Goal: Task Accomplishment & Management: Manage account settings

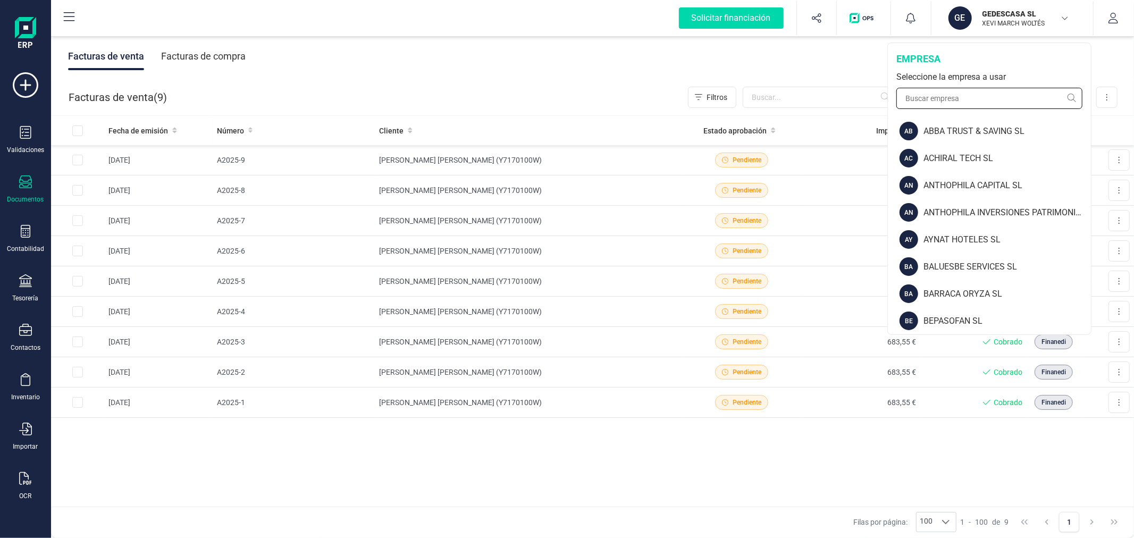
click at [961, 95] on input "text" at bounding box center [989, 98] width 186 height 21
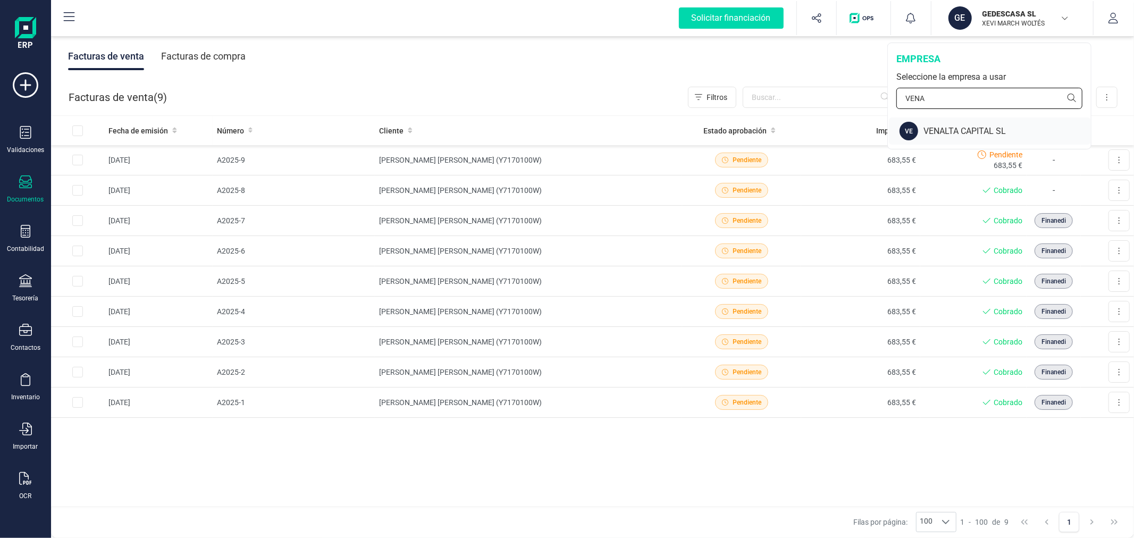
type input "VENA"
click at [954, 124] on div "VE VENALTA CAPITAL SL" at bounding box center [990, 130] width 202 height 27
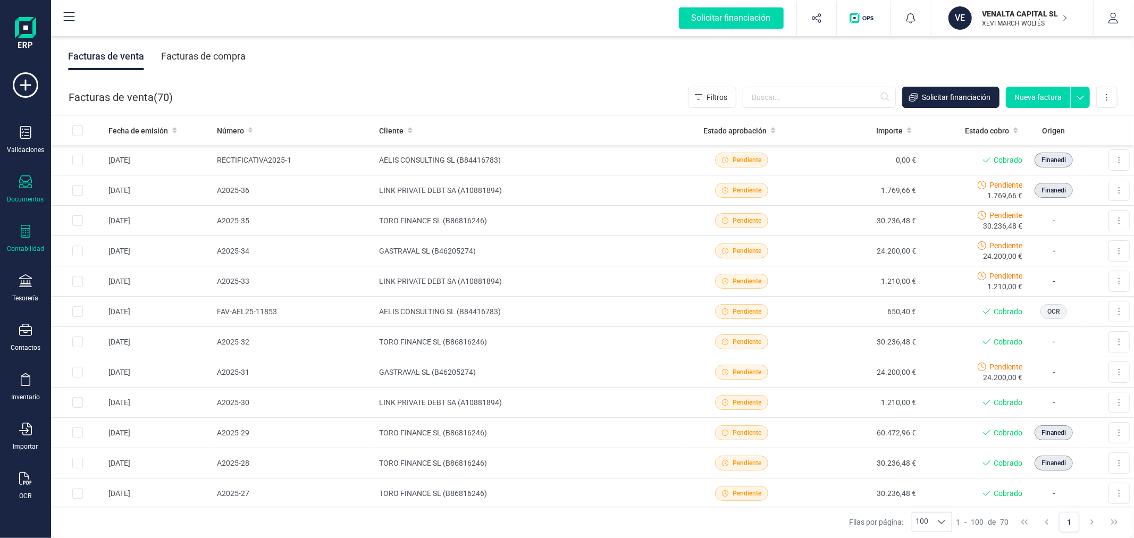
click at [27, 232] on icon at bounding box center [25, 231] width 13 height 13
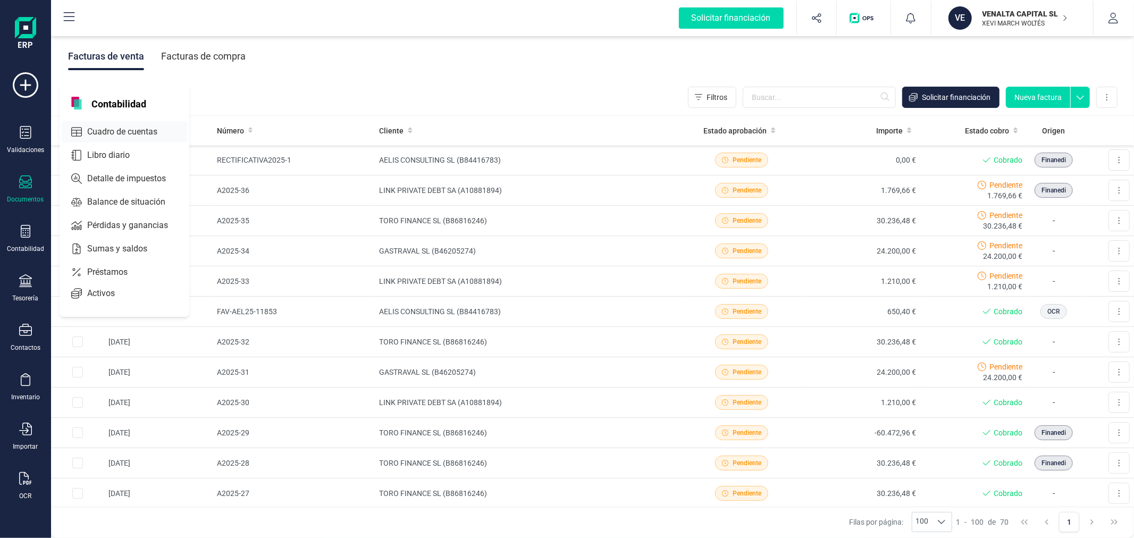
click at [147, 127] on span "Cuadro de cuentas" at bounding box center [130, 131] width 94 height 13
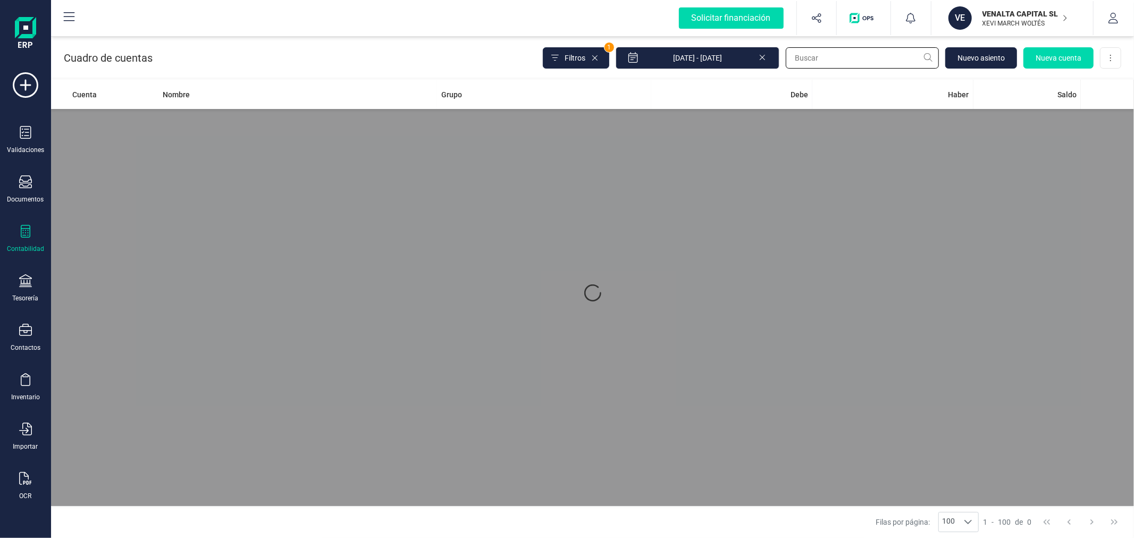
click at [854, 51] on input "text" at bounding box center [862, 57] width 153 height 21
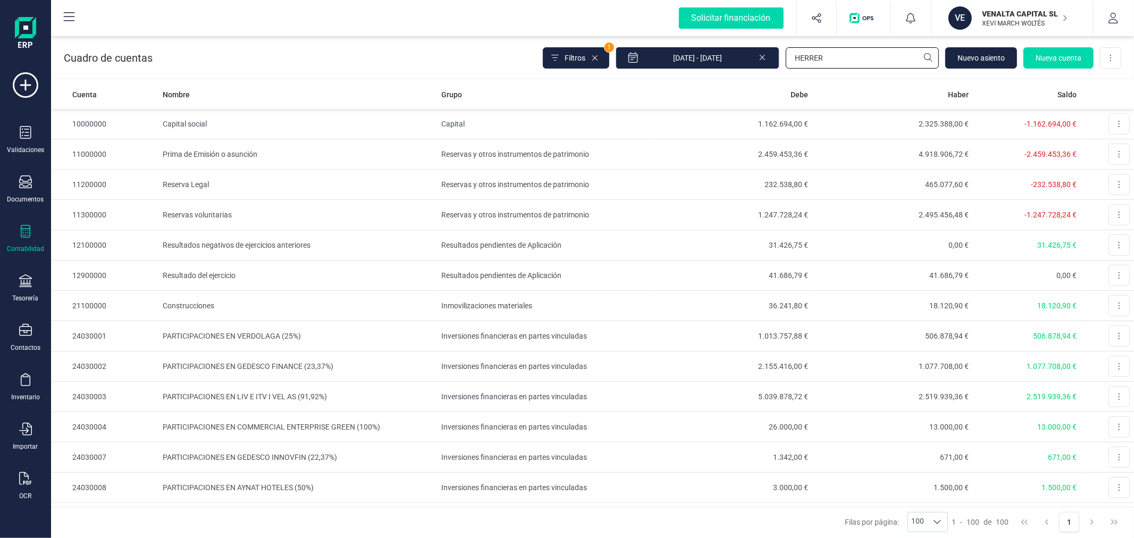
type input "HERRERO"
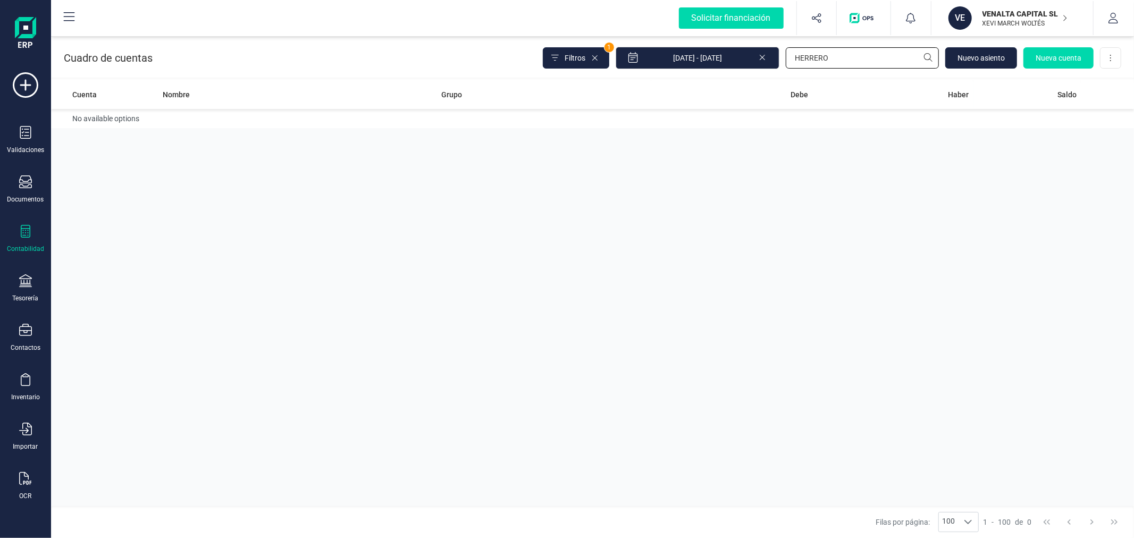
click at [855, 55] on input "HERRERO" at bounding box center [862, 57] width 153 height 21
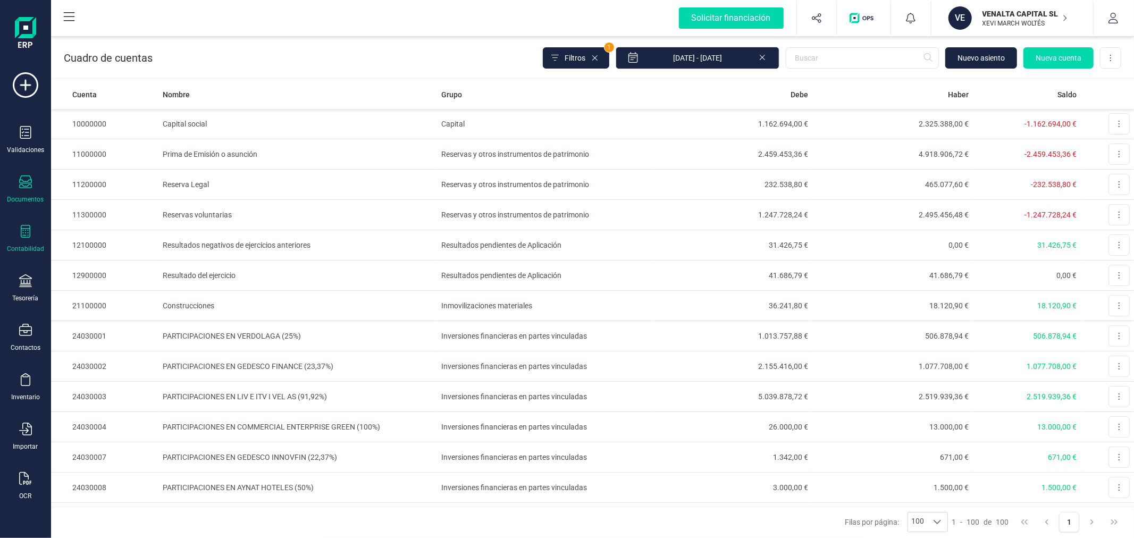
click at [36, 192] on div "Documentos" at bounding box center [25, 189] width 43 height 28
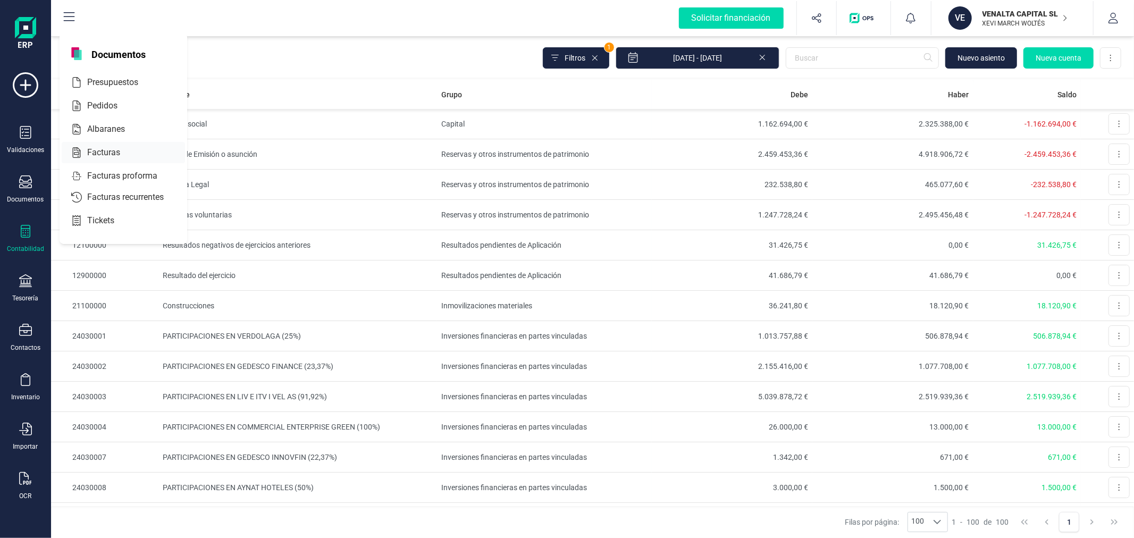
click at [97, 156] on span "Facturas" at bounding box center [111, 152] width 56 height 13
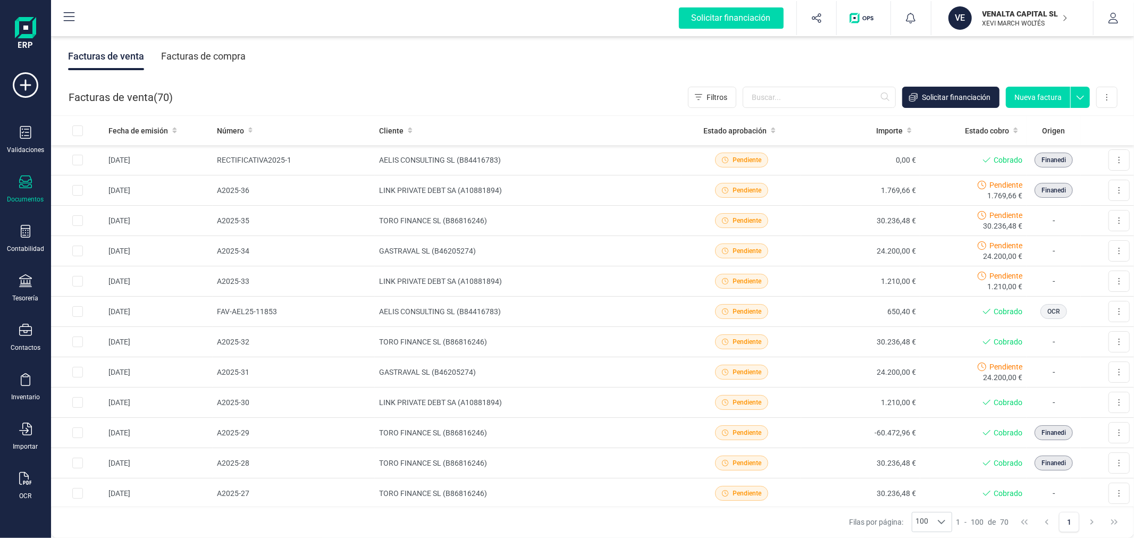
click at [204, 55] on div "Facturas de compra" at bounding box center [203, 57] width 85 height 28
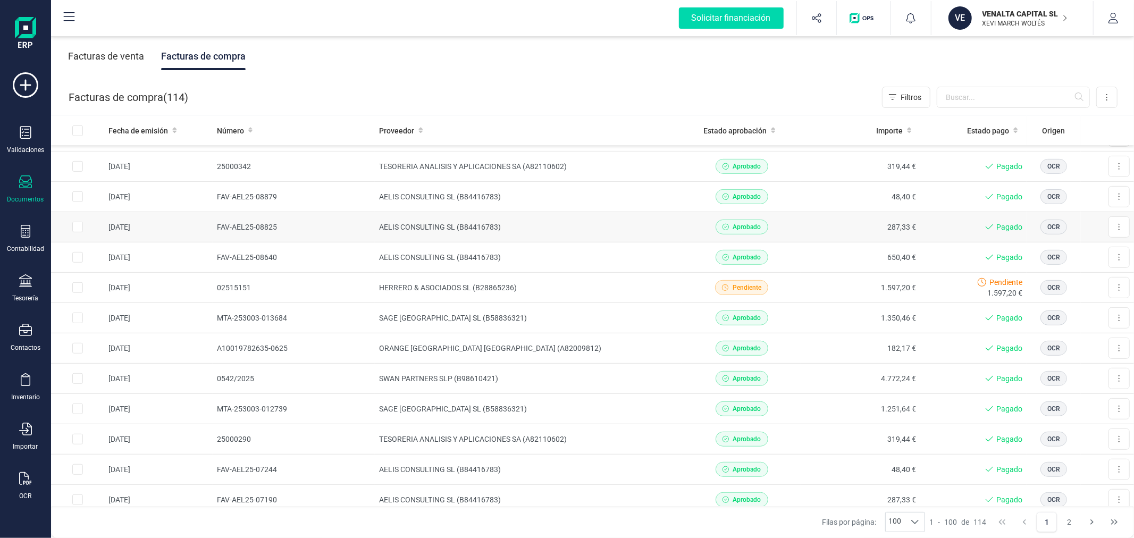
scroll to position [472, 0]
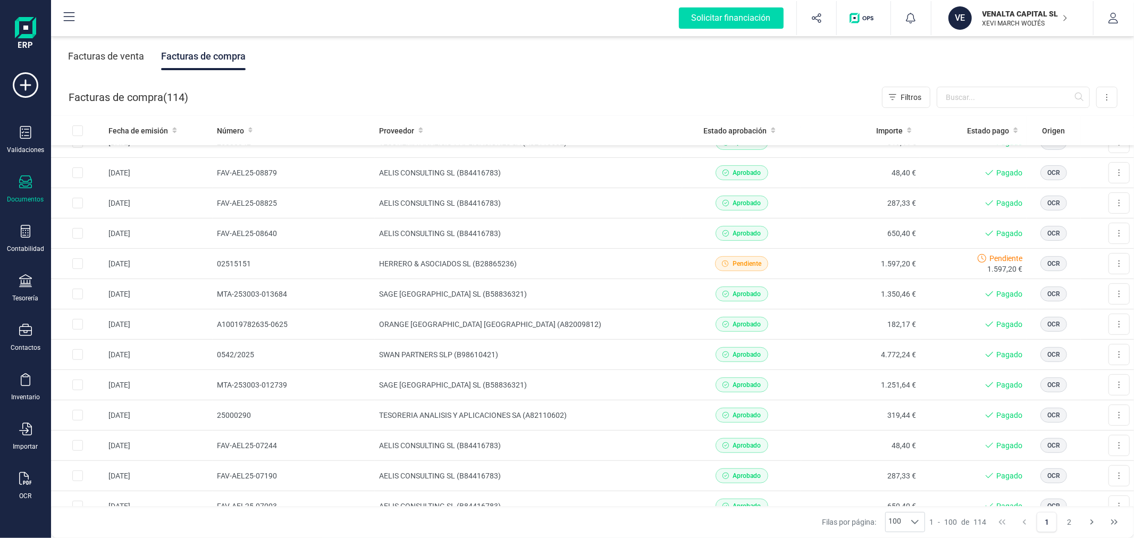
click at [1014, 28] on div "VENALTA CAPITAL SL XEVI MARCH WOLTÉS" at bounding box center [1019, 17] width 82 height 23
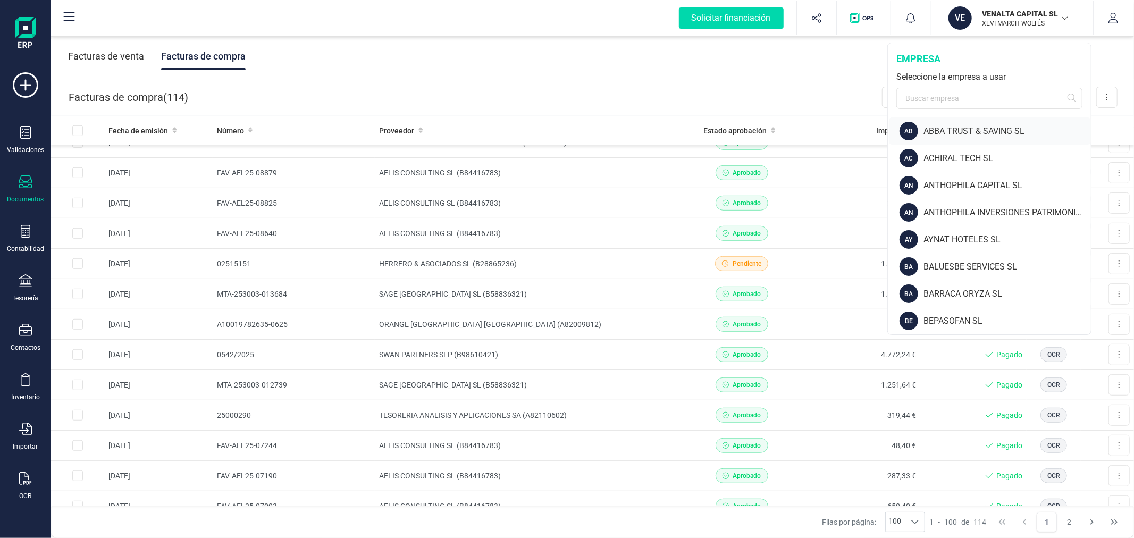
click at [961, 135] on div "ABBA TRUST & SAVING SL" at bounding box center [1007, 131] width 167 height 13
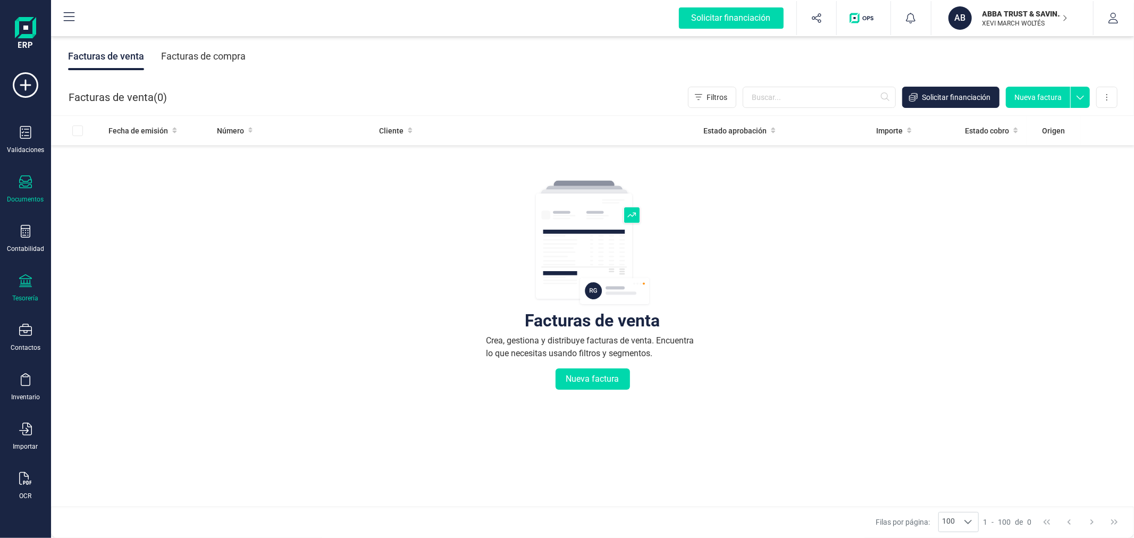
click at [20, 291] on div "Tesorería" at bounding box center [25, 288] width 43 height 28
click at [141, 181] on span "Cuentas bancarias" at bounding box center [130, 181] width 94 height 13
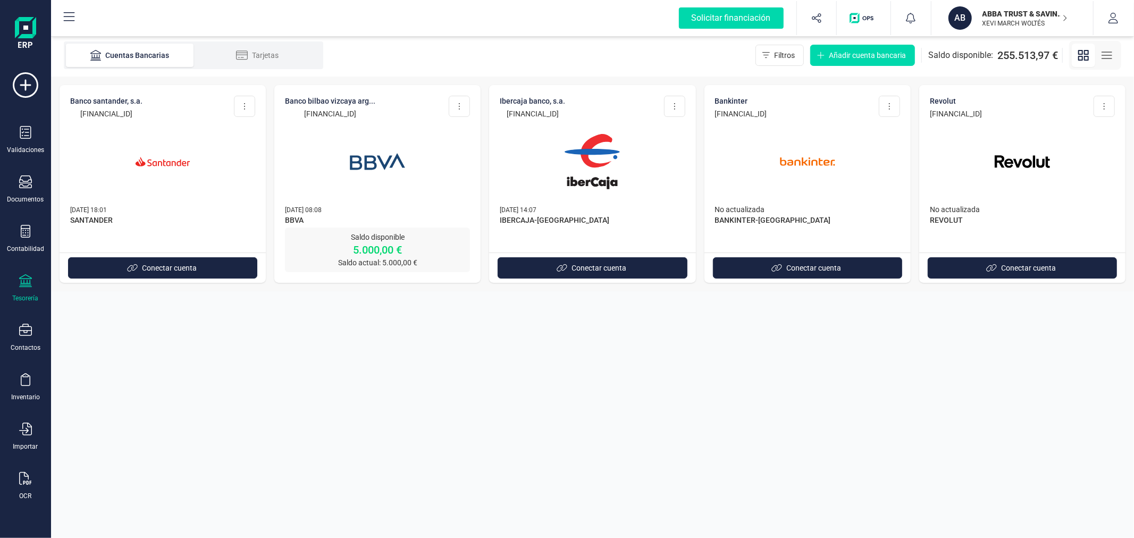
click at [485, 329] on section "Cuentas Bancarias Tarjetas Filtros Añadir cuenta bancaria Saldo disponible: 255…" at bounding box center [592, 286] width 1083 height 504
click at [1007, 12] on p "ABBA TRUST & SAVING SL" at bounding box center [1025, 14] width 85 height 11
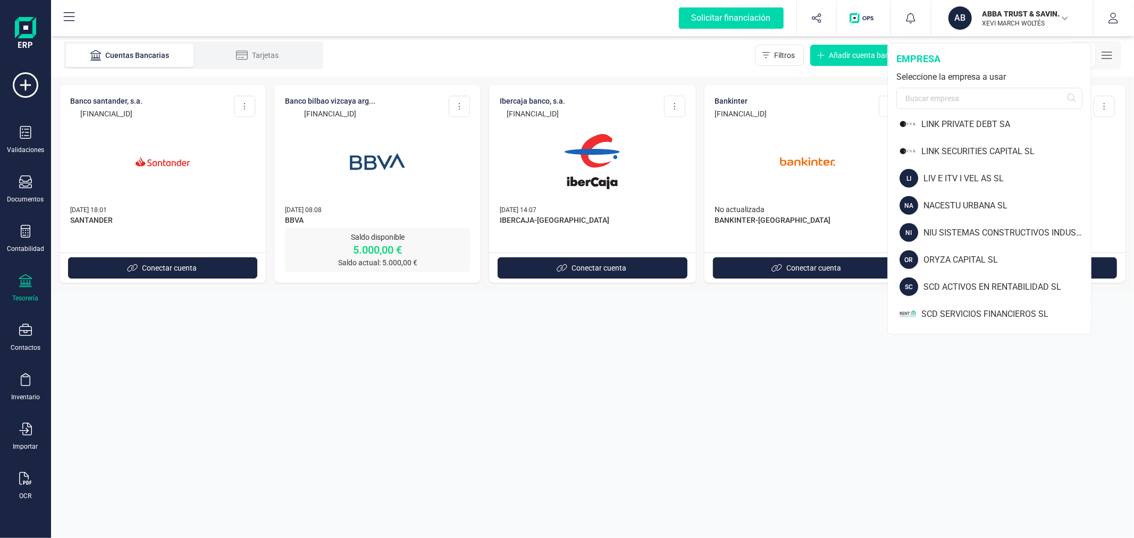
scroll to position [827, 0]
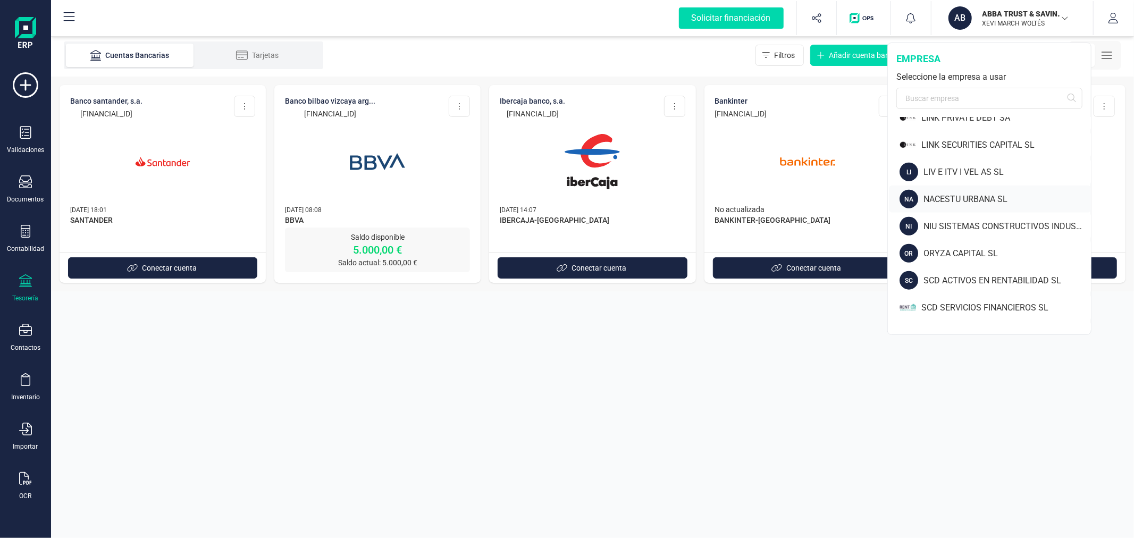
click at [954, 193] on div "NACESTU URBANA SL" at bounding box center [1007, 199] width 167 height 13
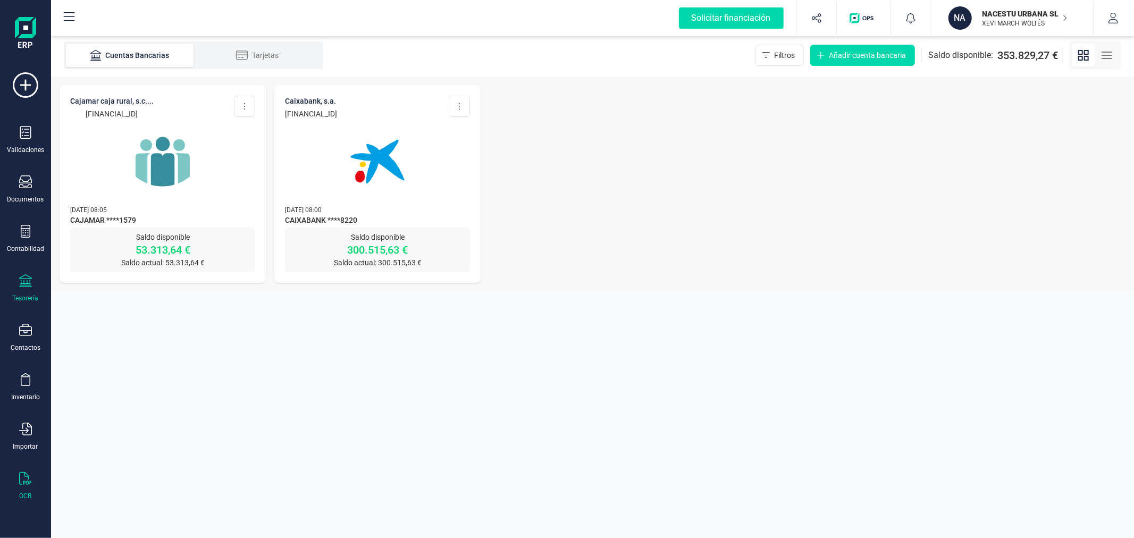
click at [16, 486] on div "OCR" at bounding box center [25, 486] width 43 height 28
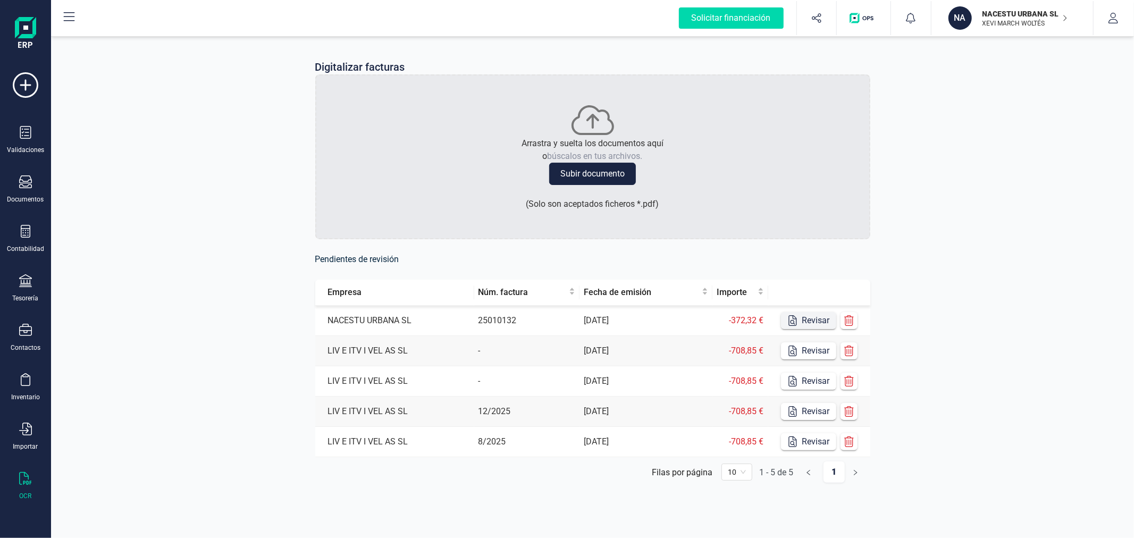
click at [792, 328] on button "Revisar" at bounding box center [808, 320] width 55 height 17
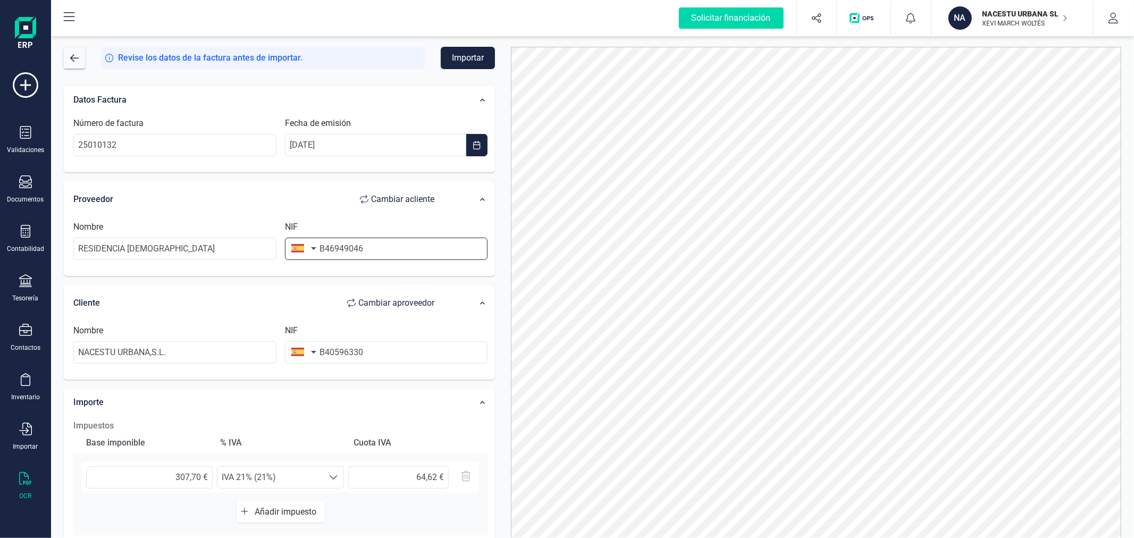
click at [372, 251] on input "B46949046" at bounding box center [386, 249] width 203 height 22
type input "B4694904"
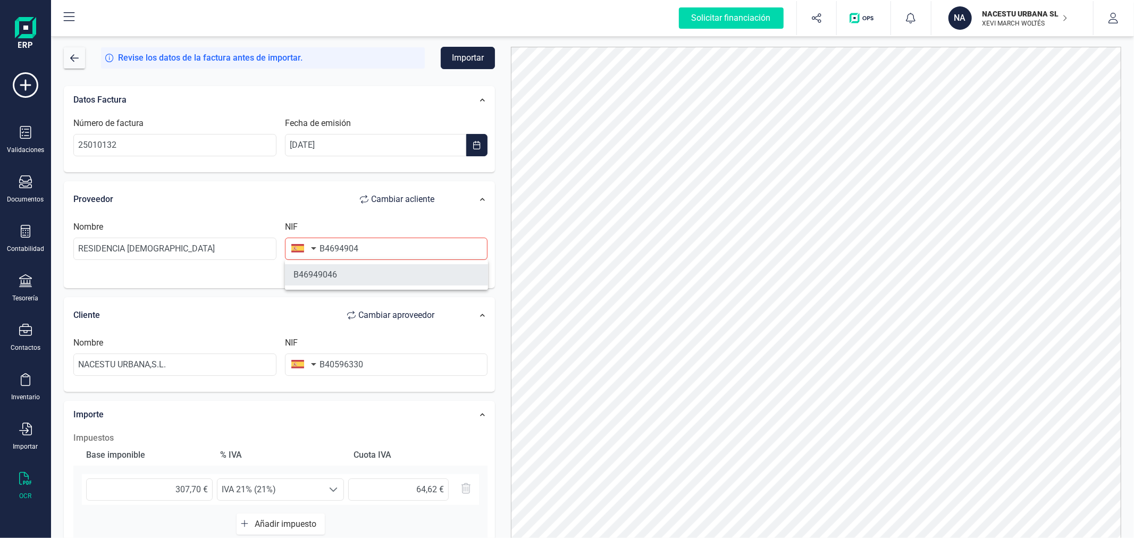
click at [365, 270] on li "B46949046" at bounding box center [386, 274] width 203 height 21
type input "LEVANTINA DE CELULOSAS SL"
type input "B46949046"
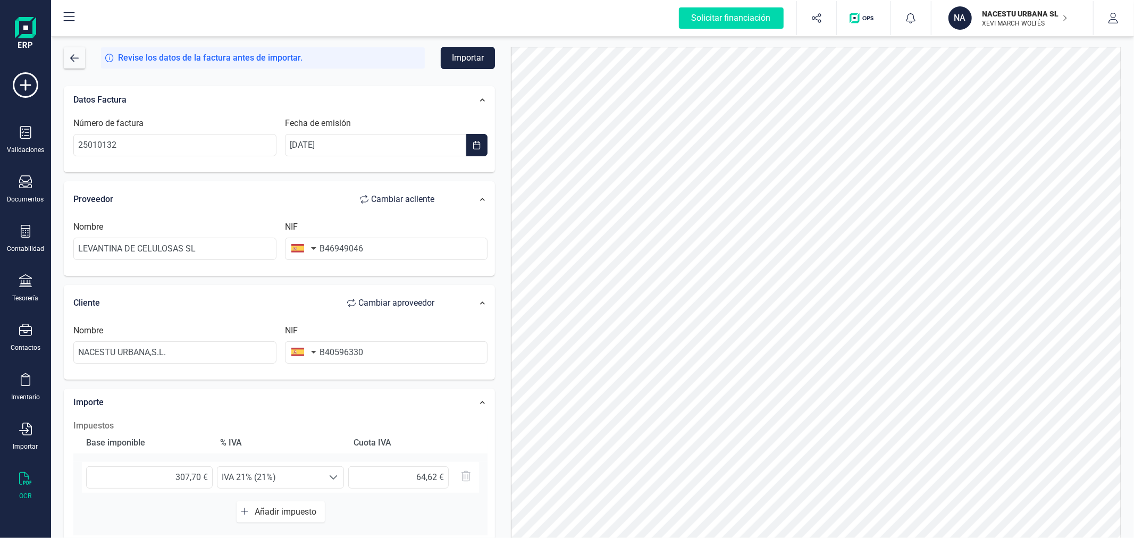
click at [461, 54] on button "Importar" at bounding box center [468, 58] width 54 height 22
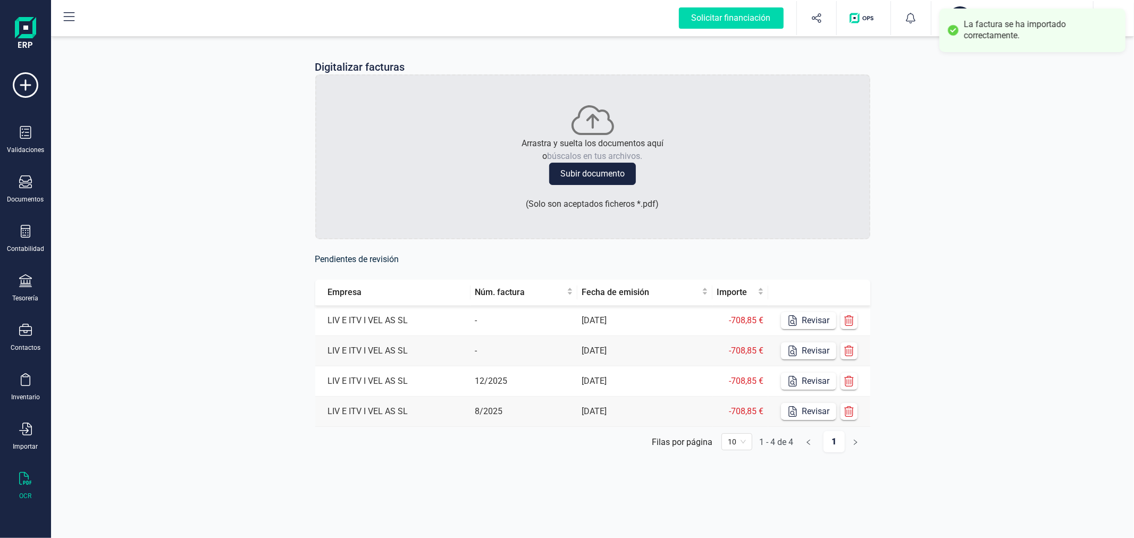
click at [149, 323] on div "Digitalizar facturas Arrastra y suelta los documentos aquí o búscalos en tus ar…" at bounding box center [592, 264] width 1083 height 461
click at [1008, 18] on p "NACESTU URBANA SL" at bounding box center [1025, 14] width 85 height 11
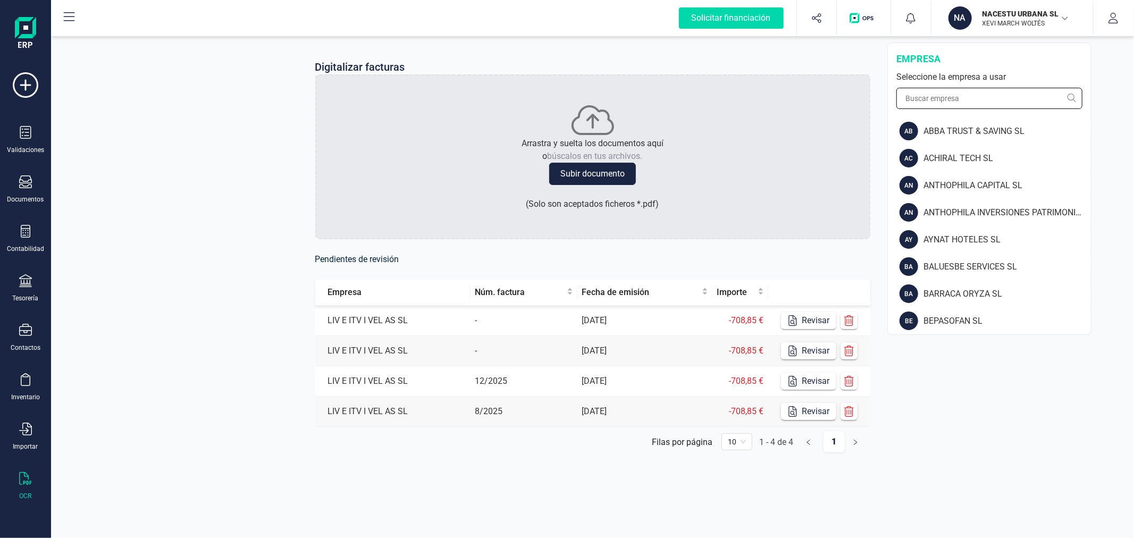
click at [963, 98] on input "text" at bounding box center [989, 98] width 186 height 21
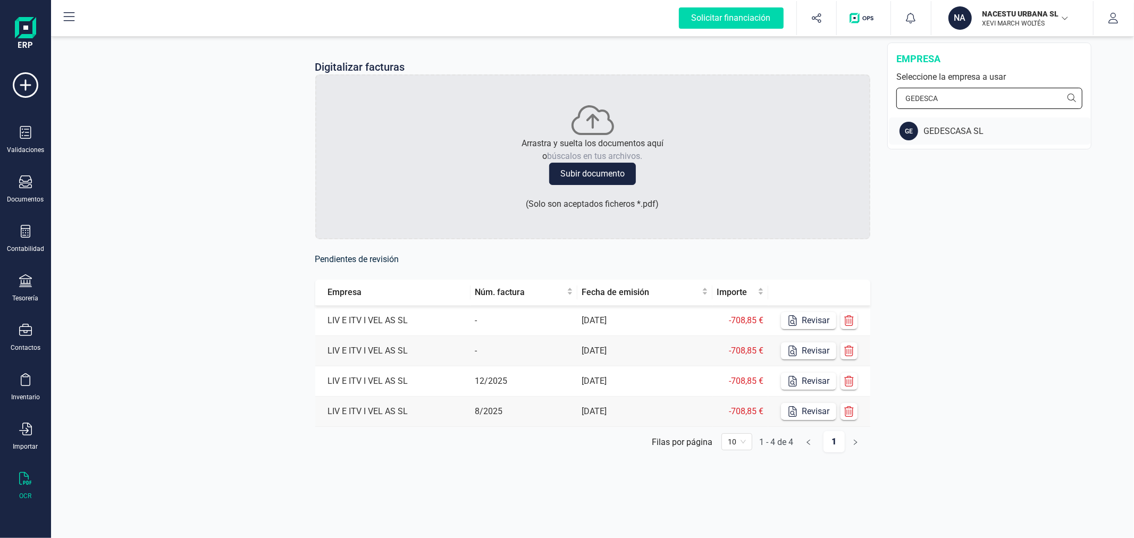
type input "GEDESCA"
click at [965, 128] on div "GEDESCASA SL" at bounding box center [1007, 131] width 167 height 13
click at [30, 232] on icon at bounding box center [25, 231] width 13 height 13
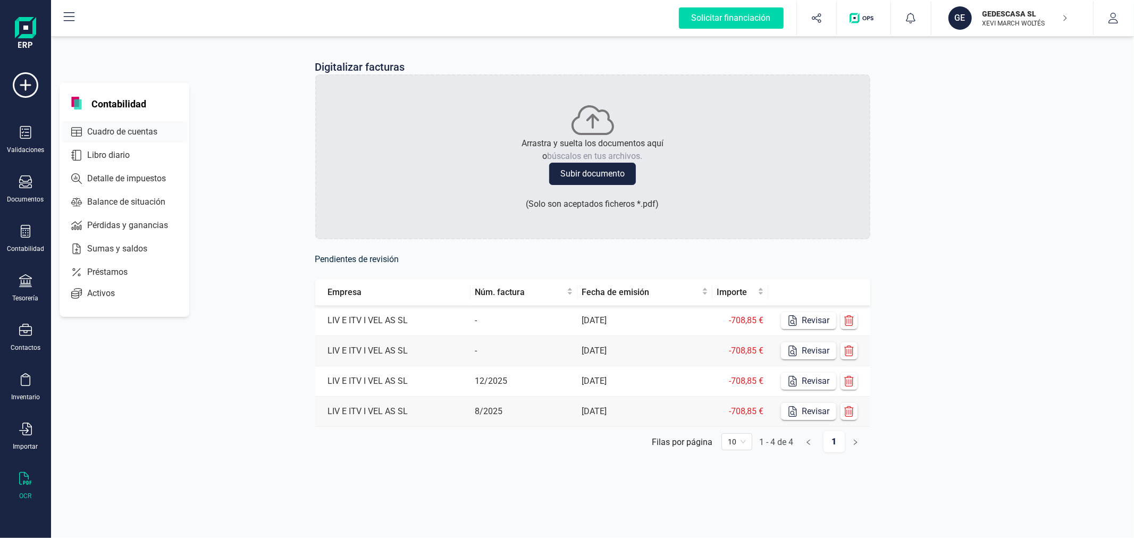
click at [134, 123] on div "Cuadro de cuentas" at bounding box center [124, 131] width 125 height 21
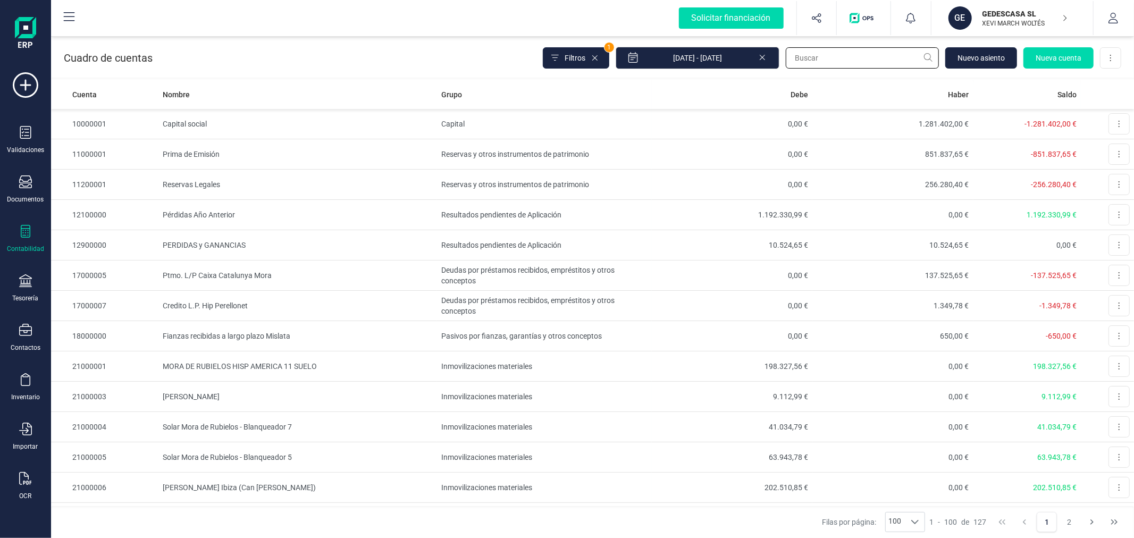
click at [873, 59] on input "text" at bounding box center [862, 57] width 153 height 21
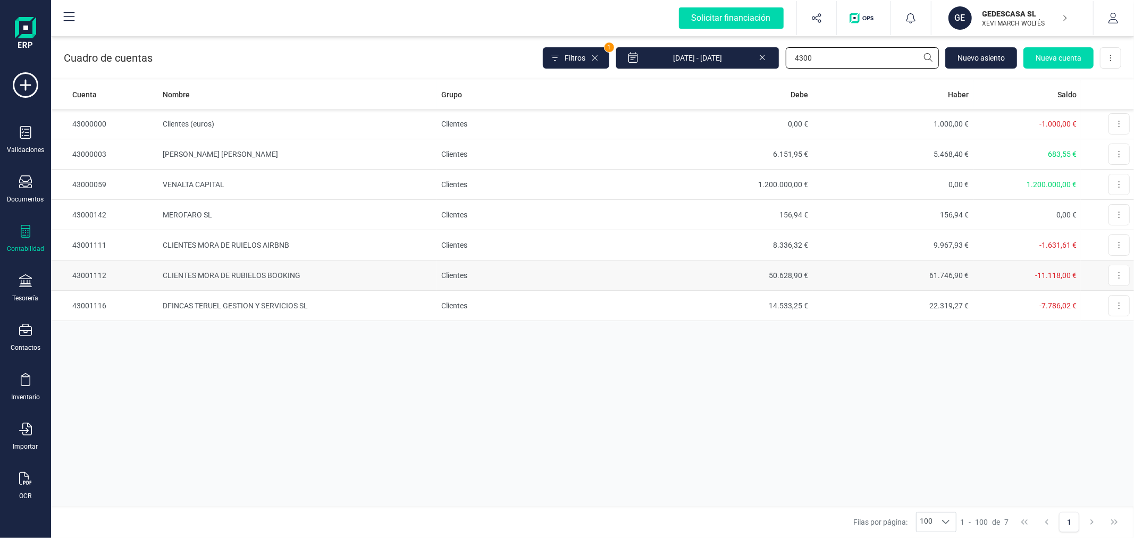
type input "4300"
click at [250, 271] on td "CLIENTES MORA DE RUBIELOS BOOKING" at bounding box center [297, 276] width 279 height 30
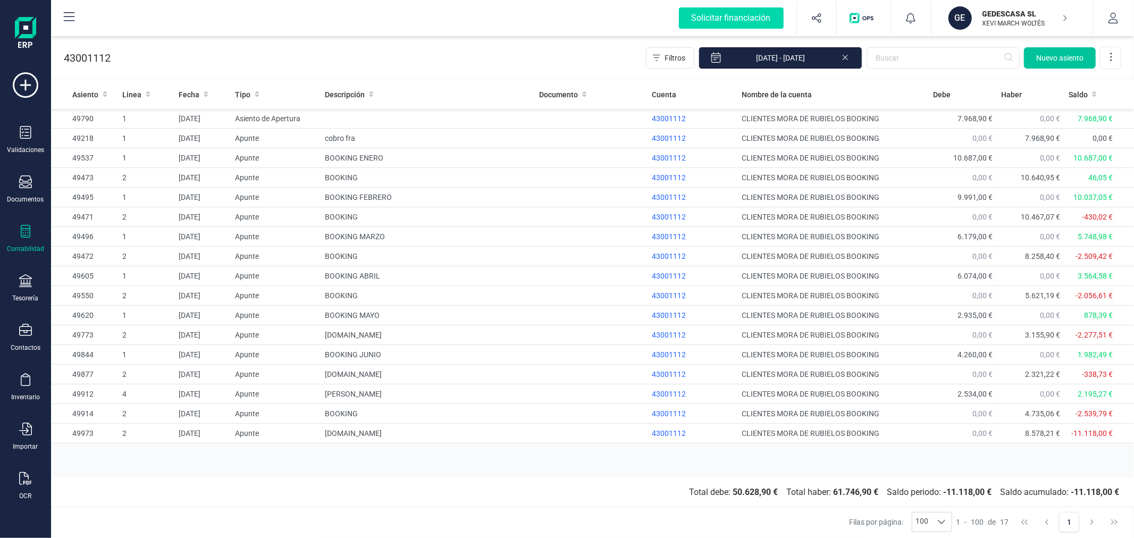
click at [1060, 64] on button "Nuevo asiento" at bounding box center [1060, 57] width 72 height 21
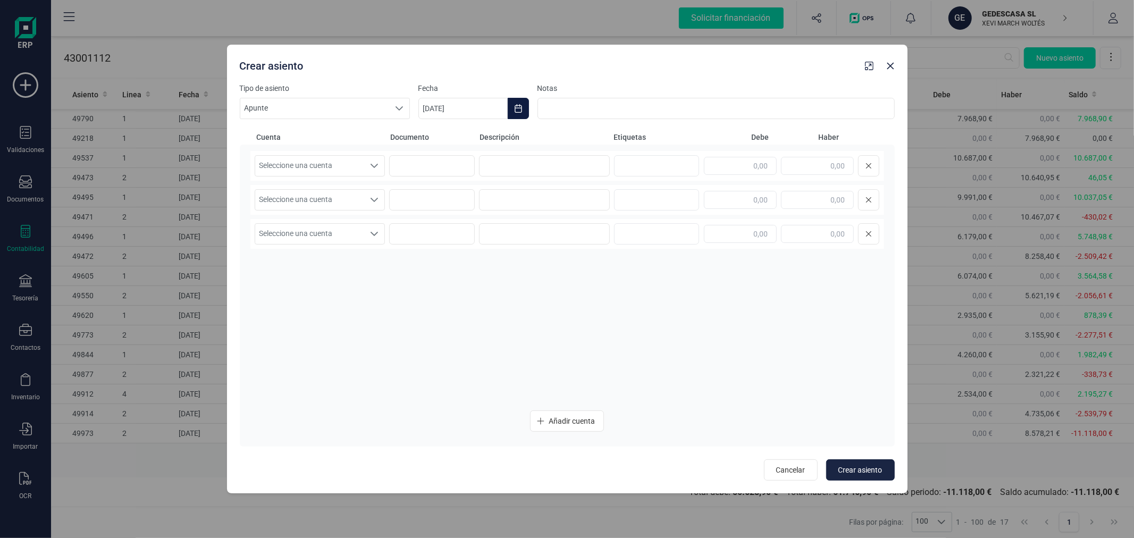
click at [517, 110] on icon "Choose Date" at bounding box center [518, 108] width 9 height 9
click at [446, 141] on button "Previous Month" at bounding box center [439, 140] width 17 height 17
click at [678, 315] on span "31" at bounding box center [674, 321] width 21 height 21
type input "[DATE]"
click at [359, 173] on span "Seleccione una cuenta" at bounding box center [310, 166] width 110 height 20
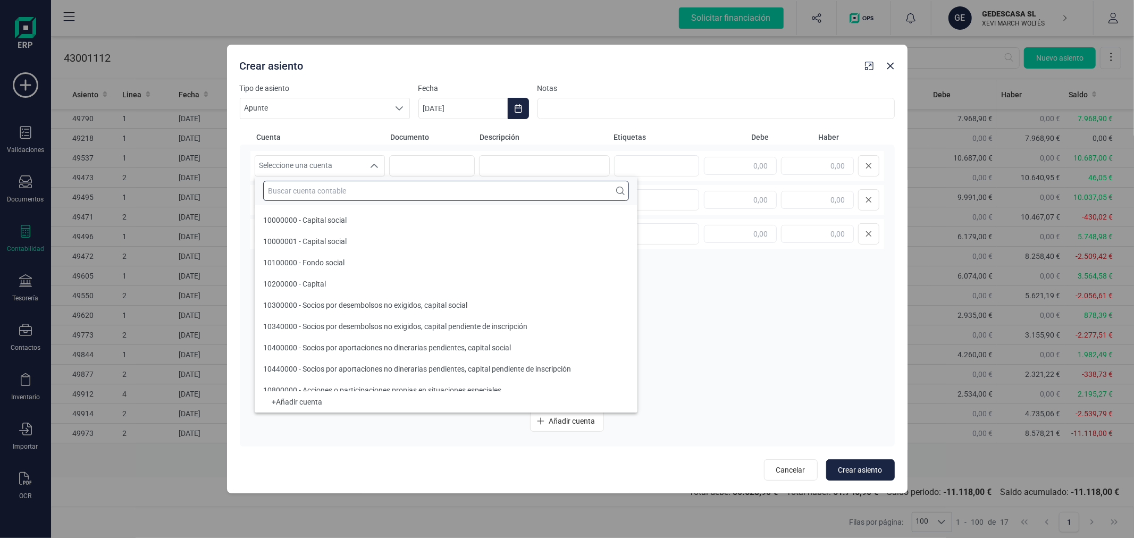
click at [362, 198] on input "text" at bounding box center [446, 191] width 366 height 20
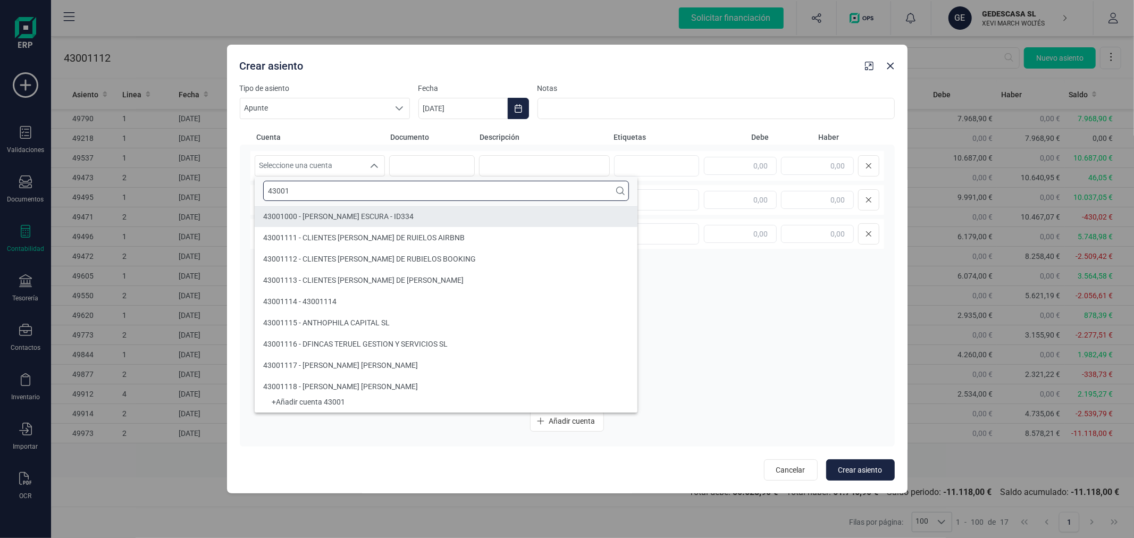
type input "43001"
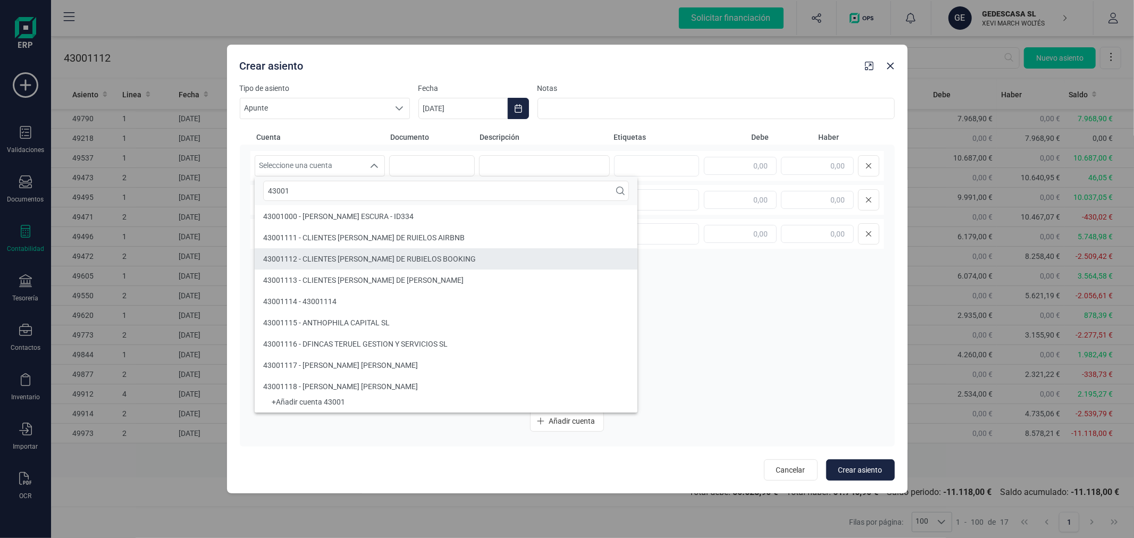
click at [391, 259] on span "43001112 - CLIENTES [PERSON_NAME] DE RUBIELOS BOOKING" at bounding box center [369, 259] width 213 height 9
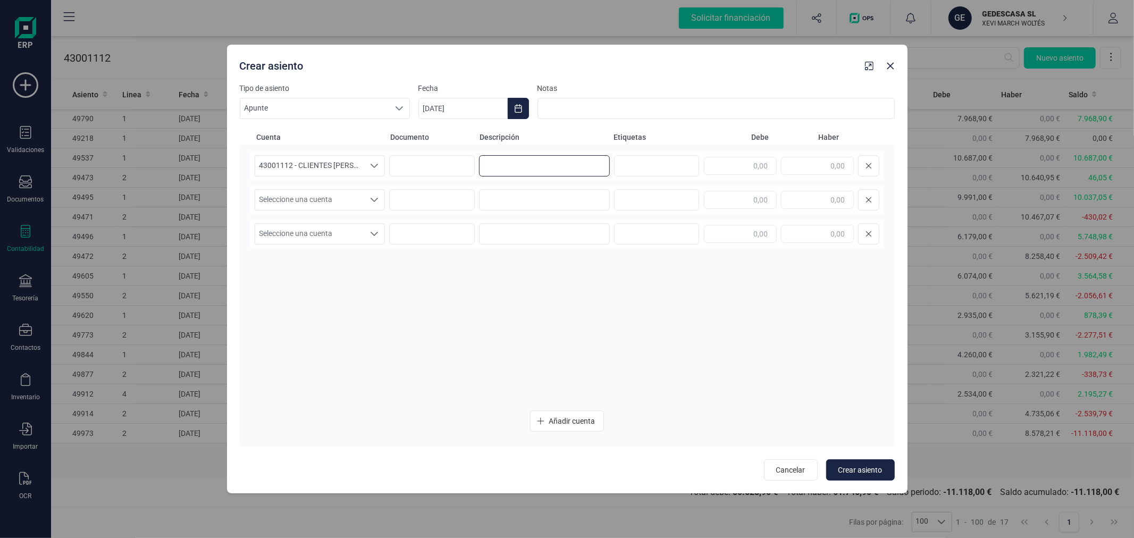
click at [500, 160] on input at bounding box center [544, 165] width 131 height 21
type input "BOOKING AGOSTO"
type input "8.578,00"
click at [323, 203] on span "Seleccione una cuenta" at bounding box center [310, 200] width 110 height 20
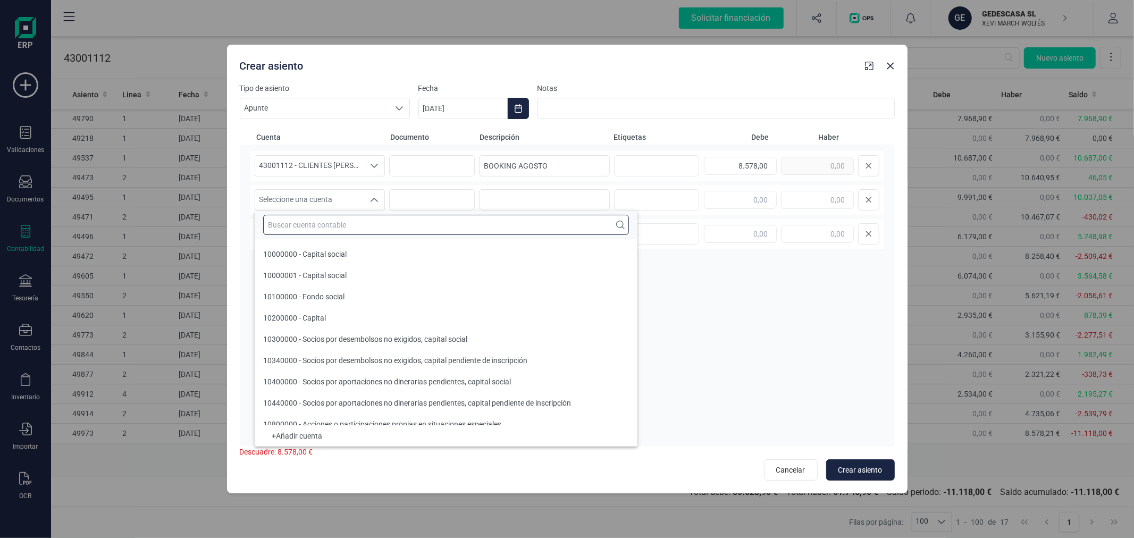
click at [327, 221] on input "text" at bounding box center [446, 225] width 366 height 20
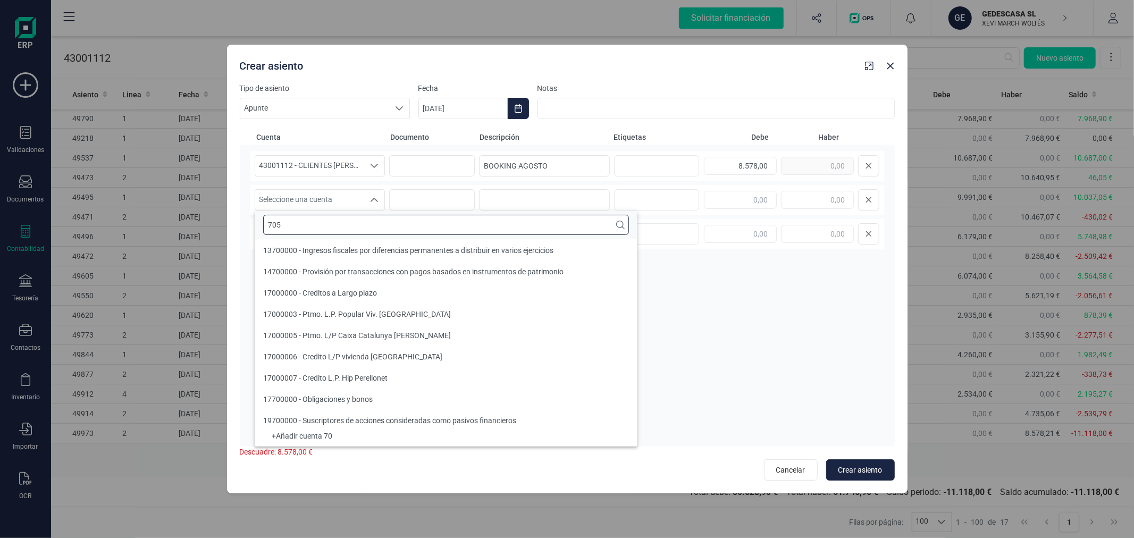
scroll to position [0, 0]
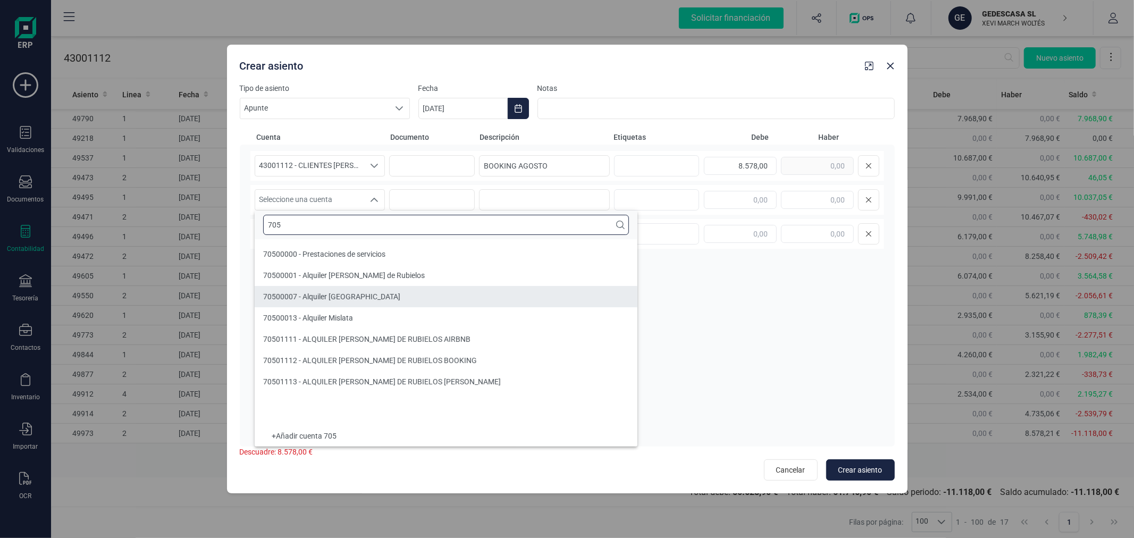
type input "705"
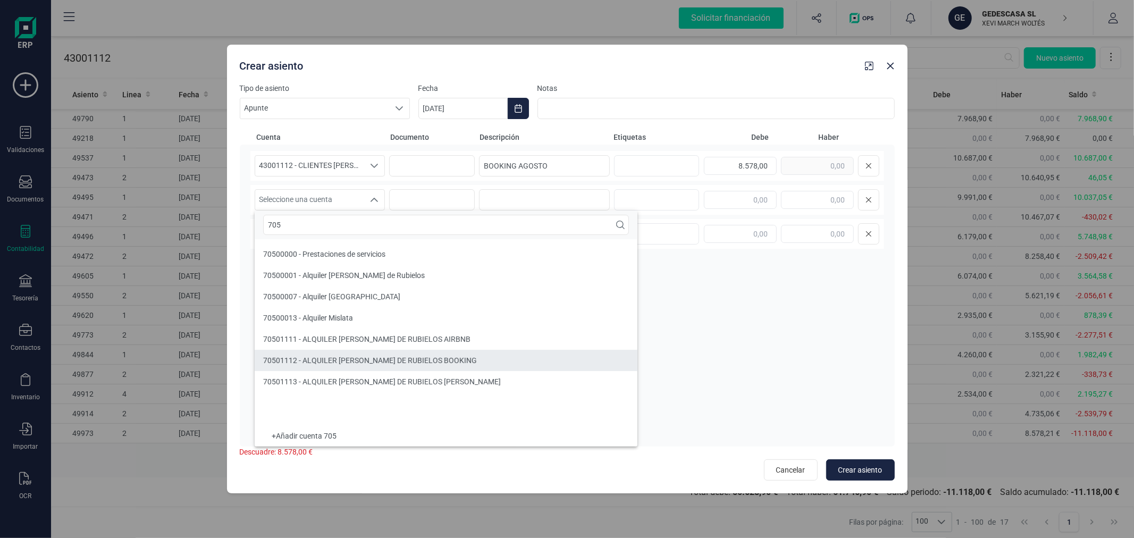
click at [422, 358] on span "70501112 - ALQUILER [PERSON_NAME] DE RUBIELOS BOOKING" at bounding box center [370, 360] width 214 height 9
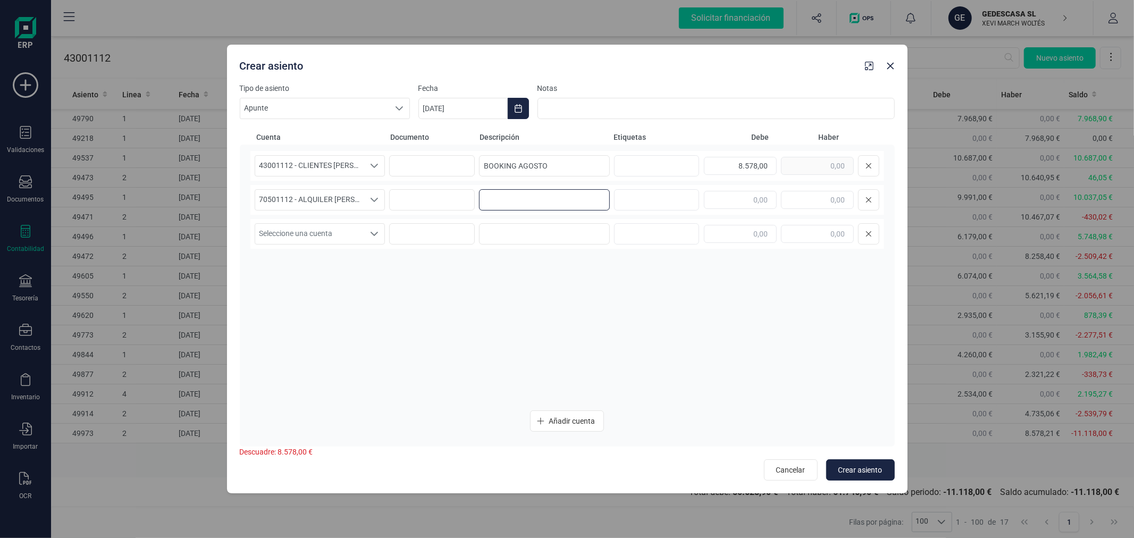
paste input "BOOKING AGOSTO"
type input "BOOKING AGOSTO"
type input "8.578,00"
click at [861, 474] on span "Crear asiento" at bounding box center [860, 470] width 44 height 11
type input "[DATE]"
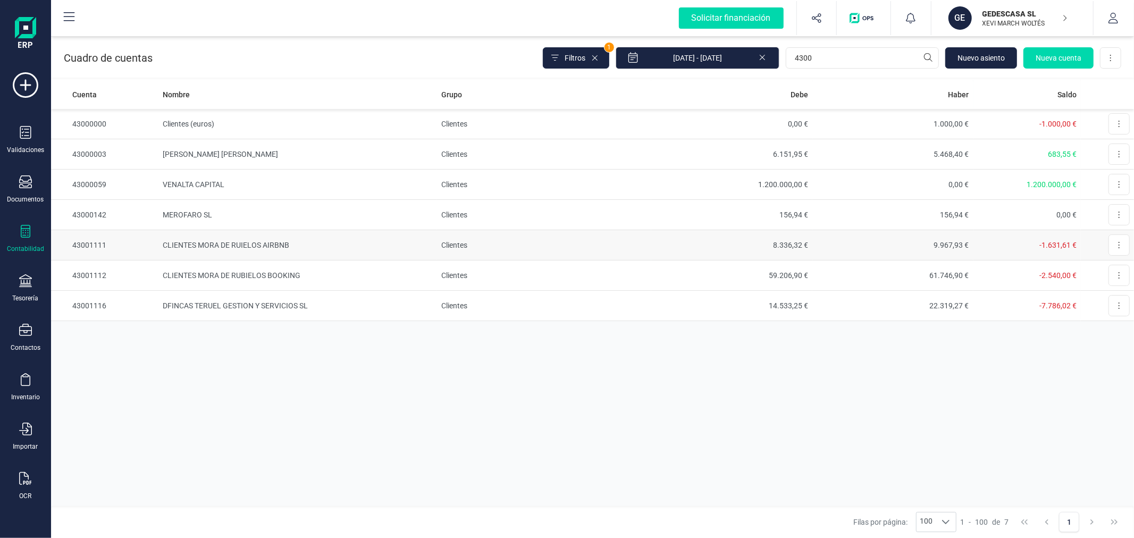
click at [335, 244] on td "CLIENTES MORA DE RUIELOS AIRBNB" at bounding box center [297, 245] width 279 height 30
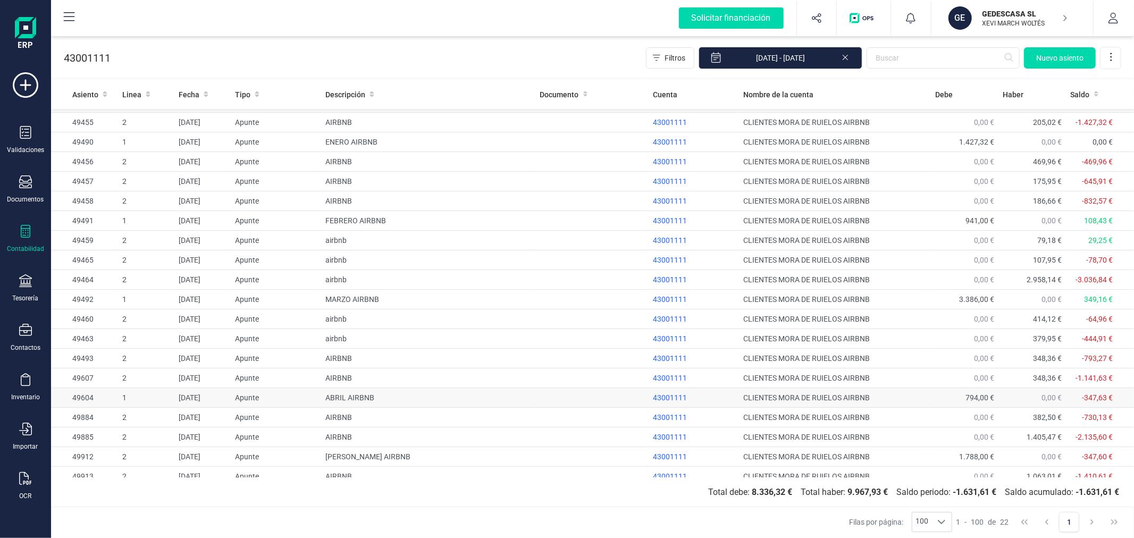
scroll to position [65, 0]
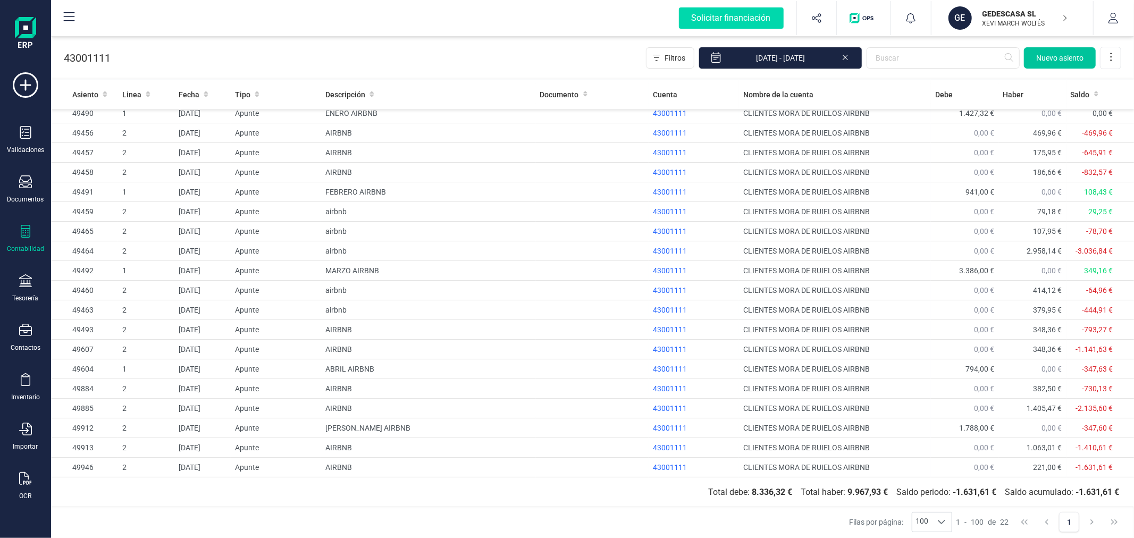
click at [1060, 56] on span "Nuevo asiento" at bounding box center [1059, 58] width 47 height 11
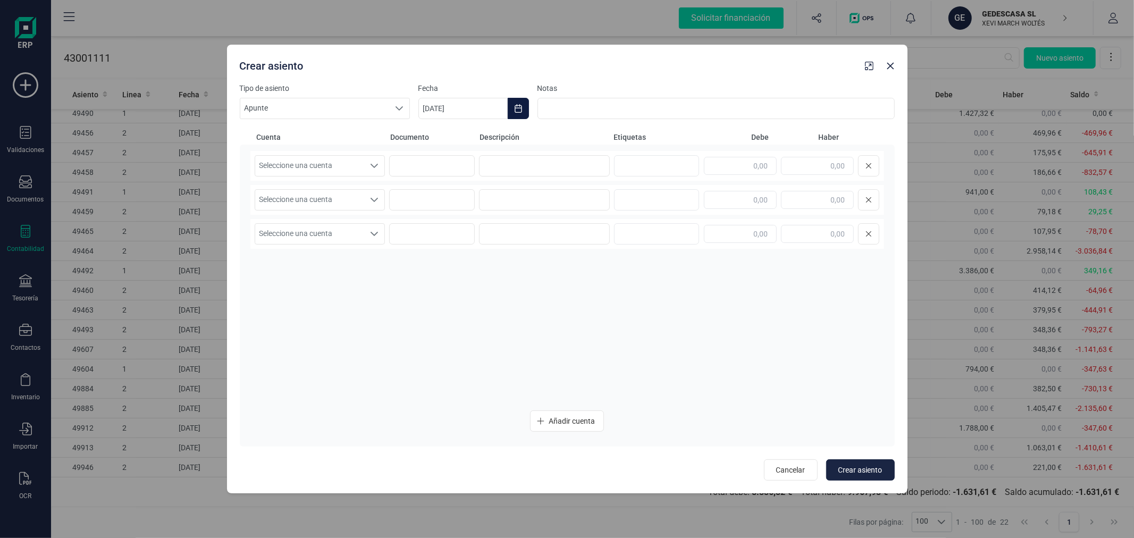
click at [519, 105] on icon "Choose Date" at bounding box center [518, 108] width 7 height 9
click at [441, 133] on button "Previous Month" at bounding box center [439, 140] width 17 height 17
click at [678, 321] on span "31" at bounding box center [674, 321] width 21 height 21
type input "[DATE]"
click at [352, 169] on span "Seleccione una cuenta" at bounding box center [310, 166] width 110 height 20
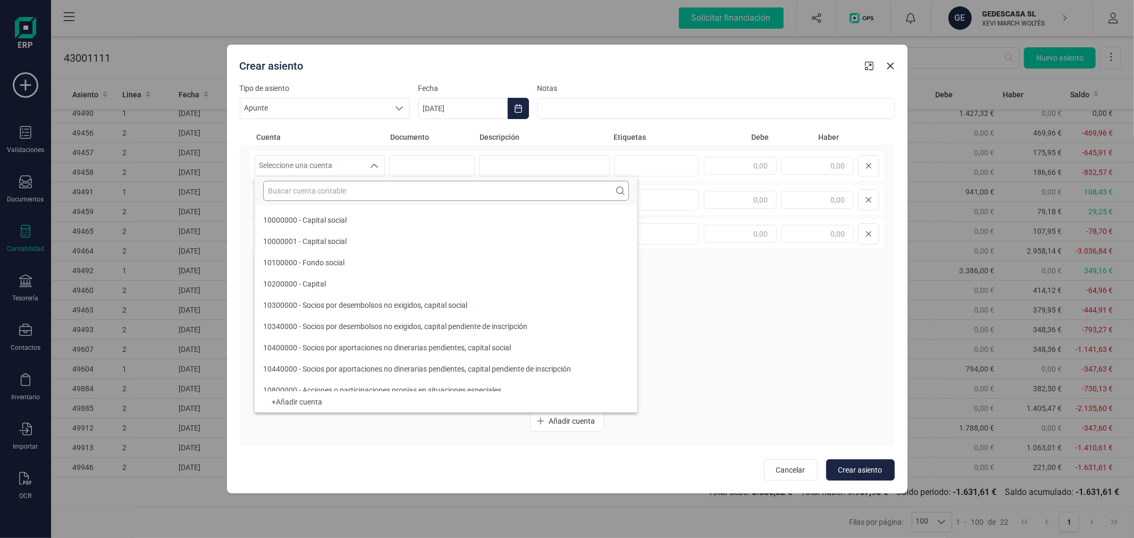
click at [351, 192] on input "text" at bounding box center [446, 191] width 366 height 20
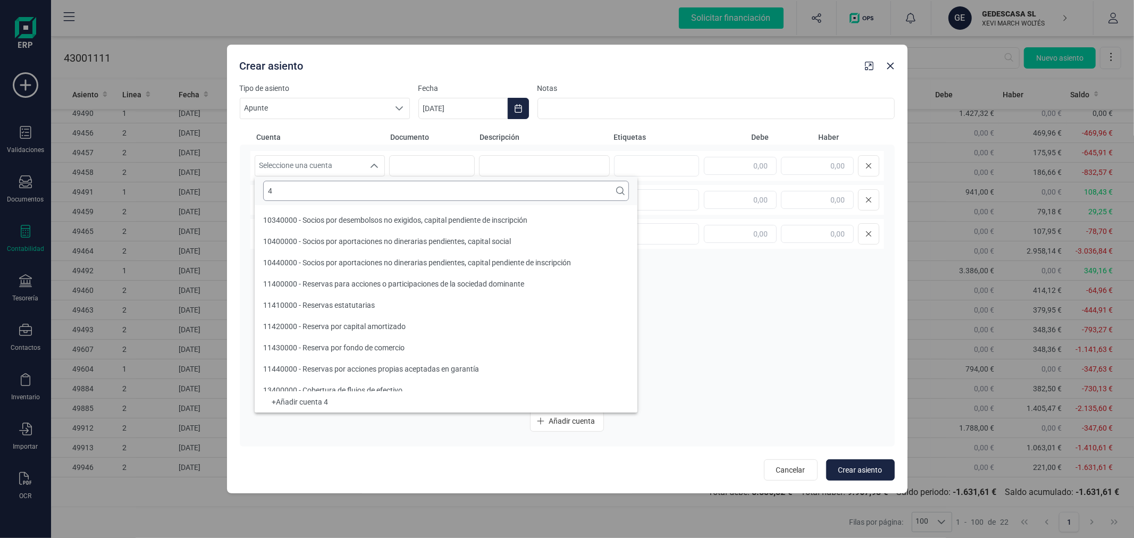
scroll to position [4, 0]
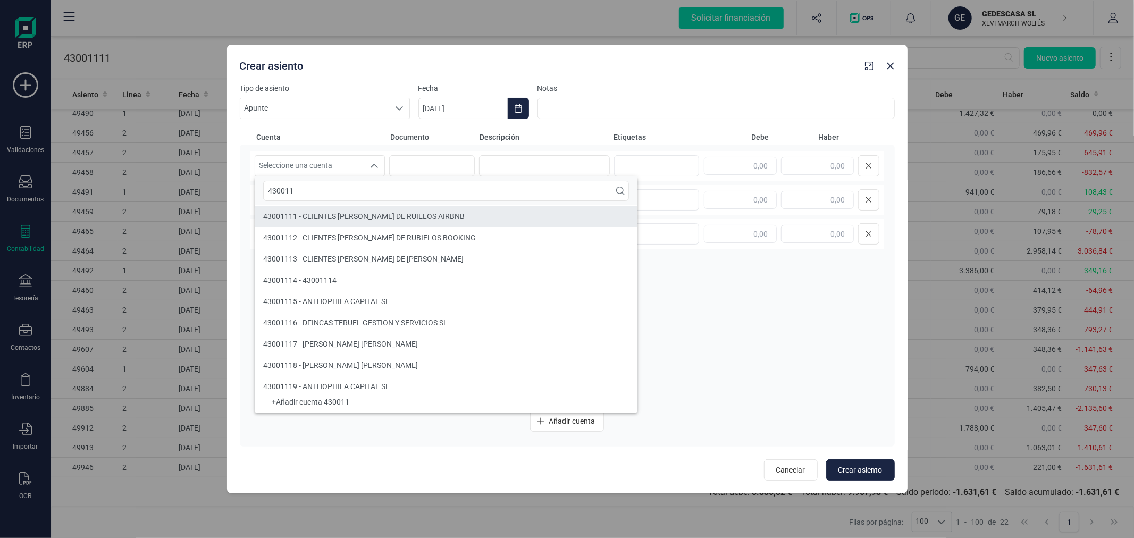
type input "430011"
click at [375, 219] on span "43001111 - CLIENTES [PERSON_NAME] DE RUIELOS AIRBNB" at bounding box center [364, 216] width 202 height 9
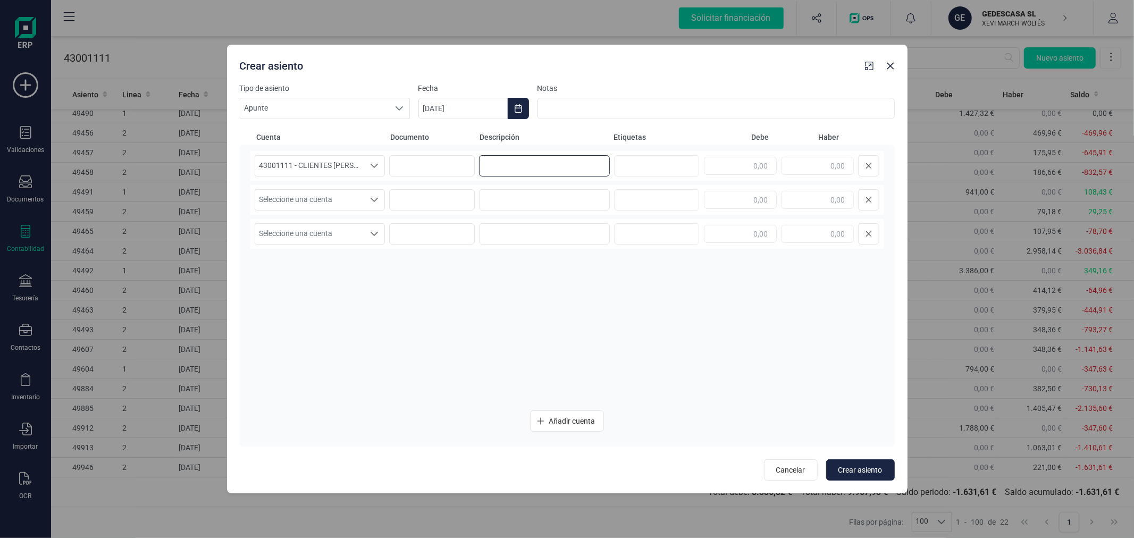
click at [542, 167] on input at bounding box center [544, 165] width 131 height 21
type input "AIRBNB AGOSTO"
type input "1.284,00"
click at [346, 198] on span "Seleccione una cuenta" at bounding box center [310, 200] width 110 height 20
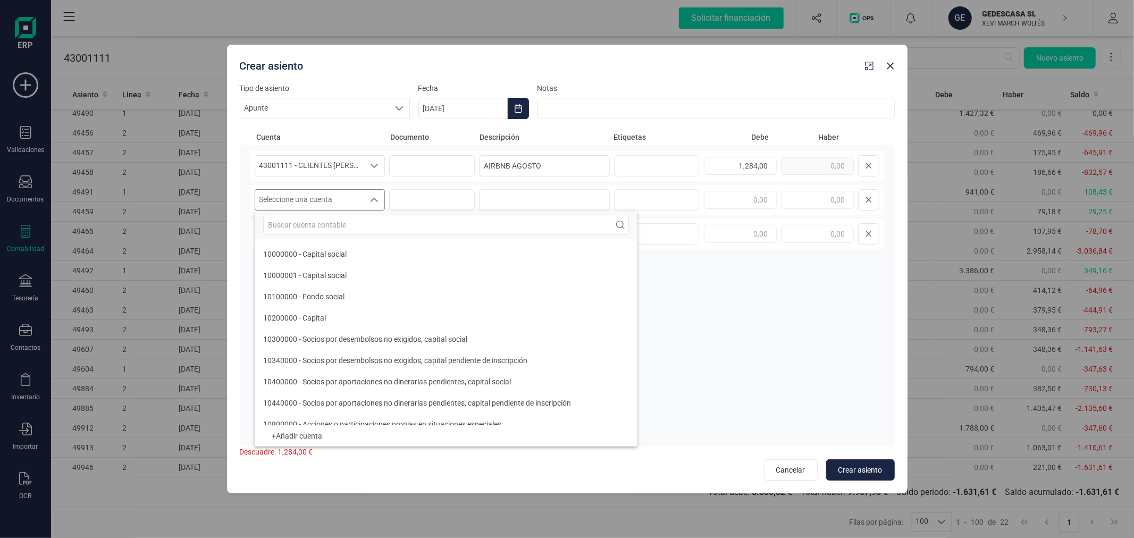
click at [352, 222] on input "text" at bounding box center [446, 225] width 366 height 20
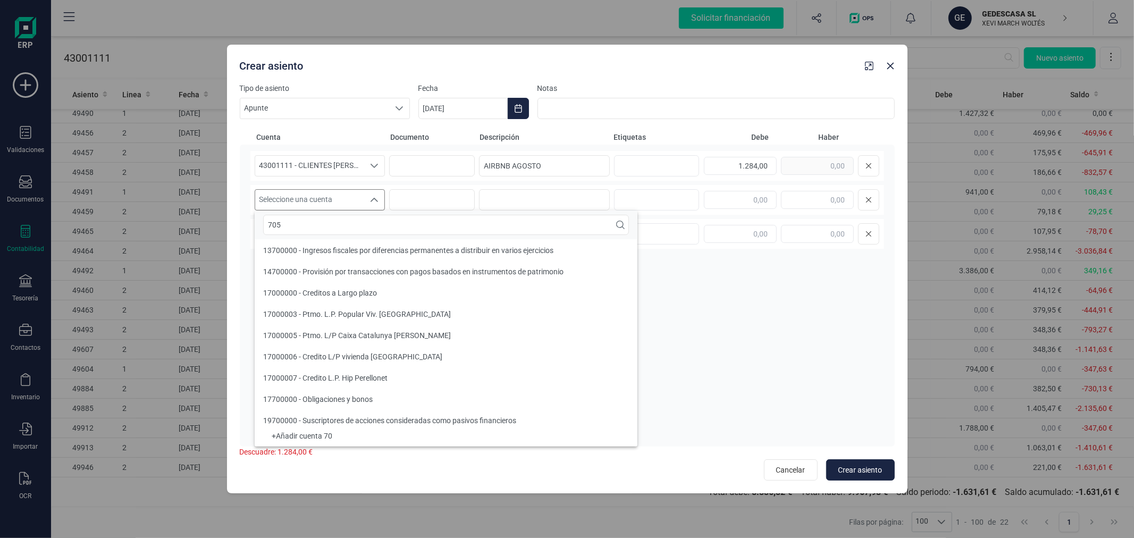
scroll to position [0, 0]
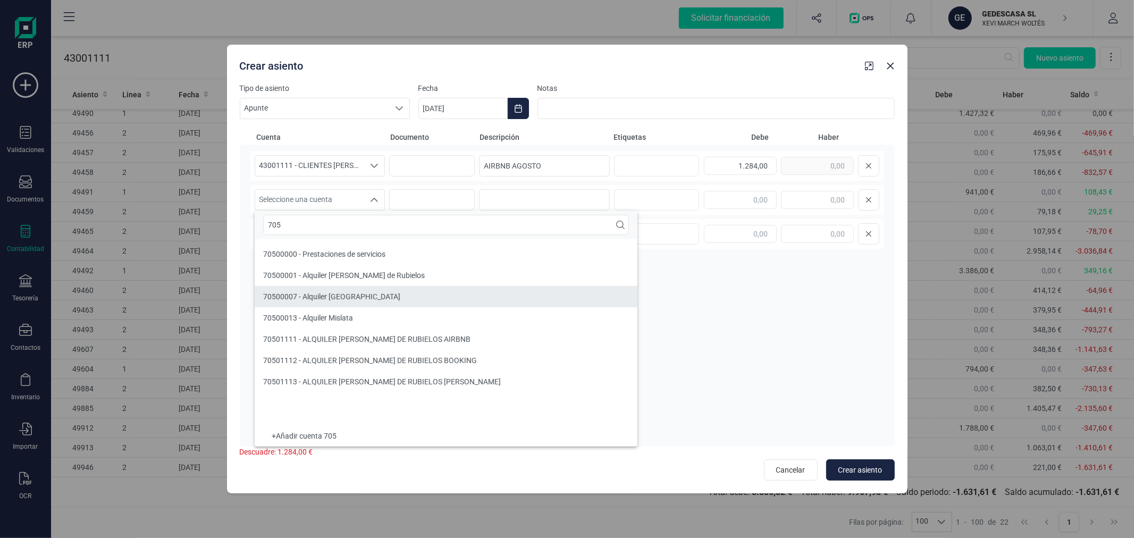
type input "705"
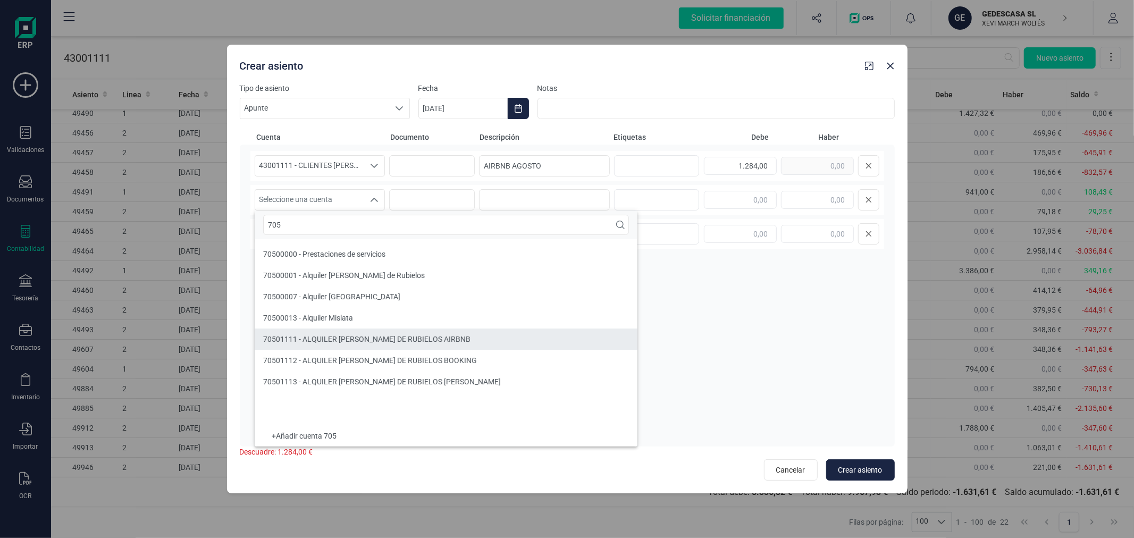
click at [392, 343] on span "70501111 - ALQUILER [PERSON_NAME] DE RUBIELOS AIRBNB" at bounding box center [366, 339] width 207 height 9
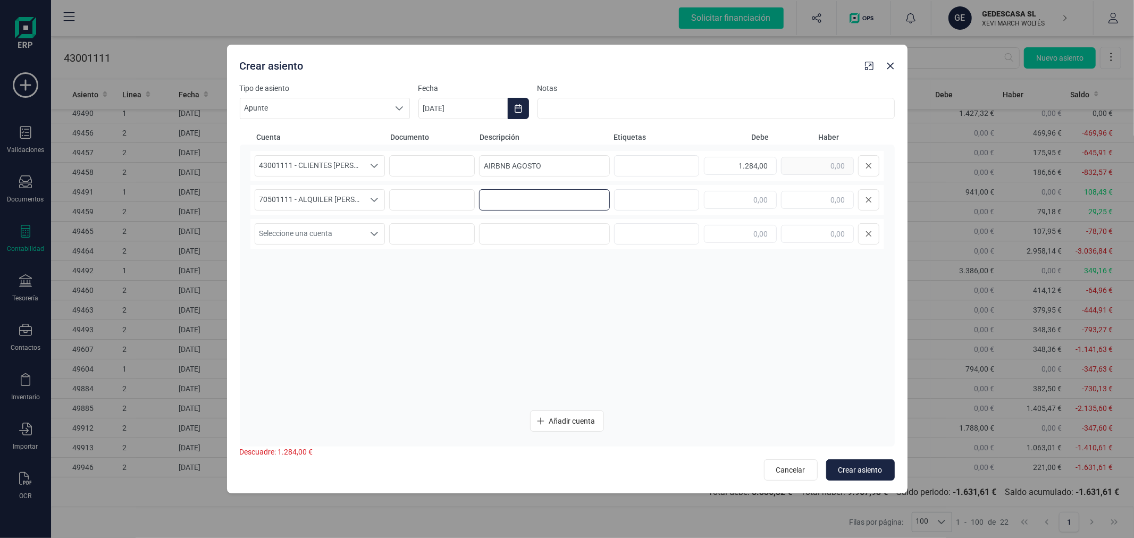
paste input "AIRBNB AGOSTO"
type input "AIRBNB AGOSTO"
type input "1.284,00"
click at [858, 472] on span "Crear asiento" at bounding box center [860, 470] width 44 height 11
type input "[DATE]"
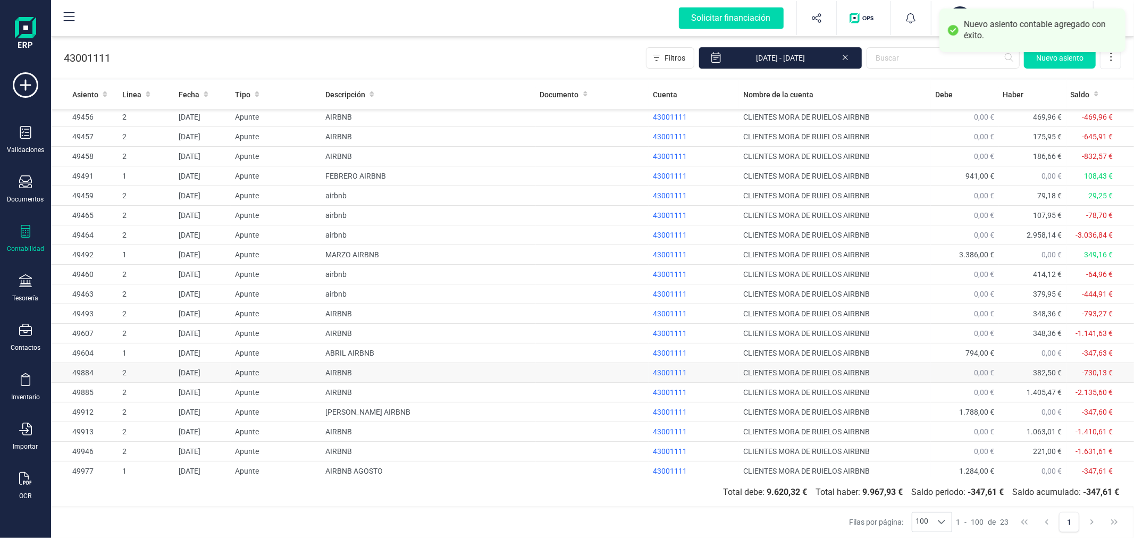
scroll to position [84, 0]
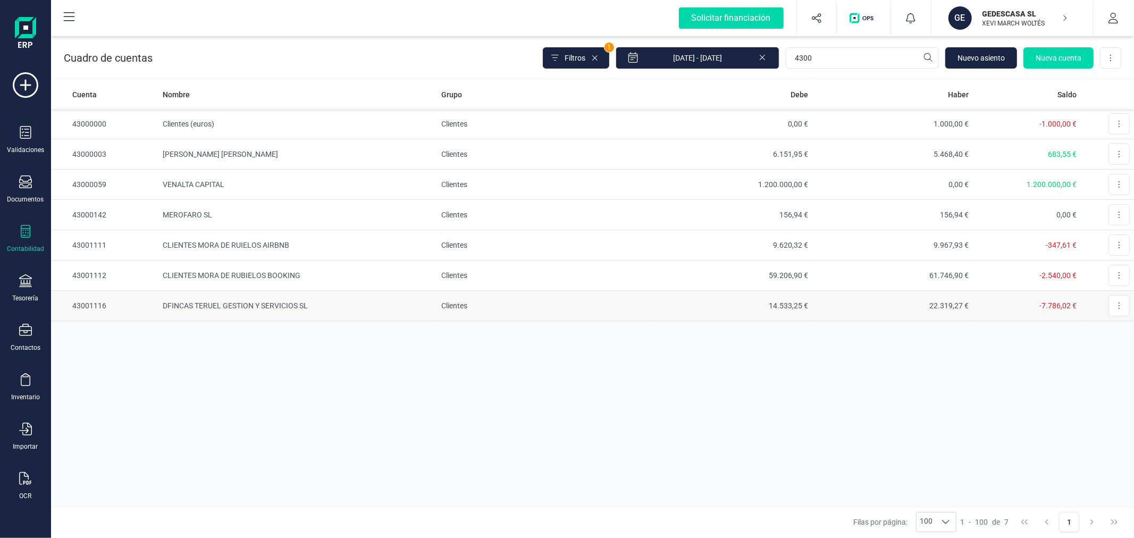
click at [206, 301] on td "DFINCAS TERUEL GESTION Y SERVICIOS SL" at bounding box center [297, 306] width 279 height 30
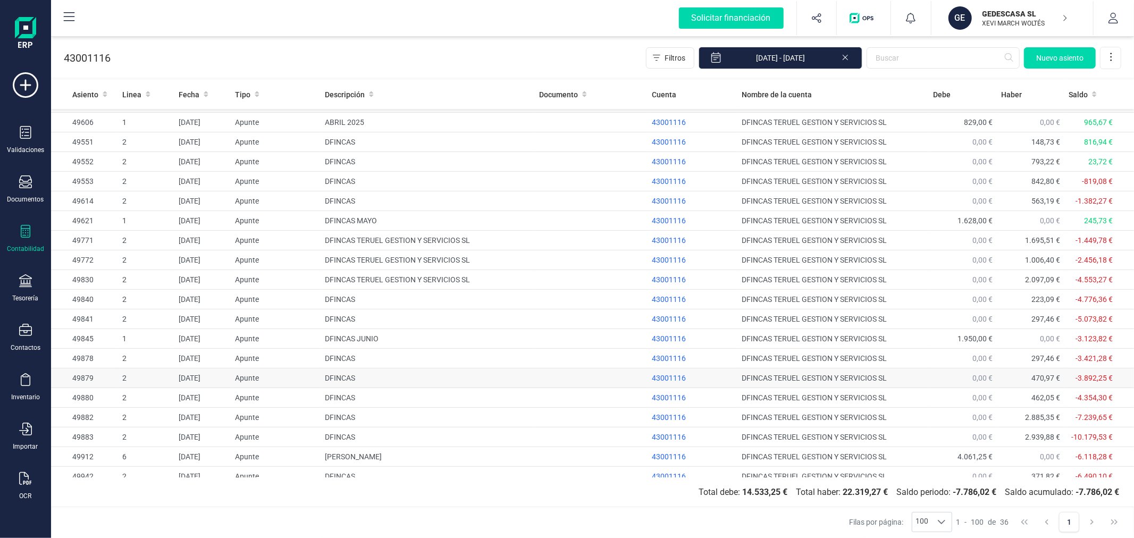
scroll to position [341, 0]
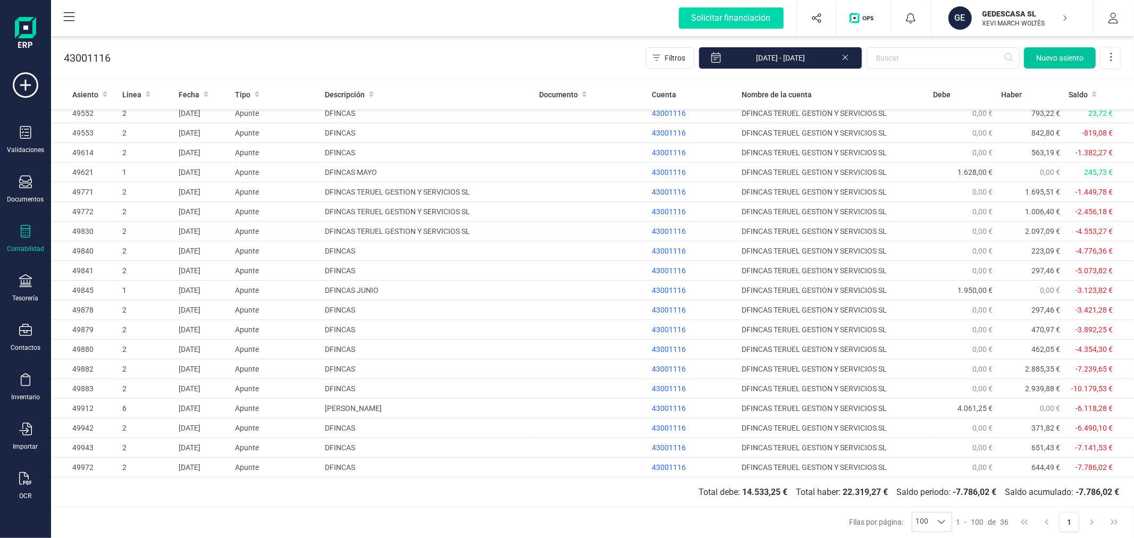
click at [1045, 60] on span "Nuevo asiento" at bounding box center [1059, 58] width 47 height 11
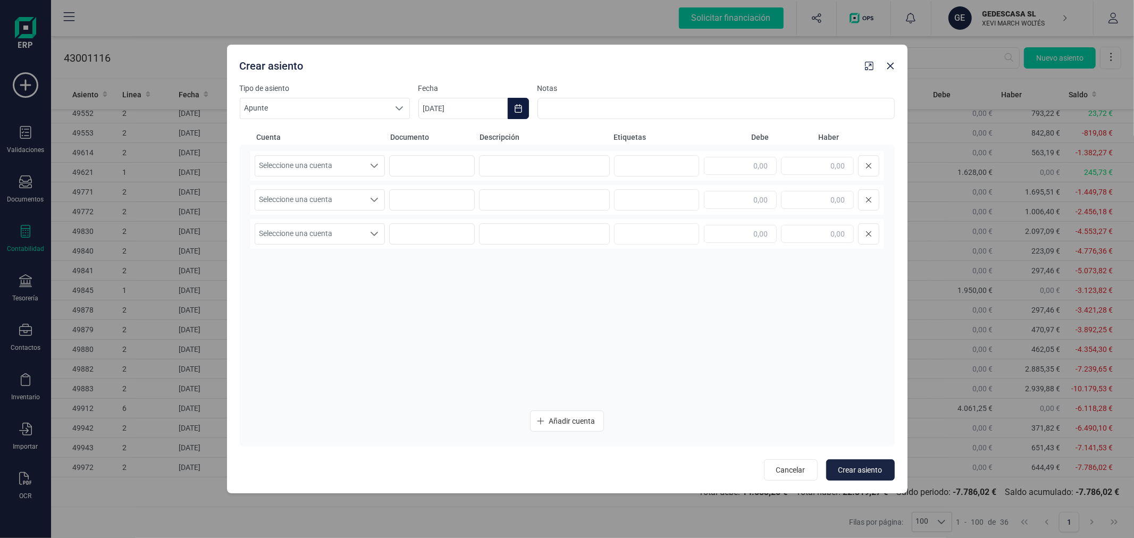
click at [520, 106] on icon "Choose Date" at bounding box center [518, 108] width 9 height 9
click at [443, 137] on icon "Previous Month" at bounding box center [439, 140] width 9 height 9
click at [675, 326] on span "31" at bounding box center [674, 321] width 21 height 21
type input "[DATE]"
click at [339, 169] on span "Seleccione una cuenta" at bounding box center [310, 166] width 110 height 20
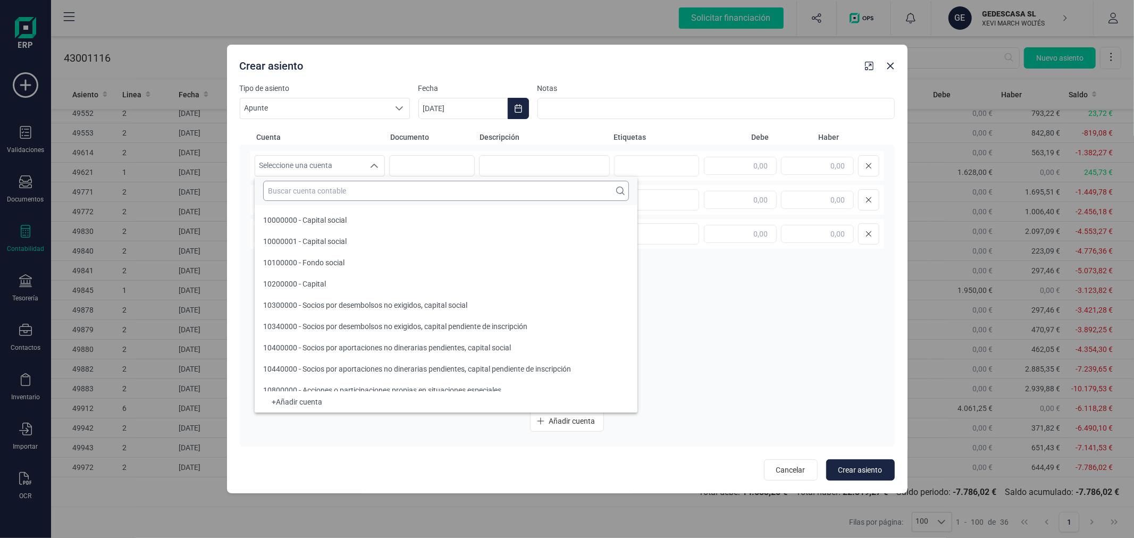
click at [343, 189] on input "text" at bounding box center [446, 191] width 366 height 20
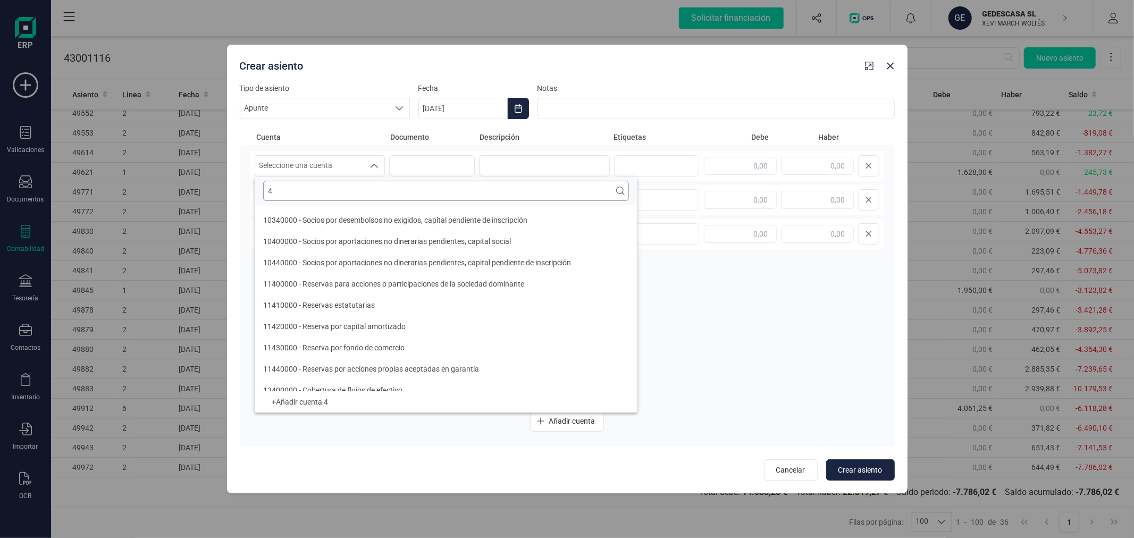
scroll to position [4, 0]
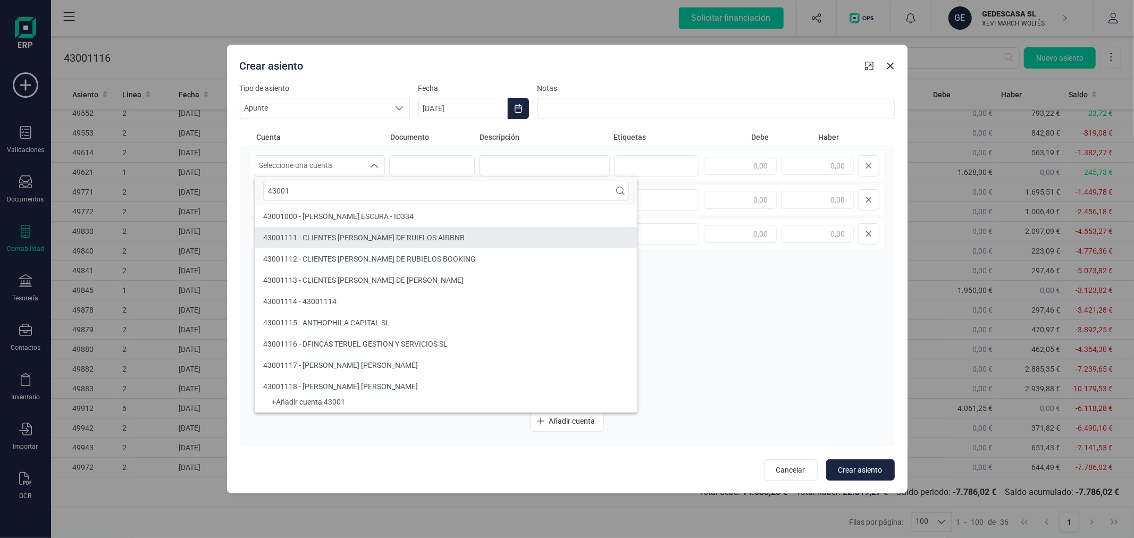
type input "43001"
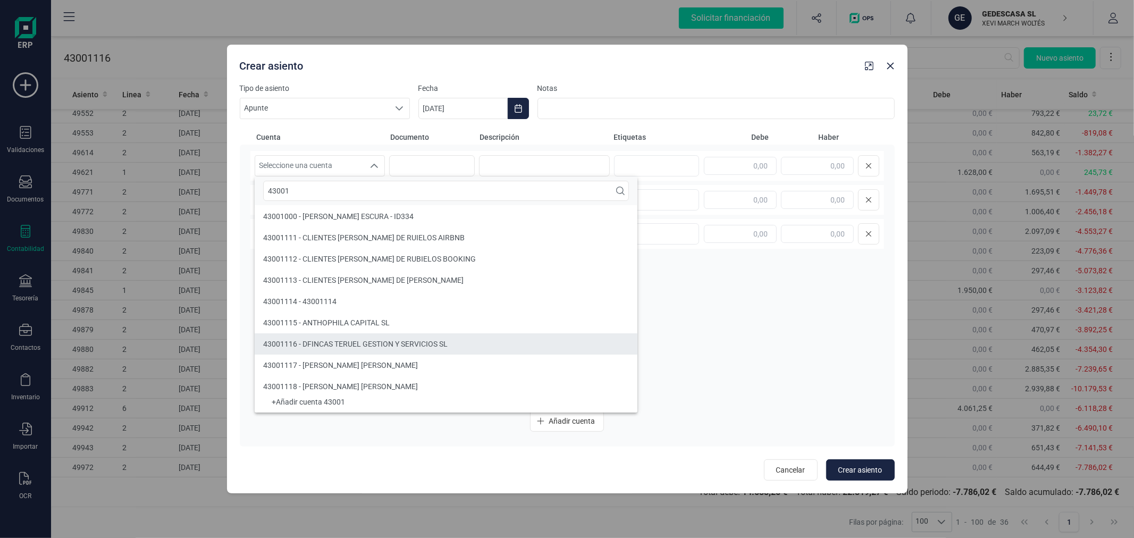
click at [376, 345] on span "43001116 - DFINCAS TERUEL GESTION Y SERVICIOS SL" at bounding box center [355, 344] width 184 height 9
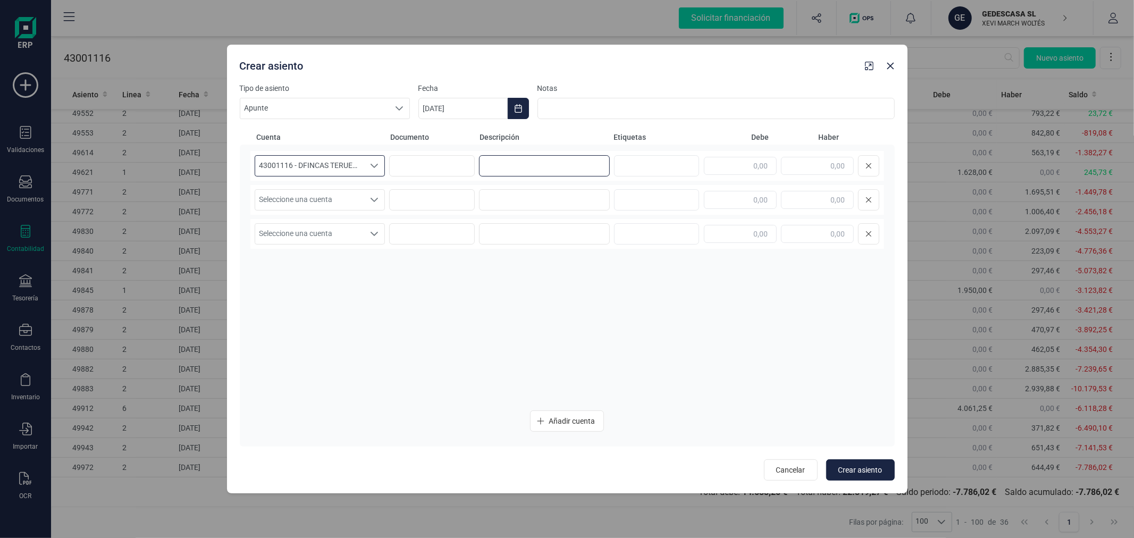
click at [506, 155] on input at bounding box center [544, 165] width 131 height 21
type input "DFINCAS AGOSTO"
type input "8.462,00"
click at [324, 197] on span "Seleccione una cuenta" at bounding box center [310, 200] width 110 height 20
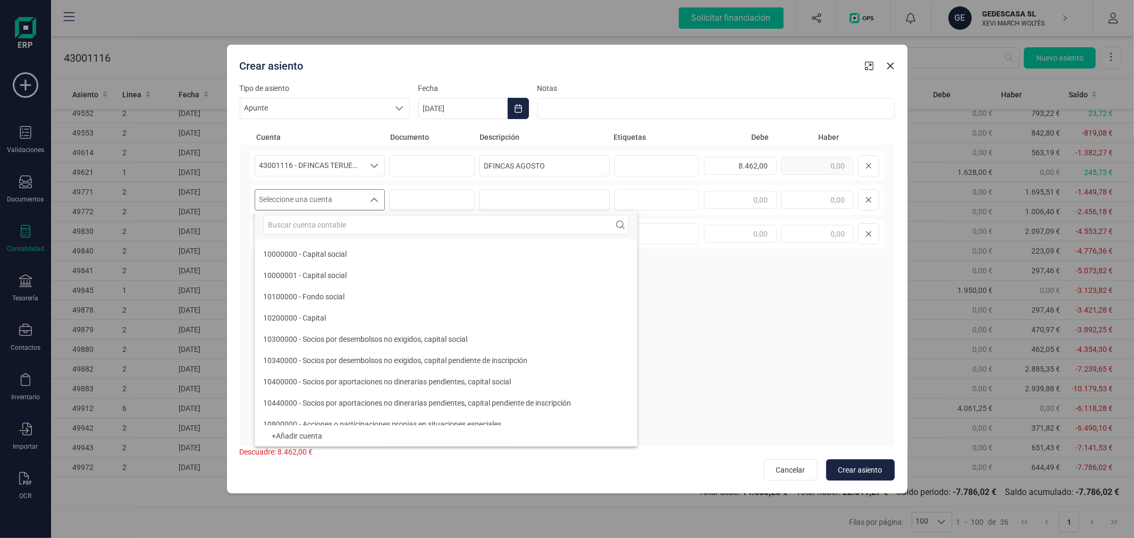
click at [328, 217] on input "text" at bounding box center [446, 225] width 366 height 20
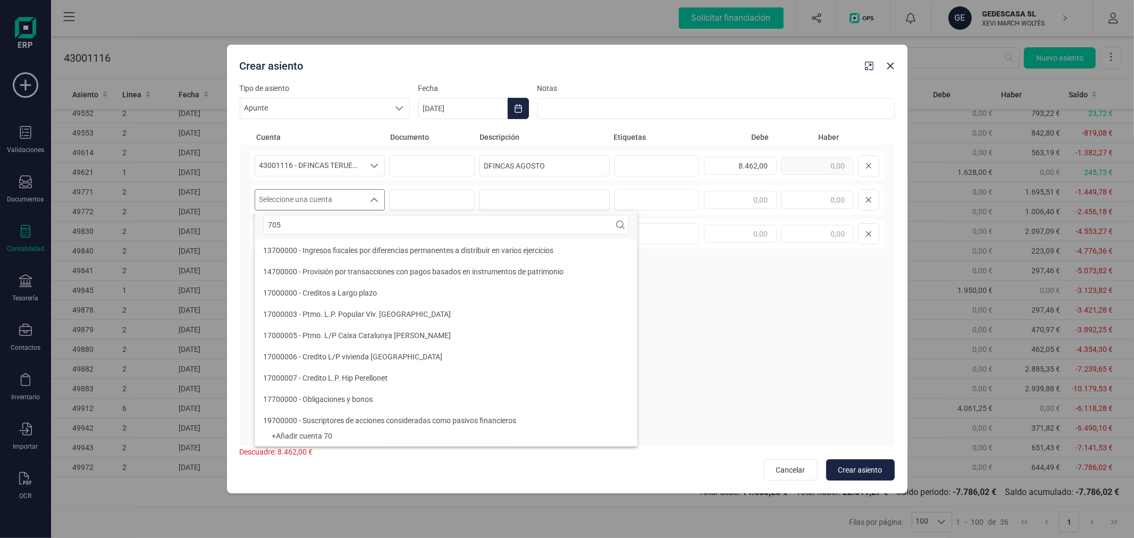
scroll to position [0, 0]
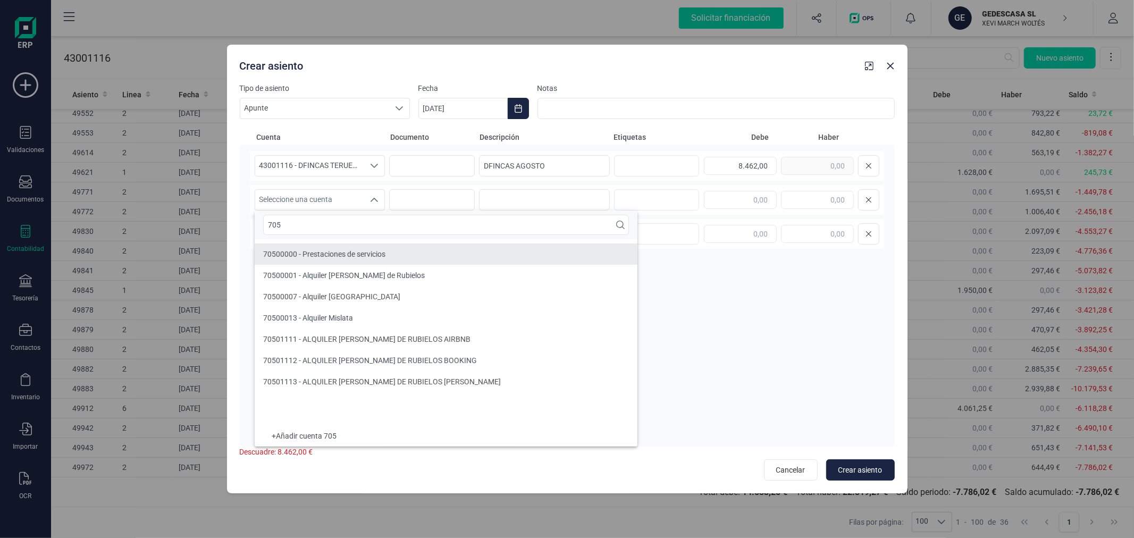
type input "705"
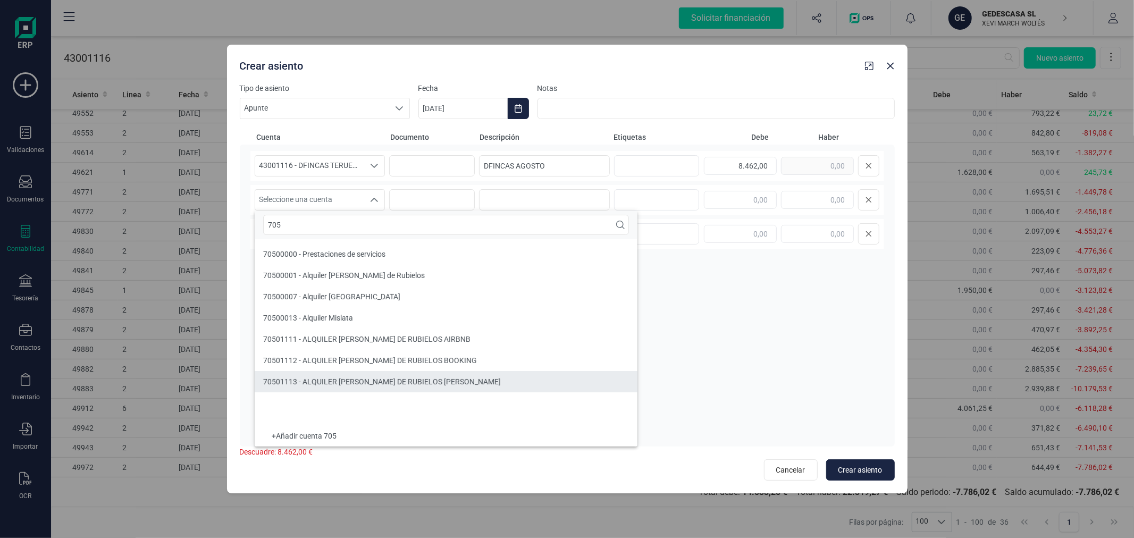
click at [379, 378] on span "70501113 - ALQUILER [PERSON_NAME] DE RUBIELOS [PERSON_NAME]" at bounding box center [382, 381] width 238 height 9
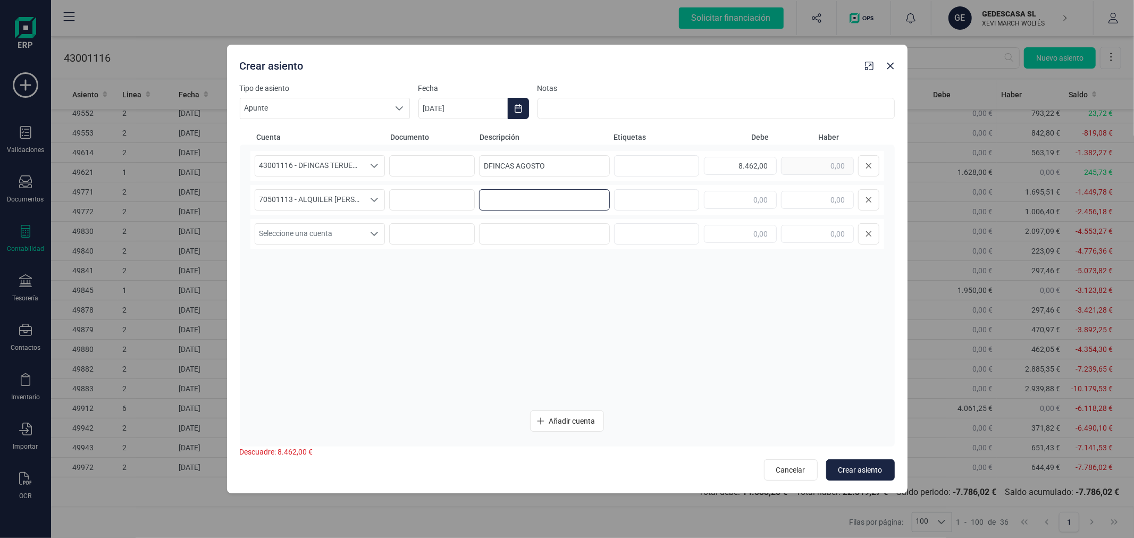
paste input "DFINCAS AGOSTO"
type input "DFINCAS AGOSTO"
type input "8.462,00"
click at [859, 465] on span "Crear asiento" at bounding box center [860, 470] width 44 height 11
type input "[DATE]"
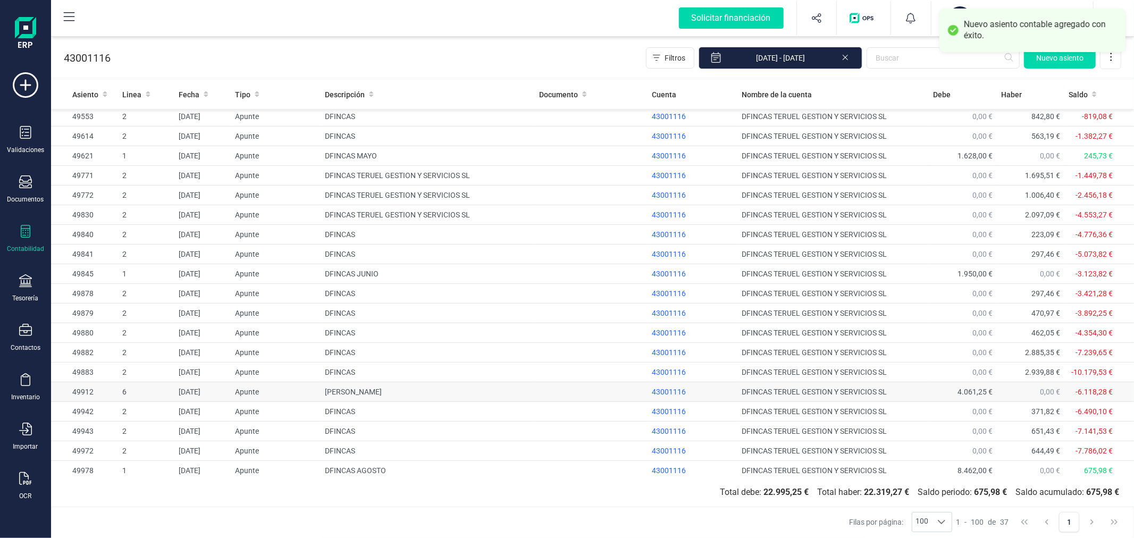
scroll to position [360, 0]
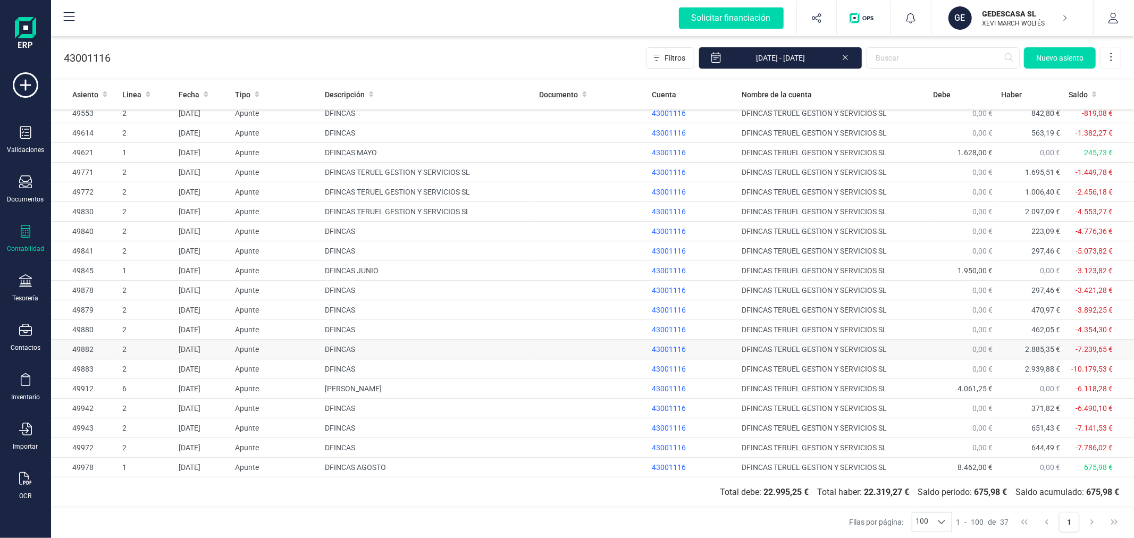
click at [835, 355] on td "DFINCAS TERUEL GESTION Y SERVICIOS SL" at bounding box center [832, 350] width 191 height 20
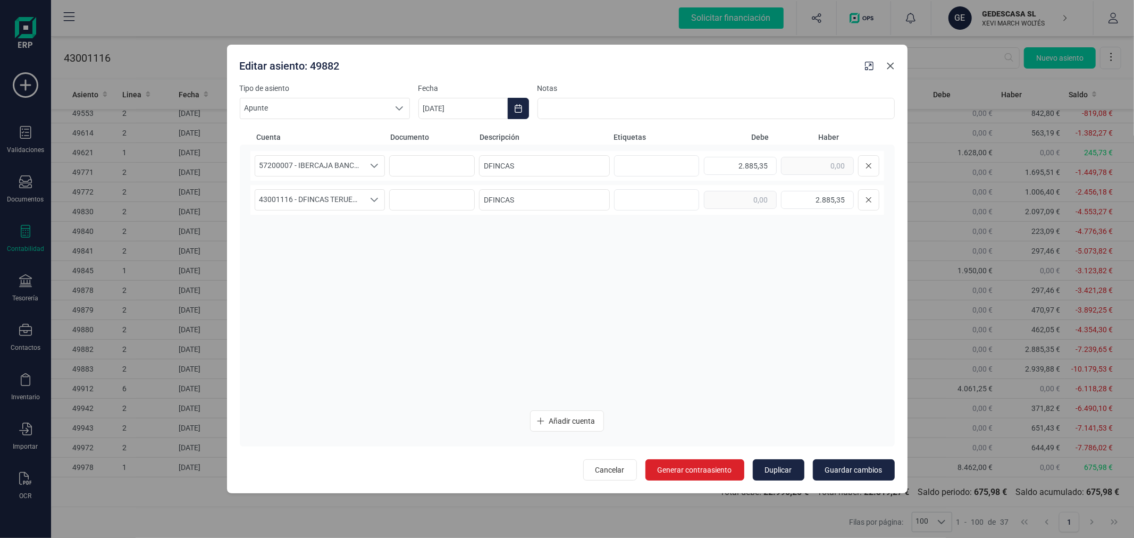
click at [889, 70] on icon "button" at bounding box center [890, 66] width 9 height 9
type input "[DATE]"
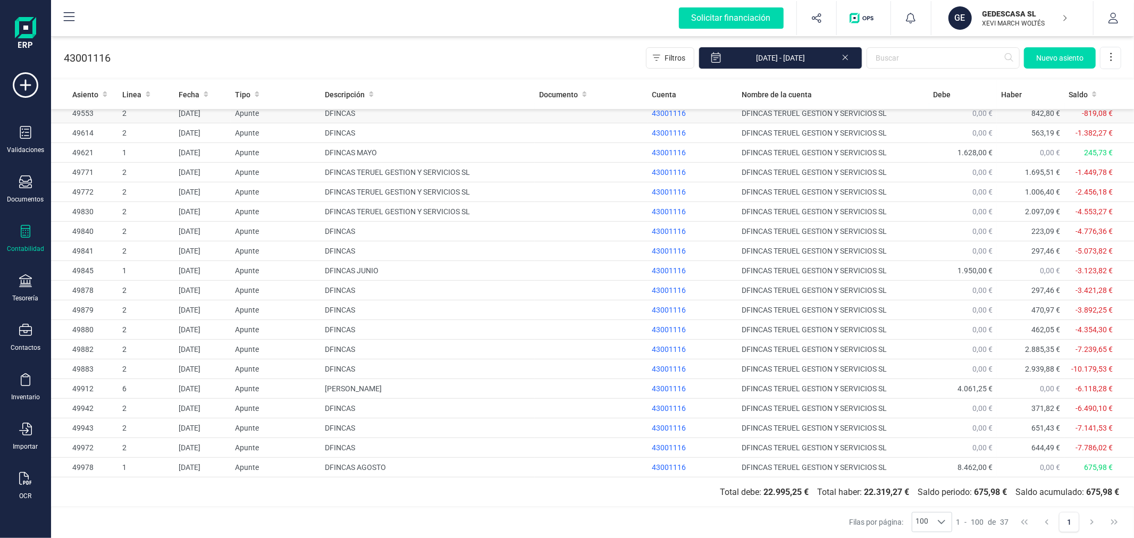
drag, startPoint x: 359, startPoint y: 113, endPoint x: 353, endPoint y: 114, distance: 5.9
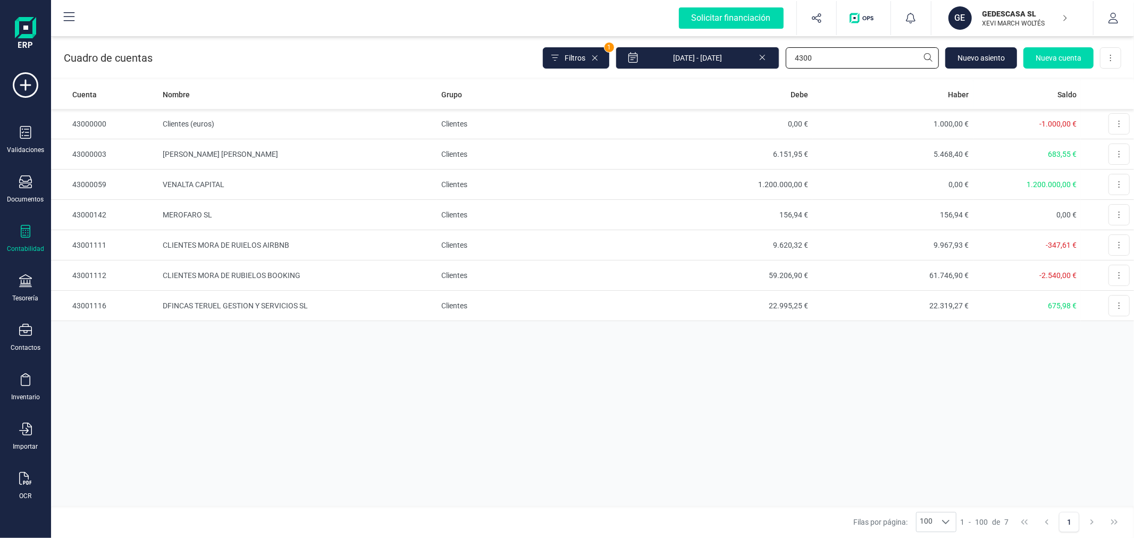
click at [843, 49] on input "4300" at bounding box center [862, 57] width 153 height 21
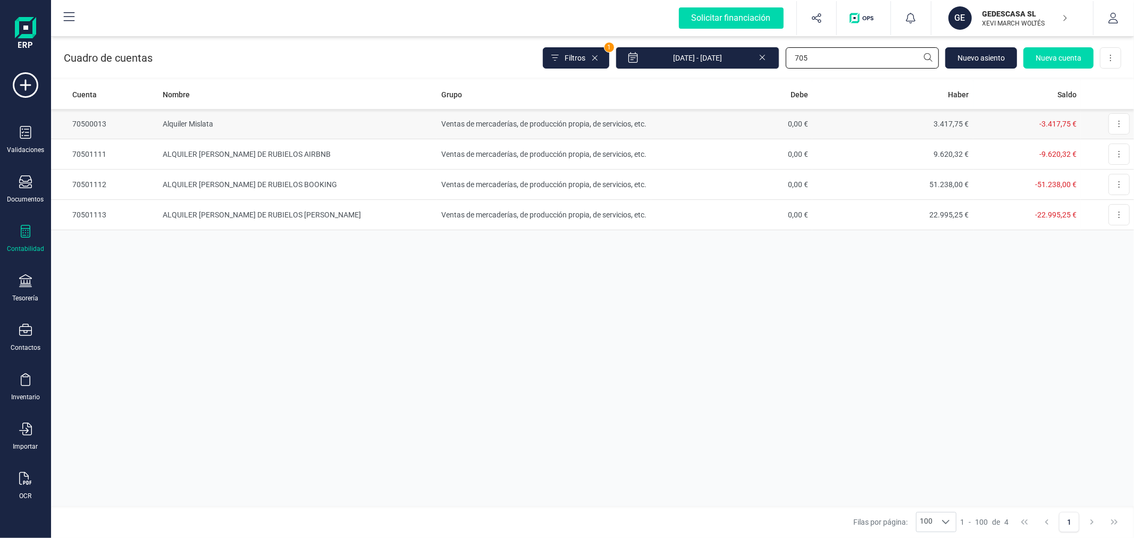
type input "705"
click at [360, 124] on td "Alquiler Mislata" at bounding box center [297, 124] width 279 height 30
click at [833, 64] on input "705" at bounding box center [862, 57] width 153 height 21
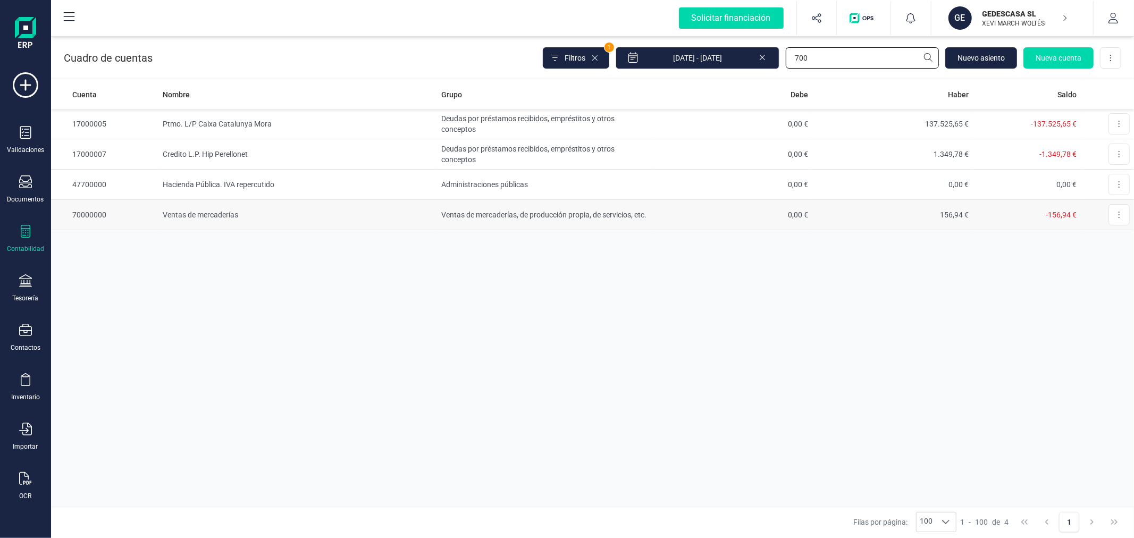
type input "700"
click at [447, 208] on td "Ventas de mercaderías, de producción propia, de servicios, etc." at bounding box center [544, 215] width 214 height 30
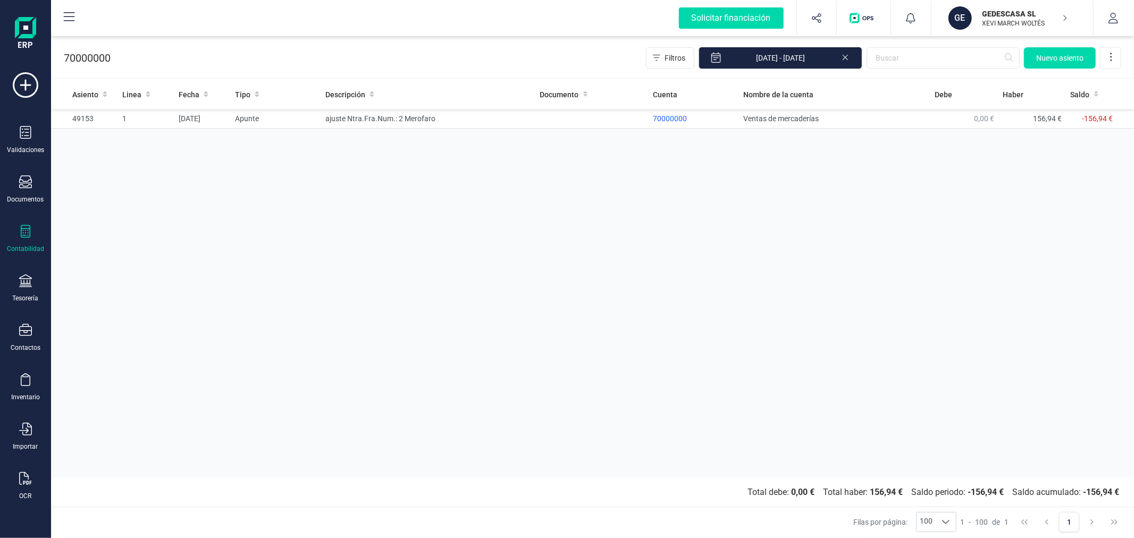
drag, startPoint x: 545, startPoint y: 188, endPoint x: 561, endPoint y: 179, distance: 19.1
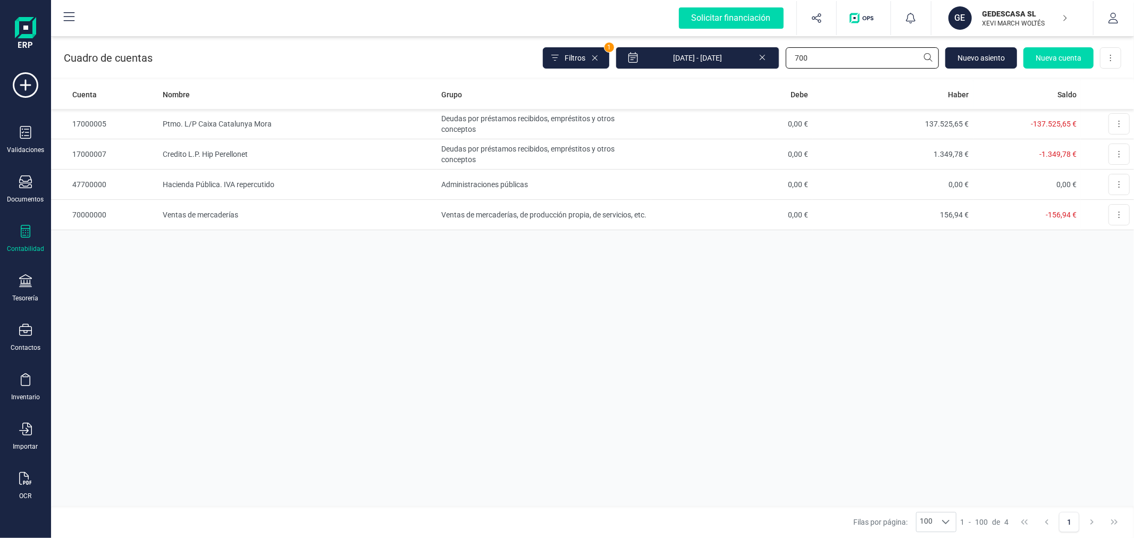
click at [846, 56] on input "700" at bounding box center [862, 57] width 153 height 21
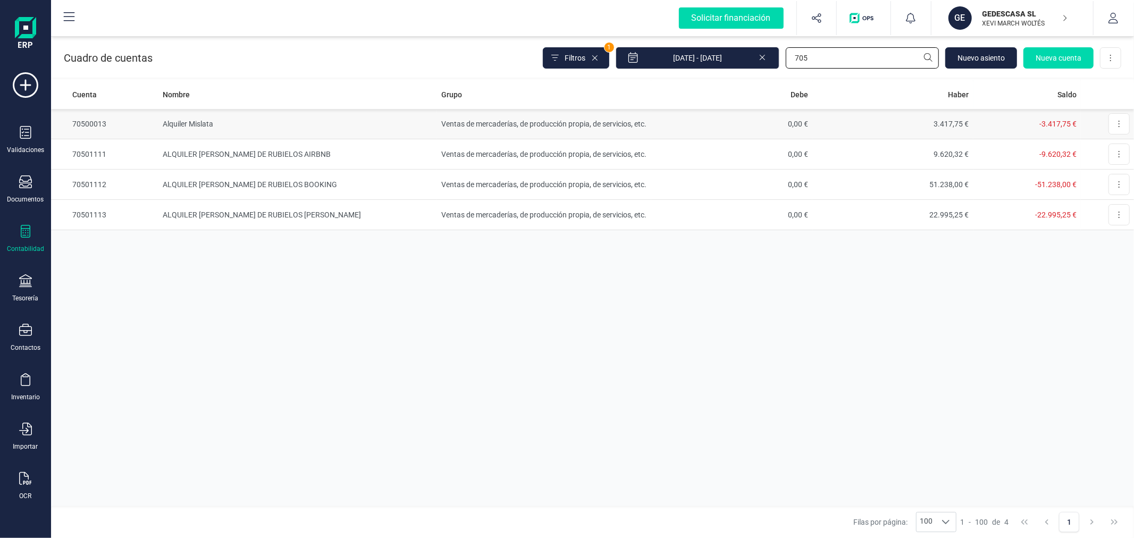
type input "705"
click at [206, 121] on td "Alquiler Mislata" at bounding box center [297, 124] width 279 height 30
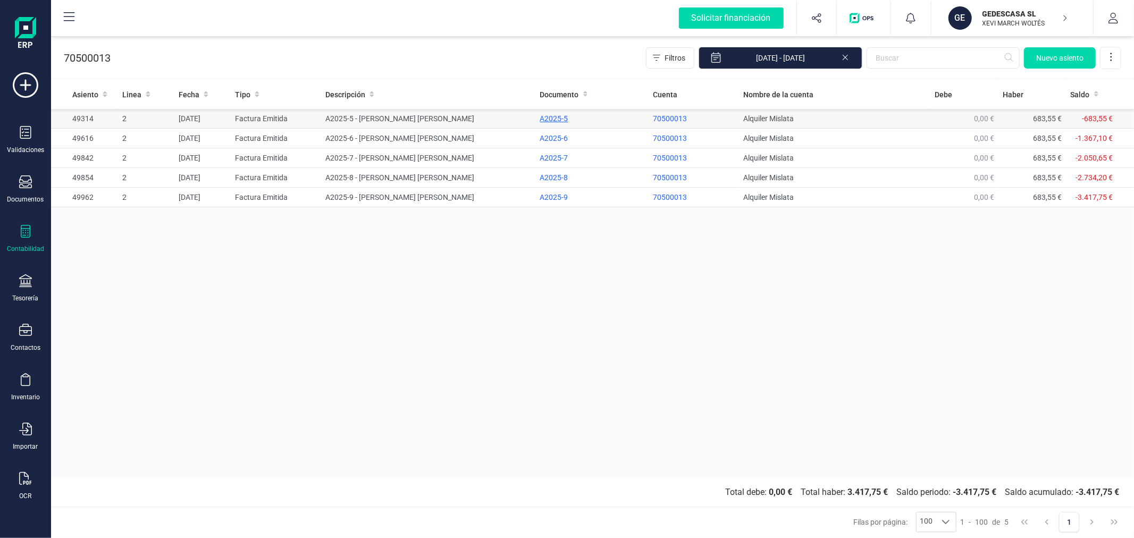
click at [551, 116] on div "A2025-5" at bounding box center [592, 118] width 104 height 11
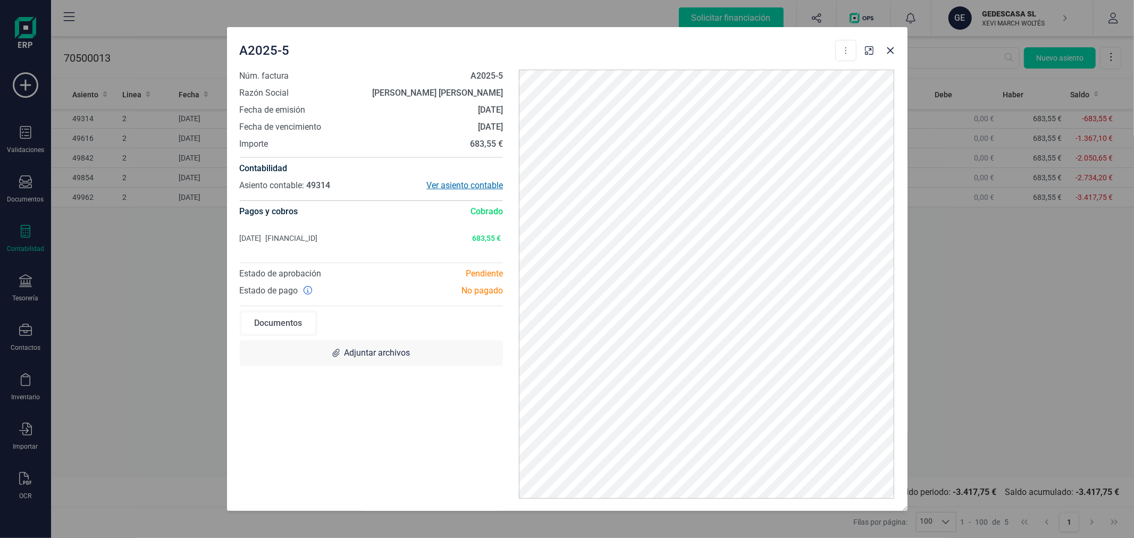
click at [460, 181] on div "Ver asiento contable" at bounding box center [437, 185] width 132 height 13
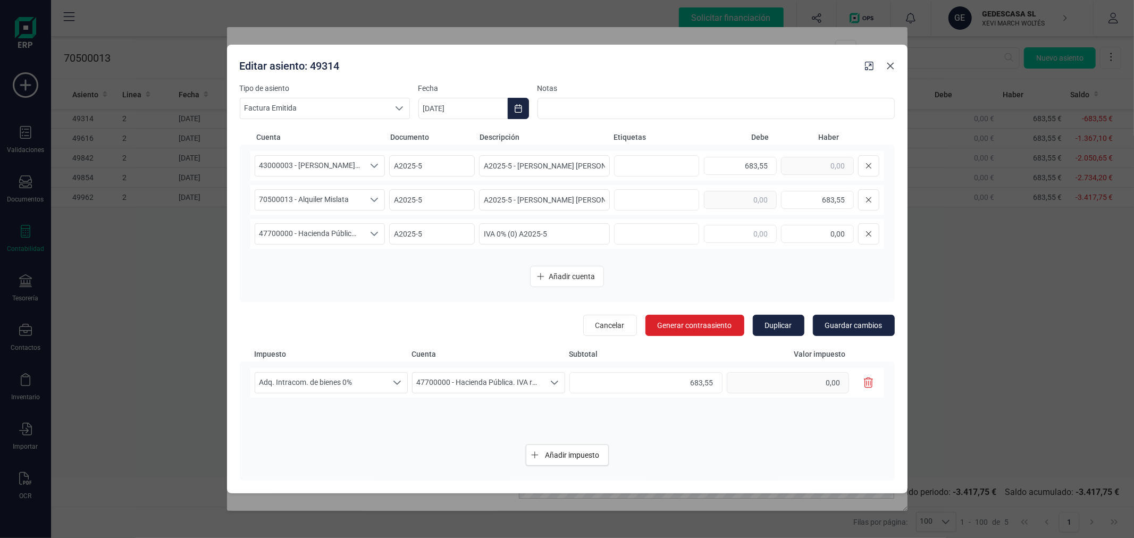
click at [884, 66] on button "button" at bounding box center [890, 65] width 17 height 17
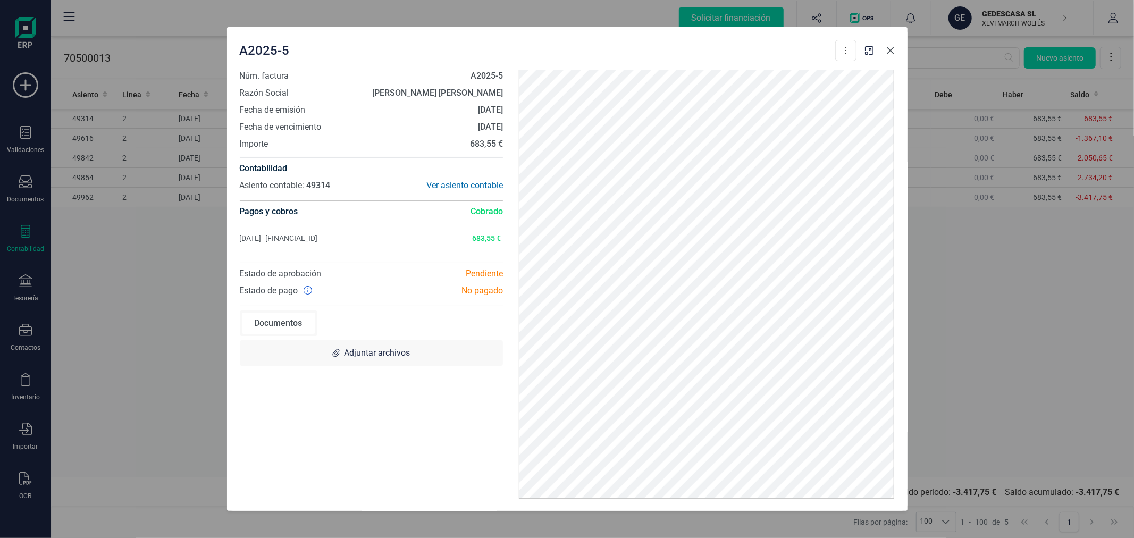
click at [888, 49] on icon "button" at bounding box center [890, 50] width 9 height 9
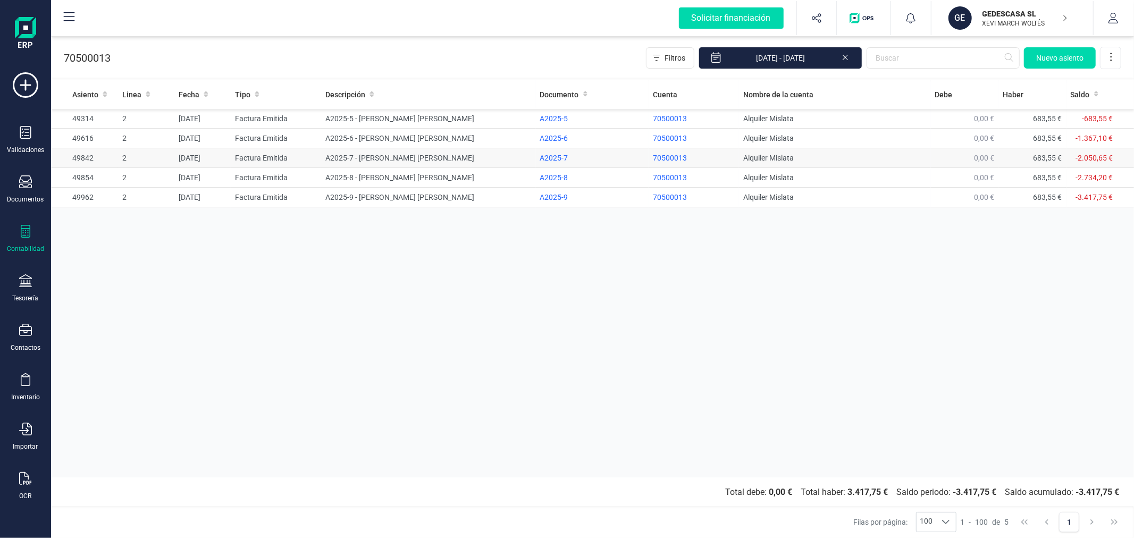
drag, startPoint x: 457, startPoint y: 219, endPoint x: 625, endPoint y: 151, distance: 181.3
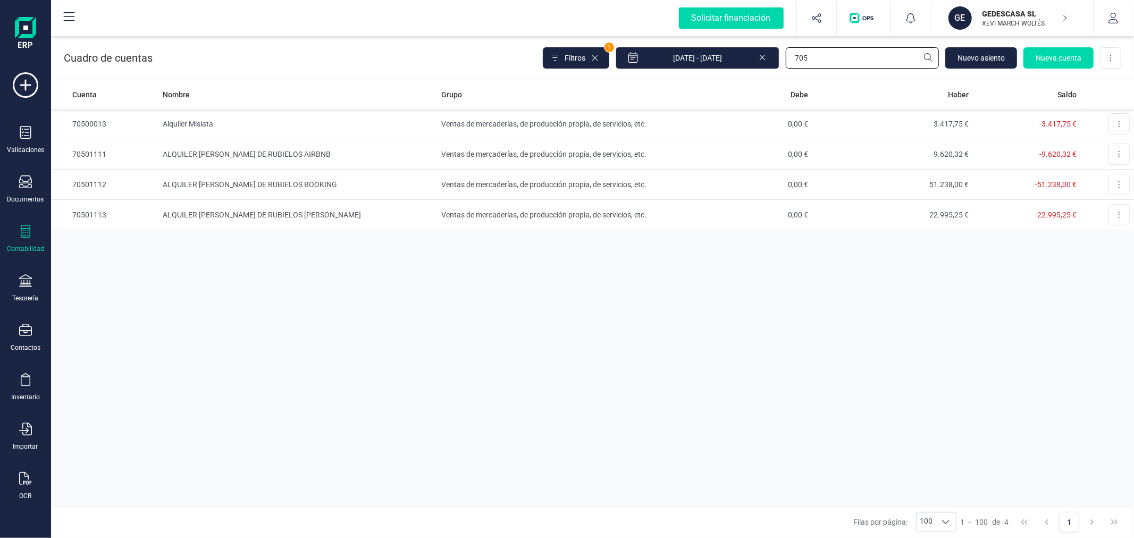
click at [849, 62] on input "705" at bounding box center [862, 57] width 153 height 21
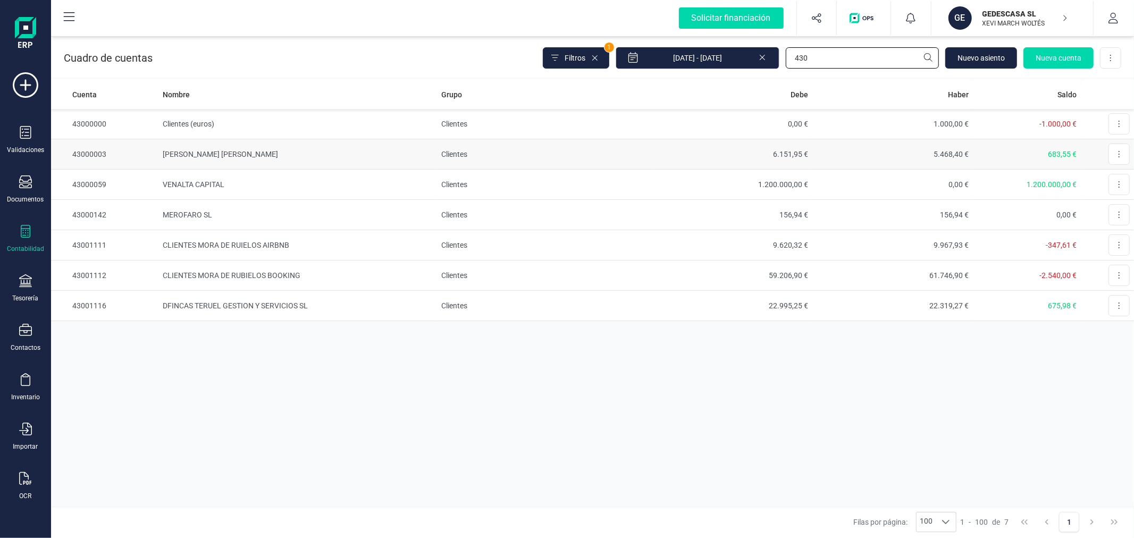
type input "430"
click at [270, 152] on td "[PERSON_NAME] [PERSON_NAME]" at bounding box center [297, 154] width 279 height 30
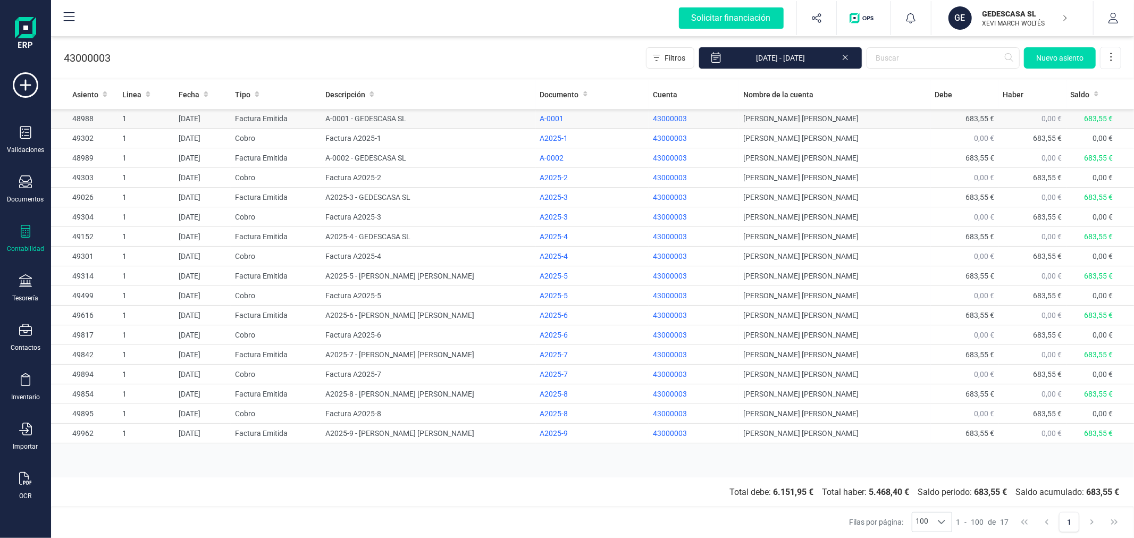
click at [278, 119] on td "Factura Emitida" at bounding box center [276, 119] width 90 height 20
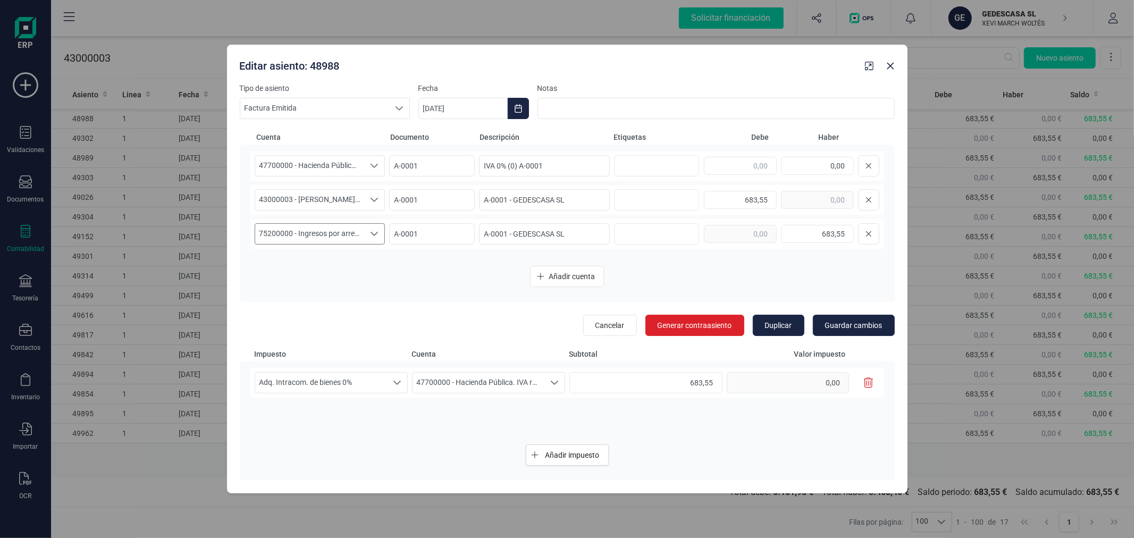
click at [307, 235] on span "75200000 - Ingresos por arrendamientos" at bounding box center [310, 234] width 110 height 20
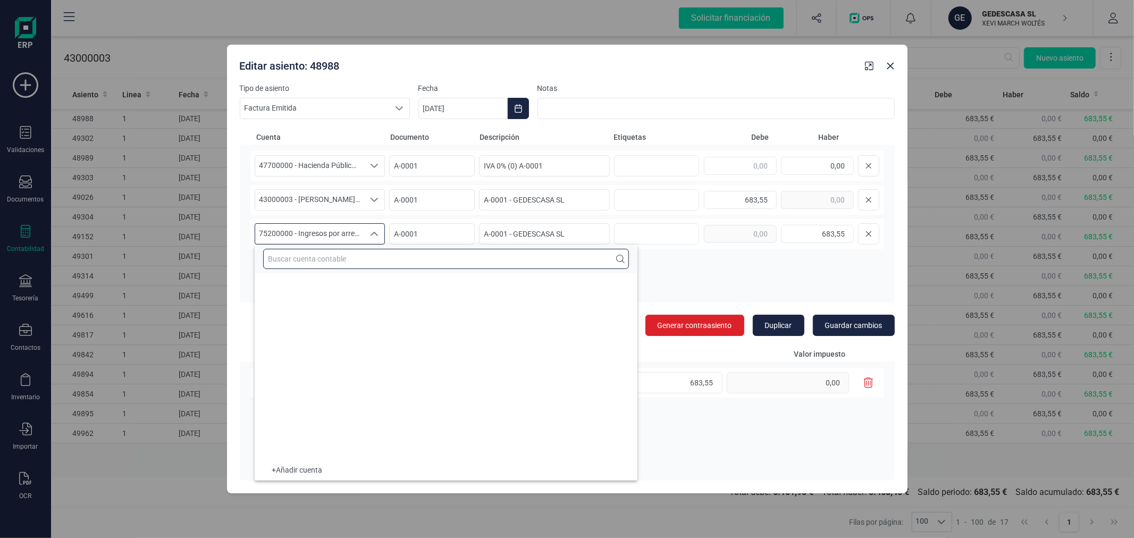
scroll to position [30777, 0]
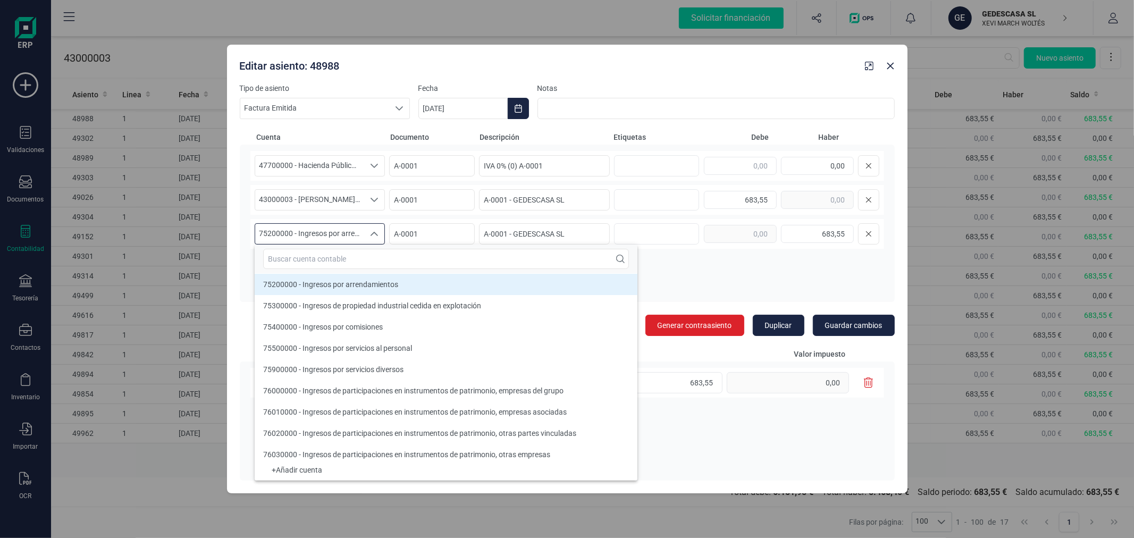
click at [684, 267] on div "Añadir cuenta" at bounding box center [567, 276] width 634 height 21
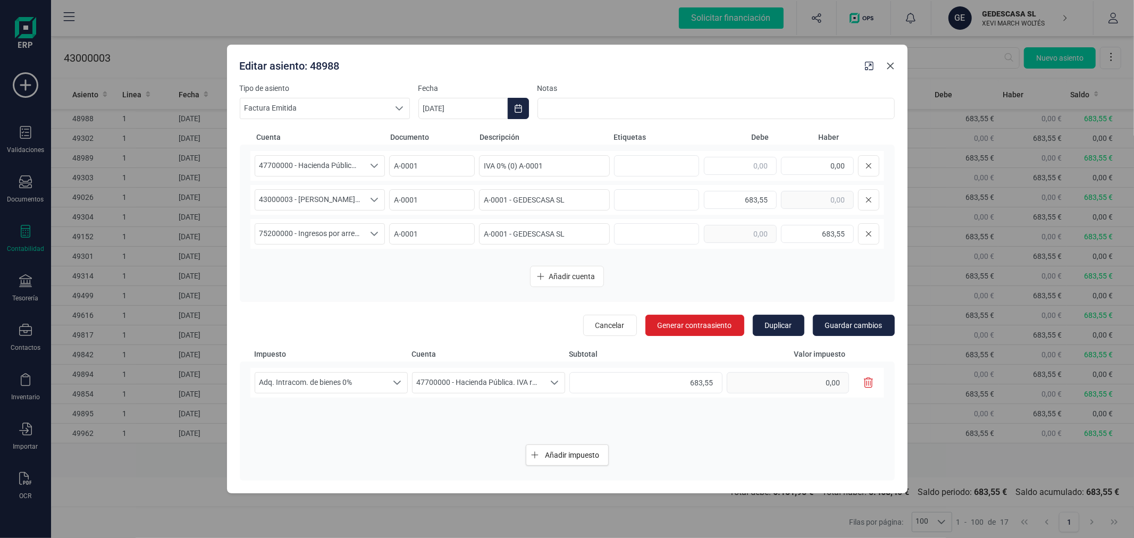
click at [891, 64] on icon "button" at bounding box center [890, 66] width 9 height 9
type input "[DATE]"
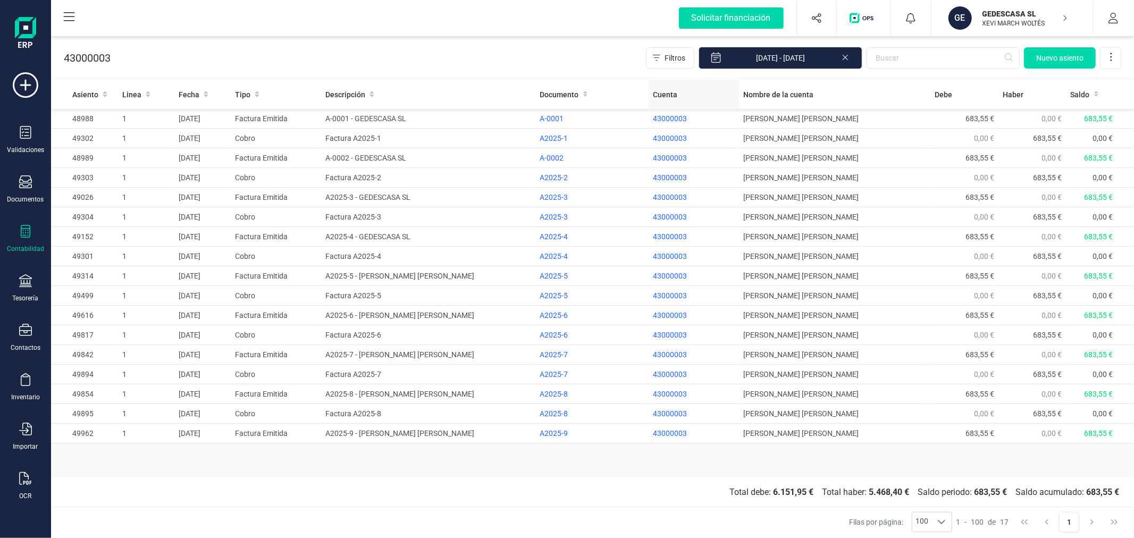
drag, startPoint x: 710, startPoint y: 88, endPoint x: 705, endPoint y: 88, distance: 5.3
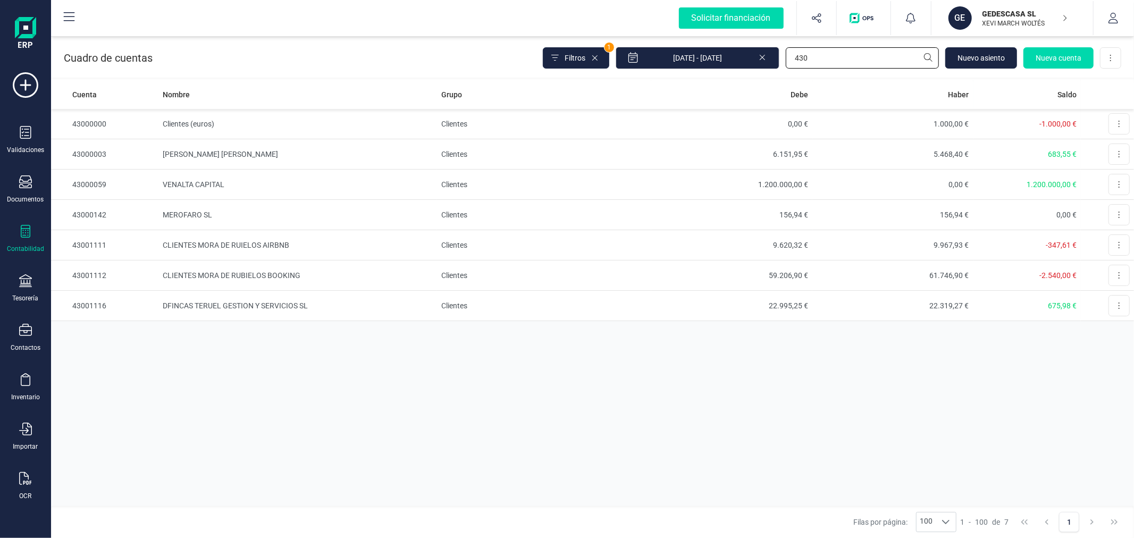
click at [867, 54] on input "430" at bounding box center [862, 57] width 153 height 21
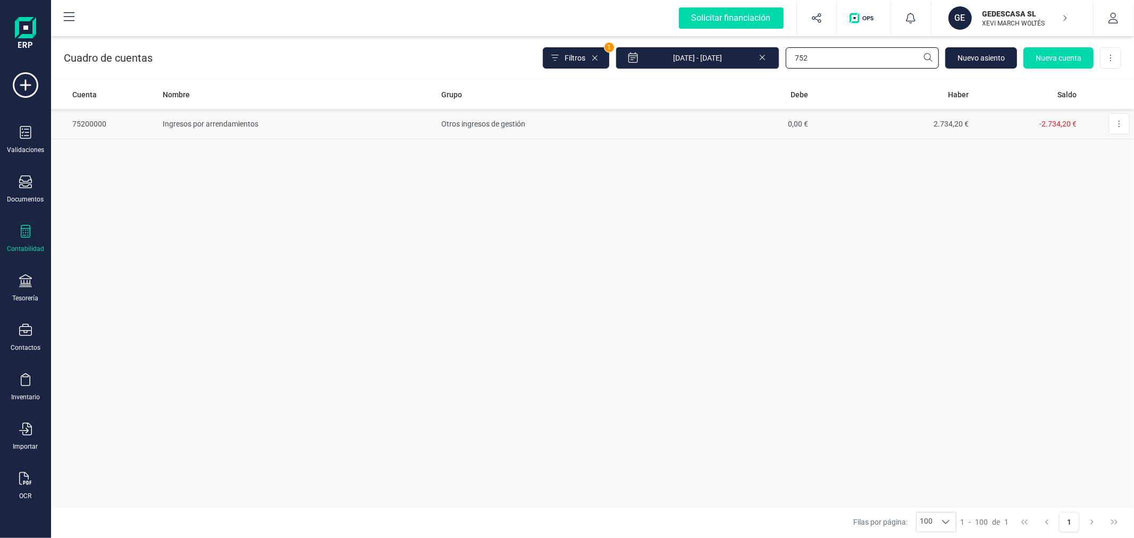
type input "752"
click at [706, 125] on td "0,00 €" at bounding box center [731, 124] width 161 height 30
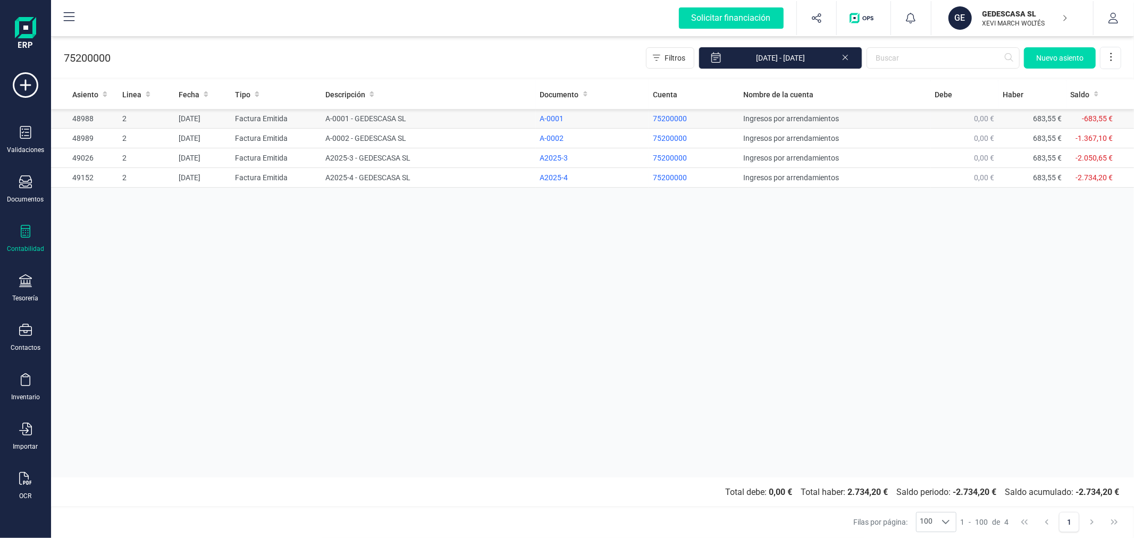
click at [417, 117] on td "A-0001 - GEDESCASA SL" at bounding box center [428, 119] width 214 height 20
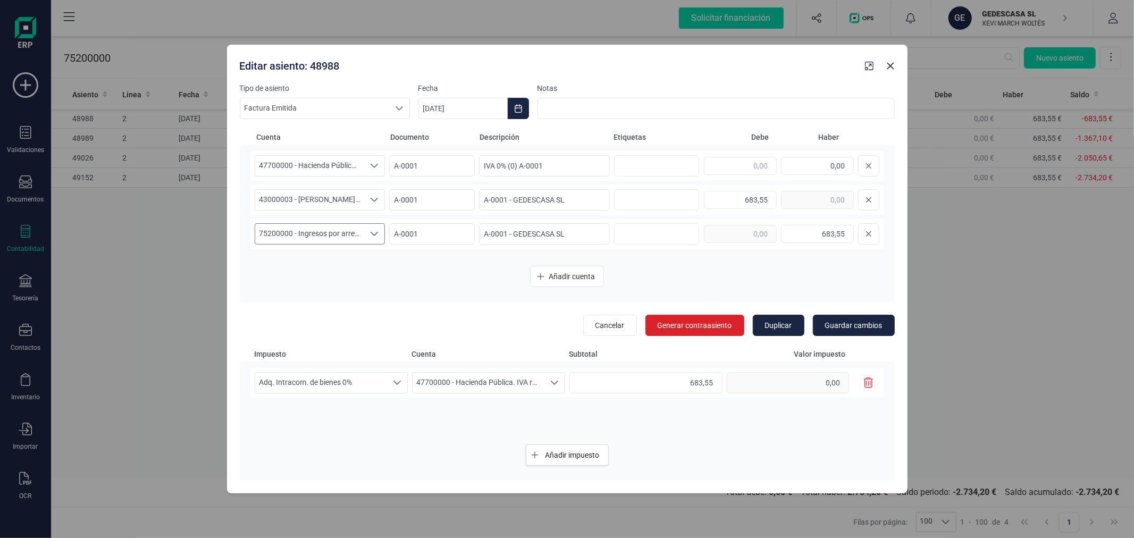
click at [325, 225] on span "75200000 - Ingresos por arrendamientos" at bounding box center [310, 234] width 110 height 20
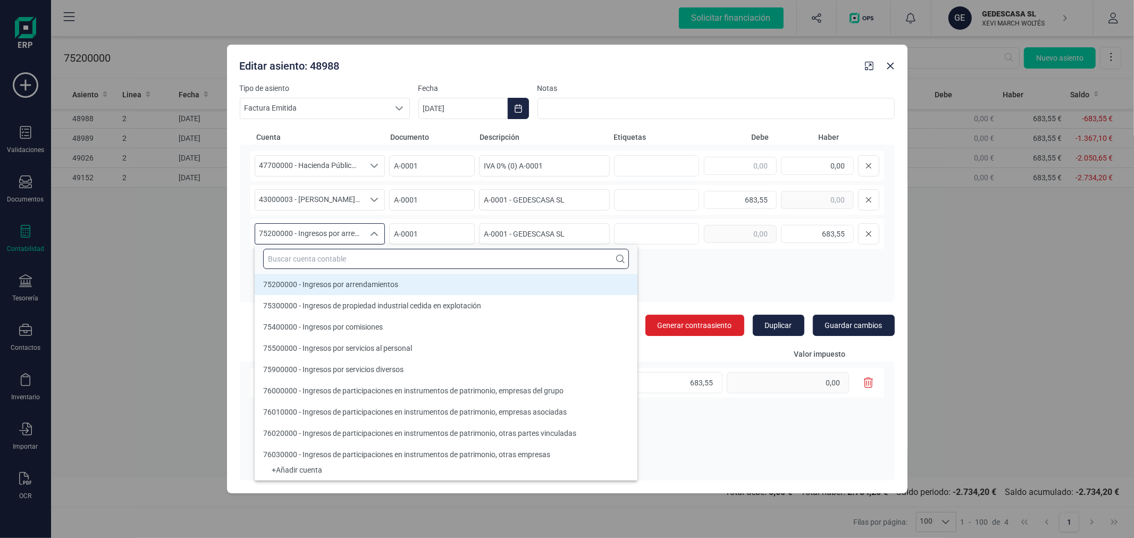
click at [325, 250] on input "text" at bounding box center [446, 259] width 366 height 20
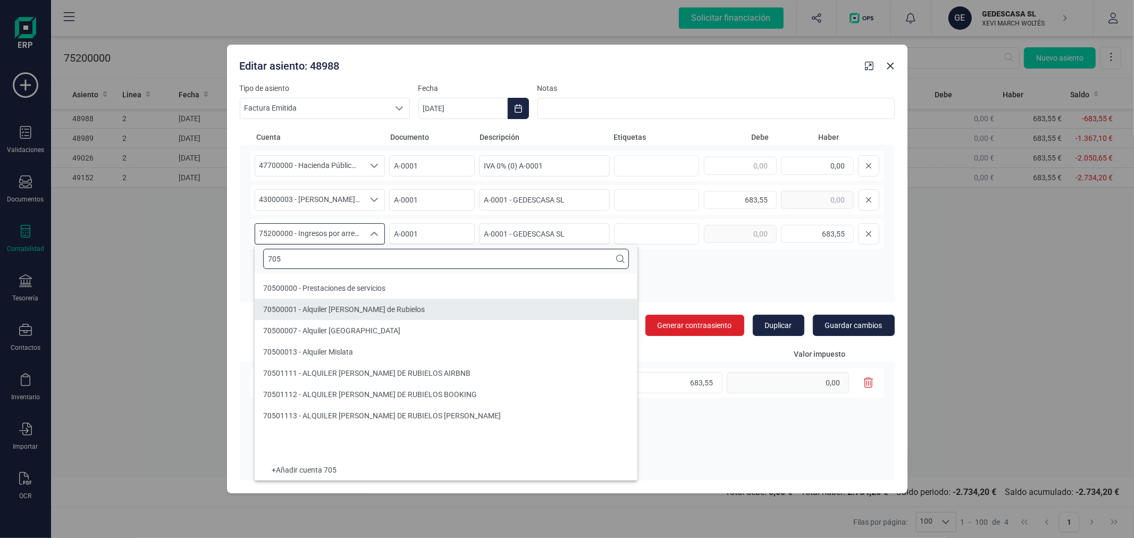
type input "705"
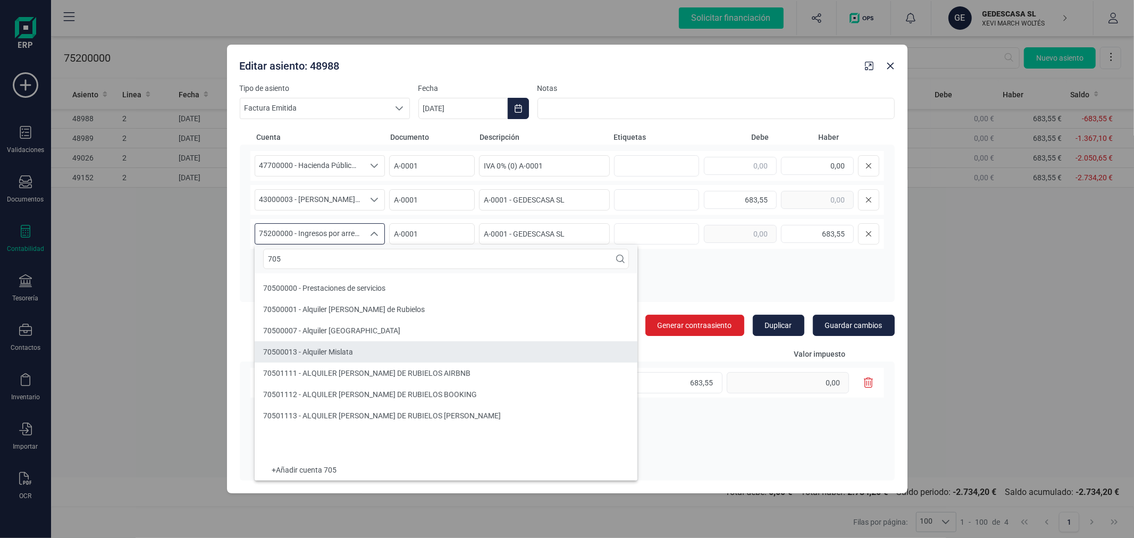
click at [367, 351] on li "70500013 - Alquiler Mislata" at bounding box center [446, 351] width 383 height 21
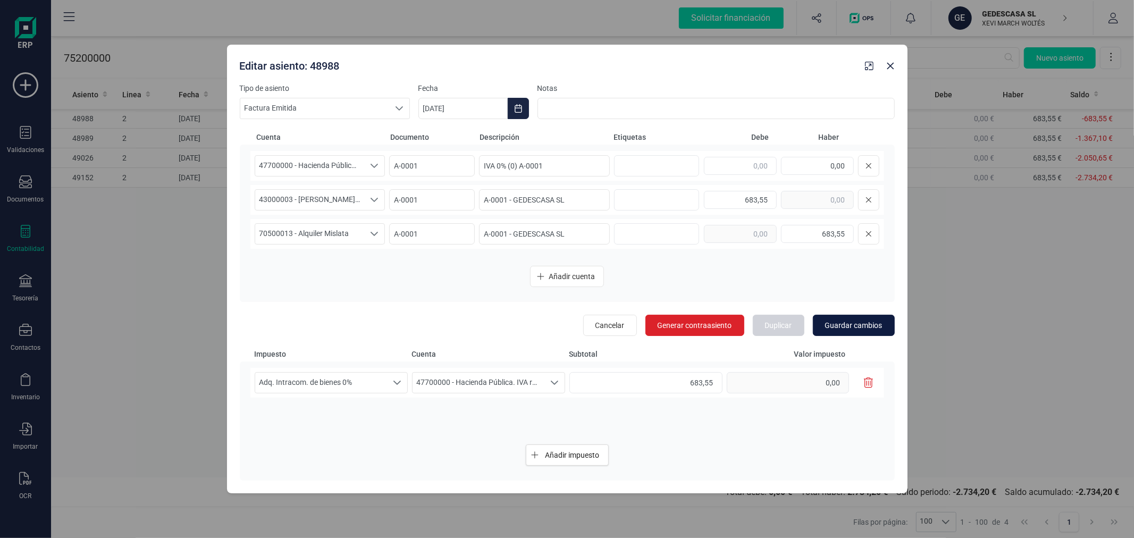
click at [868, 322] on span "Guardar cambios" at bounding box center [853, 325] width 57 height 11
type input "[DATE]"
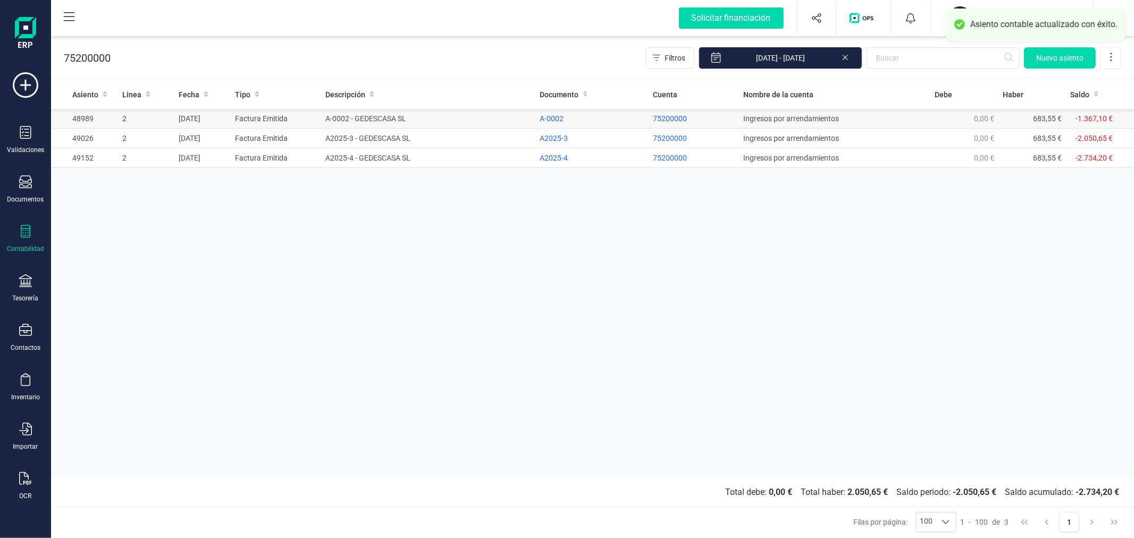
click at [400, 119] on td "A-0002 - GEDESCASA SL" at bounding box center [428, 119] width 214 height 20
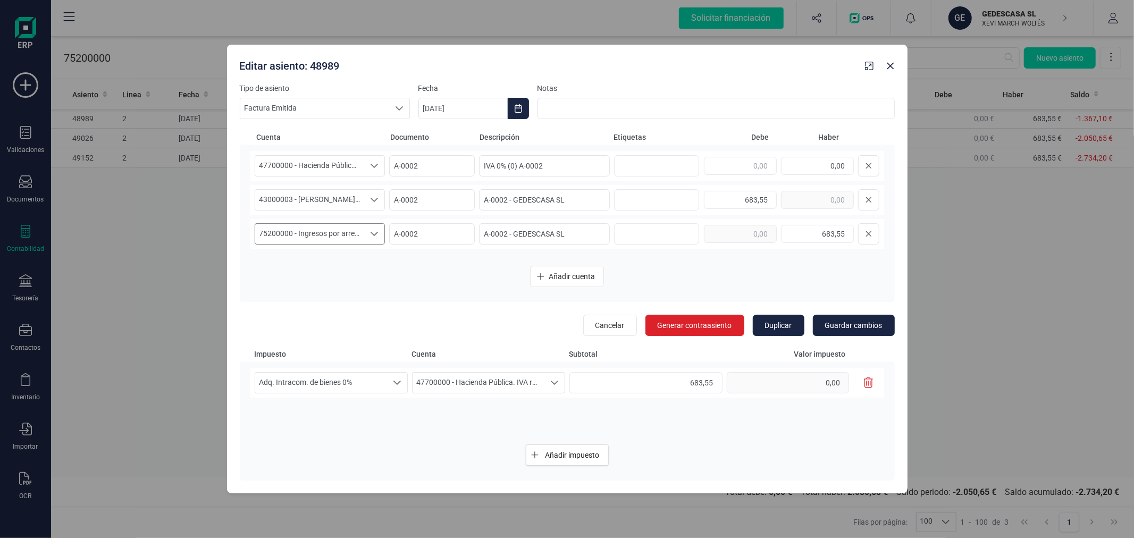
click at [353, 238] on span "75200000 - Ingresos por arrendamientos" at bounding box center [310, 234] width 110 height 20
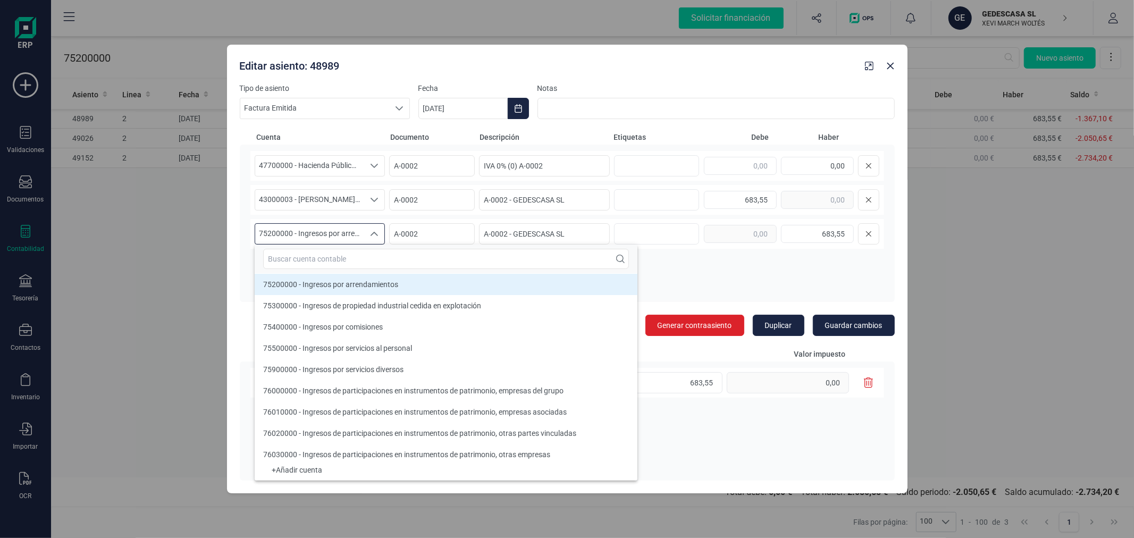
click at [358, 269] on div at bounding box center [446, 259] width 383 height 29
click at [356, 259] on input "text" at bounding box center [446, 259] width 366 height 20
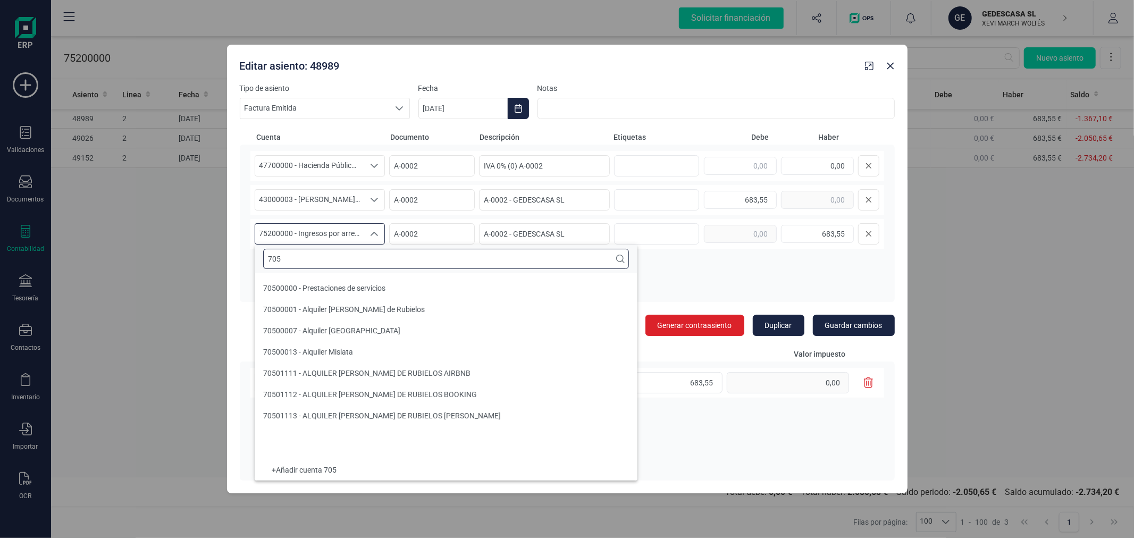
scroll to position [0, 0]
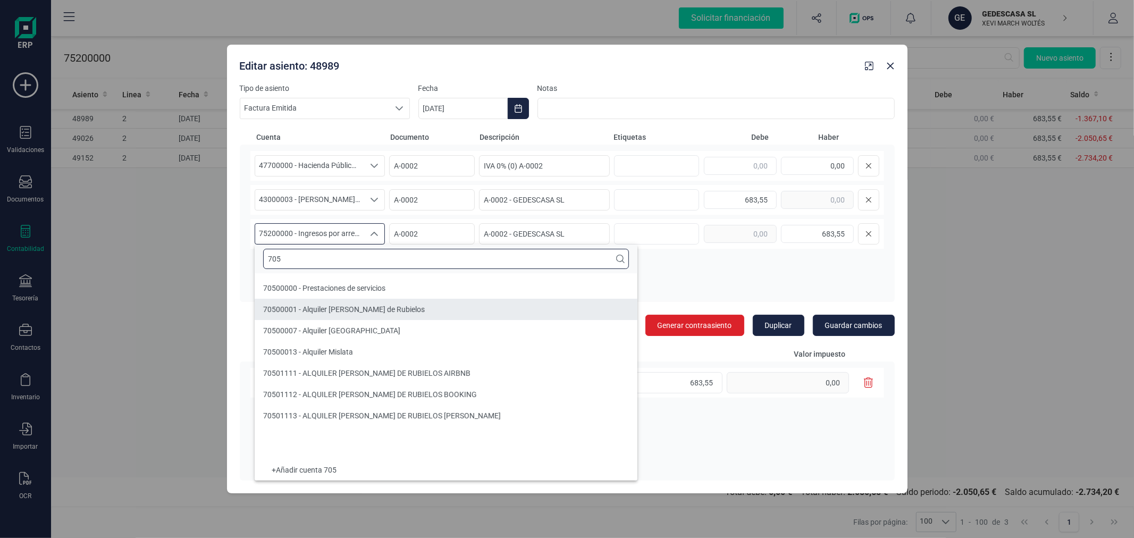
type input "705"
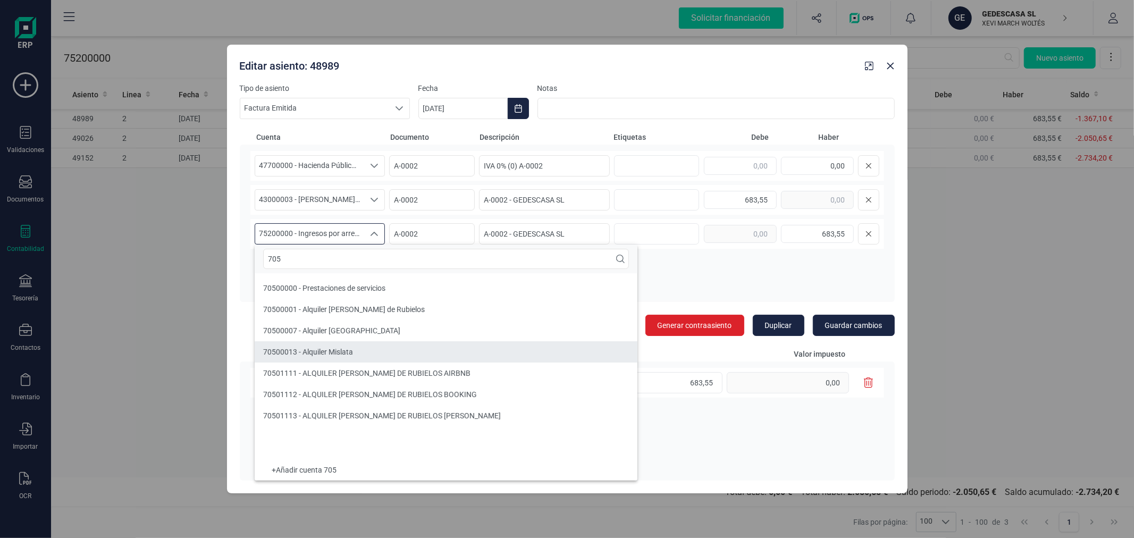
click at [365, 351] on li "70500013 - Alquiler Mislata" at bounding box center [446, 351] width 383 height 21
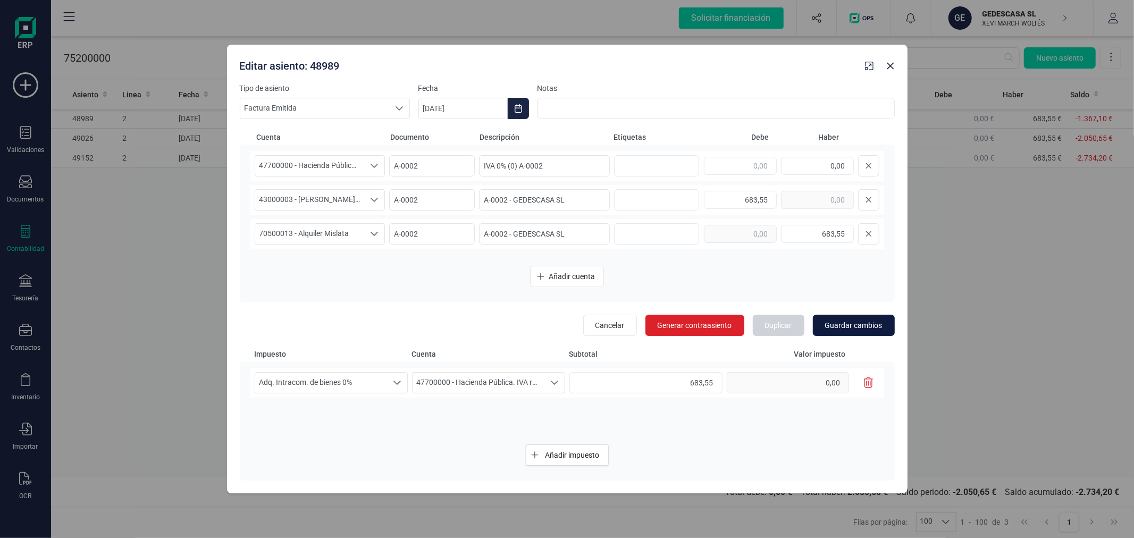
click at [866, 325] on span "Guardar cambios" at bounding box center [853, 325] width 57 height 11
type input "[DATE]"
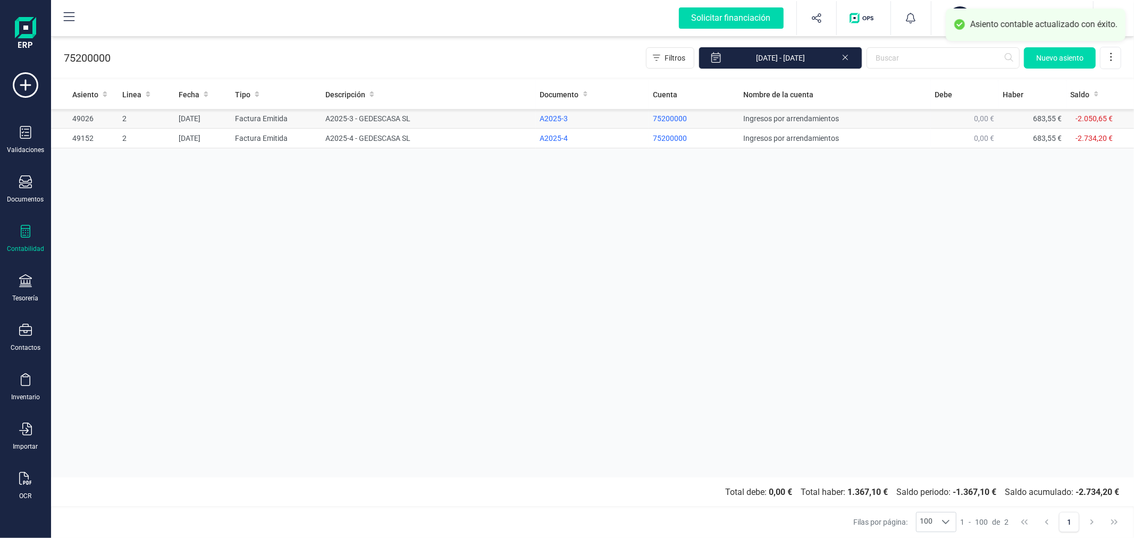
click at [374, 119] on td "A2025-3 - GEDESCASA SL" at bounding box center [428, 119] width 214 height 20
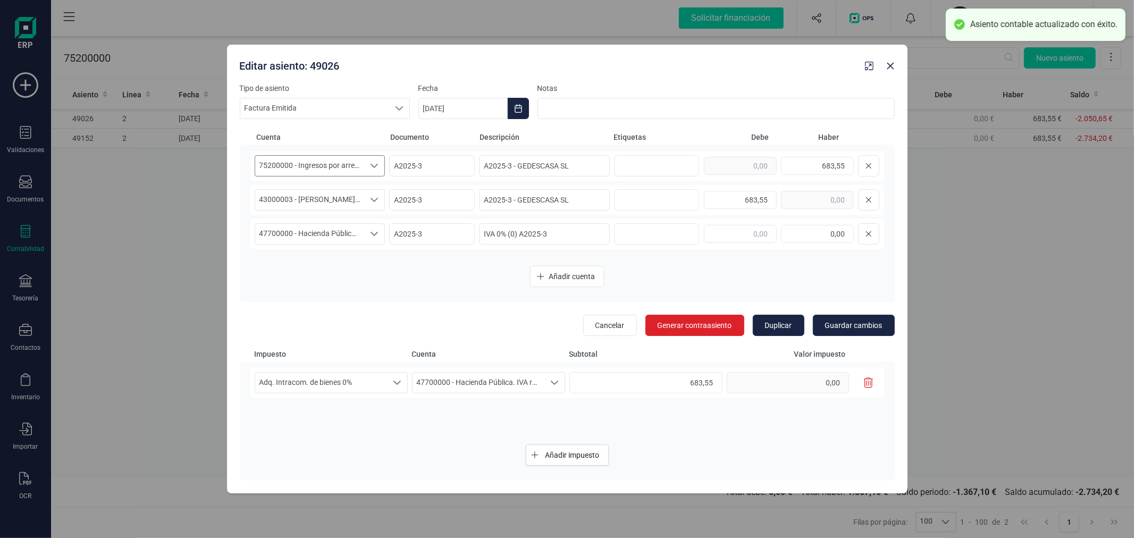
click at [338, 165] on span "75200000 - Ingresos por arrendamientos" at bounding box center [310, 166] width 110 height 20
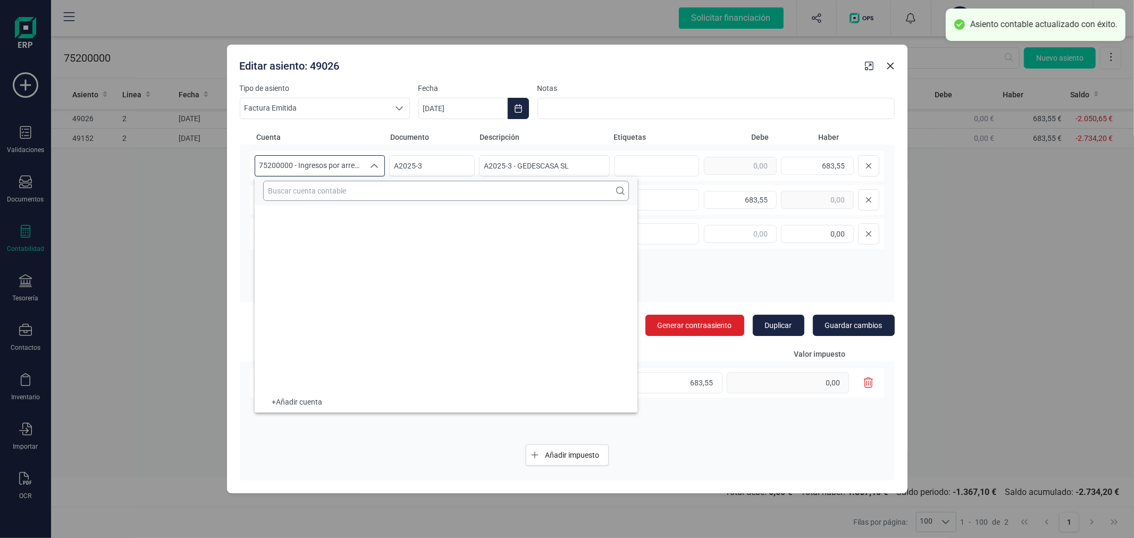
scroll to position [30777, 0]
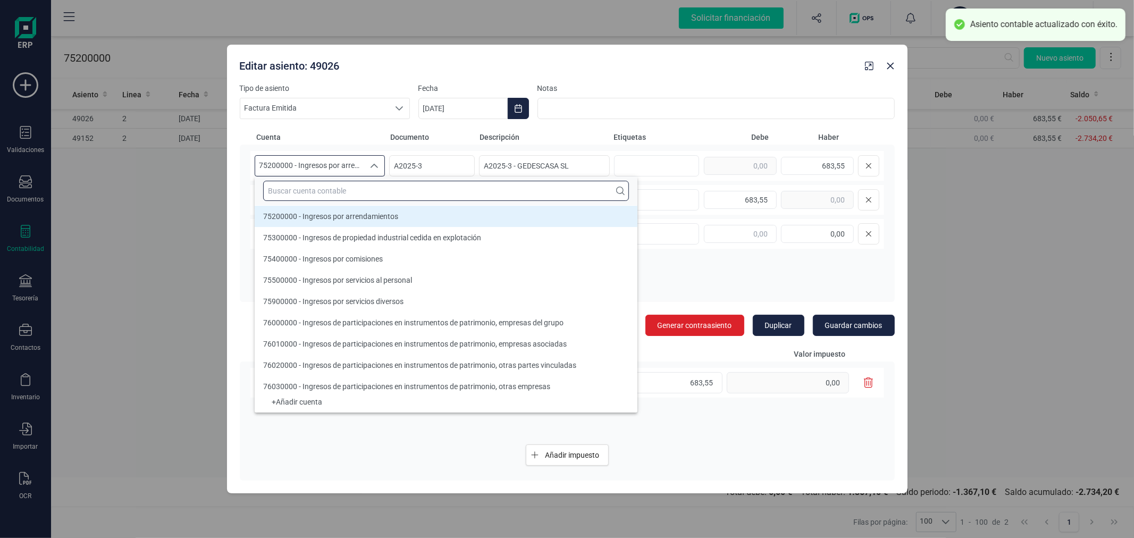
click at [351, 192] on input "text" at bounding box center [446, 191] width 366 height 20
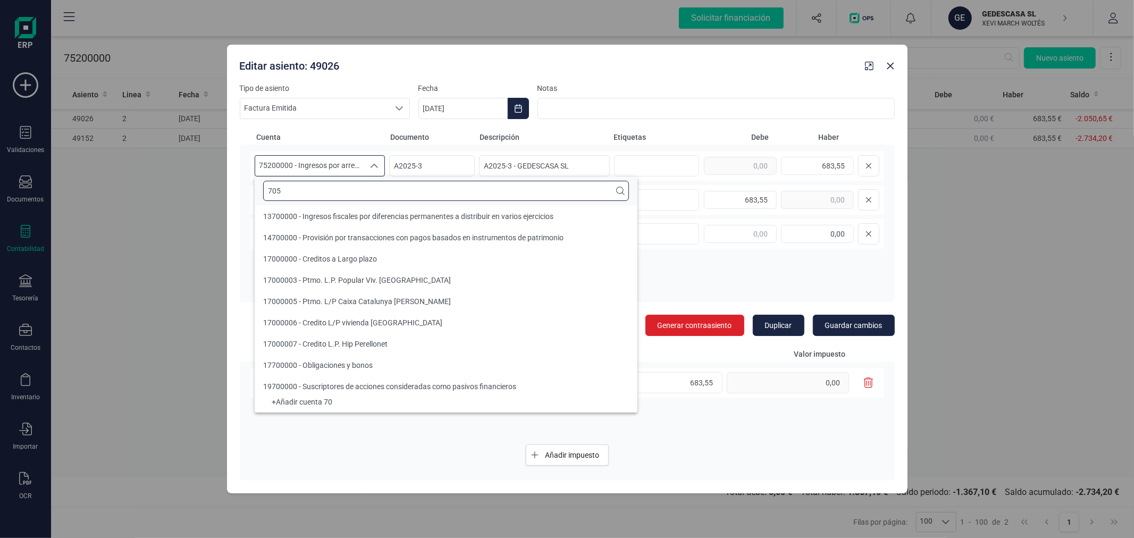
scroll to position [0, 0]
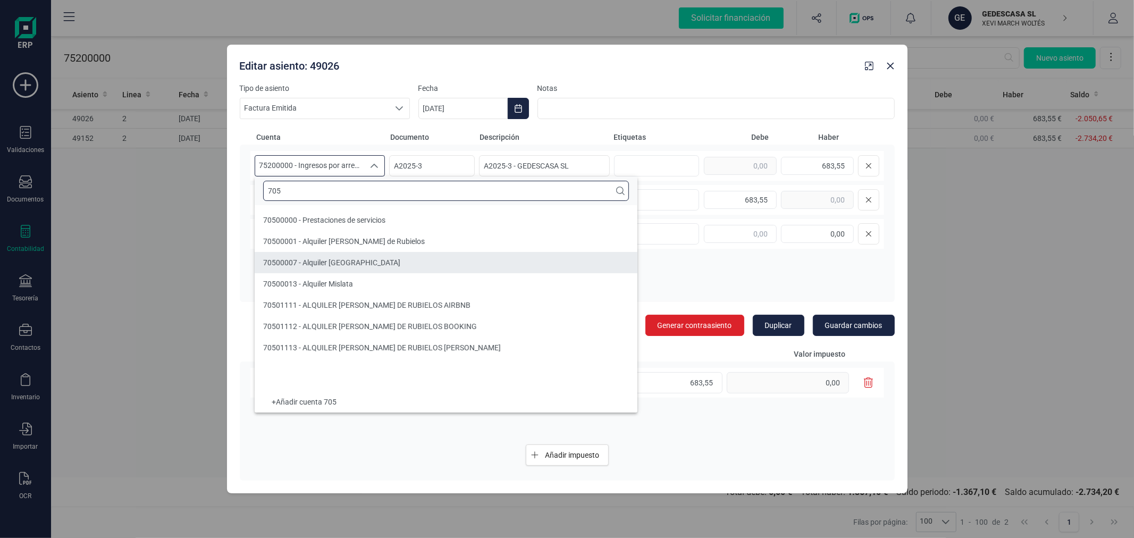
type input "705"
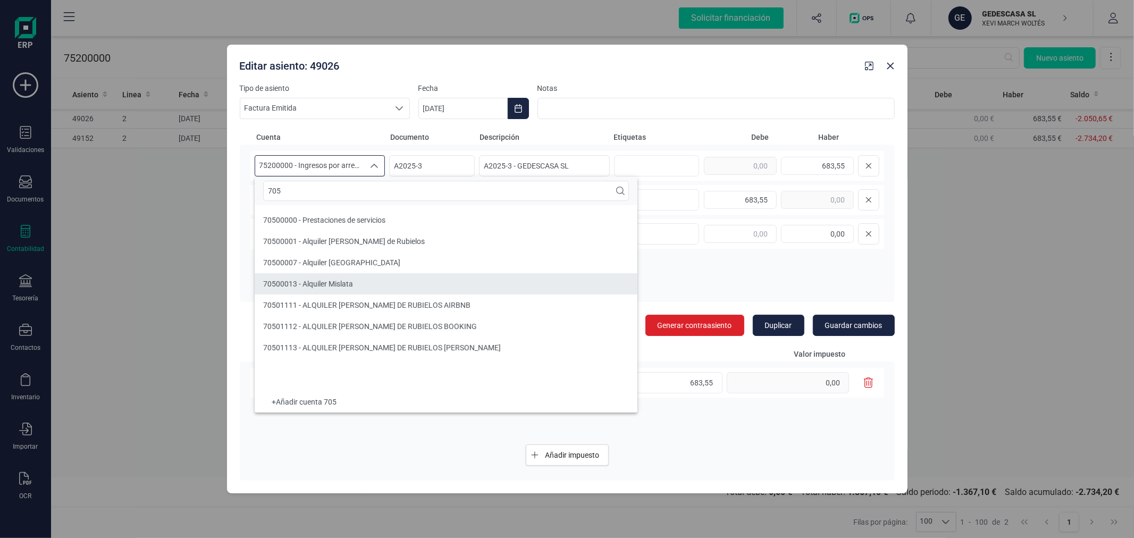
click at [355, 281] on li "70500013 - Alquiler Mislata" at bounding box center [446, 283] width 383 height 21
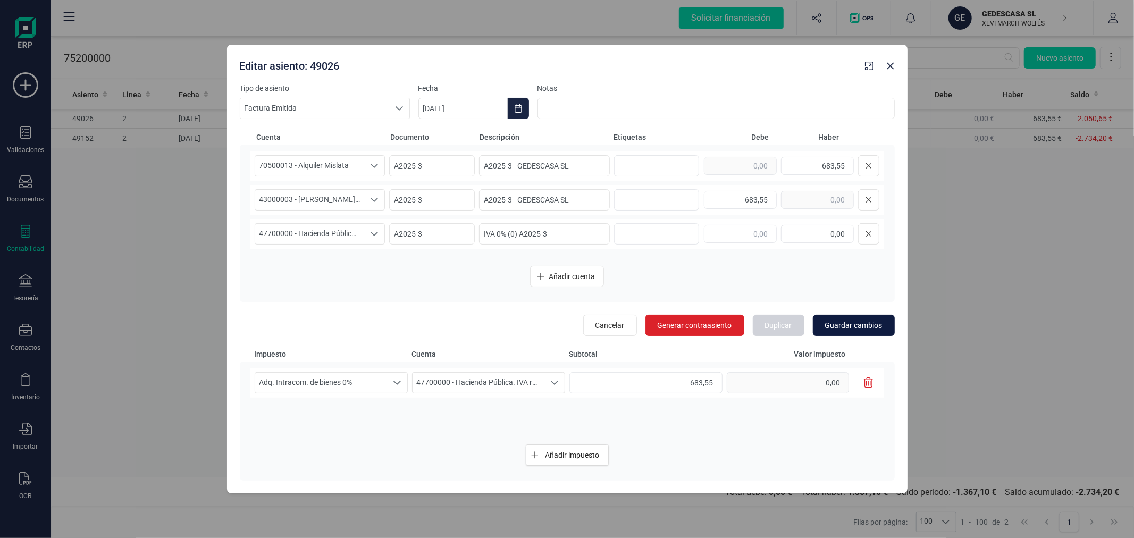
click at [848, 326] on span "Guardar cambios" at bounding box center [853, 325] width 57 height 11
type input "[DATE]"
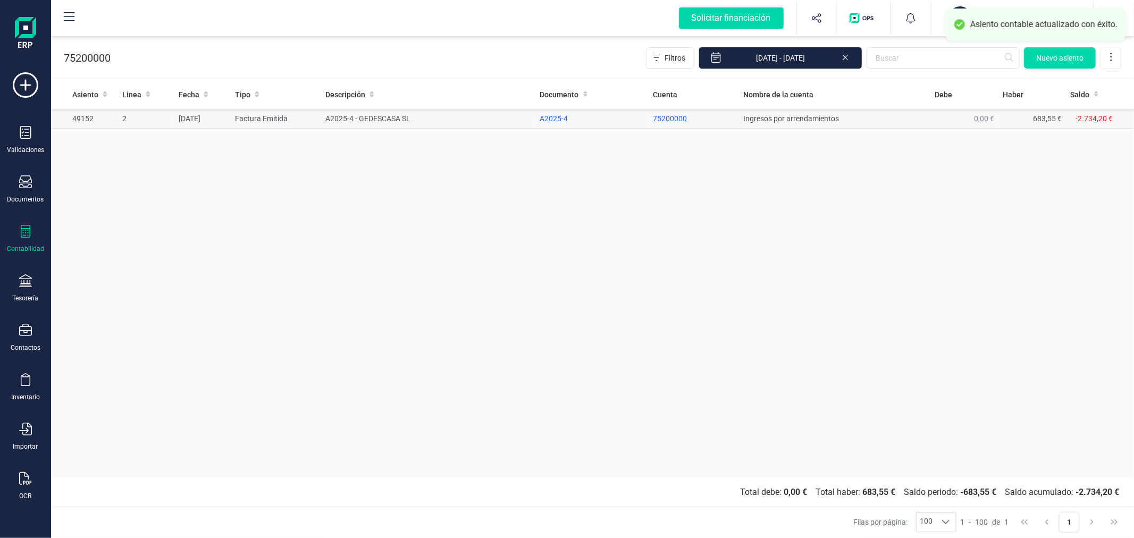
click at [247, 118] on td "Factura Emitida" at bounding box center [276, 119] width 90 height 20
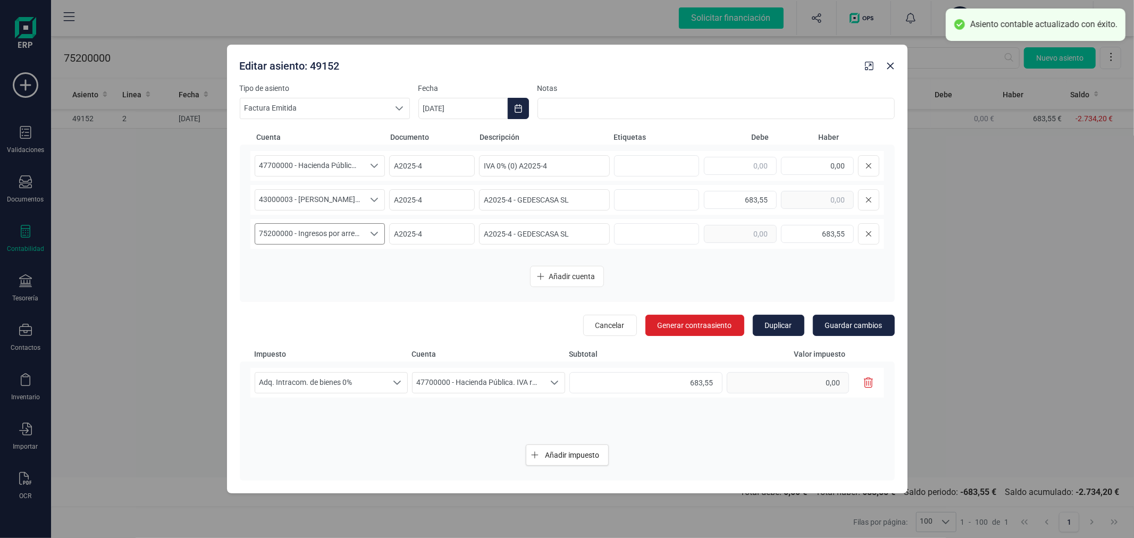
click at [350, 228] on span "75200000 - Ingresos por arrendamientos" at bounding box center [310, 234] width 110 height 20
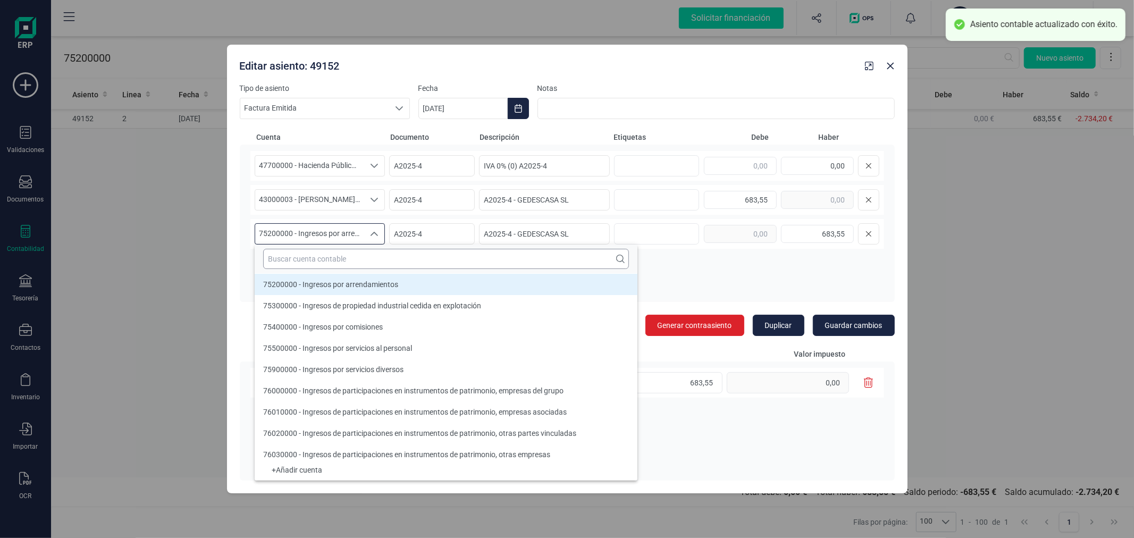
click at [364, 250] on input "text" at bounding box center [446, 259] width 366 height 20
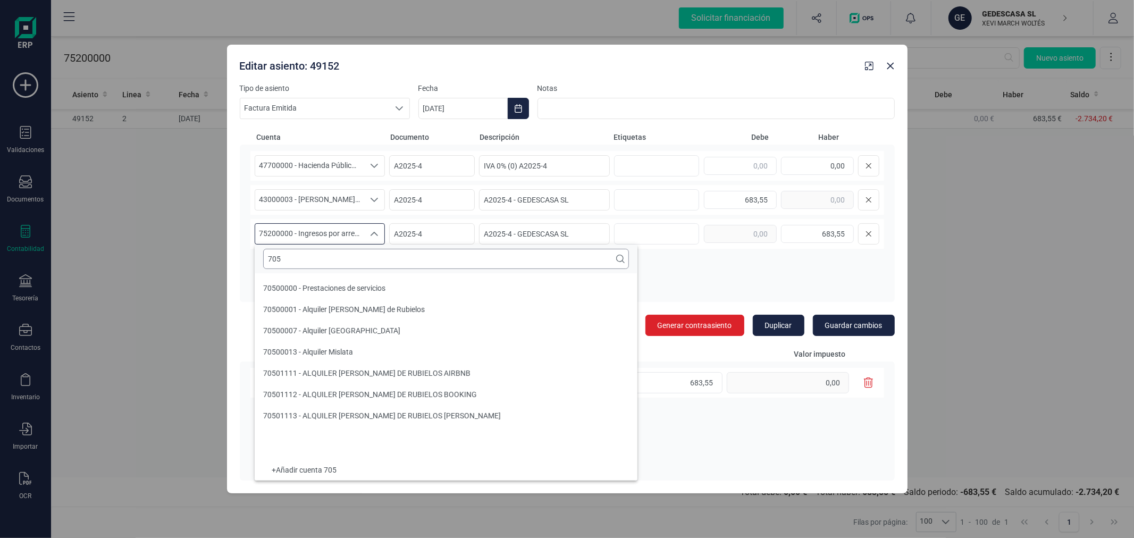
scroll to position [0, 0]
type input "705"
click at [373, 354] on li "70500013 - Alquiler Mislata" at bounding box center [446, 351] width 383 height 21
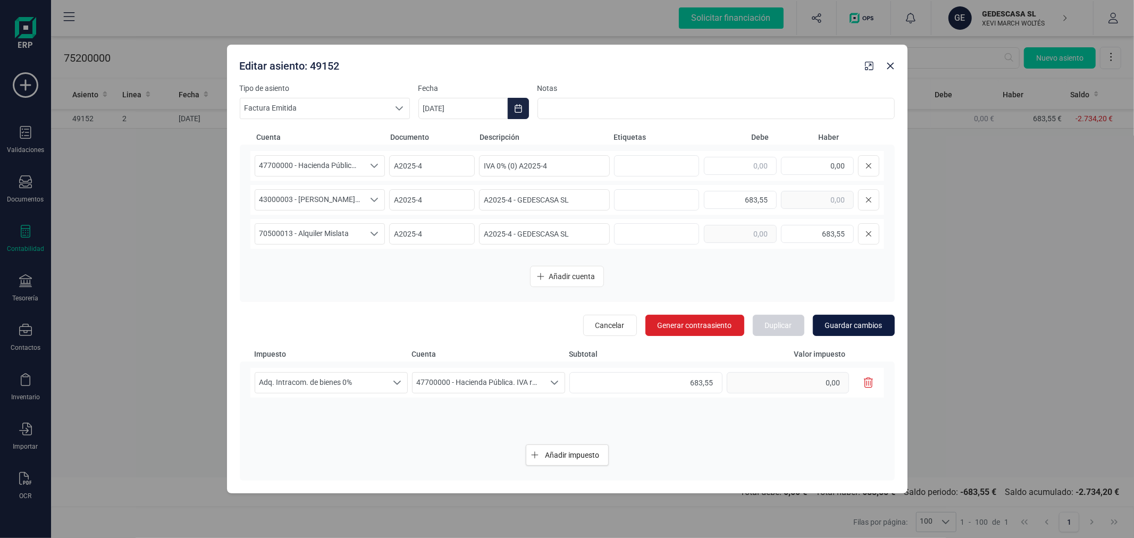
click at [881, 325] on span "Guardar cambios" at bounding box center [853, 325] width 57 height 11
type input "[DATE]"
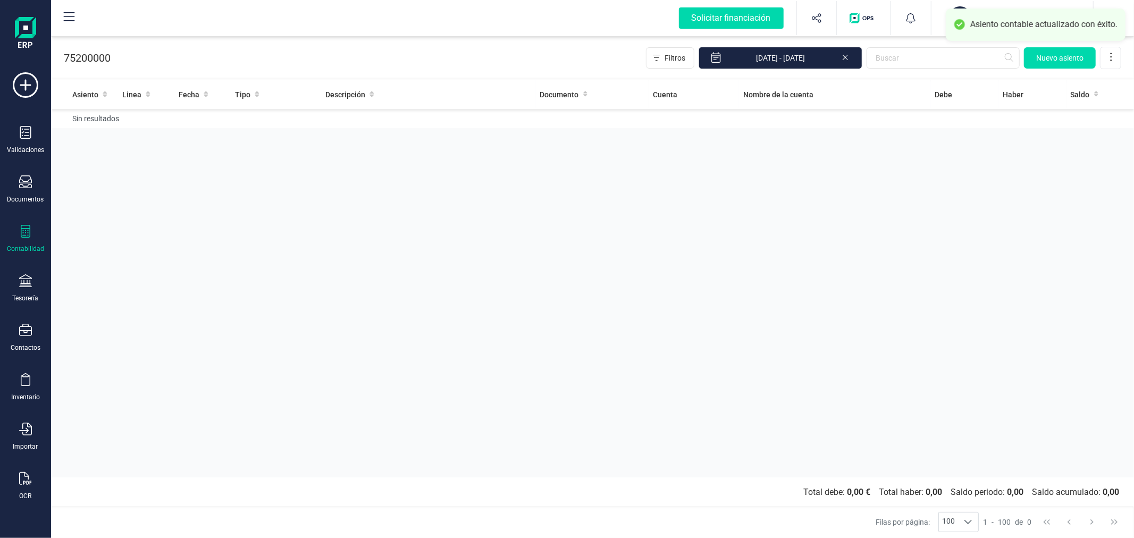
click at [507, 267] on div "Asiento Linea Fecha Tipo Descripción Documento Cuenta Nombre de la cuenta Debe …" at bounding box center [592, 279] width 1083 height 398
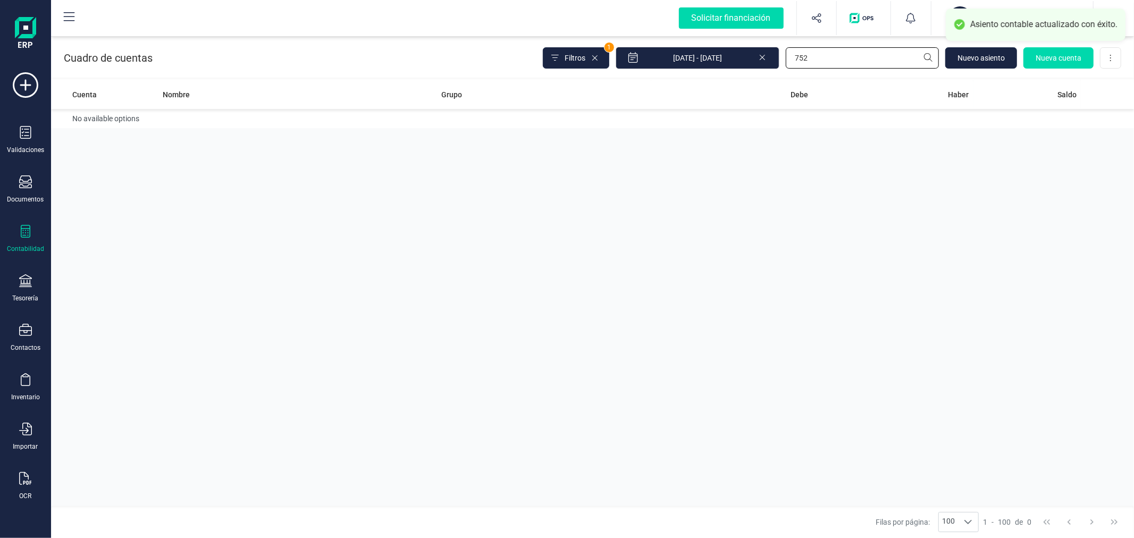
click at [891, 55] on input "752" at bounding box center [862, 57] width 153 height 21
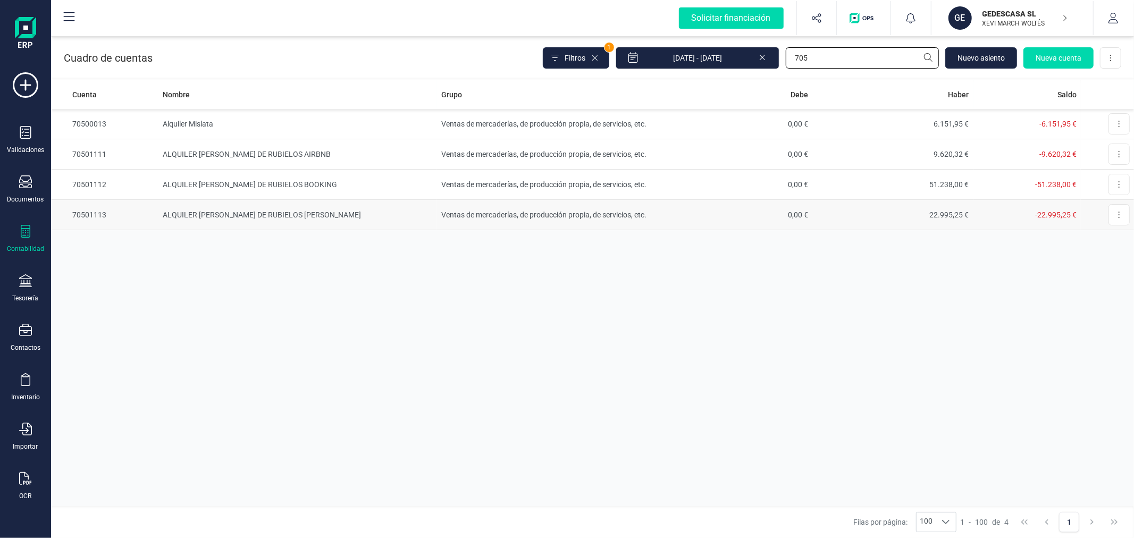
type input "705"
click at [593, 210] on td "Ventas de mercaderías, de producción propia, de servicios, etc." at bounding box center [544, 215] width 214 height 30
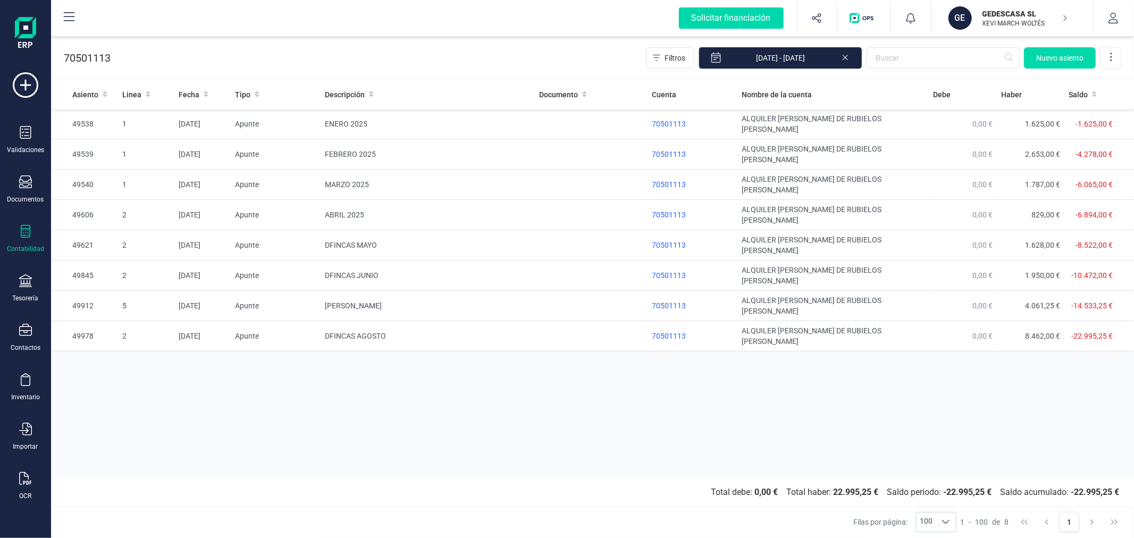
drag, startPoint x: 360, startPoint y: 306, endPoint x: 333, endPoint y: 326, distance: 34.2
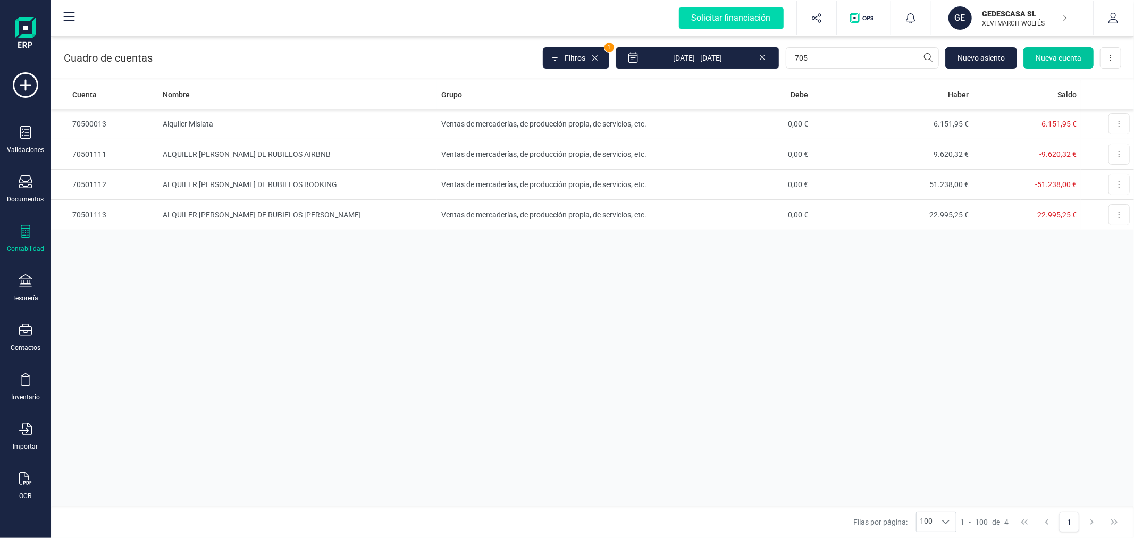
click at [1050, 53] on span "Nueva cuenta" at bounding box center [1059, 58] width 46 height 11
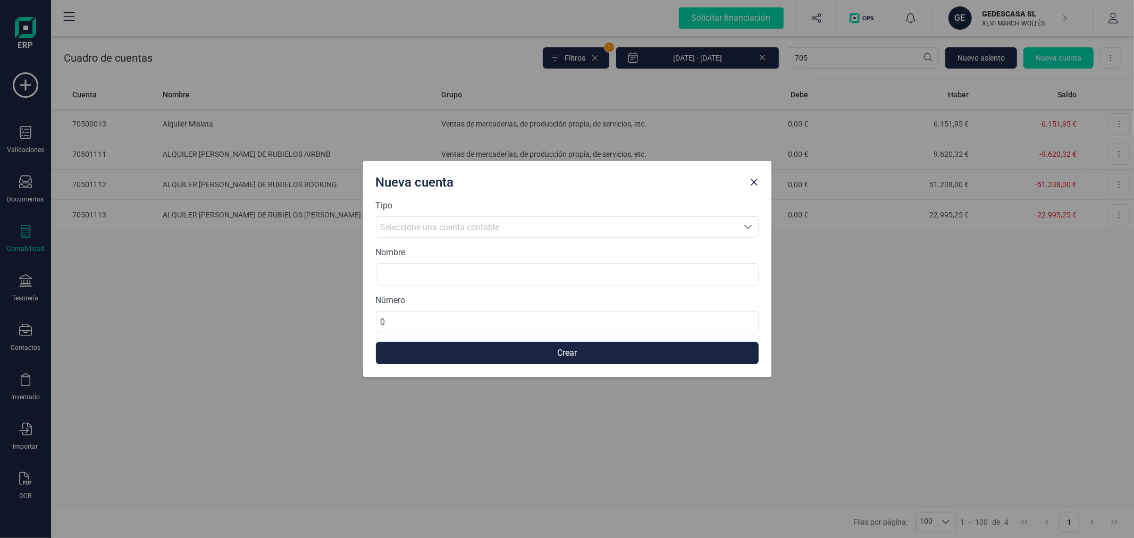
click at [532, 223] on div "Seleccione una cuenta contable" at bounding box center [557, 227] width 353 height 13
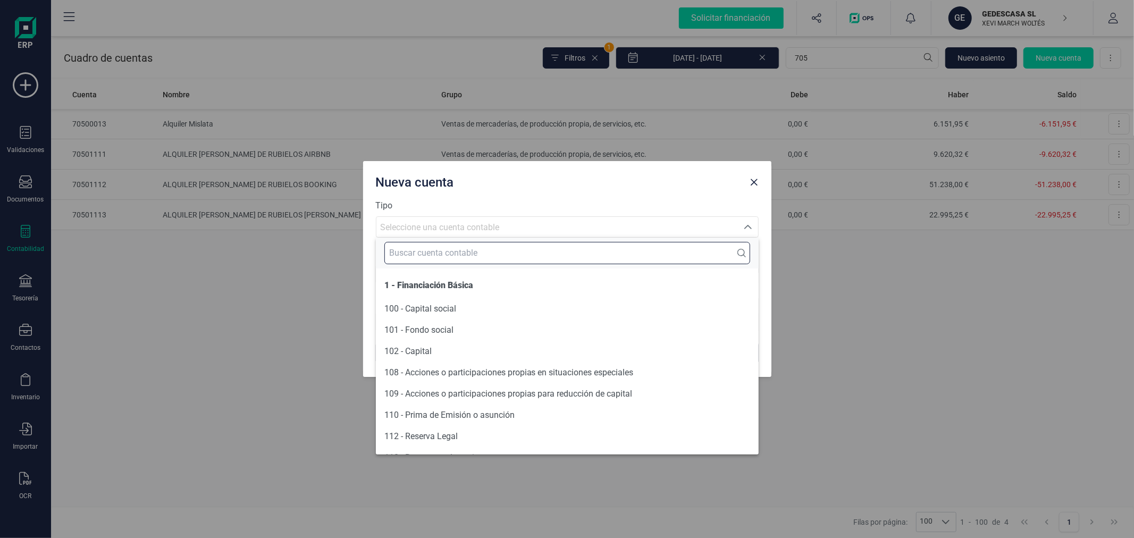
click at [528, 248] on input "text" at bounding box center [567, 253] width 366 height 22
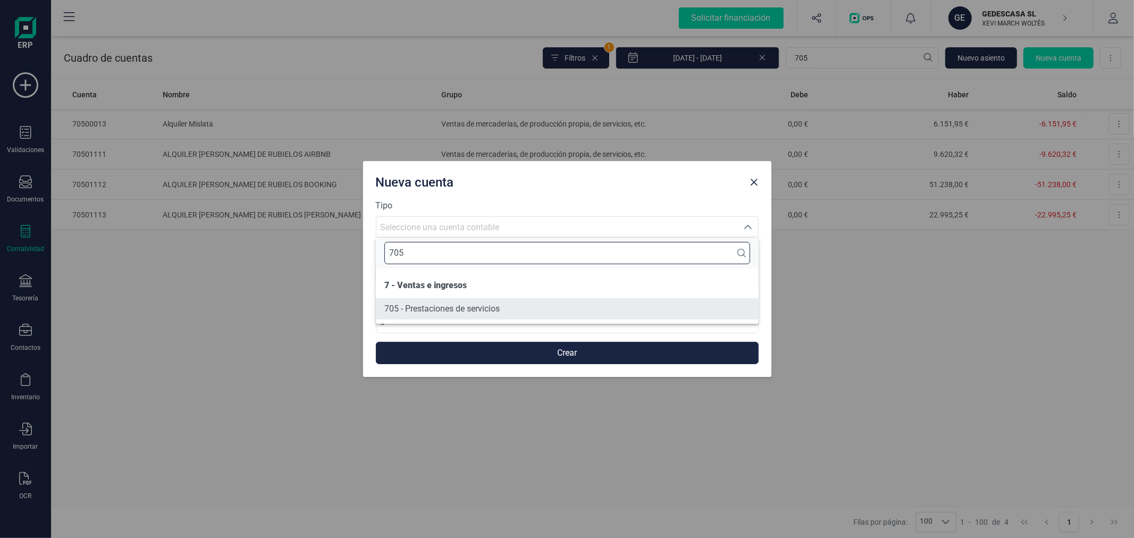
type input "705"
click at [502, 298] on li "705 - Prestaciones de servicios" at bounding box center [567, 308] width 383 height 21
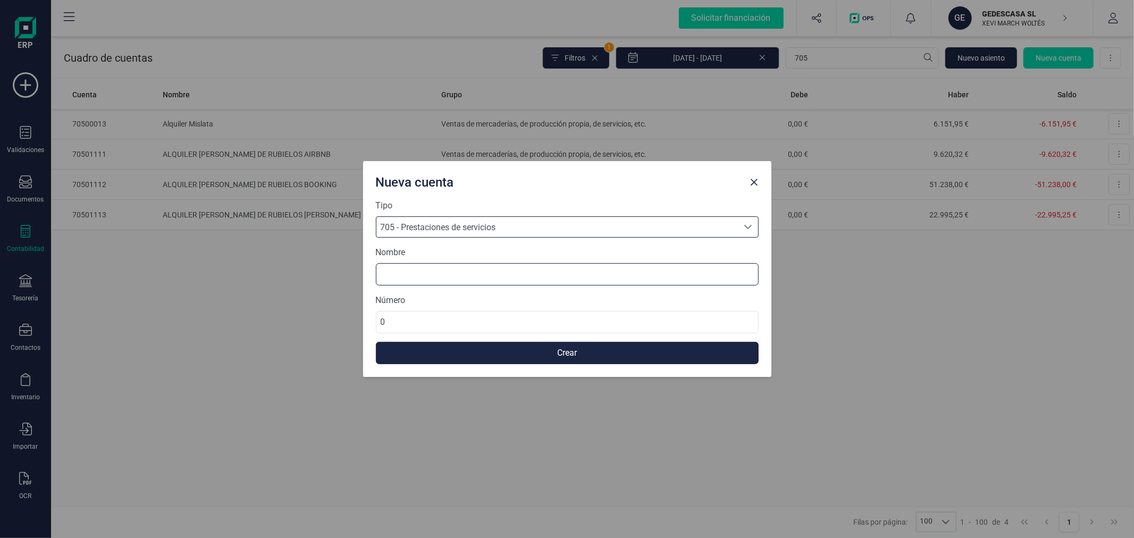
click at [501, 273] on input at bounding box center [567, 274] width 383 height 22
type input "ALQUILER [PERSON_NAME] DE DFINCAS"
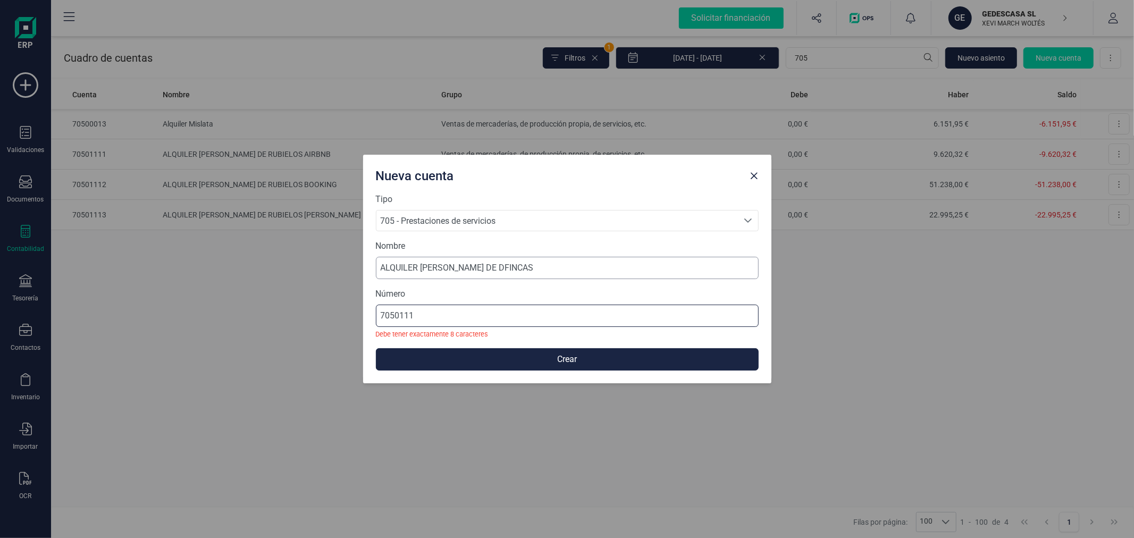
type input "70501116"
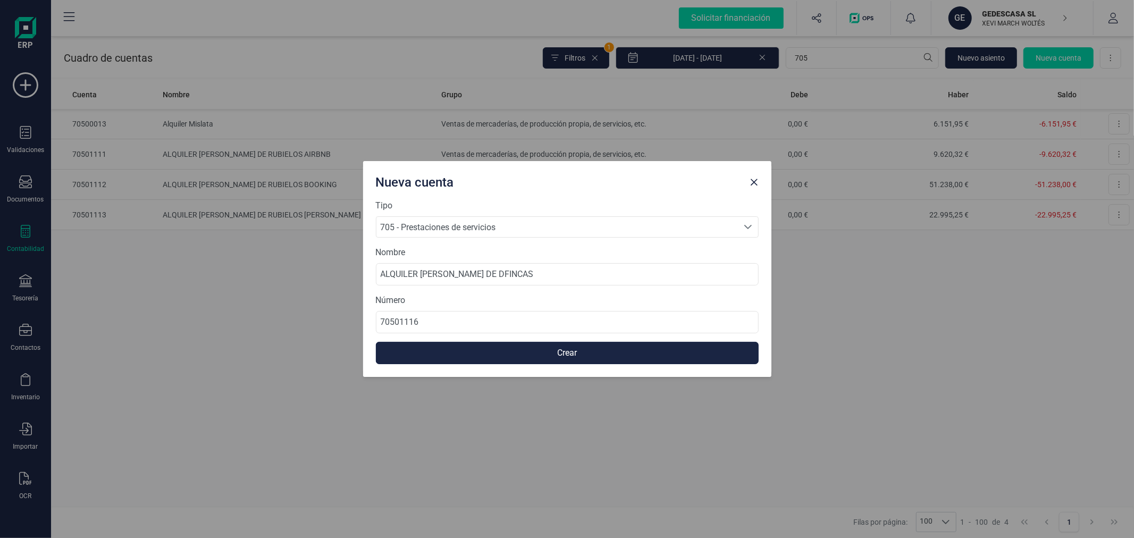
click at [523, 354] on button "Crear" at bounding box center [567, 353] width 383 height 22
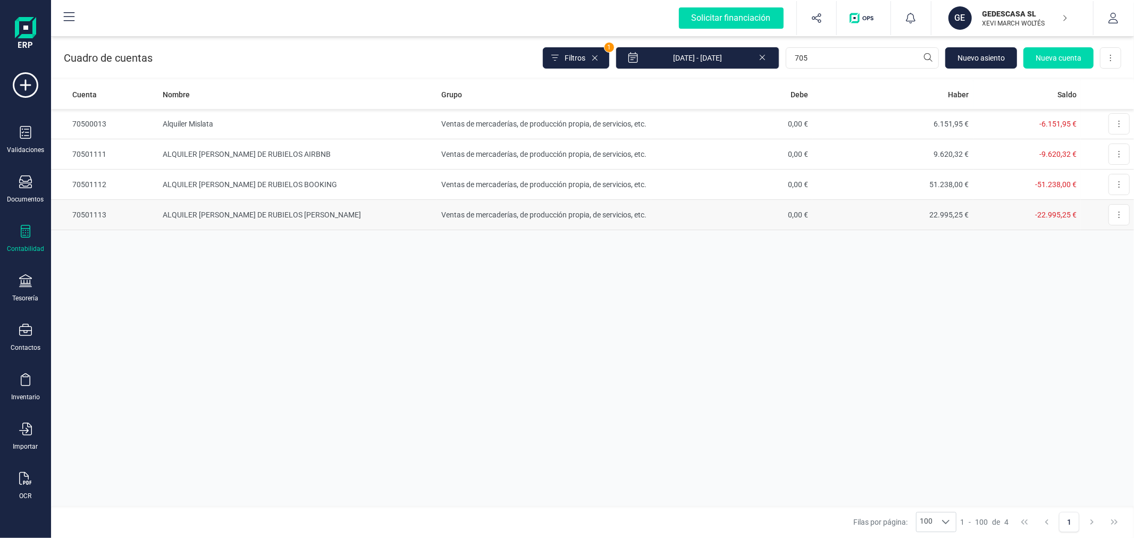
click at [488, 209] on td "Ventas de mercaderías, de producción propia, de servicios, etc." at bounding box center [544, 215] width 214 height 30
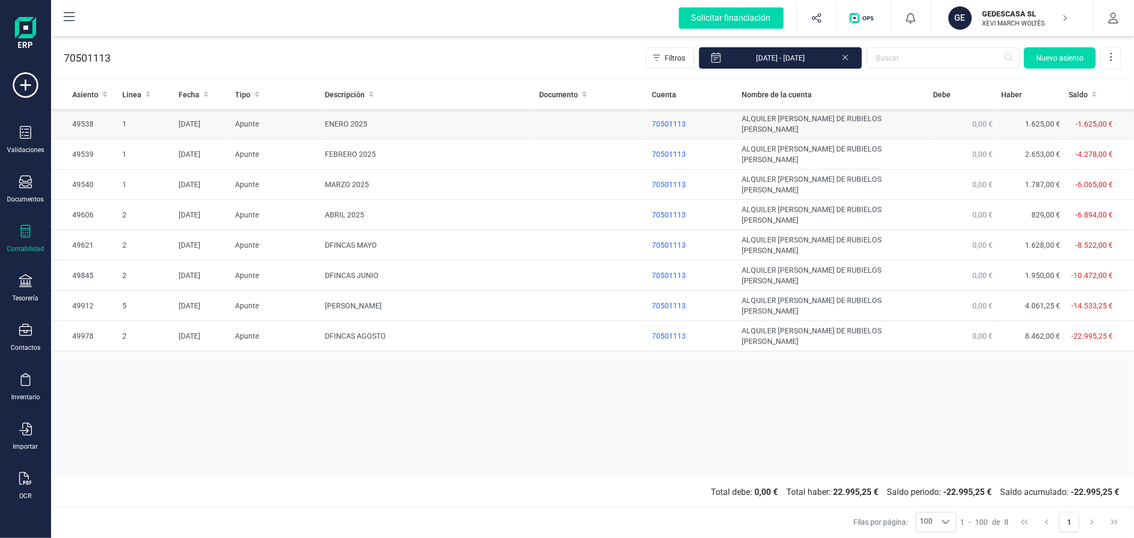
click at [355, 119] on td "ENERO 2025" at bounding box center [428, 124] width 214 height 30
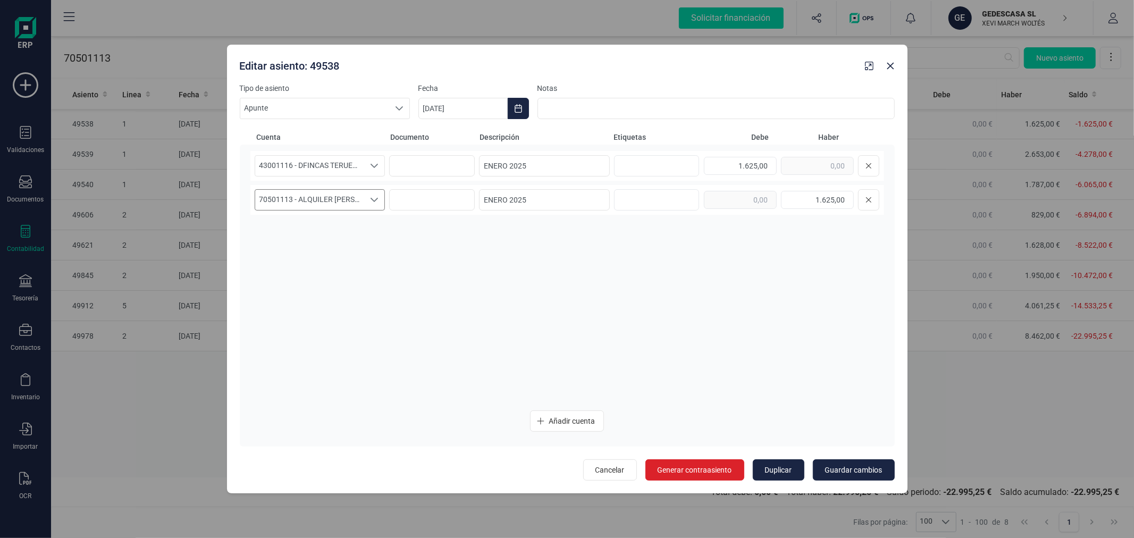
click at [355, 192] on span "70501113 - ALQUILER [PERSON_NAME] DE RUBIELOS [PERSON_NAME]" at bounding box center [310, 200] width 110 height 20
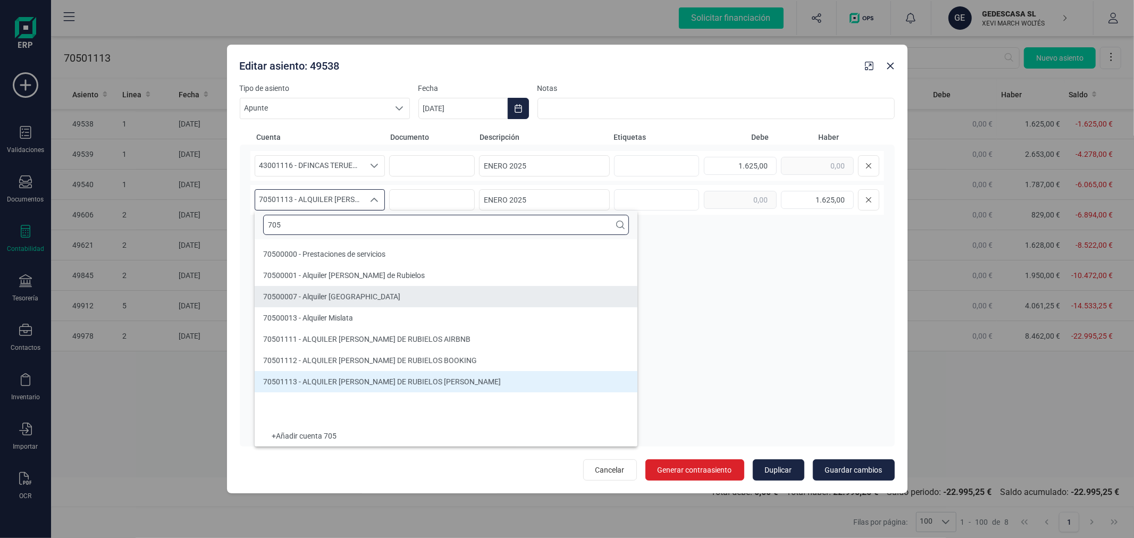
type input "705"
type input "[DATE]"
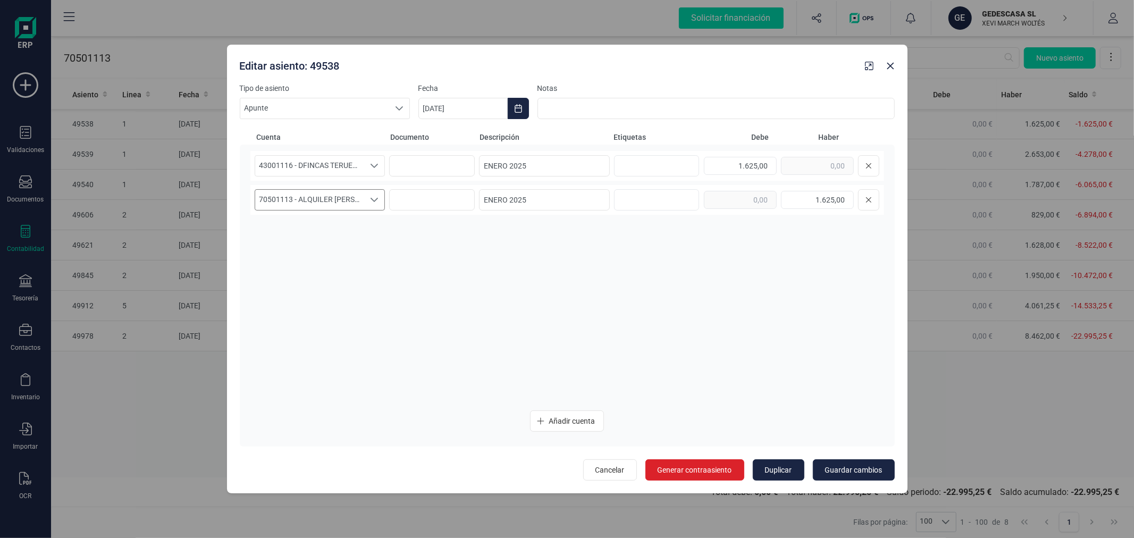
click at [342, 203] on span "70501113 - ALQUILER [PERSON_NAME] DE RUBIELOS [PERSON_NAME]" at bounding box center [310, 200] width 110 height 20
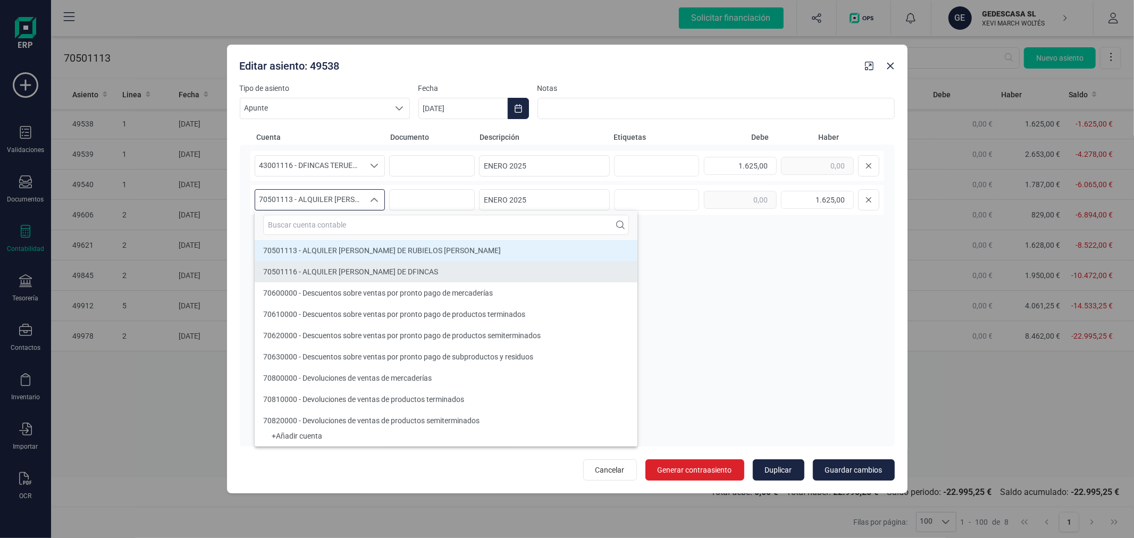
click at [352, 269] on span "70501116 - ALQUILER [PERSON_NAME] DE DFINCAS" at bounding box center [350, 271] width 175 height 9
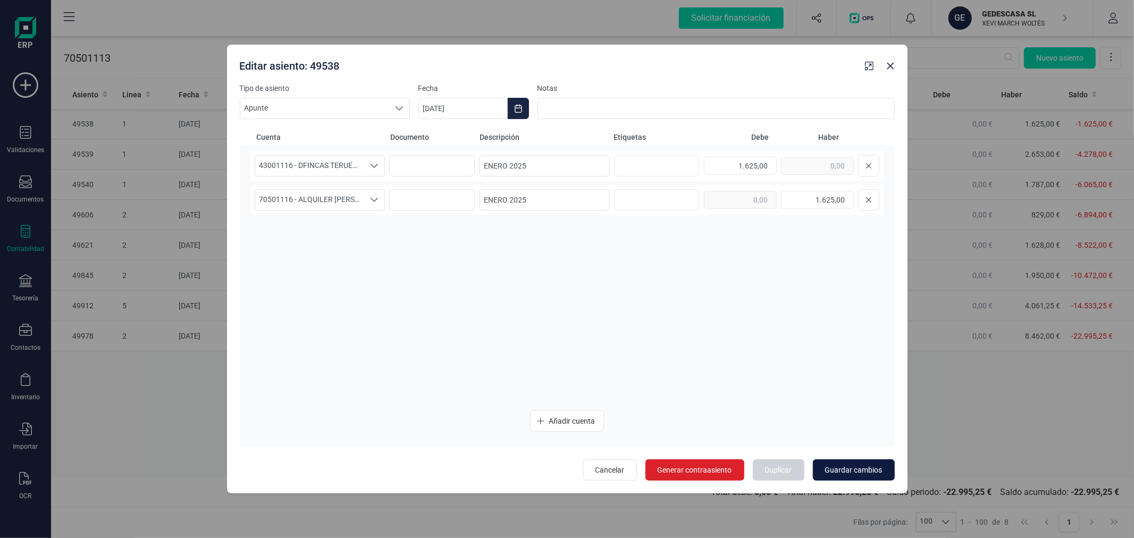
click at [852, 471] on span "Guardar cambios" at bounding box center [853, 470] width 57 height 11
type input "[DATE]"
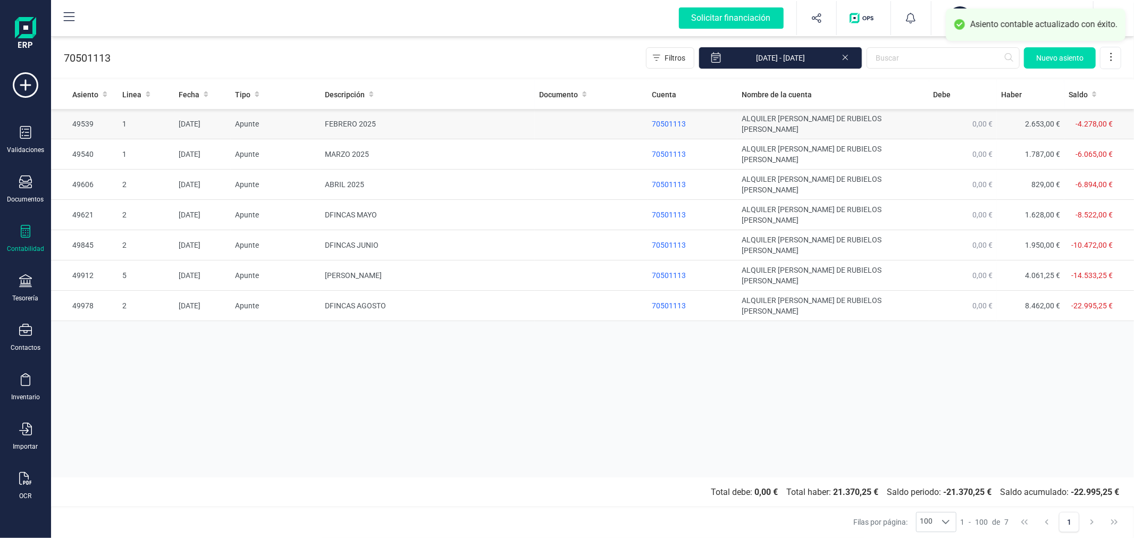
click at [366, 119] on td "FEBRERO 2025" at bounding box center [428, 124] width 214 height 30
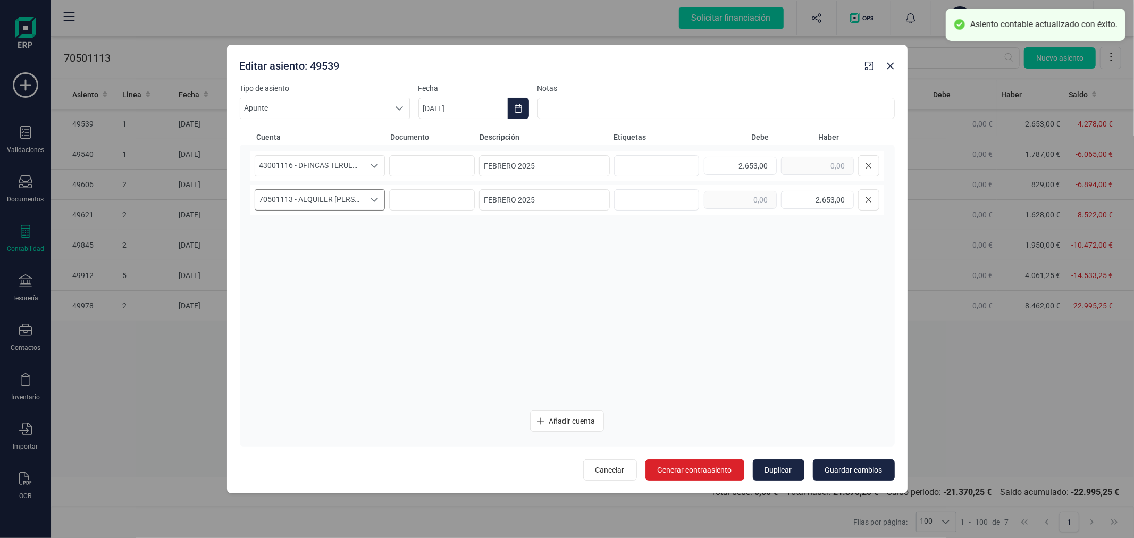
click at [346, 203] on span "70501113 - ALQUILER [PERSON_NAME] DE RUBIELOS [PERSON_NAME]" at bounding box center [310, 200] width 110 height 20
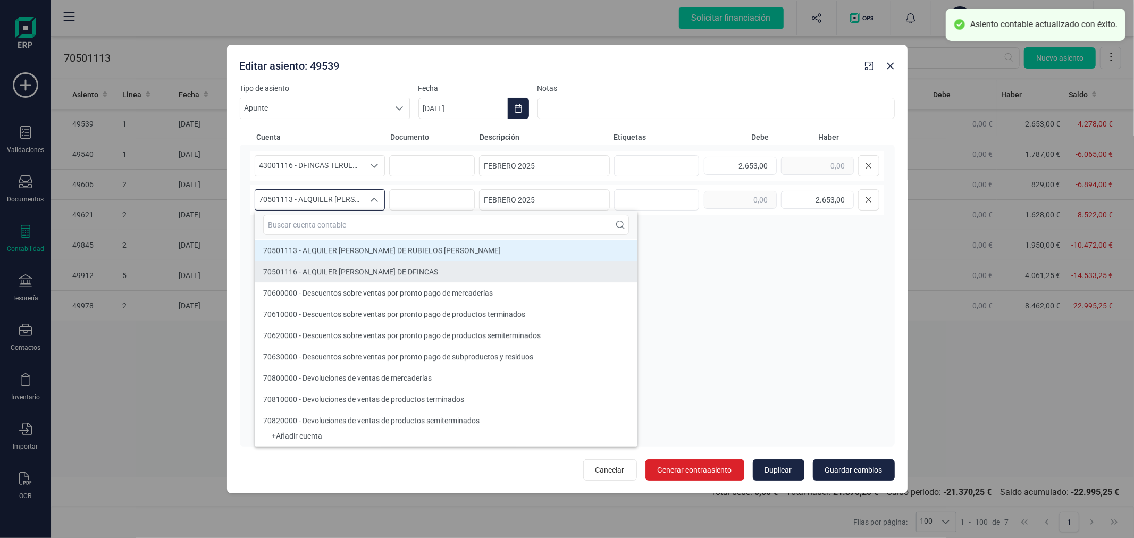
click at [360, 271] on span "70501116 - ALQUILER [PERSON_NAME] DE DFINCAS" at bounding box center [350, 271] width 175 height 9
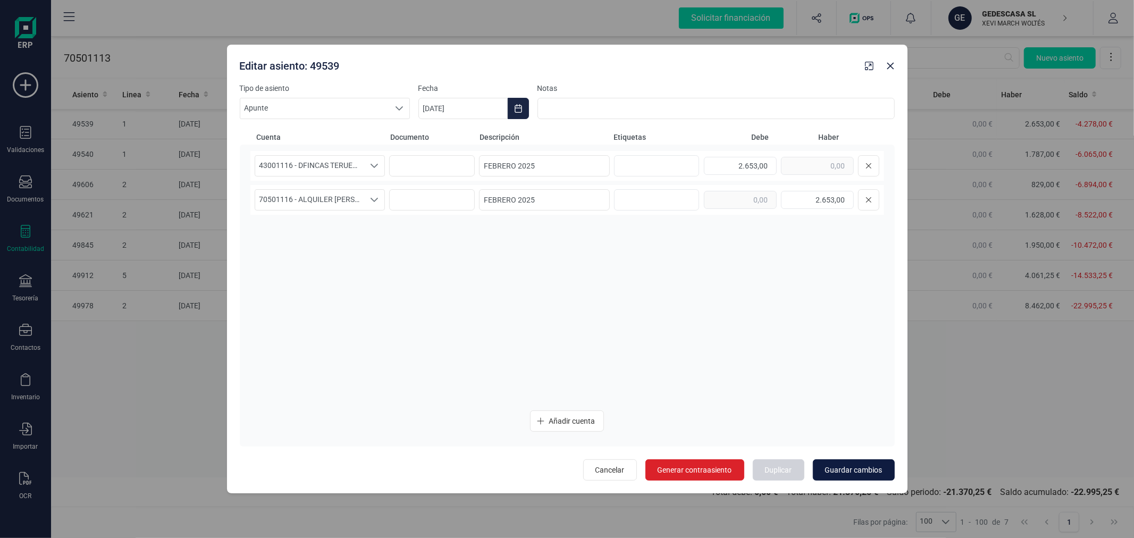
click at [840, 465] on span "Guardar cambios" at bounding box center [853, 470] width 57 height 11
type input "[DATE]"
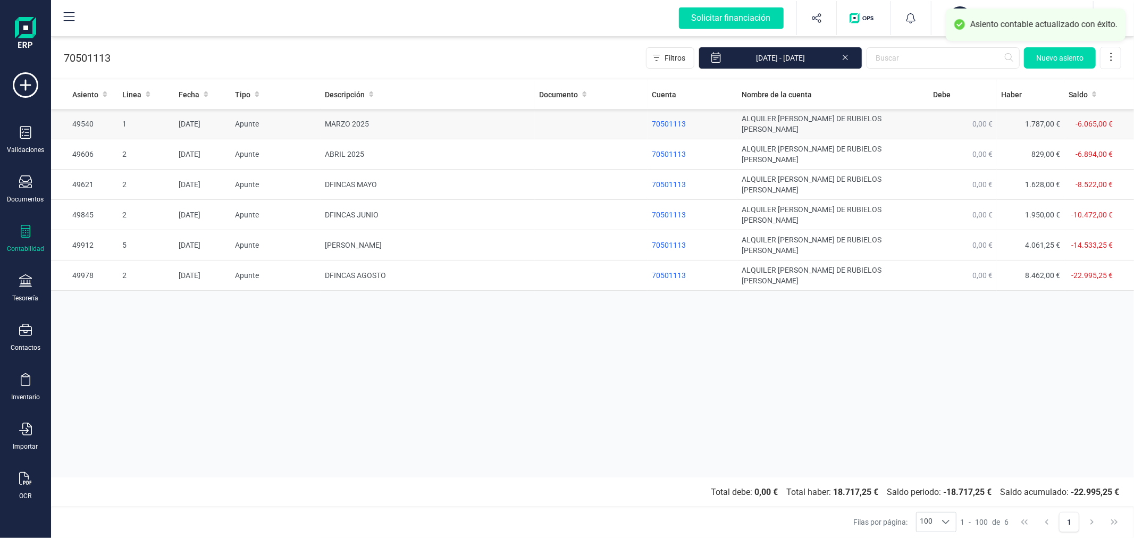
click at [350, 112] on td "MARZO 2025" at bounding box center [428, 124] width 214 height 30
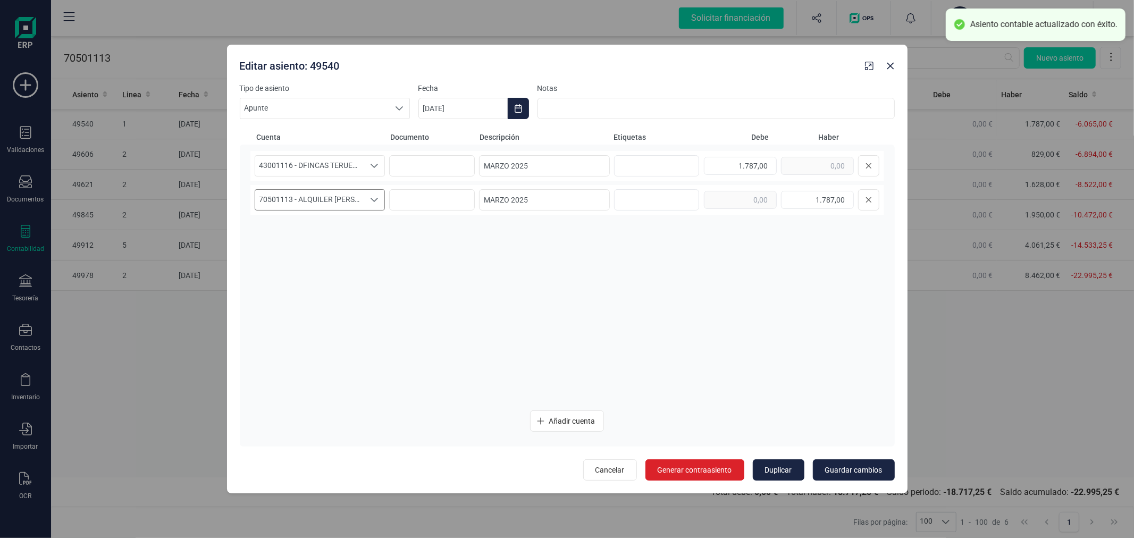
click at [369, 204] on div "Seleccione una cuenta" at bounding box center [375, 200] width 20 height 20
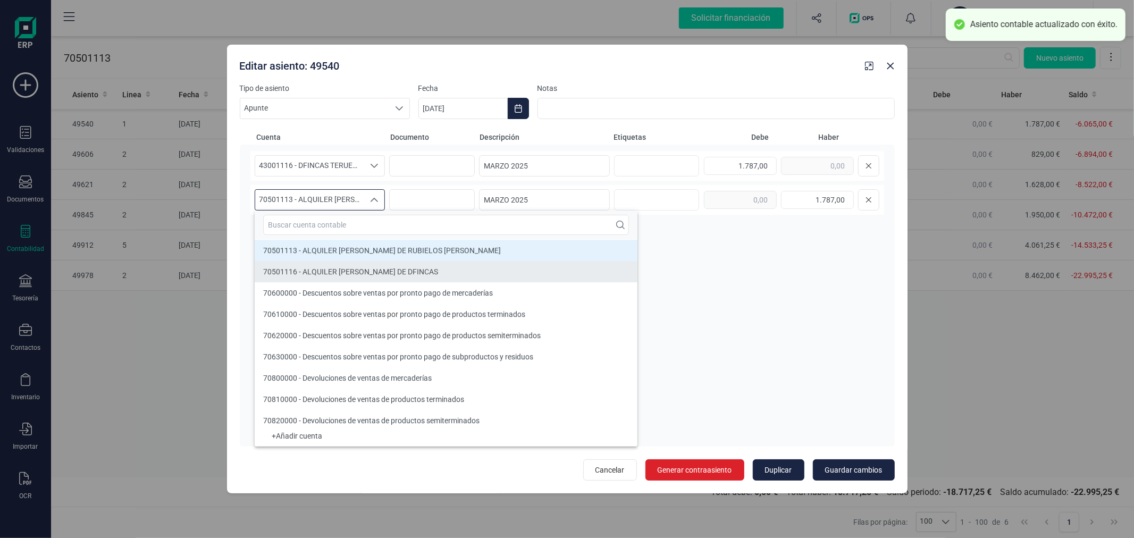
click at [363, 263] on li "70501116 - ALQUILER [PERSON_NAME] DE DFINCAS" at bounding box center [446, 271] width 383 height 21
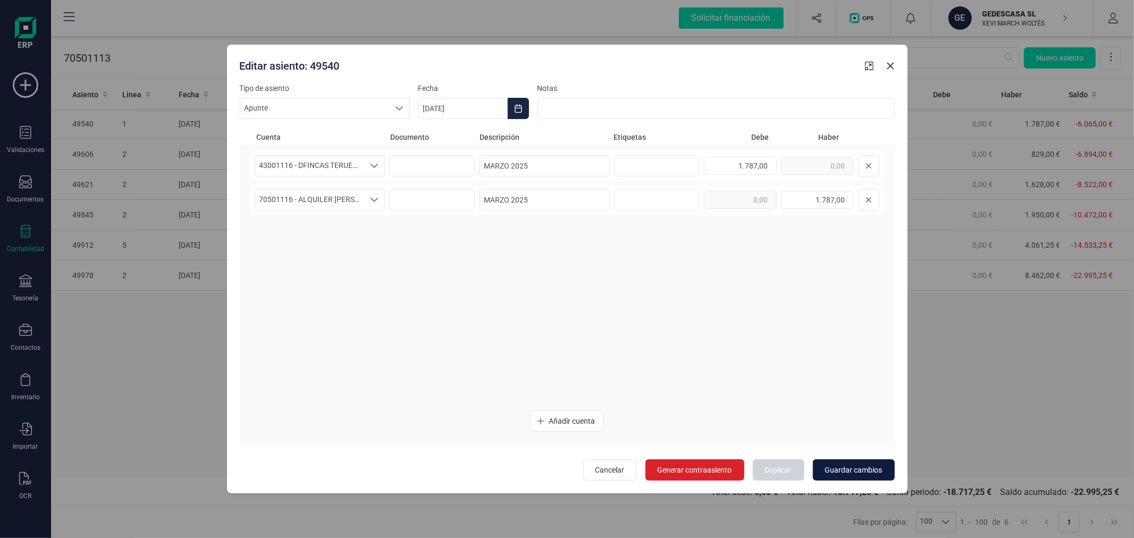
click at [849, 468] on span "Guardar cambios" at bounding box center [853, 470] width 57 height 11
type input "[DATE]"
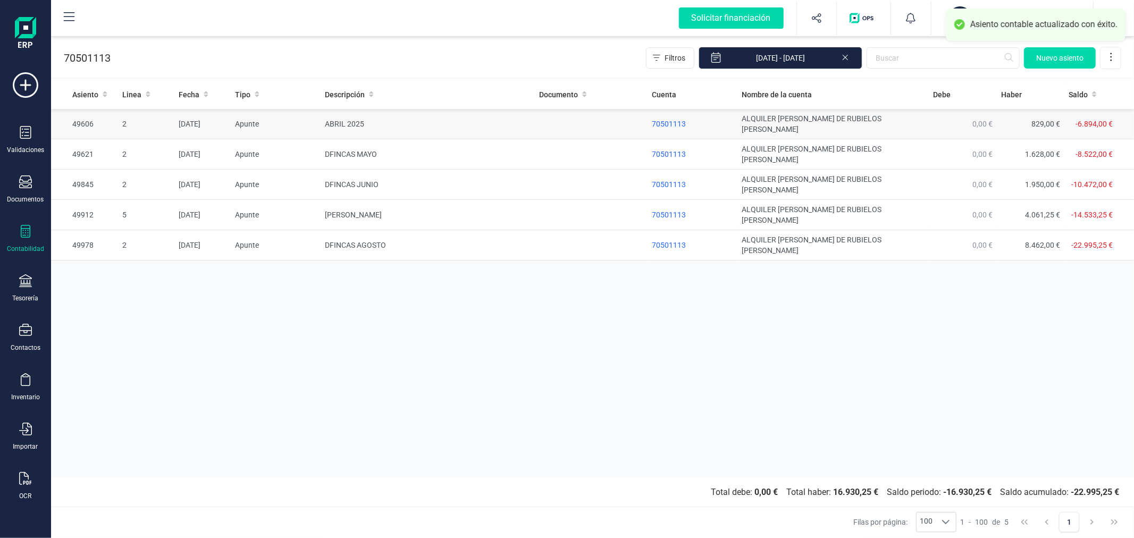
click at [339, 122] on td "ABRIL 2025" at bounding box center [428, 124] width 214 height 30
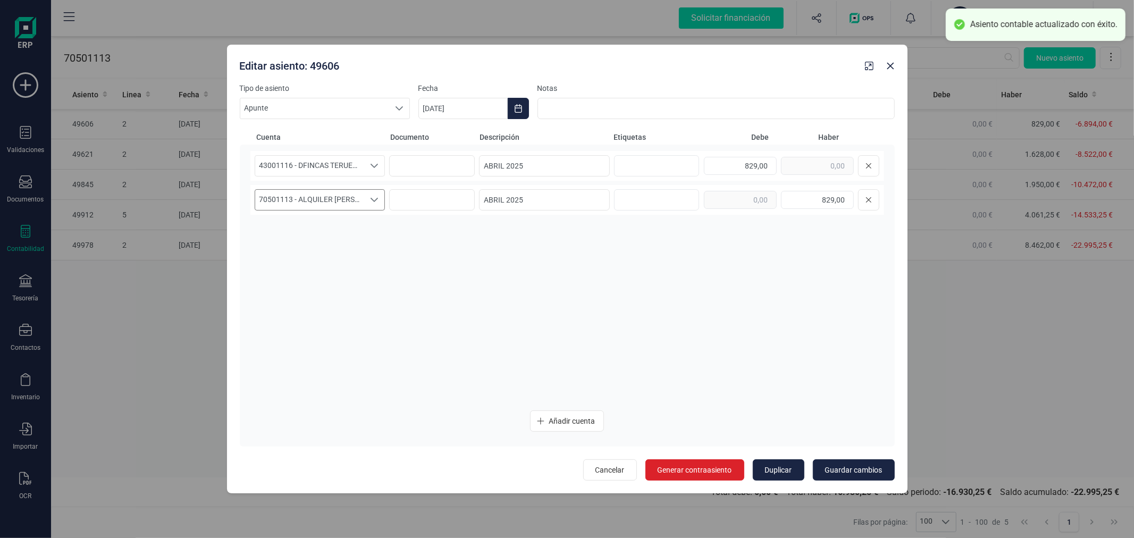
click at [351, 202] on span "70501113 - ALQUILER [PERSON_NAME] DE RUBIELOS [PERSON_NAME]" at bounding box center [310, 200] width 110 height 20
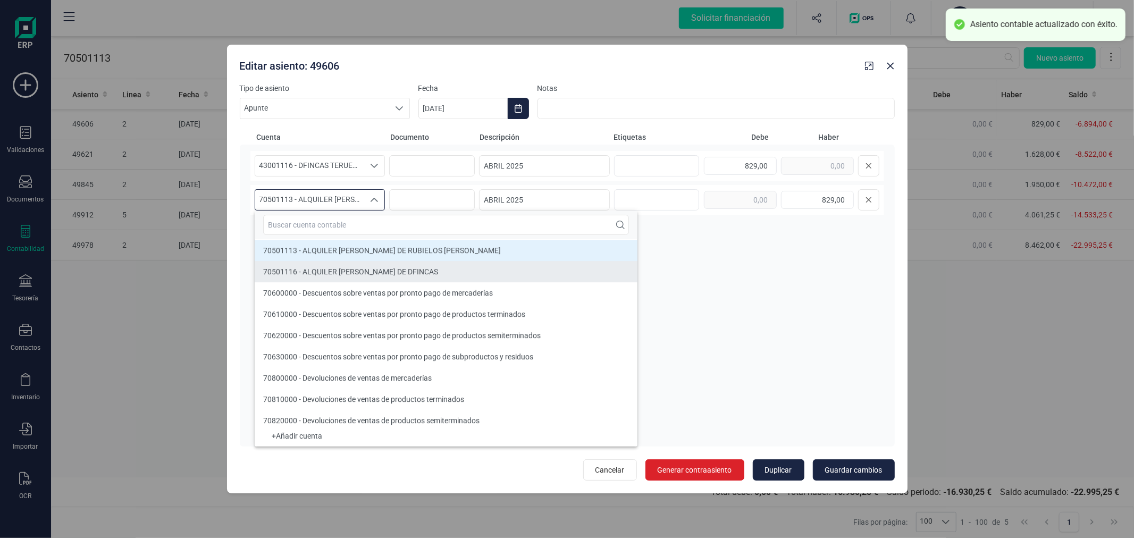
click at [368, 267] on span "70501116 - ALQUILER [PERSON_NAME] DE DFINCAS" at bounding box center [350, 271] width 175 height 9
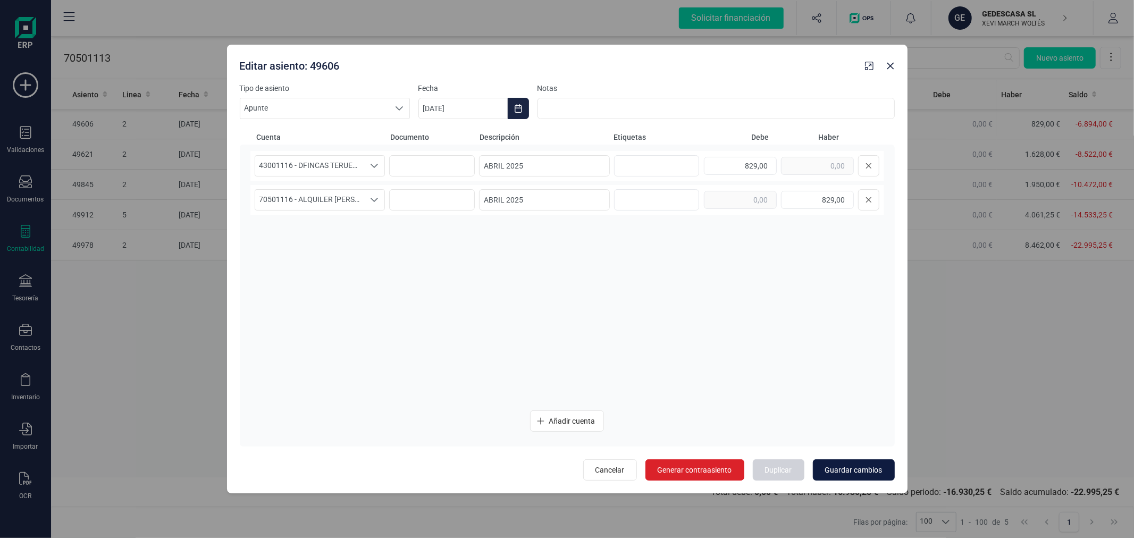
click at [852, 465] on span "Guardar cambios" at bounding box center [853, 470] width 57 height 11
type input "[DATE]"
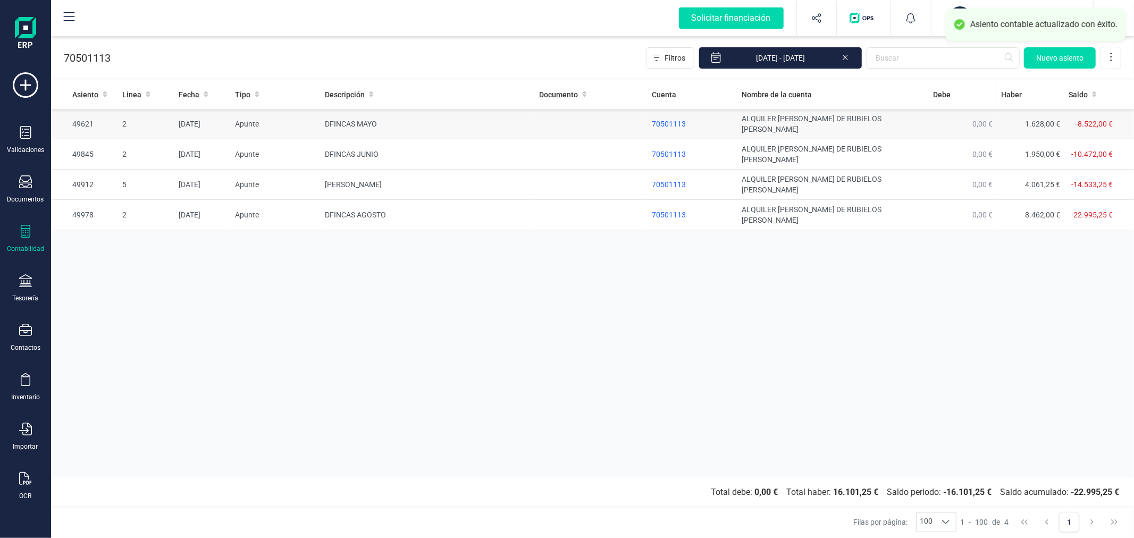
click at [354, 117] on td "DFINCAS MAYO" at bounding box center [428, 124] width 214 height 30
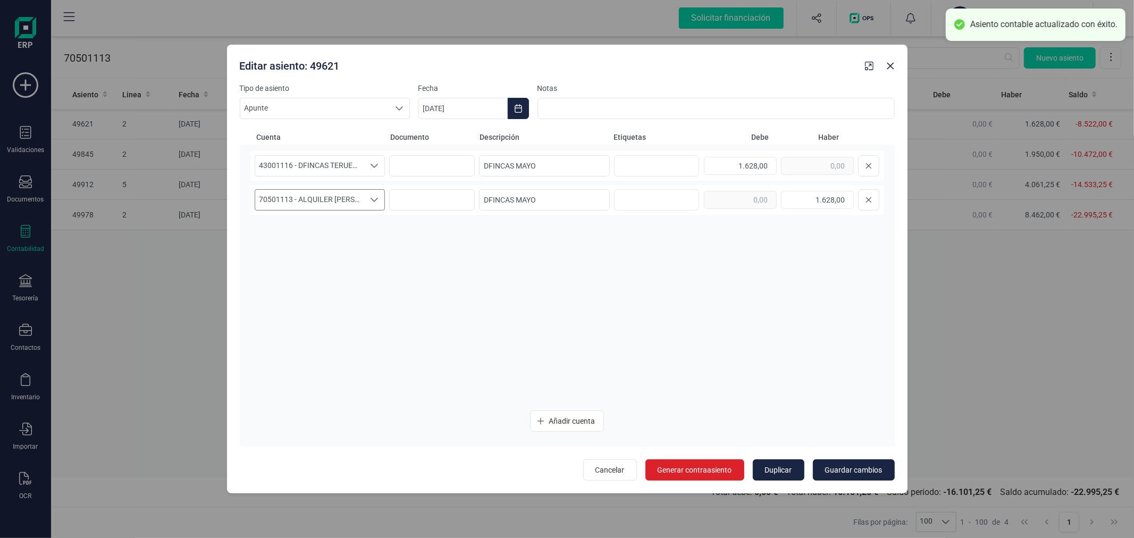
click at [358, 197] on span "70501113 - ALQUILER [PERSON_NAME] DE RUBIELOS [PERSON_NAME]" at bounding box center [310, 200] width 110 height 20
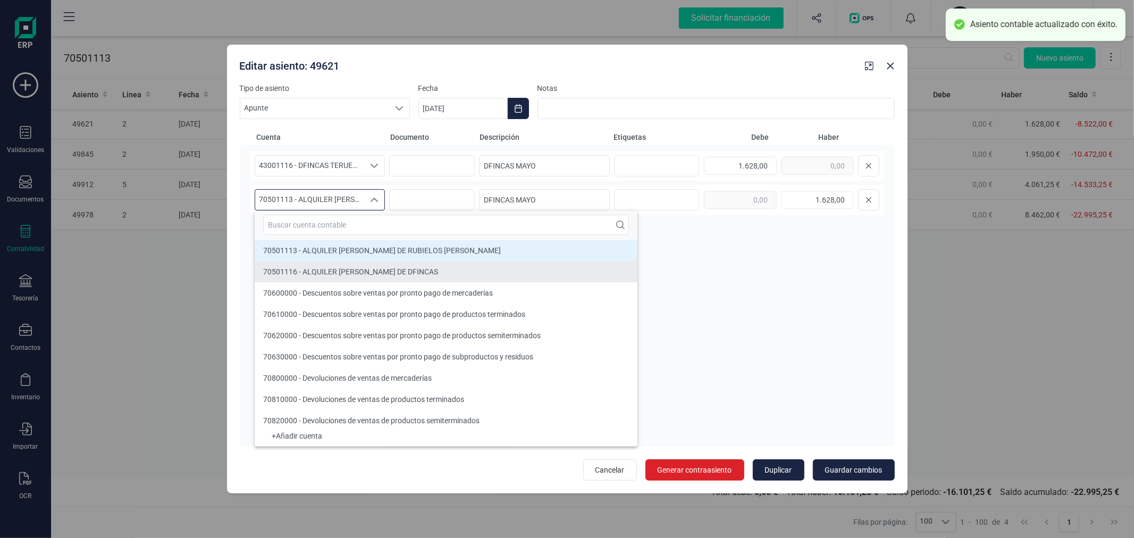
click at [370, 270] on span "70501116 - ALQUILER [PERSON_NAME] DE DFINCAS" at bounding box center [350, 271] width 175 height 9
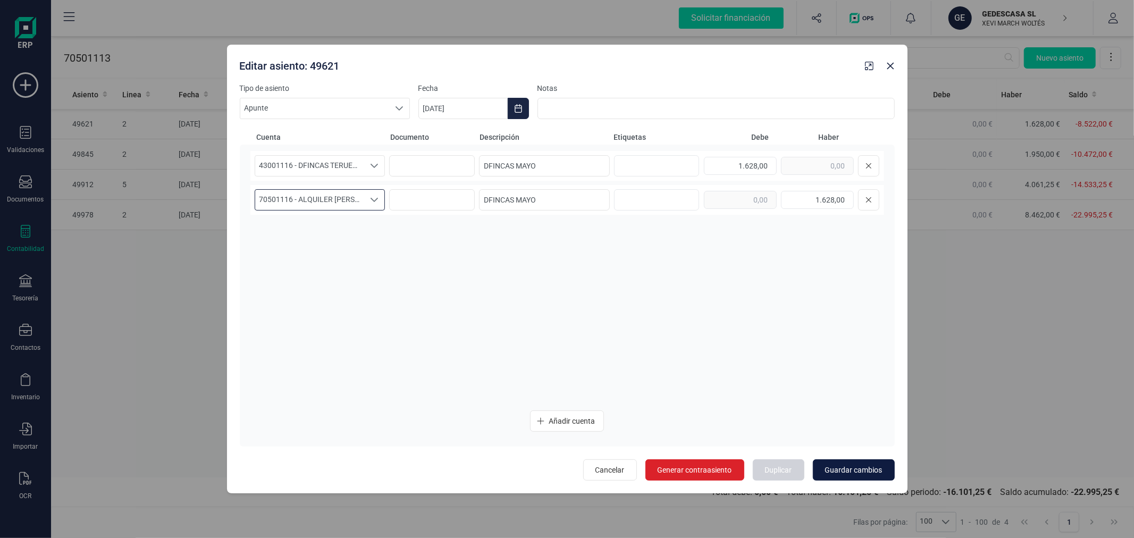
click at [834, 459] on button "Guardar cambios" at bounding box center [854, 469] width 82 height 21
type input "[DATE]"
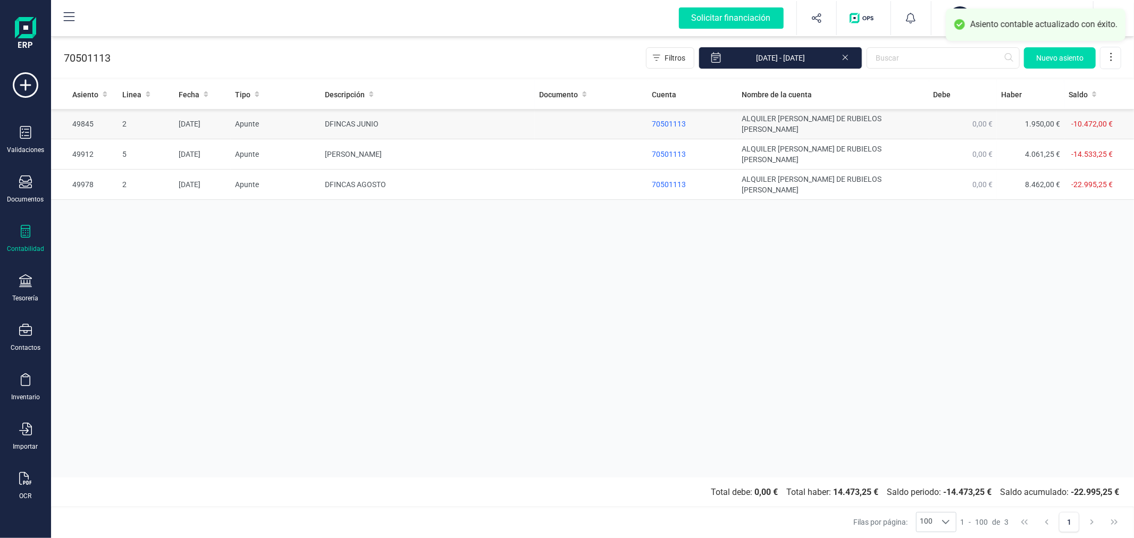
click at [341, 120] on td "DFINCAS JUNIO" at bounding box center [428, 124] width 214 height 30
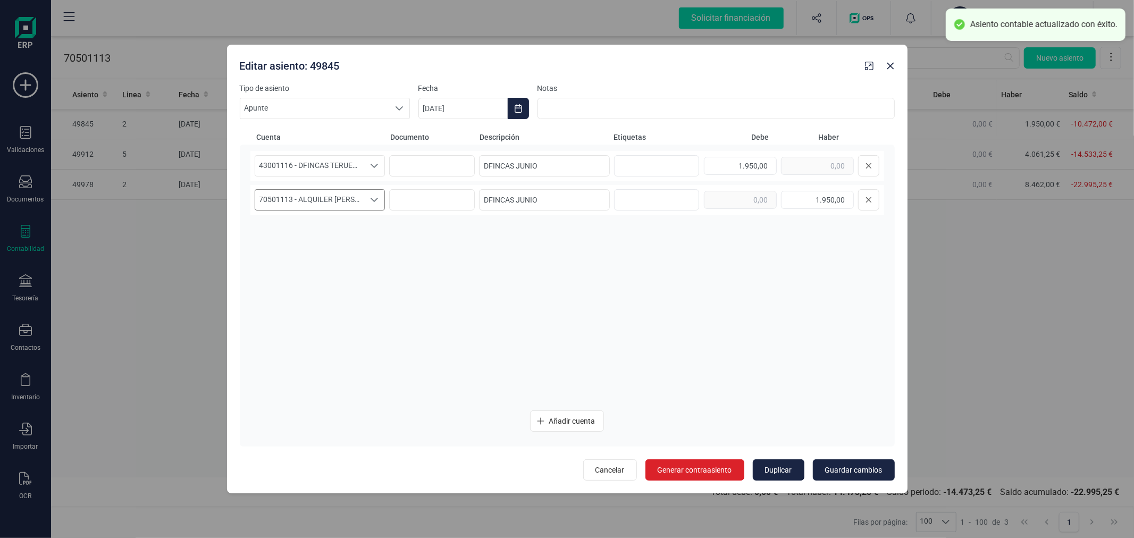
click at [358, 198] on span "70501113 - ALQUILER [PERSON_NAME] DE RUBIELOS [PERSON_NAME]" at bounding box center [310, 200] width 110 height 20
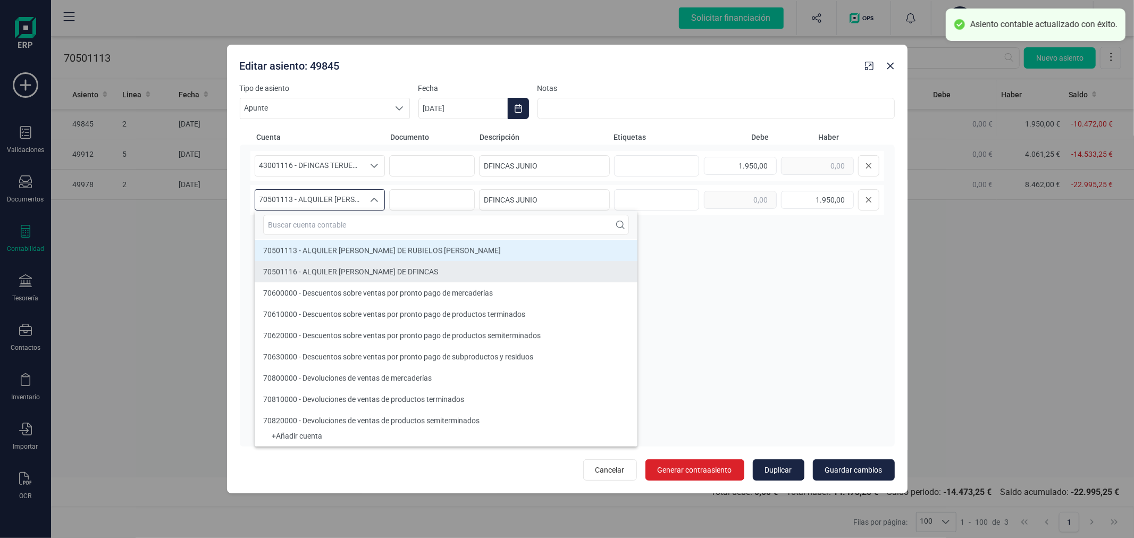
click at [338, 269] on span "70501116 - ALQUILER [PERSON_NAME] DE DFINCAS" at bounding box center [350, 271] width 175 height 9
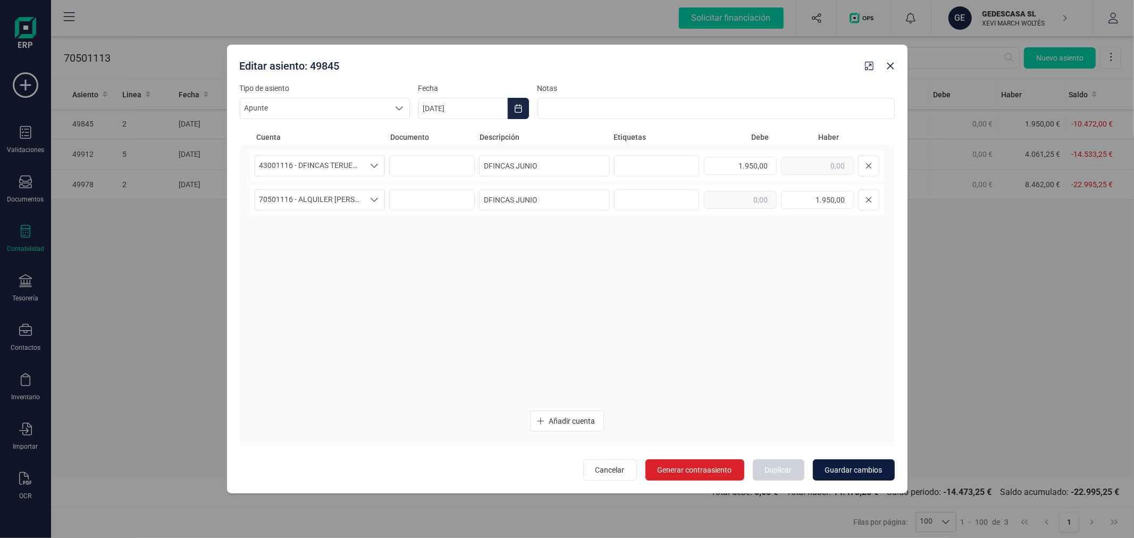
click at [840, 476] on button "Guardar cambios" at bounding box center [854, 469] width 82 height 21
type input "[DATE]"
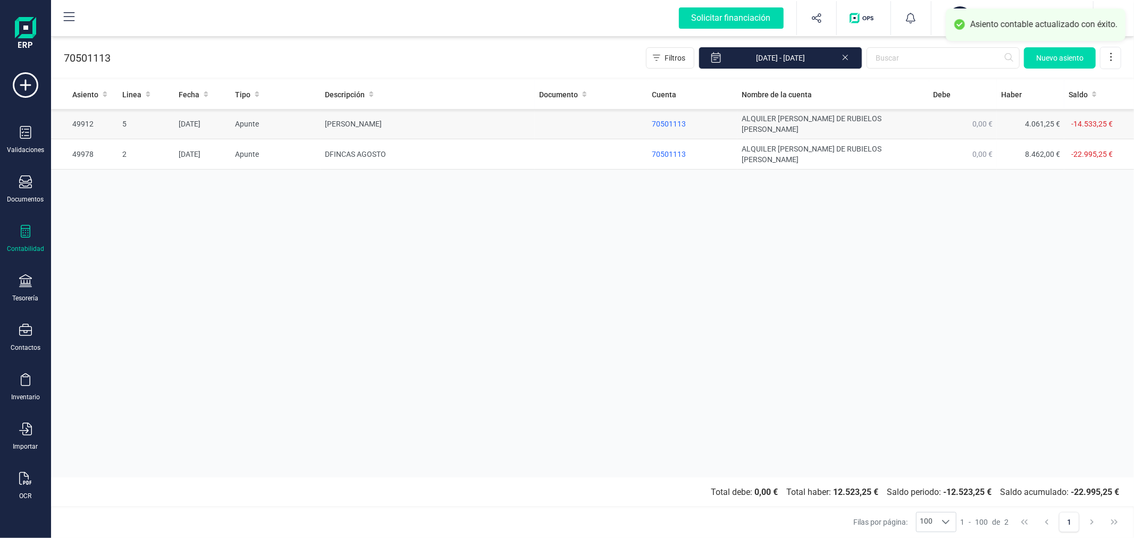
click at [356, 120] on td "[PERSON_NAME]" at bounding box center [428, 124] width 214 height 30
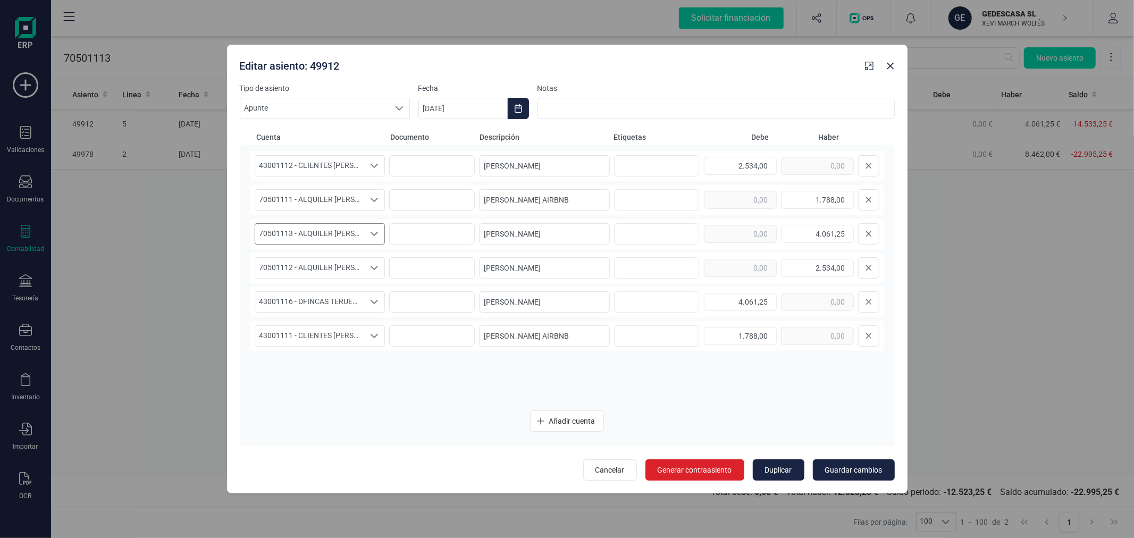
click at [328, 237] on span "70501113 - ALQUILER [PERSON_NAME] DE RUBIELOS [PERSON_NAME]" at bounding box center [310, 234] width 110 height 20
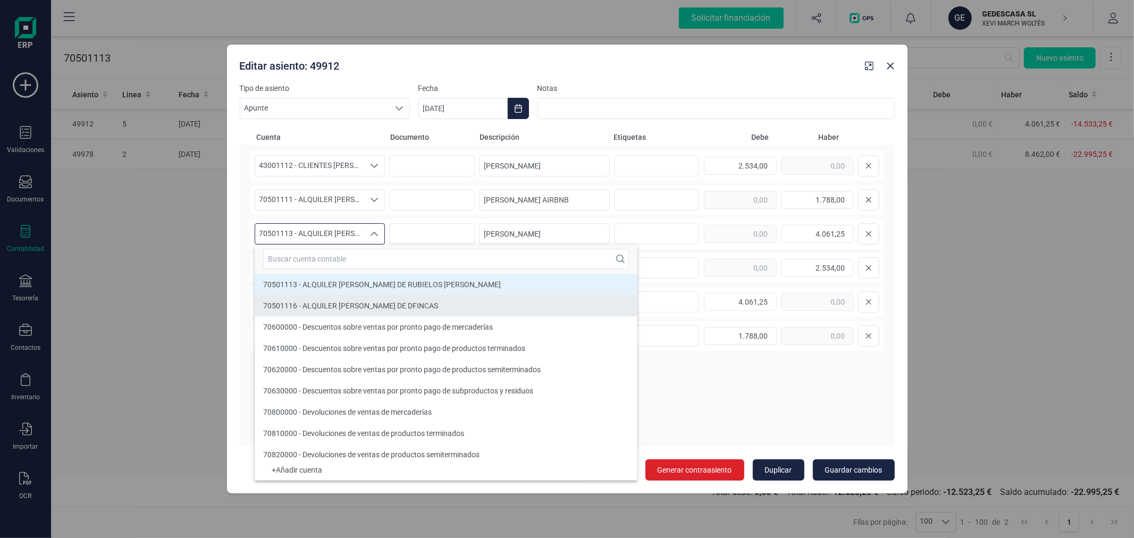
click at [342, 309] on span "70501116 - ALQUILER [PERSON_NAME] DE DFINCAS" at bounding box center [350, 305] width 175 height 9
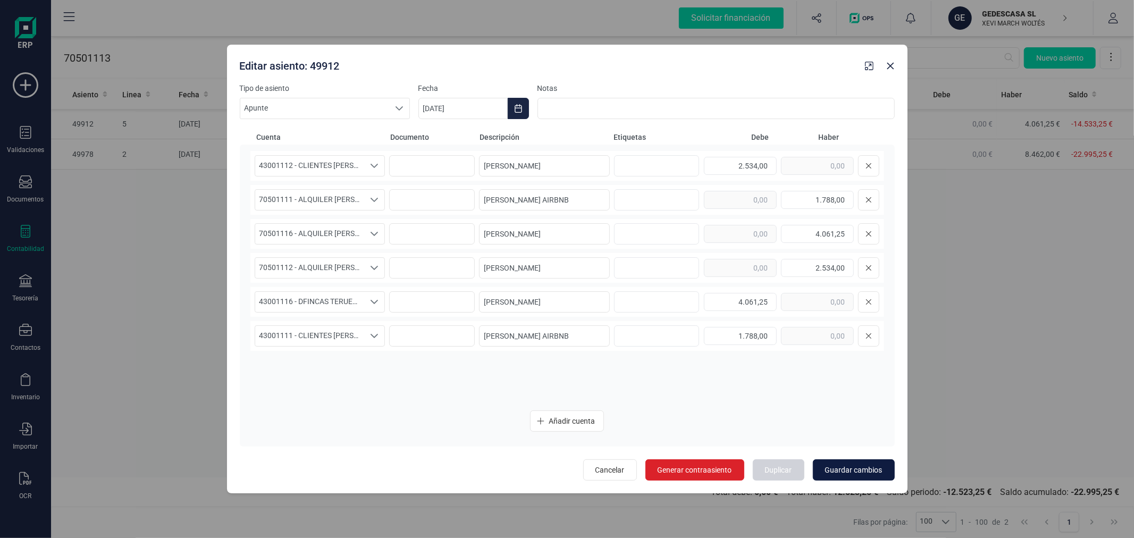
click at [866, 474] on span "Guardar cambios" at bounding box center [853, 470] width 57 height 11
type input "[DATE]"
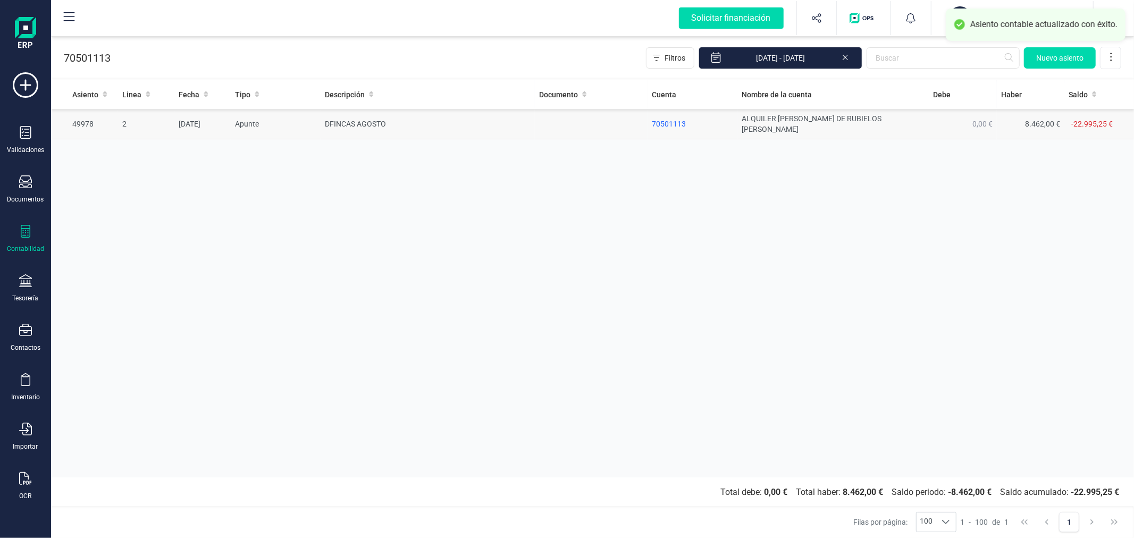
click at [330, 115] on td "DFINCAS AGOSTO" at bounding box center [428, 124] width 214 height 30
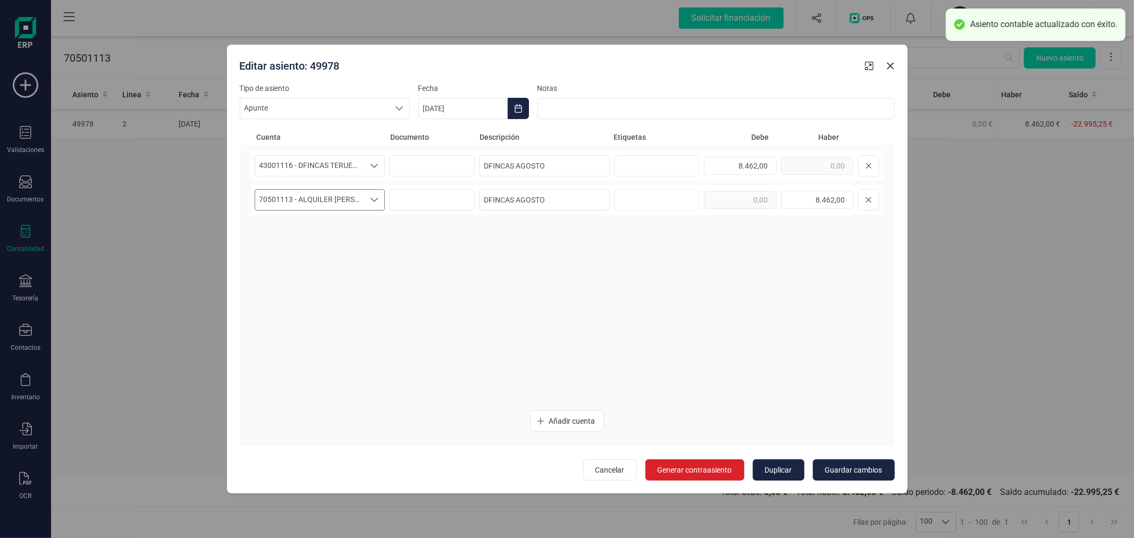
click at [329, 198] on span "70501113 - ALQUILER [PERSON_NAME] DE RUBIELOS [PERSON_NAME]" at bounding box center [310, 200] width 110 height 20
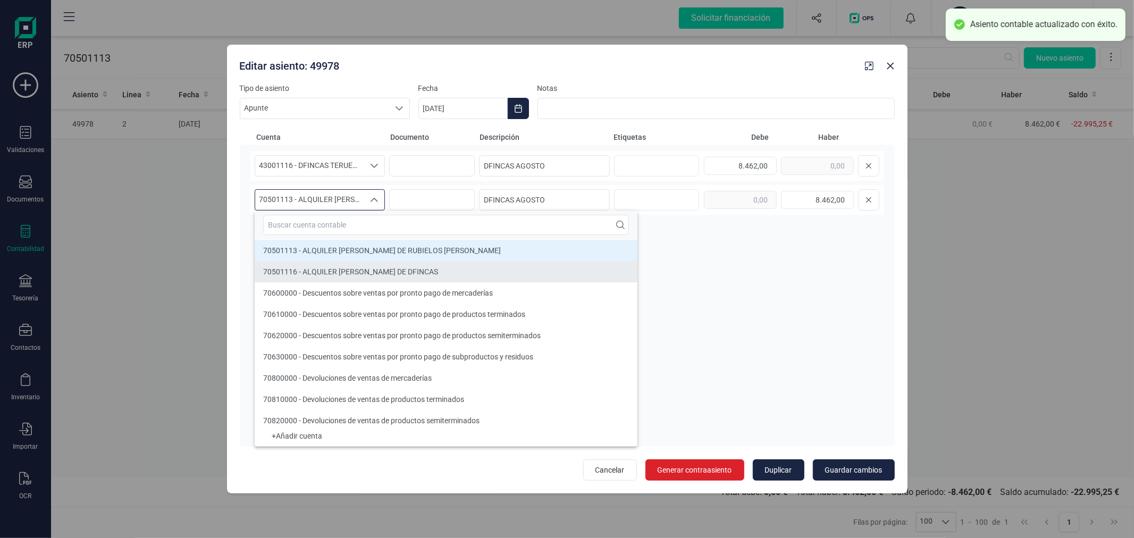
click at [348, 275] on span "70501116 - ALQUILER [PERSON_NAME] DE DFINCAS" at bounding box center [350, 271] width 175 height 9
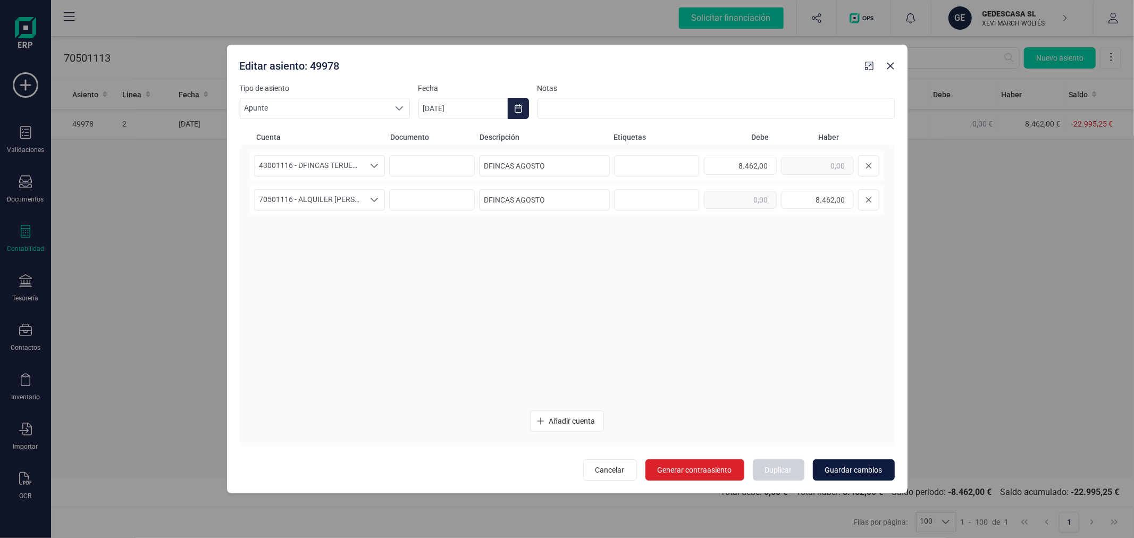
click at [867, 469] on span "Guardar cambios" at bounding box center [853, 470] width 57 height 11
type input "[DATE]"
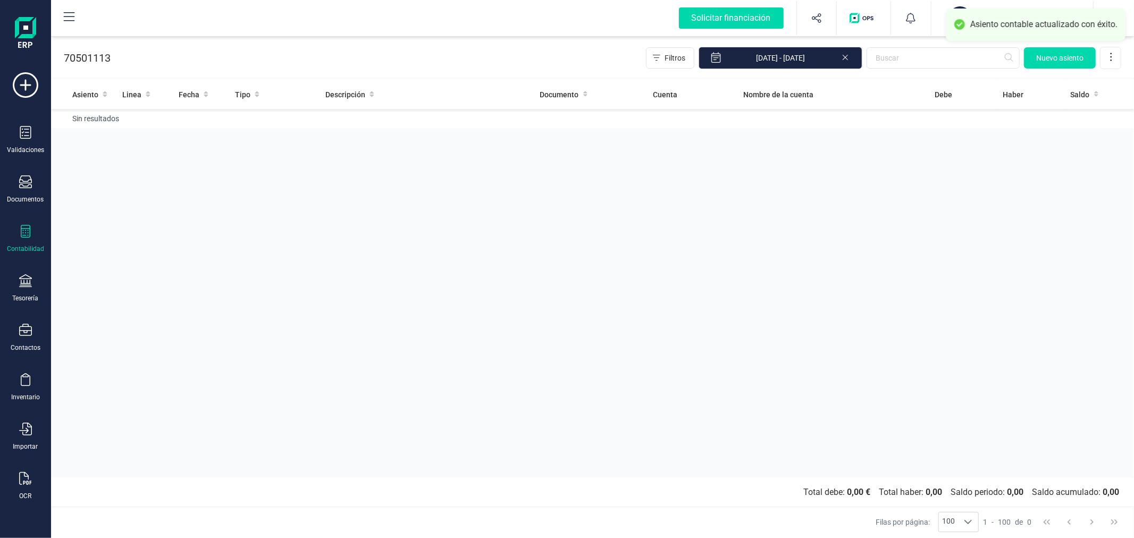
click at [375, 256] on div "Asiento Linea Fecha Tipo Descripción Documento Cuenta Nombre de la cuenta Debe …" at bounding box center [592, 279] width 1083 height 398
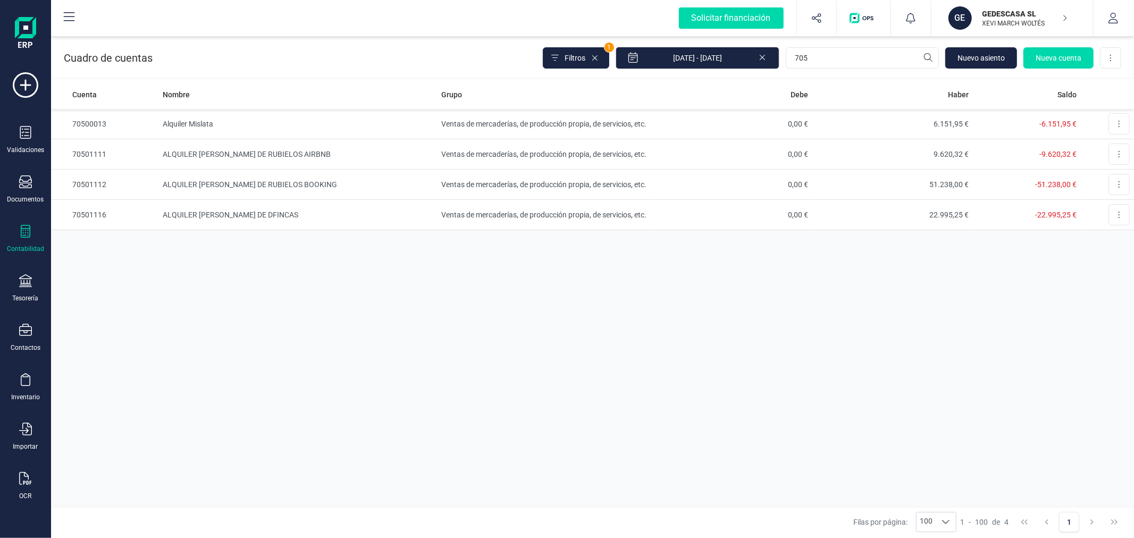
click at [30, 233] on icon at bounding box center [26, 231] width 10 height 13
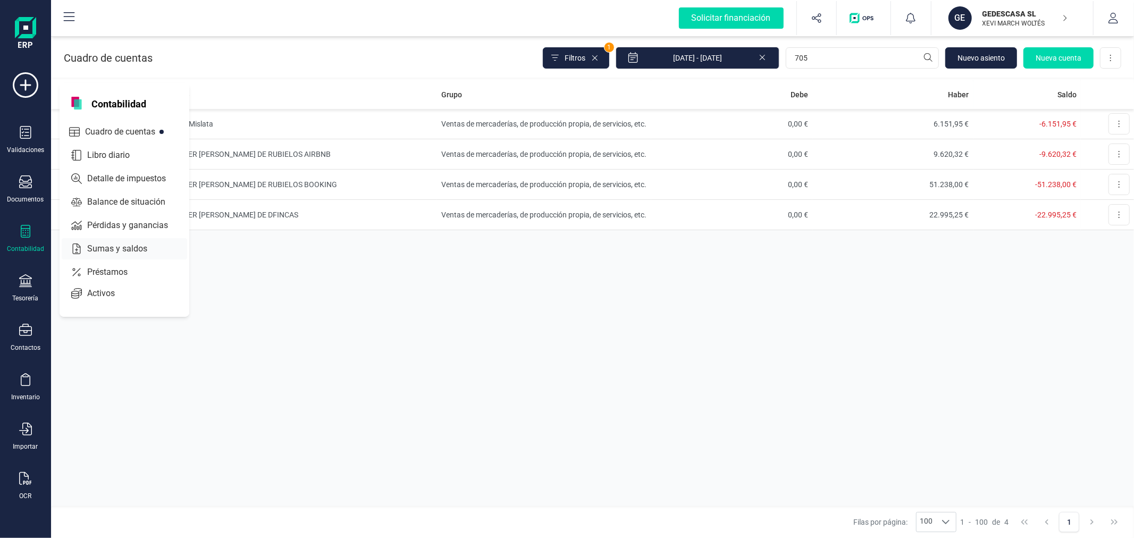
click at [110, 250] on span "Sumas y saldos" at bounding box center [124, 248] width 83 height 13
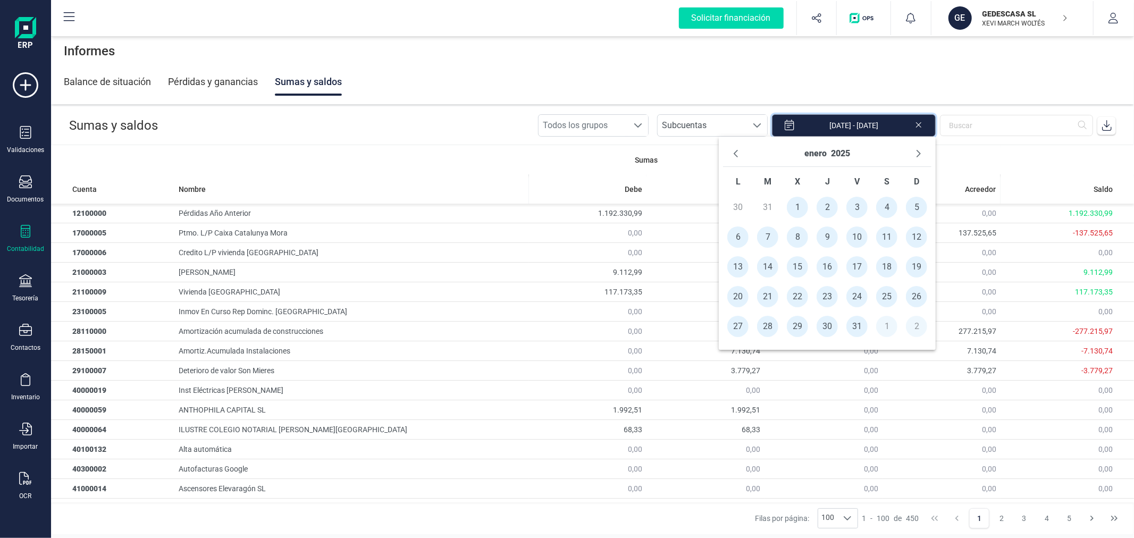
click at [869, 126] on input "[DATE] - [DATE]" at bounding box center [854, 125] width 164 height 22
click at [816, 159] on button "enero" at bounding box center [815, 153] width 22 height 17
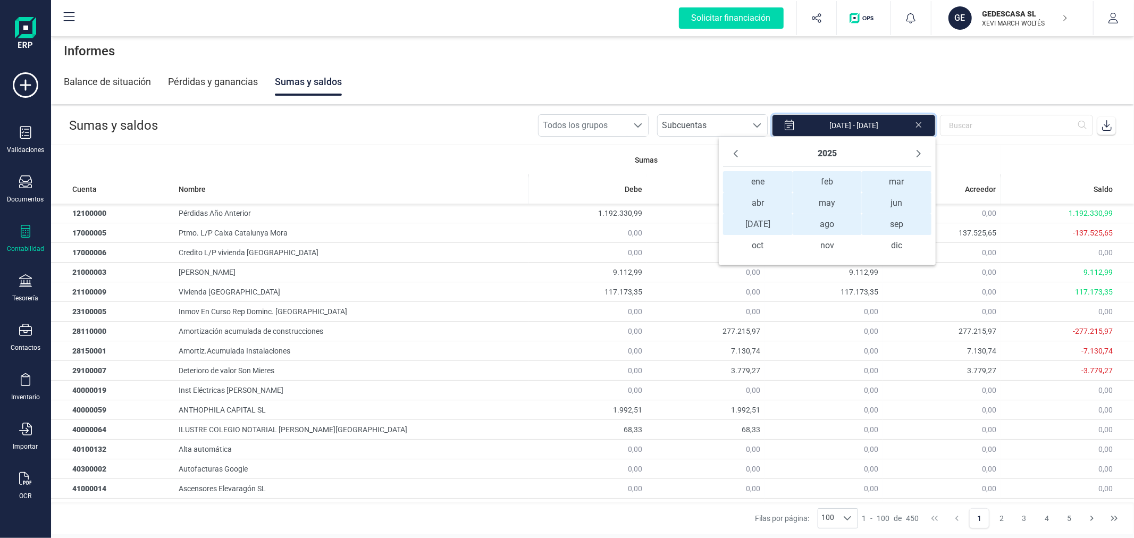
click at [780, 182] on span "ene ene" at bounding box center [757, 181] width 69 height 21
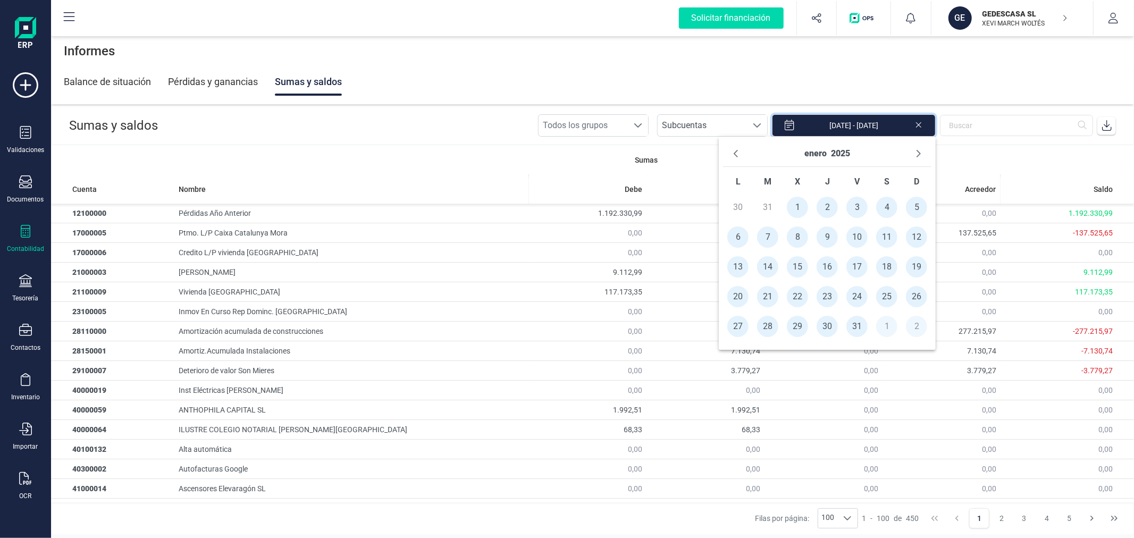
click at [795, 205] on span "1" at bounding box center [797, 207] width 21 height 21
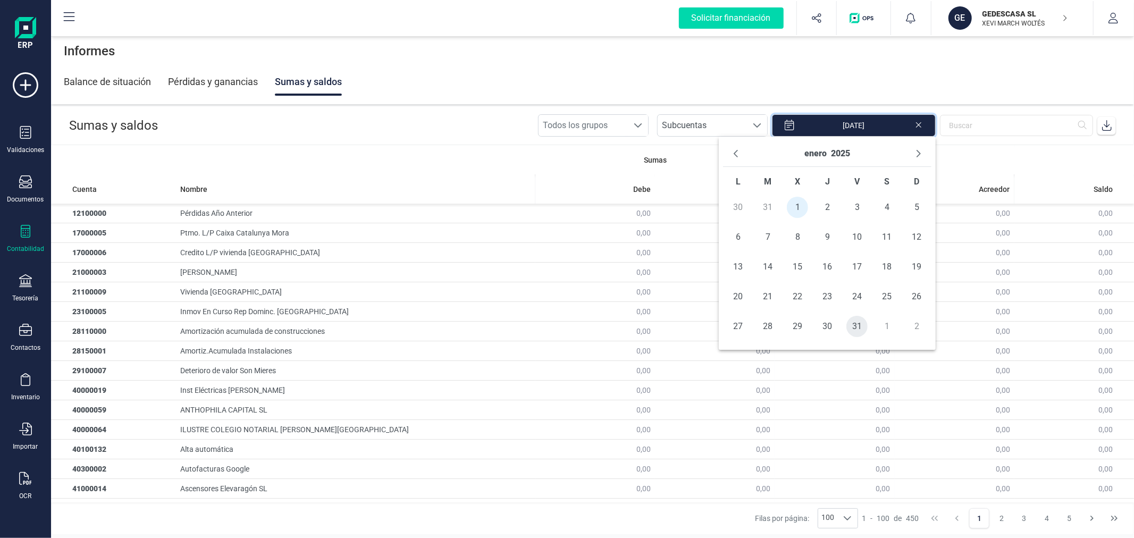
click at [857, 322] on span "31" at bounding box center [856, 326] width 21 height 21
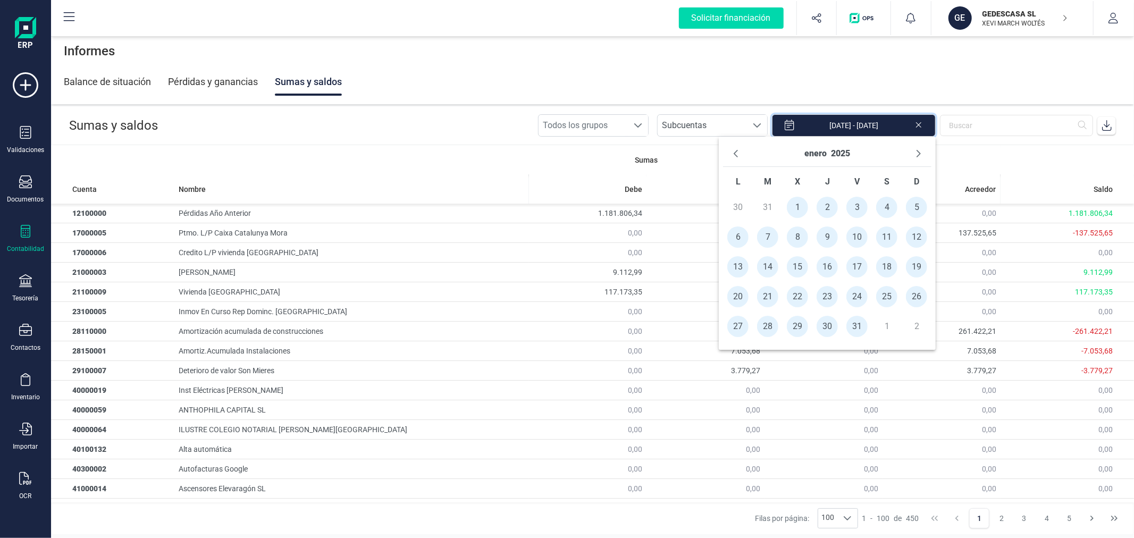
click at [1108, 124] on icon at bounding box center [1107, 125] width 11 height 11
click at [916, 154] on icon "Next Month" at bounding box center [918, 153] width 9 height 9
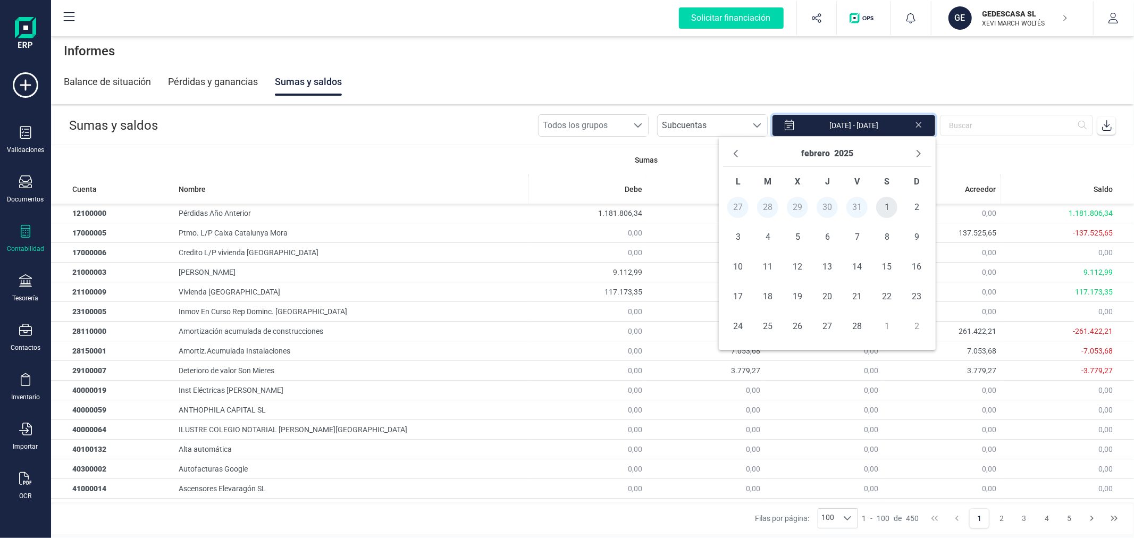
click at [889, 205] on span "1" at bounding box center [886, 207] width 21 height 21
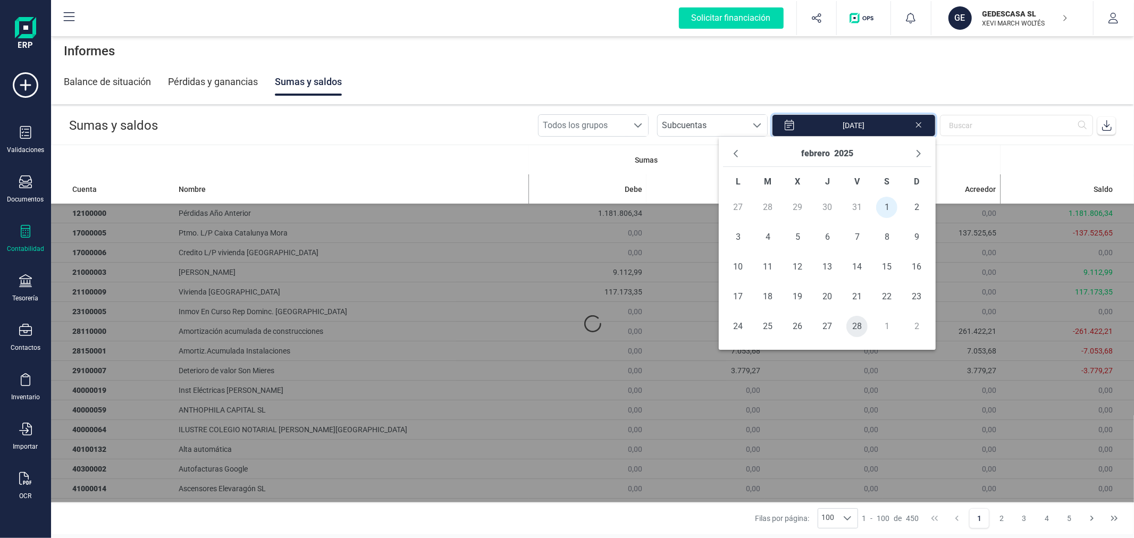
click at [862, 317] on span "28" at bounding box center [856, 326] width 21 height 21
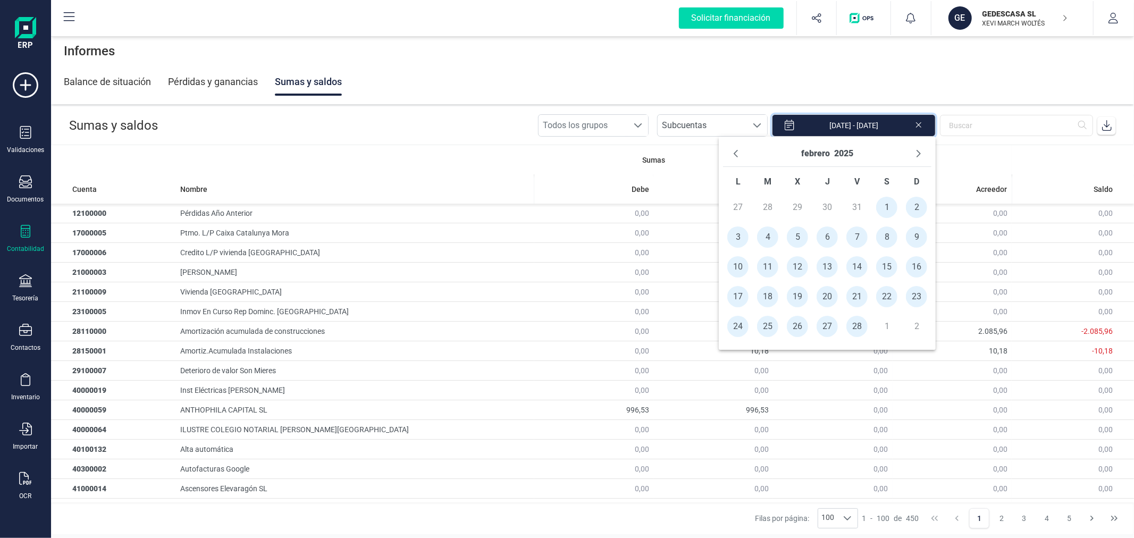
click at [1112, 128] on span at bounding box center [1106, 125] width 21 height 21
click at [919, 155] on icon "Next Month" at bounding box center [919, 153] width 4 height 7
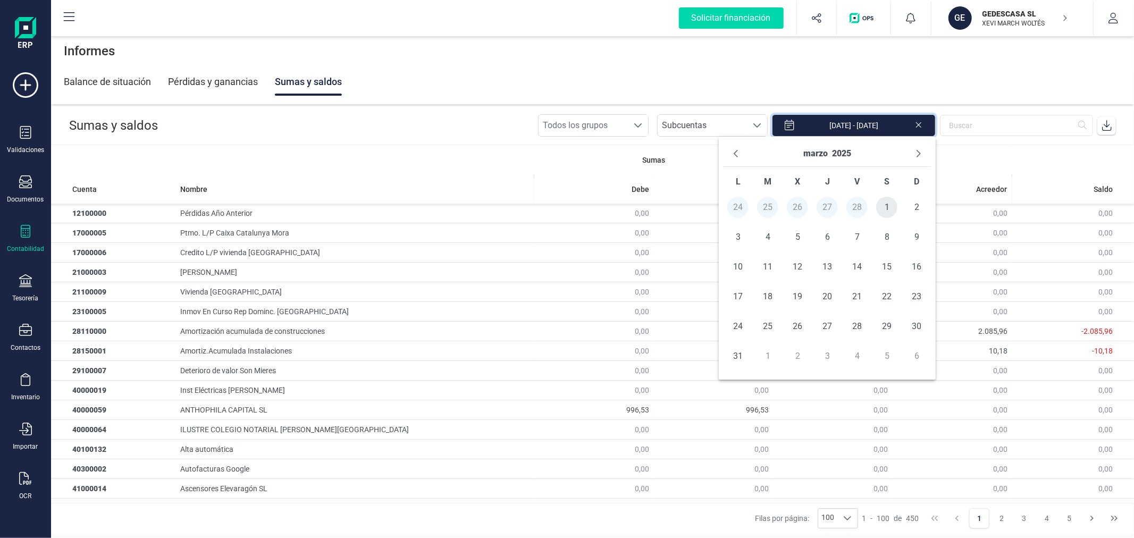
click at [890, 203] on span "1" at bounding box center [886, 207] width 21 height 21
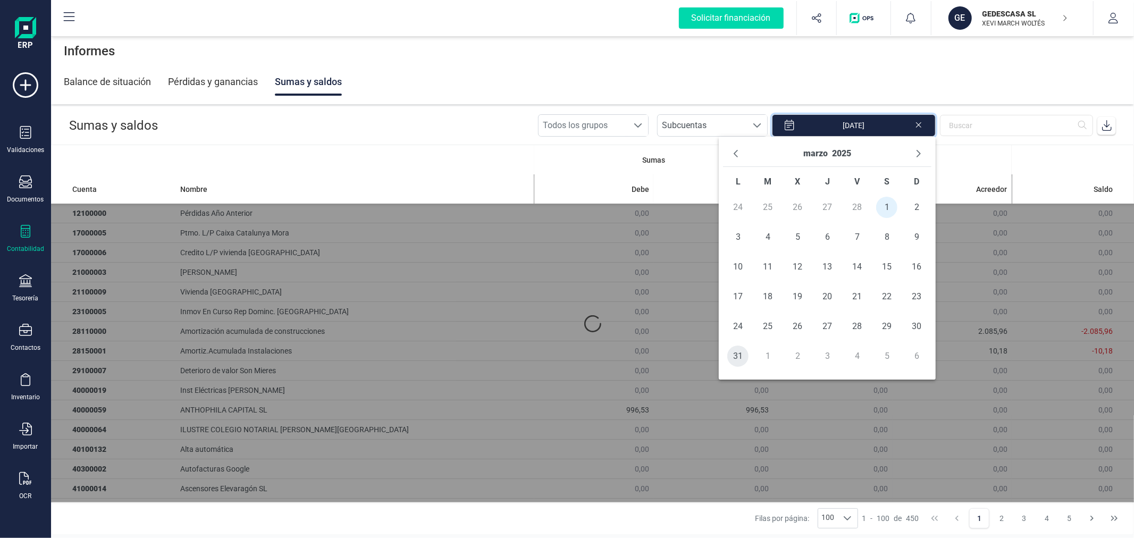
click at [737, 353] on span "31" at bounding box center [737, 356] width 21 height 21
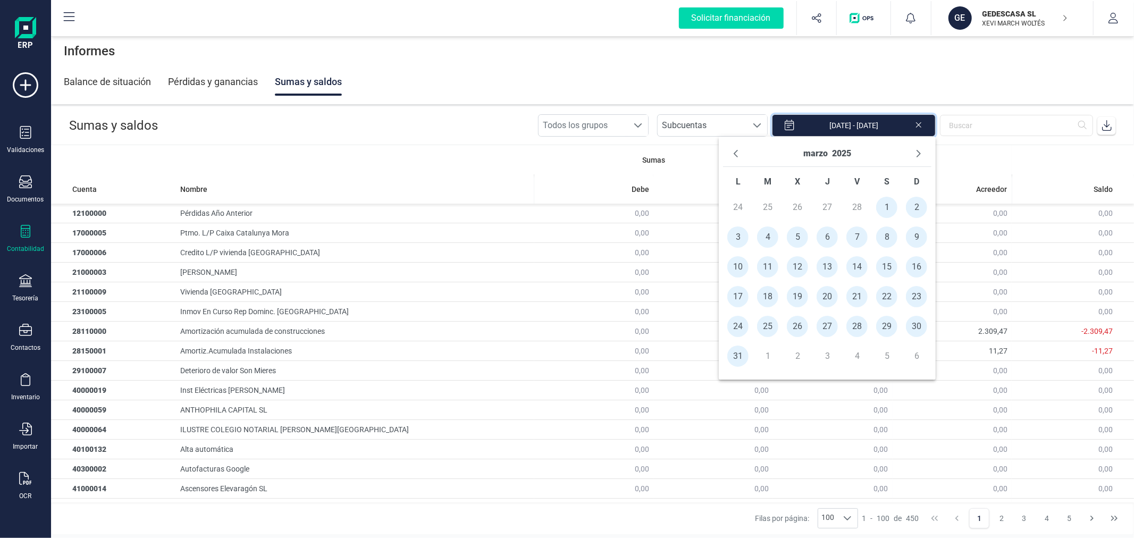
click at [1106, 123] on icon at bounding box center [1107, 125] width 11 height 11
click at [916, 156] on icon "Next Month" at bounding box center [918, 153] width 9 height 9
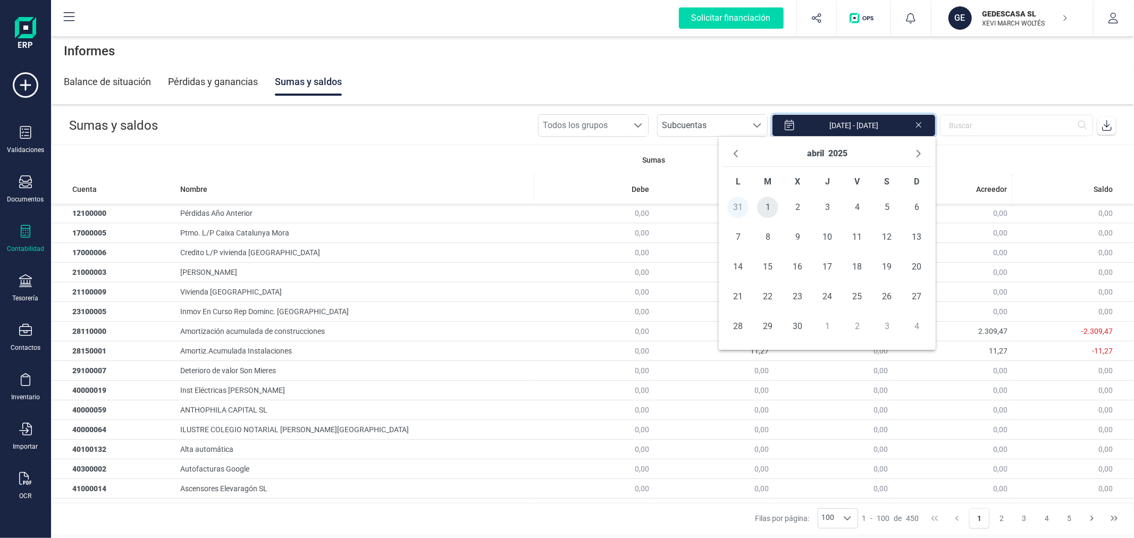
click at [775, 208] on span "1" at bounding box center [767, 207] width 21 height 21
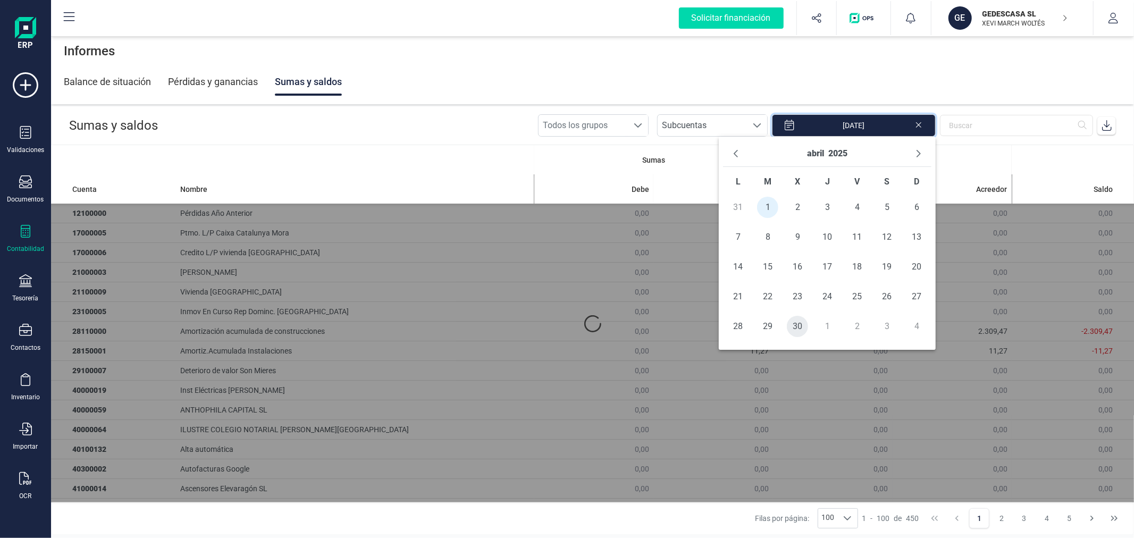
click at [801, 329] on span "30" at bounding box center [797, 326] width 21 height 21
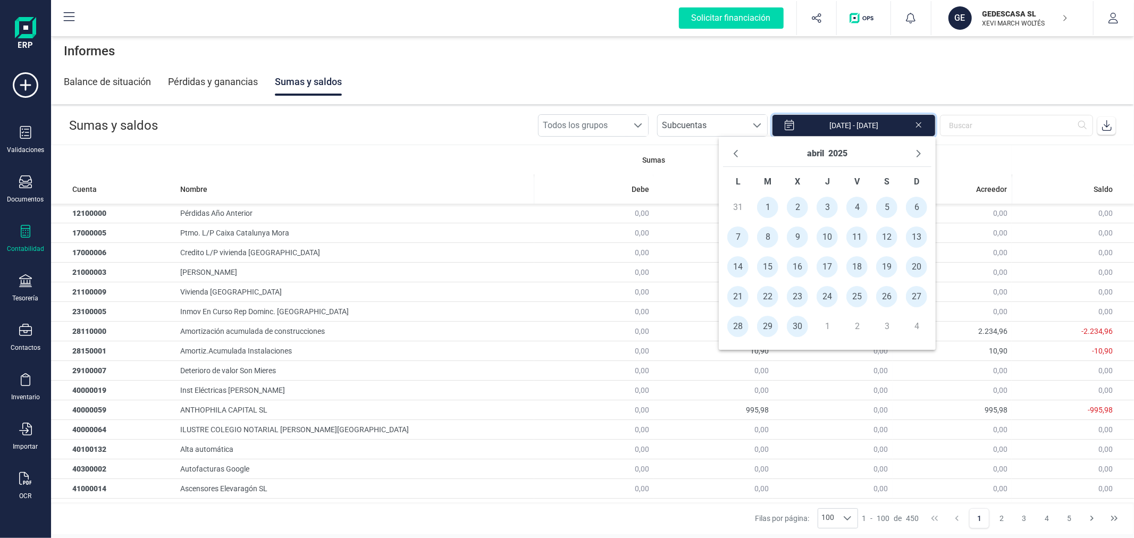
click at [1106, 124] on icon at bounding box center [1107, 125] width 11 height 11
click at [913, 146] on button "Next Month" at bounding box center [918, 153] width 17 height 17
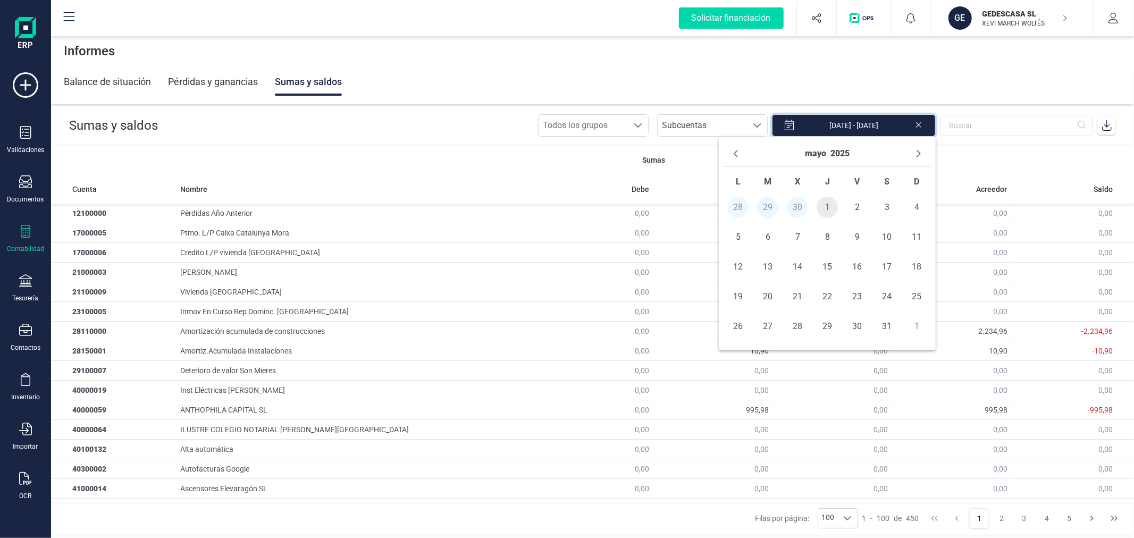
click at [822, 206] on span "1" at bounding box center [827, 207] width 21 height 21
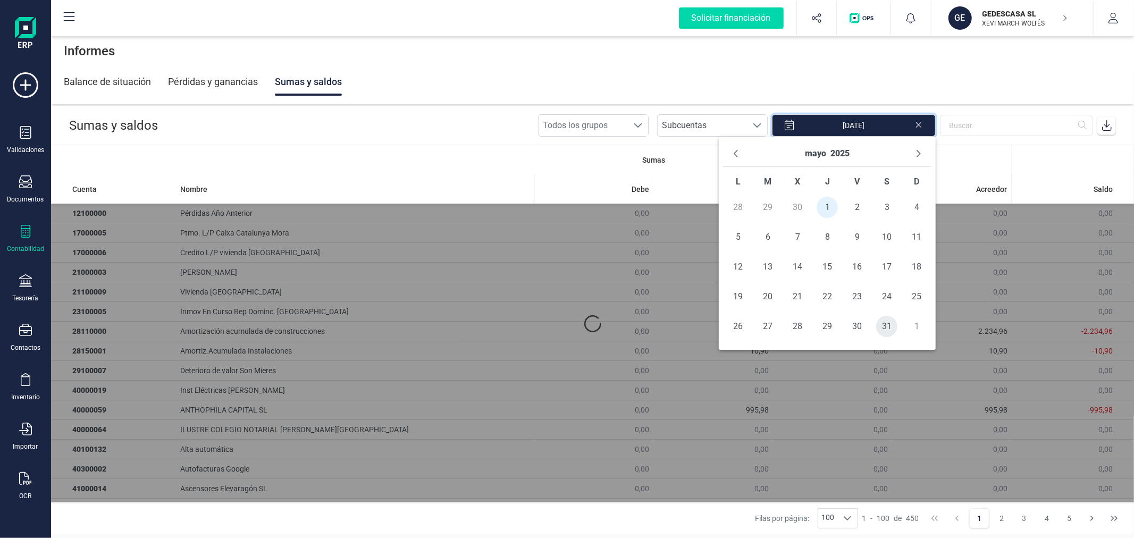
click at [890, 327] on span "31" at bounding box center [886, 326] width 21 height 21
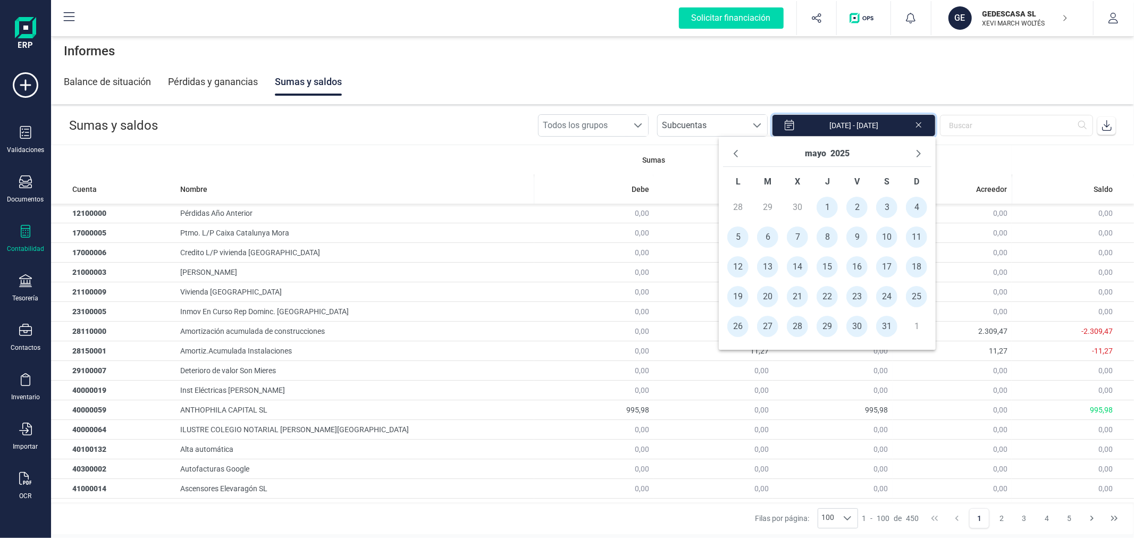
click at [1105, 126] on icon at bounding box center [1107, 125] width 11 height 11
click at [920, 155] on icon "Next Month" at bounding box center [918, 153] width 9 height 9
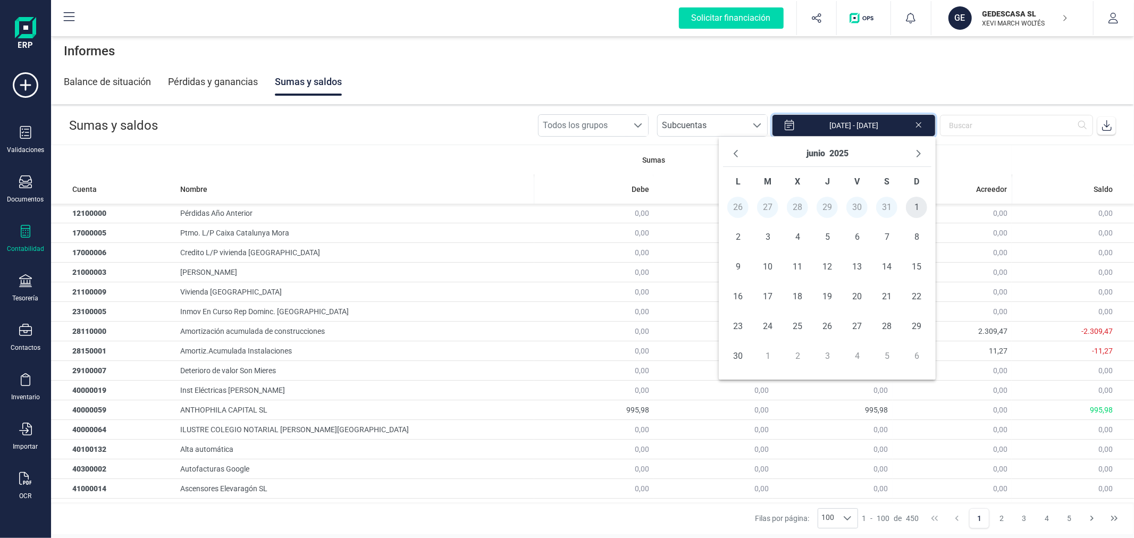
click at [913, 201] on span "1" at bounding box center [916, 207] width 21 height 21
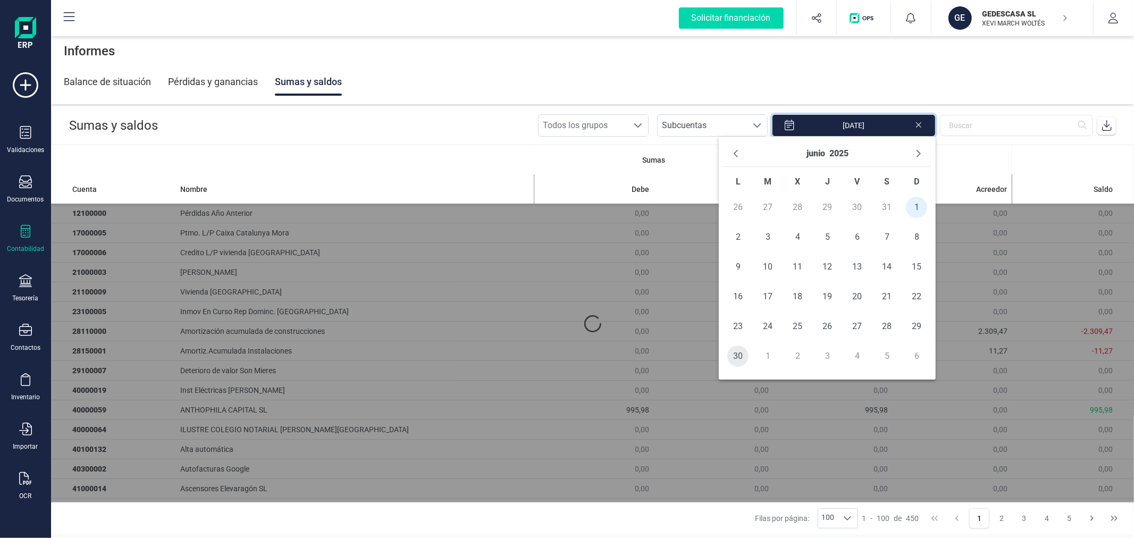
click at [738, 354] on span "30" at bounding box center [737, 356] width 21 height 21
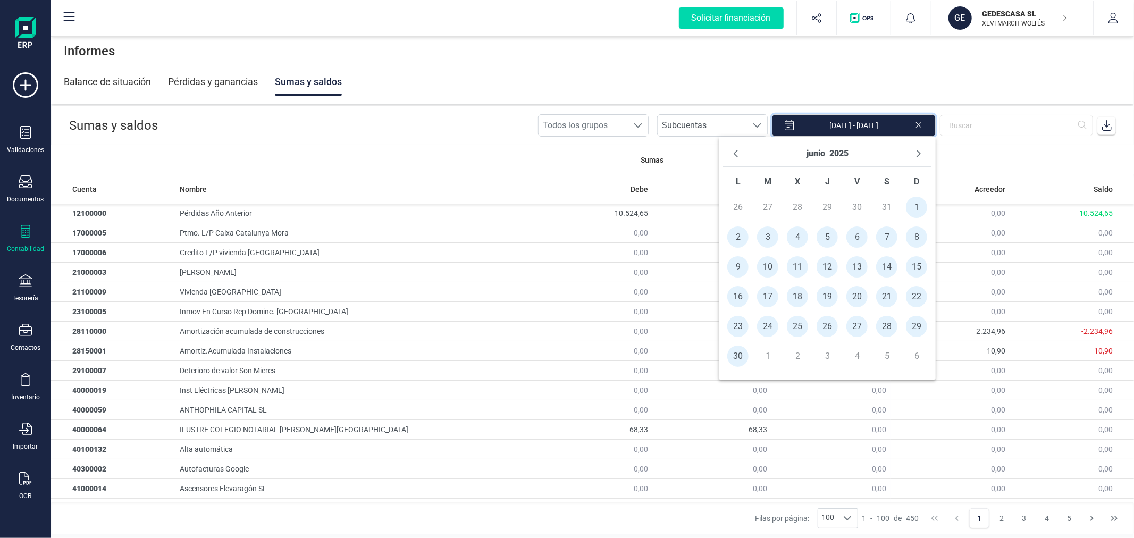
click at [1111, 123] on icon at bounding box center [1107, 125] width 11 height 11
click at [918, 150] on icon "Next Month" at bounding box center [918, 153] width 9 height 9
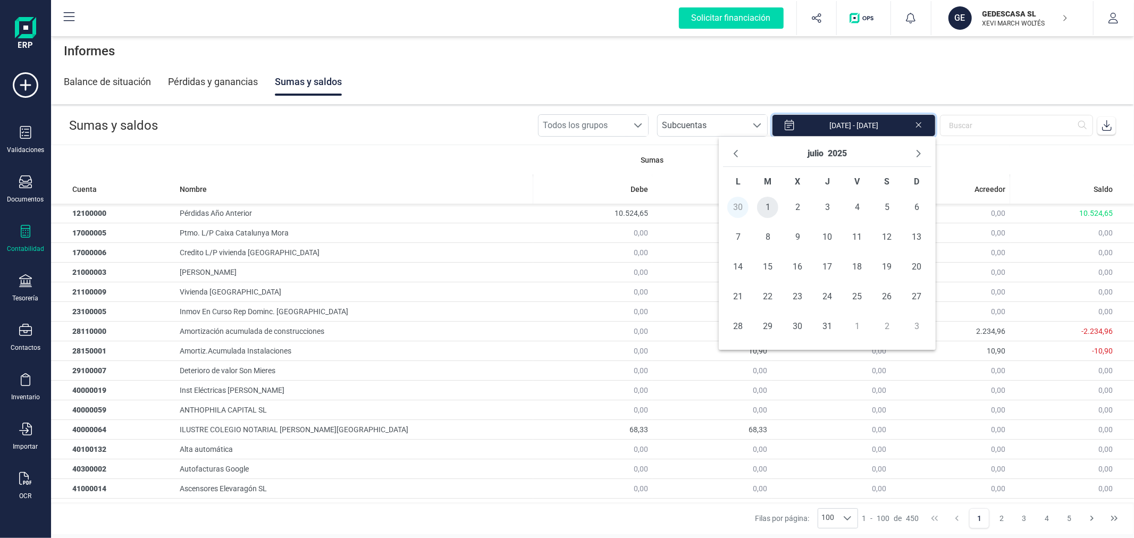
click at [768, 215] on span "1" at bounding box center [767, 207] width 21 height 21
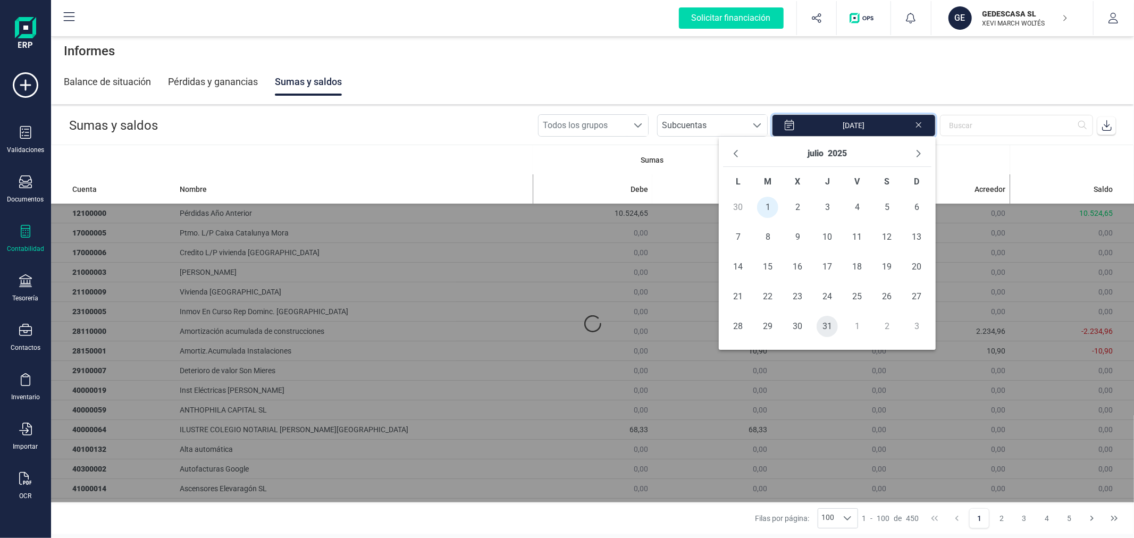
click at [829, 326] on span "31" at bounding box center [827, 326] width 21 height 21
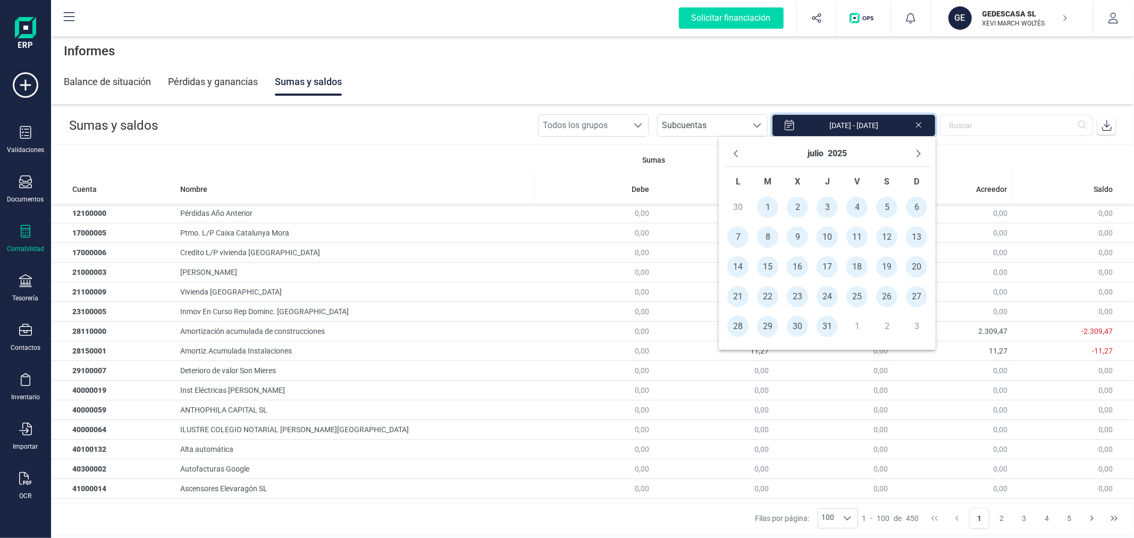
click at [1106, 126] on icon at bounding box center [1107, 125] width 10 height 11
click at [919, 152] on icon "Next Month" at bounding box center [918, 153] width 9 height 9
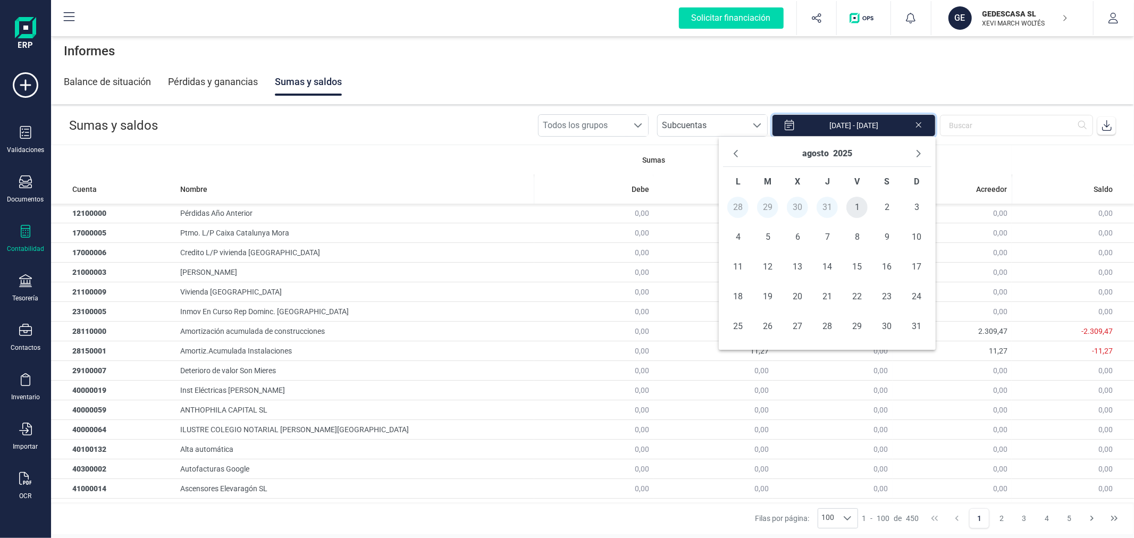
click at [858, 205] on span "1" at bounding box center [856, 207] width 21 height 21
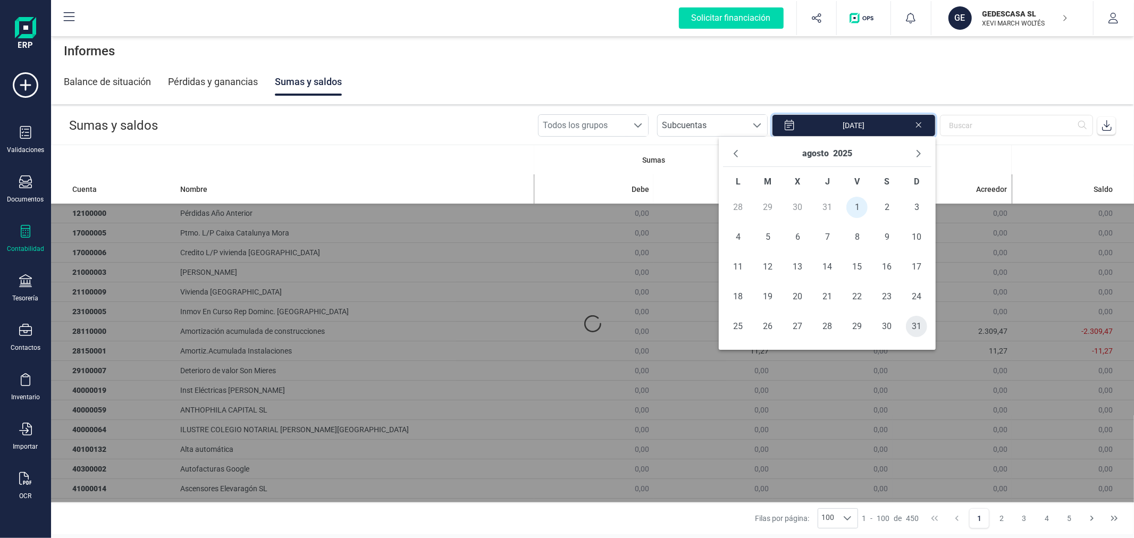
click at [911, 326] on span "31" at bounding box center [916, 326] width 21 height 21
type input "[DATE] - [DATE]"
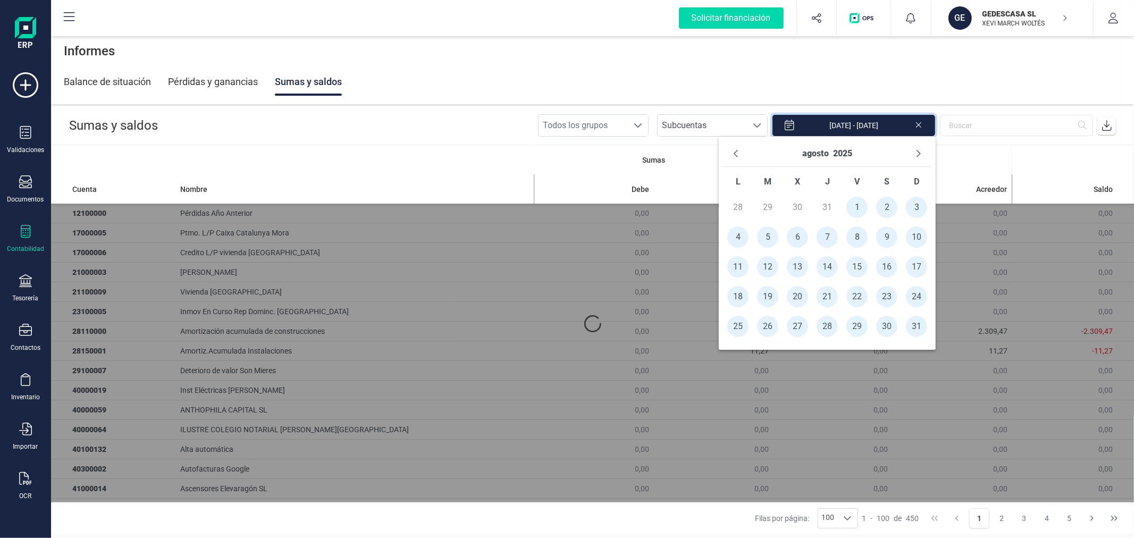
click at [1110, 128] on icon at bounding box center [1107, 125] width 11 height 11
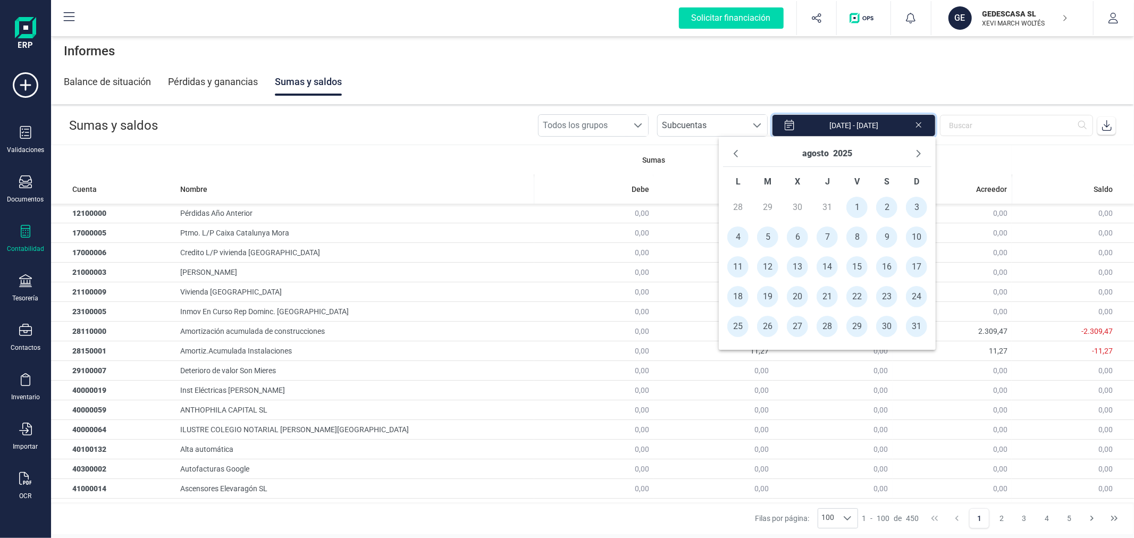
drag, startPoint x: 19, startPoint y: 240, endPoint x: 27, endPoint y: 234, distance: 10.3
click at [19, 240] on div at bounding box center [25, 232] width 13 height 15
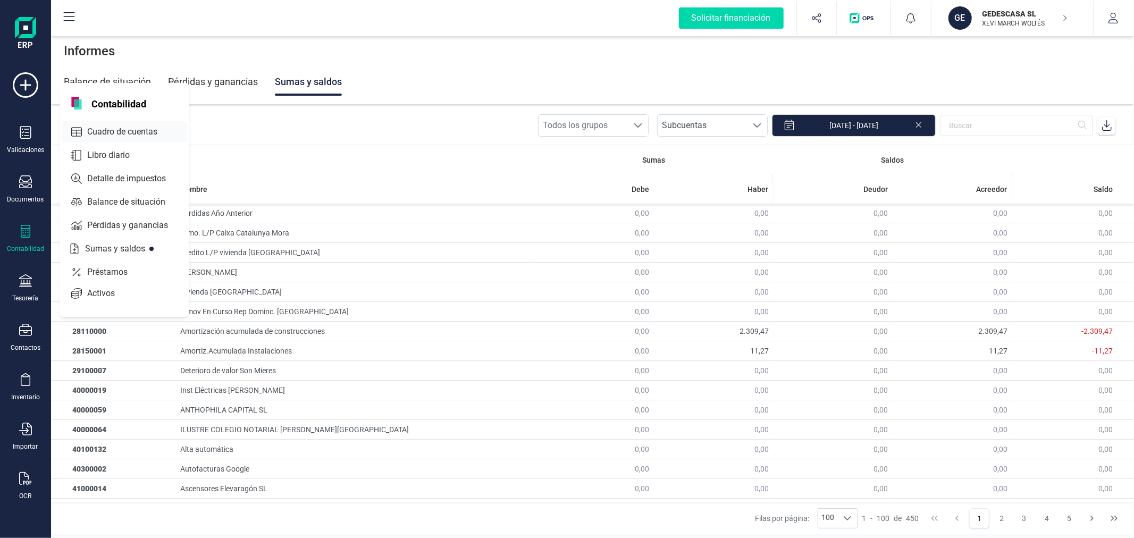
click at [104, 134] on span "Cuadro de cuentas" at bounding box center [130, 131] width 94 height 13
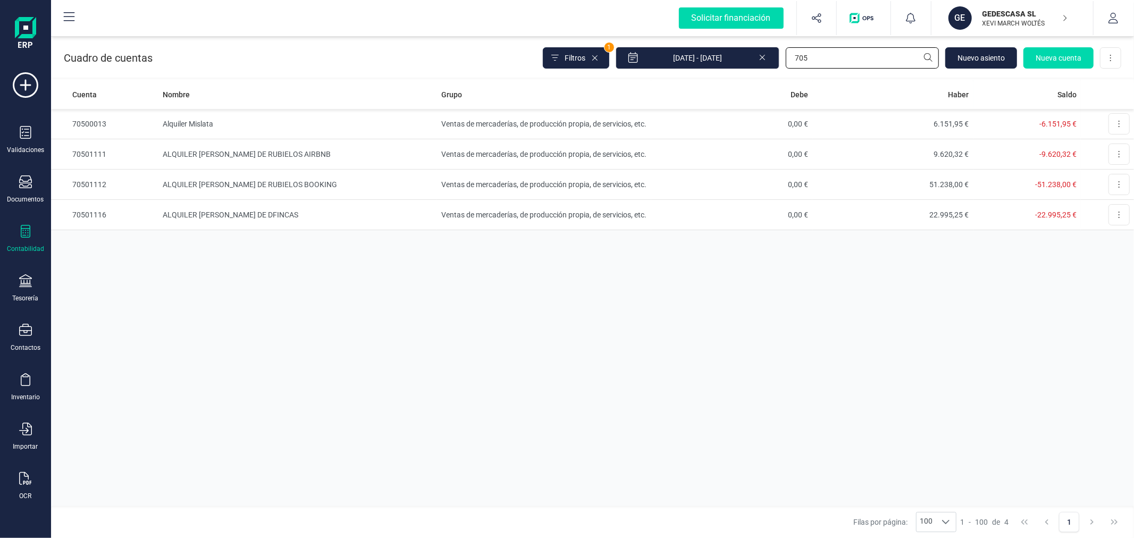
click at [828, 63] on input "705" at bounding box center [862, 57] width 153 height 21
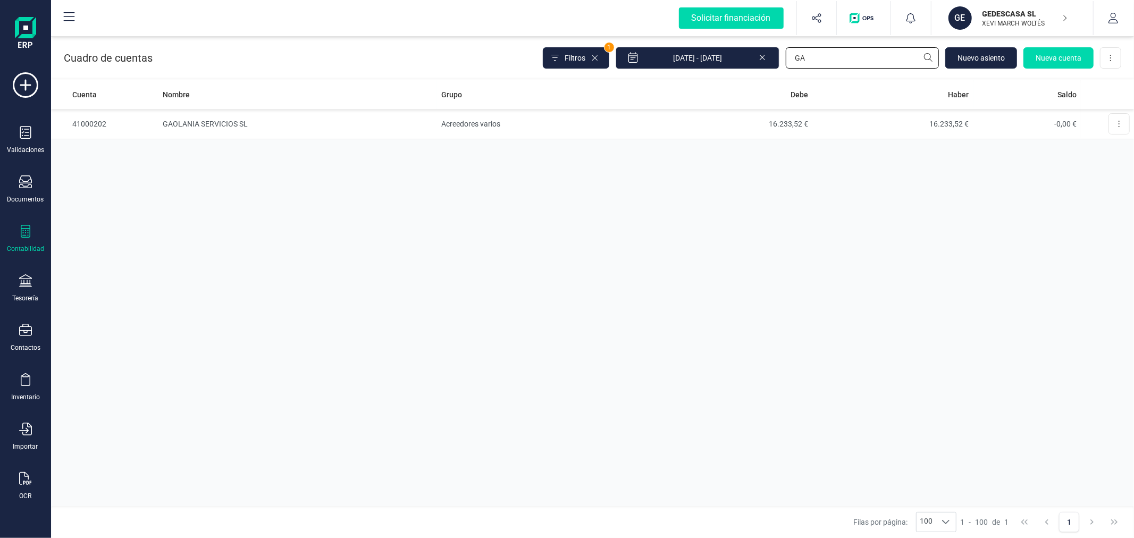
type input "G"
type input "628"
click at [200, 157] on td "Suministros [PERSON_NAME]--Hispano America 11" at bounding box center [297, 154] width 279 height 30
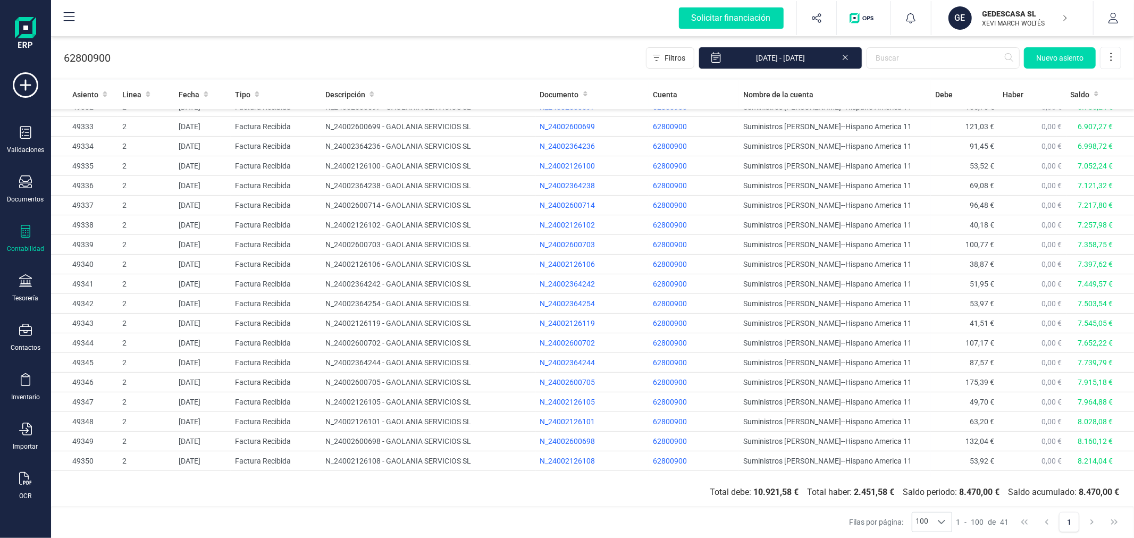
scroll to position [439, 0]
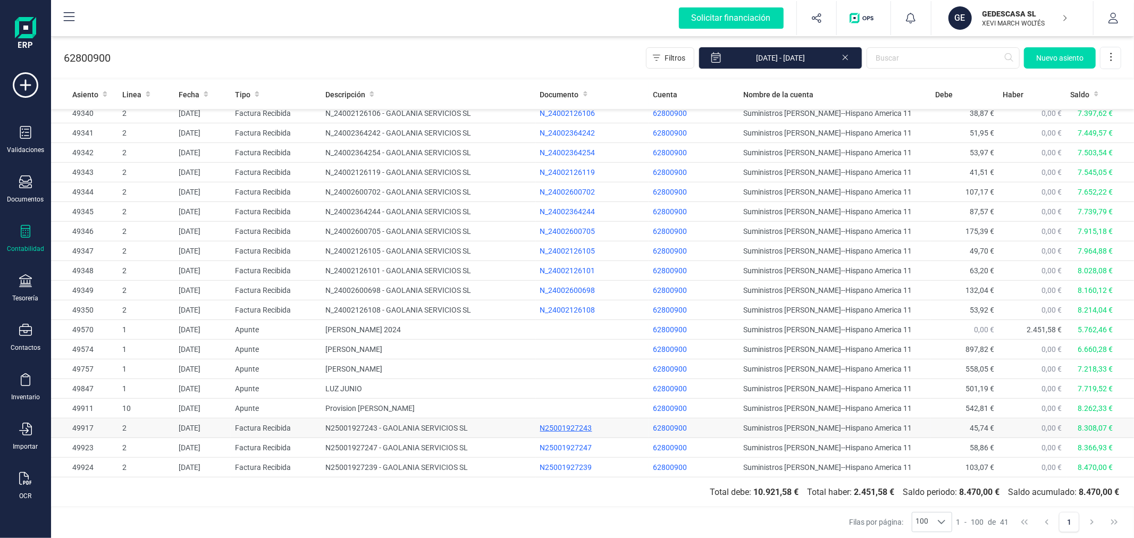
click at [559, 424] on div "N25001927243" at bounding box center [592, 428] width 104 height 11
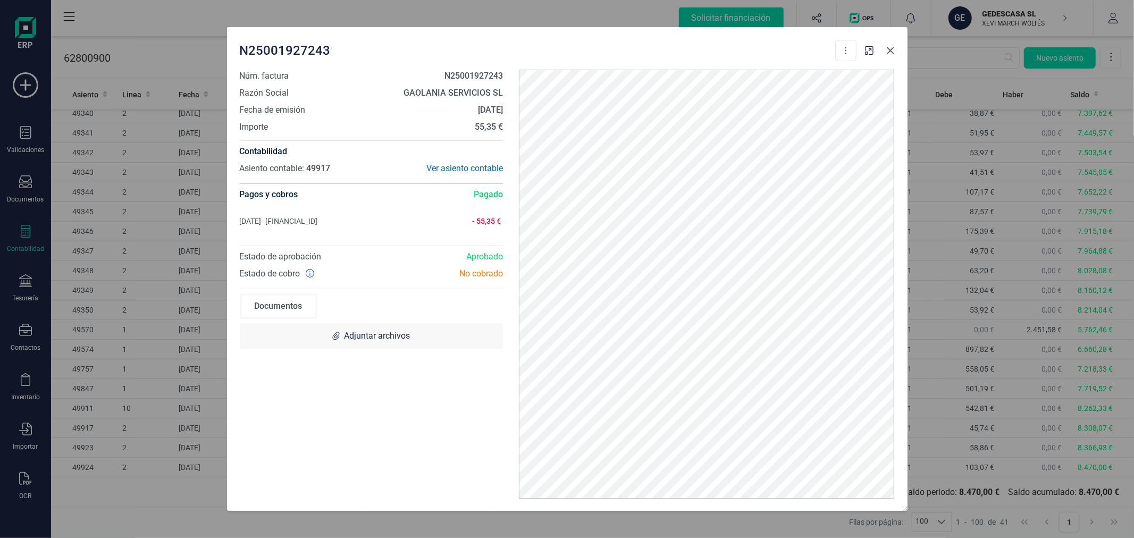
click at [888, 46] on icon "button" at bounding box center [890, 50] width 9 height 9
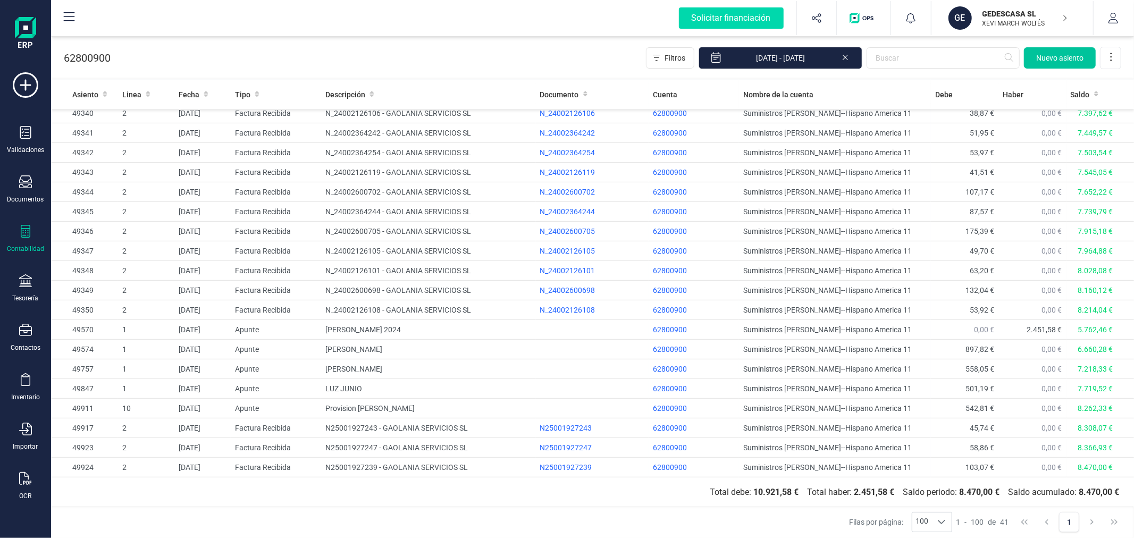
click at [1057, 60] on span "Nuevo asiento" at bounding box center [1059, 58] width 47 height 11
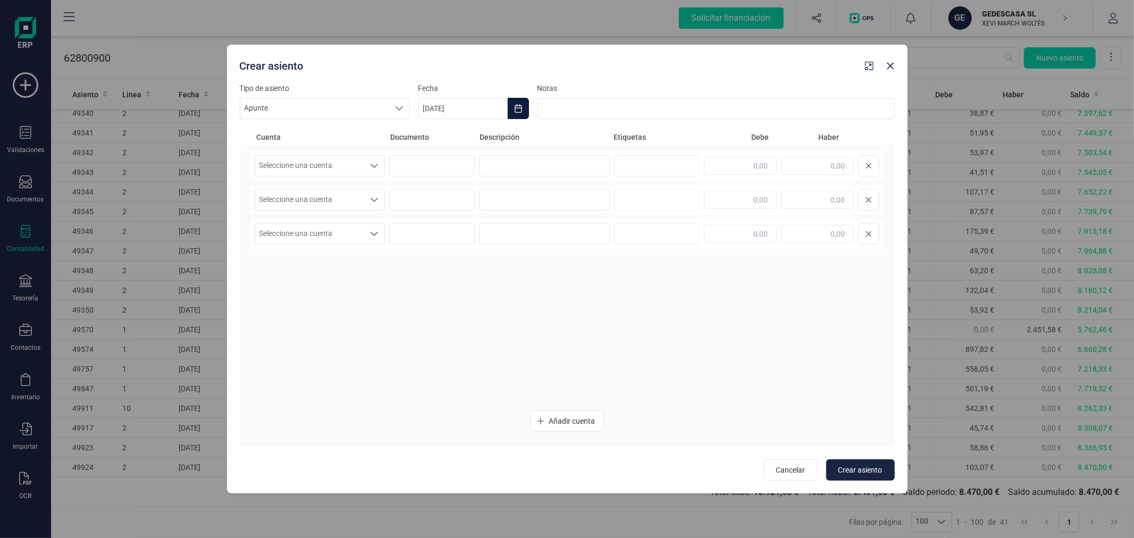
click at [516, 110] on icon "Choose Date" at bounding box center [518, 108] width 9 height 9
click at [443, 140] on icon "Previous Month" at bounding box center [439, 140] width 9 height 9
click at [679, 325] on span "31" at bounding box center [674, 321] width 21 height 21
type input "[DATE]"
click at [370, 162] on icon "Seleccione una cuenta" at bounding box center [374, 166] width 9 height 9
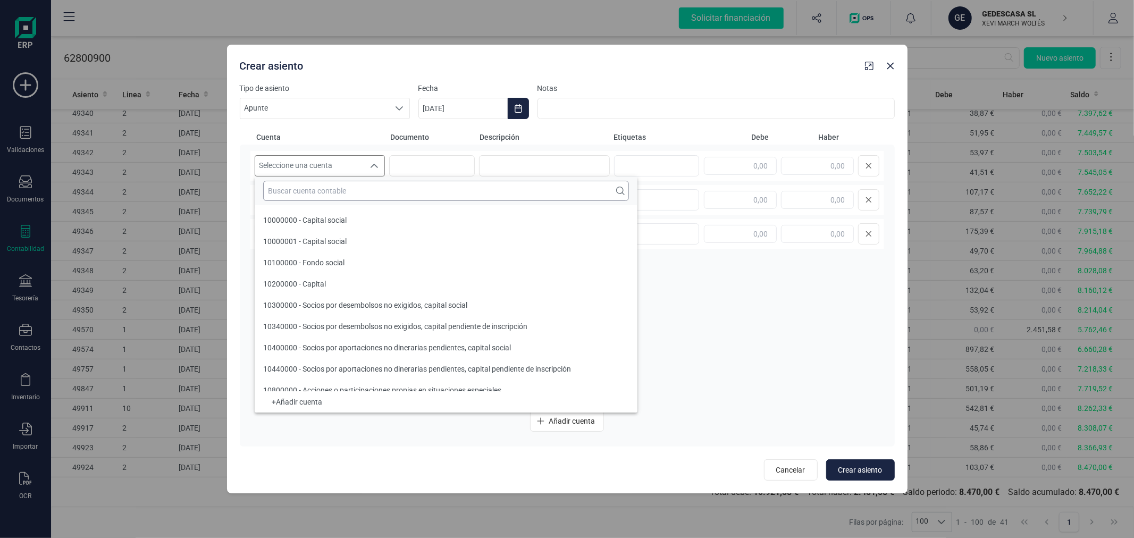
click at [368, 193] on input "text" at bounding box center [446, 191] width 366 height 20
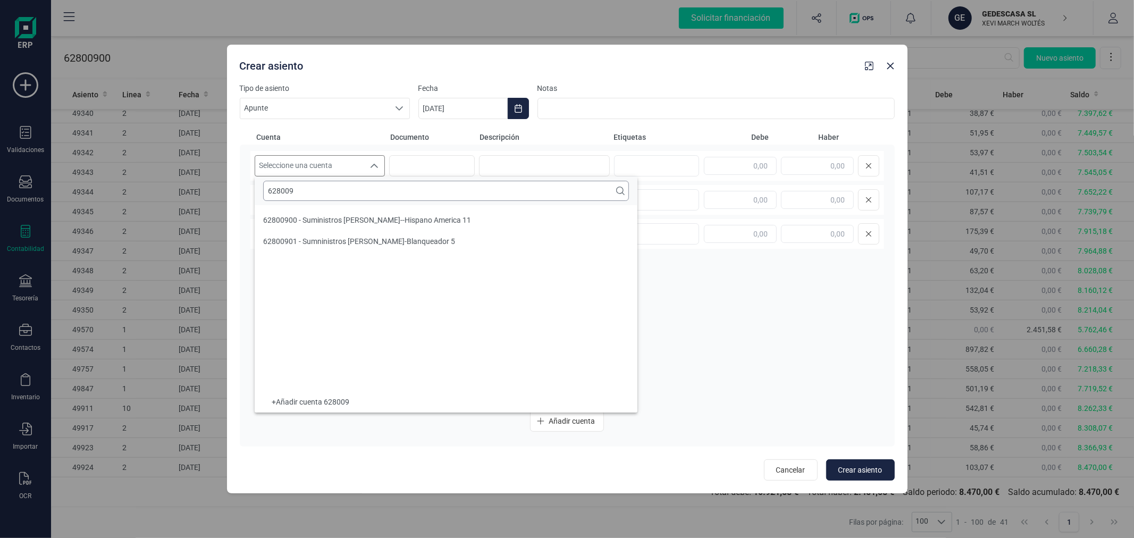
scroll to position [0, 0]
type input "628009"
click at [388, 221] on span "62800900 - Suministros [PERSON_NAME]--Hispano America 11" at bounding box center [367, 220] width 208 height 9
click at [500, 160] on input at bounding box center [544, 165] width 131 height 21
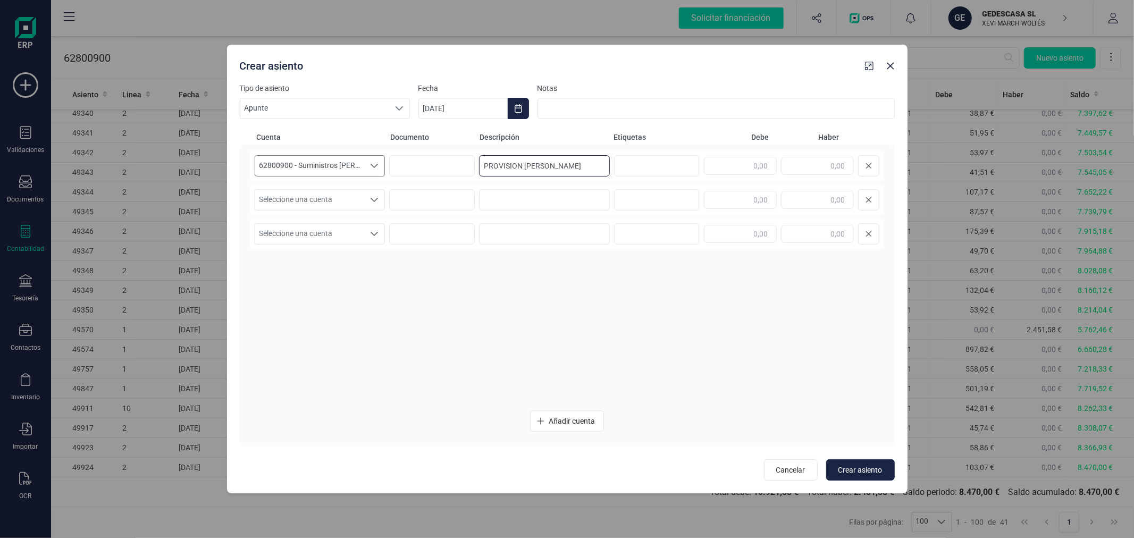
type input "PROVISION [PERSON_NAME]"
type input "727,63"
click at [337, 205] on span "Seleccione una cuenta" at bounding box center [310, 200] width 110 height 20
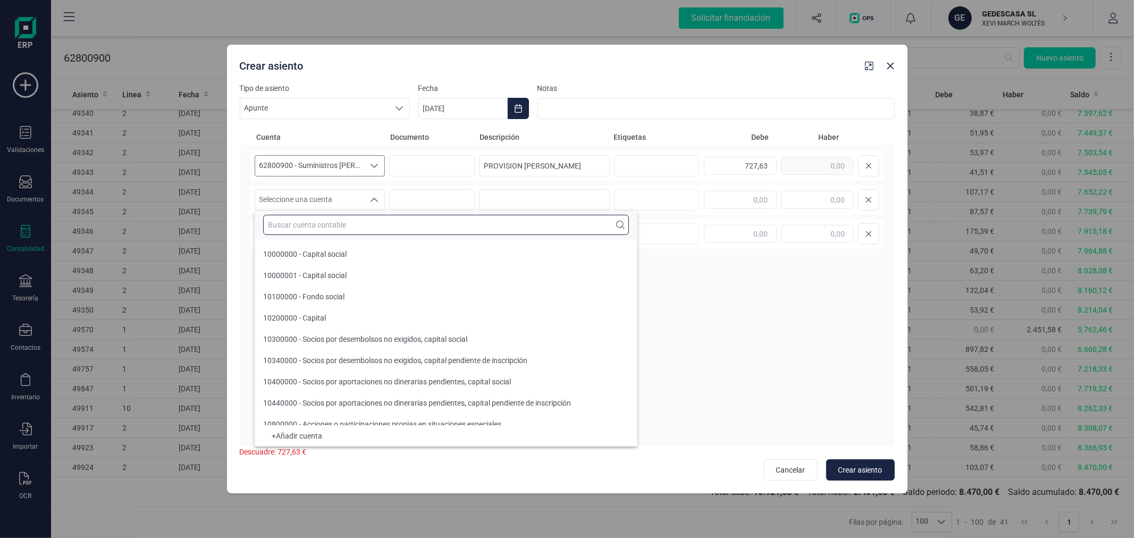
click at [346, 226] on input "text" at bounding box center [446, 225] width 366 height 20
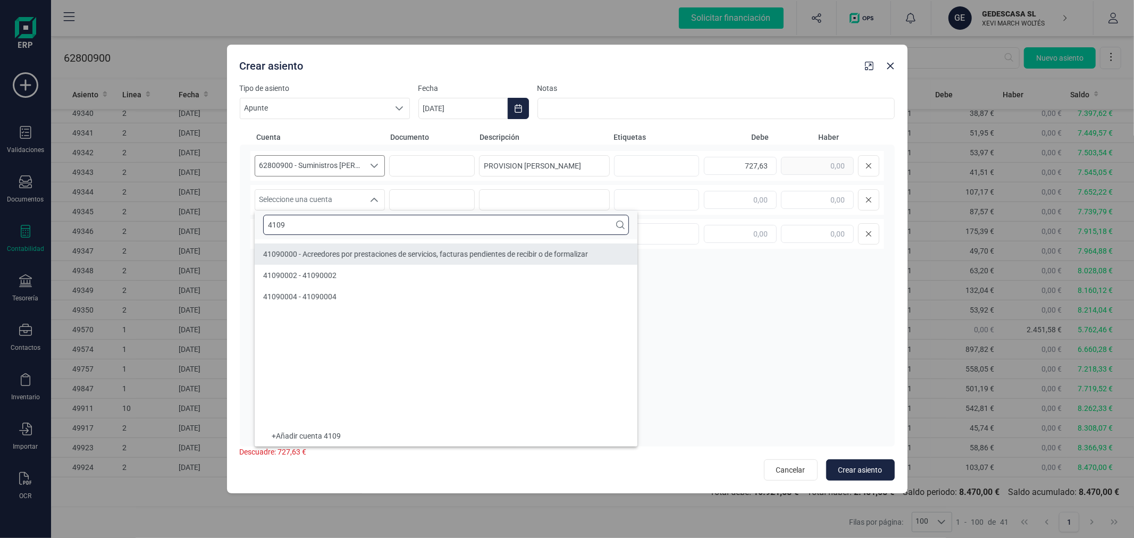
type input "4109"
click at [370, 259] on div "41090000 - Acreedores por prestaciones de servicios, facturas pendientes de rec…" at bounding box center [425, 254] width 325 height 11
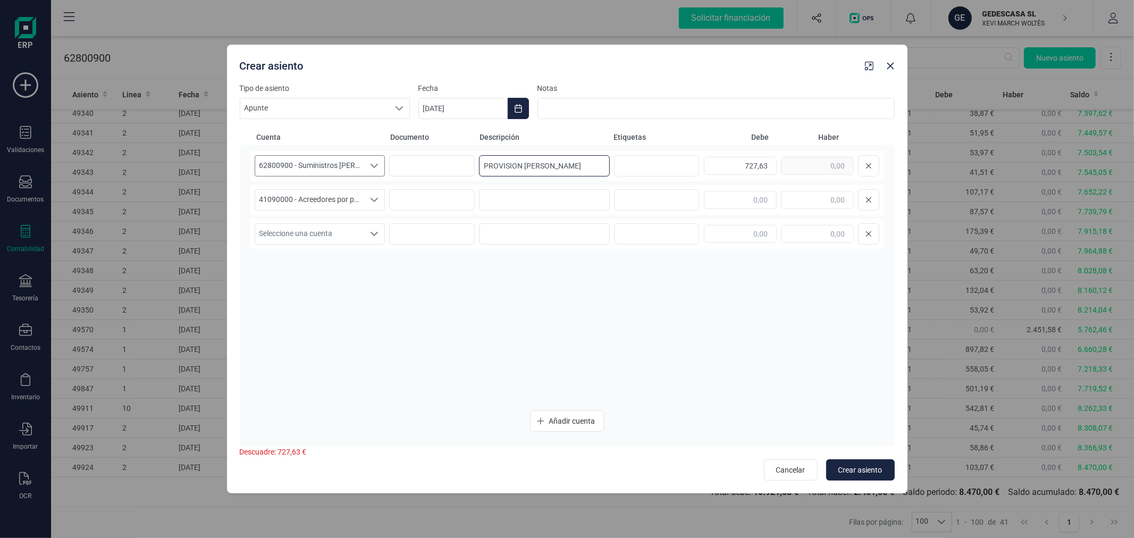
click at [503, 162] on input "PROVISION [PERSON_NAME]" at bounding box center [544, 165] width 131 height 21
click at [518, 197] on input at bounding box center [544, 199] width 131 height 21
paste input "PROVISION [PERSON_NAME]"
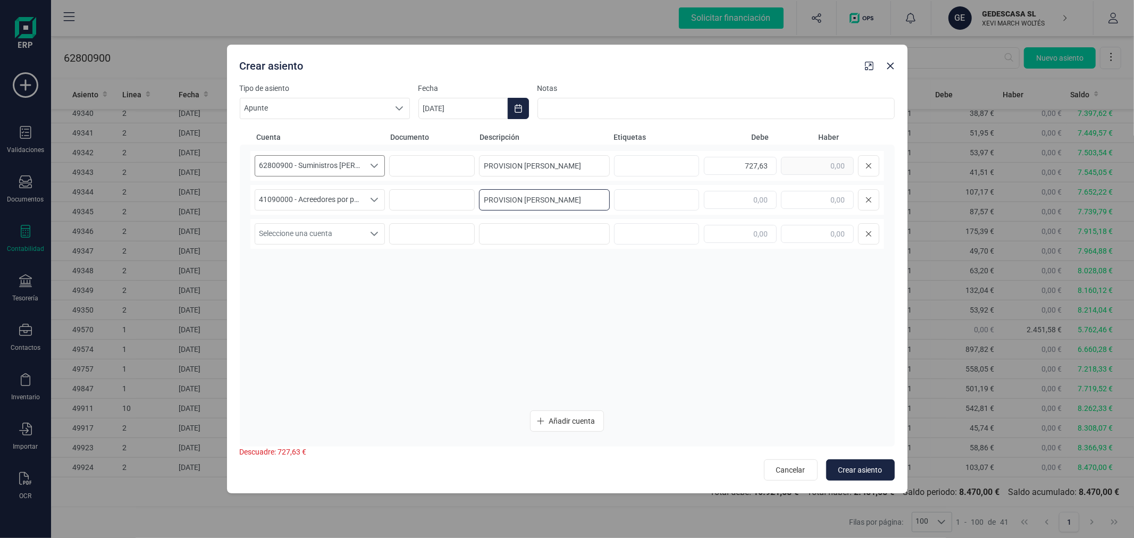
type input "PROVISION [PERSON_NAME]"
type input "4"
type input "727,63"
click at [849, 466] on span "Crear asiento" at bounding box center [860, 470] width 44 height 11
type input "[DATE]"
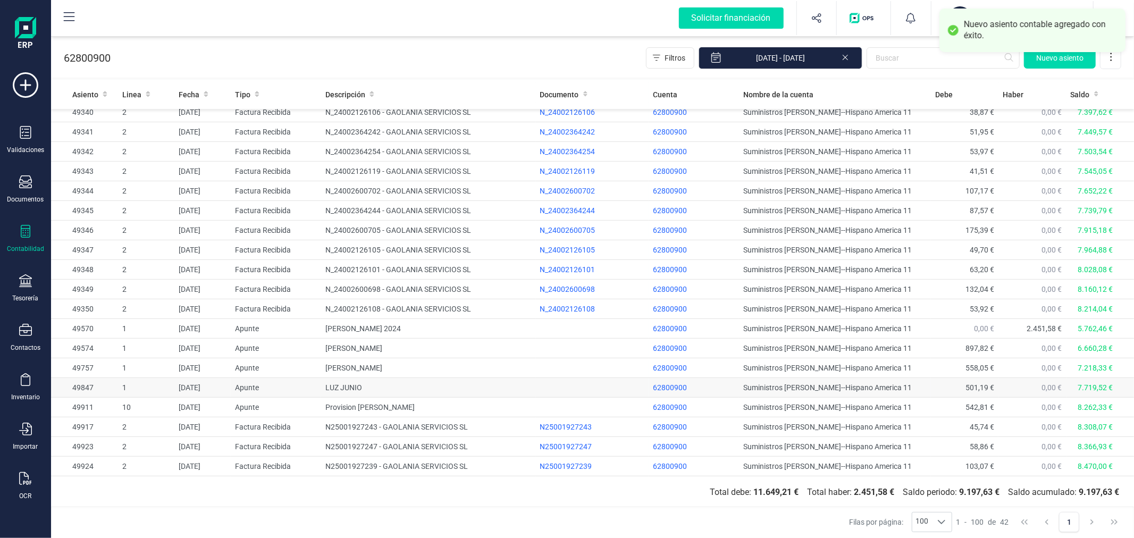
scroll to position [459, 0]
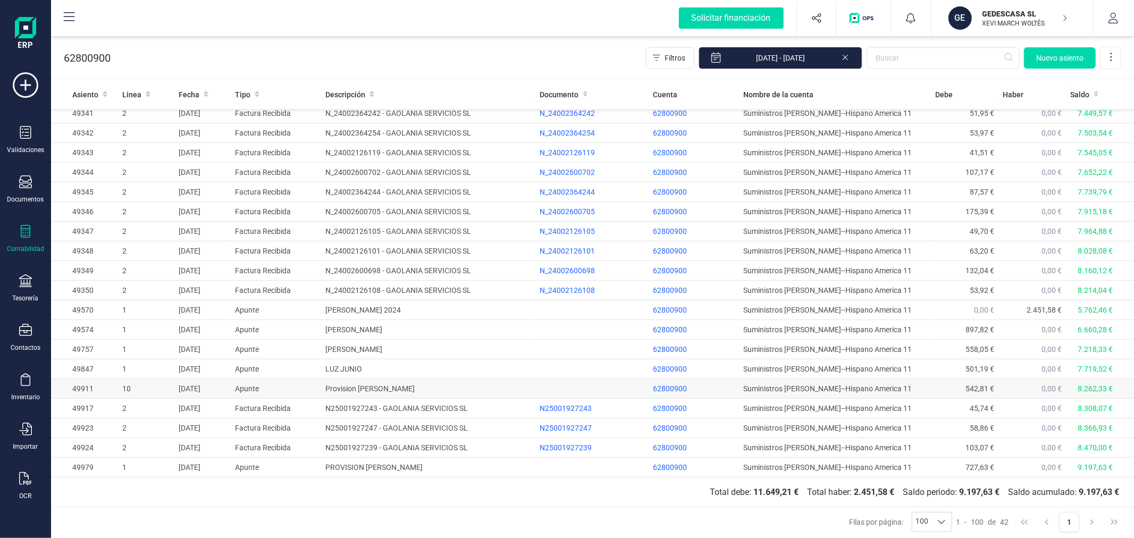
click at [415, 385] on td "Provision [PERSON_NAME]" at bounding box center [428, 389] width 214 height 20
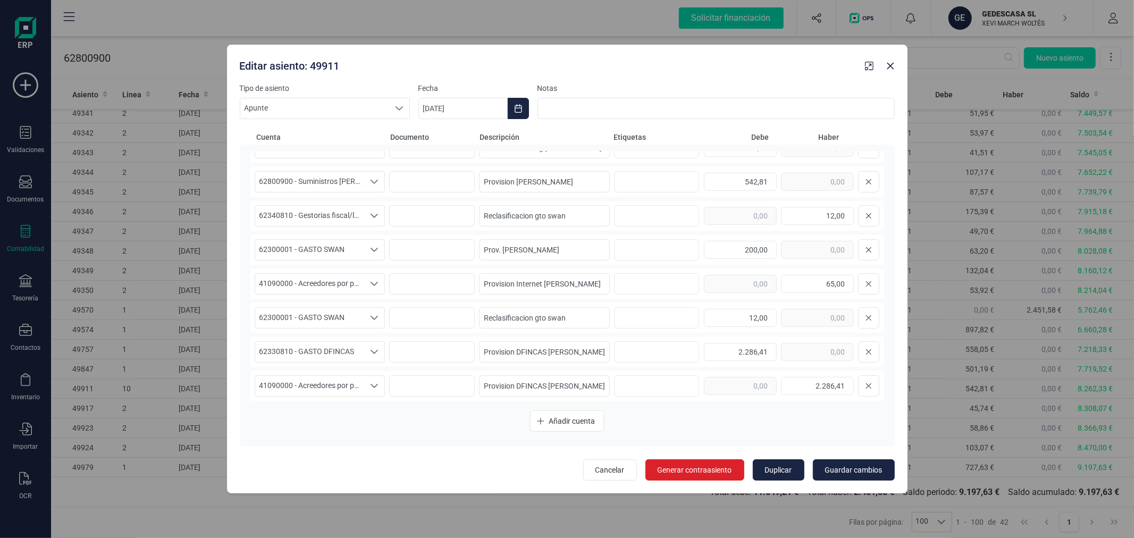
scroll to position [0, 0]
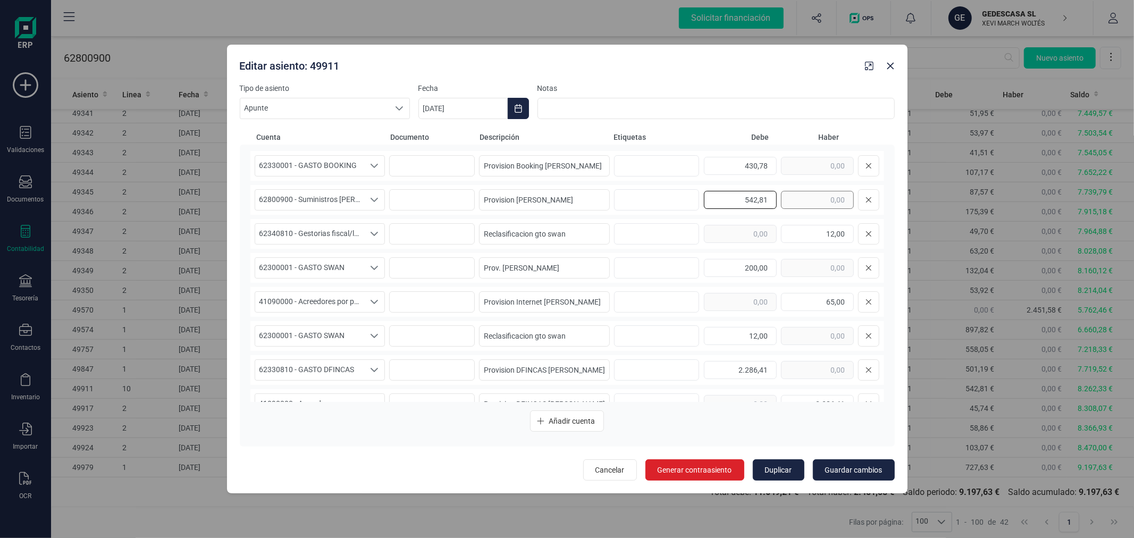
click at [780, 198] on div "542,81" at bounding box center [791, 199] width 175 height 21
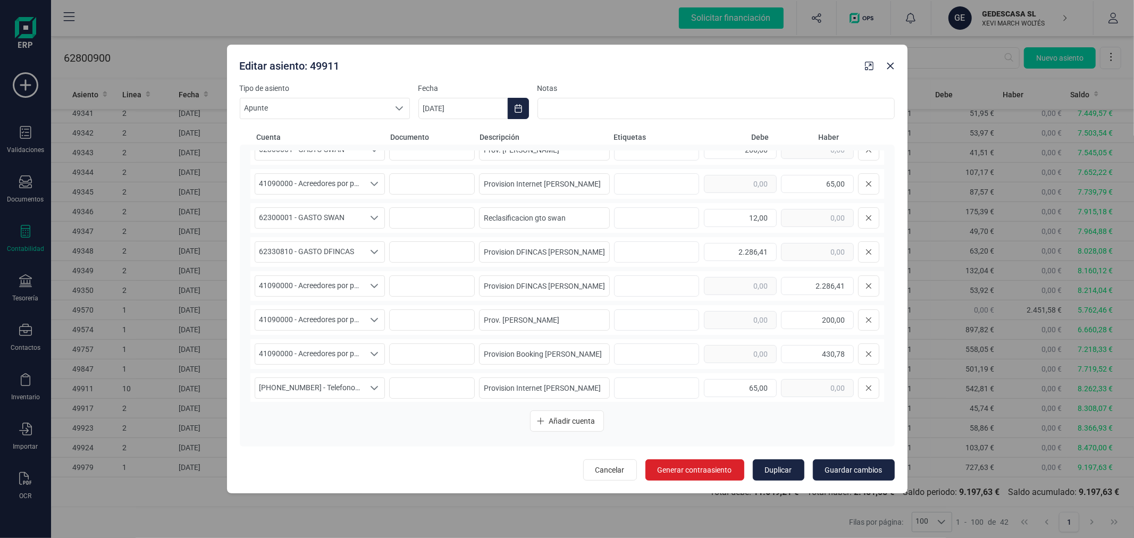
scroll to position [157, 0]
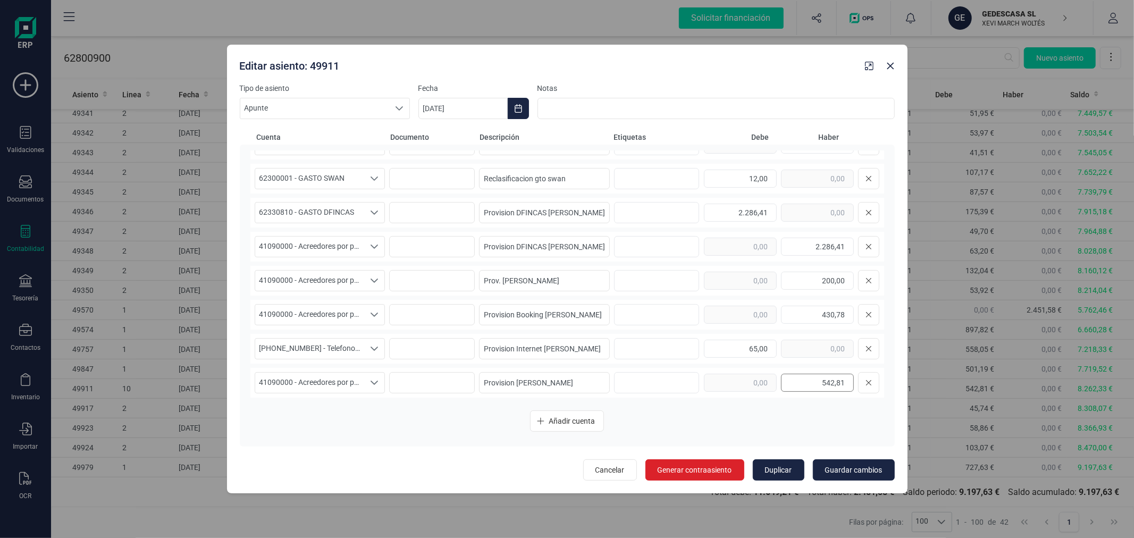
type input "750,48"
drag, startPoint x: 796, startPoint y: 381, endPoint x: 857, endPoint y: 379, distance: 60.1
click at [857, 379] on div "542,81" at bounding box center [791, 382] width 175 height 21
type input "750,48"
click at [842, 465] on span "Guardar cambios" at bounding box center [853, 470] width 57 height 11
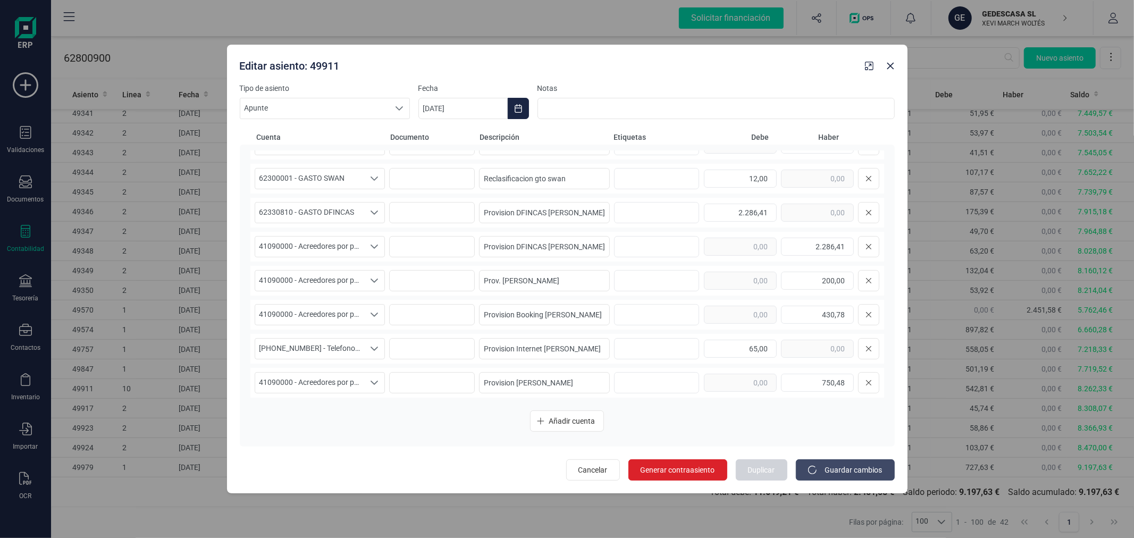
type input "[DATE]"
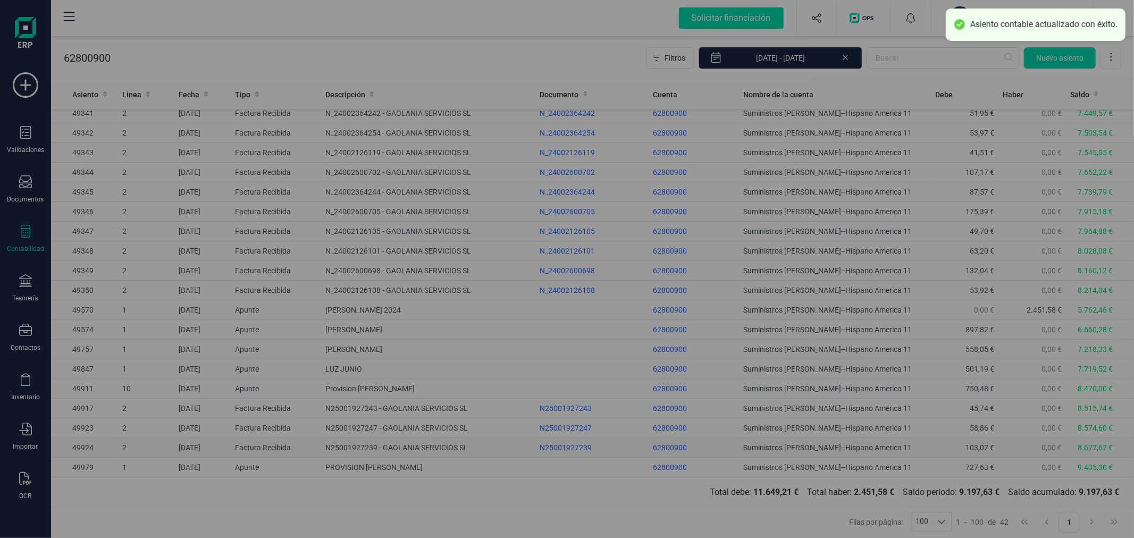
scroll to position [0, 0]
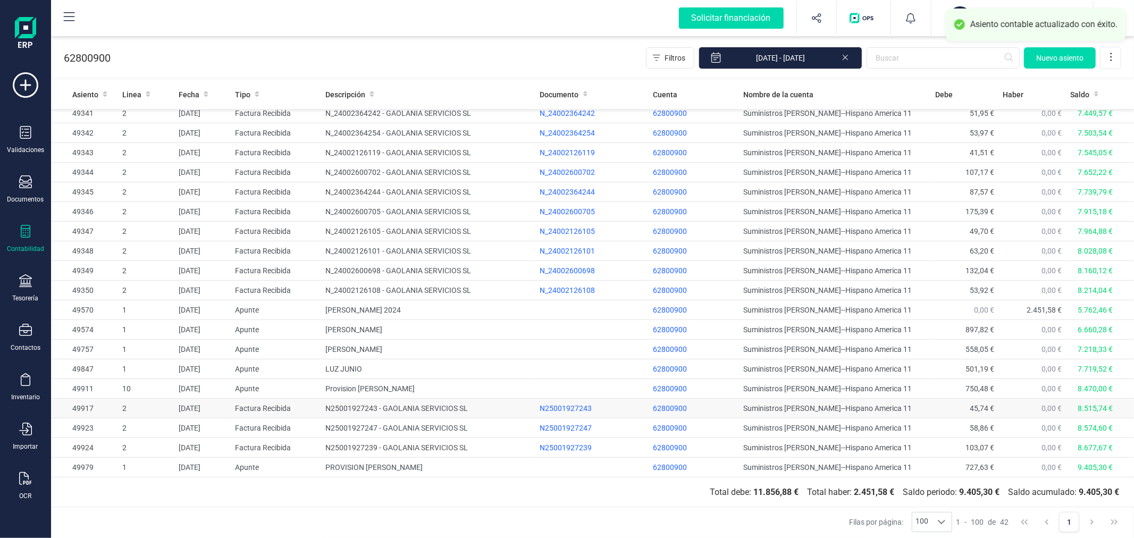
click at [403, 406] on td "N25001927243 - GAOLANIA SERVICIOS SL" at bounding box center [428, 409] width 214 height 20
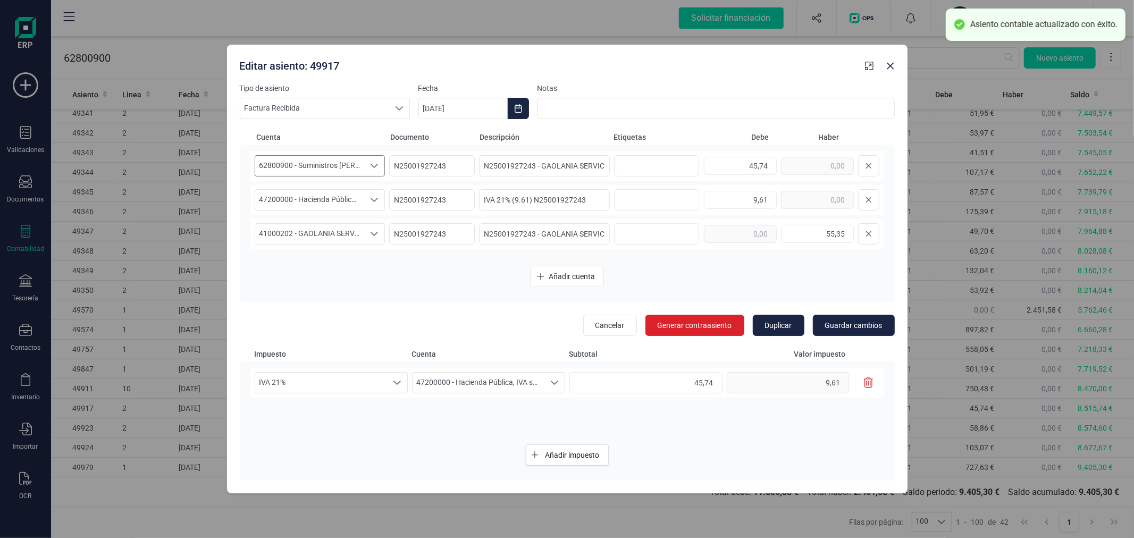
click at [351, 167] on span "62800900 - Suministros [PERSON_NAME]--Hispano America 11" at bounding box center [310, 166] width 110 height 20
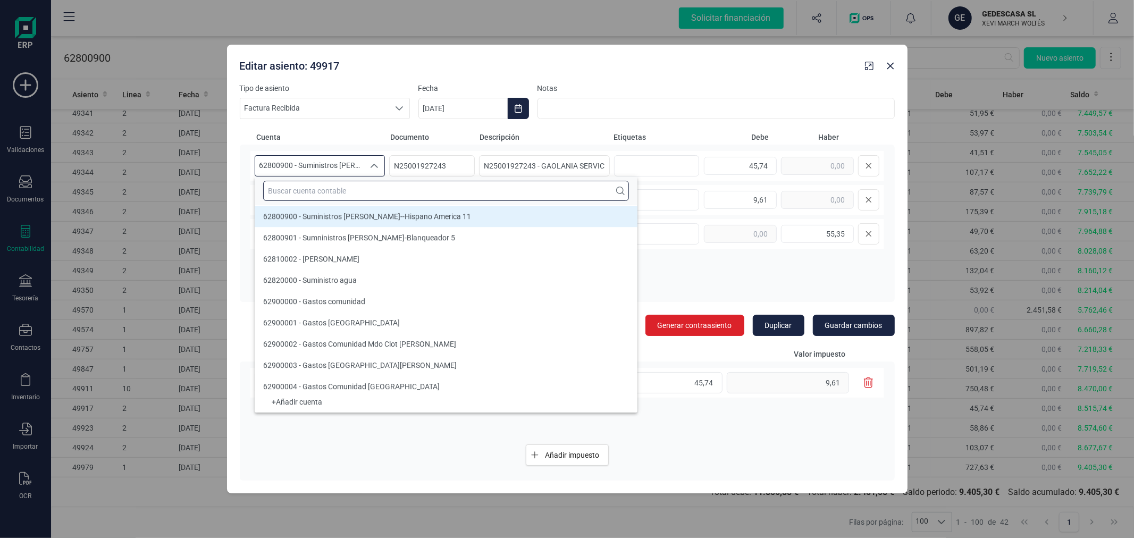
click at [358, 191] on input "text" at bounding box center [446, 191] width 366 height 20
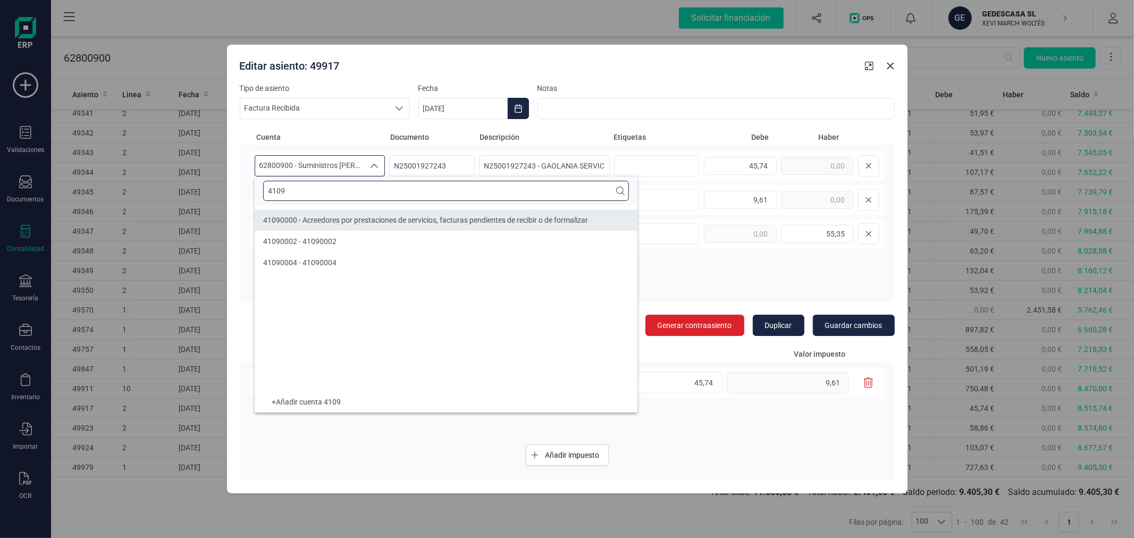
type input "4109"
click at [376, 219] on span "41090000 - Acreedores por prestaciones de servicios, facturas pendientes de rec…" at bounding box center [425, 220] width 325 height 9
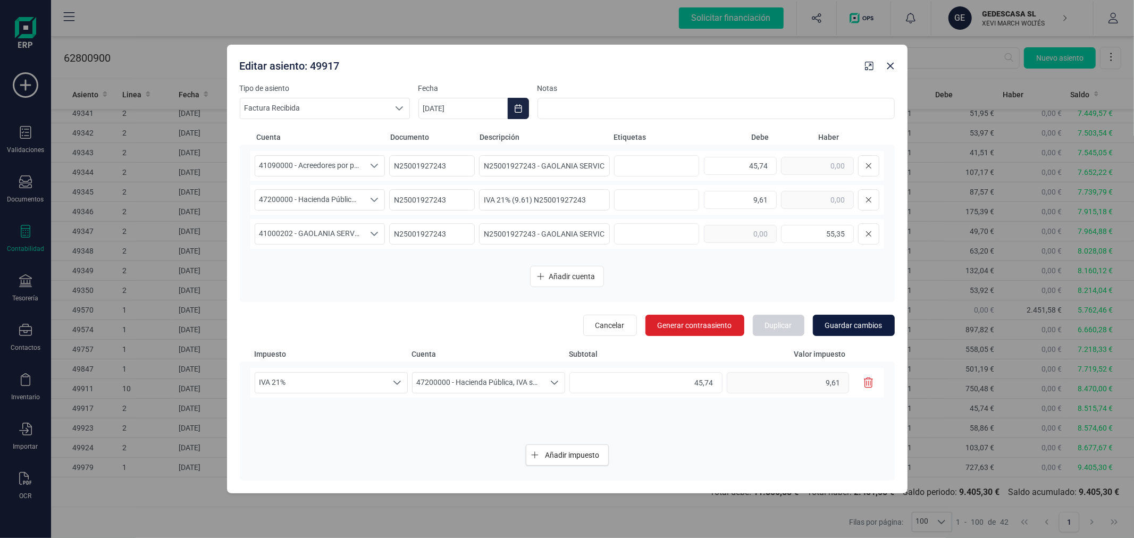
click at [876, 325] on span "Guardar cambios" at bounding box center [853, 325] width 57 height 11
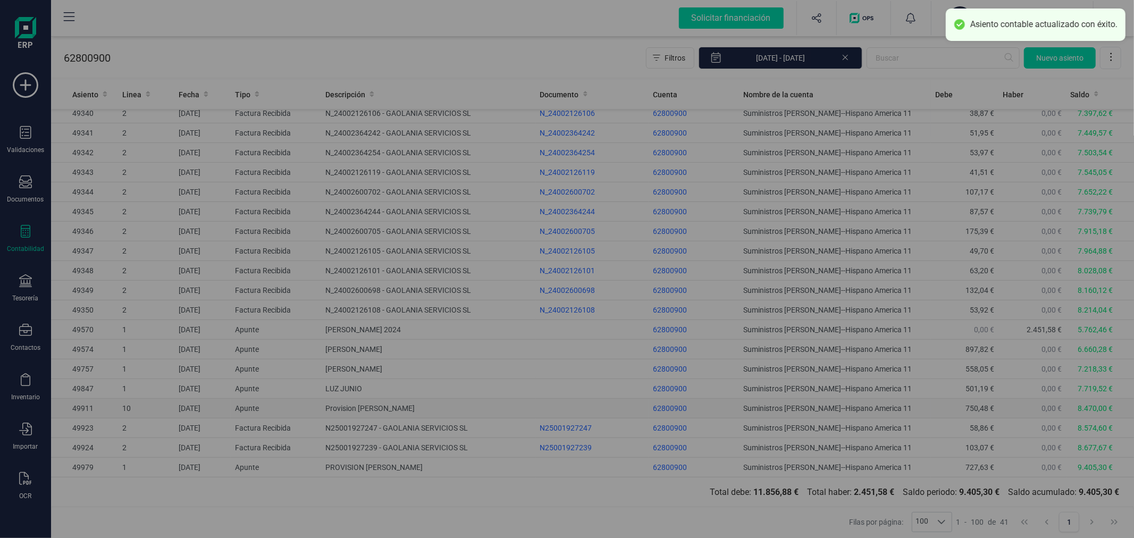
scroll to position [440, 0]
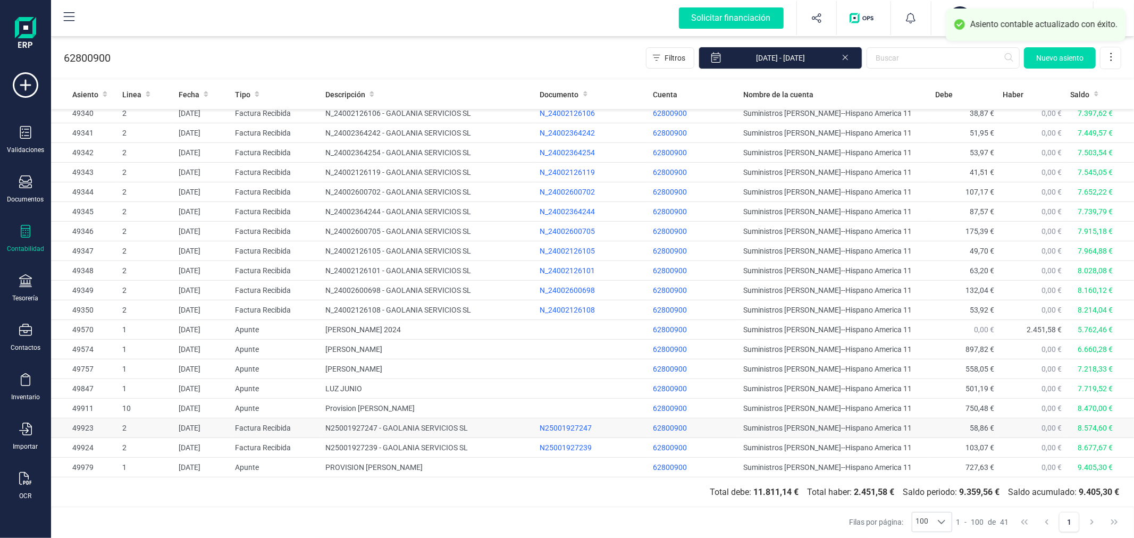
click at [457, 426] on td "N25001927247 - GAOLANIA SERVICIOS SL" at bounding box center [428, 428] width 214 height 20
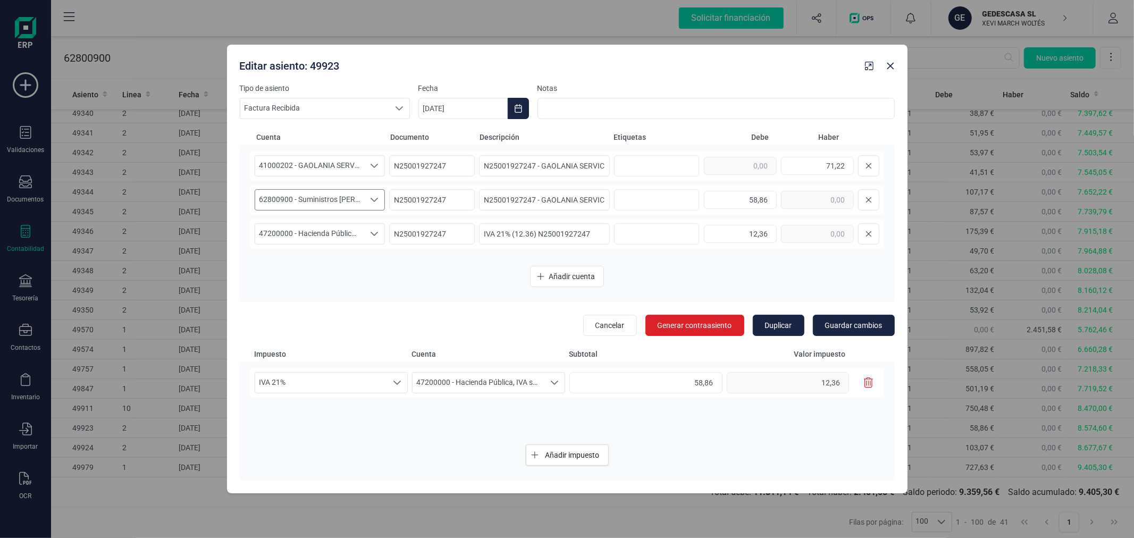
click at [349, 204] on span "62800900 - Suministros [PERSON_NAME]--Hispano America 11" at bounding box center [310, 200] width 110 height 20
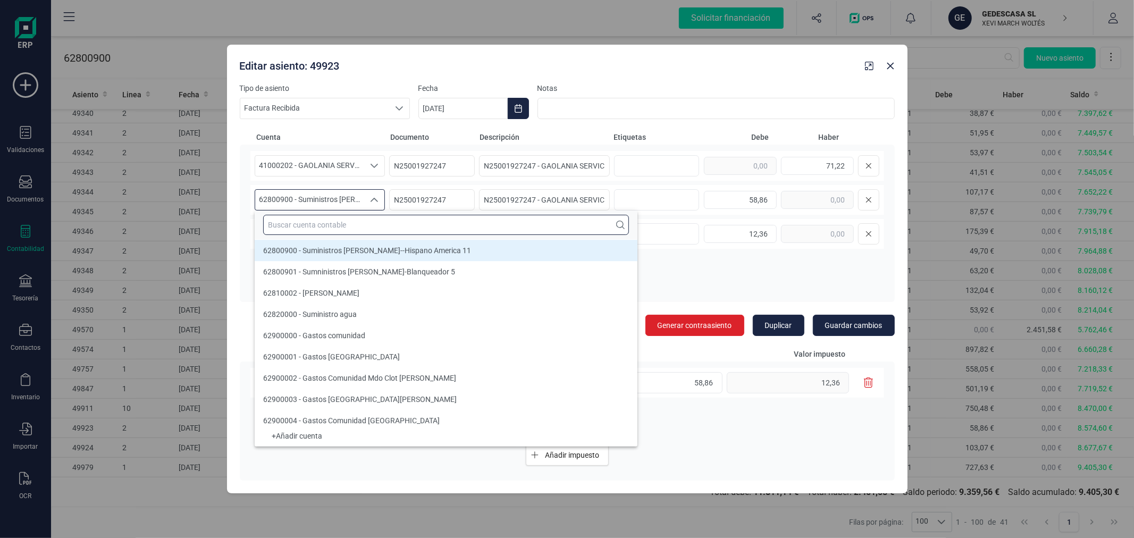
click at [348, 229] on input "text" at bounding box center [446, 225] width 366 height 20
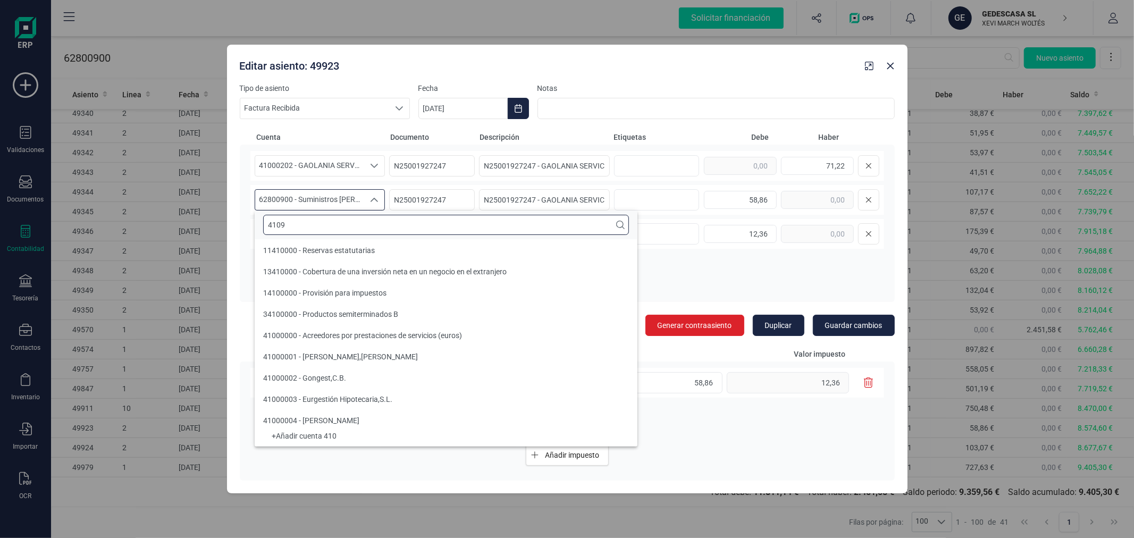
scroll to position [0, 0]
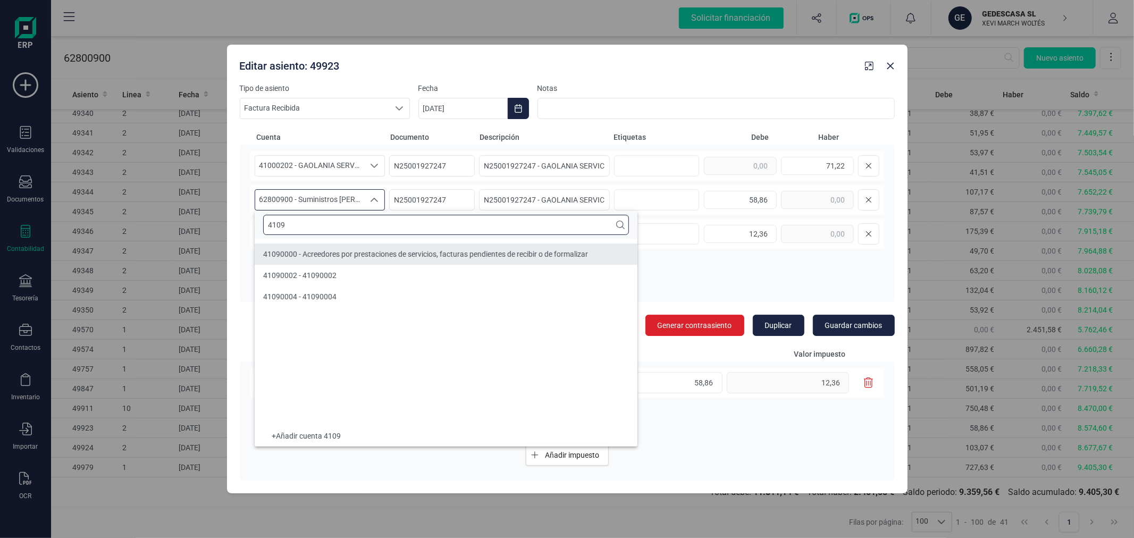
type input "4109"
click at [359, 254] on span "41090000 - Acreedores por prestaciones de servicios, facturas pendientes de rec…" at bounding box center [425, 254] width 325 height 9
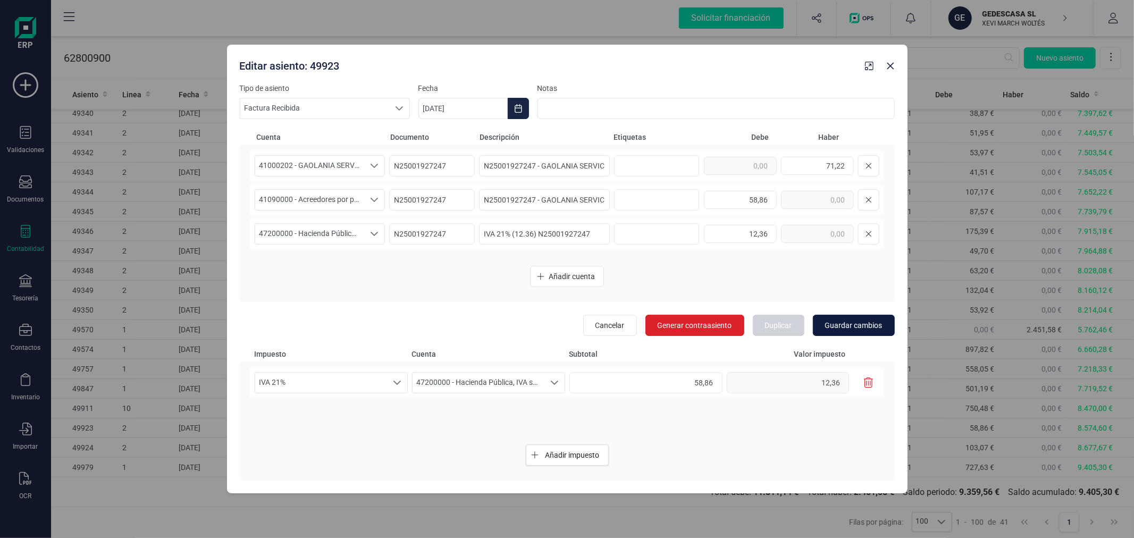
click at [853, 332] on button "Guardar cambios" at bounding box center [854, 325] width 82 height 21
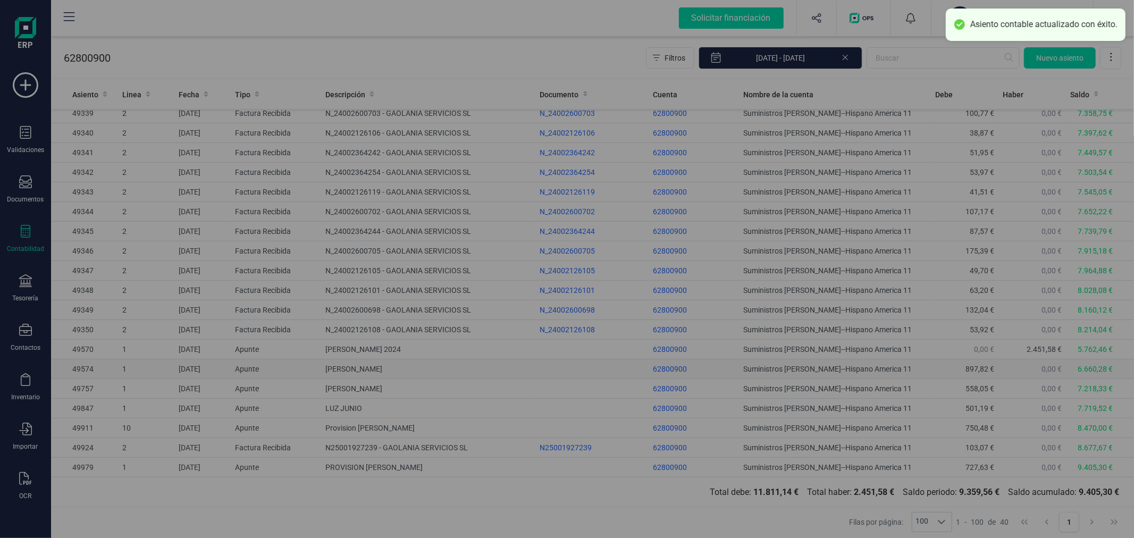
scroll to position [421, 0]
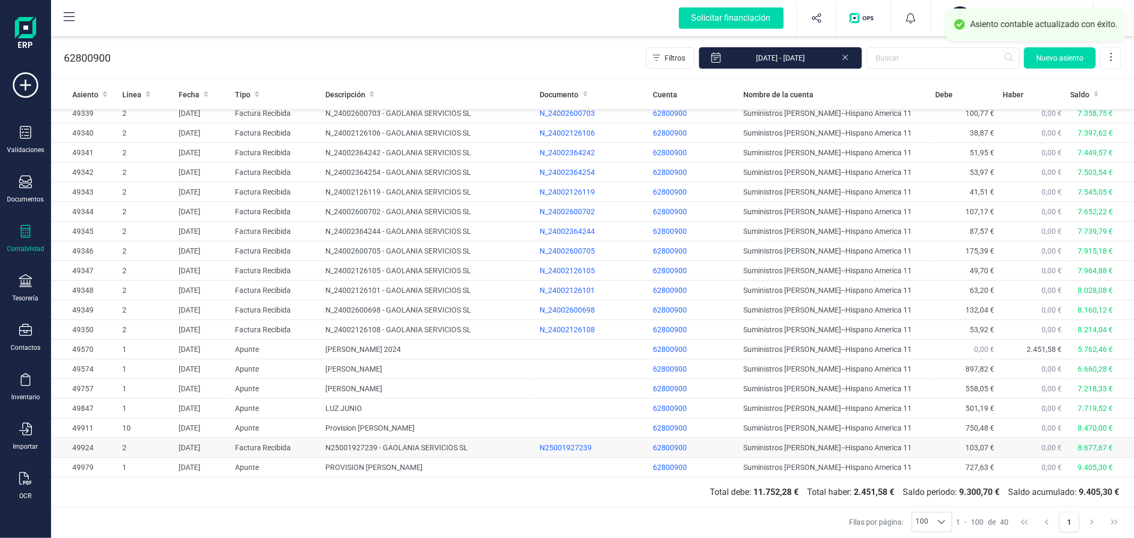
click at [365, 444] on td "N25001927239 - GAOLANIA SERVICIOS SL" at bounding box center [428, 448] width 214 height 20
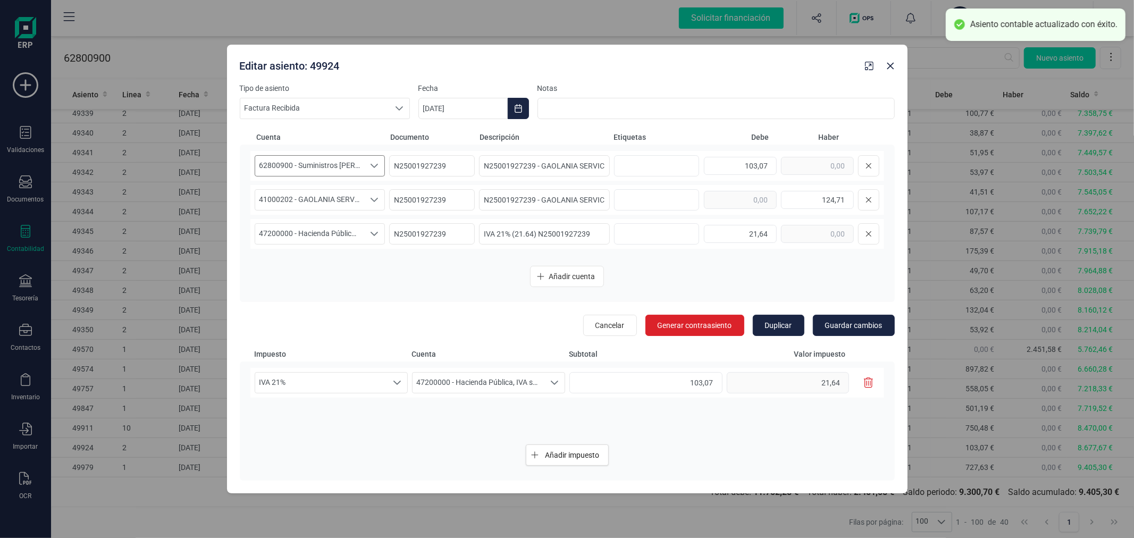
click at [322, 166] on span "62800900 - Suministros [PERSON_NAME]--Hispano America 11" at bounding box center [310, 166] width 110 height 20
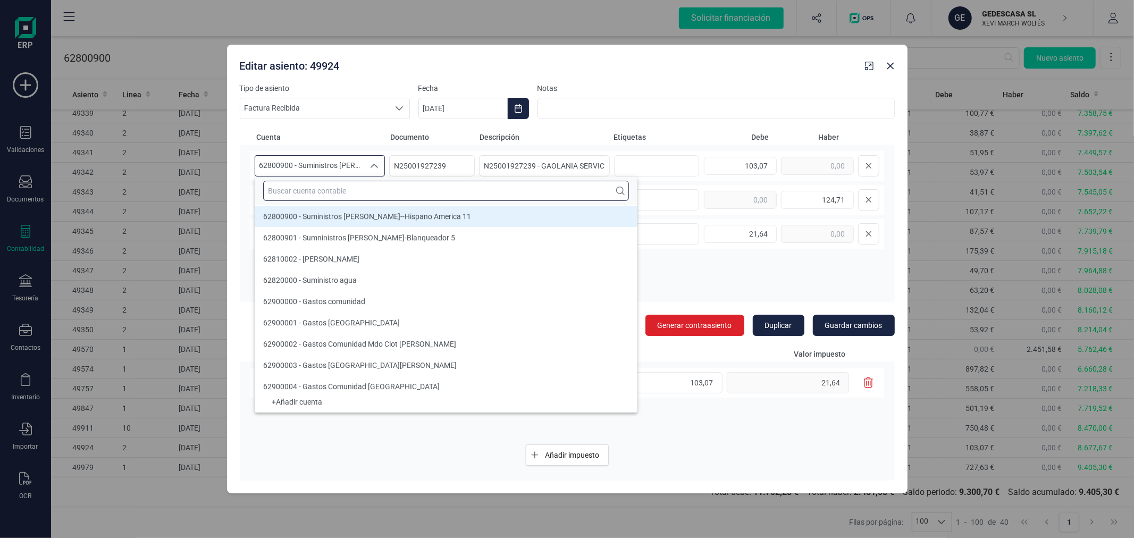
click at [327, 192] on input "text" at bounding box center [446, 191] width 366 height 20
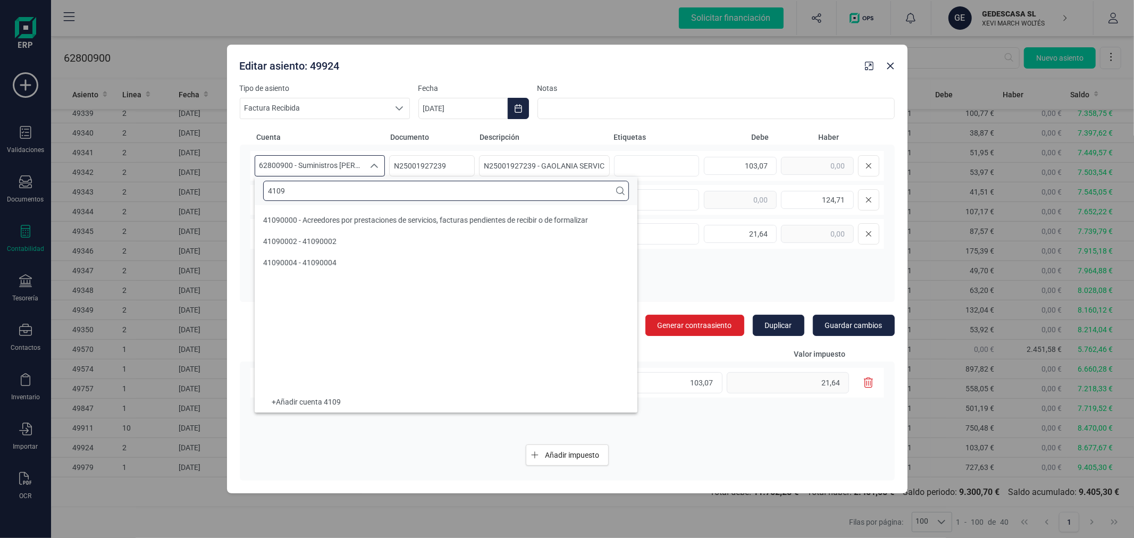
scroll to position [0, 0]
type input "4109"
click at [342, 217] on span "41090000 - Acreedores por prestaciones de servicios, facturas pendientes de rec…" at bounding box center [425, 220] width 325 height 9
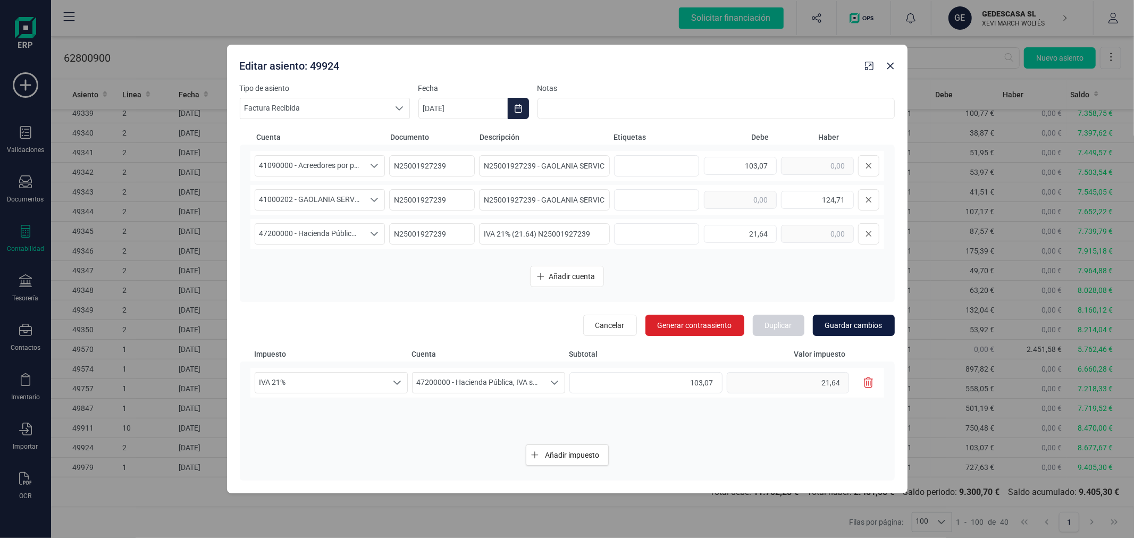
click at [853, 328] on span "Guardar cambios" at bounding box center [853, 325] width 57 height 11
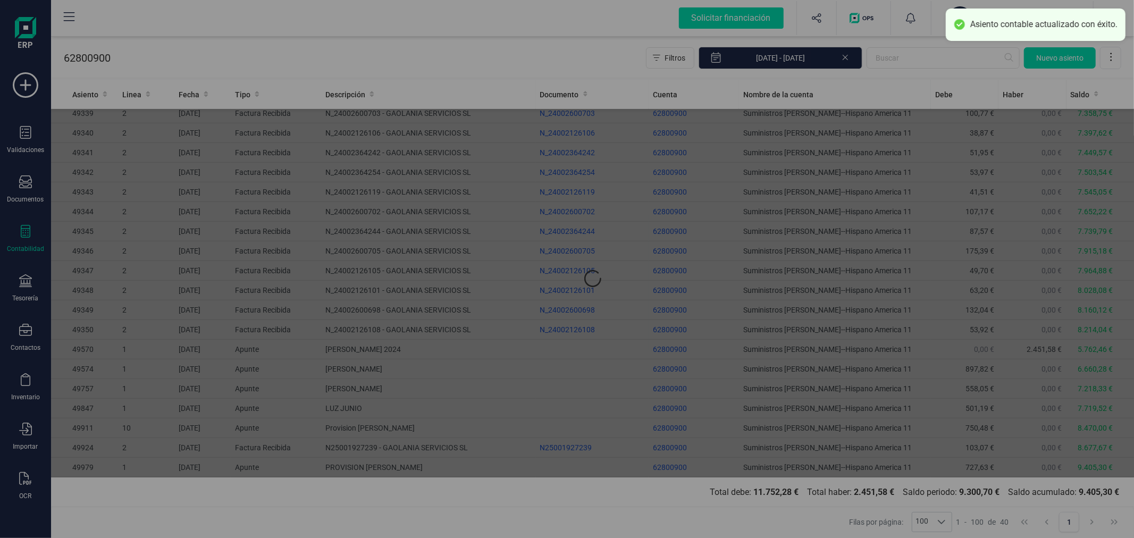
type input "[DATE]"
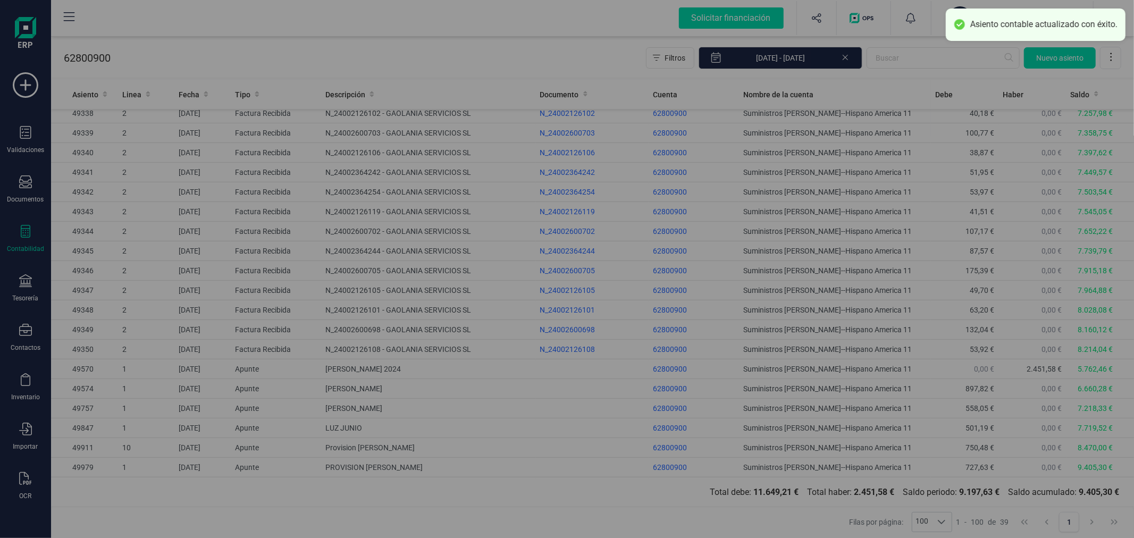
scroll to position [400, 0]
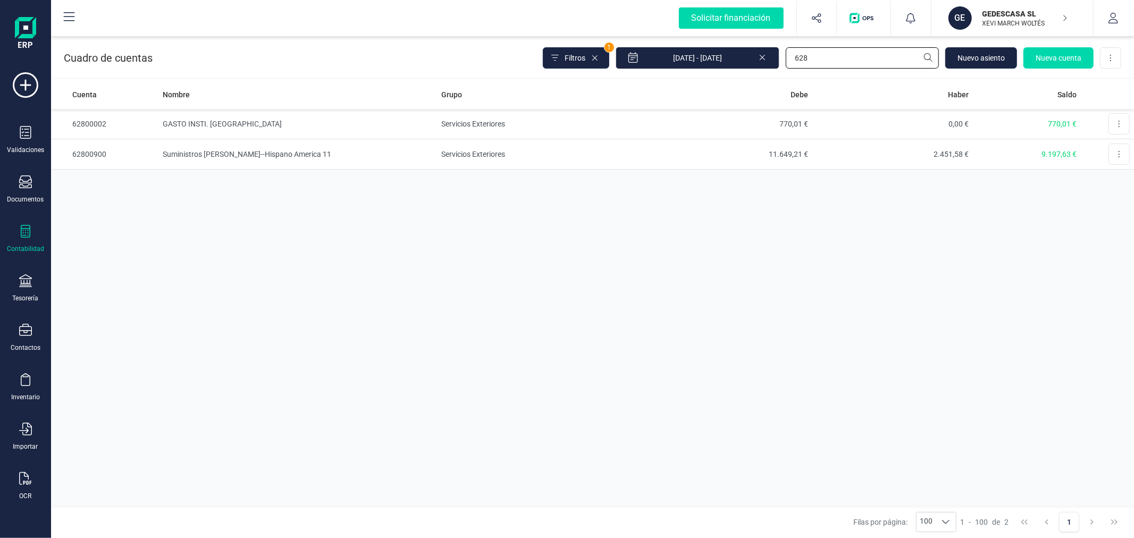
click at [851, 55] on input "628" at bounding box center [862, 57] width 153 height 21
type input "SWA"
click at [396, 148] on td "[PERSON_NAME]" at bounding box center [297, 154] width 279 height 30
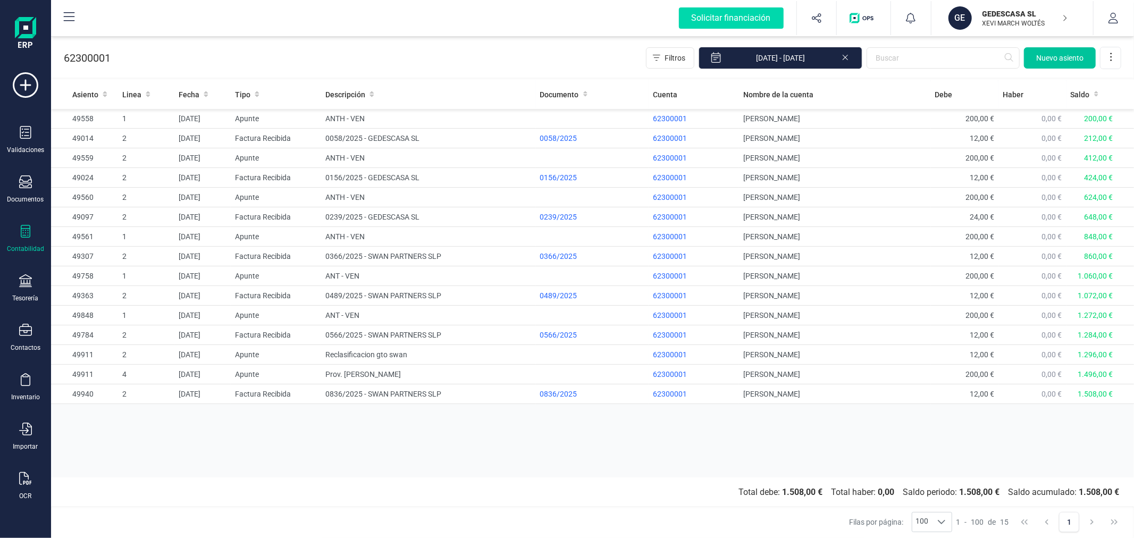
click at [1051, 56] on span "Nuevo asiento" at bounding box center [1059, 58] width 47 height 11
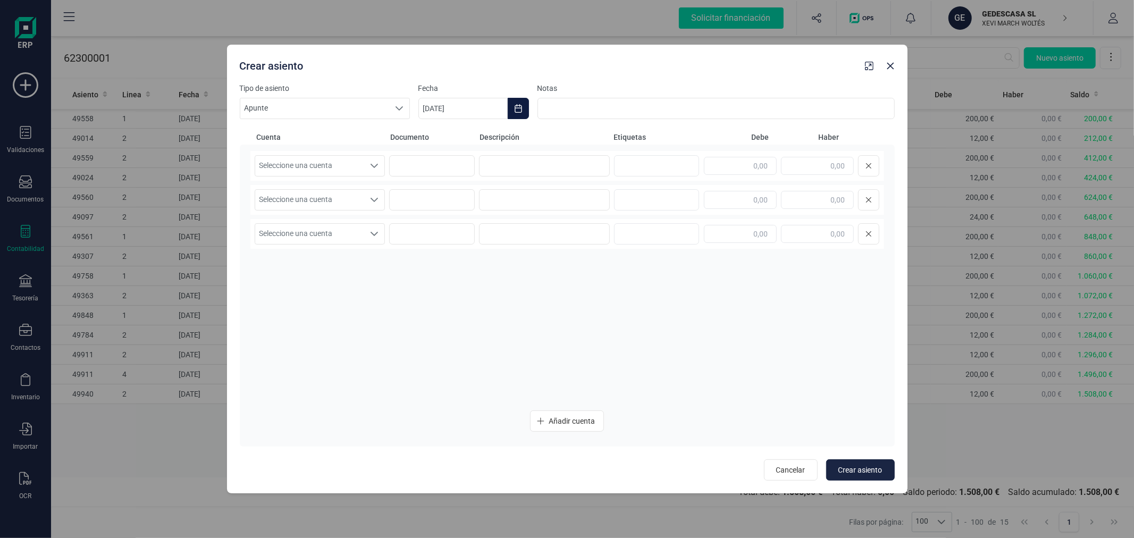
click at [511, 110] on button "Choose Date" at bounding box center [518, 108] width 21 height 21
click at [444, 140] on button "Previous Month" at bounding box center [439, 140] width 17 height 17
click at [669, 317] on span "31" at bounding box center [674, 321] width 21 height 21
type input "[DATE]"
click at [307, 164] on span "Seleccione una cuenta" at bounding box center [310, 166] width 110 height 20
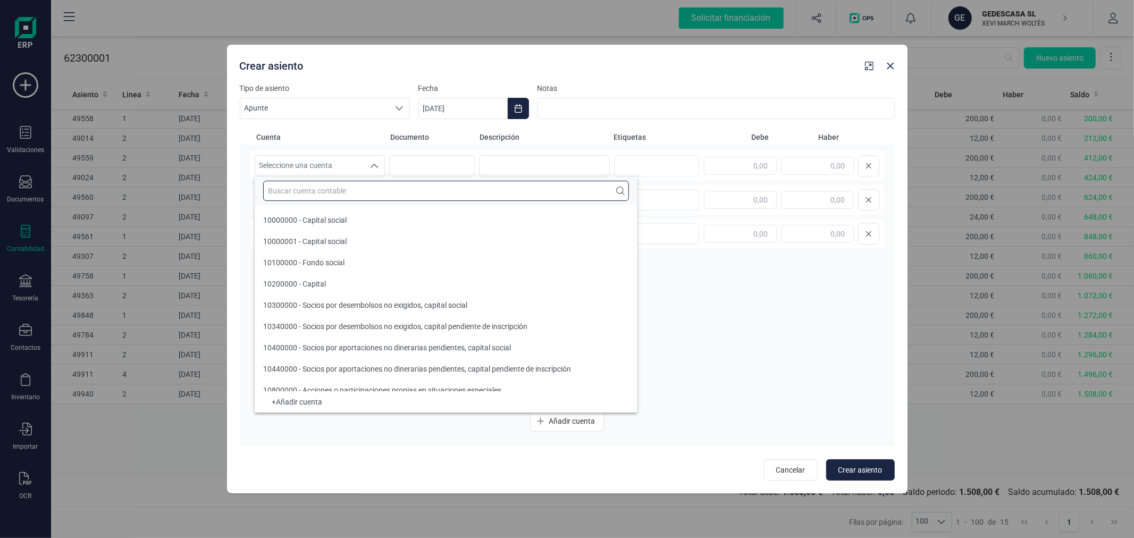
click at [314, 190] on input "text" at bounding box center [446, 191] width 366 height 20
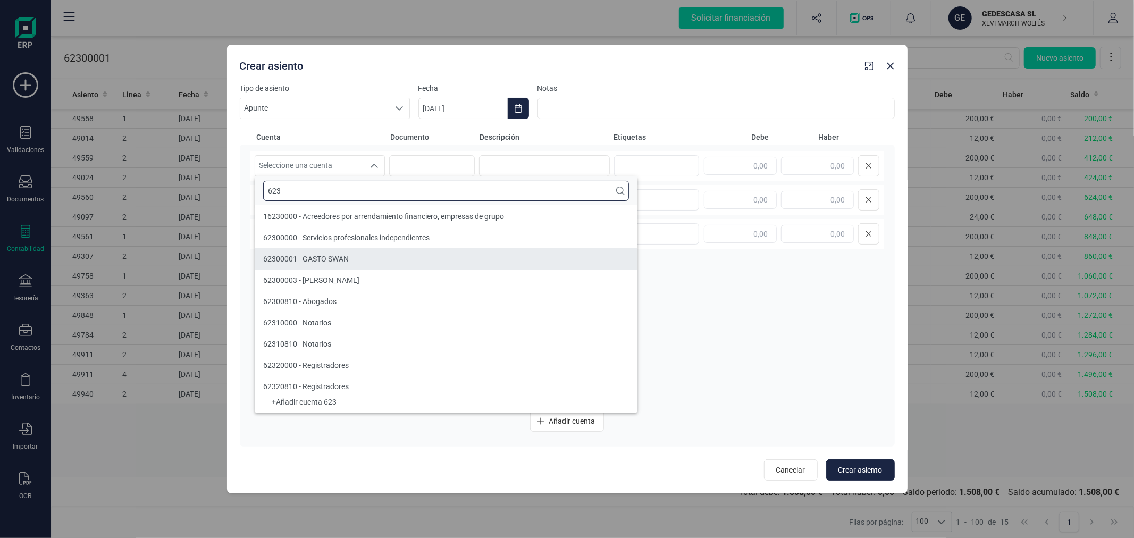
type input "623"
click at [345, 249] on li "62300001 - GASTO SWAN" at bounding box center [446, 258] width 383 height 21
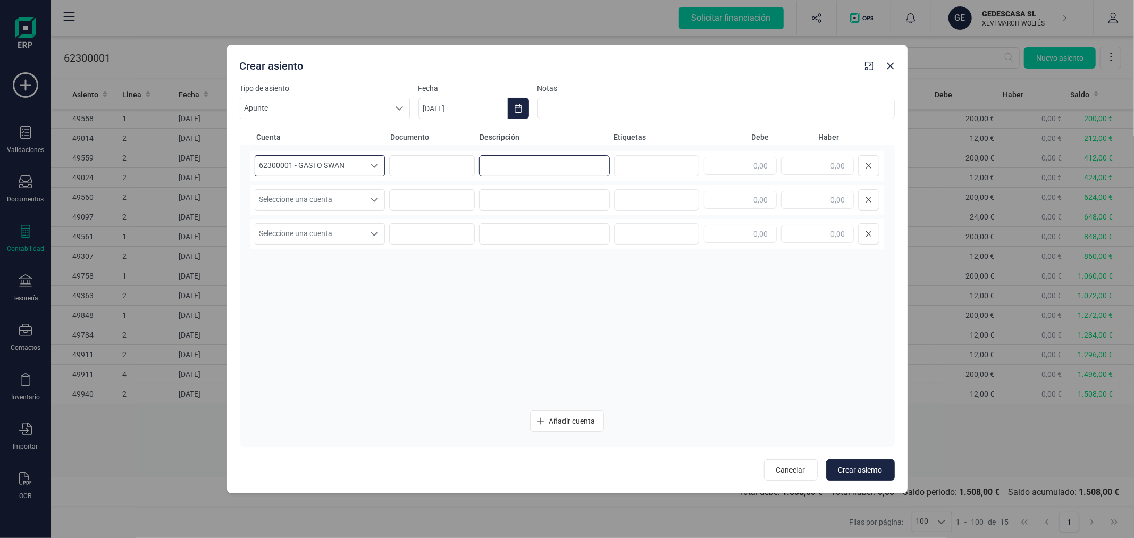
click at [556, 171] on input at bounding box center [544, 165] width 131 height 21
type input "ANT-VEN"
type input "200,00"
click at [299, 199] on span "Seleccione una cuenta" at bounding box center [310, 200] width 110 height 20
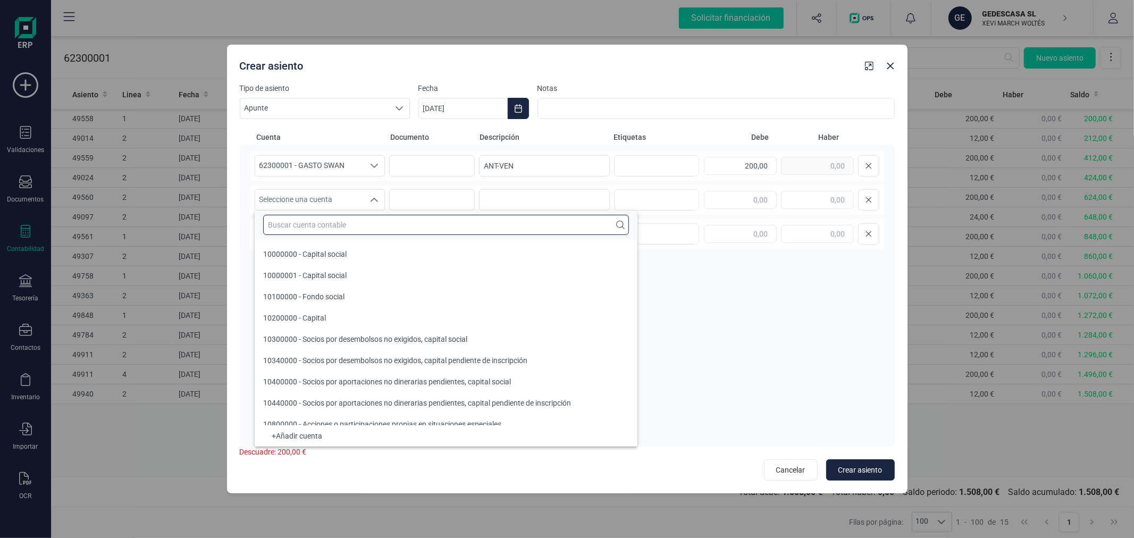
click at [309, 225] on input "text" at bounding box center [446, 225] width 366 height 20
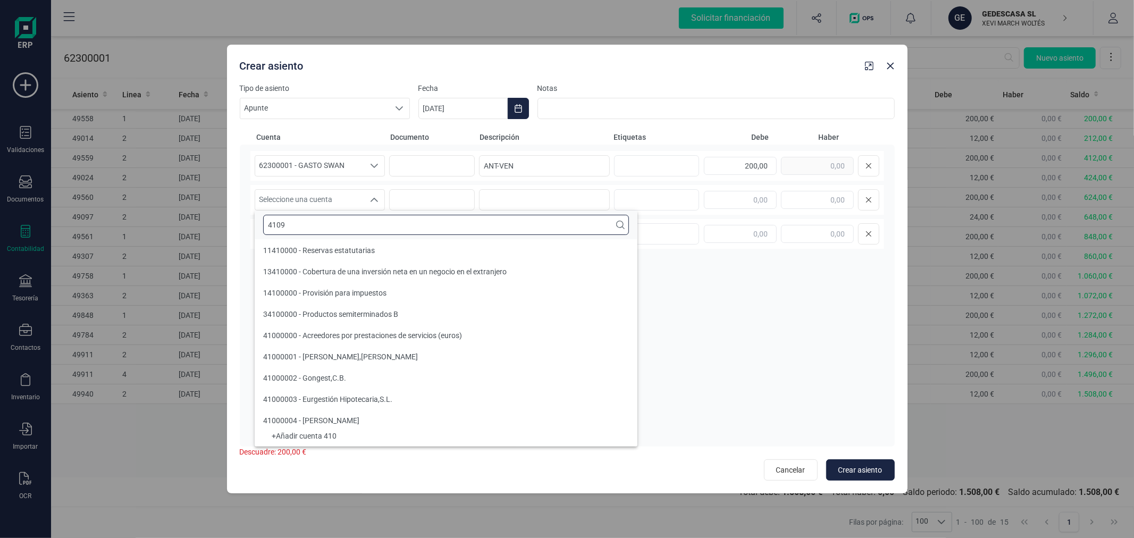
scroll to position [0, 0]
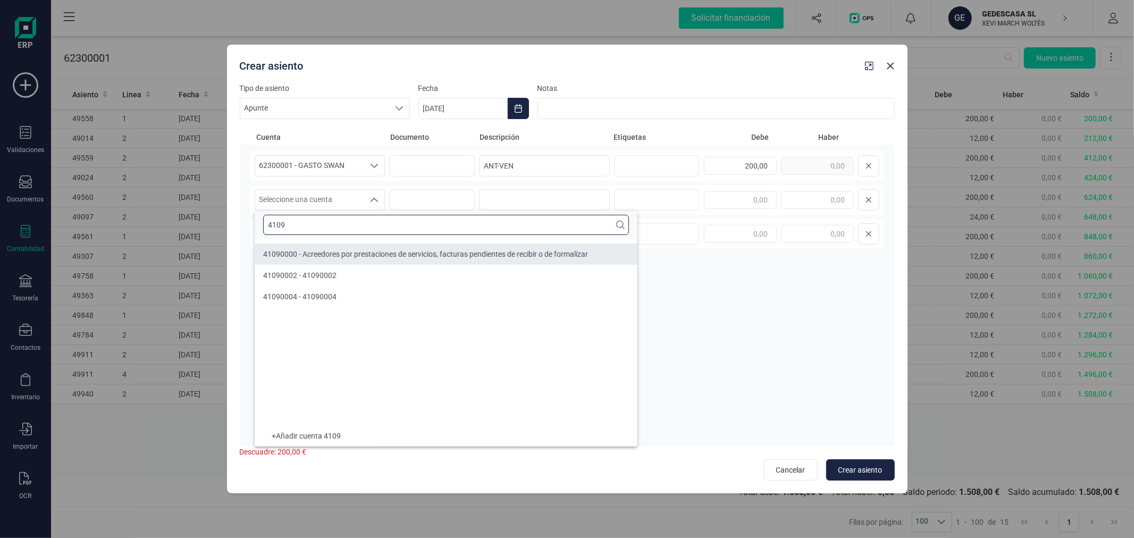
type input "4109"
click at [325, 250] on span "41090000 - Acreedores por prestaciones de servicios, facturas pendientes de rec…" at bounding box center [425, 254] width 325 height 9
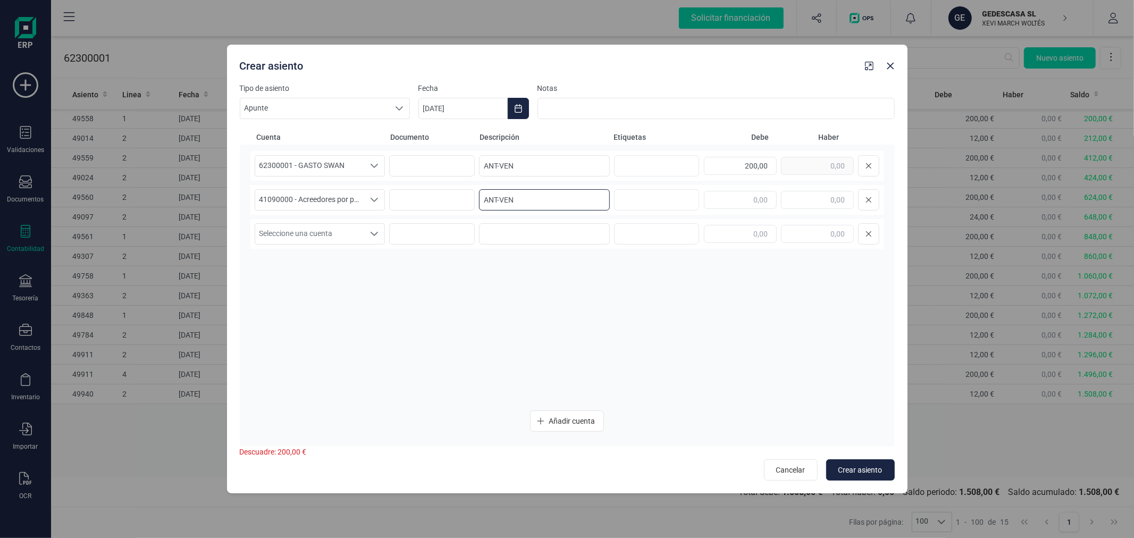
type input "ANT-VEN"
type input "200,00"
click at [852, 467] on span "Crear asiento" at bounding box center [860, 470] width 44 height 11
type input "[DATE]"
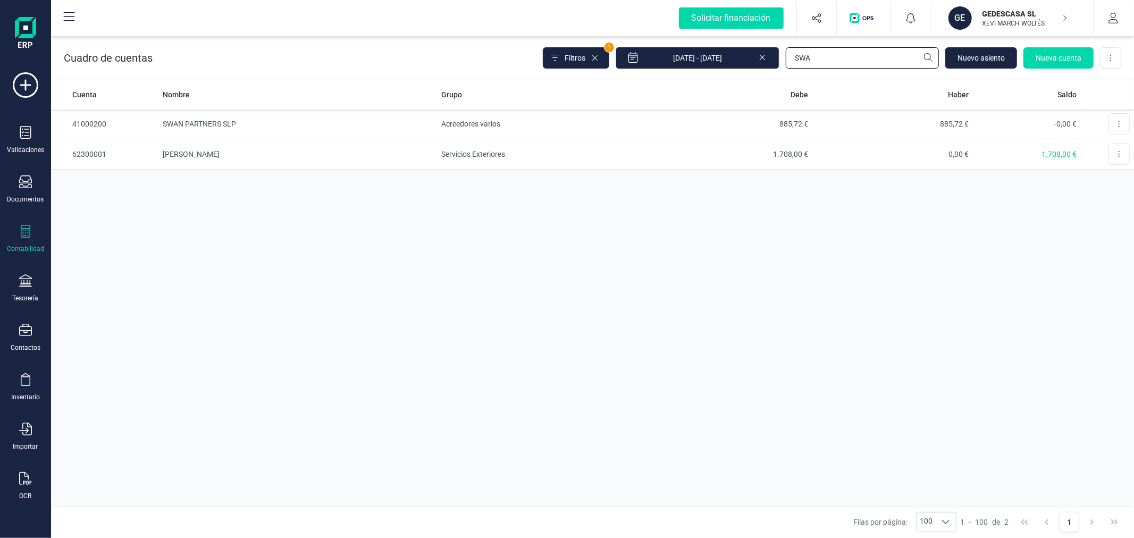
click at [820, 61] on input "SWA" at bounding box center [862, 57] width 153 height 21
type input "66"
click at [325, 158] on td "Intereses L.P. [GEOGRAPHIC_DATA]" at bounding box center [297, 154] width 279 height 30
click at [324, 124] on td "Intereses [PERSON_NAME] CCAT" at bounding box center [297, 124] width 279 height 30
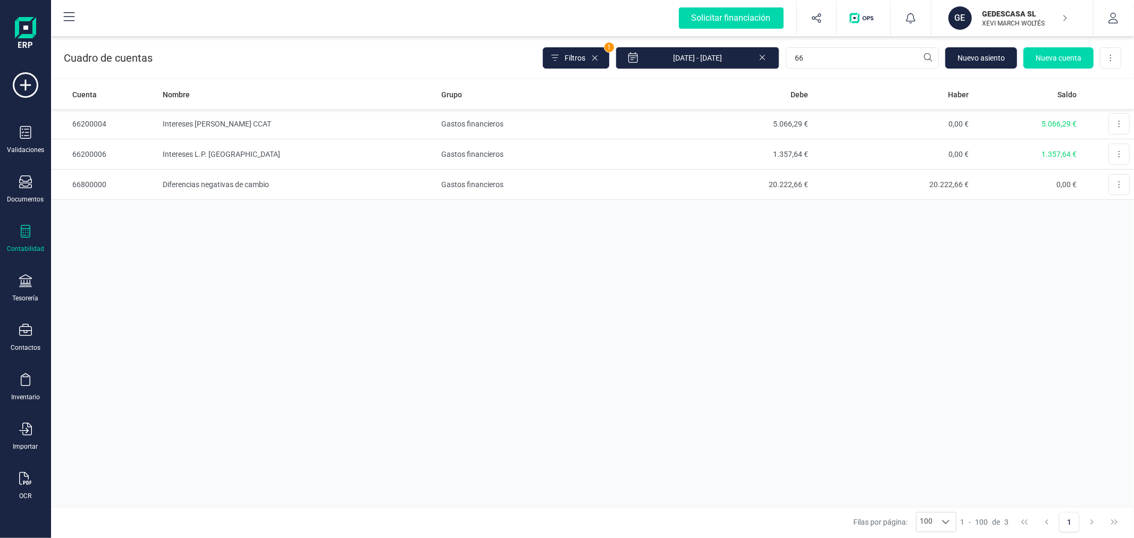
drag, startPoint x: 304, startPoint y: 254, endPoint x: 288, endPoint y: 253, distance: 16.0
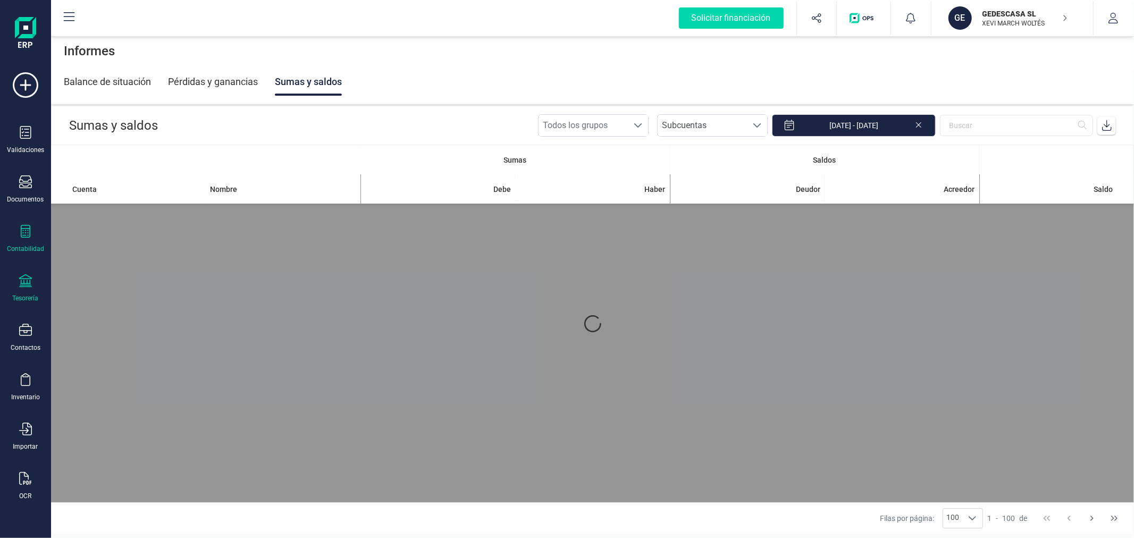
click at [25, 289] on div at bounding box center [25, 281] width 13 height 15
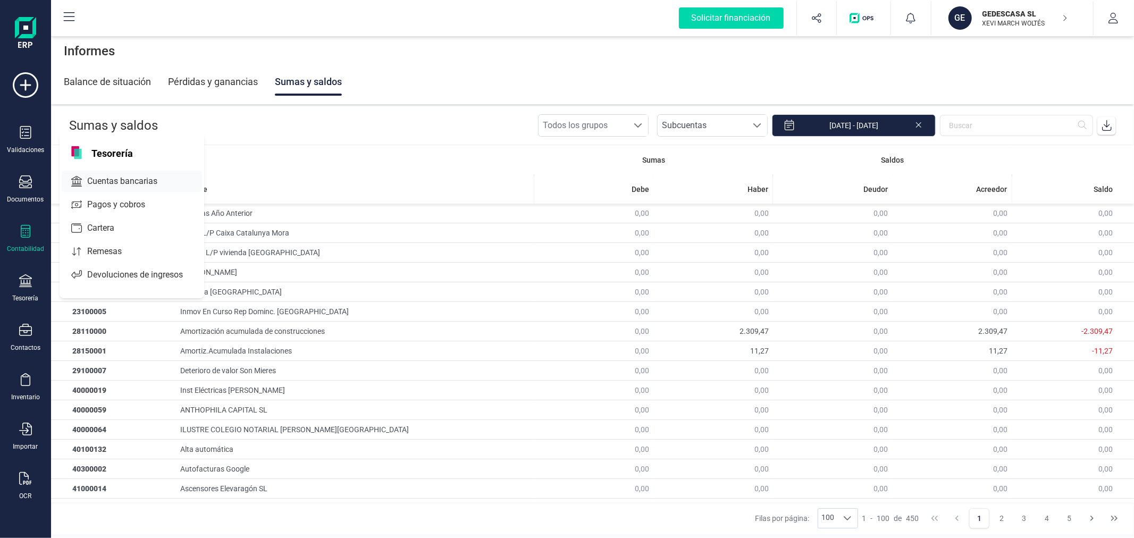
click at [92, 186] on span "Cuentas bancarias" at bounding box center [130, 181] width 94 height 13
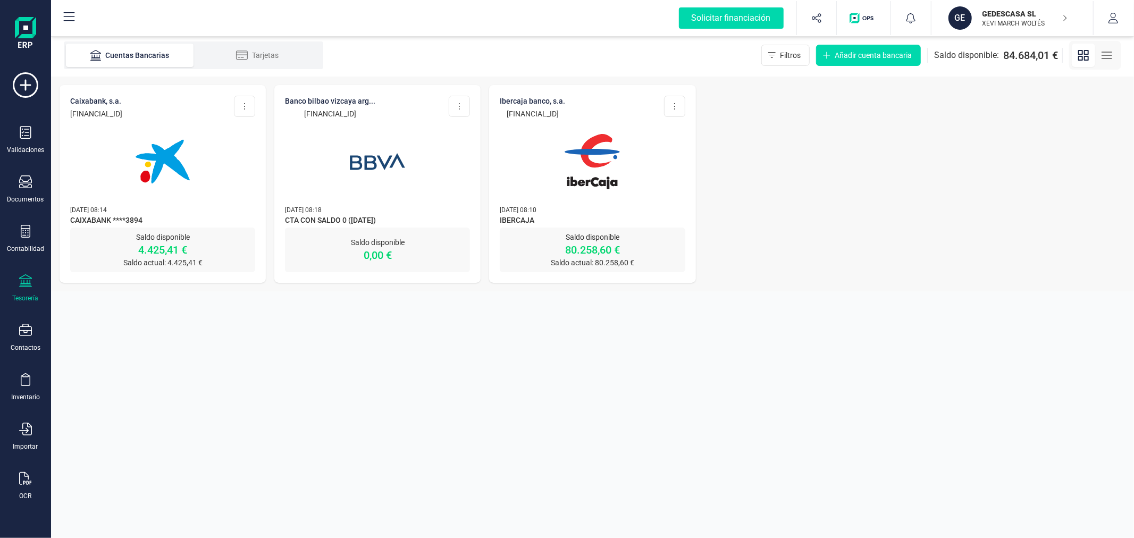
click at [163, 191] on img at bounding box center [162, 161] width 89 height 89
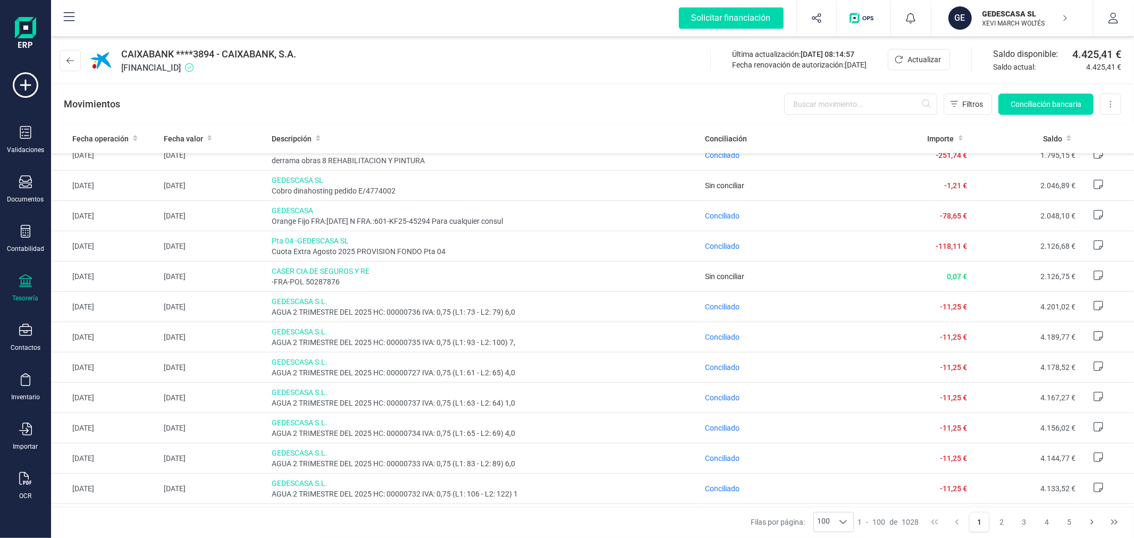
scroll to position [591, 0]
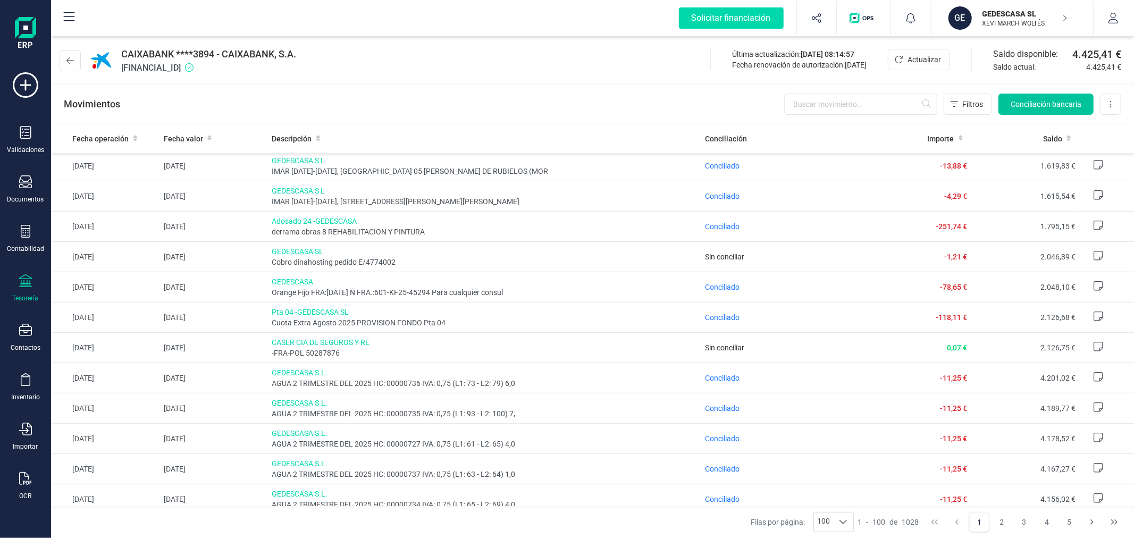
click at [1075, 97] on button "Conciliación bancaria" at bounding box center [1045, 104] width 95 height 21
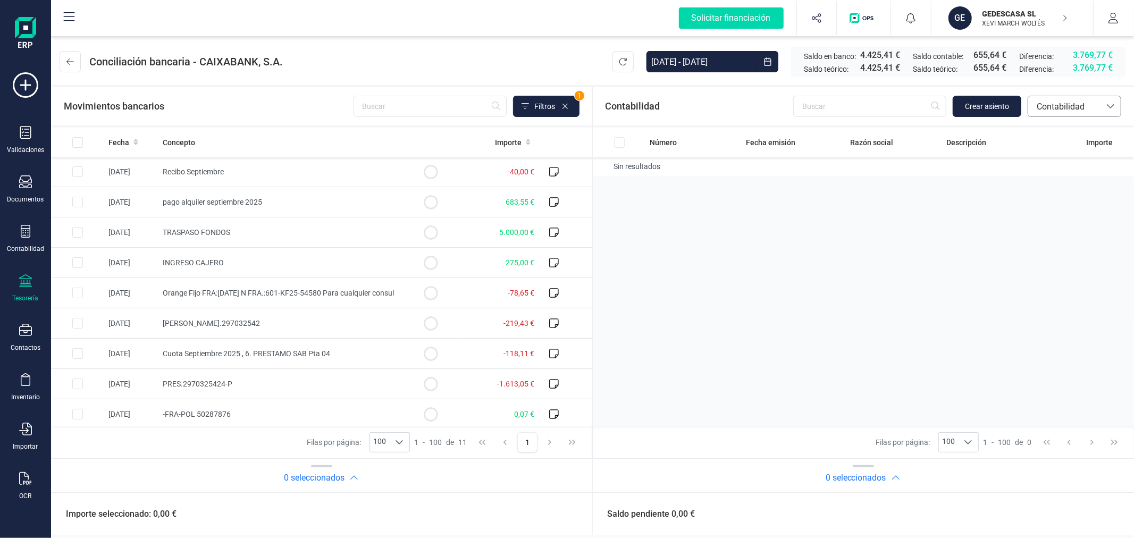
click at [1053, 112] on span "Contabilidad" at bounding box center [1064, 106] width 64 height 13
click at [1052, 176] on span "Facturas" at bounding box center [1052, 178] width 33 height 13
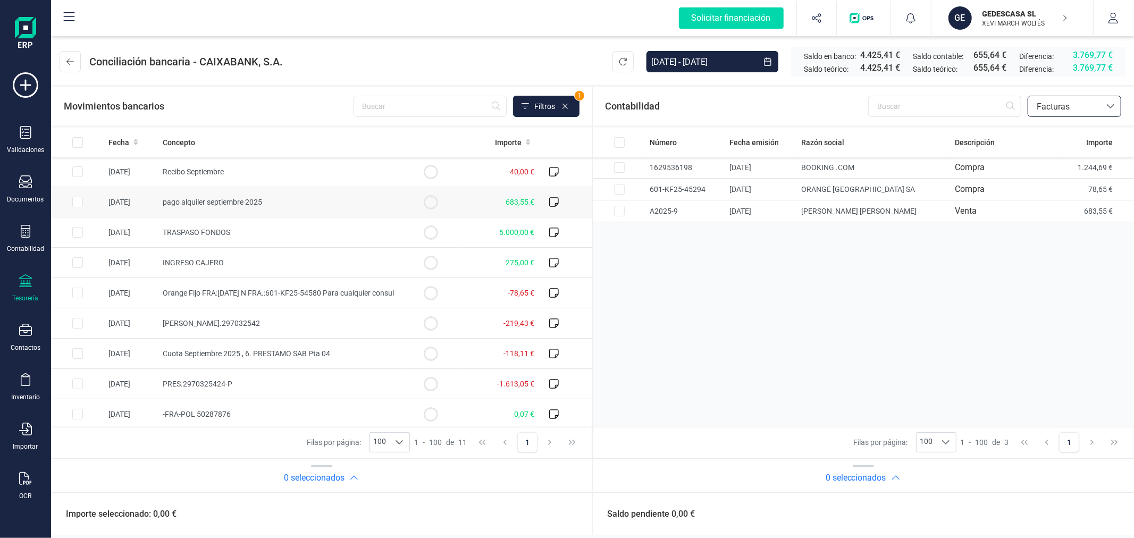
click at [233, 206] on td "pago alquiler septiembre 2025" at bounding box center [281, 202] width 246 height 30
checkbox input "true"
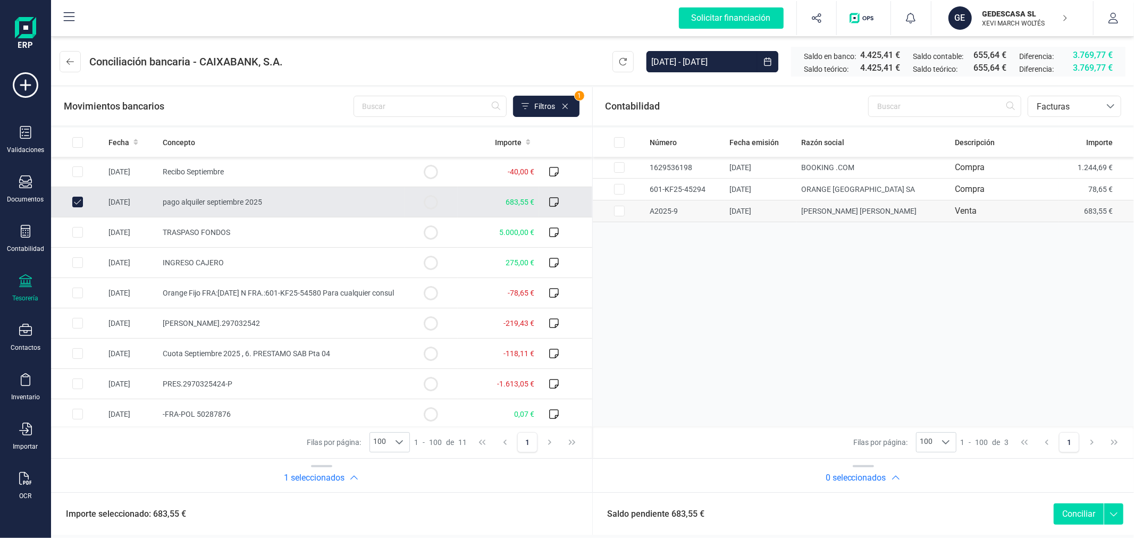
click at [647, 209] on td "A2025-9" at bounding box center [686, 211] width 80 height 22
checkbox input "true"
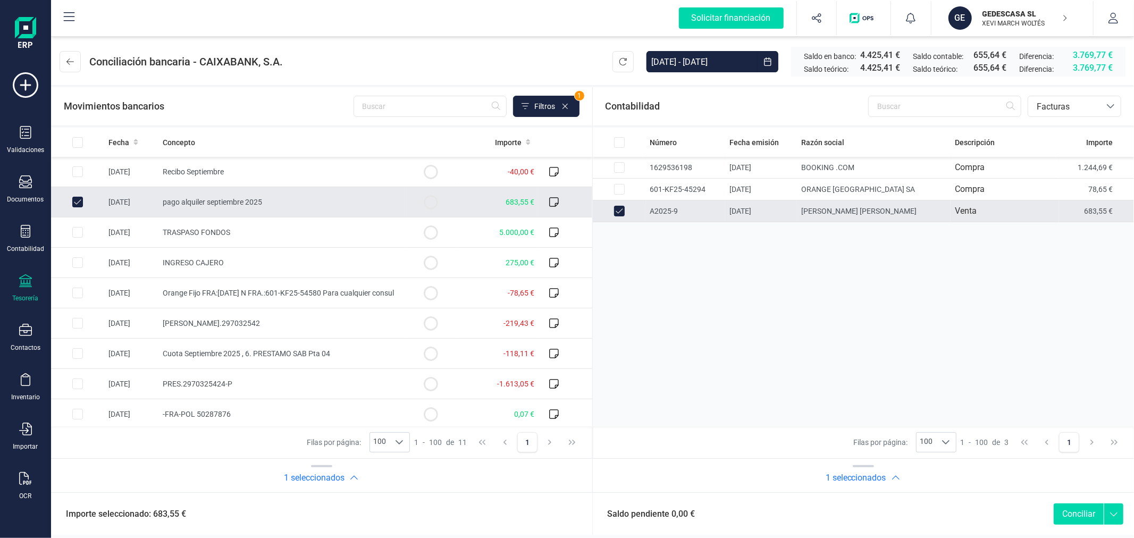
click at [1080, 516] on button "Conciliar" at bounding box center [1079, 513] width 50 height 21
checkbox input "false"
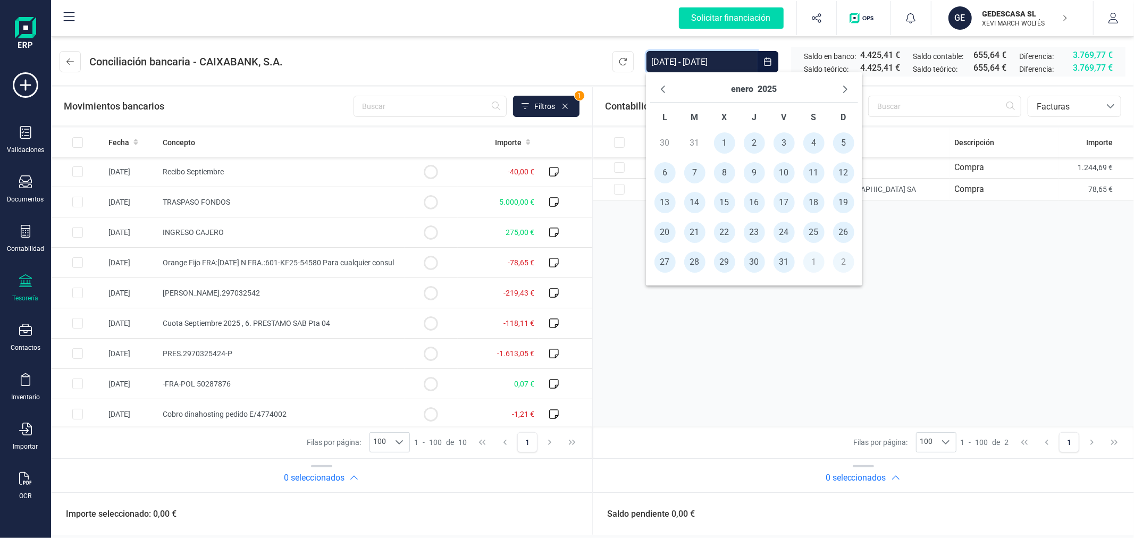
click at [719, 56] on input "[DATE] - [DATE]" at bounding box center [702, 61] width 111 height 21
click at [728, 141] on span "1" at bounding box center [724, 142] width 21 height 21
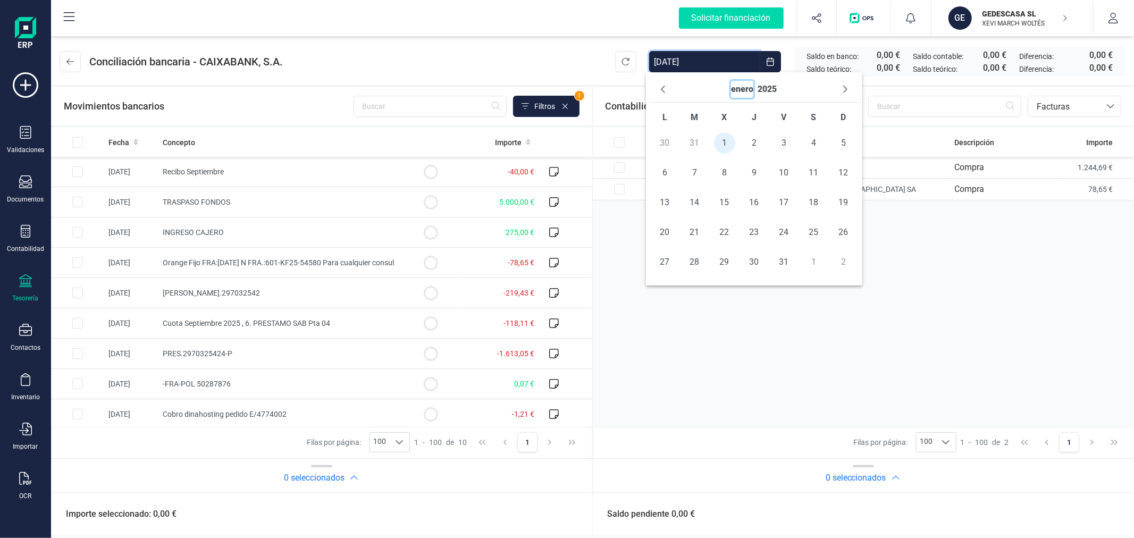
click at [750, 86] on button "enero" at bounding box center [742, 89] width 22 height 17
click at [765, 154] on span "ago" at bounding box center [757, 159] width 69 height 21
click at [844, 267] on span "31" at bounding box center [846, 261] width 21 height 21
type input "[DATE] - [DATE]"
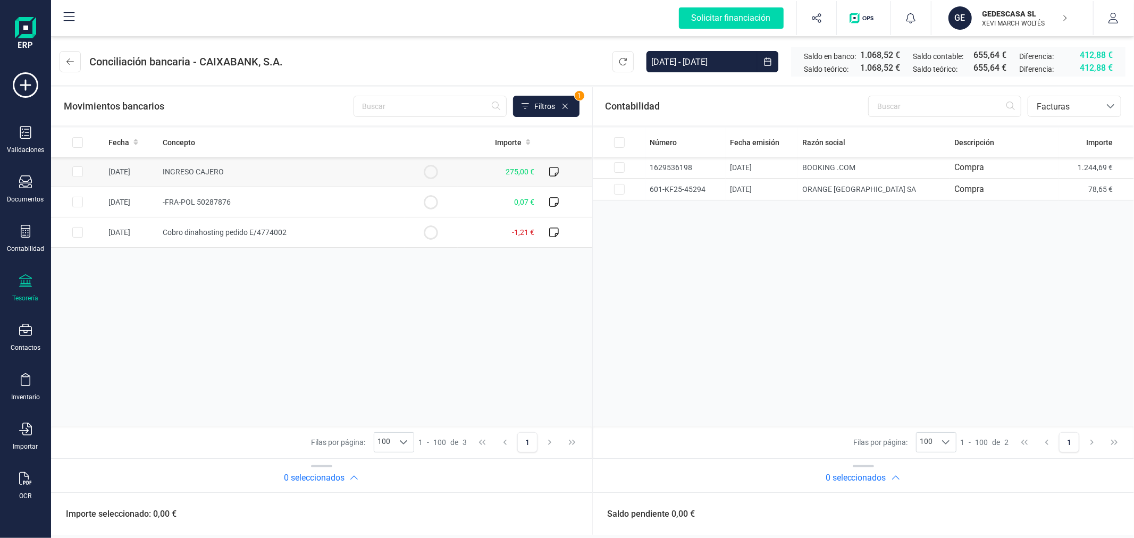
click at [78, 171] on input "Row Selected 91fbf2a0-f292-419e-9092-7cc5e755c97f" at bounding box center [77, 171] width 11 height 11
checkbox input "true"
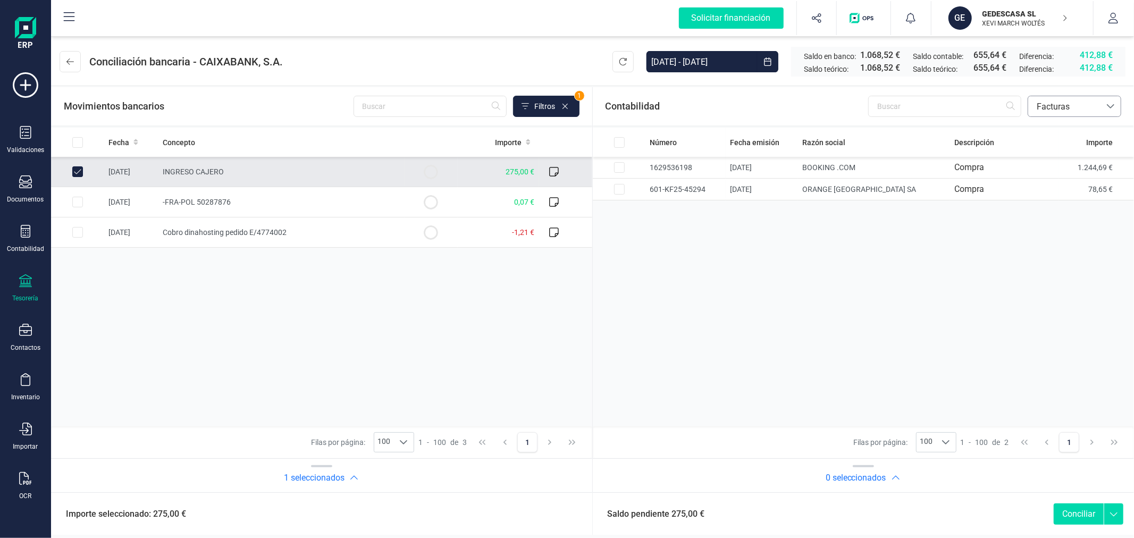
click at [1071, 102] on span "Facturas" at bounding box center [1064, 106] width 64 height 13
click at [1048, 129] on span "Contabilidad" at bounding box center [1060, 131] width 48 height 13
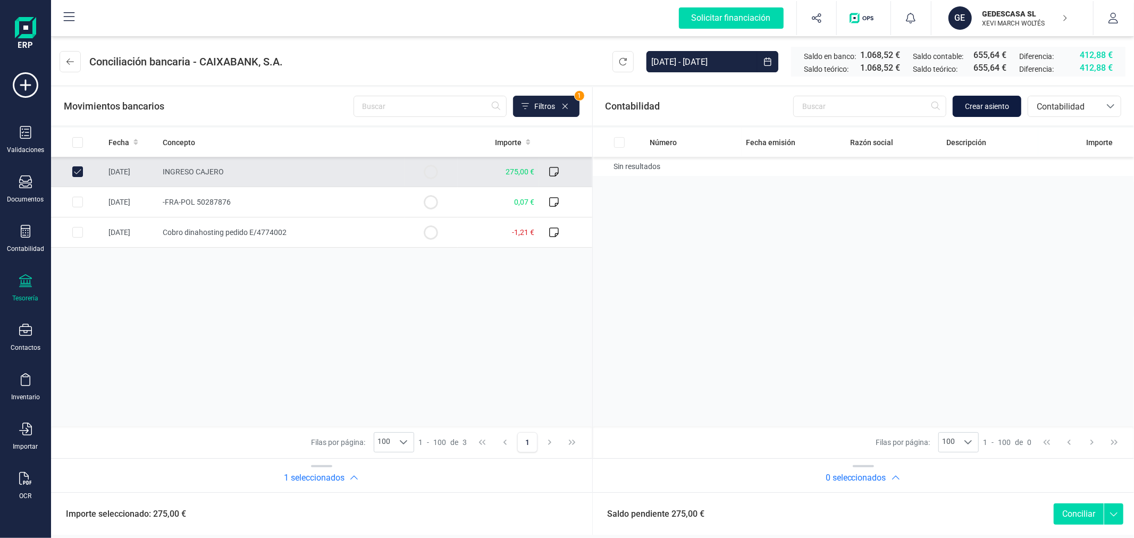
click at [989, 105] on span "Crear asiento" at bounding box center [987, 106] width 44 height 11
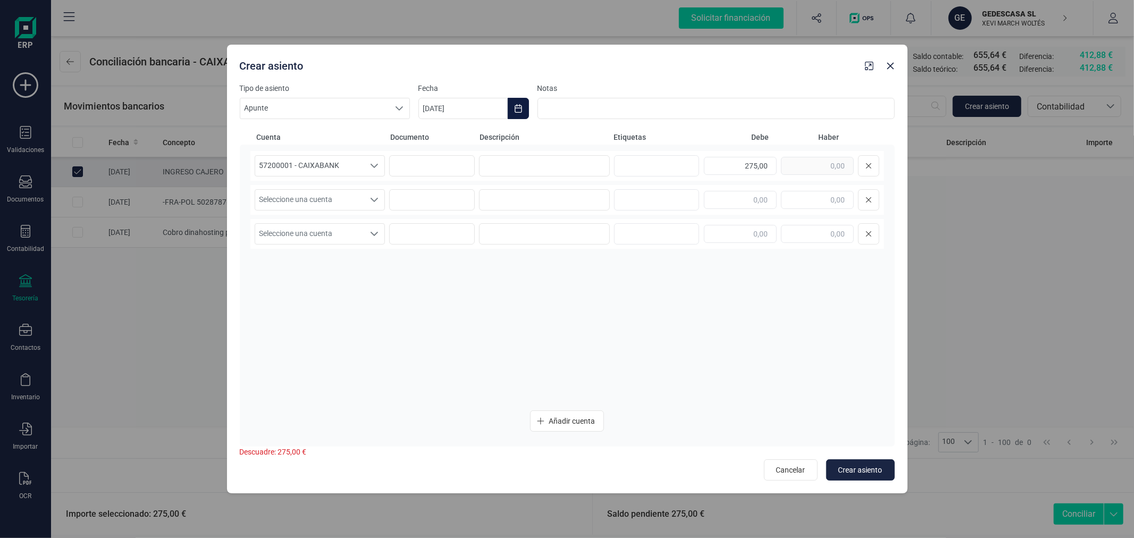
click at [514, 108] on icon "Choose Date" at bounding box center [518, 108] width 9 height 9
click at [439, 142] on icon "Previous Month" at bounding box center [440, 140] width 4 height 7
click at [593, 202] on span "1" at bounding box center [597, 202] width 21 height 21
type input "[DATE]"
click at [548, 165] on input at bounding box center [544, 165] width 131 height 21
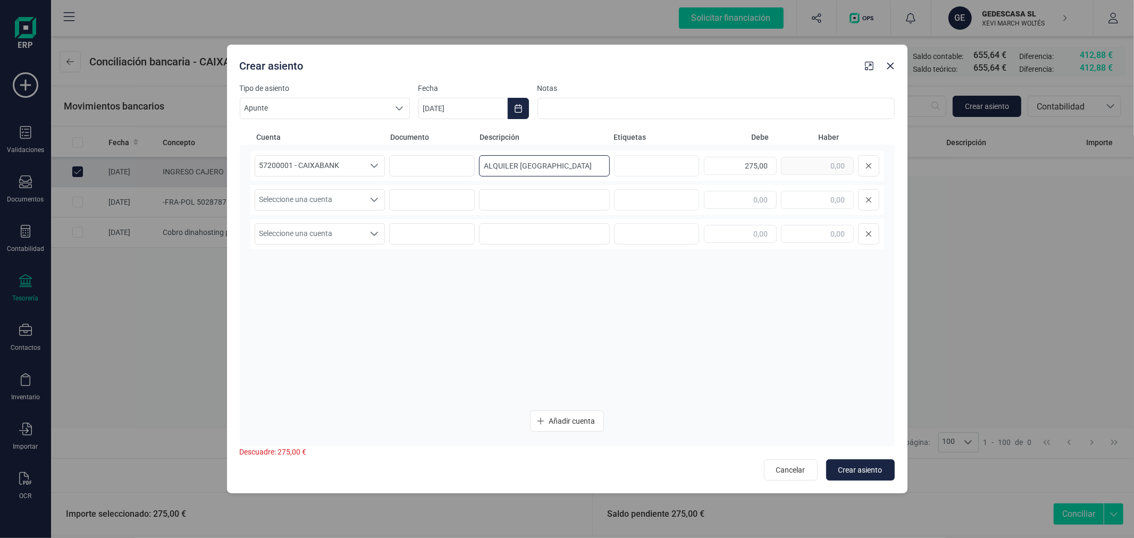
type input "ALQUILER [GEOGRAPHIC_DATA]"
click at [341, 201] on span "Seleccione una cuenta" at bounding box center [310, 200] width 110 height 20
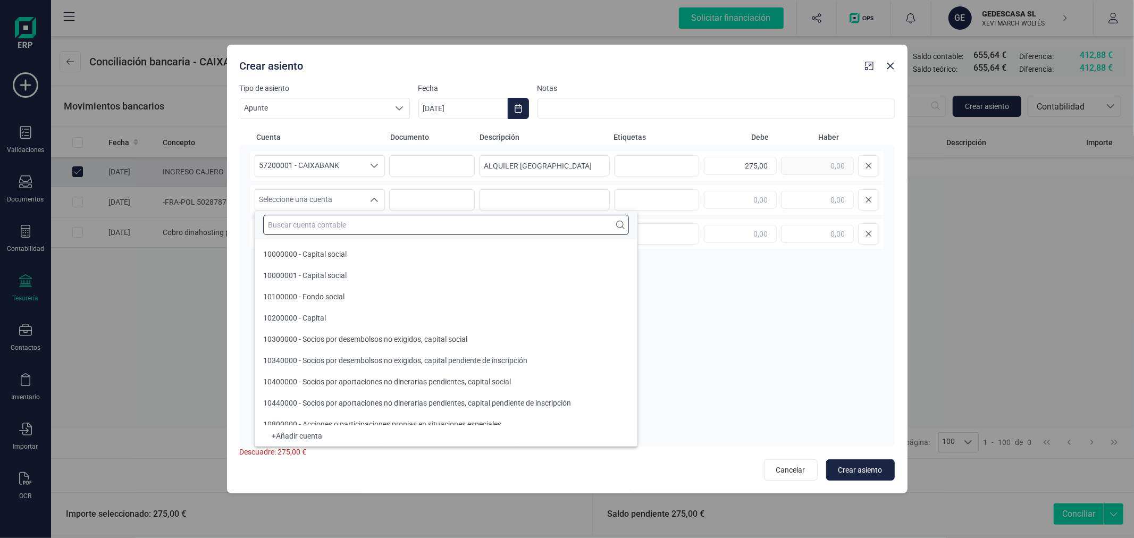
click at [343, 220] on input "text" at bounding box center [446, 225] width 366 height 20
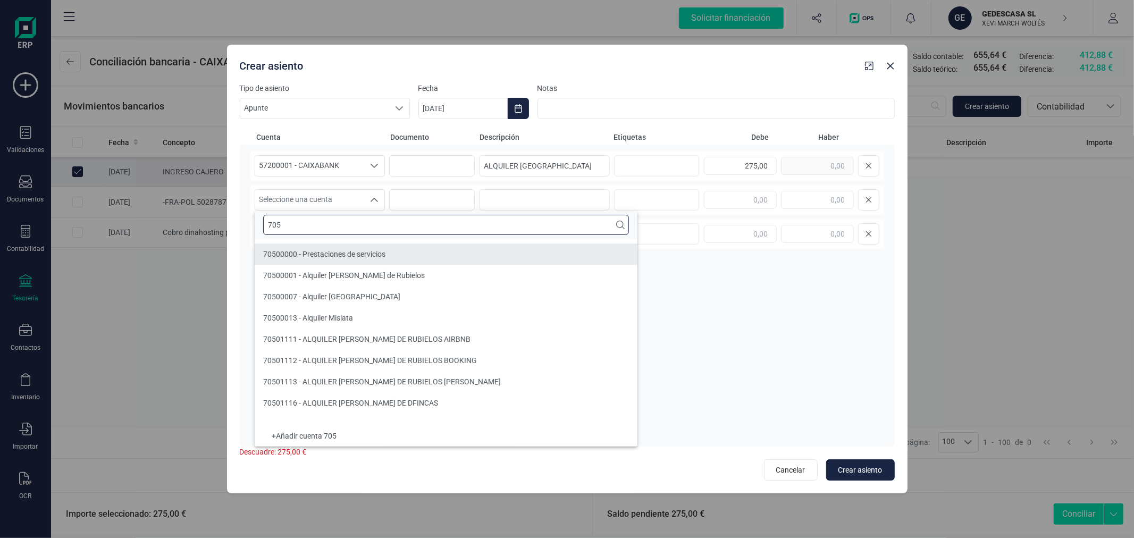
type input "705"
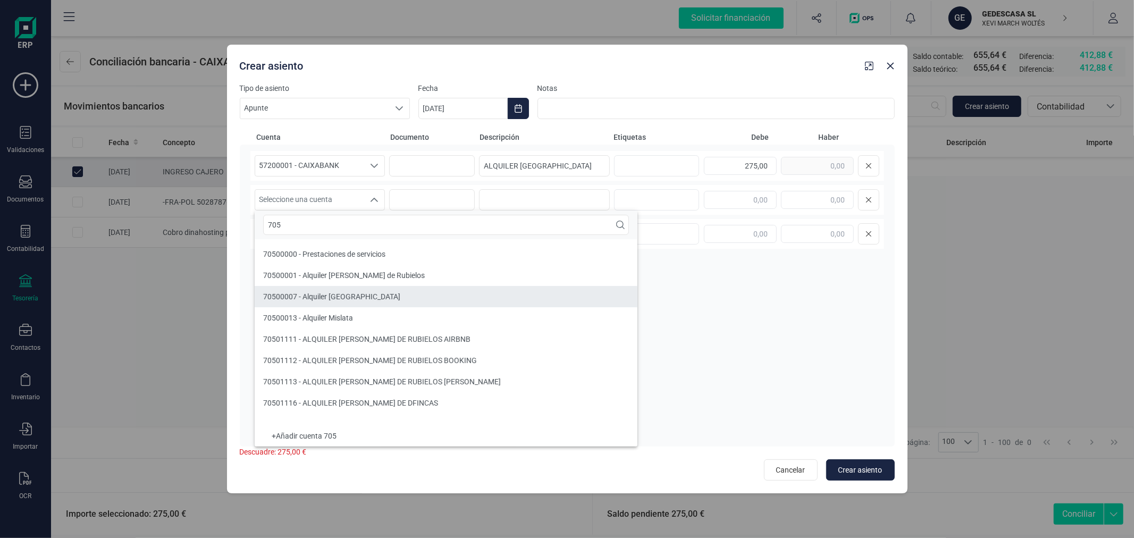
click at [362, 292] on li "70500007 - Alquiler [GEOGRAPHIC_DATA]" at bounding box center [446, 296] width 383 height 21
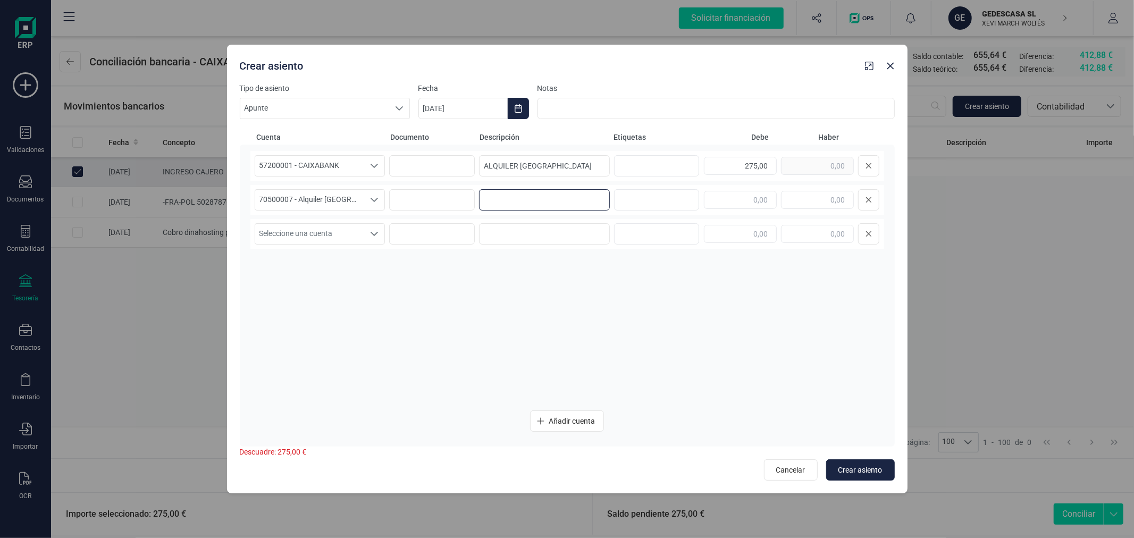
click at [519, 198] on input at bounding box center [544, 199] width 131 height 21
click at [558, 165] on input "ALQUILER [GEOGRAPHIC_DATA]" at bounding box center [544, 165] width 131 height 21
click at [541, 200] on input at bounding box center [544, 199] width 131 height 21
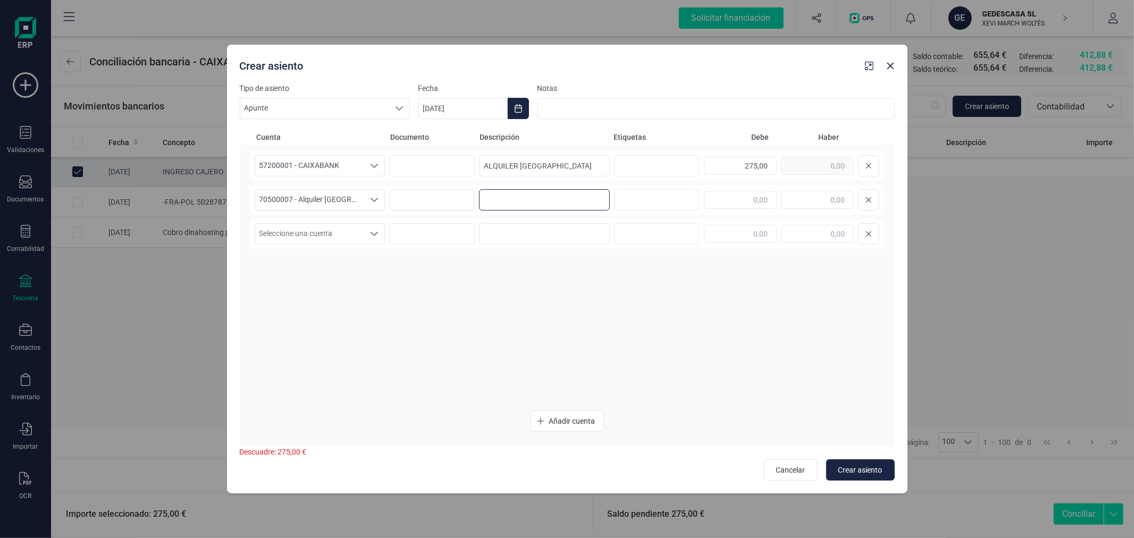
paste input "ALQUILER [GEOGRAPHIC_DATA]"
type input "ALQUILER [GEOGRAPHIC_DATA]"
type input "275,00"
click at [867, 468] on span "Crear asiento" at bounding box center [860, 470] width 44 height 11
type input "[DATE]"
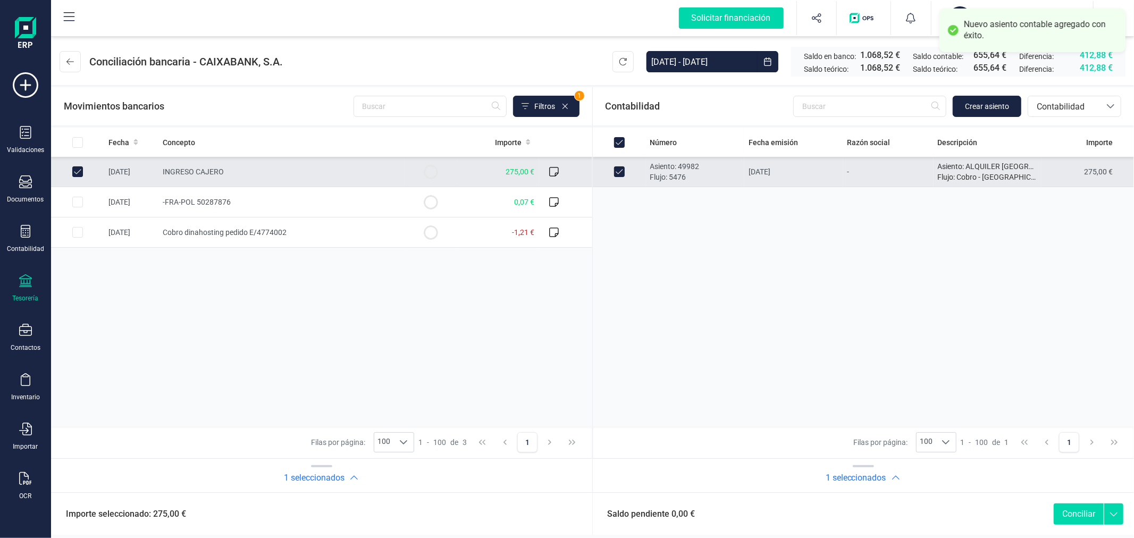
click at [1077, 511] on button "Conciliar" at bounding box center [1079, 513] width 50 height 21
checkbox input "false"
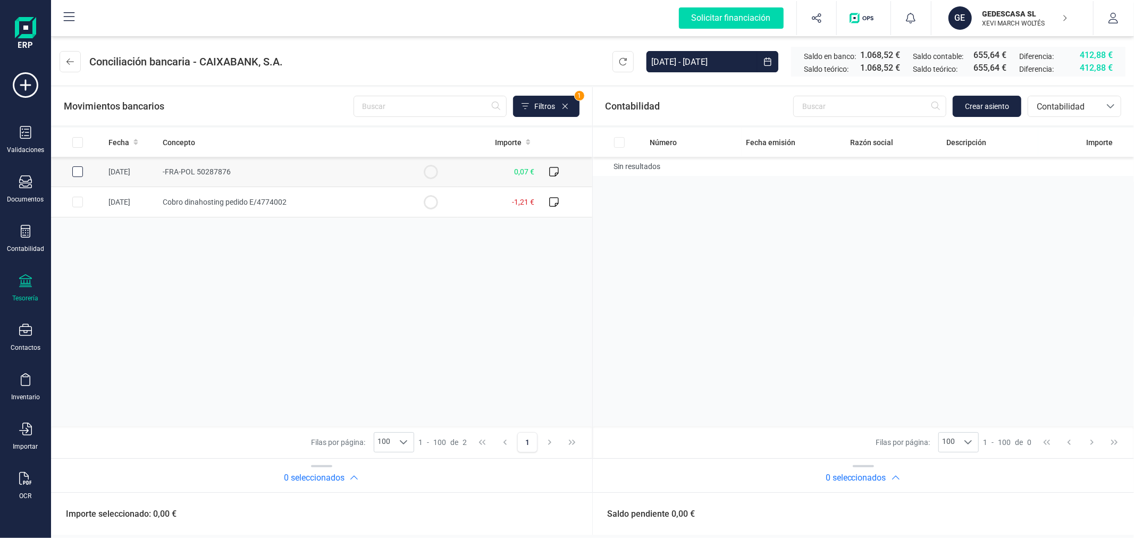
click at [72, 176] on div "Row Selected 6c88cb6a-ec04-4690-a1cd-c94e6b895bd6" at bounding box center [77, 171] width 11 height 11
click at [80, 171] on input "Row Selected 6c88cb6a-ec04-4690-a1cd-c94e6b895bd6" at bounding box center [77, 171] width 11 height 11
checkbox input "true"
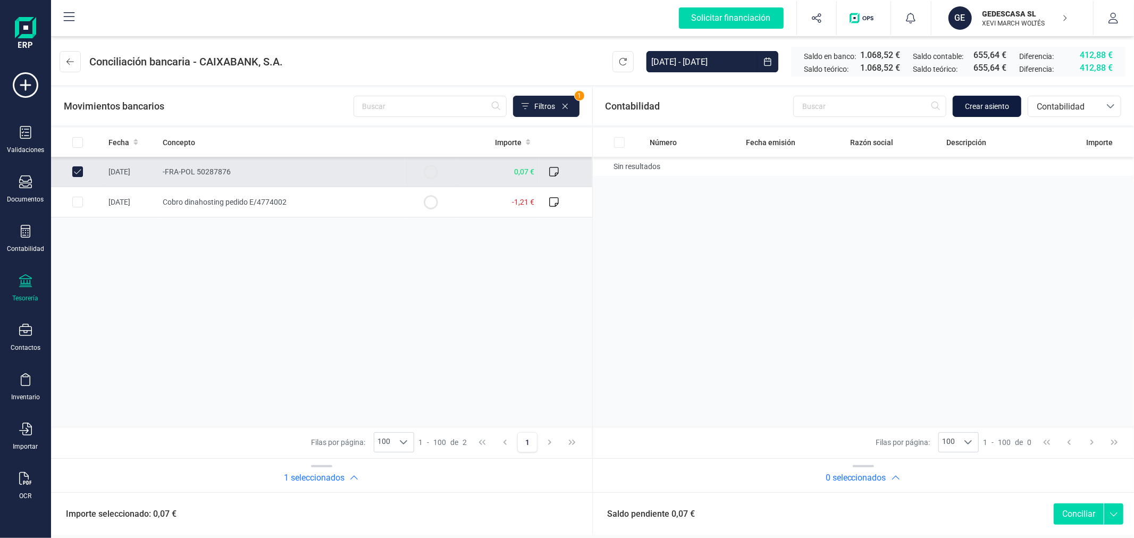
click at [977, 108] on span "Crear asiento" at bounding box center [987, 106] width 44 height 11
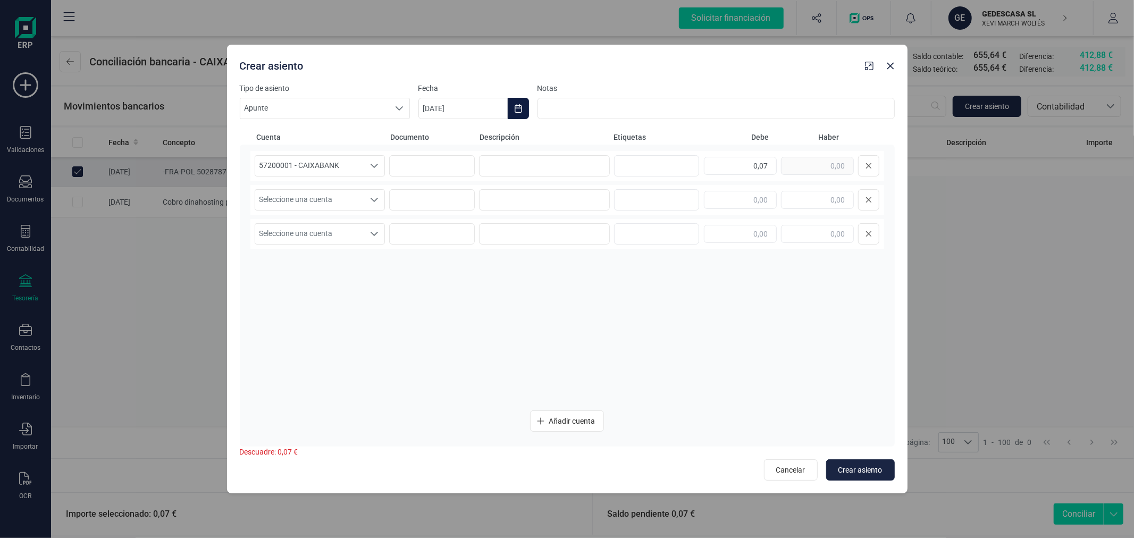
click at [518, 102] on button "Choose Date" at bounding box center [518, 108] width 21 height 21
click at [440, 139] on icon "Previous Month" at bounding box center [439, 140] width 9 height 9
click at [558, 226] on span "7" at bounding box center [559, 232] width 21 height 21
type input "[DATE]"
click at [568, 171] on input at bounding box center [544, 165] width 131 height 21
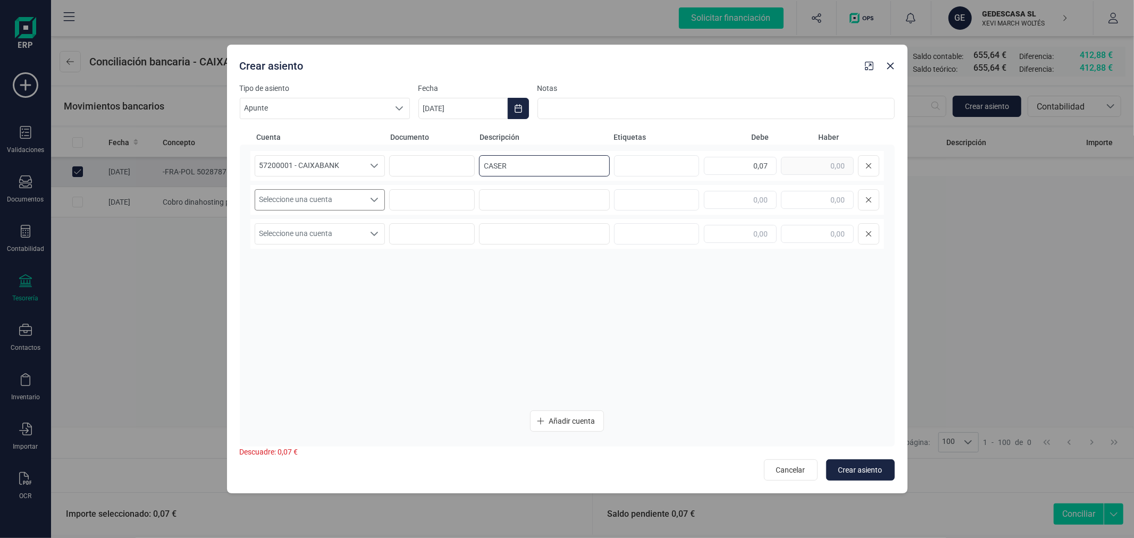
type input "CASER"
click at [359, 190] on span "Seleccione una cuenta" at bounding box center [310, 200] width 110 height 20
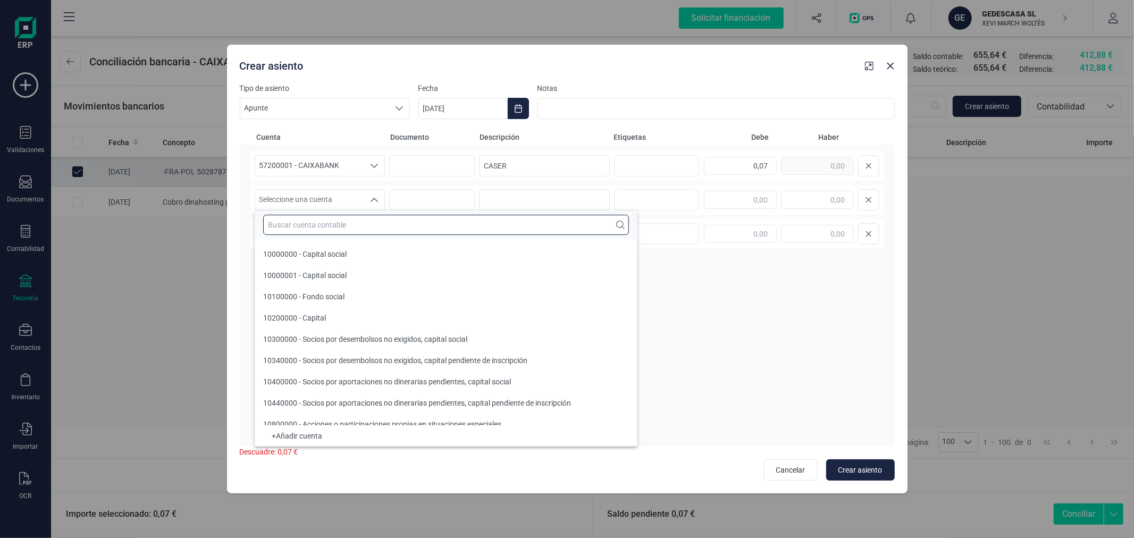
click at [355, 217] on input "text" at bounding box center [446, 225] width 366 height 20
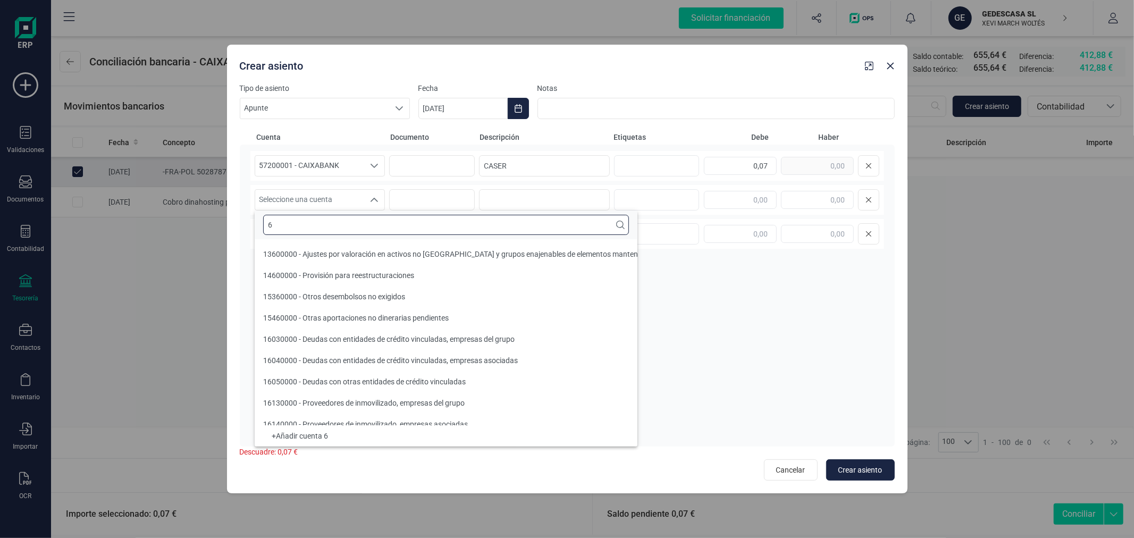
scroll to position [4, 0]
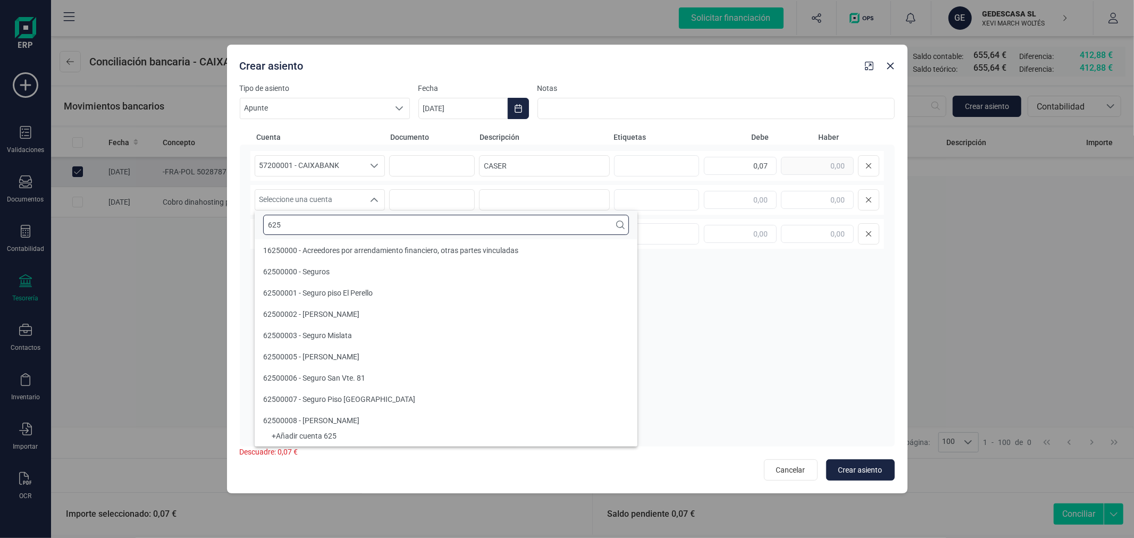
click at [391, 219] on input "625" at bounding box center [446, 225] width 366 height 20
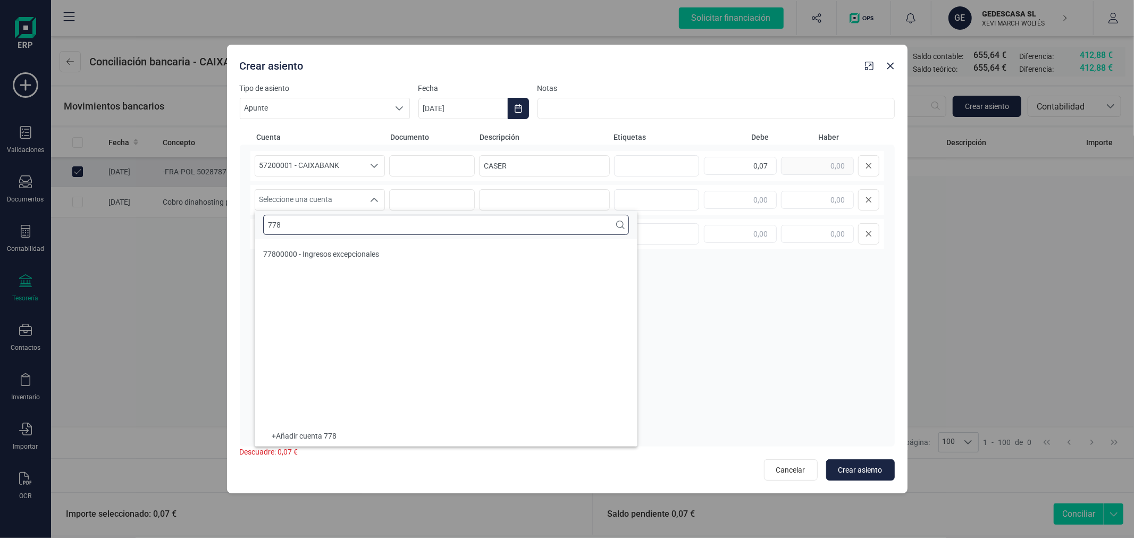
scroll to position [0, 0]
type input "778"
click at [387, 246] on li "77800000 - Ingresos excepcionales" at bounding box center [446, 254] width 383 height 21
click at [527, 162] on input "CASER" at bounding box center [544, 165] width 131 height 21
type input "EXTORNO CASER"
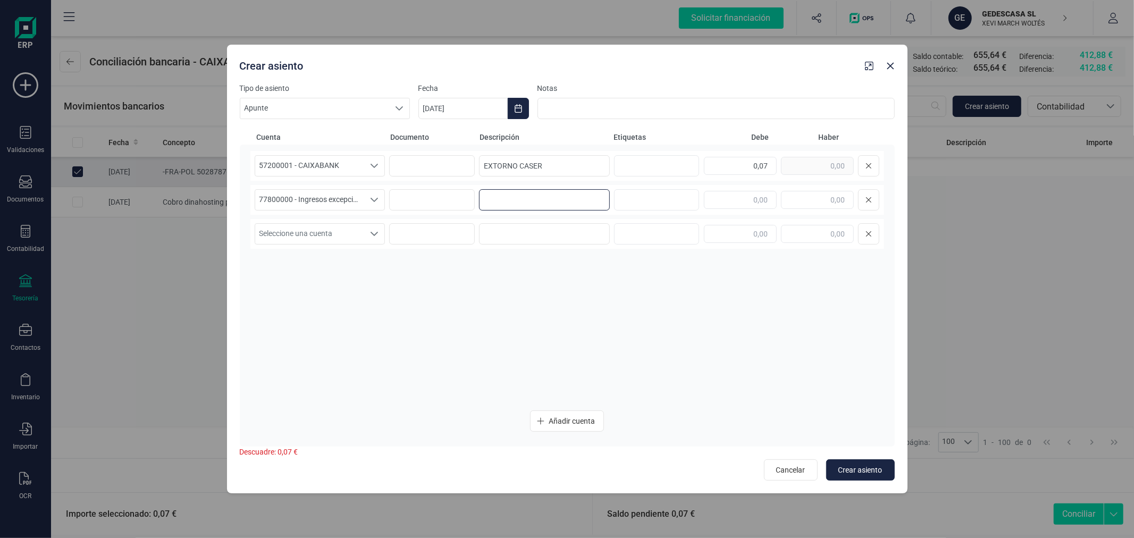
click at [535, 204] on input at bounding box center [544, 199] width 131 height 21
paste input "EXTORNO CASER"
type input "EXTORNO CASER"
type input "0,07"
click at [847, 469] on span "Crear asiento" at bounding box center [860, 470] width 44 height 11
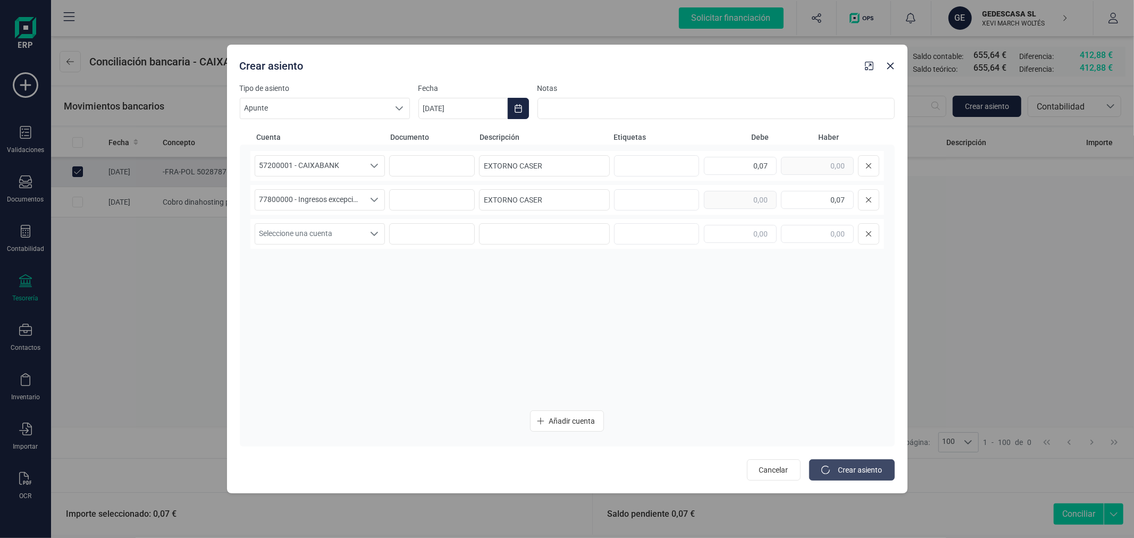
type input "[DATE]"
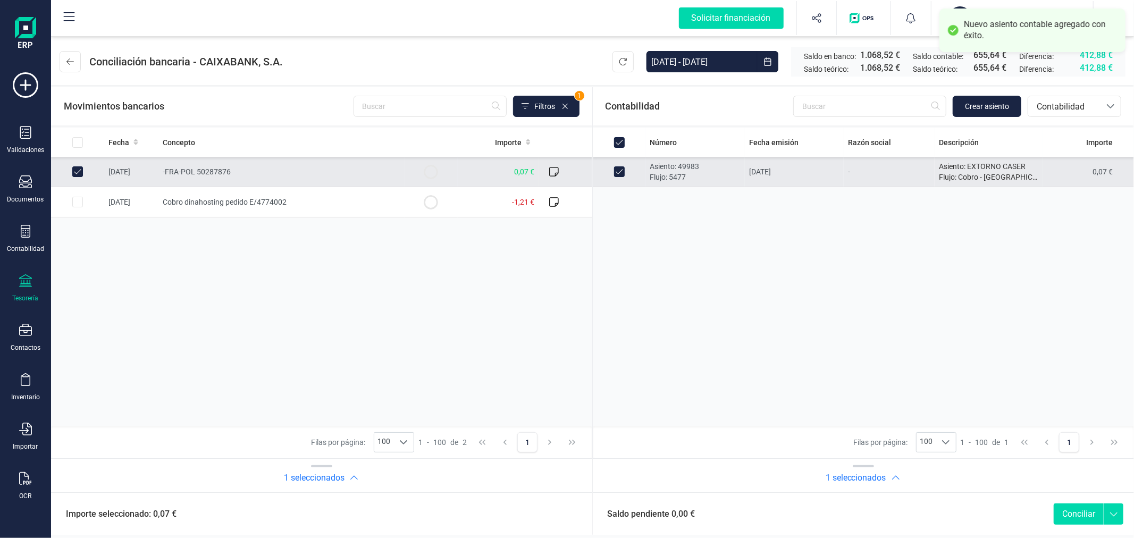
click at [1081, 512] on button "Conciliar" at bounding box center [1079, 513] width 50 height 21
checkbox input "false"
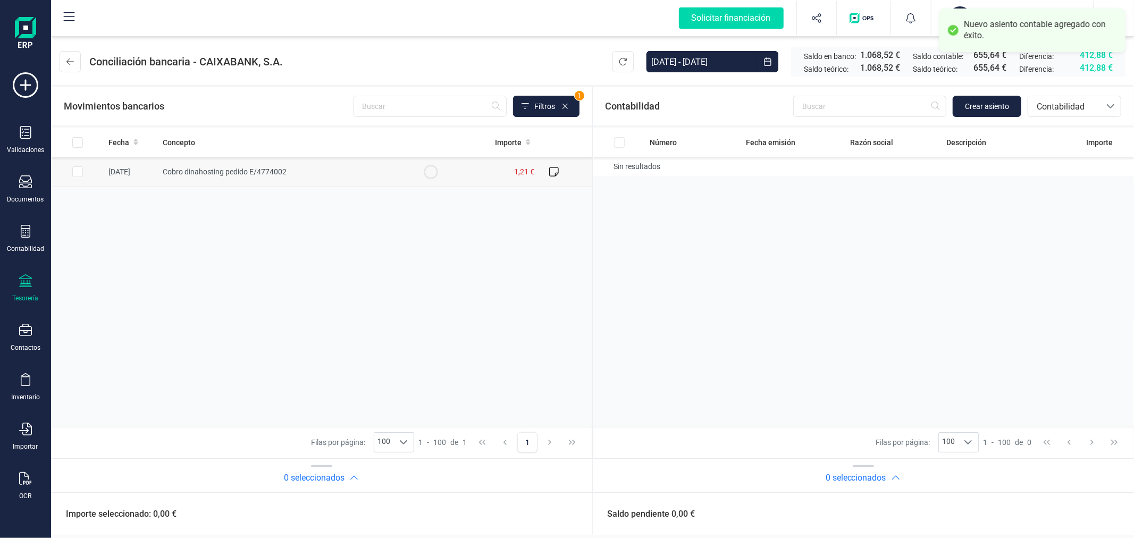
click at [83, 172] on td at bounding box center [77, 172] width 53 height 30
checkbox input "true"
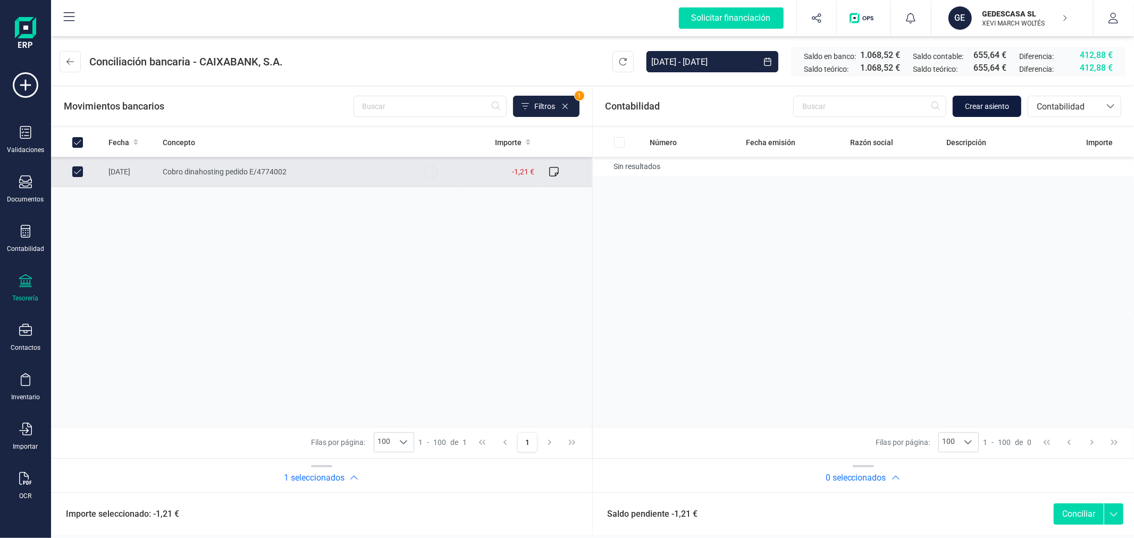
click at [984, 109] on span "Crear asiento" at bounding box center [987, 106] width 44 height 11
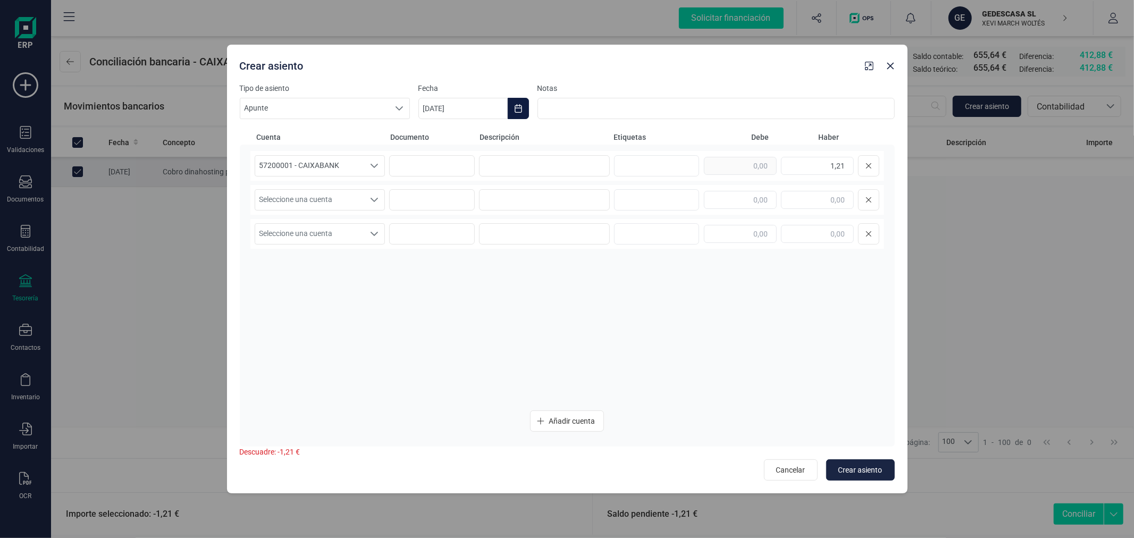
click at [519, 105] on icon "Choose Date" at bounding box center [518, 108] width 7 height 9
click at [440, 137] on icon "Previous Month" at bounding box center [439, 140] width 9 height 9
click at [560, 265] on span "14" at bounding box center [559, 261] width 21 height 21
type input "[DATE]"
click at [556, 166] on input at bounding box center [544, 165] width 131 height 21
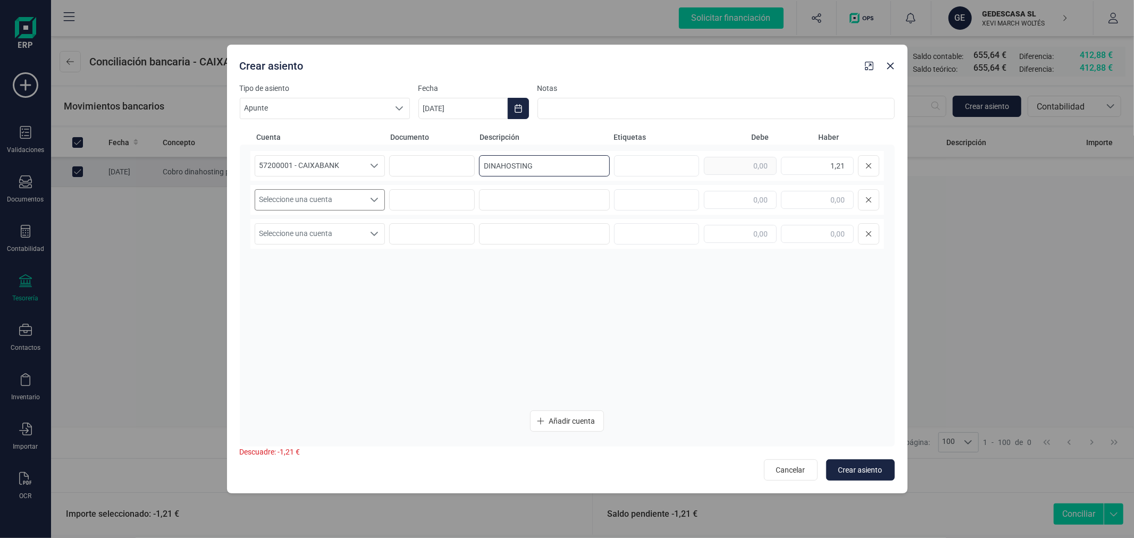
type input "DINAHOSTING"
click at [328, 198] on span "Seleccione una cuenta" at bounding box center [310, 200] width 110 height 20
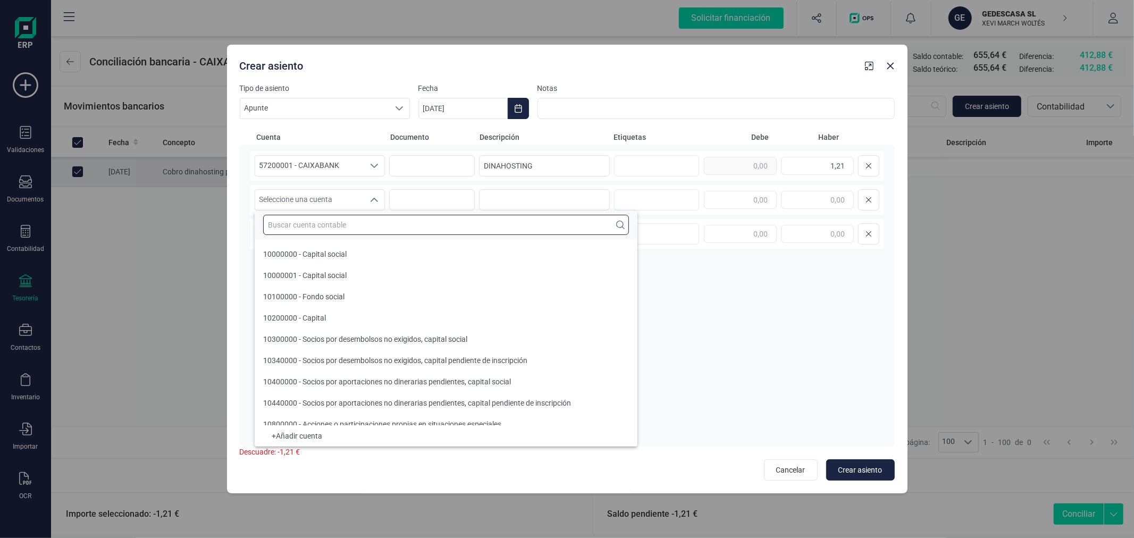
click at [337, 223] on input "text" at bounding box center [446, 225] width 366 height 20
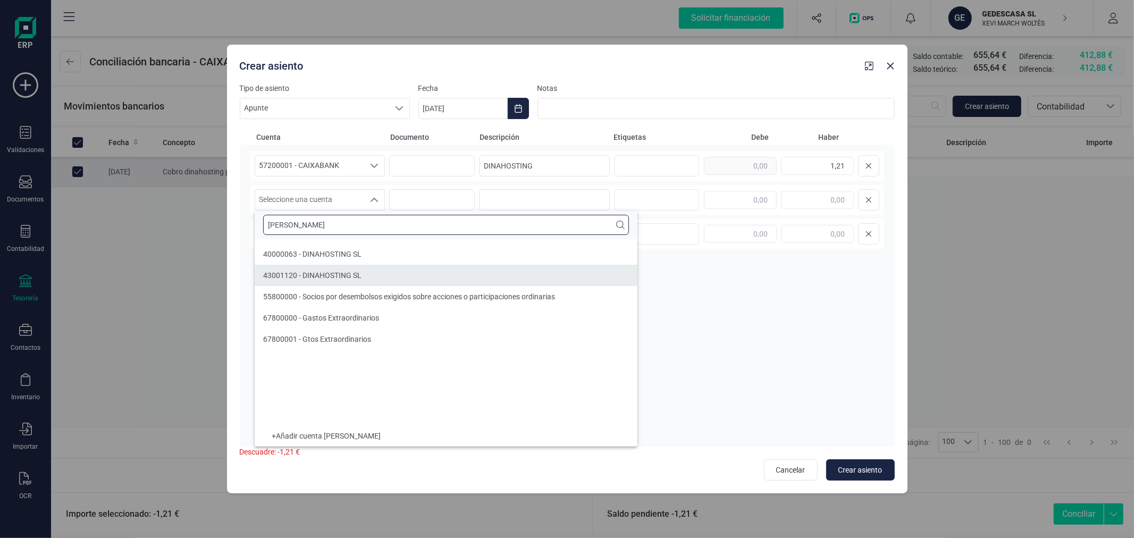
type input "[PERSON_NAME]"
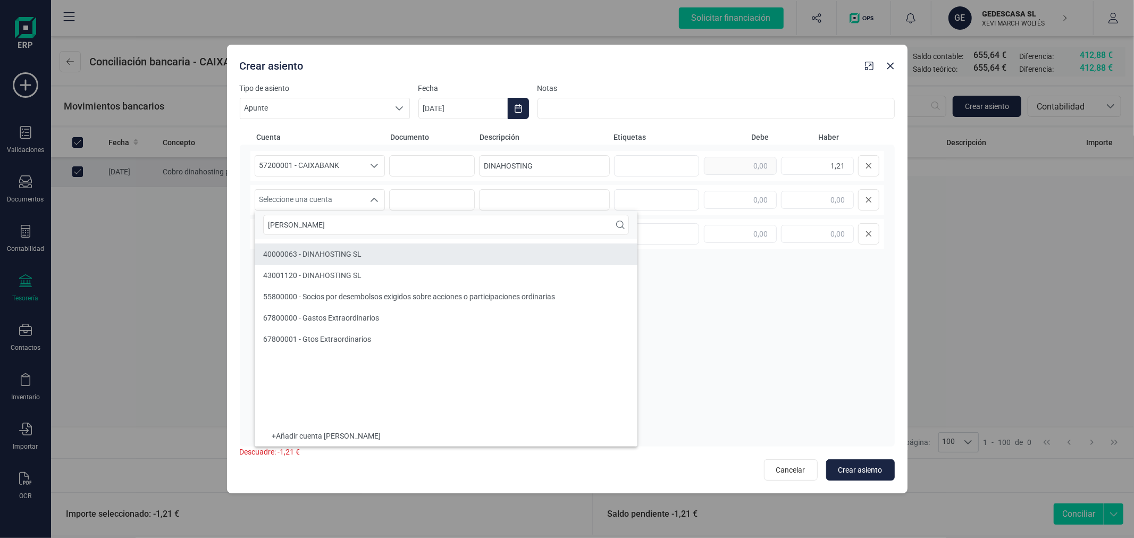
click at [332, 255] on span "40000063 - DINAHOSTING SL" at bounding box center [312, 254] width 98 height 9
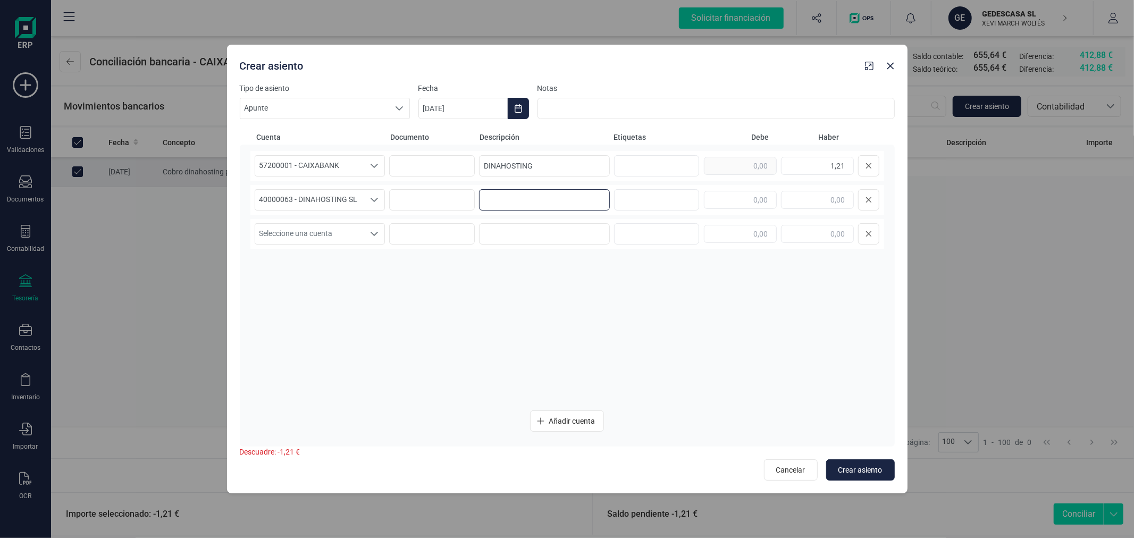
paste input "DINAHOSTING"
type input "DINAHOSTING"
type input "1,21"
click at [861, 468] on span "Crear asiento" at bounding box center [860, 470] width 44 height 11
type input "[DATE]"
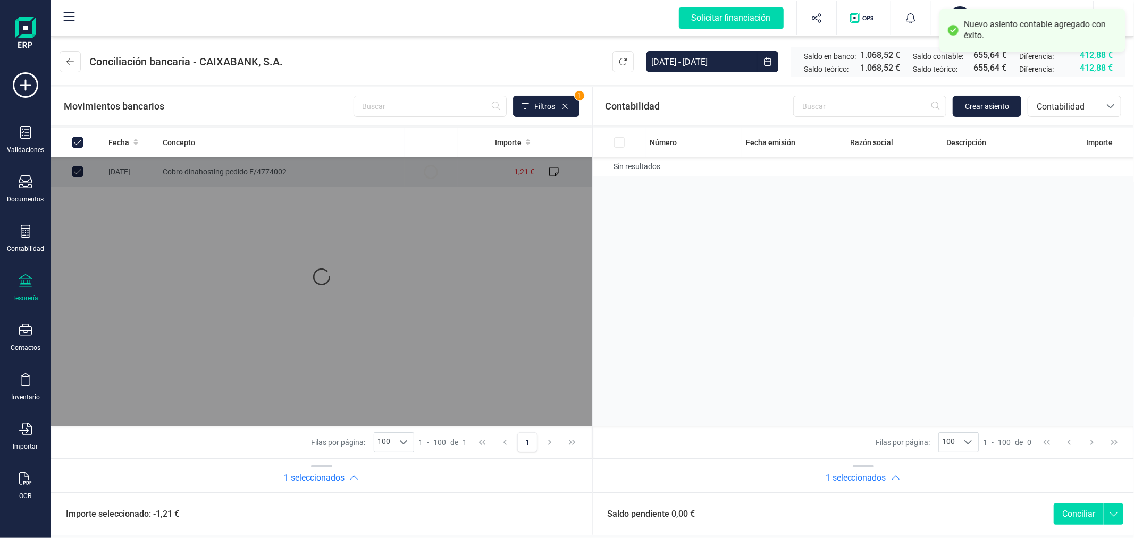
checkbox input "true"
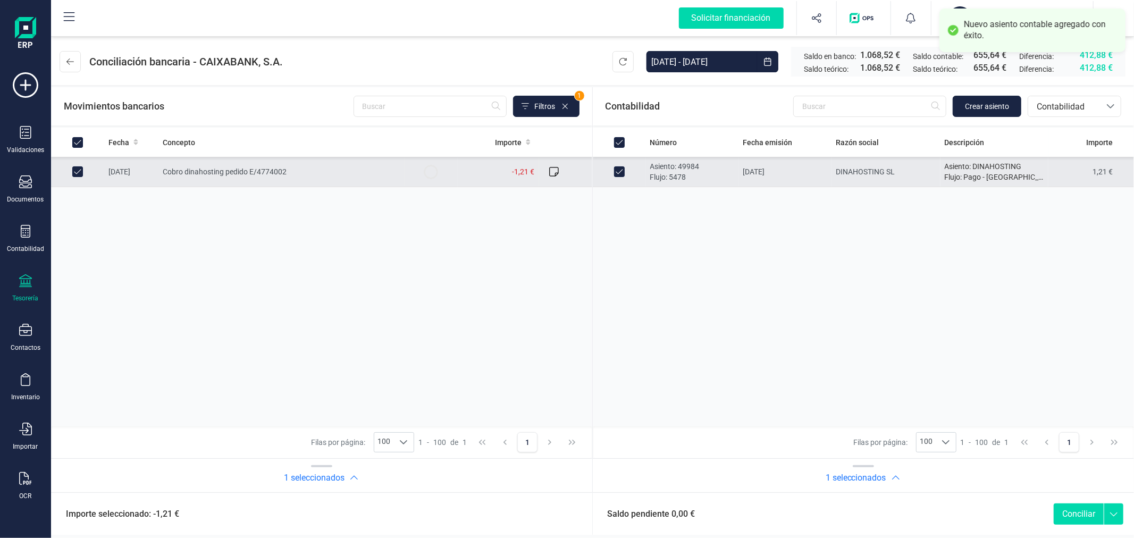
click at [1078, 514] on button "Conciliar" at bounding box center [1079, 513] width 50 height 21
checkbox input "false"
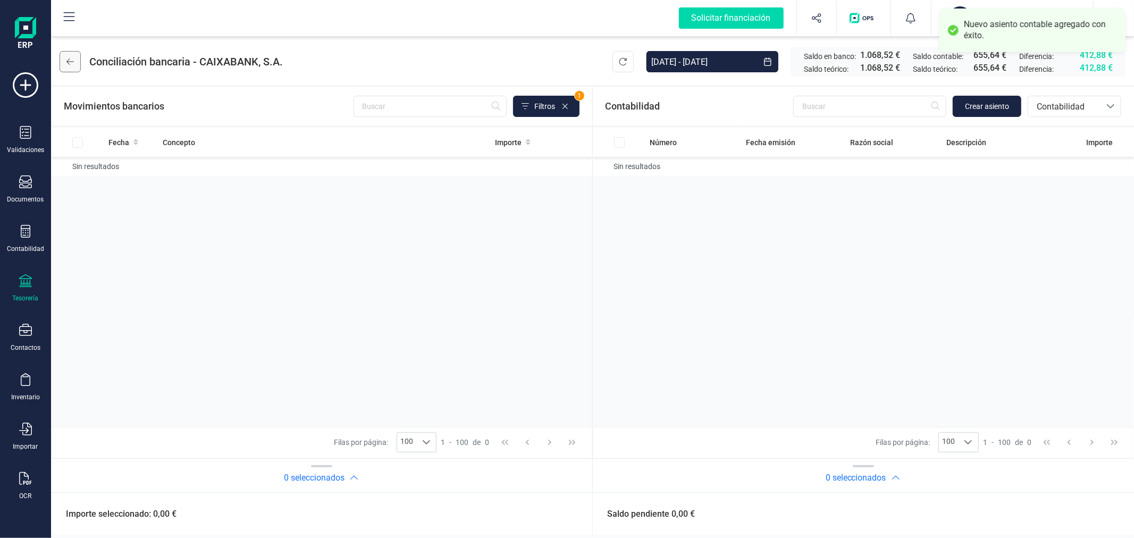
click at [67, 65] on icon at bounding box center [69, 61] width 7 height 9
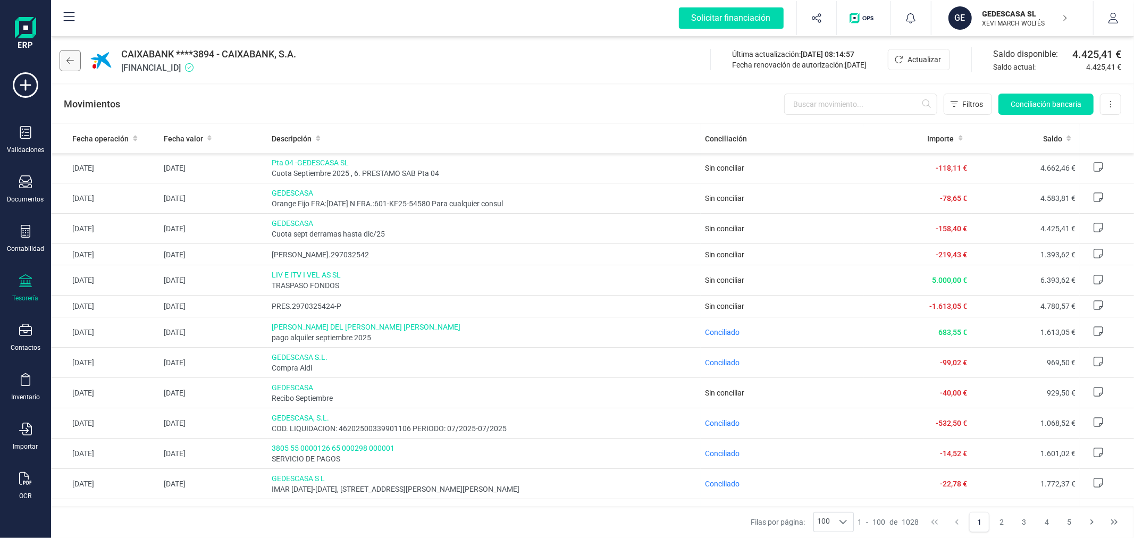
click at [72, 57] on icon at bounding box center [69, 60] width 7 height 9
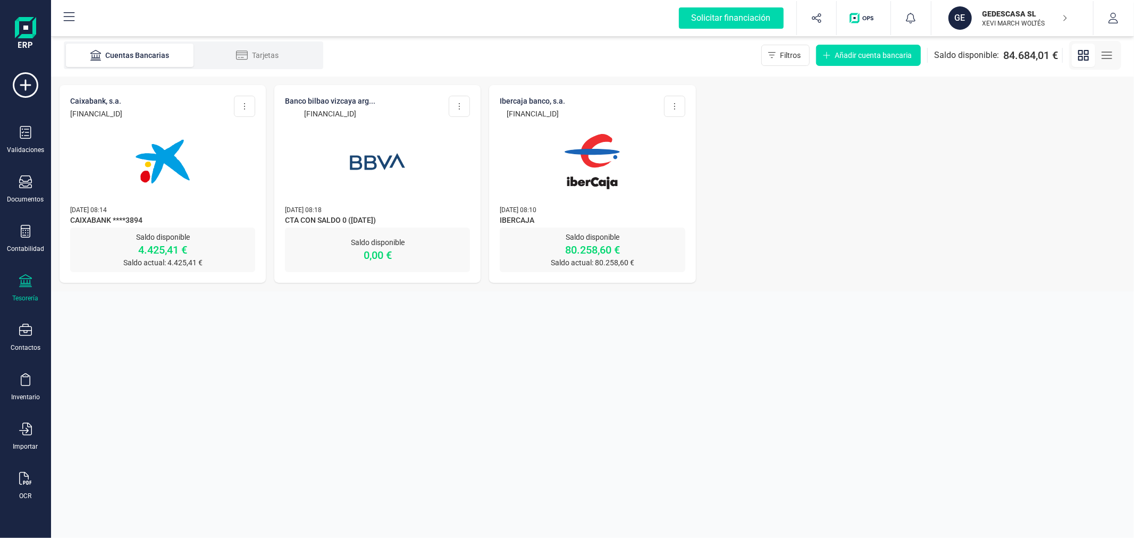
click at [397, 173] on img at bounding box center [377, 161] width 89 height 89
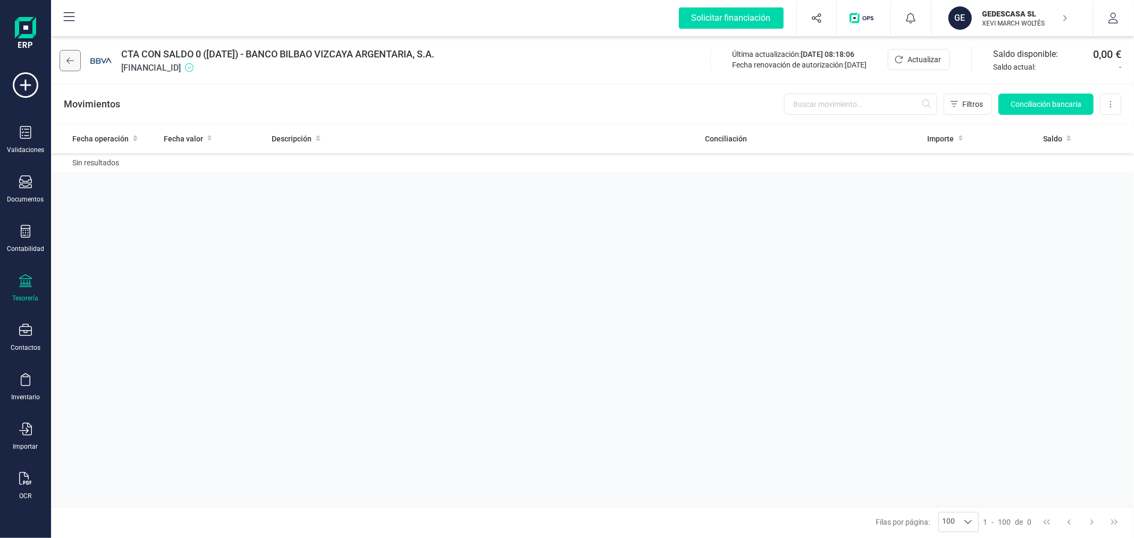
click at [73, 55] on button at bounding box center [70, 60] width 21 height 21
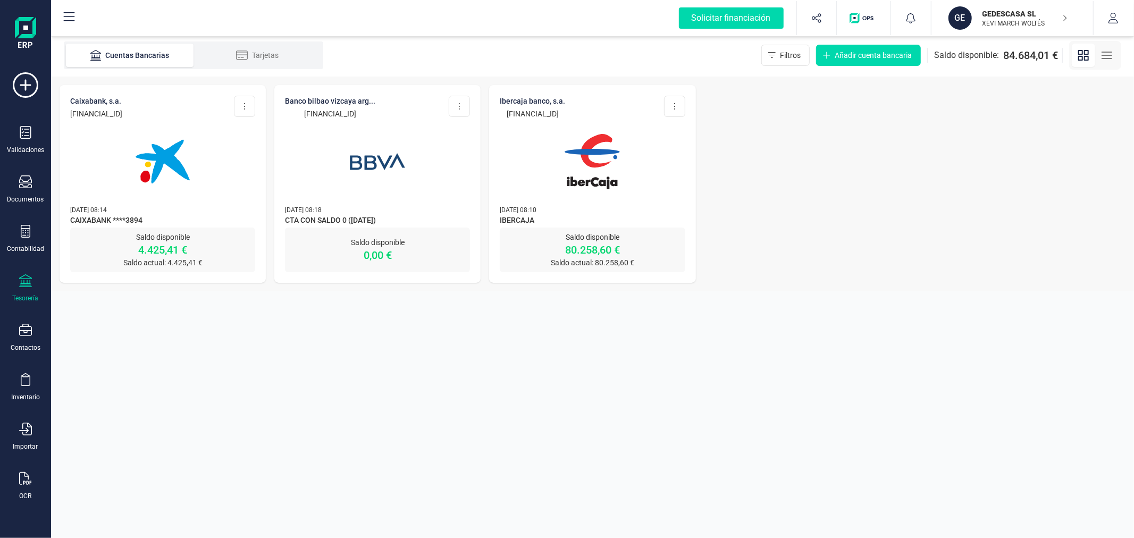
click at [557, 174] on img at bounding box center [592, 161] width 89 height 89
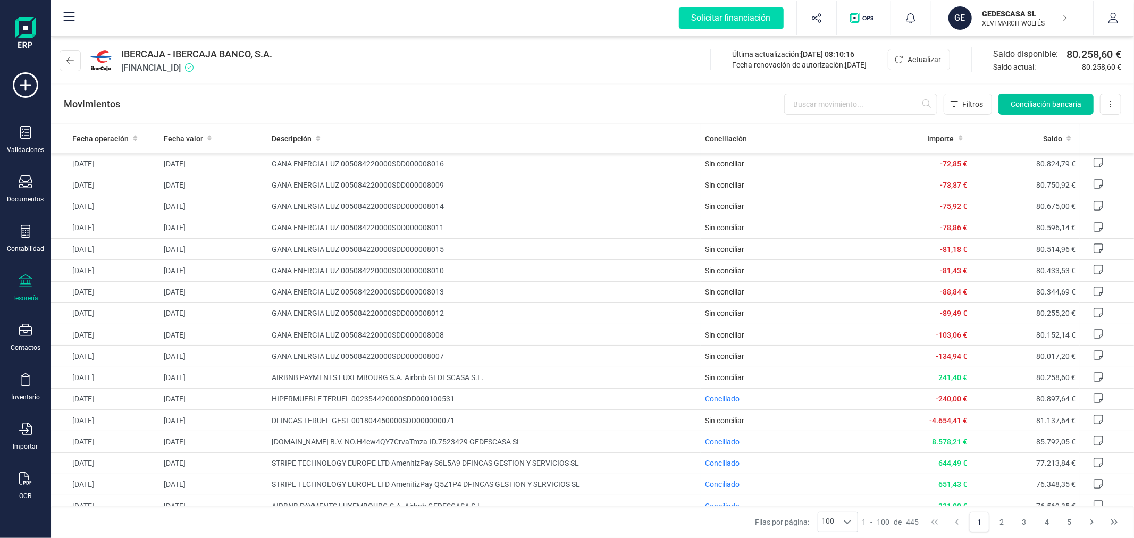
click at [1044, 104] on span "Conciliación bancaria" at bounding box center [1046, 104] width 71 height 11
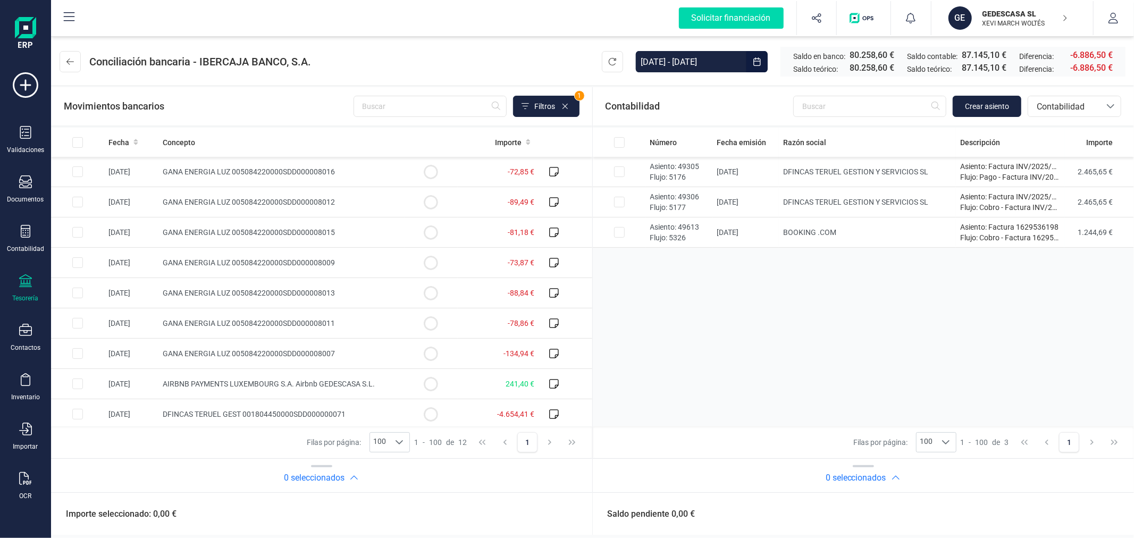
click at [716, 61] on input "[DATE] - [DATE]" at bounding box center [691, 61] width 111 height 21
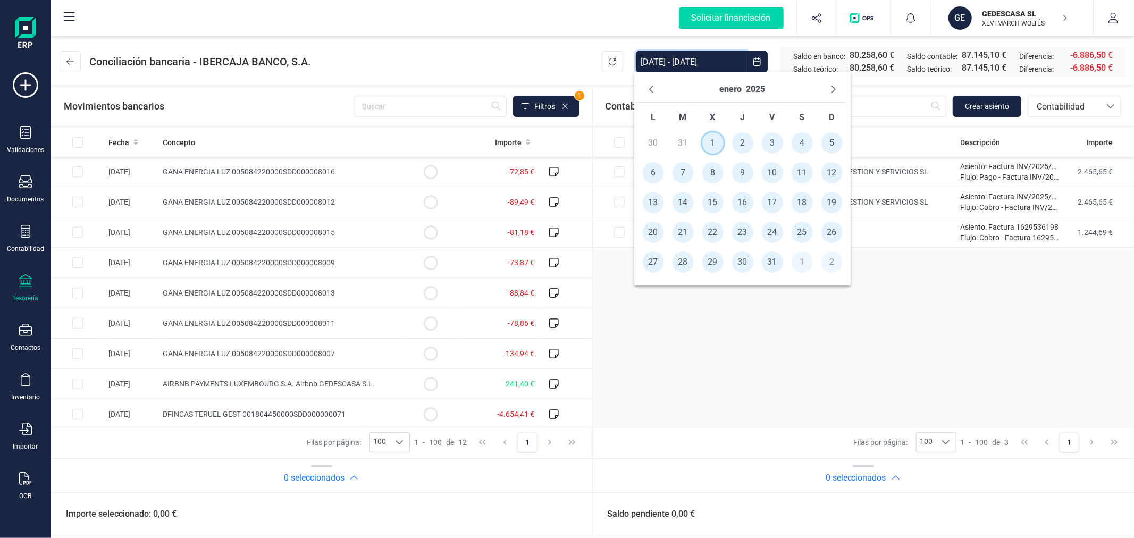
click at [709, 139] on span "1" at bounding box center [712, 142] width 21 height 21
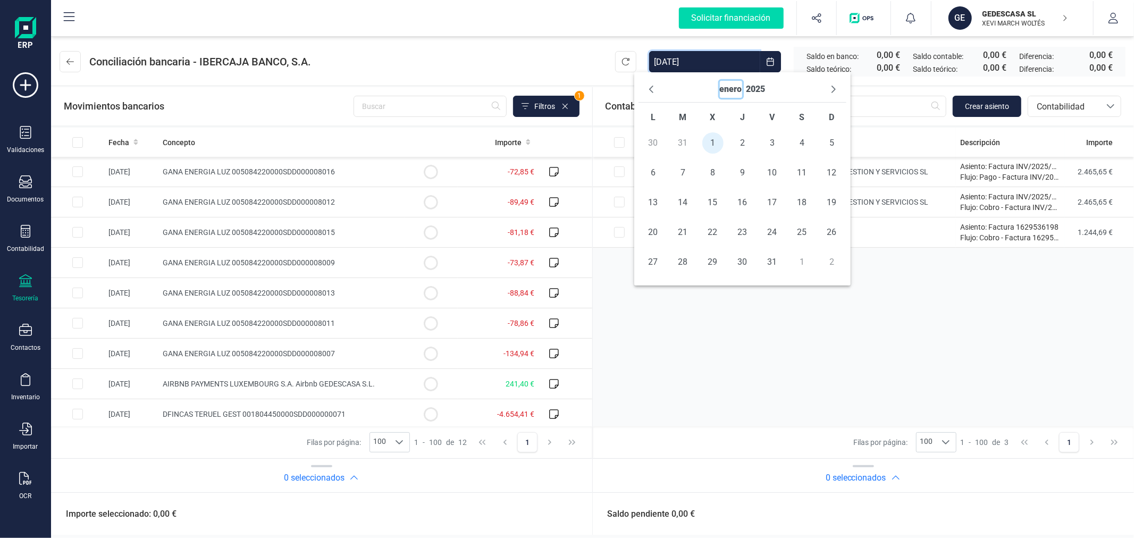
click at [734, 87] on button "enero" at bounding box center [731, 89] width 22 height 17
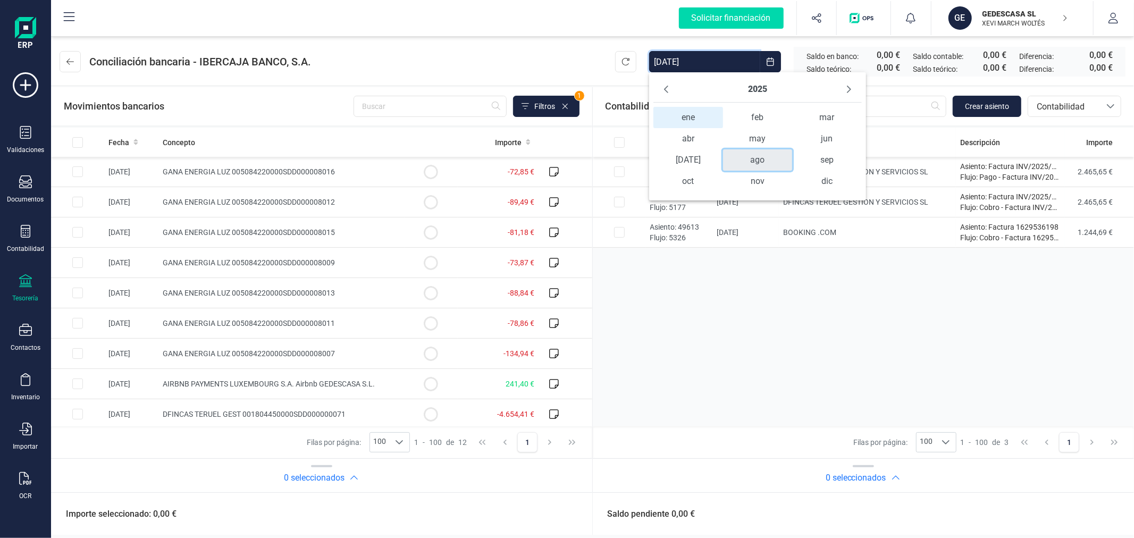
click at [763, 158] on span "ago" at bounding box center [757, 159] width 69 height 21
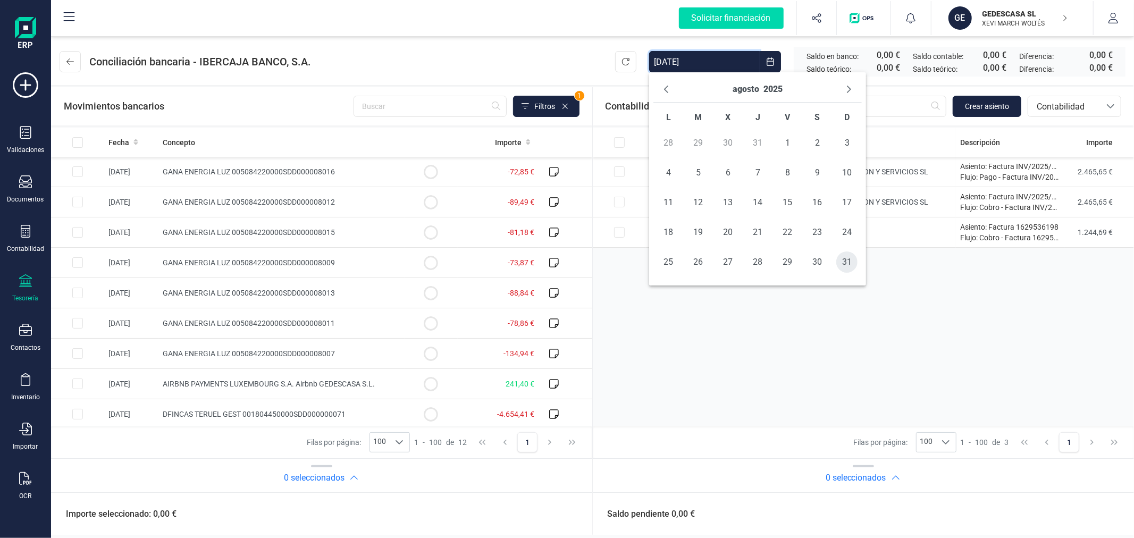
click at [852, 266] on span "31" at bounding box center [846, 261] width 21 height 21
type input "[DATE] - [DATE]"
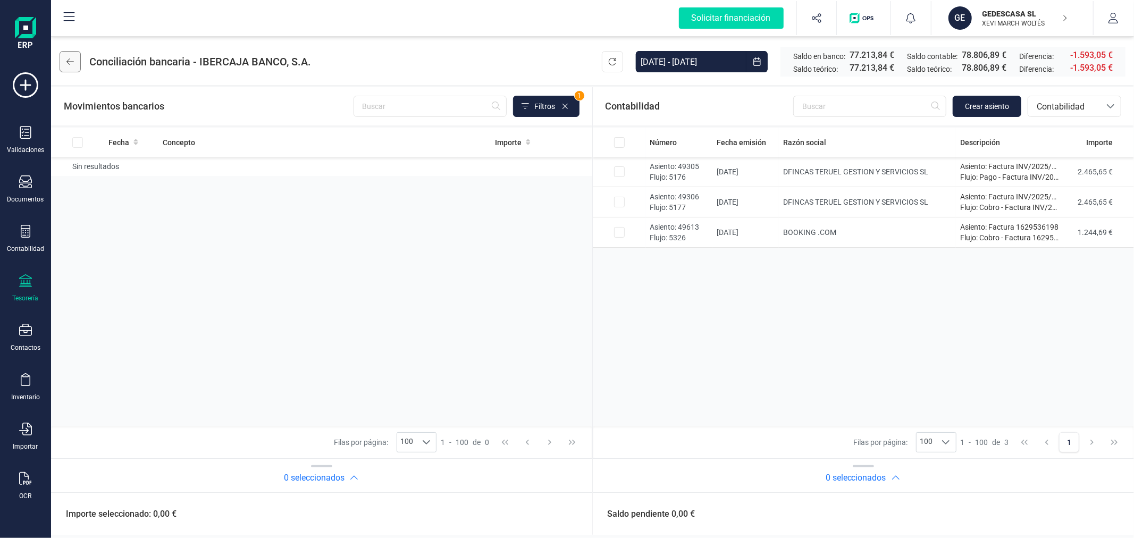
click at [70, 65] on icon at bounding box center [69, 61] width 7 height 9
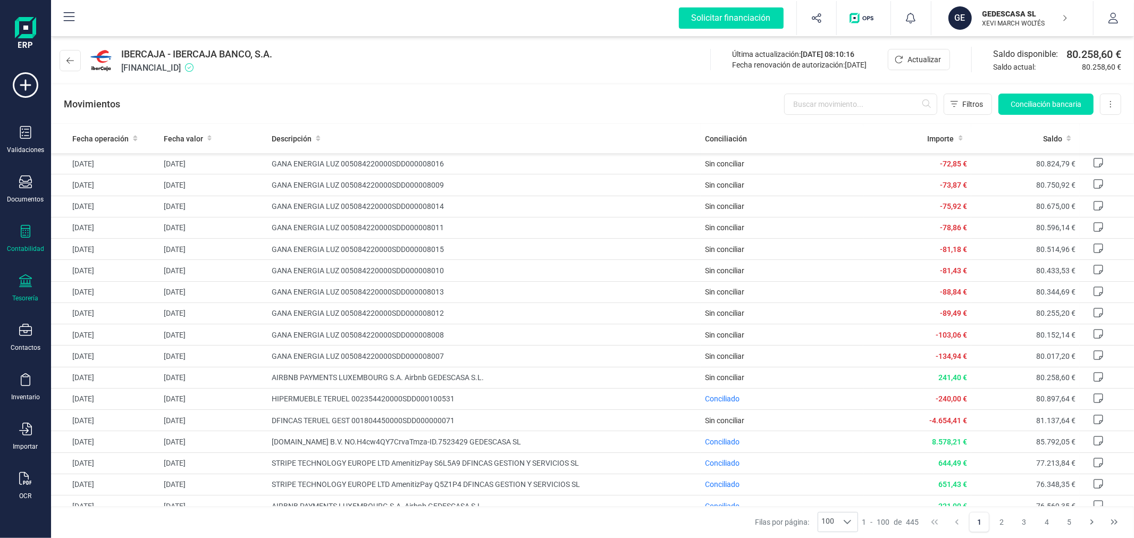
click at [27, 238] on div at bounding box center [25, 232] width 13 height 15
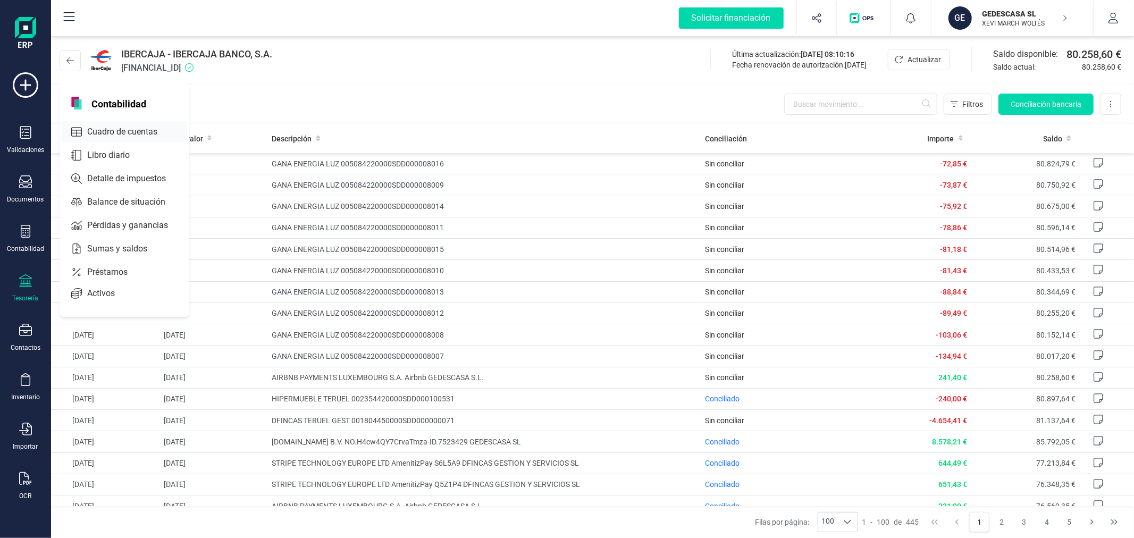
click at [110, 132] on span "Cuadro de cuentas" at bounding box center [130, 131] width 94 height 13
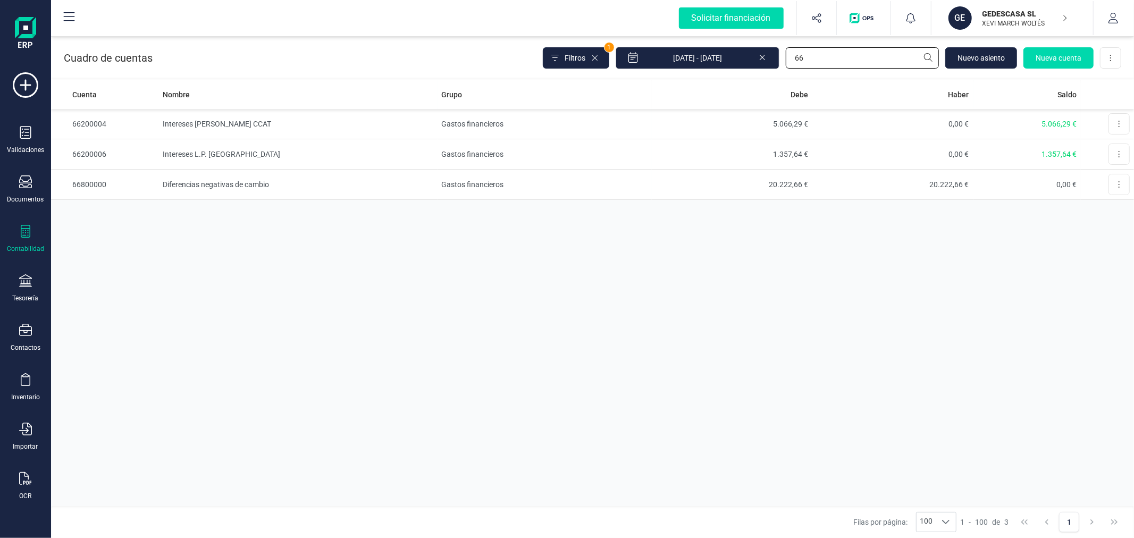
click at [862, 57] on input "66" at bounding box center [862, 57] width 153 height 21
click at [862, 60] on input "66" at bounding box center [862, 57] width 153 height 21
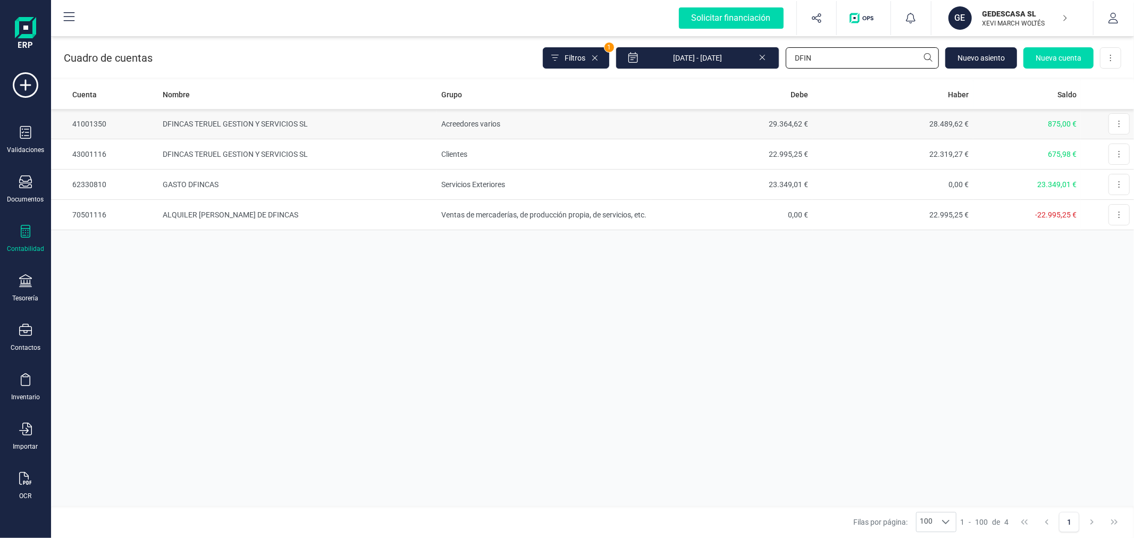
type input "DFIN"
click at [308, 125] on td "DFINCAS TERUEL GESTION Y SERVICIOS SL" at bounding box center [297, 124] width 279 height 30
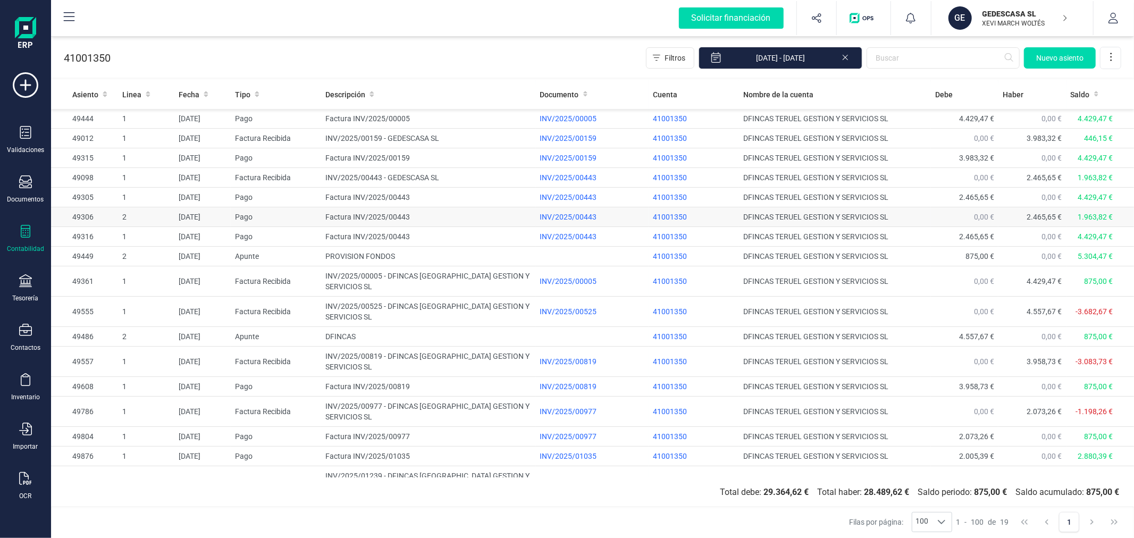
click at [278, 224] on td "Pago" at bounding box center [276, 217] width 90 height 20
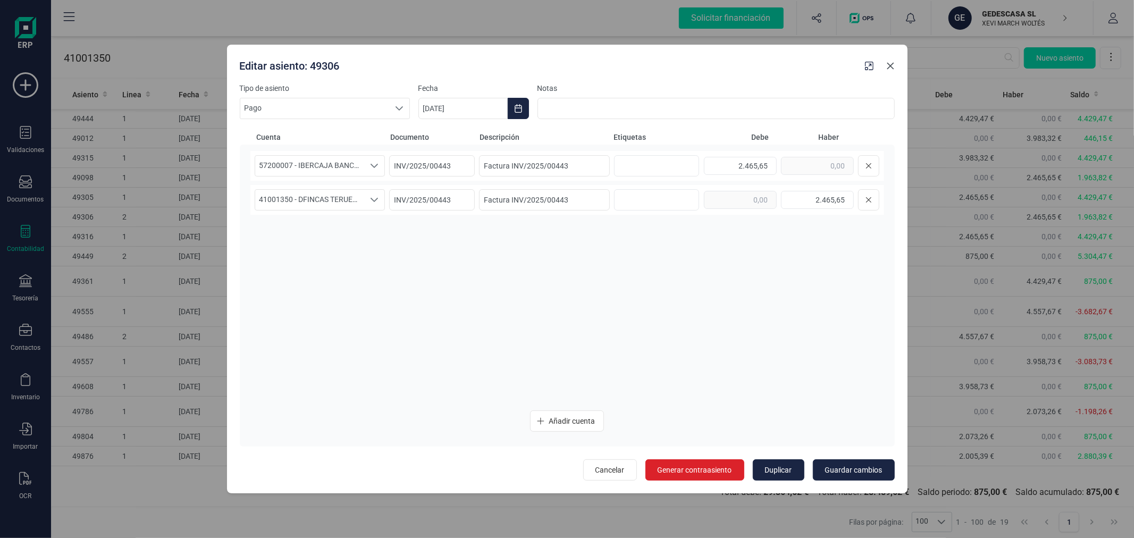
click at [894, 66] on icon "button" at bounding box center [890, 66] width 9 height 9
type input "[DATE]"
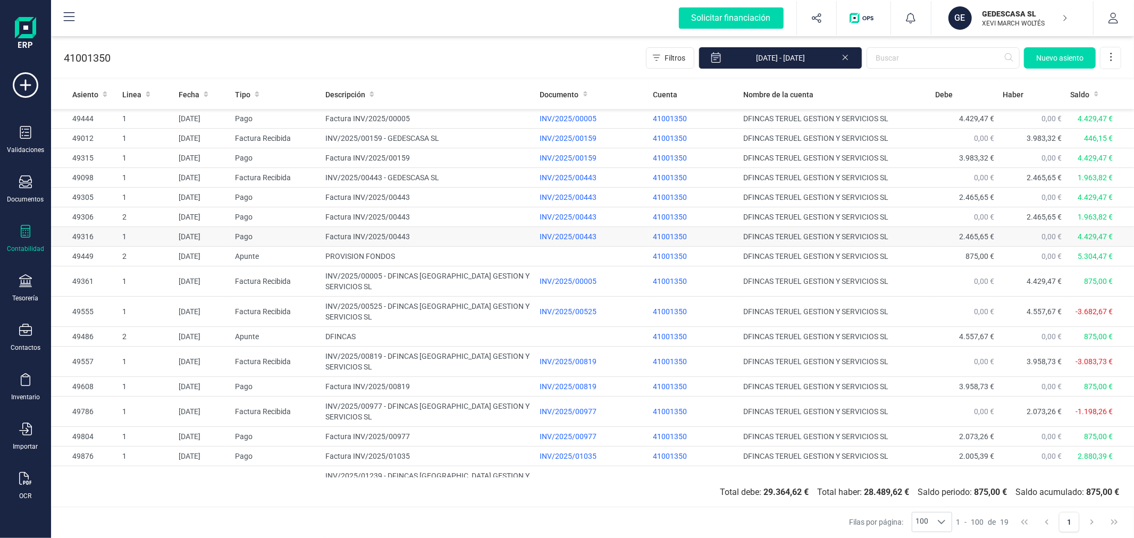
click at [382, 240] on td "Factura INV/2025/00443" at bounding box center [428, 237] width 214 height 20
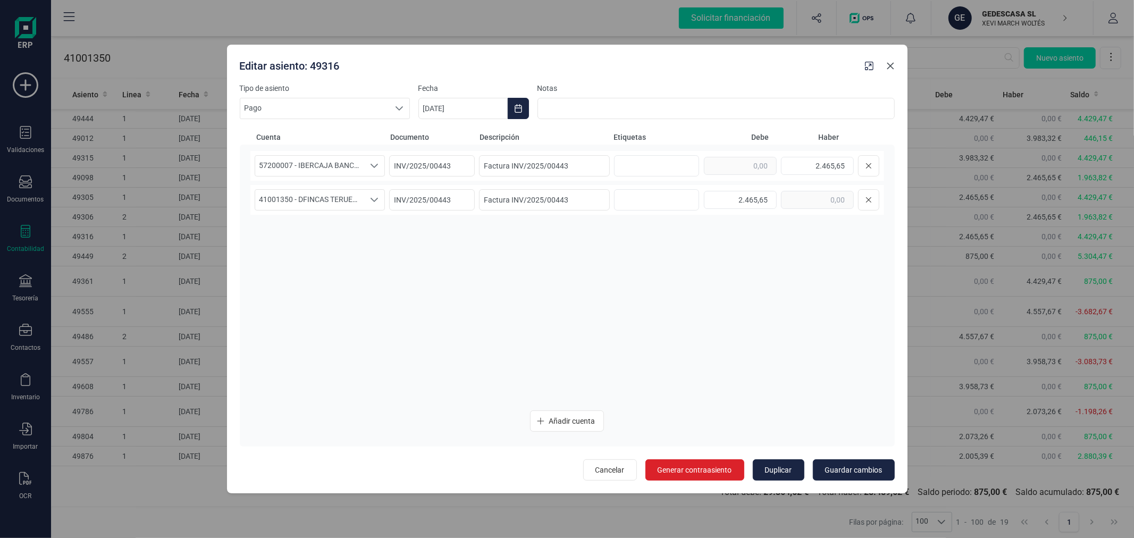
click at [890, 69] on icon "button" at bounding box center [890, 66] width 9 height 9
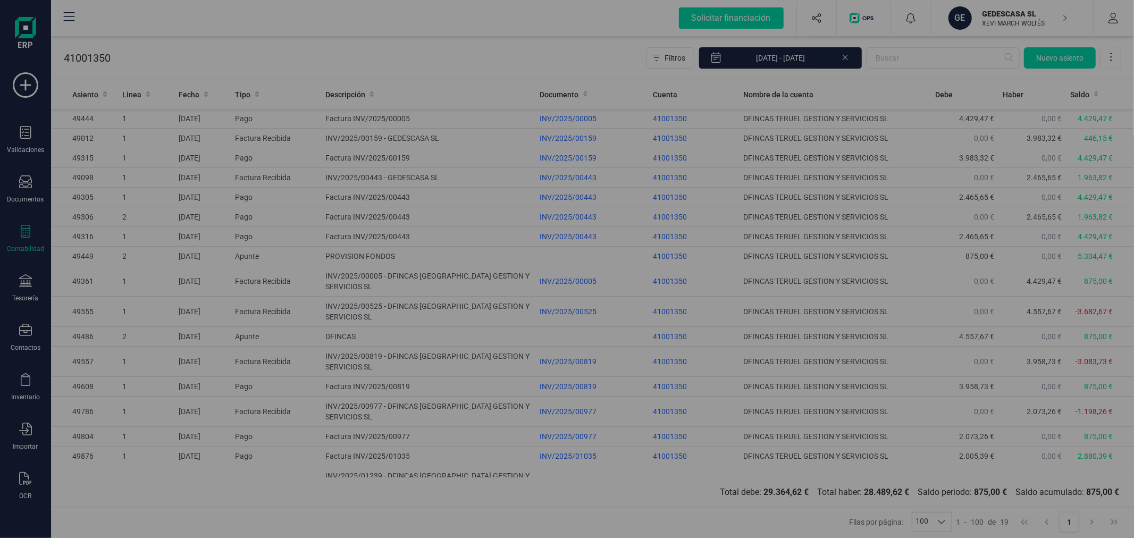
type input "[DATE]"
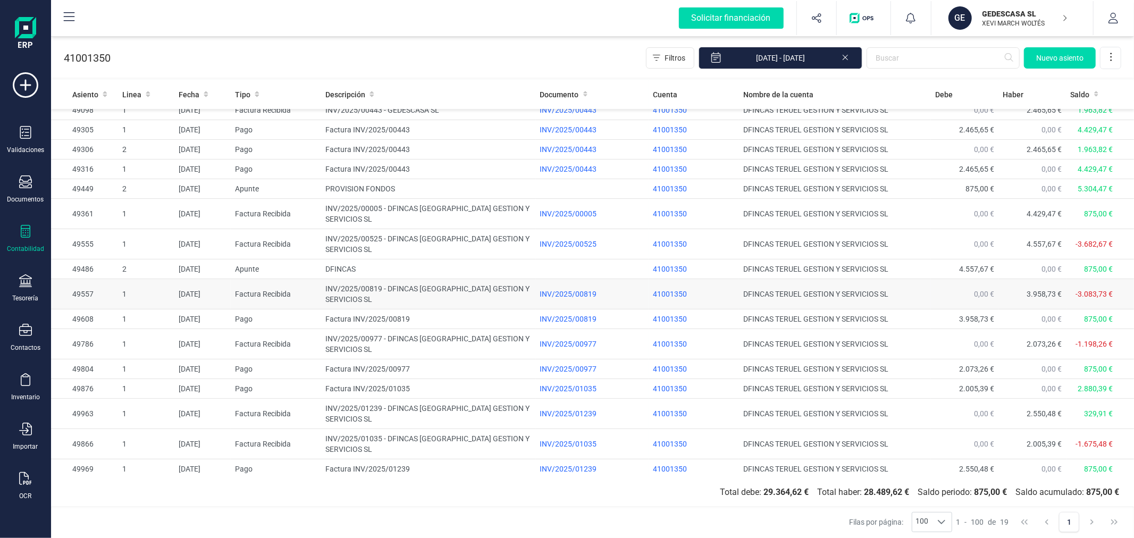
scroll to position [70, 0]
click at [23, 490] on div "OCR" at bounding box center [25, 486] width 43 height 28
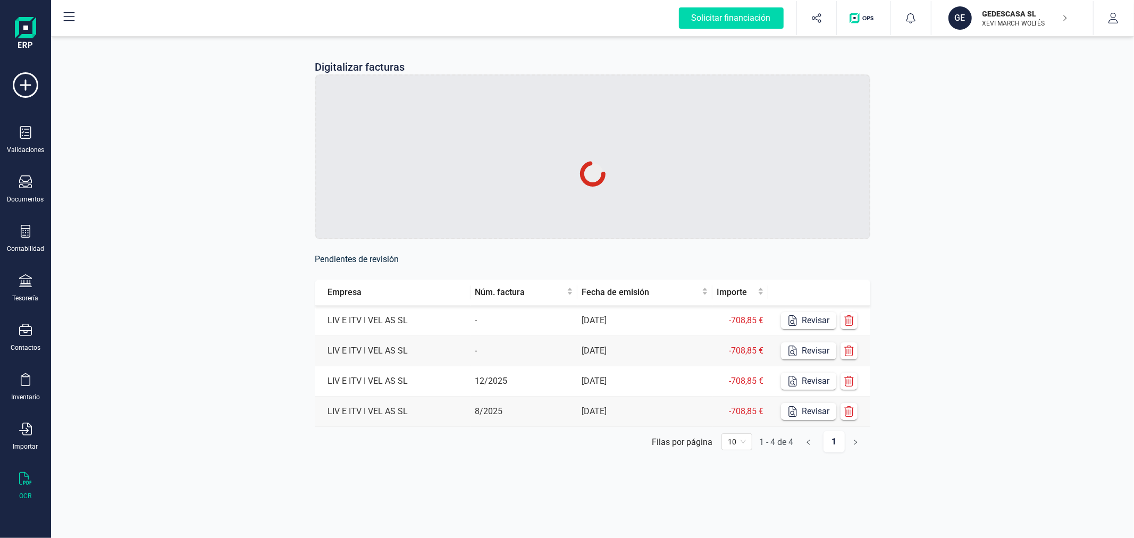
click at [392, 154] on div at bounding box center [592, 156] width 555 height 165
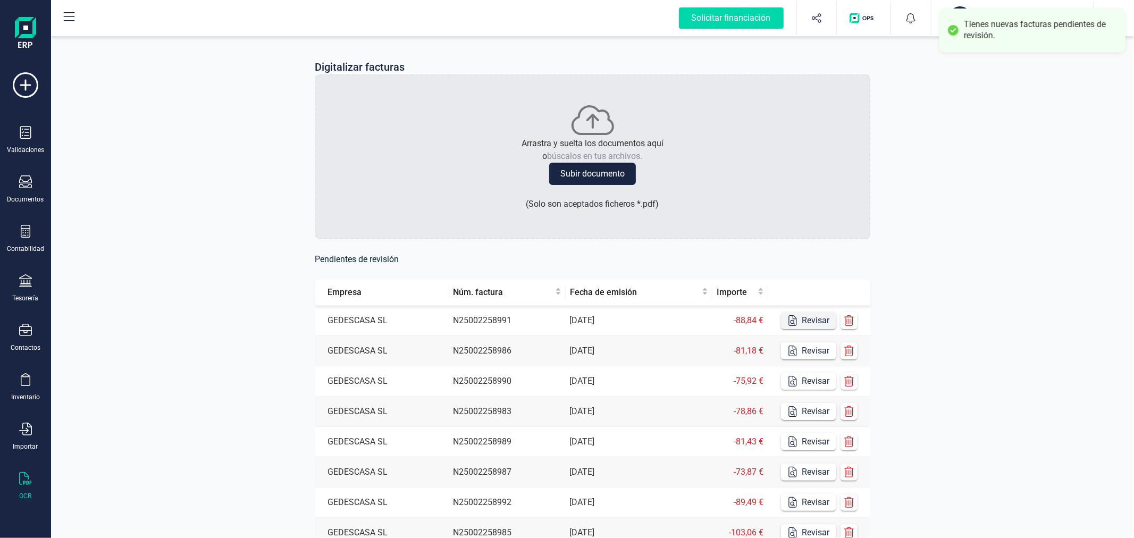
click at [803, 323] on button "Revisar" at bounding box center [808, 320] width 55 height 17
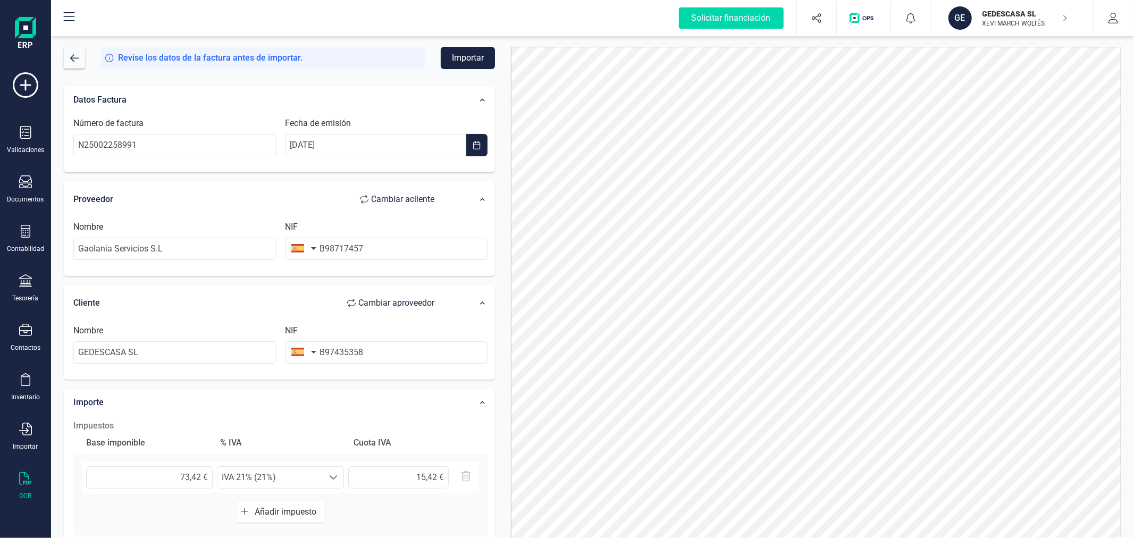
click at [475, 54] on button "Importar" at bounding box center [468, 58] width 54 height 22
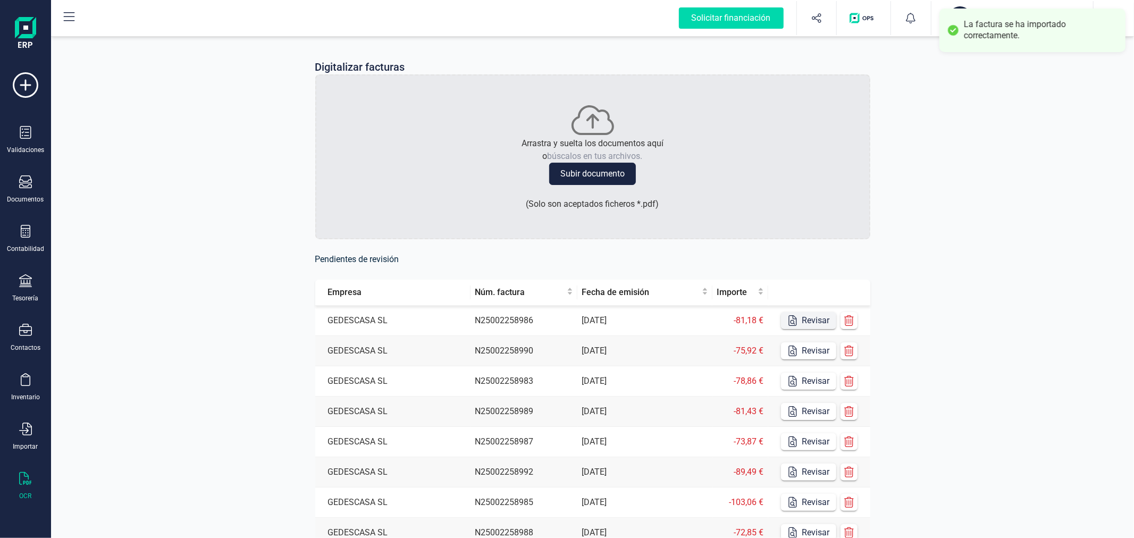
click at [809, 320] on button "Revisar" at bounding box center [808, 320] width 55 height 17
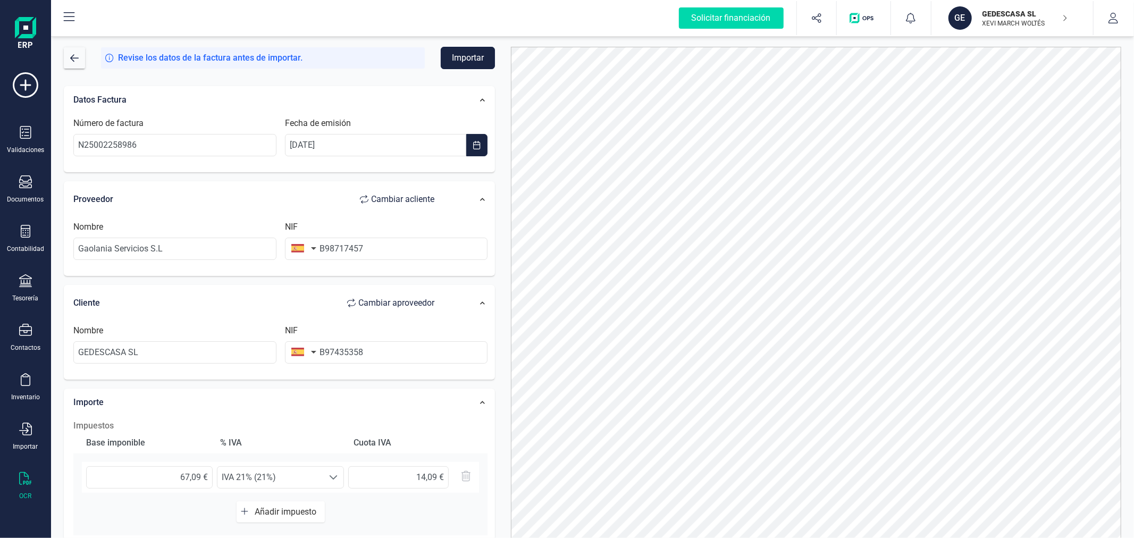
click at [454, 52] on button "Importar" at bounding box center [468, 58] width 54 height 22
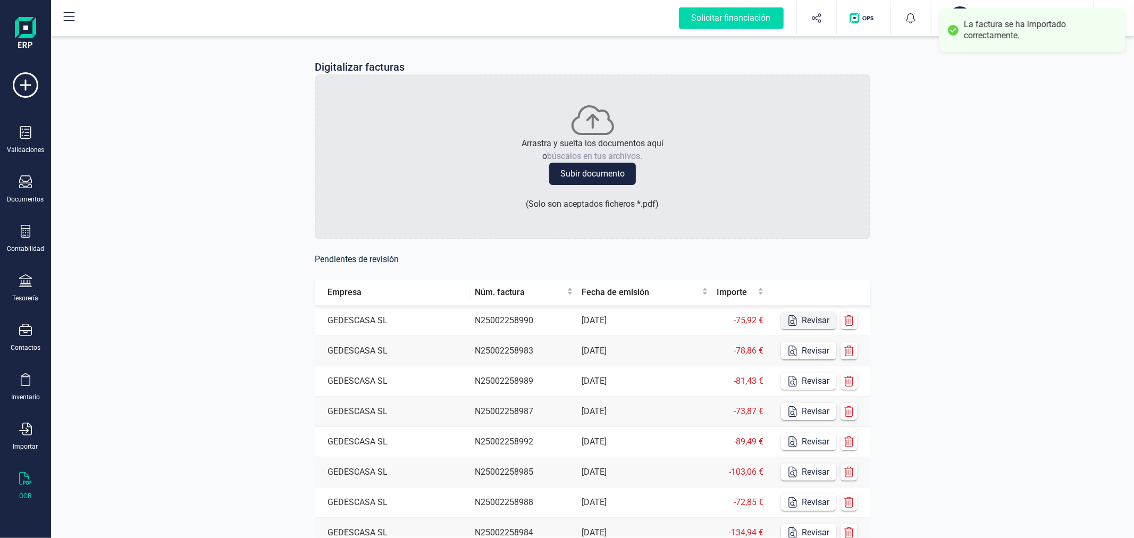
click at [794, 318] on icon "button" at bounding box center [792, 320] width 11 height 11
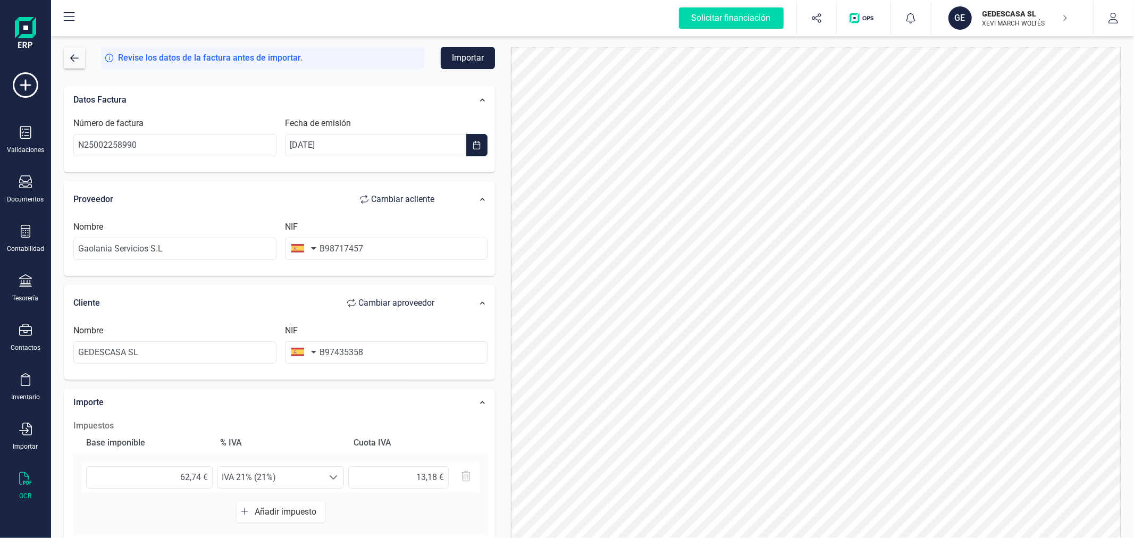
click at [467, 55] on button "Importar" at bounding box center [468, 58] width 54 height 22
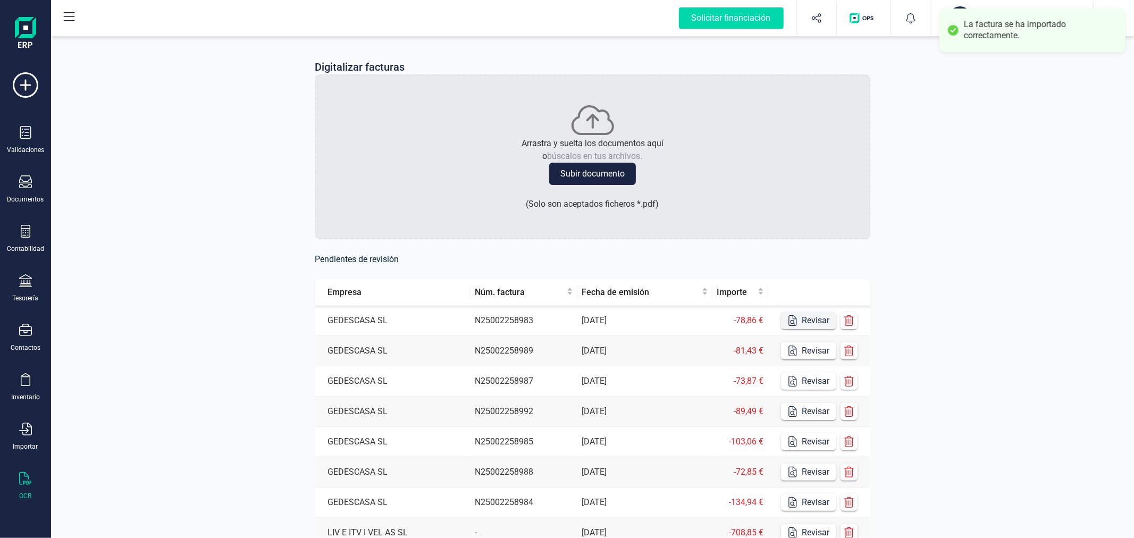
click at [806, 321] on button "Revisar" at bounding box center [808, 320] width 55 height 17
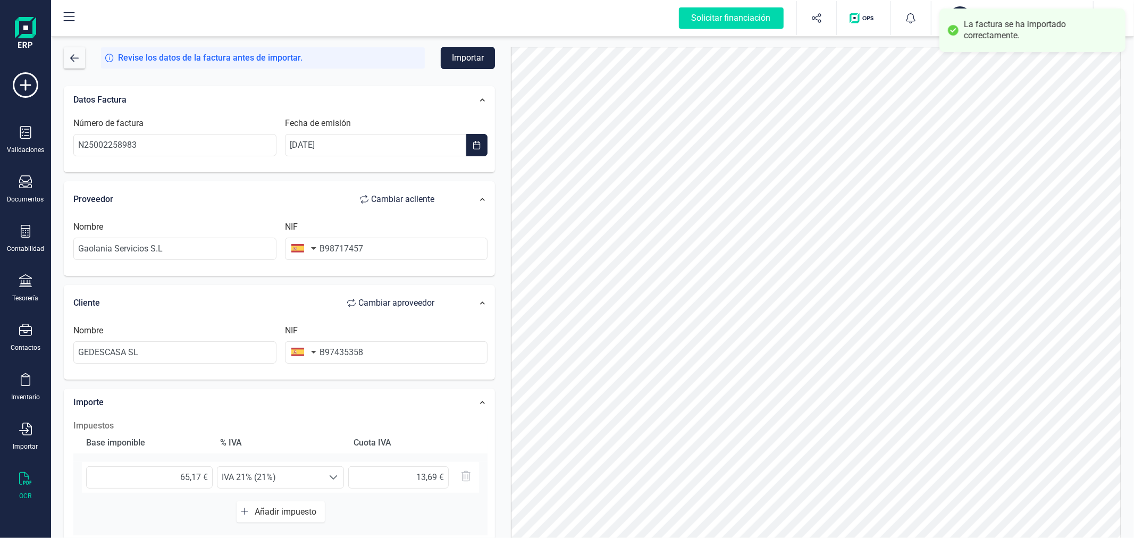
click at [473, 65] on button "Importar" at bounding box center [468, 58] width 54 height 22
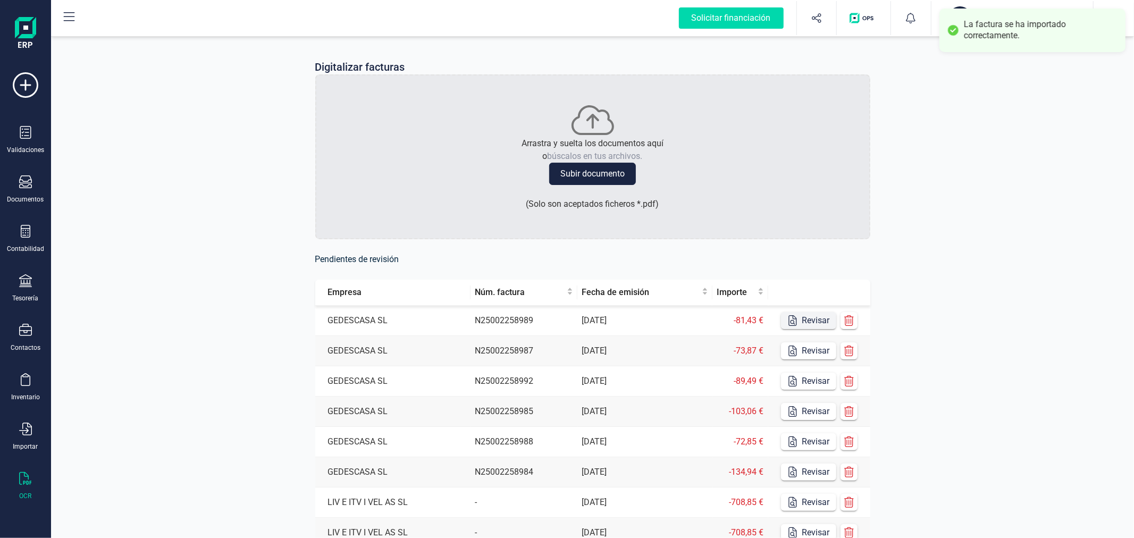
click at [813, 319] on button "Revisar" at bounding box center [808, 320] width 55 height 17
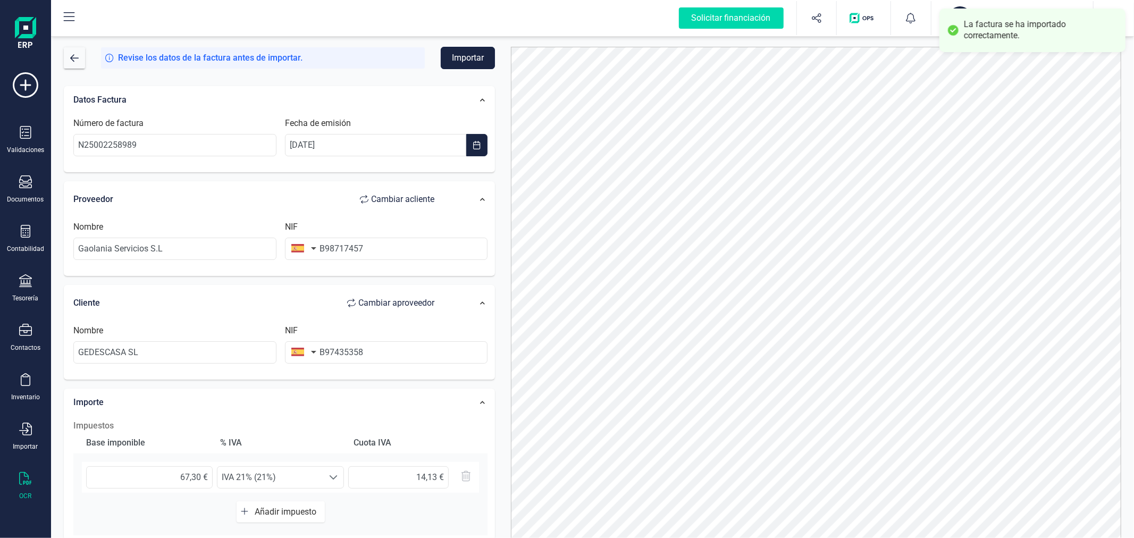
click at [466, 54] on button "Importar" at bounding box center [468, 58] width 54 height 22
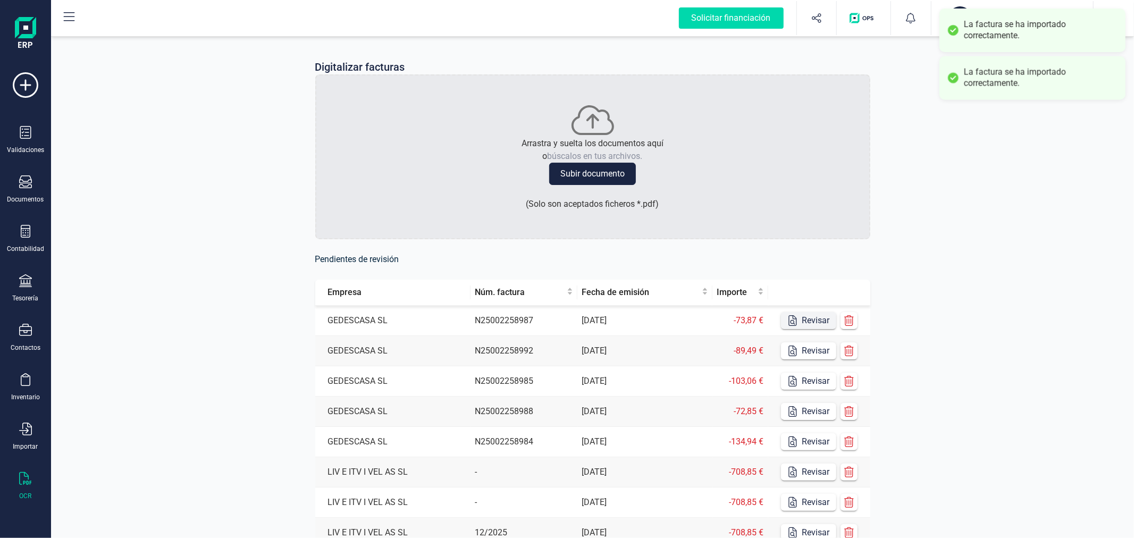
click at [810, 319] on button "Revisar" at bounding box center [808, 320] width 55 height 17
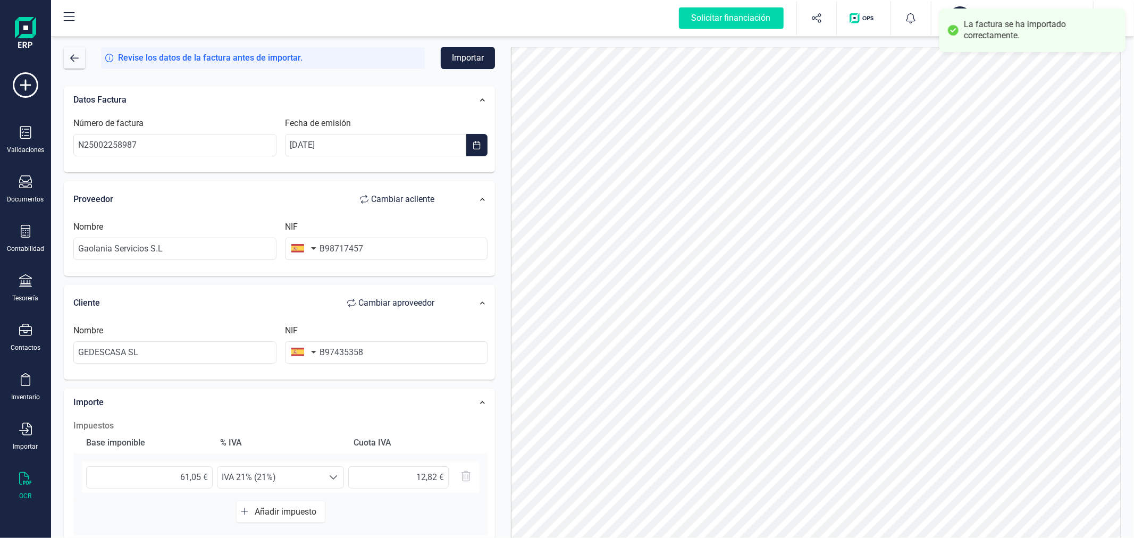
click at [475, 64] on button "Importar" at bounding box center [468, 58] width 54 height 22
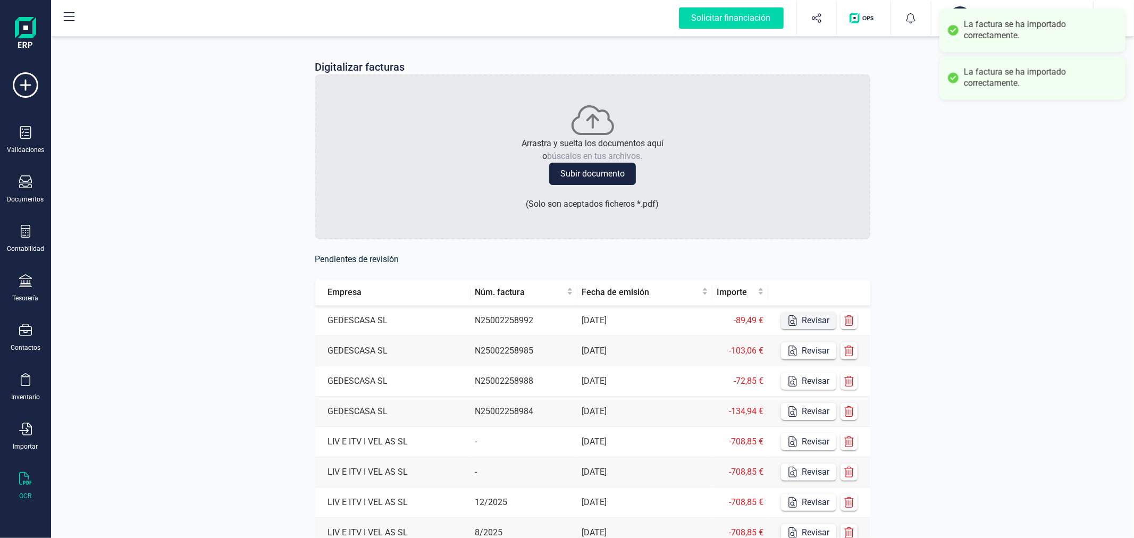
click at [805, 321] on button "Revisar" at bounding box center [808, 320] width 55 height 17
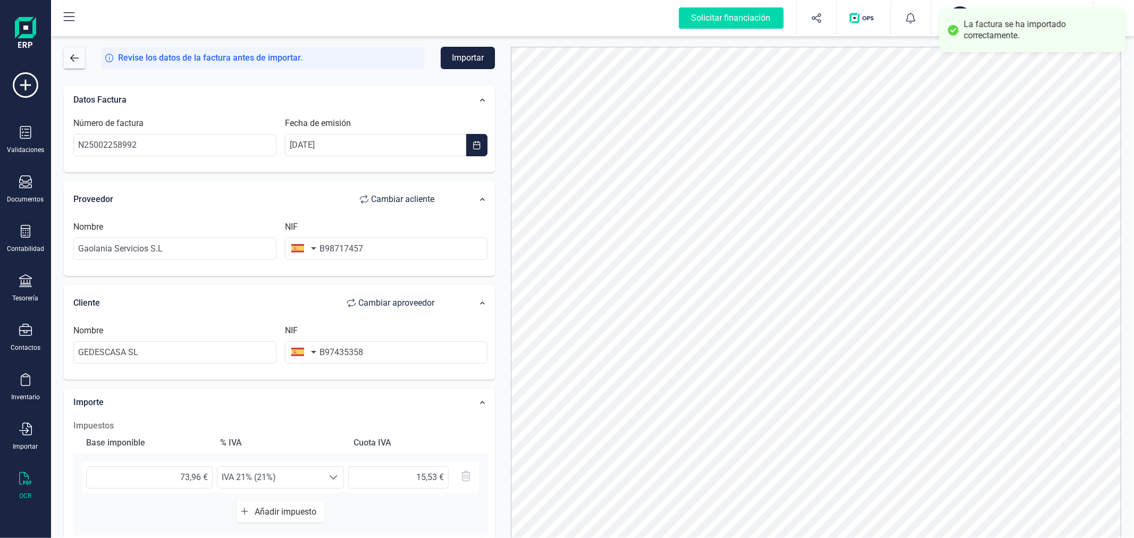
click at [461, 61] on button "Importar" at bounding box center [468, 58] width 54 height 22
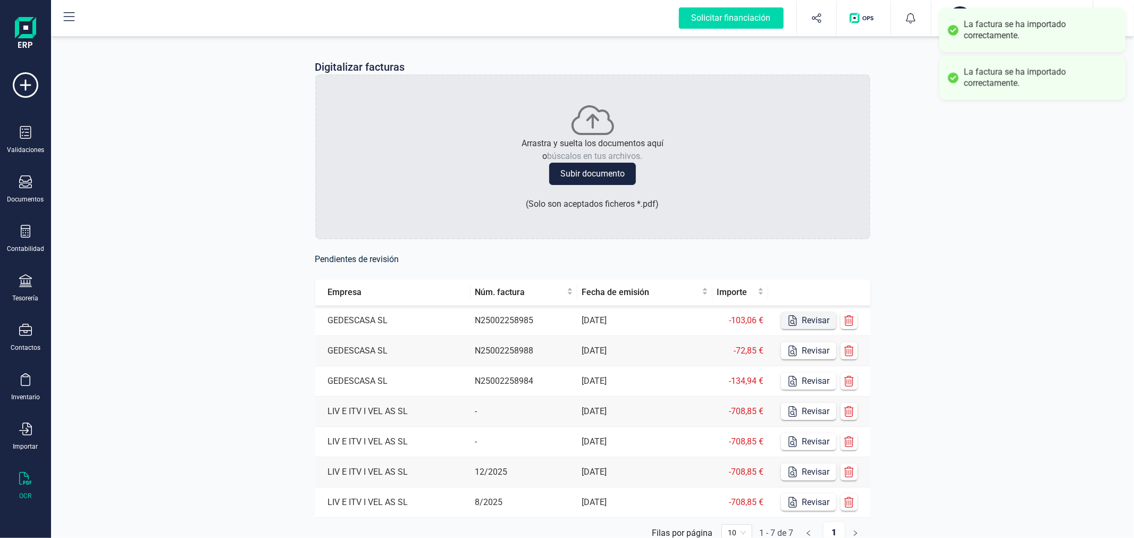
click at [811, 322] on button "Revisar" at bounding box center [808, 320] width 55 height 17
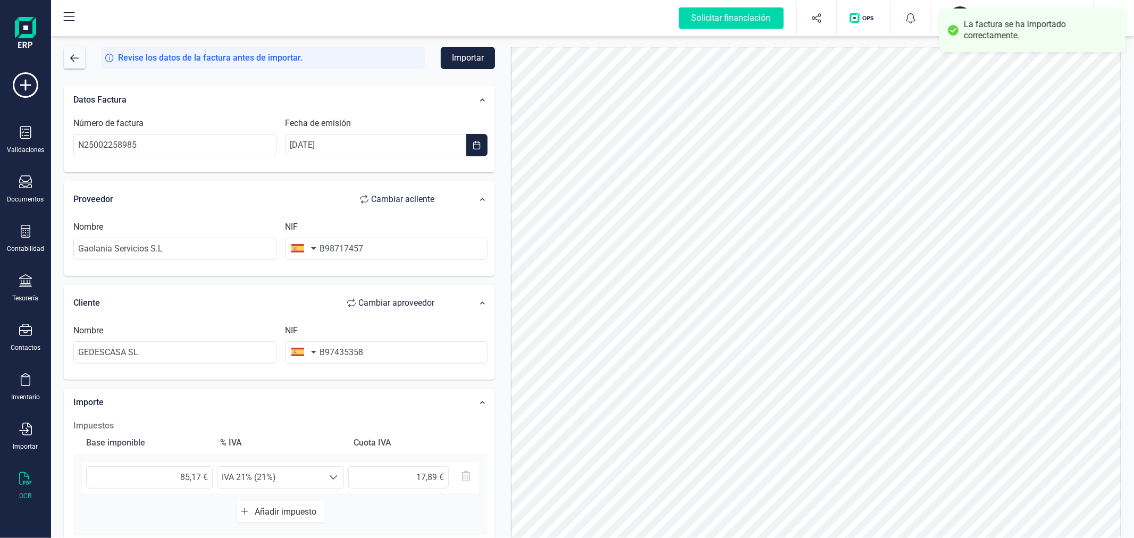
click at [470, 63] on button "Importar" at bounding box center [468, 58] width 54 height 22
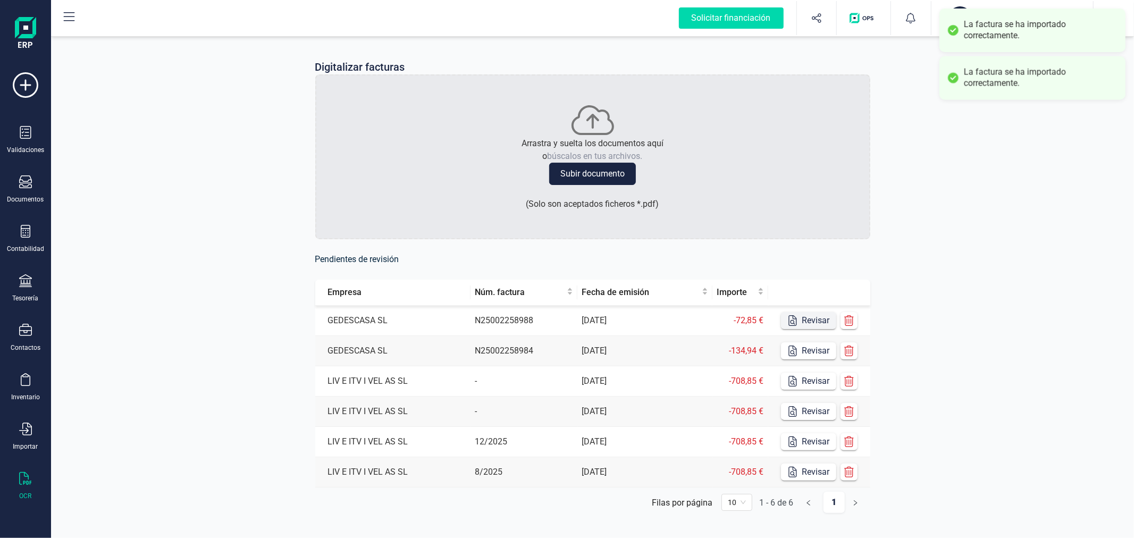
click at [819, 322] on button "Revisar" at bounding box center [808, 320] width 55 height 17
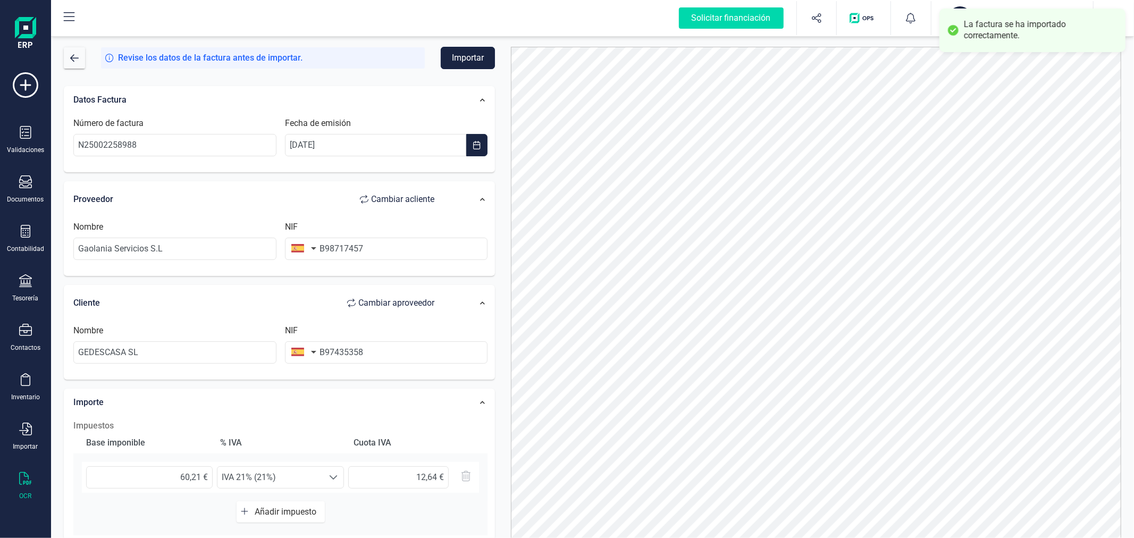
click at [463, 61] on button "Importar" at bounding box center [468, 58] width 54 height 22
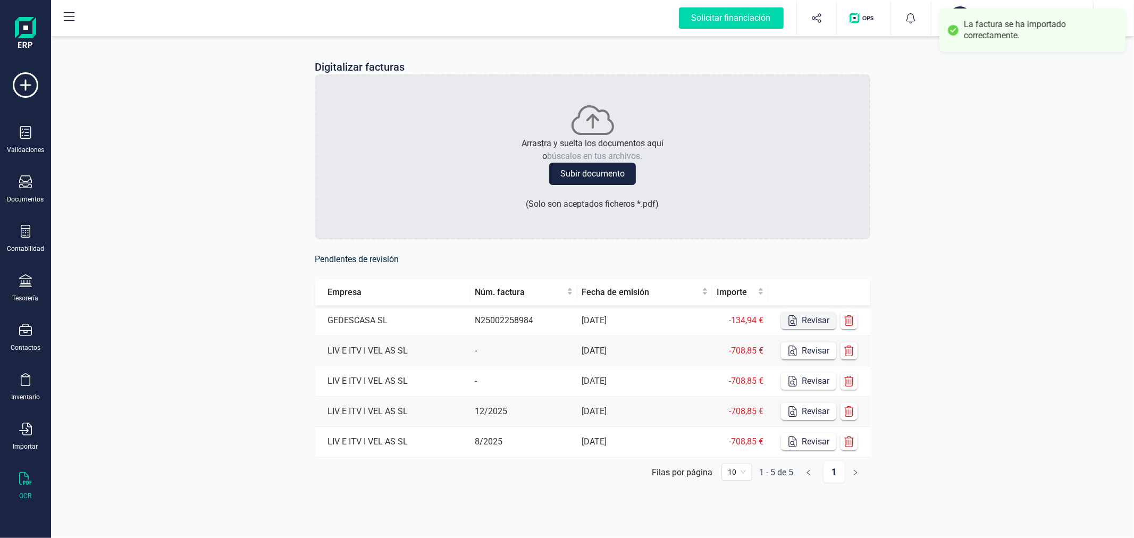
click at [816, 320] on button "Revisar" at bounding box center [808, 320] width 55 height 17
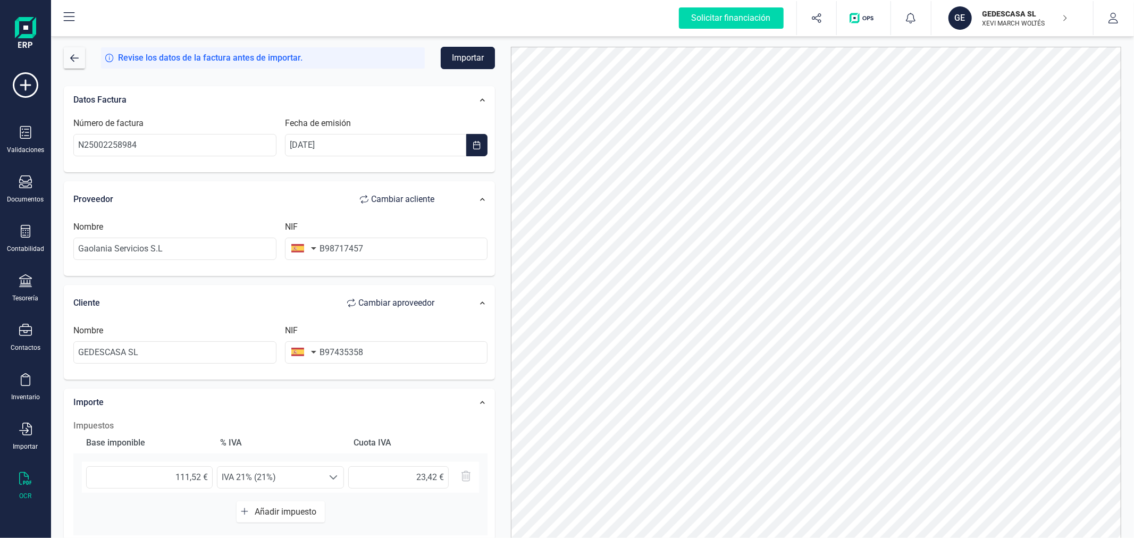
click at [455, 61] on button "Importar" at bounding box center [468, 58] width 54 height 22
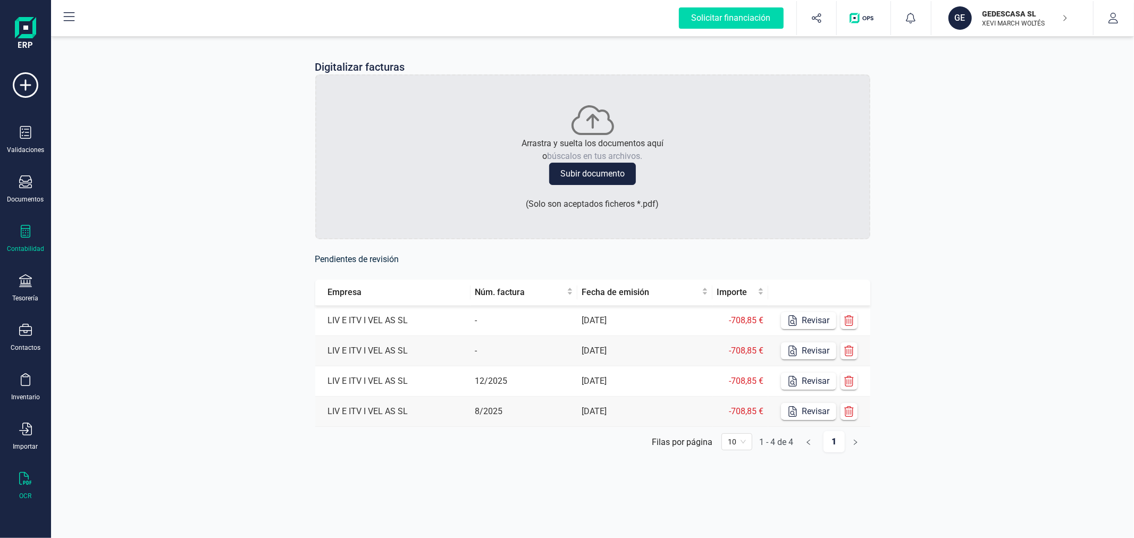
click at [35, 233] on div "Contabilidad" at bounding box center [25, 239] width 43 height 28
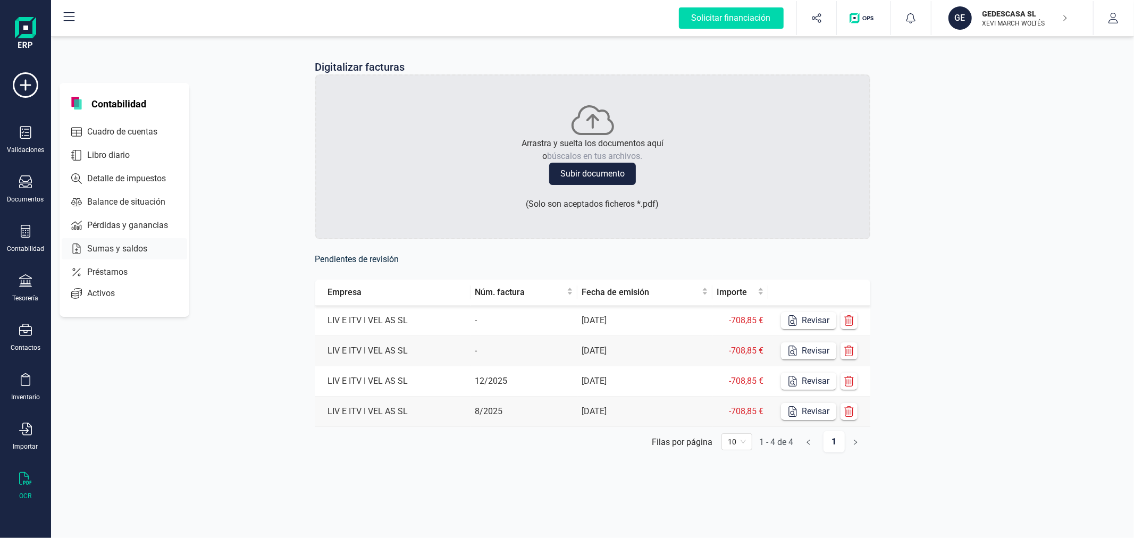
click at [123, 248] on span "Sumas y saldos" at bounding box center [124, 248] width 83 height 13
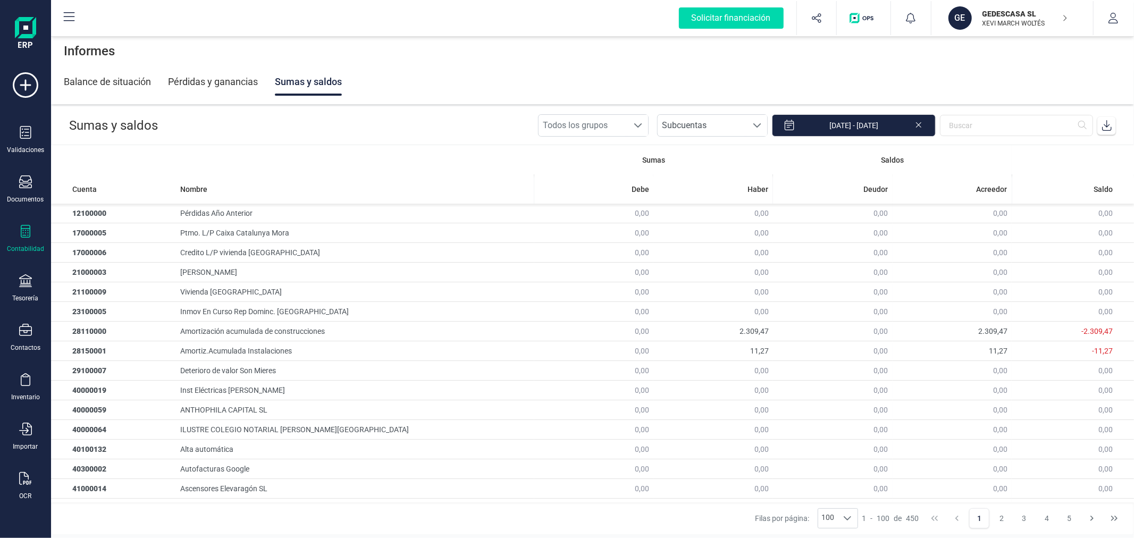
click at [1115, 129] on span at bounding box center [1106, 125] width 21 height 21
click at [822, 126] on input "[DATE] - [DATE]" at bounding box center [854, 125] width 164 height 22
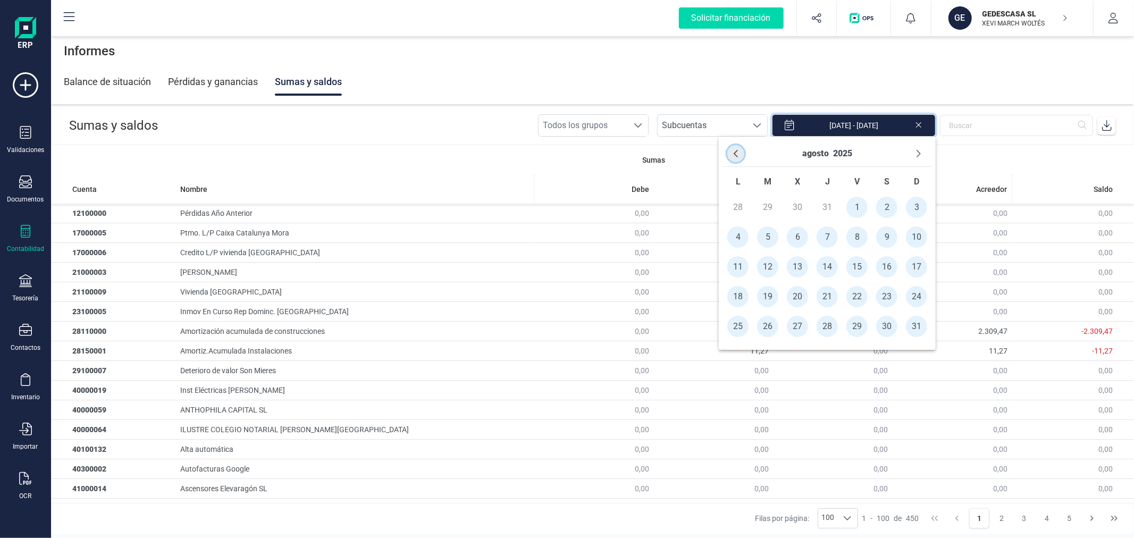
click at [741, 153] on button "Previous Month" at bounding box center [735, 153] width 17 height 17
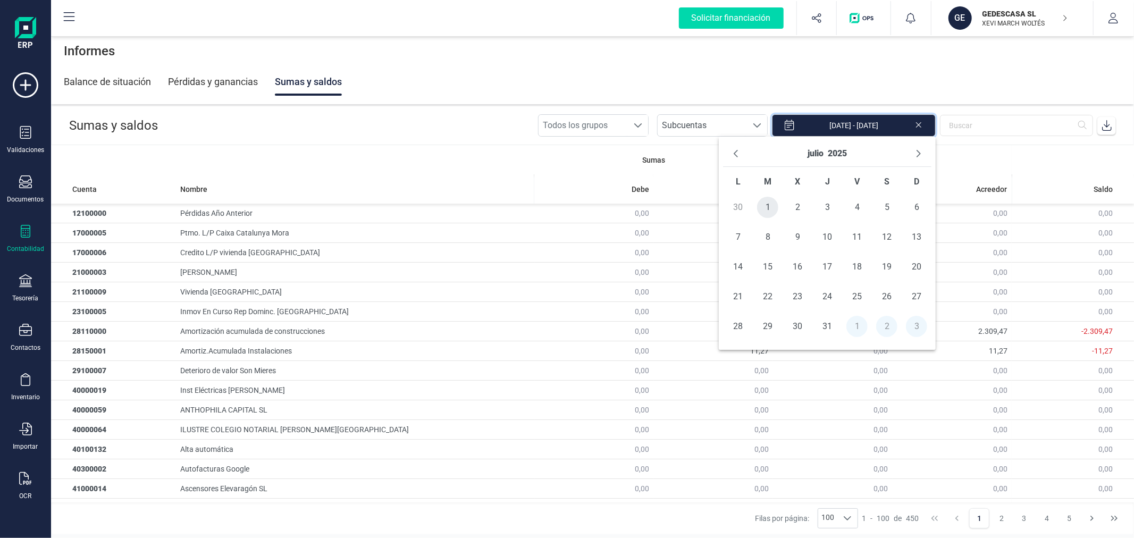
click at [771, 208] on span "1" at bounding box center [767, 207] width 21 height 21
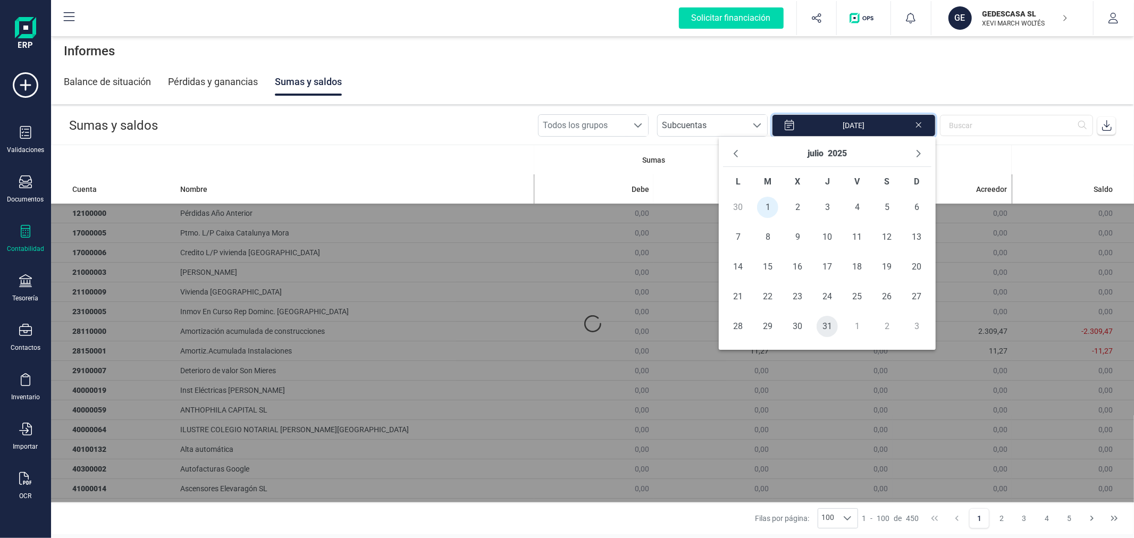
click at [828, 327] on span "31" at bounding box center [827, 326] width 21 height 21
type input "[DATE] - [DATE]"
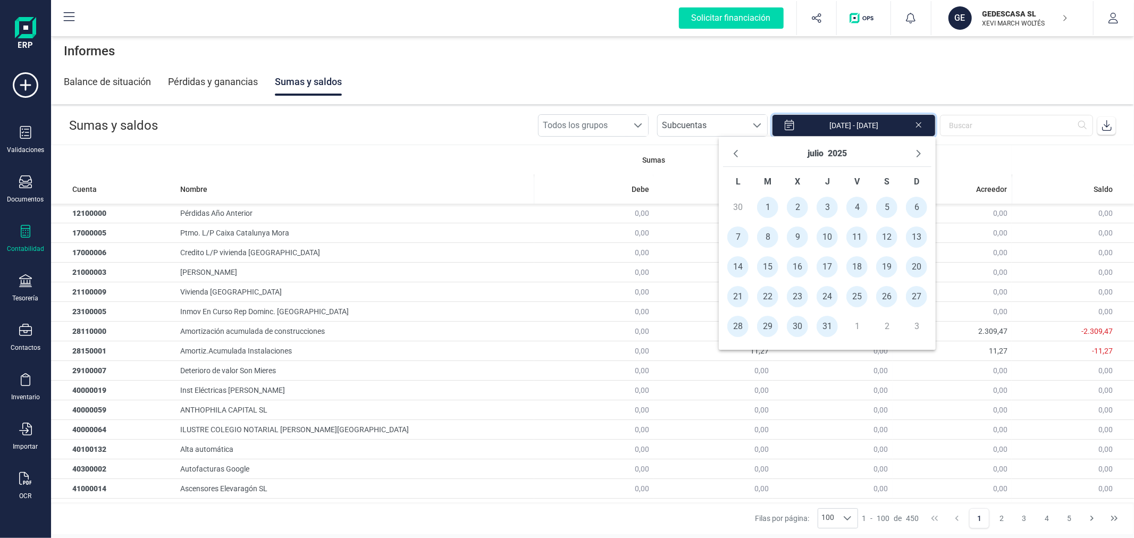
click at [1106, 125] on icon at bounding box center [1107, 125] width 11 height 11
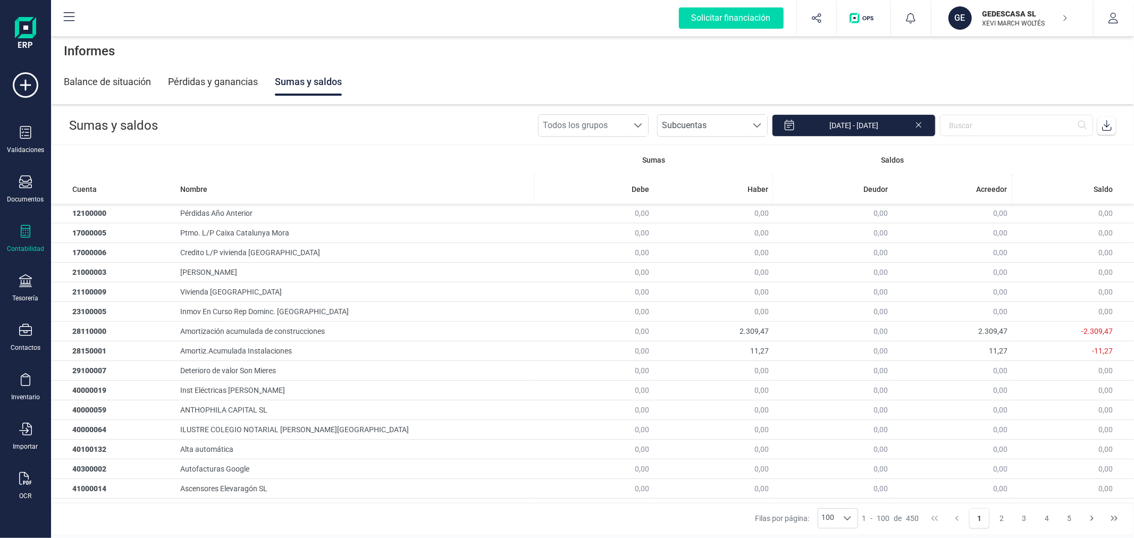
click at [1000, 19] on p "XEVI MARCH WOLTÉS" at bounding box center [1025, 23] width 85 height 9
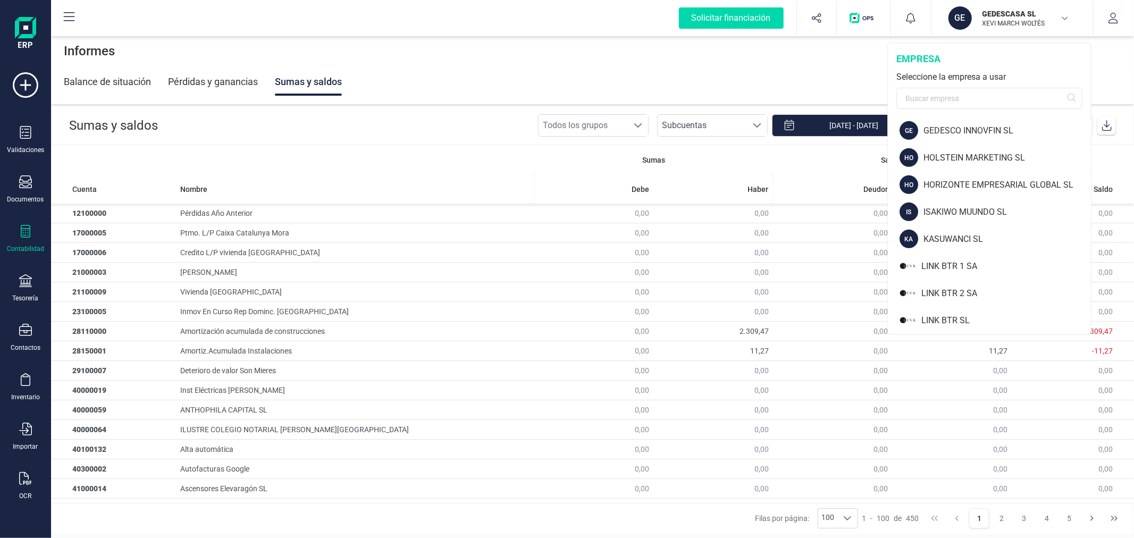
scroll to position [591, 0]
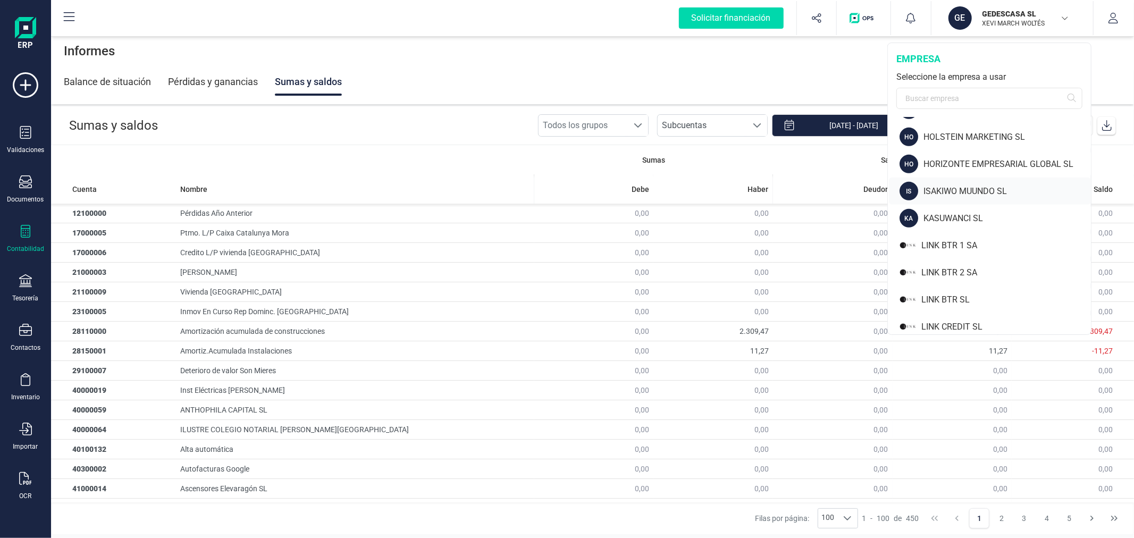
click at [946, 188] on div "ISAKIWO MUUNDO SL" at bounding box center [1007, 191] width 167 height 13
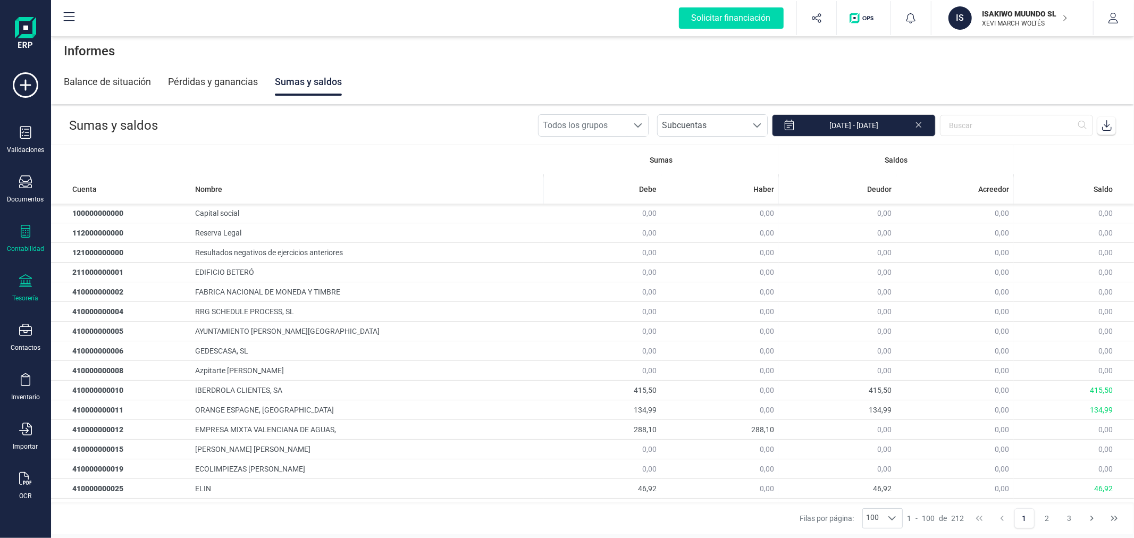
click at [23, 285] on icon at bounding box center [25, 280] width 13 height 13
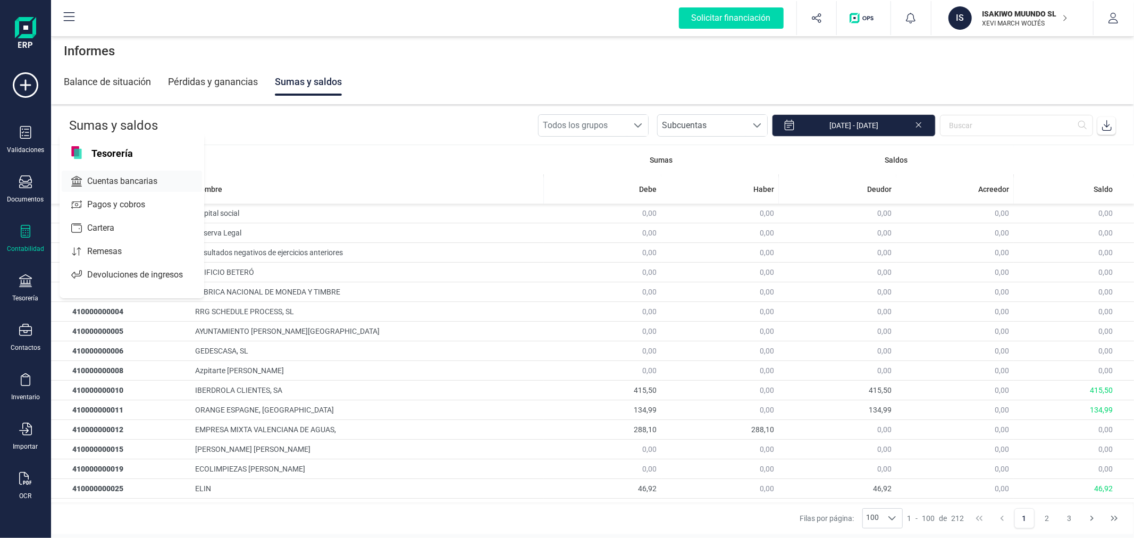
click at [86, 180] on span "Cuentas bancarias" at bounding box center [130, 181] width 94 height 13
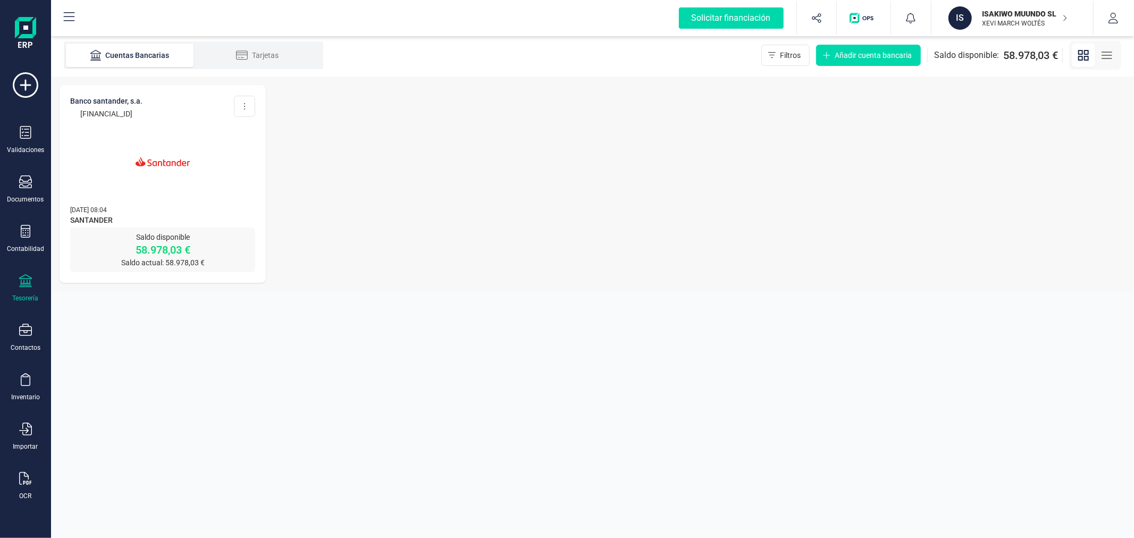
click at [179, 193] on img at bounding box center [162, 161] width 89 height 89
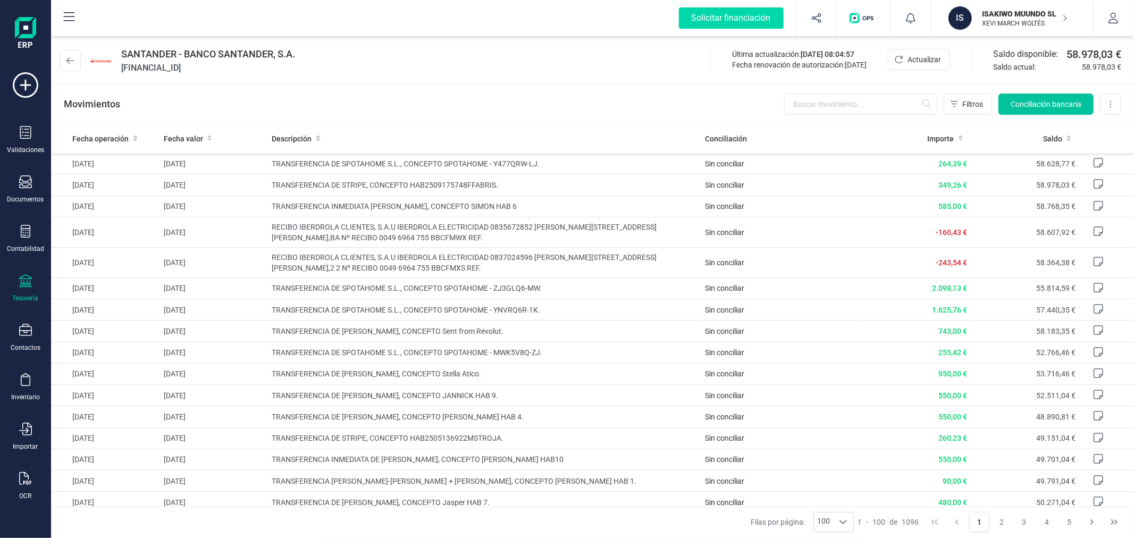
click at [1045, 110] on button "Conciliación bancaria" at bounding box center [1045, 104] width 95 height 21
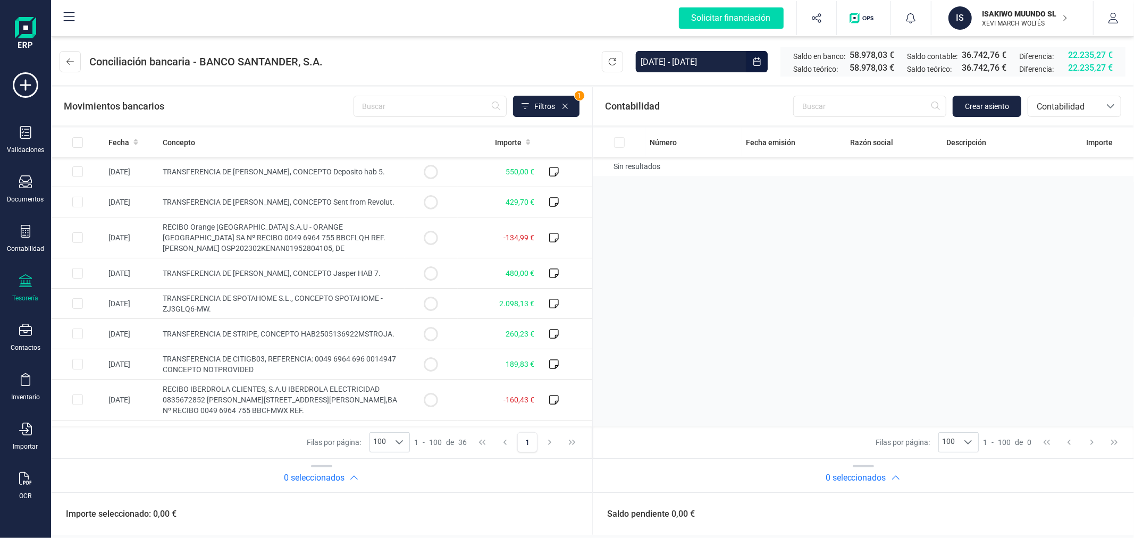
click at [697, 64] on input "[DATE] - [DATE]" at bounding box center [691, 61] width 111 height 21
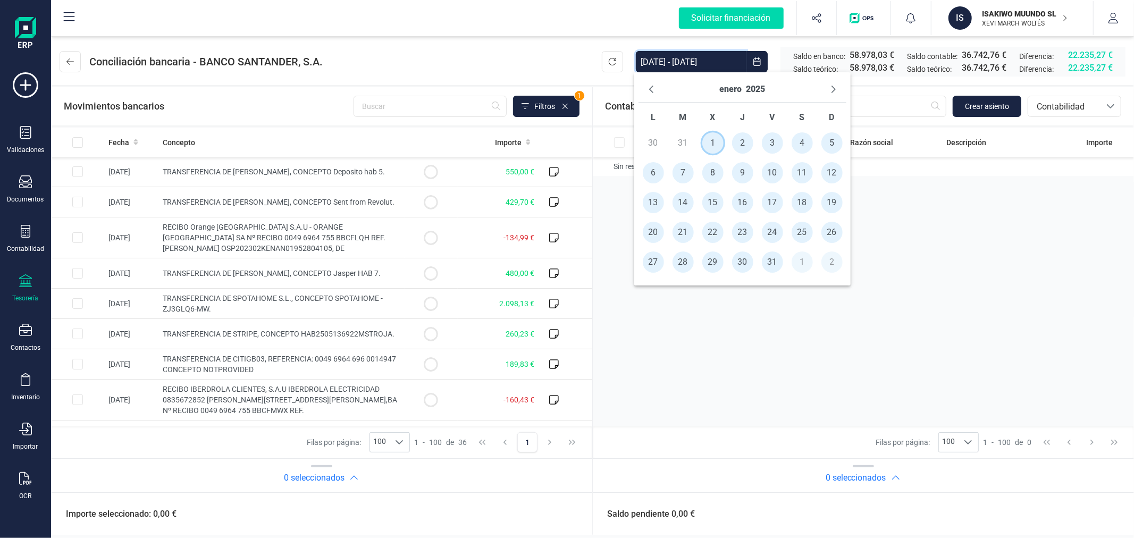
click at [704, 144] on span "1" at bounding box center [712, 142] width 21 height 21
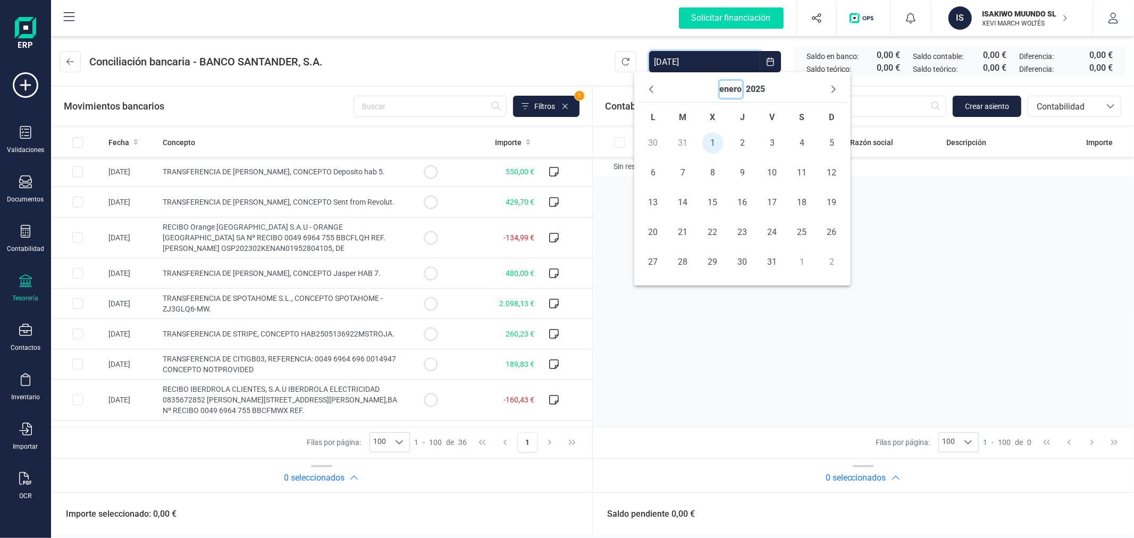
click at [721, 86] on button "enero" at bounding box center [731, 89] width 22 height 17
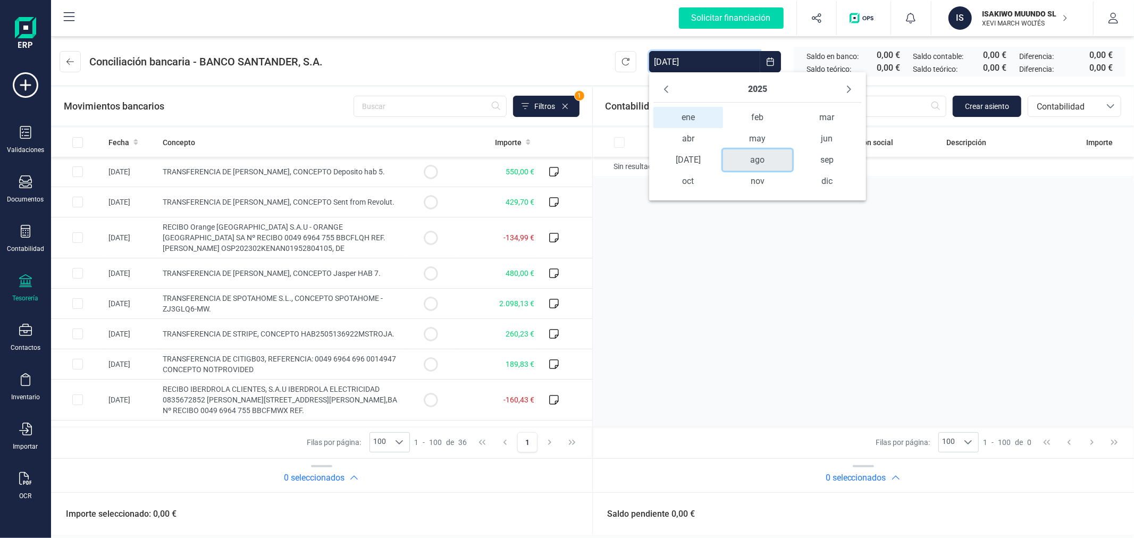
click at [766, 156] on span "ago" at bounding box center [757, 159] width 69 height 21
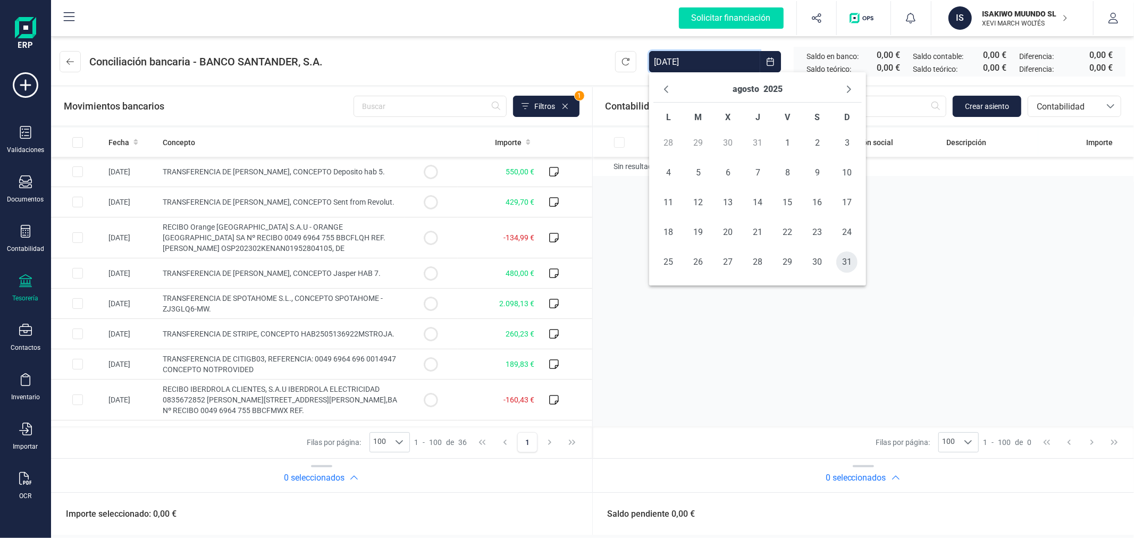
click at [845, 257] on span "31" at bounding box center [846, 261] width 21 height 21
type input "[DATE] - [DATE]"
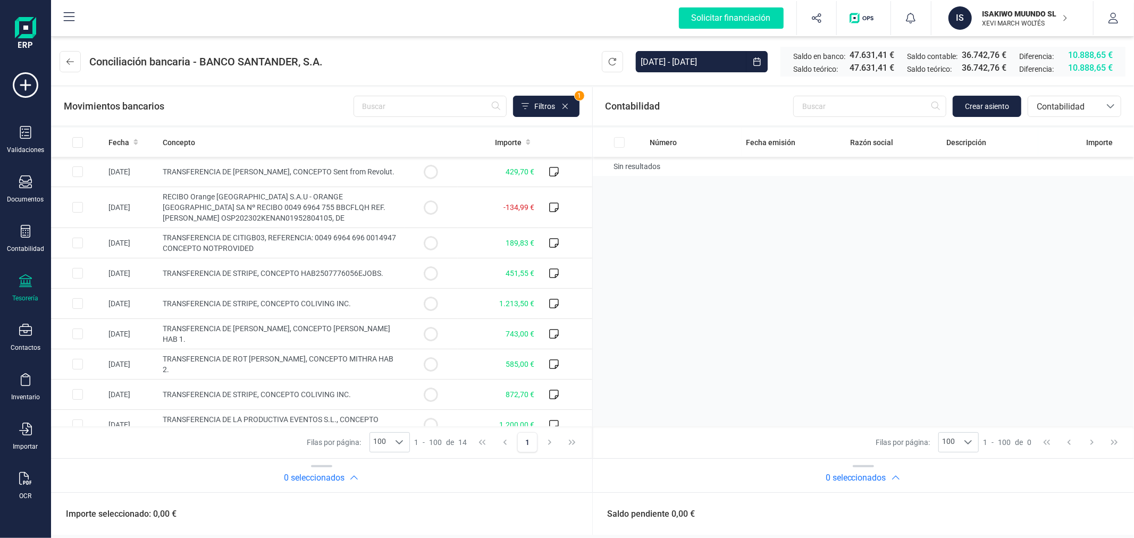
click at [454, 62] on header "Conciliación bancaria - BANCO SANTANDER, [DATE] - [DATE] Saldo en banco: 47.631…" at bounding box center [592, 59] width 1083 height 51
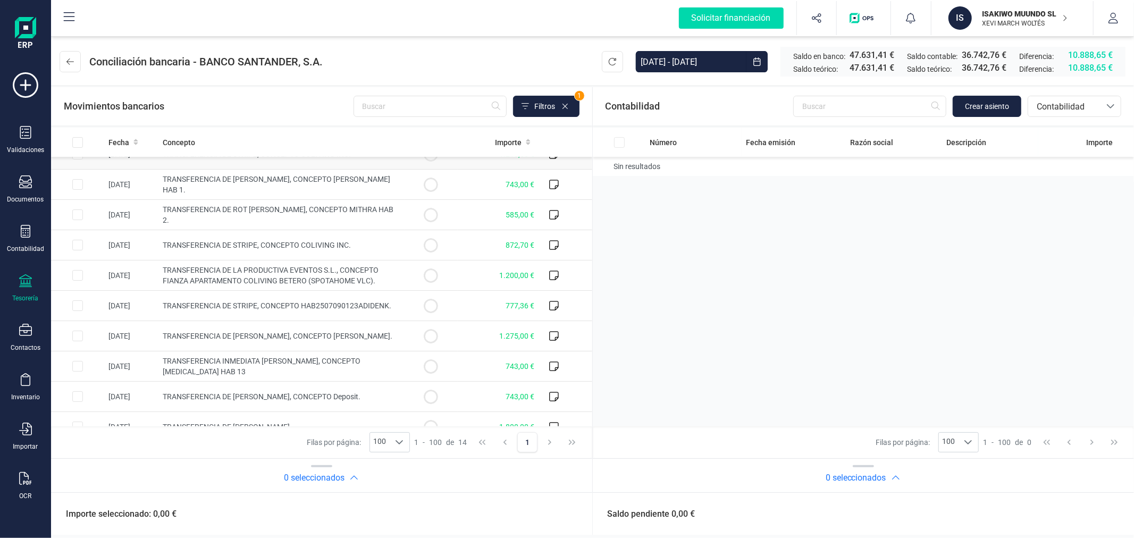
scroll to position [166, 0]
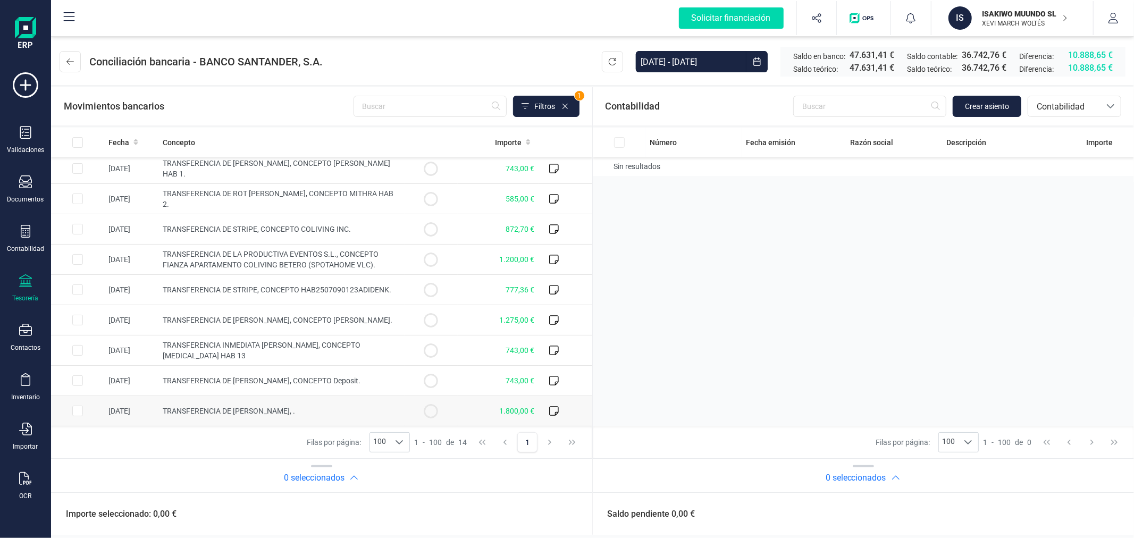
click at [81, 408] on input "Row Selected 944bb40c-24aa-4a84-a4c7-eed40aedee44" at bounding box center [77, 411] width 11 height 11
checkbox input "true"
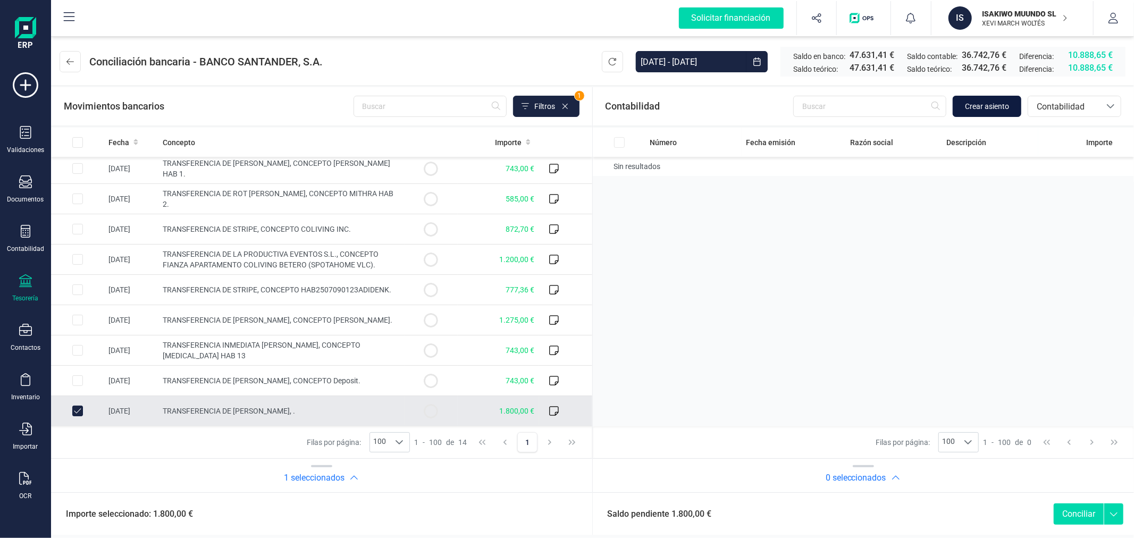
click at [988, 102] on span "Crear asiento" at bounding box center [987, 106] width 44 height 11
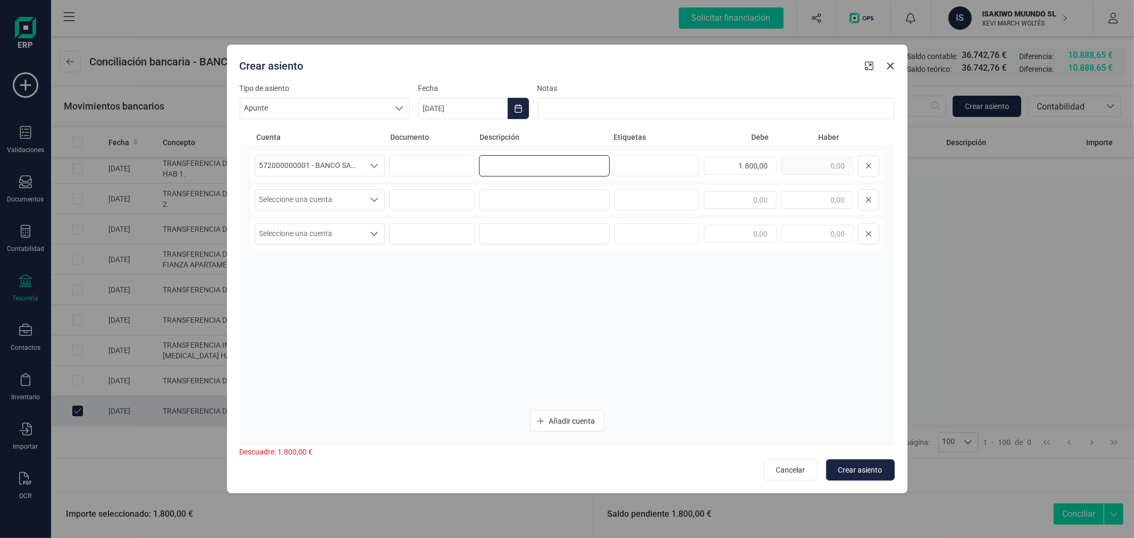
click at [503, 159] on input at bounding box center [544, 165] width 131 height 21
type input "[PERSON_NAME]"
click at [338, 197] on span "Seleccione una cuenta" at bounding box center [310, 200] width 110 height 20
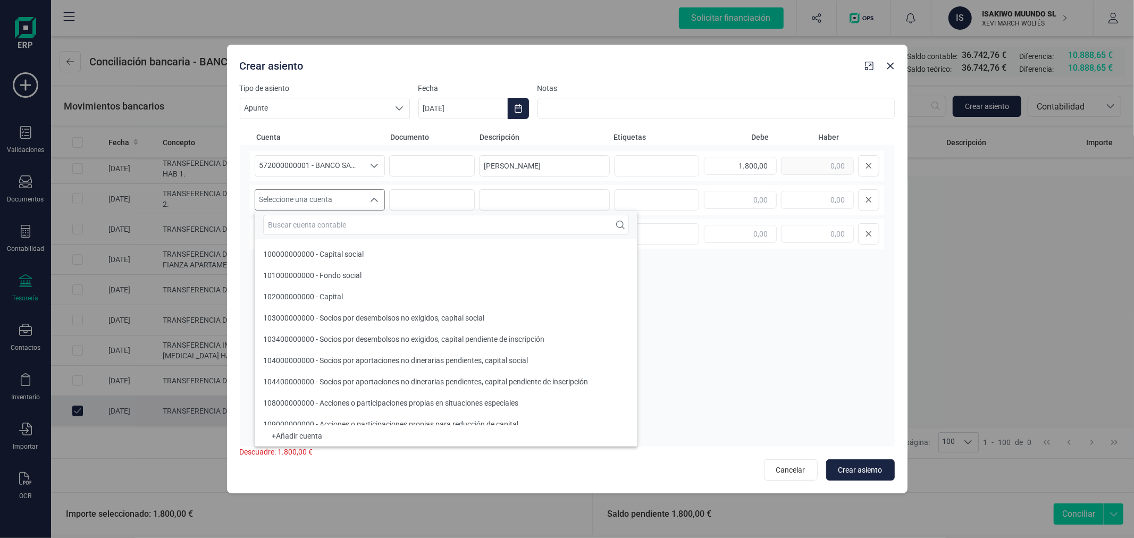
click at [341, 217] on input "text" at bounding box center [446, 225] width 366 height 20
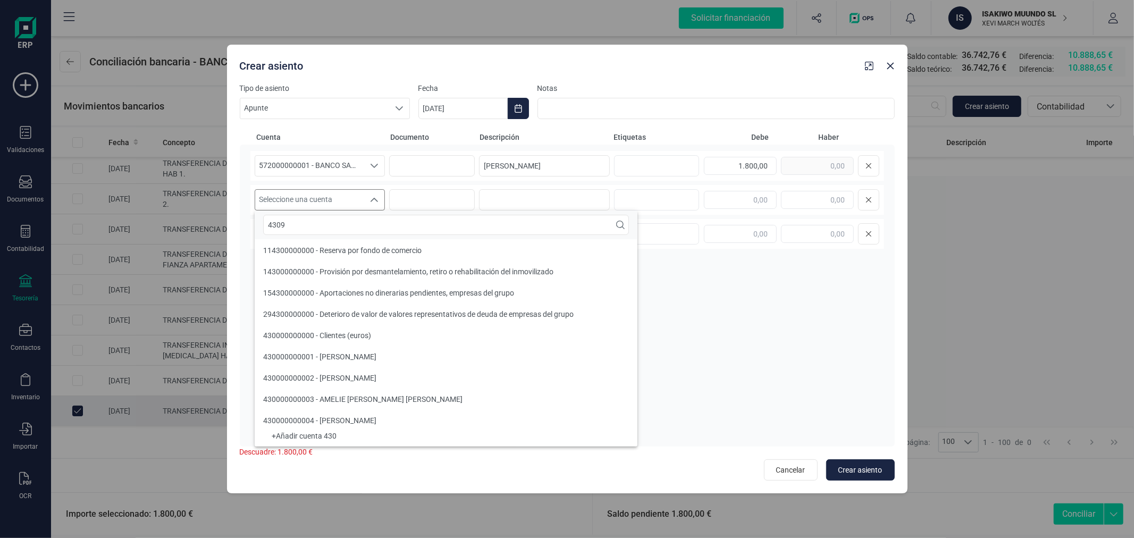
scroll to position [0, 0]
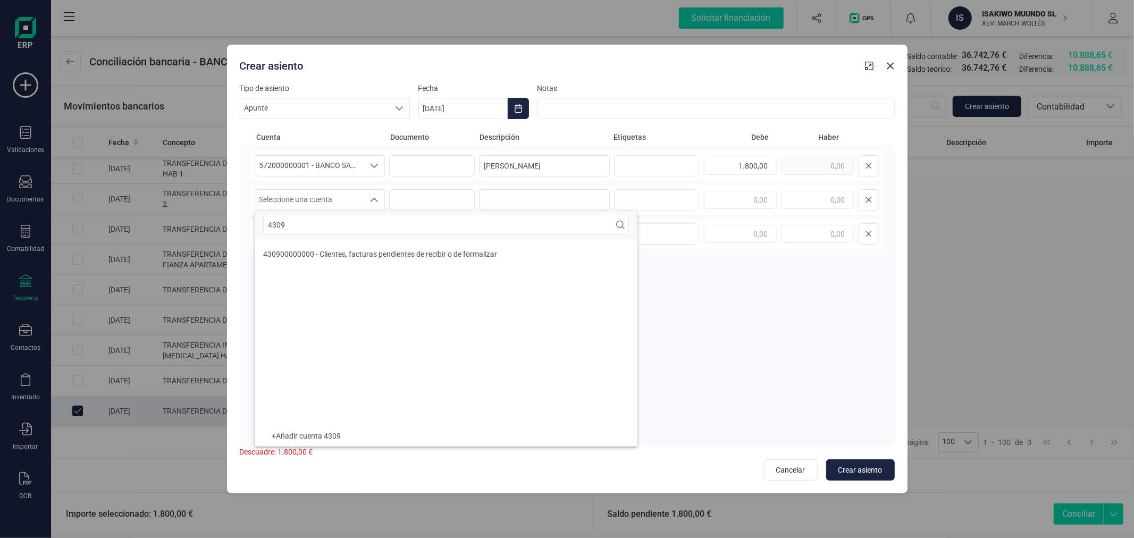
type input "4309"
click at [351, 246] on li "430900000000 - Clientes, facturas pendientes de recibir o de formalizar" at bounding box center [446, 254] width 383 height 21
paste input "[PERSON_NAME]"
type input "[PERSON_NAME]"
type input "1.800,00"
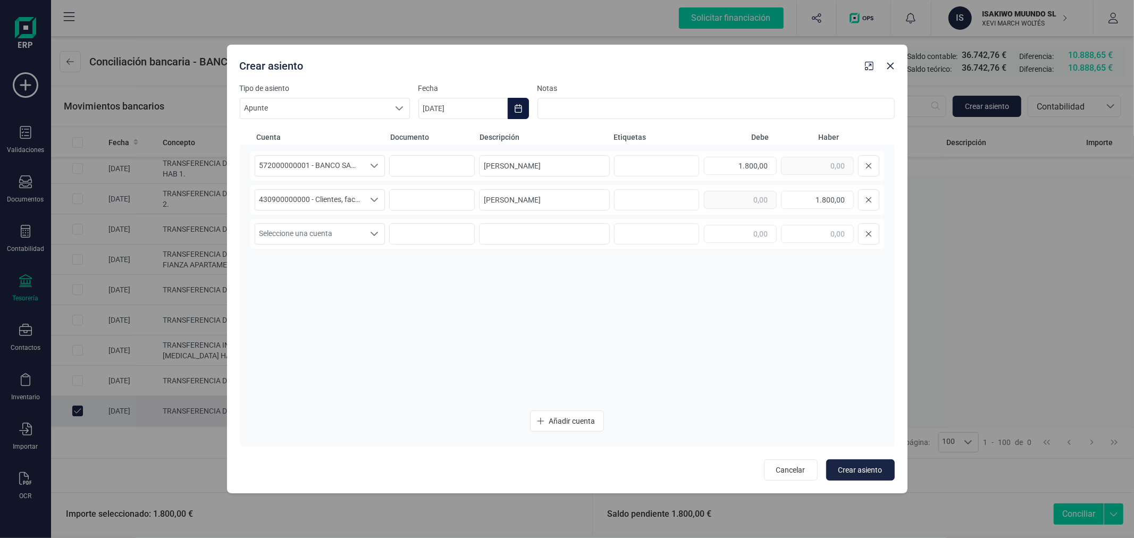
click at [522, 106] on icon "Choose Date" at bounding box center [518, 108] width 7 height 9
click at [440, 137] on icon "Previous Month" at bounding box center [440, 140] width 4 height 7
click at [597, 199] on span "1" at bounding box center [597, 202] width 21 height 21
click at [855, 466] on span "Crear asiento" at bounding box center [860, 470] width 44 height 11
type input "[DATE]"
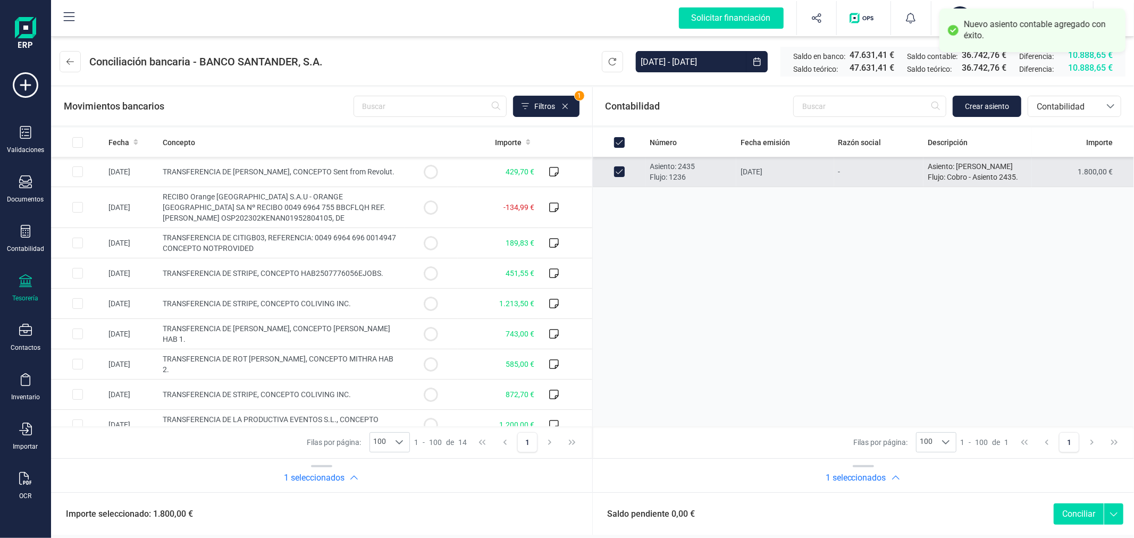
click at [1085, 513] on button "Conciliar" at bounding box center [1079, 513] width 50 height 21
checkbox input "false"
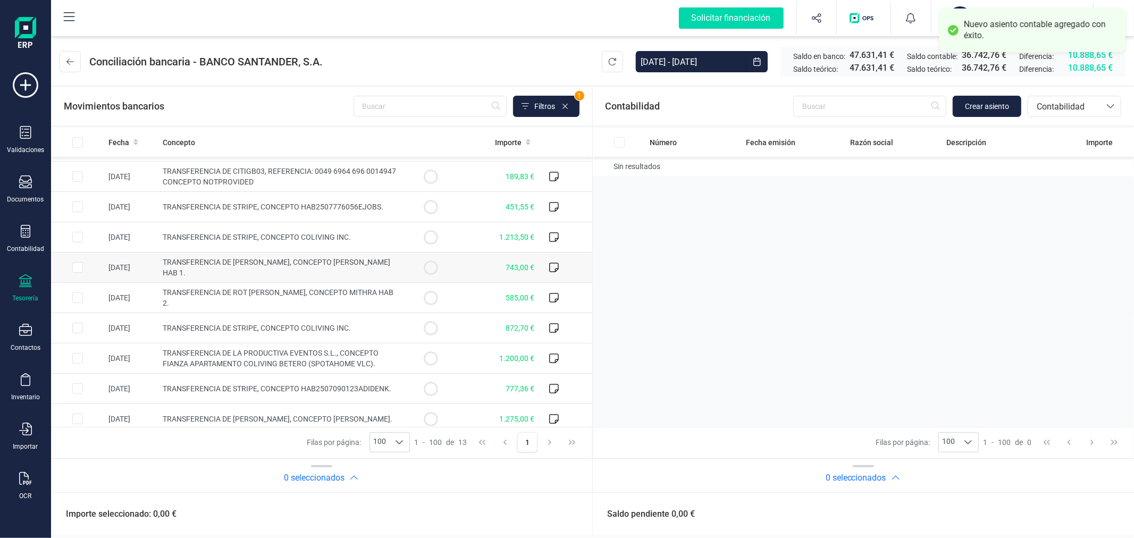
scroll to position [135, 0]
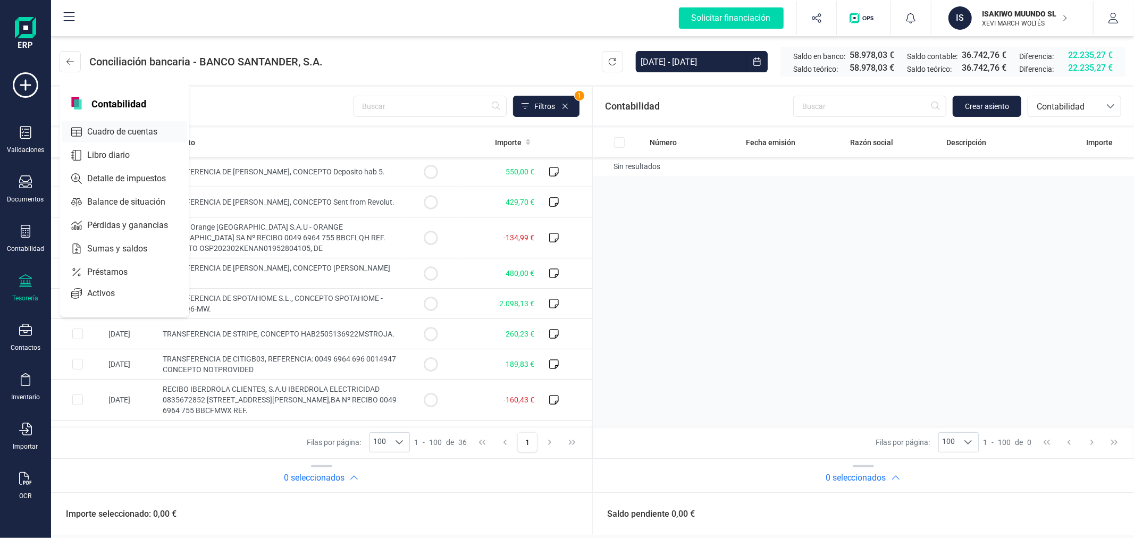
click at [142, 130] on span "Cuadro de cuentas" at bounding box center [130, 131] width 94 height 13
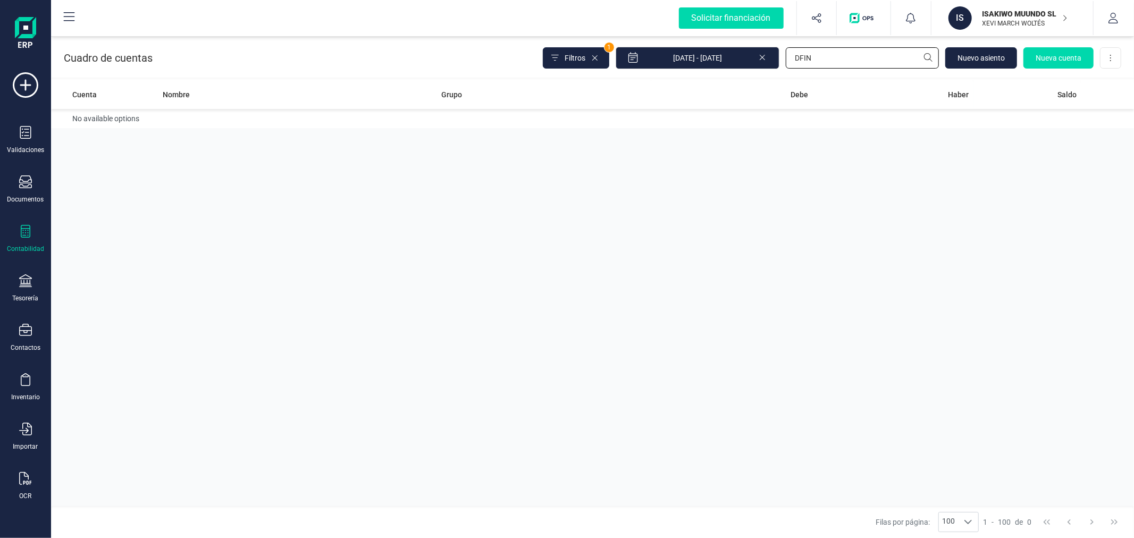
click at [868, 56] on input "DFIN" at bounding box center [862, 57] width 153 height 21
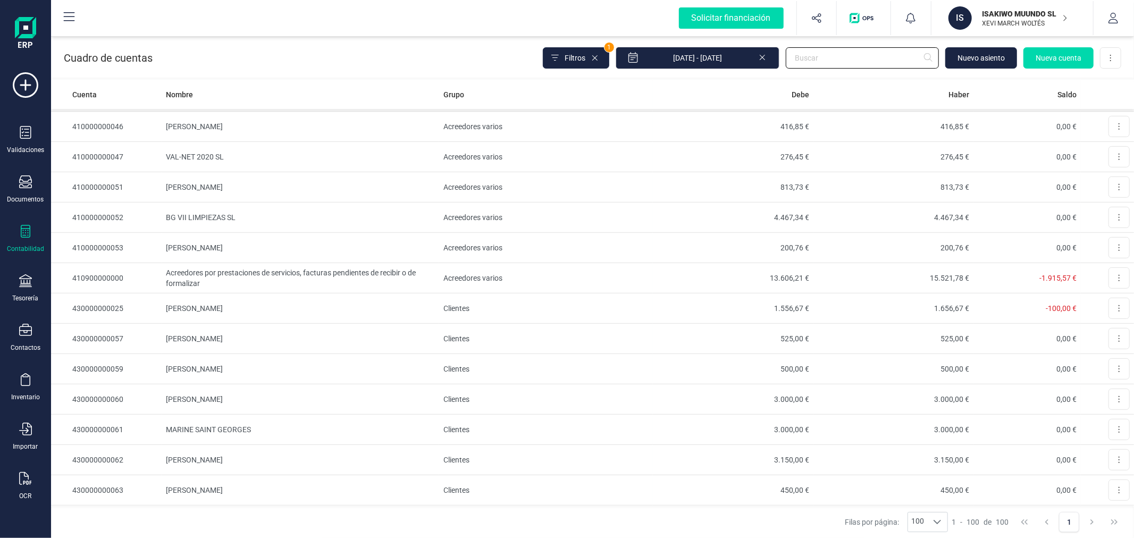
scroll to position [591, 0]
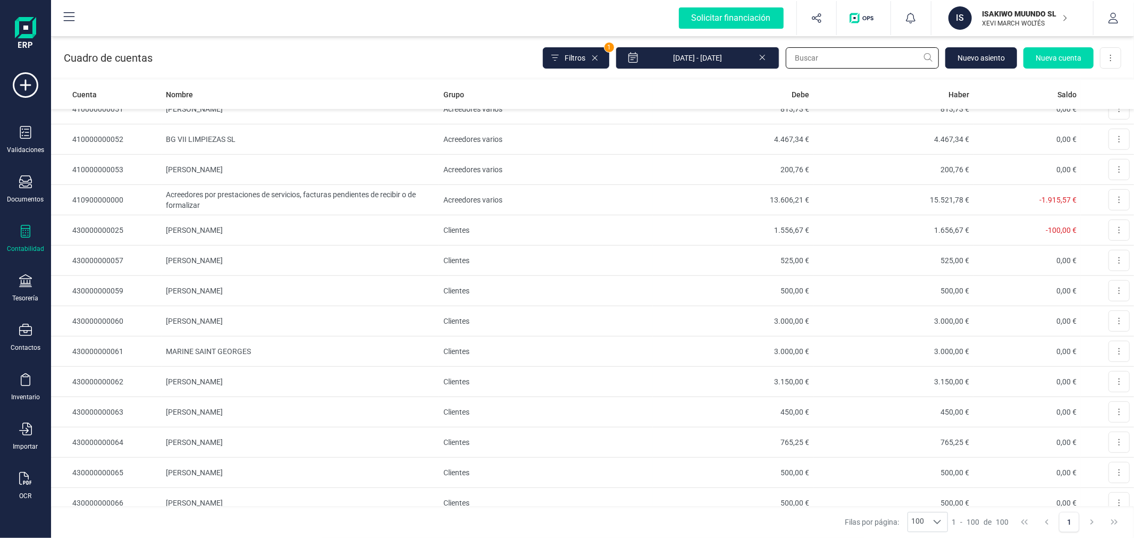
click at [807, 66] on input "text" at bounding box center [862, 57] width 153 height 21
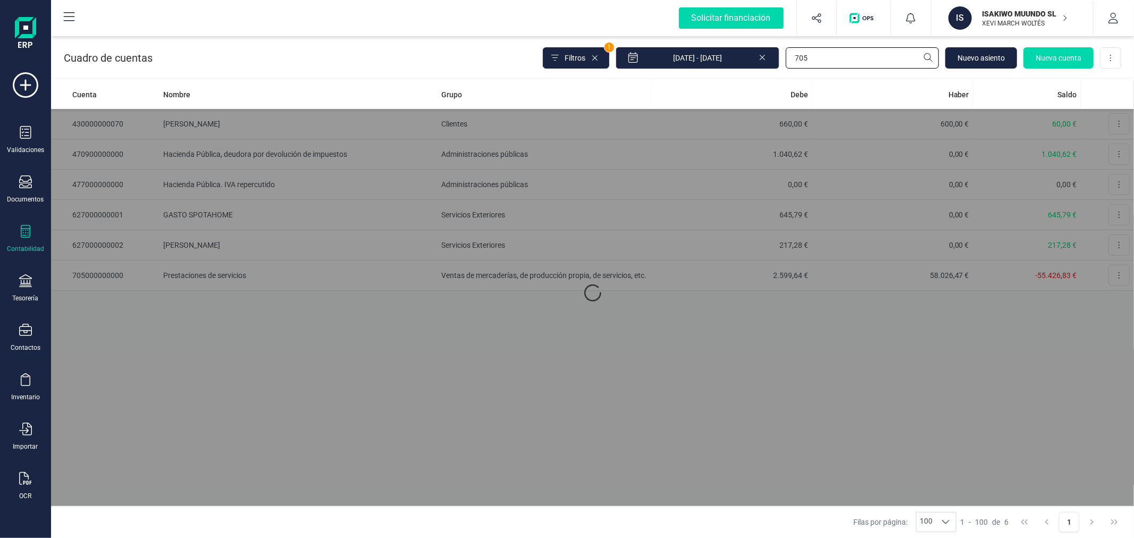
scroll to position [0, 0]
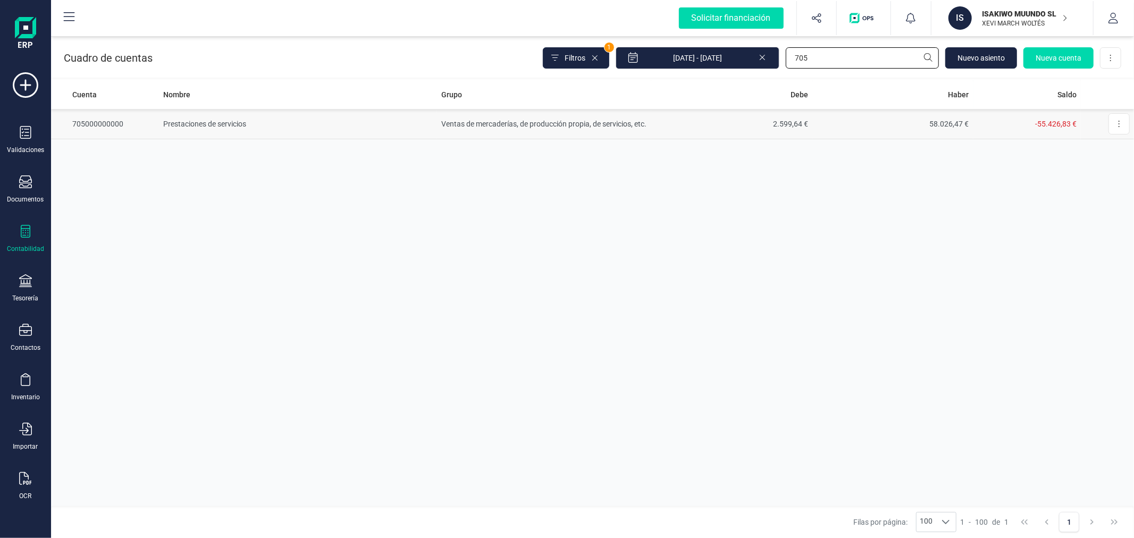
type input "705"
click at [464, 119] on td "Ventas de mercaderías, de producción propia, de servicios, etc." at bounding box center [544, 124] width 214 height 30
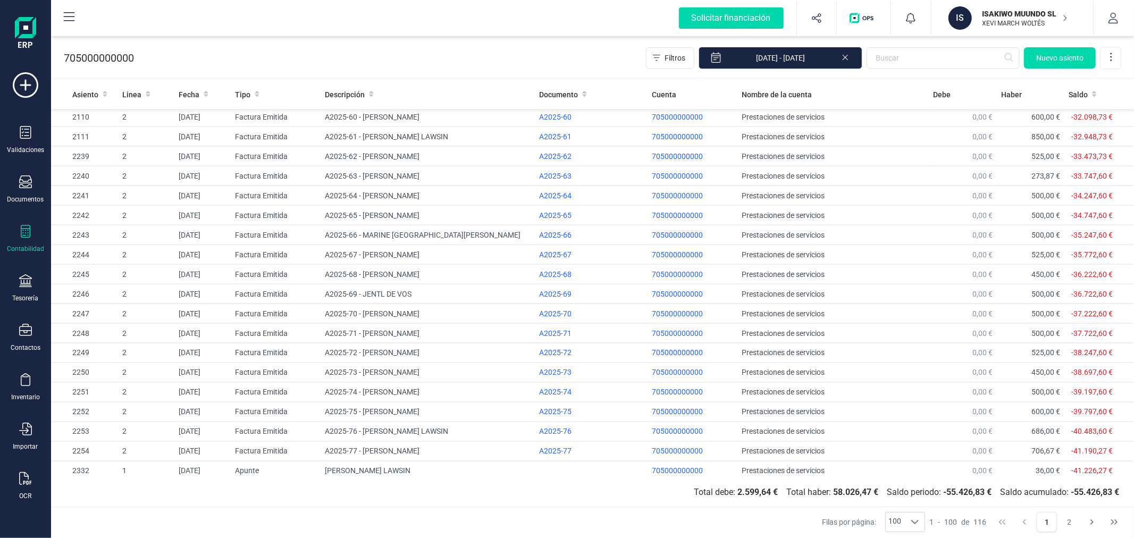
scroll to position [1602, 0]
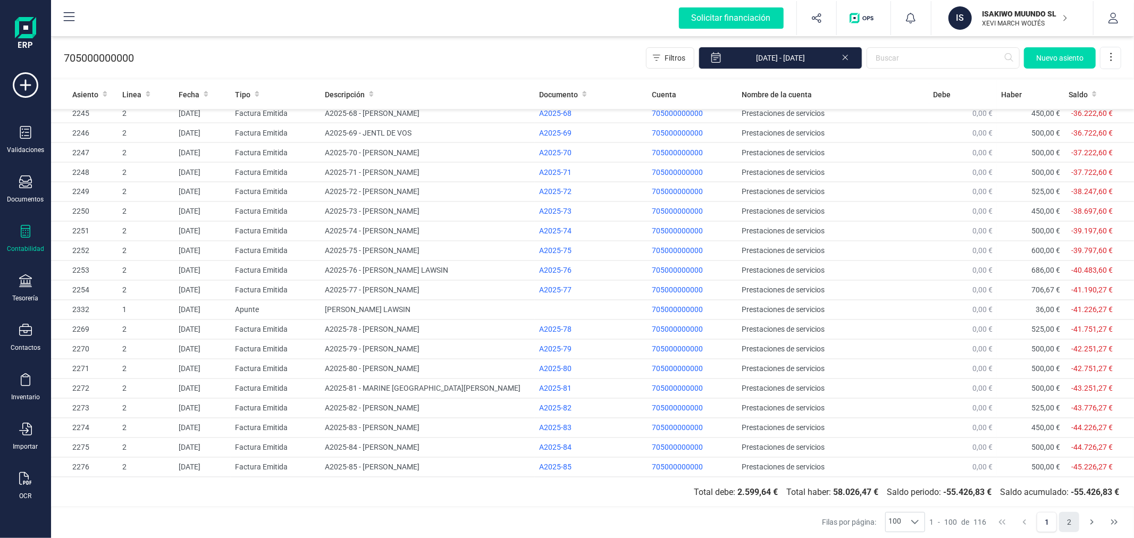
click at [1065, 523] on button "2" at bounding box center [1069, 522] width 20 height 20
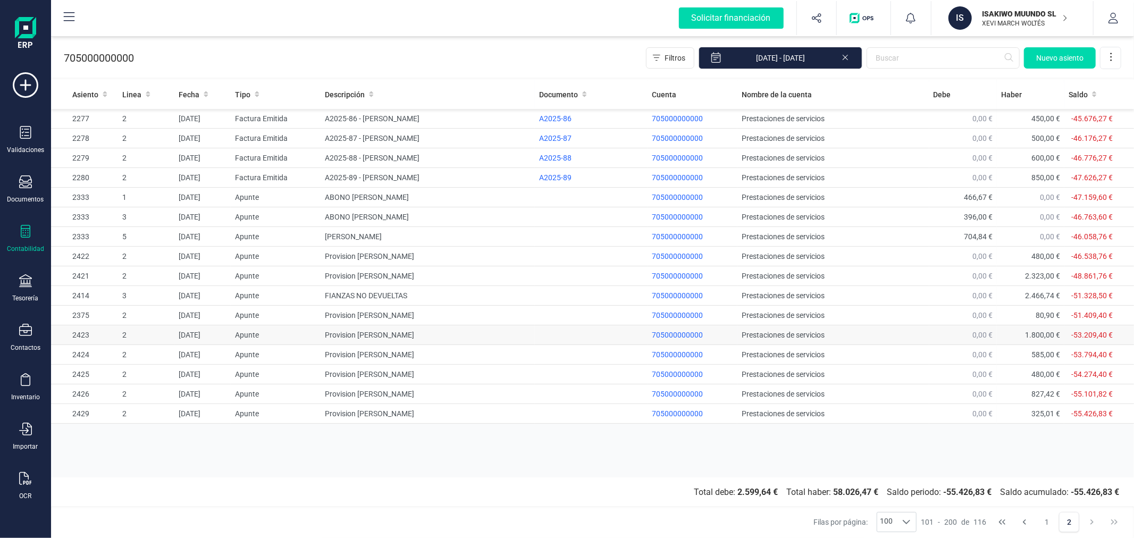
click at [354, 335] on td "Provision Faris Ali" at bounding box center [428, 335] width 214 height 20
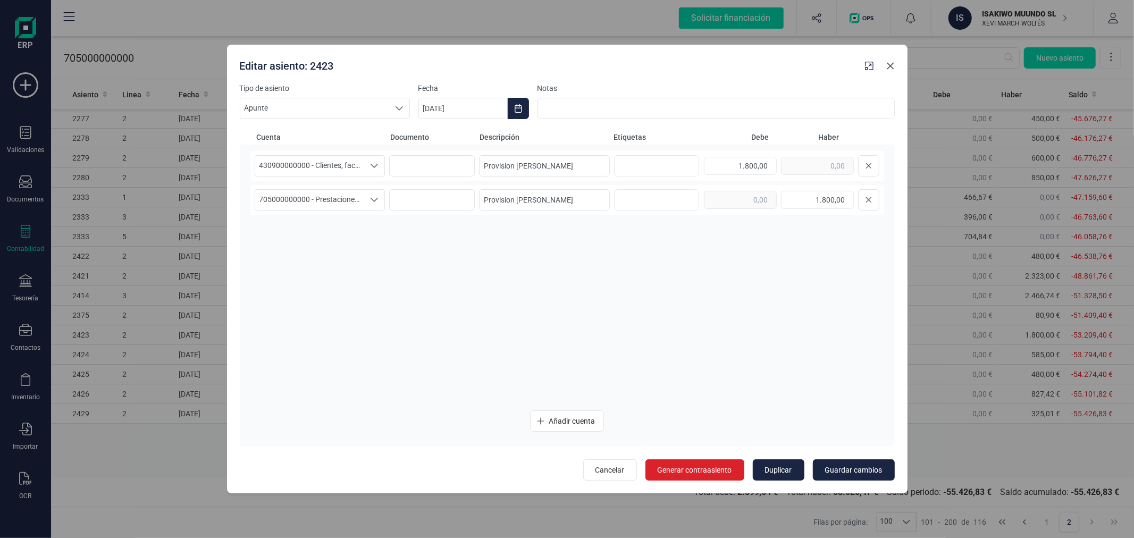
click at [887, 71] on button "button" at bounding box center [890, 65] width 17 height 17
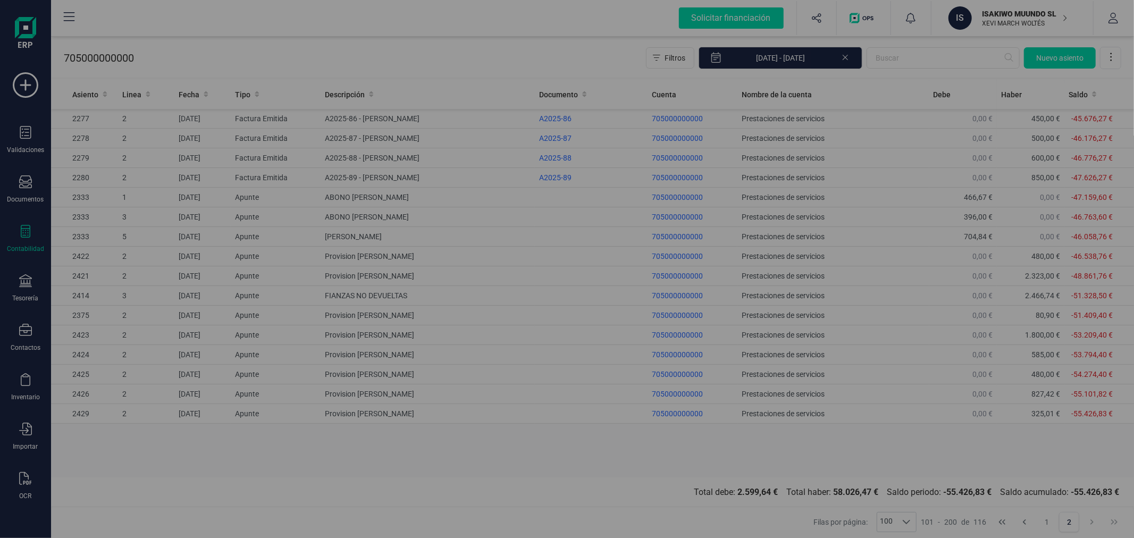
type input "[DATE]"
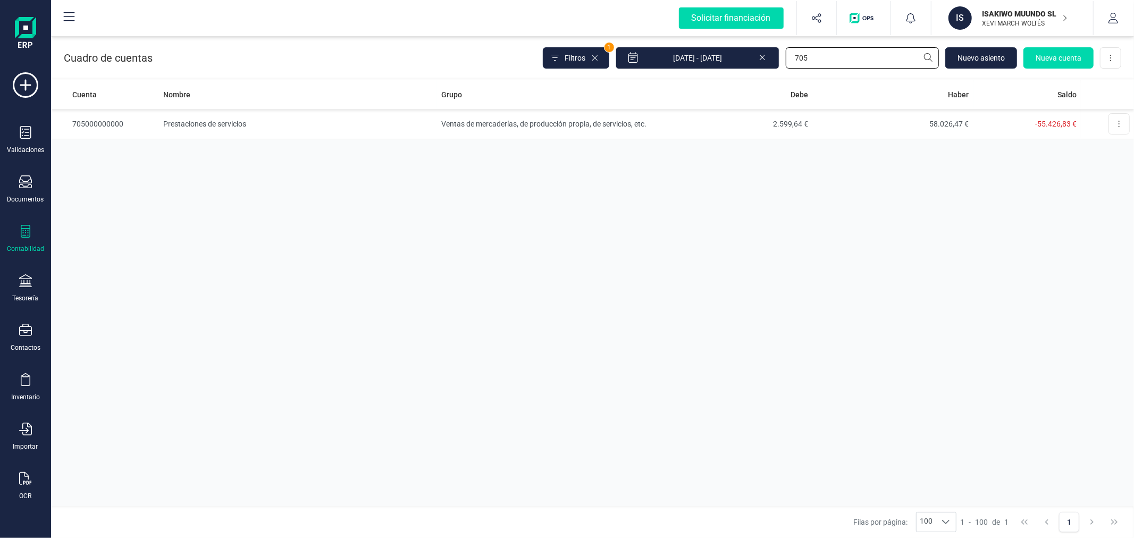
click at [832, 62] on input "705" at bounding box center [862, 57] width 153 height 21
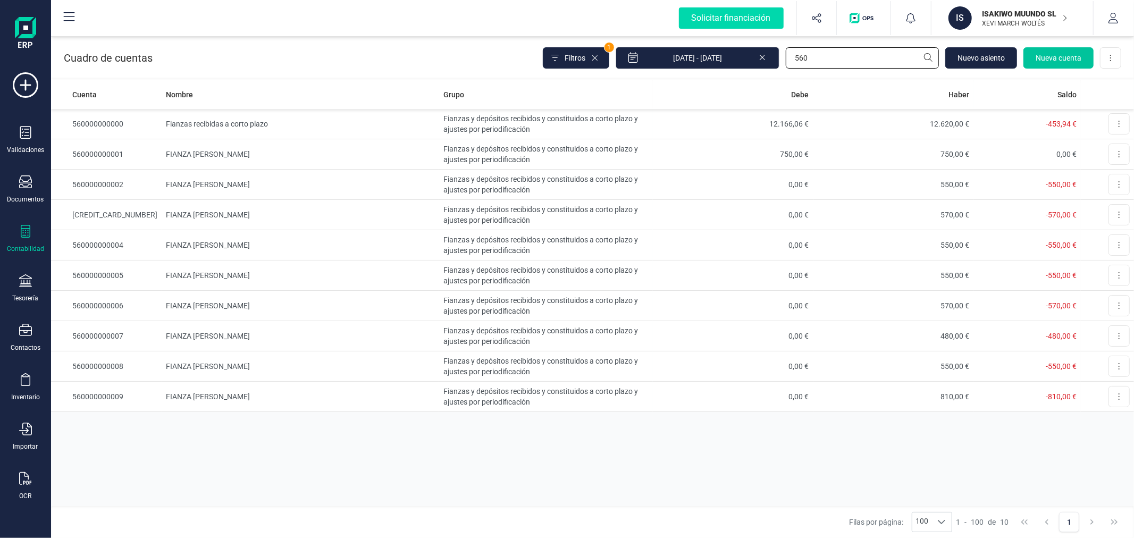
type input "560"
click at [1060, 53] on span "Nueva cuenta" at bounding box center [1059, 58] width 46 height 11
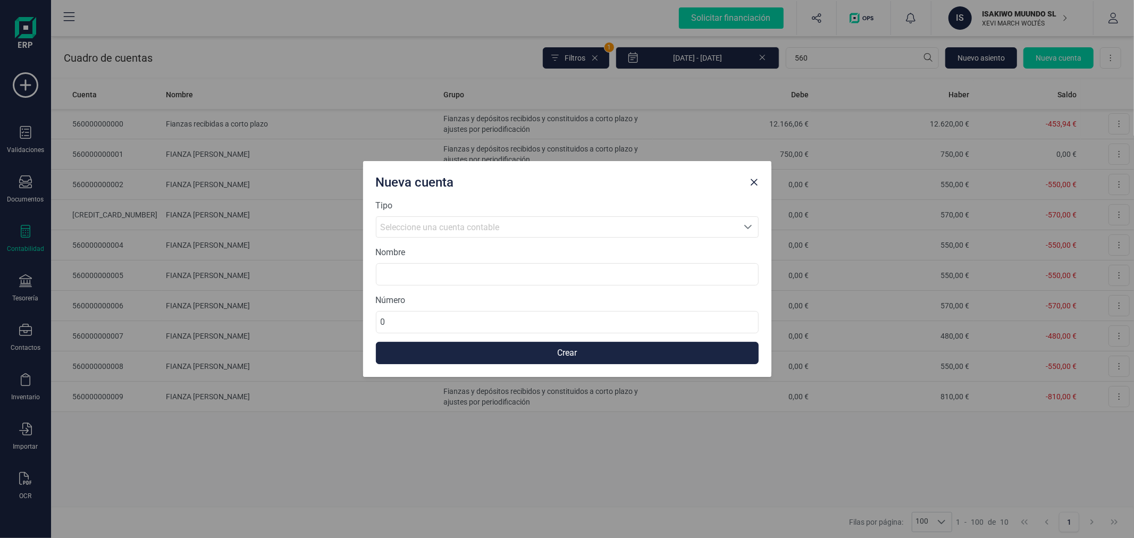
click at [463, 222] on span "Seleccione una cuenta contable" at bounding box center [440, 227] width 119 height 10
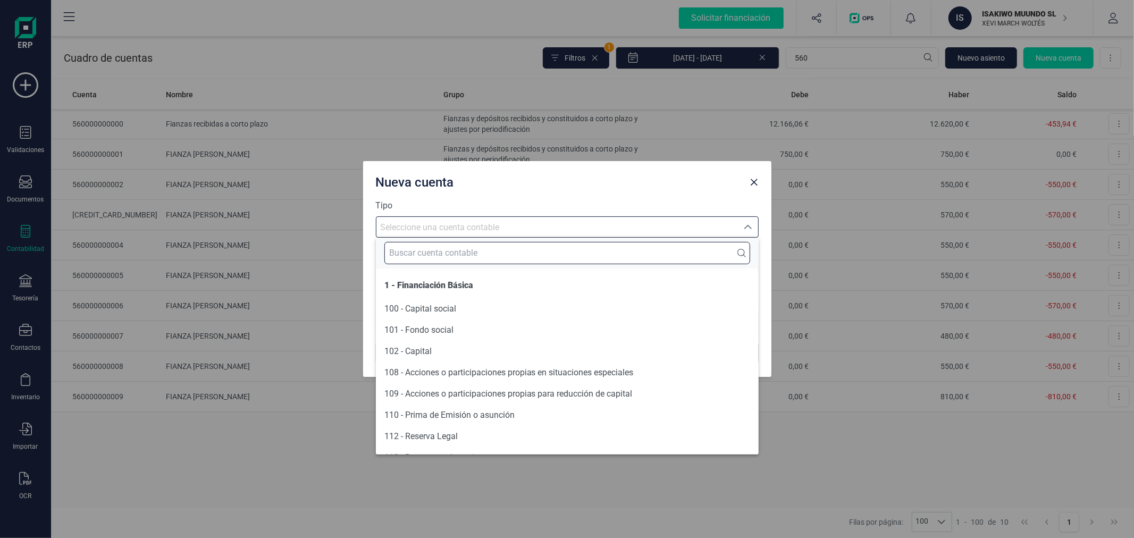
click at [451, 245] on input "text" at bounding box center [567, 253] width 366 height 22
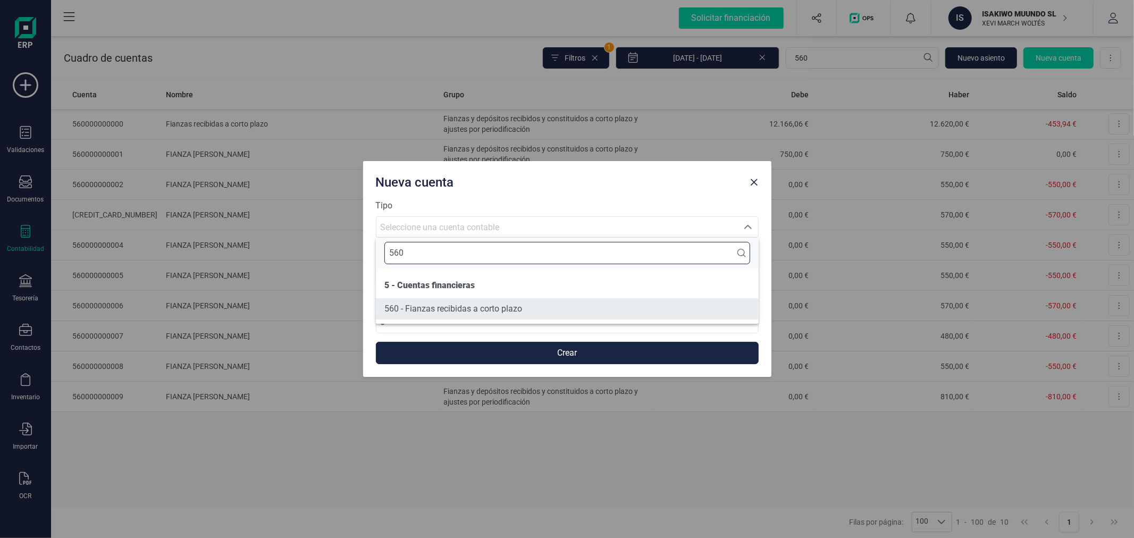
type input "560"
click at [475, 312] on span "560 - Fianzas recibidas a corto plazo" at bounding box center [453, 309] width 138 height 10
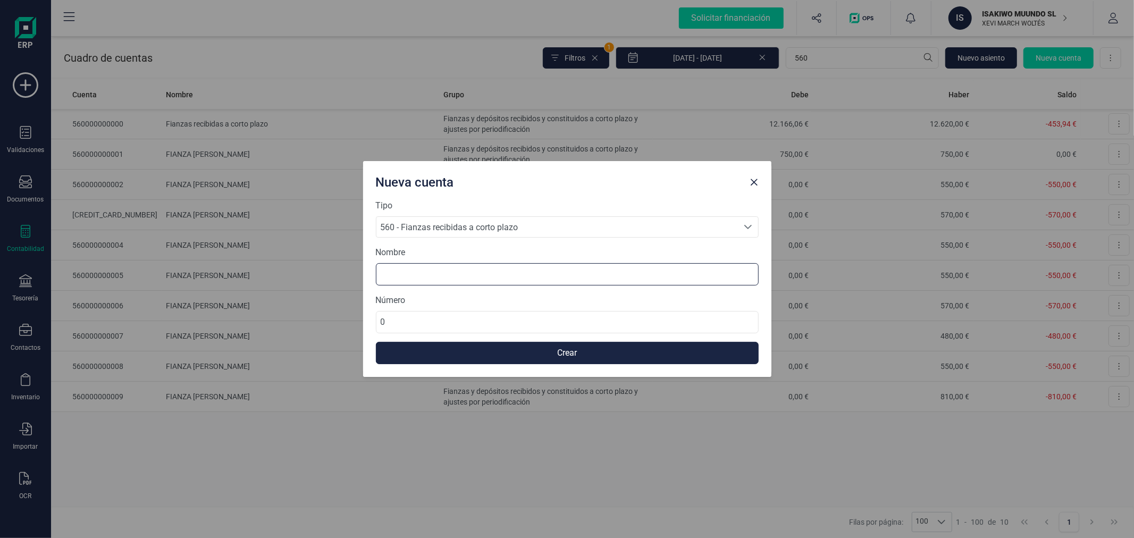
click at [461, 272] on input at bounding box center [567, 274] width 383 height 22
type input "FIANZAS CORTA ESTANCIA"
type input "560999999999"
click at [535, 351] on button "Crear" at bounding box center [567, 353] width 383 height 22
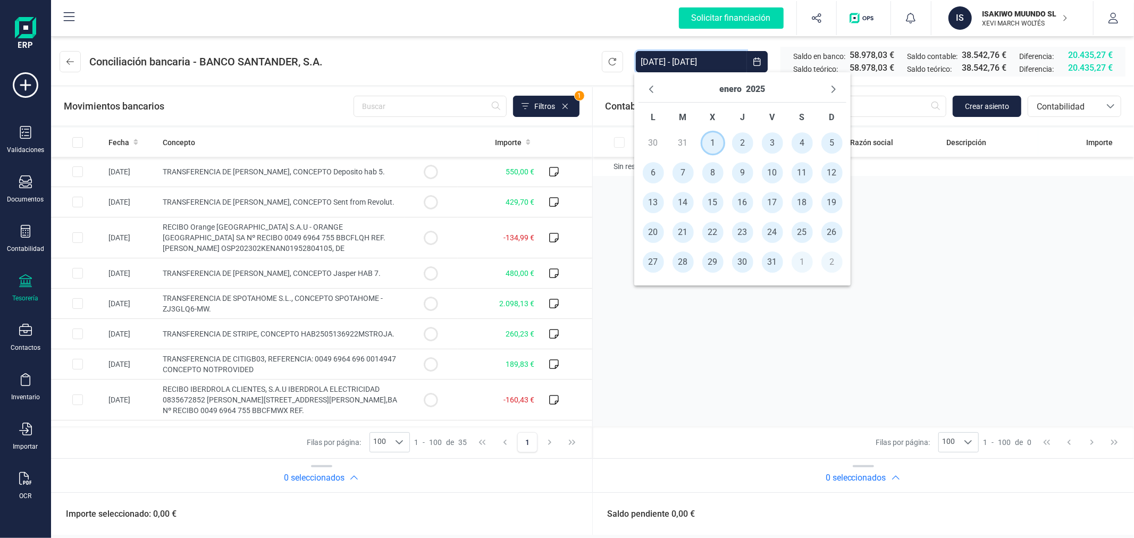
click at [714, 141] on span "1" at bounding box center [712, 142] width 21 height 21
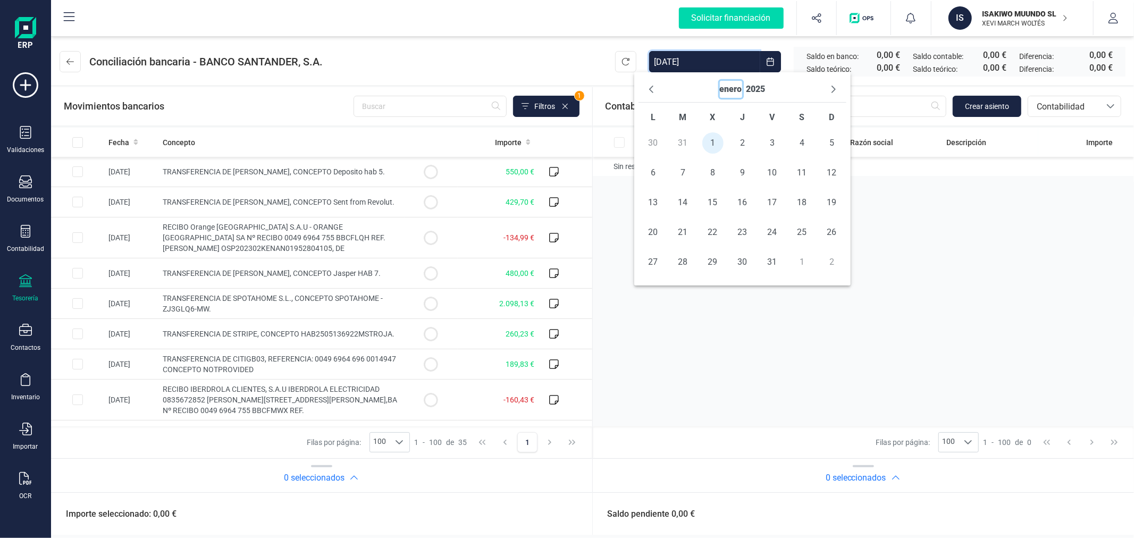
click at [732, 86] on button "enero" at bounding box center [731, 89] width 22 height 17
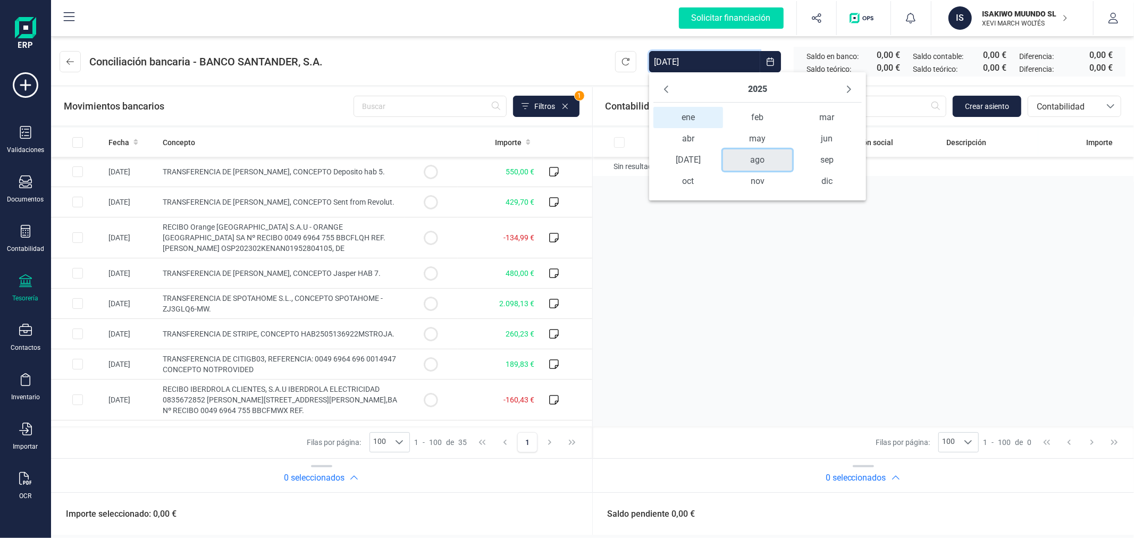
click at [748, 166] on span "ago" at bounding box center [757, 159] width 69 height 21
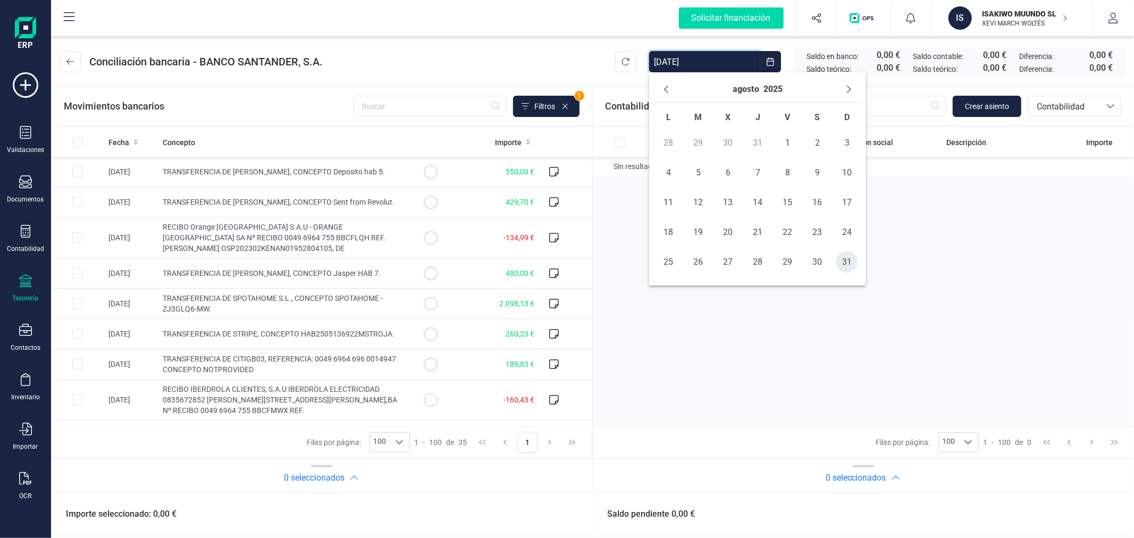
click at [844, 262] on span "31" at bounding box center [846, 261] width 21 height 21
type input "[DATE] - [DATE]"
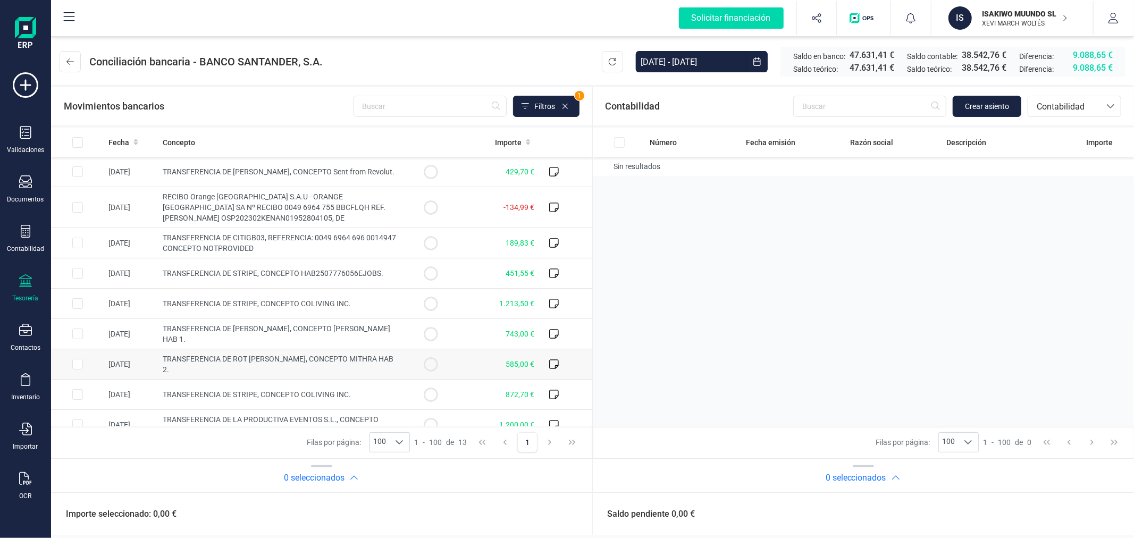
scroll to position [135, 0]
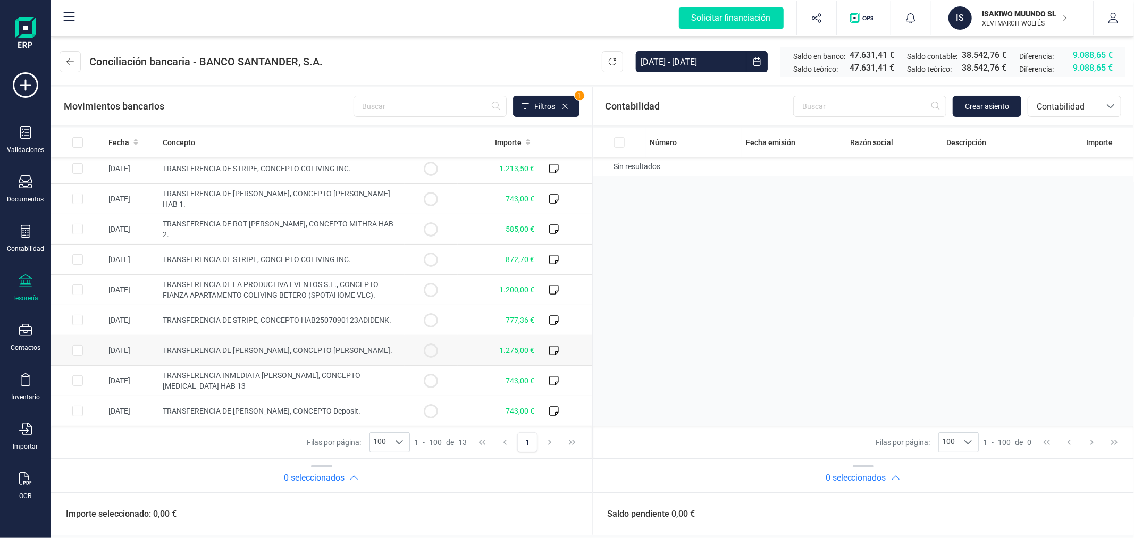
click at [80, 353] on input "Row Selected 13bfe4fc-7857-4162-a594-bd404dcb3d25" at bounding box center [77, 350] width 11 height 11
checkbox input "true"
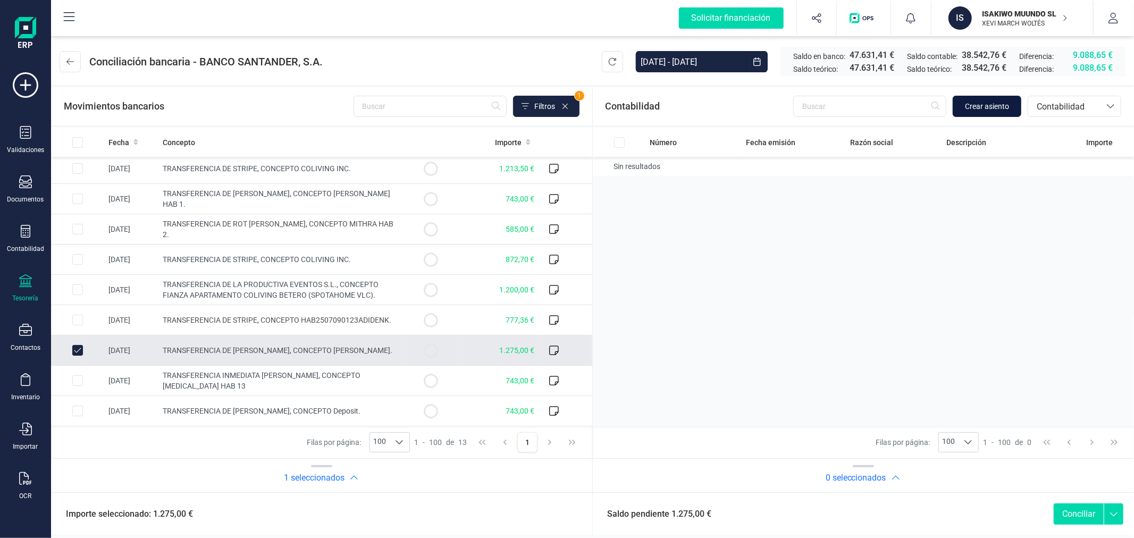
click at [978, 106] on span "Crear asiento" at bounding box center [987, 106] width 44 height 11
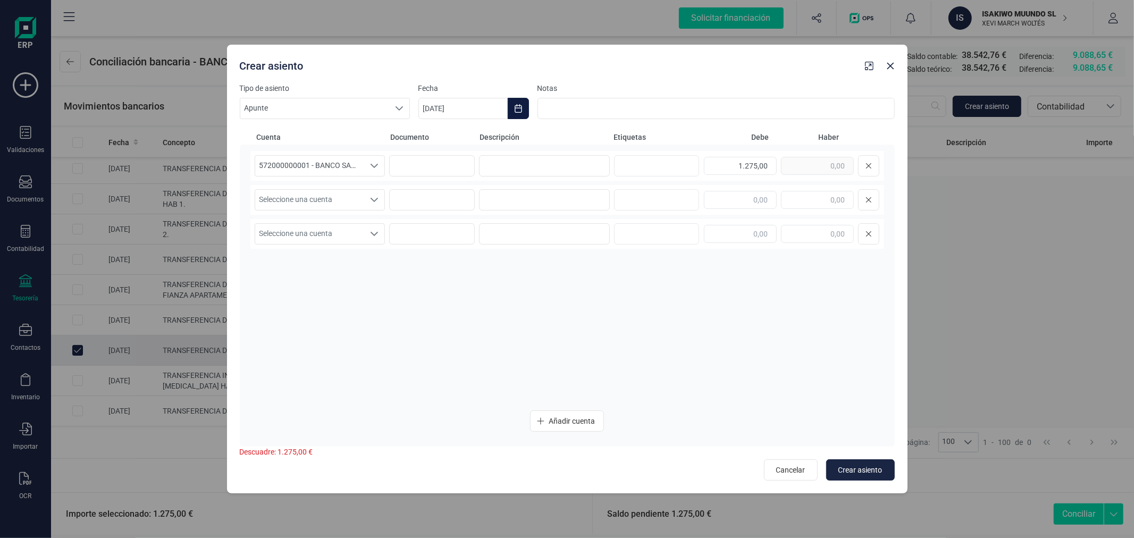
click at [520, 113] on button "Choose Date" at bounding box center [518, 108] width 21 height 21
click at [440, 134] on button "Previous Month" at bounding box center [439, 140] width 17 height 17
click at [482, 229] on span "5" at bounding box center [483, 232] width 21 height 21
type input "[DATE]"
click at [535, 155] on input at bounding box center [544, 165] width 131 height 21
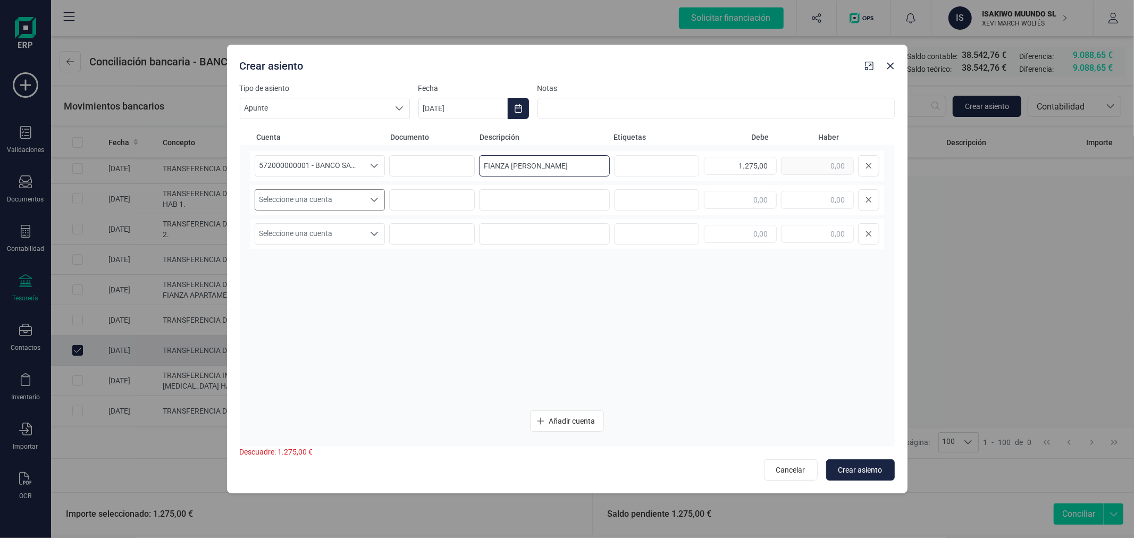
type input "FIANZA ANTON DIDENKO"
click at [312, 204] on span "Seleccione una cuenta" at bounding box center [310, 200] width 110 height 20
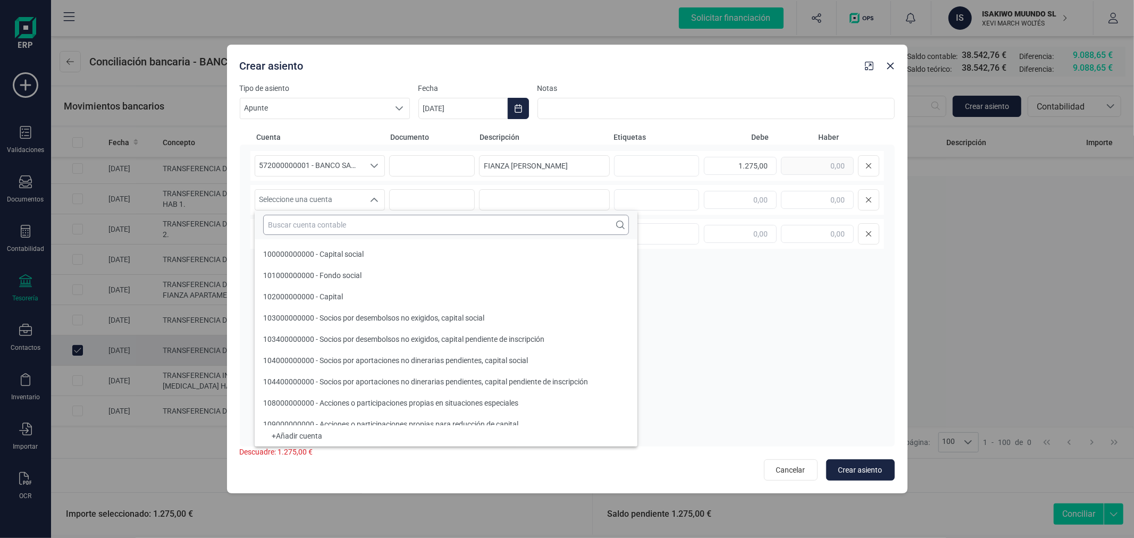
click at [323, 226] on input "text" at bounding box center [446, 225] width 366 height 20
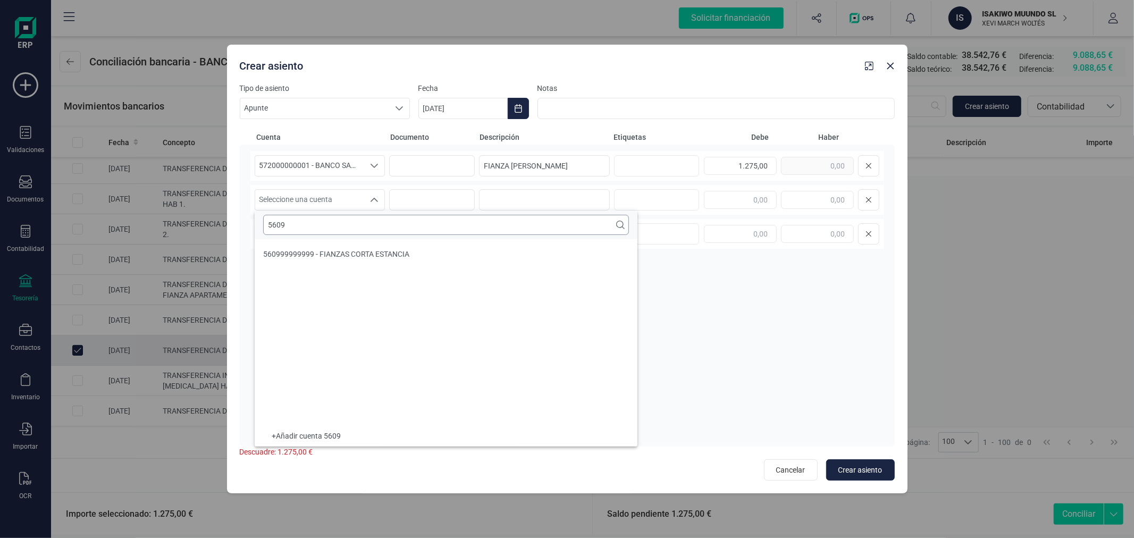
scroll to position [0, 0]
type input "5609"
click at [338, 248] on li "560999999999 - FIANZAS CORTA ESTANCIA" at bounding box center [446, 254] width 383 height 21
paste input "FIANZA ANTON DIDENKO"
type input "FIANZA ANTON DIDENKO"
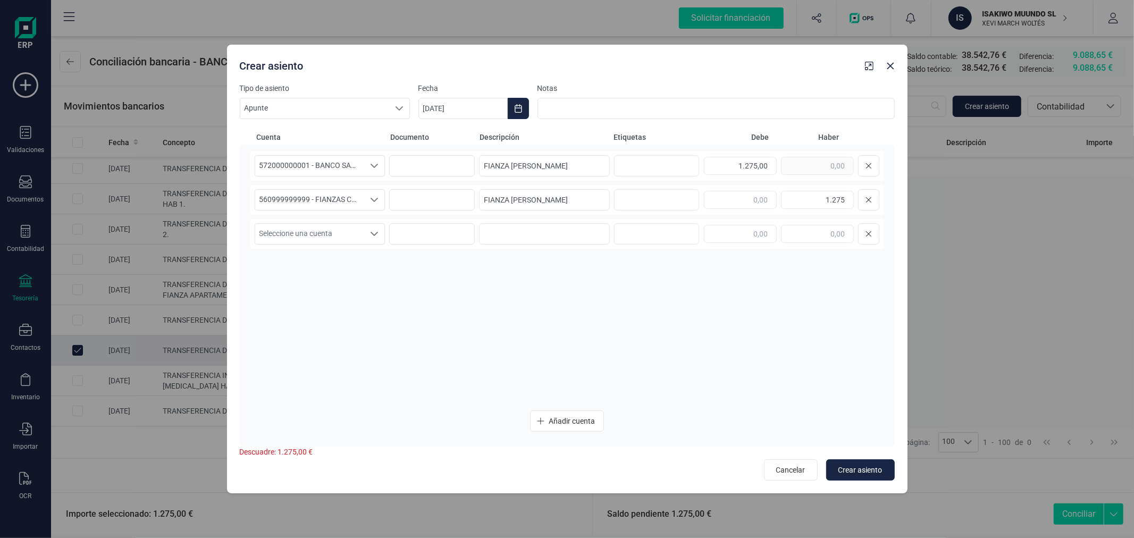
type input "1.275,00"
click at [872, 461] on button "Crear asiento" at bounding box center [860, 469] width 69 height 21
type input "[DATE]"
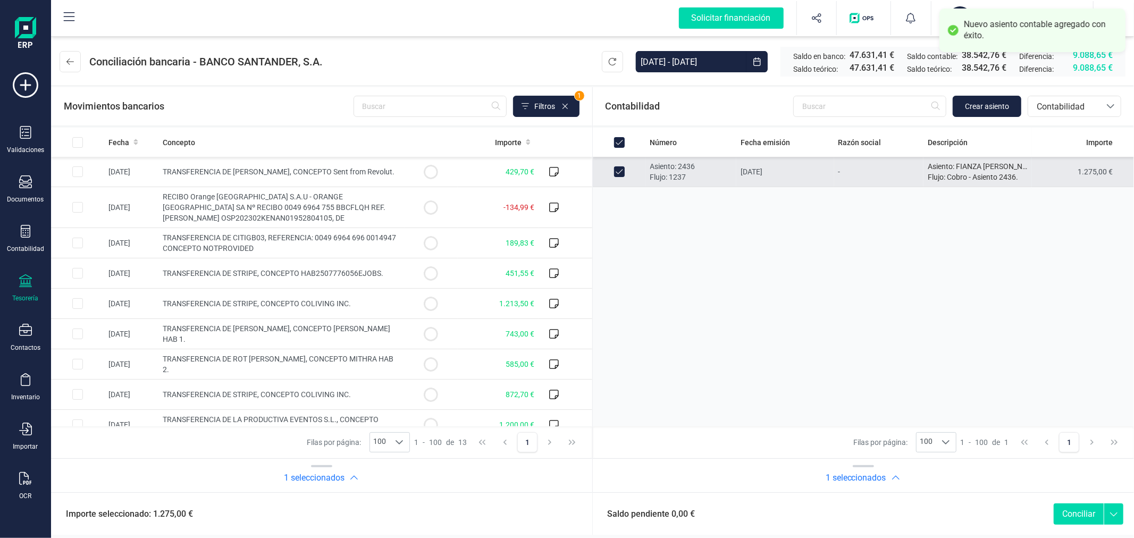
click at [1082, 509] on button "Conciliar" at bounding box center [1079, 513] width 50 height 21
checkbox input "false"
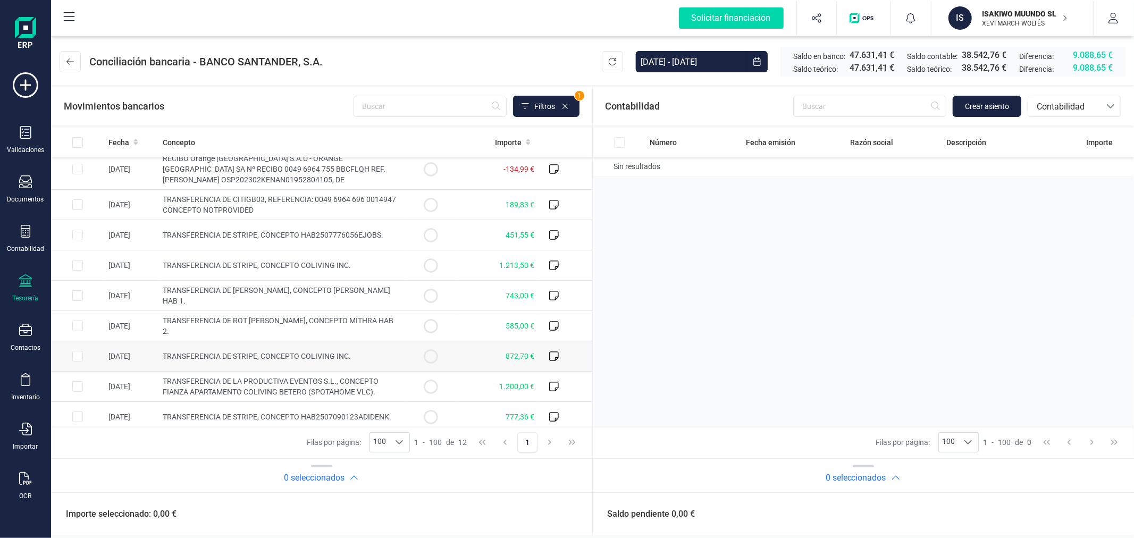
scroll to position [105, 0]
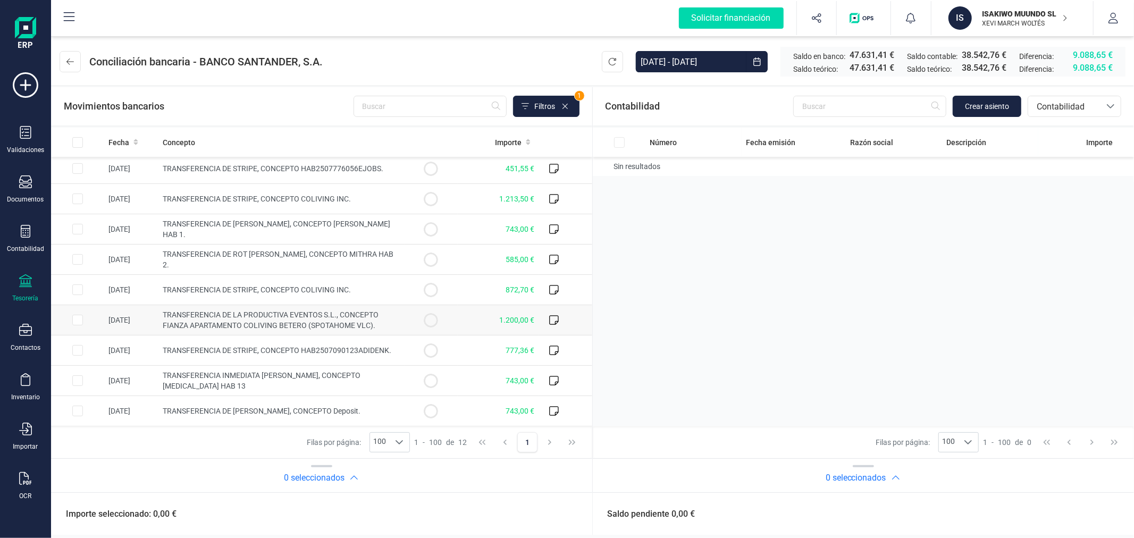
click at [75, 322] on input "Row Selected 5d1c49d6-5ea3-497b-a480-8bf04234f26f" at bounding box center [77, 320] width 11 height 11
checkbox input "true"
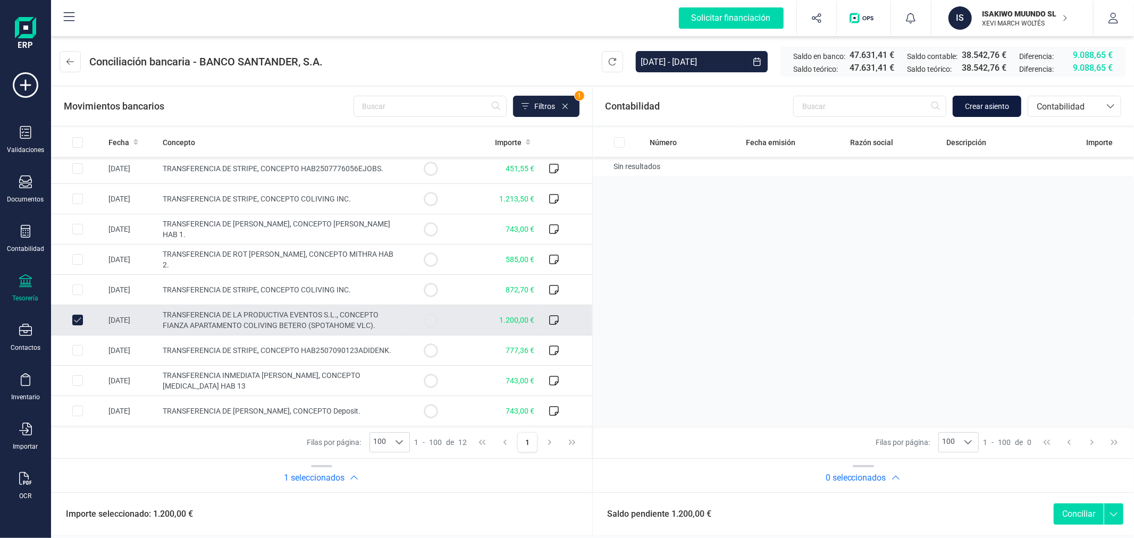
click at [984, 105] on span "Crear asiento" at bounding box center [987, 106] width 44 height 11
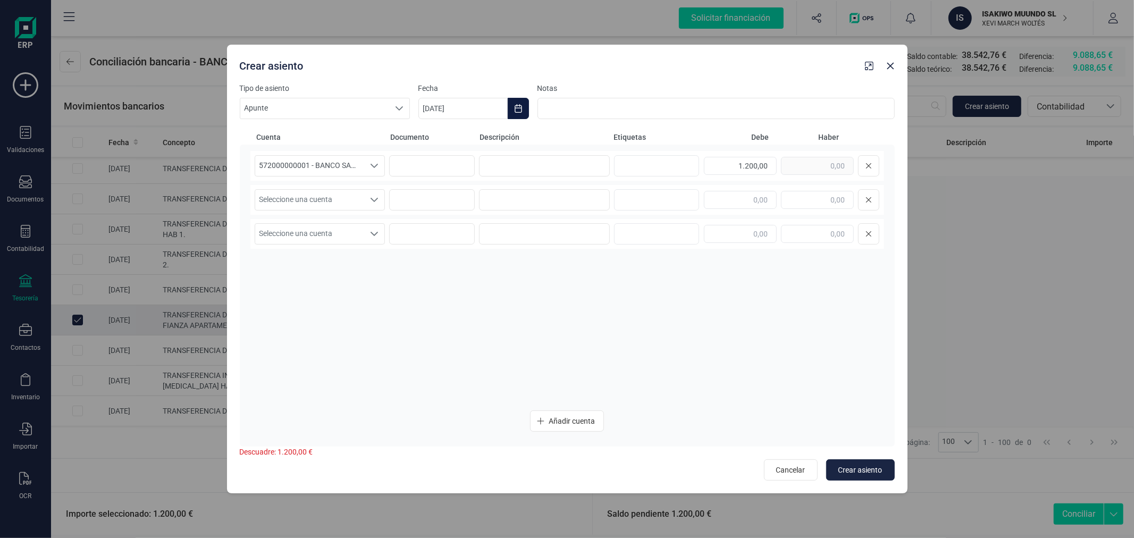
click at [518, 104] on icon "Choose Date" at bounding box center [518, 108] width 9 height 9
click at [439, 134] on button "Previous Month" at bounding box center [439, 140] width 17 height 17
click at [671, 200] on span "6" at bounding box center [674, 202] width 21 height 21
type input "06/07/2025"
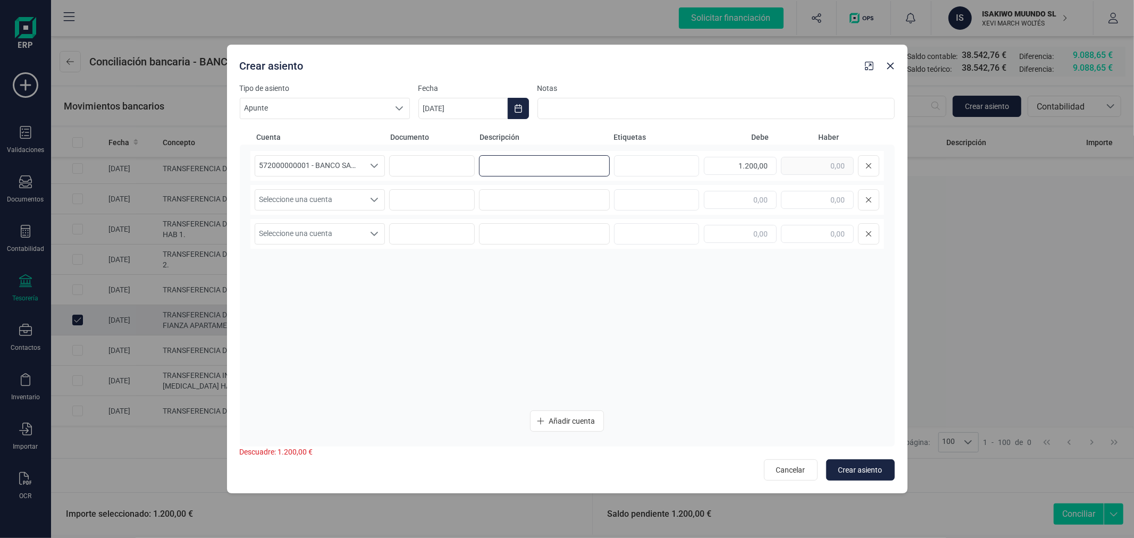
click at [540, 161] on input at bounding box center [544, 165] width 131 height 21
type input "FIANZA GEMMA PALACI"
click at [332, 205] on span "Seleccione una cuenta" at bounding box center [310, 200] width 110 height 20
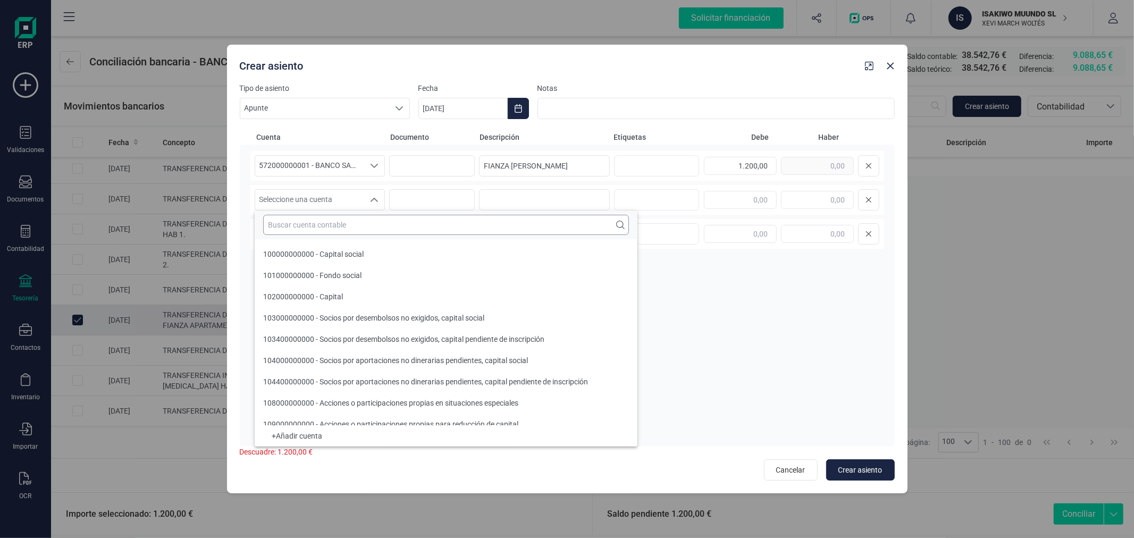
click at [334, 226] on input "text" at bounding box center [446, 225] width 366 height 20
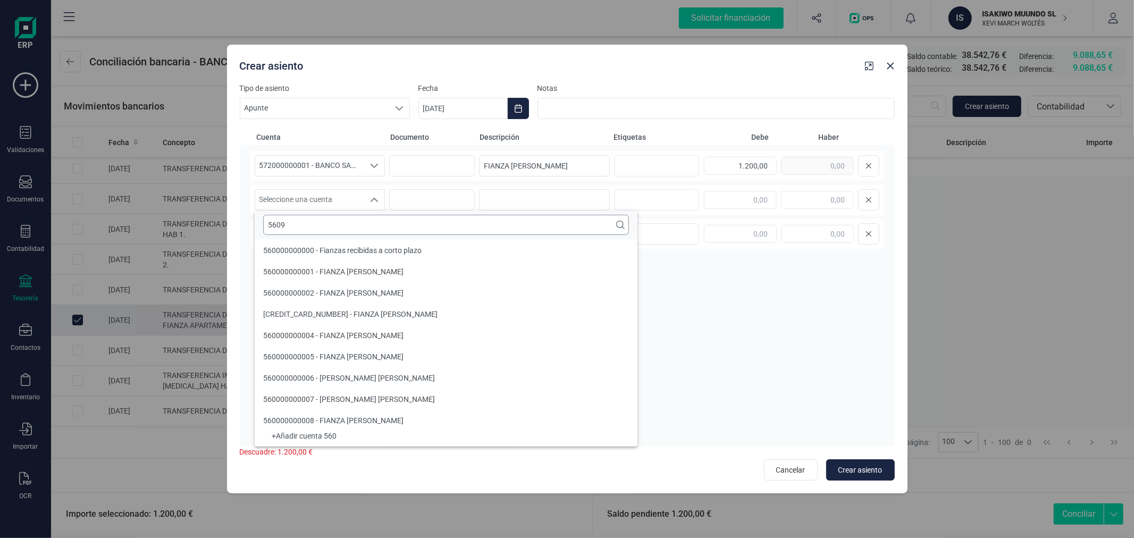
scroll to position [0, 0]
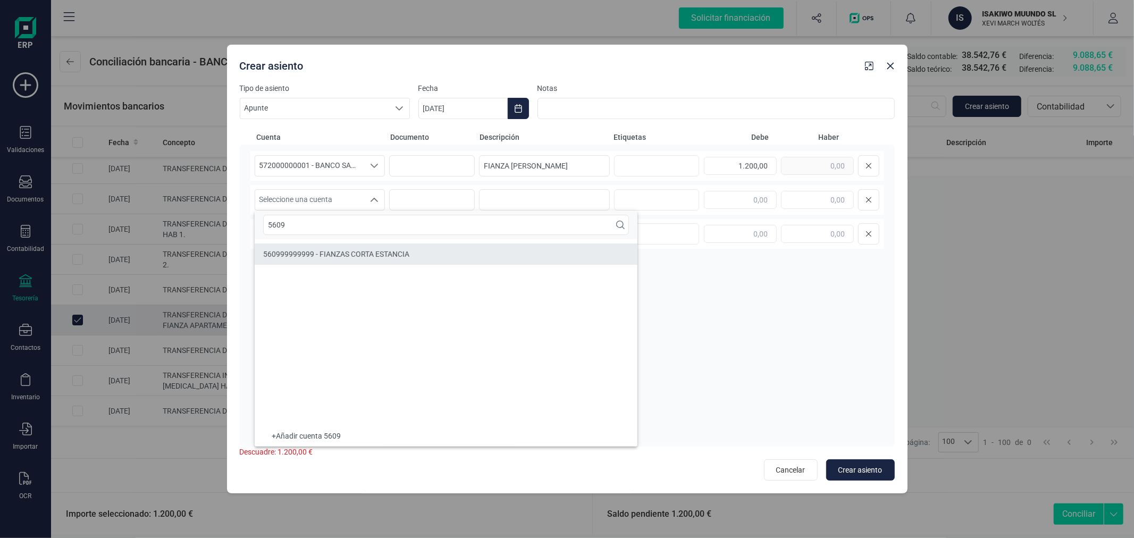
type input "5609"
click at [360, 256] on span "560999999999 - FIANZAS CORTA ESTANCIA" at bounding box center [336, 254] width 146 height 9
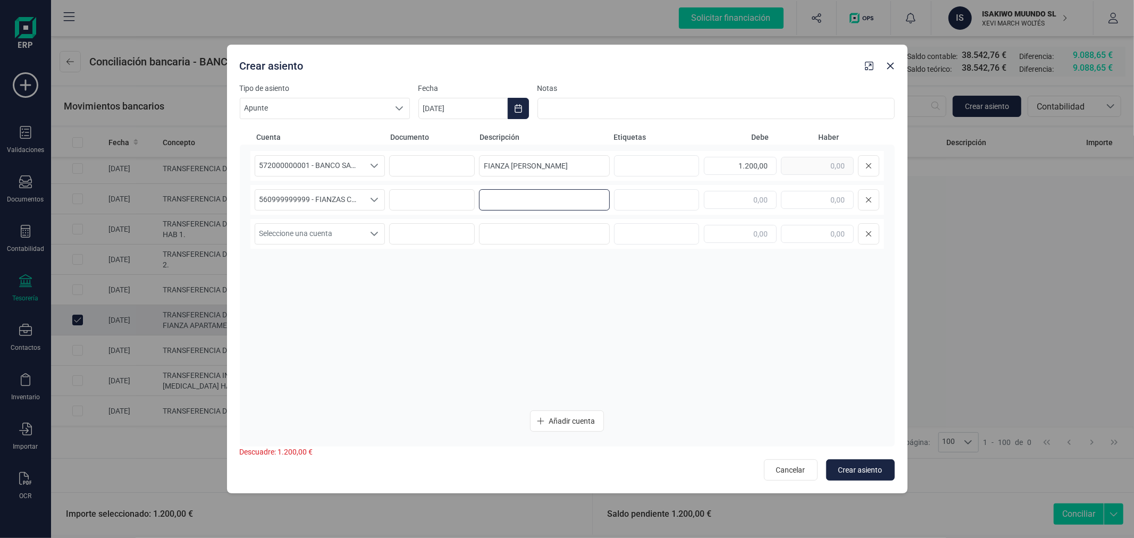
paste input "FIANZA ANTON DIDENKO"
click at [594, 157] on input "FIANZA GEMMA PALACI" at bounding box center [544, 165] width 131 height 21
click at [593, 157] on input "FIANZA GEMMA PALACI" at bounding box center [544, 165] width 131 height 21
click at [591, 195] on input "FIANZA ANTON DIDENKO" at bounding box center [544, 199] width 131 height 21
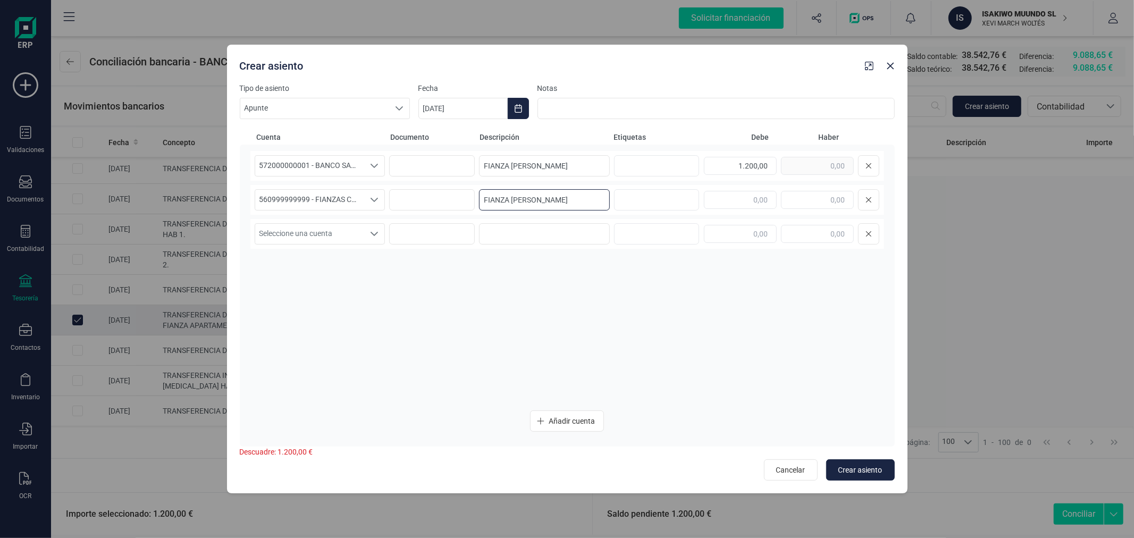
click at [591, 195] on input "FIANZA ANTON DIDENKO" at bounding box center [544, 199] width 131 height 21
paste input "GEMMA PALACI"
type input "FIANZA GEMMA PALACI"
type input "1.200,00"
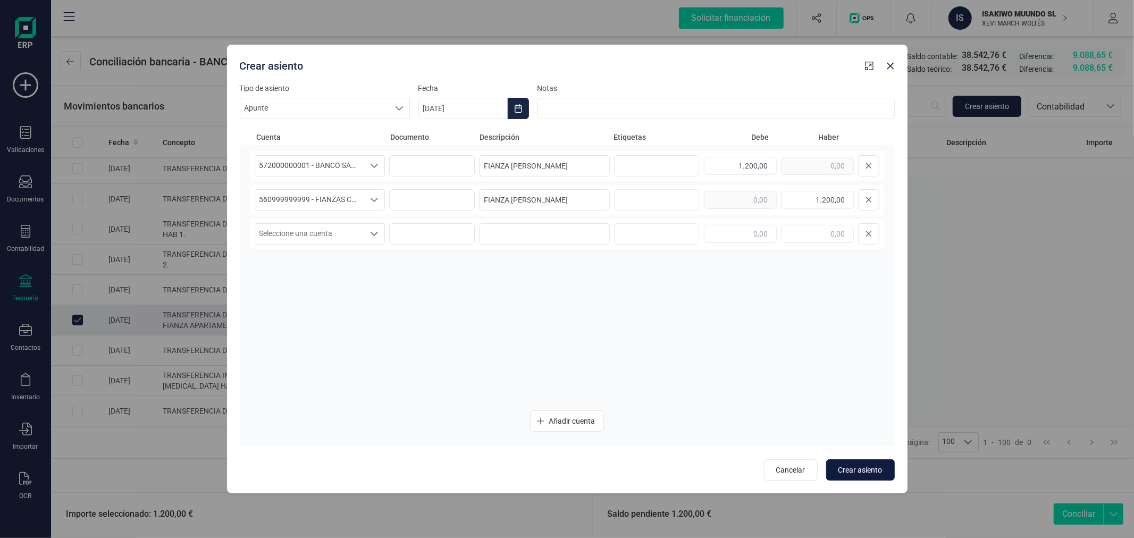
click at [854, 466] on span "Crear asiento" at bounding box center [860, 470] width 44 height 11
type input "[DATE]"
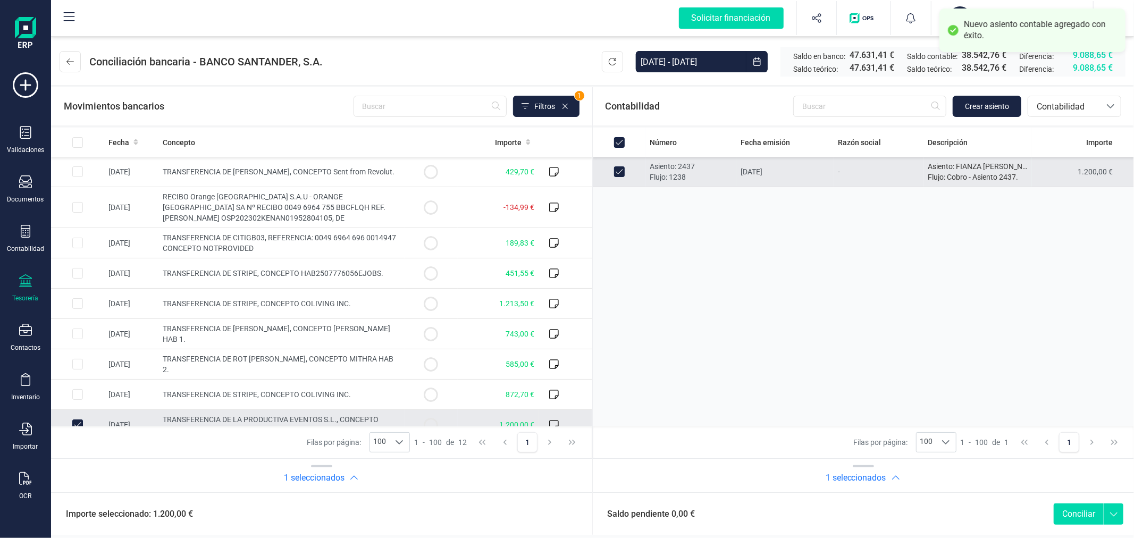
click at [1089, 515] on button "Conciliar" at bounding box center [1079, 513] width 50 height 21
checkbox input "false"
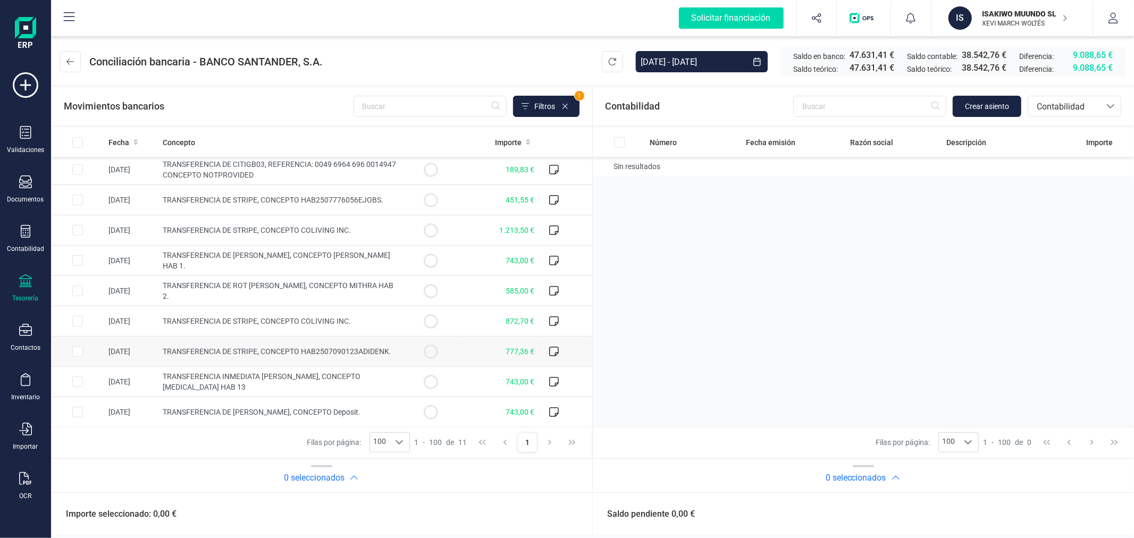
scroll to position [75, 0]
click at [75, 62] on button at bounding box center [70, 61] width 21 height 21
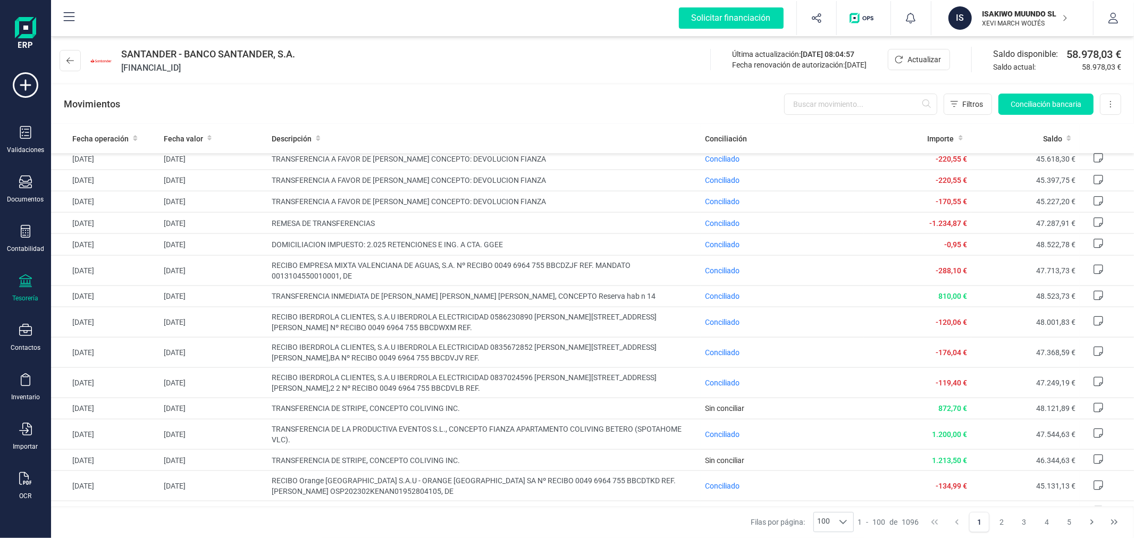
scroll to position [1181, 0]
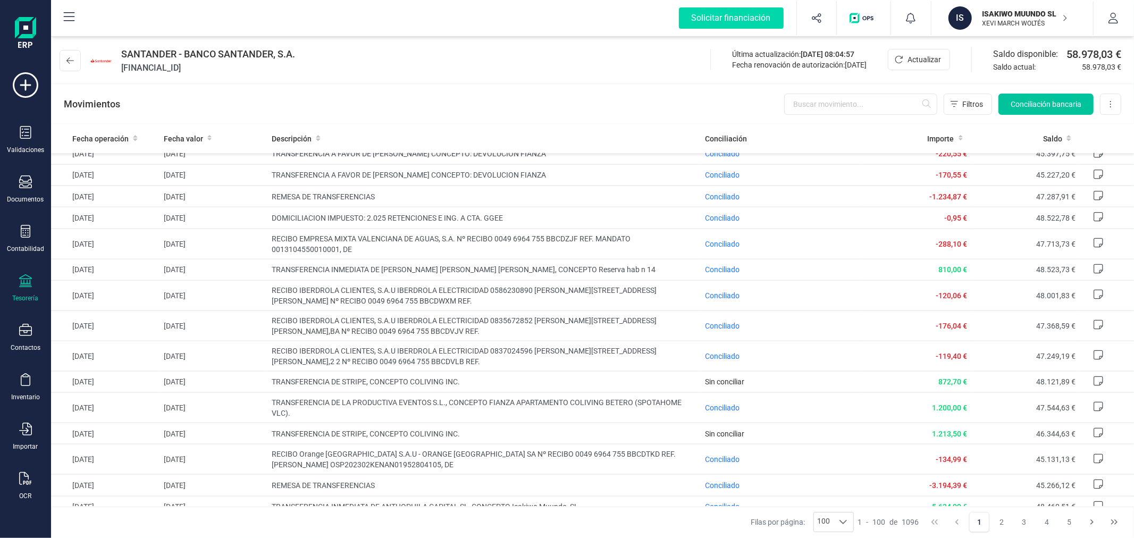
click at [1046, 107] on span "Conciliación bancaria" at bounding box center [1046, 104] width 71 height 11
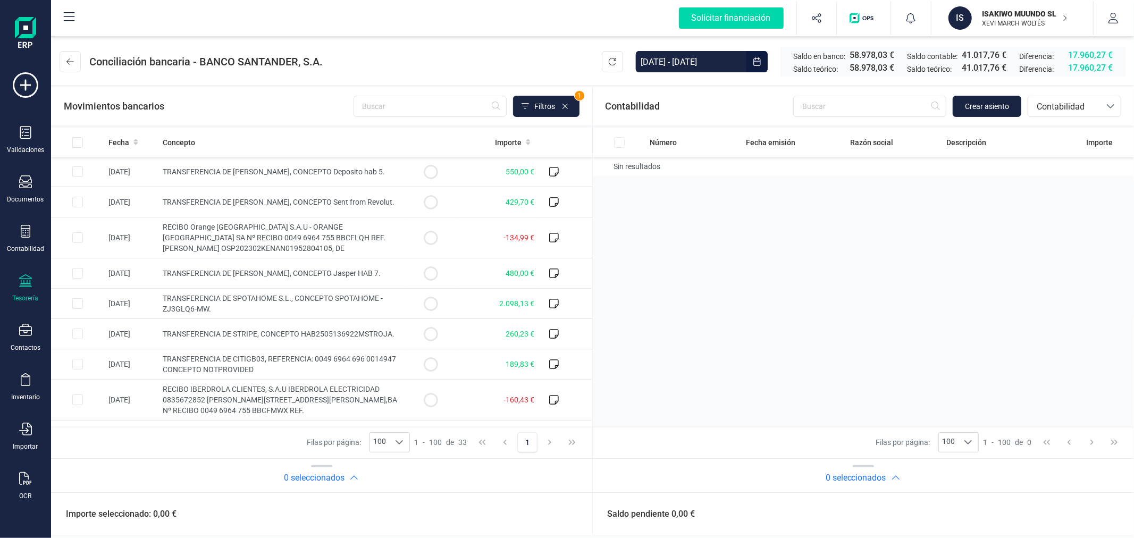
drag, startPoint x: 730, startPoint y: 60, endPoint x: 724, endPoint y: 59, distance: 6.4
click at [730, 59] on input "[DATE] - [DATE]" at bounding box center [691, 61] width 111 height 21
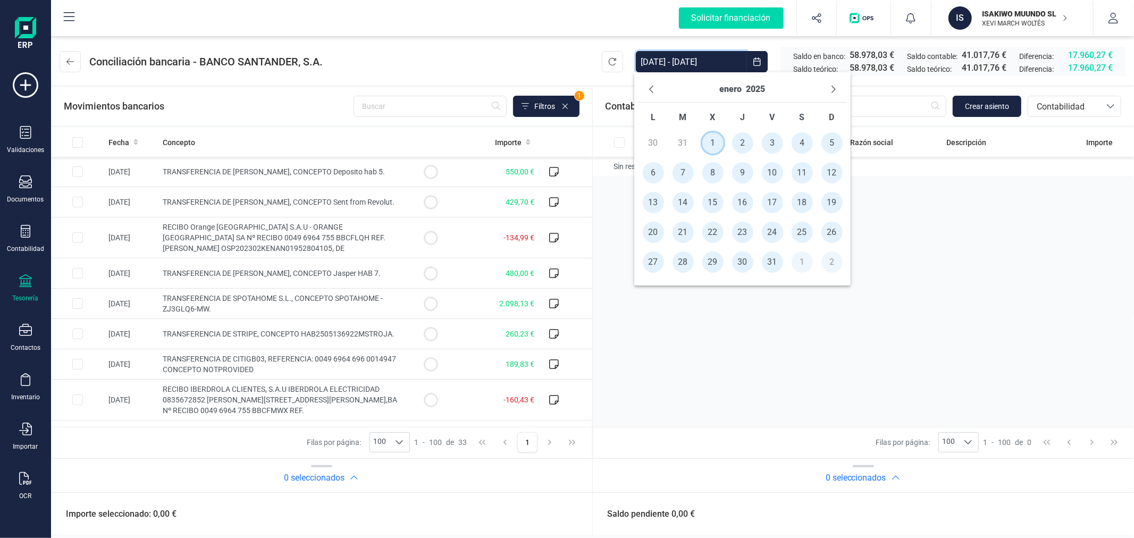
click at [707, 139] on span "1" at bounding box center [712, 142] width 21 height 21
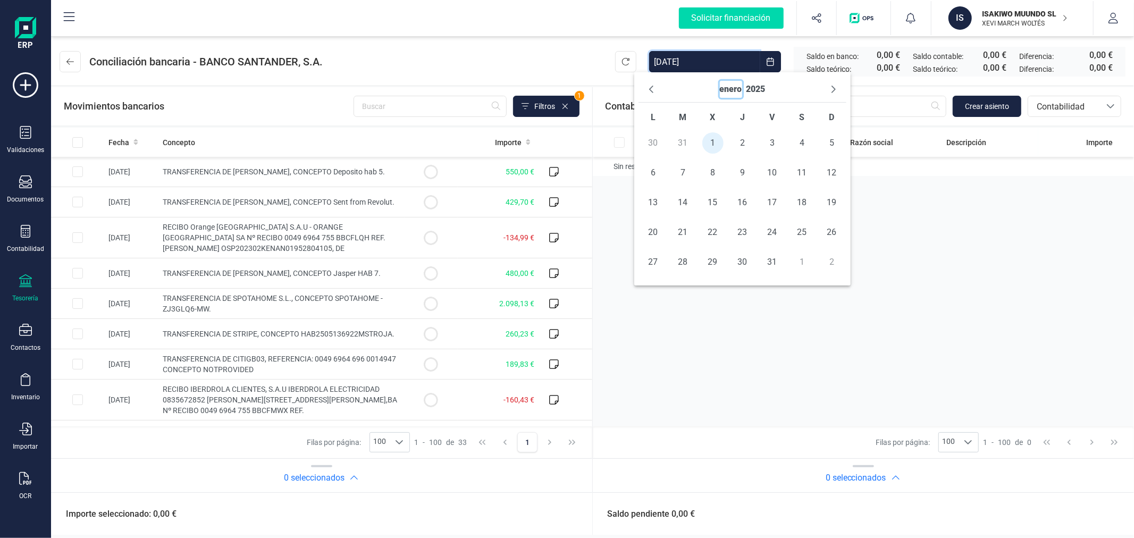
click at [731, 94] on button "enero" at bounding box center [731, 89] width 22 height 17
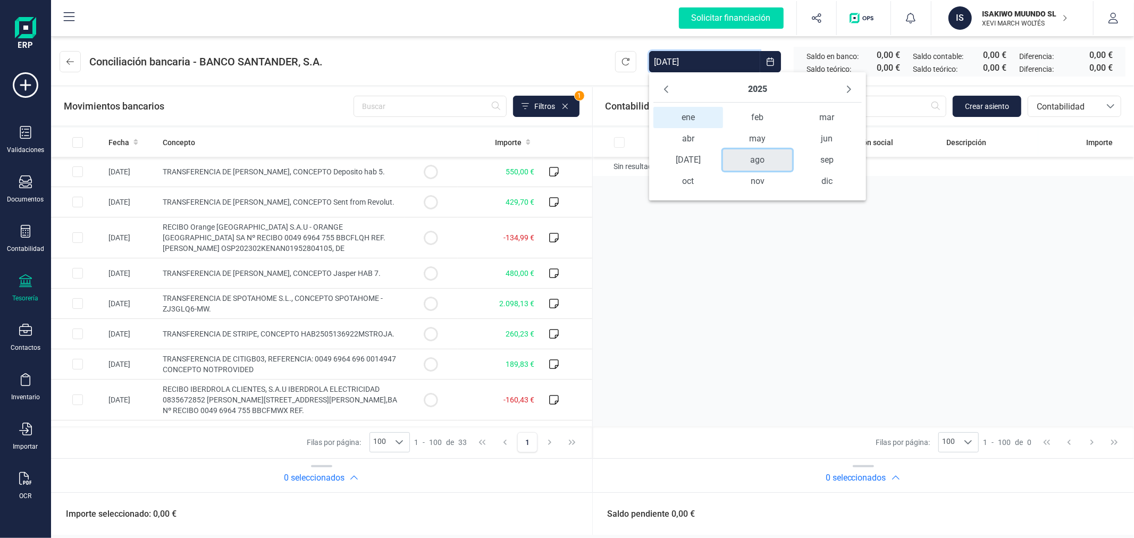
click at [753, 161] on span "ago" at bounding box center [757, 159] width 69 height 21
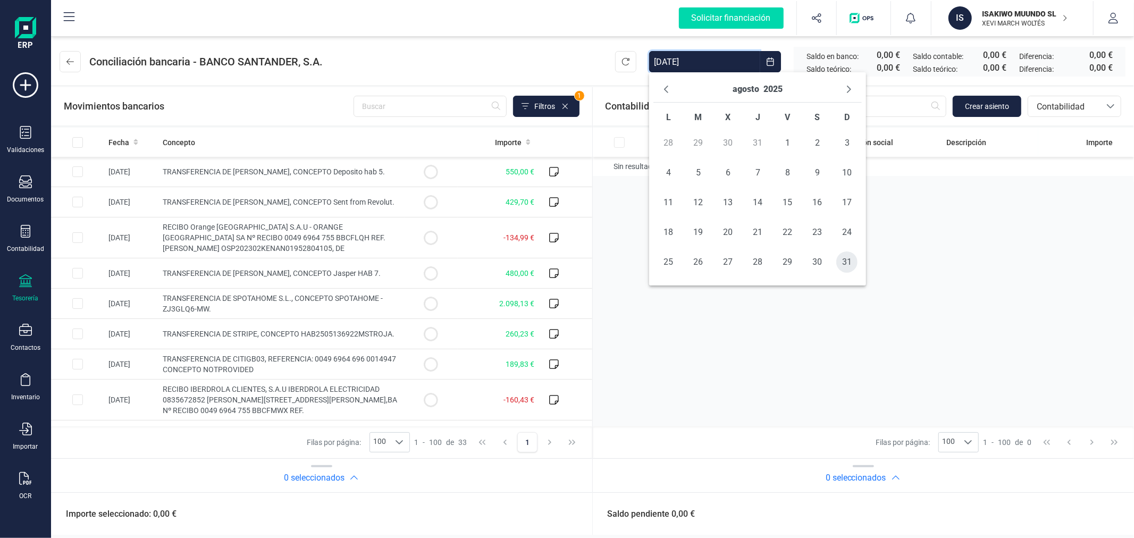
click at [840, 264] on span "31" at bounding box center [846, 261] width 21 height 21
type input "[DATE] - [DATE]"
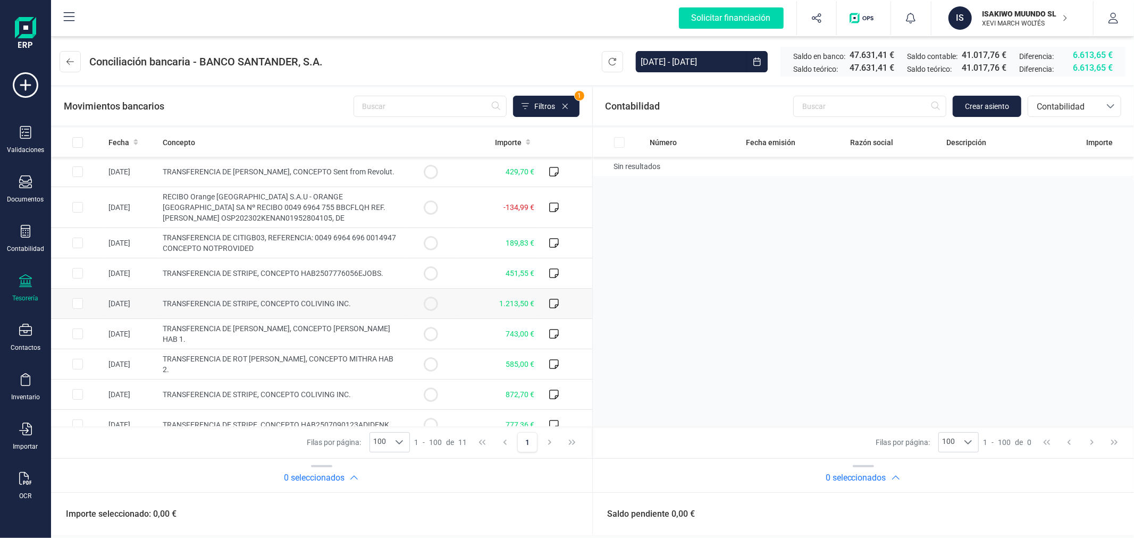
click at [306, 303] on span "TRANSFERENCIA DE STRIPE, CONCEPTO COLIVING INC." at bounding box center [257, 303] width 188 height 9
checkbox input "true"
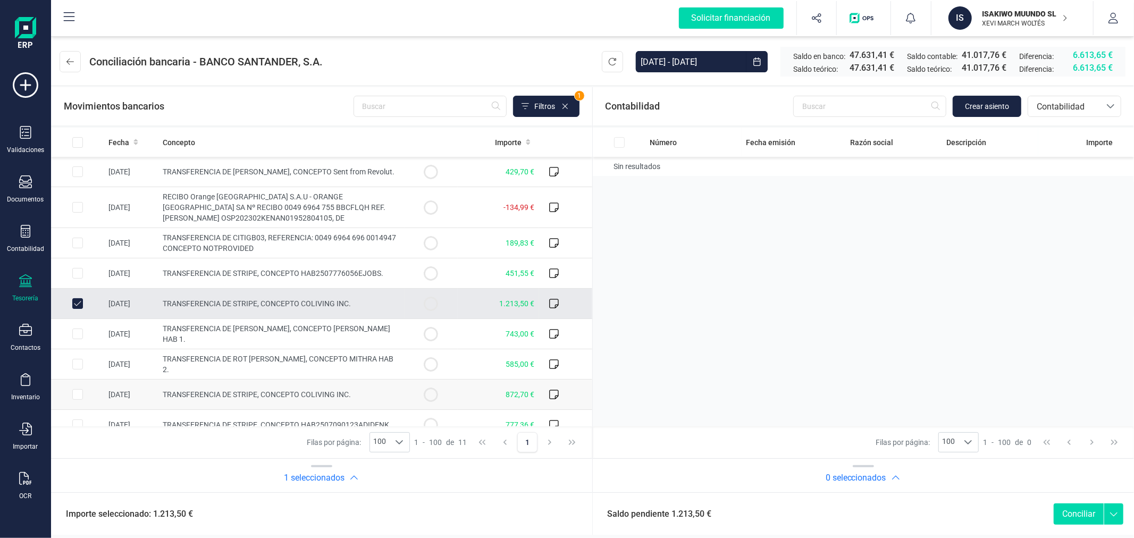
click at [263, 388] on td "TRANSFERENCIA DE STRIPE, CONCEPTO COLIVING INC." at bounding box center [281, 395] width 246 height 30
checkbox input "true"
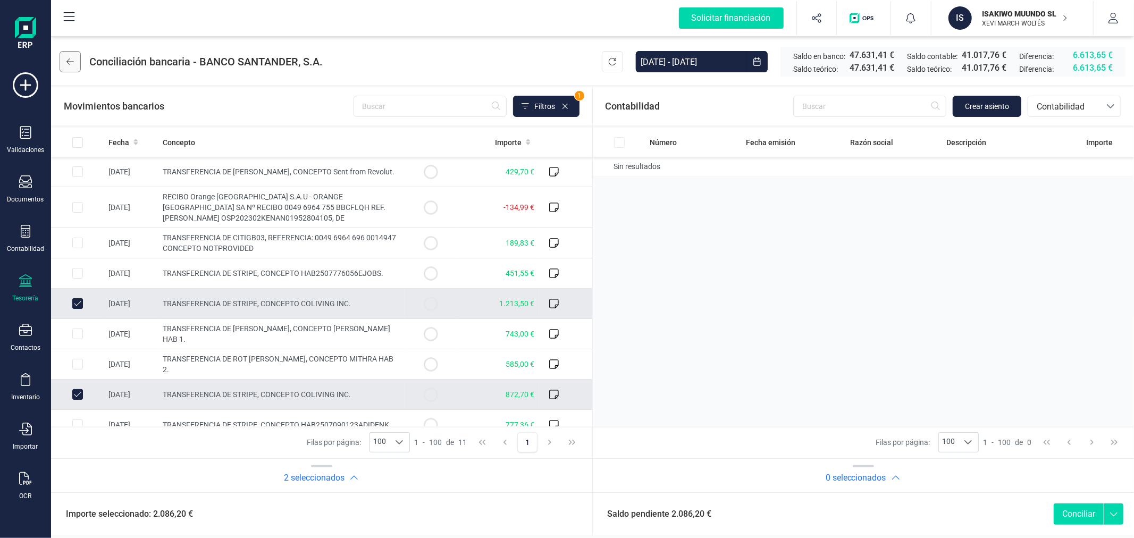
click at [79, 54] on button at bounding box center [70, 61] width 21 height 21
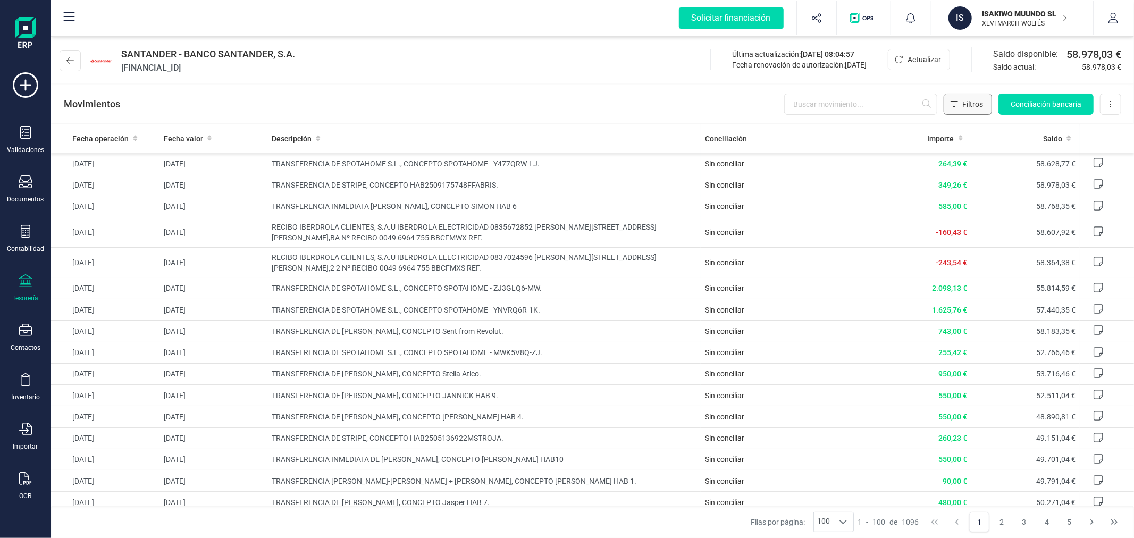
click at [975, 106] on span "Filtros" at bounding box center [972, 104] width 21 height 11
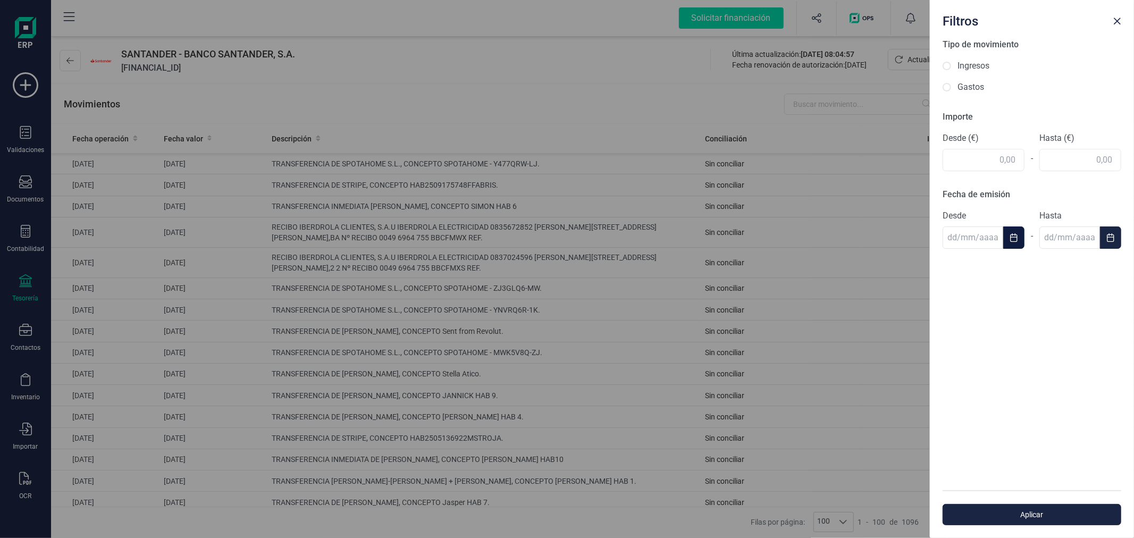
click at [1014, 241] on icon "Choose Date" at bounding box center [1014, 237] width 9 height 9
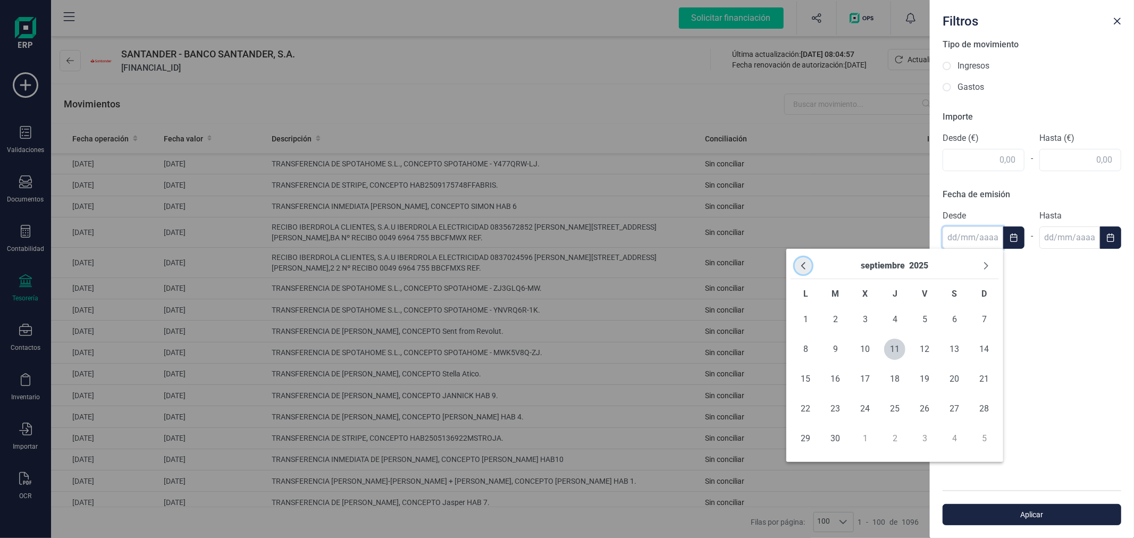
click at [807, 265] on icon "Previous Month" at bounding box center [803, 266] width 9 height 9
click at [837, 315] on span "1" at bounding box center [835, 319] width 21 height 21
type input "[DATE]"
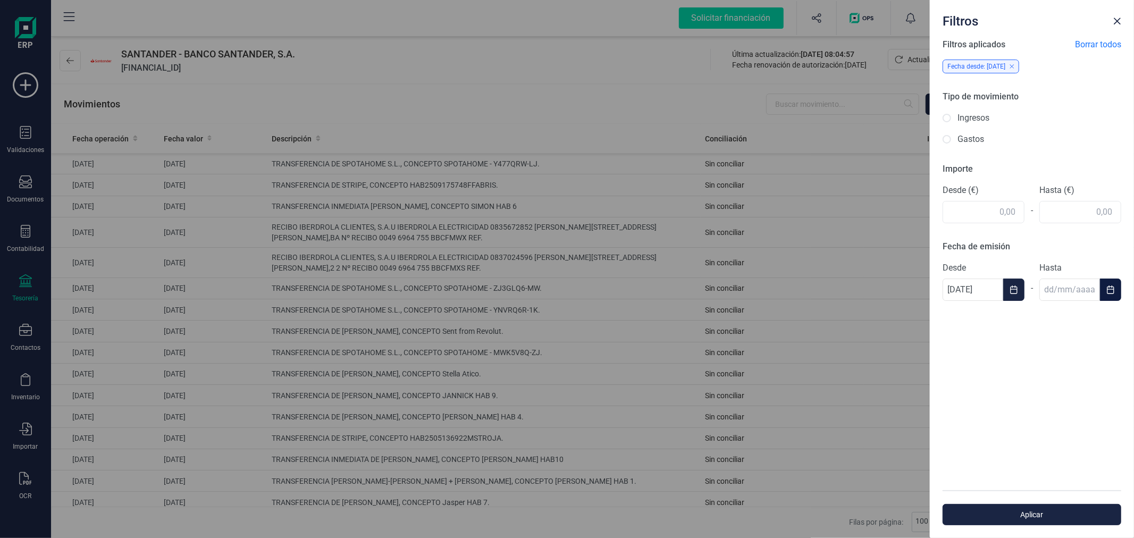
click at [1107, 283] on button "Choose Date" at bounding box center [1110, 290] width 21 height 22
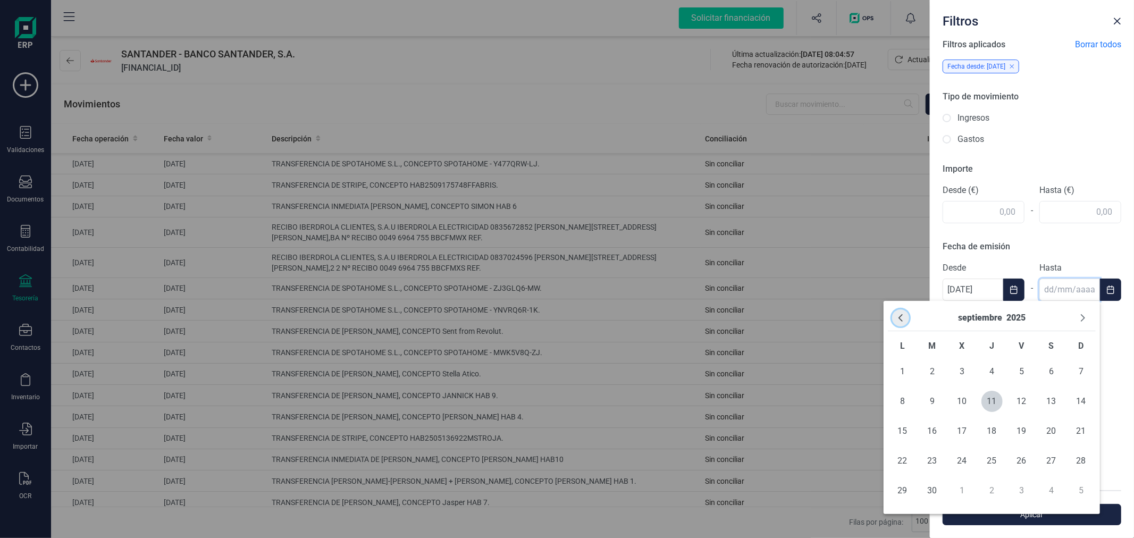
click at [905, 323] on button "Previous Month" at bounding box center [900, 317] width 17 height 17
click at [1083, 490] on span "31" at bounding box center [1081, 490] width 21 height 21
type input "[DATE]"
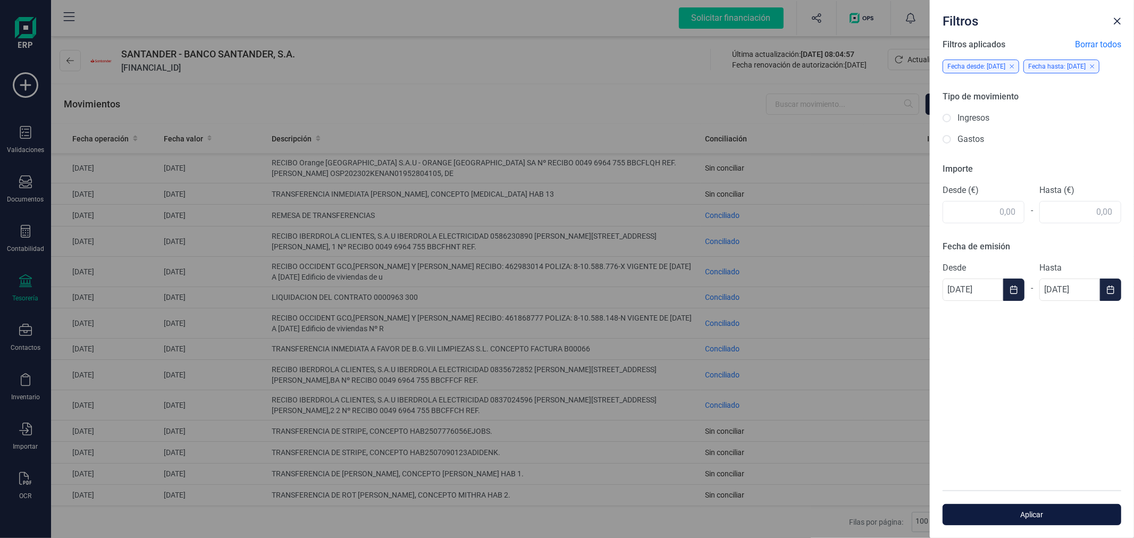
click at [1023, 509] on span "Aplicar" at bounding box center [1032, 514] width 154 height 11
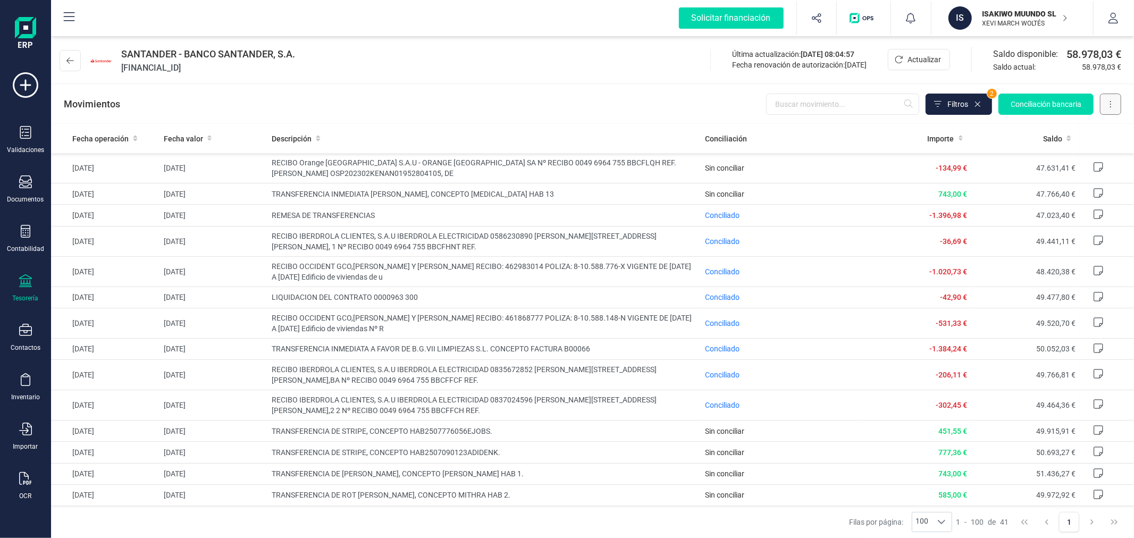
click at [1105, 104] on button at bounding box center [1110, 104] width 21 height 21
click at [1092, 129] on span "Descargar Excel" at bounding box center [1086, 130] width 53 height 11
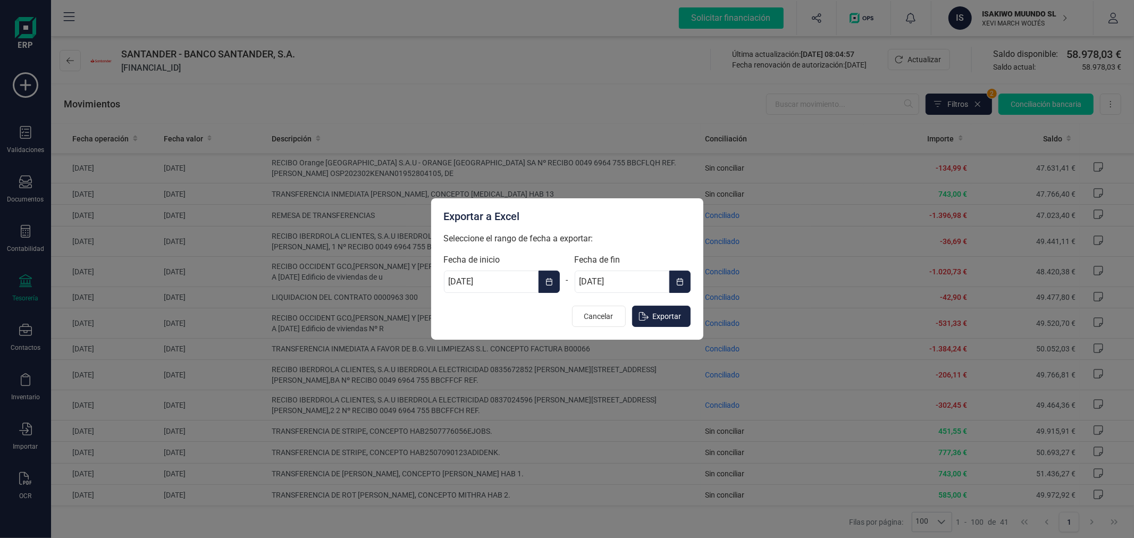
click at [549, 279] on icon "Choose Date" at bounding box center [549, 281] width 6 height 7
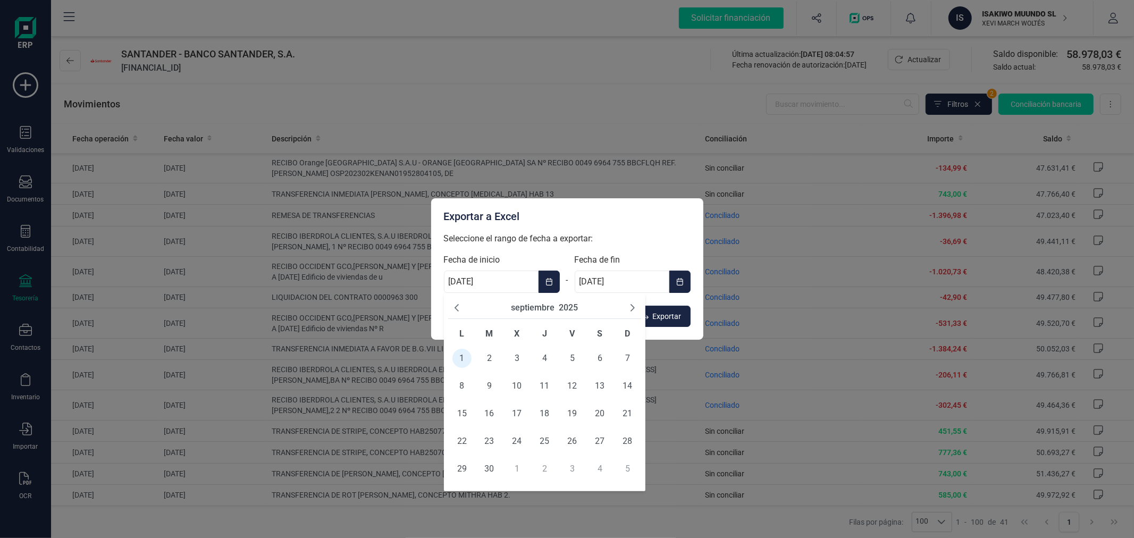
click at [455, 307] on icon "Previous Month" at bounding box center [457, 307] width 4 height 7
click at [491, 354] on span "1" at bounding box center [489, 358] width 19 height 19
type input "[DATE]"
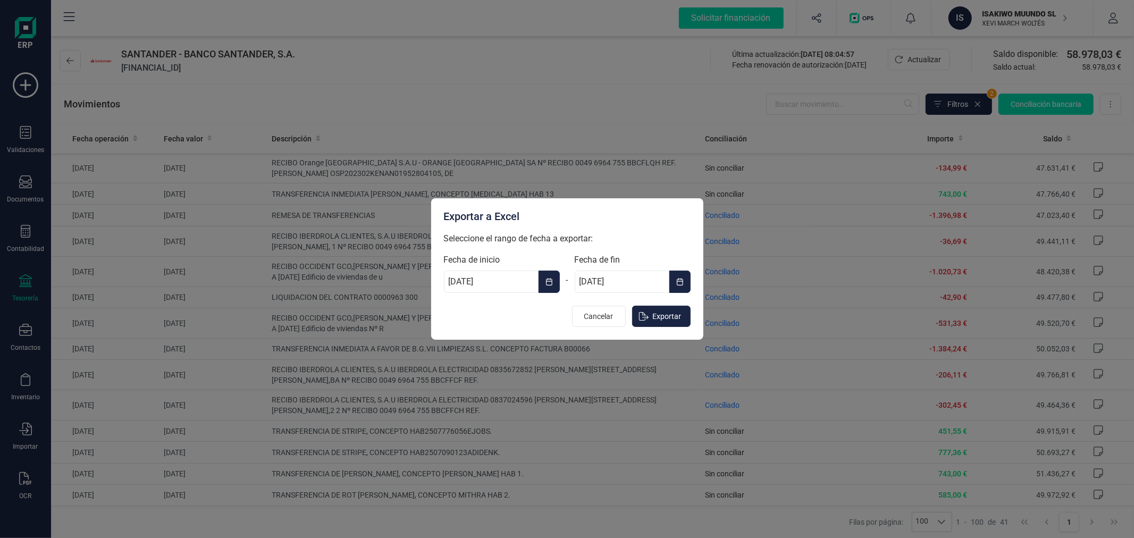
click at [678, 283] on icon "Choose Date" at bounding box center [679, 282] width 7 height 9
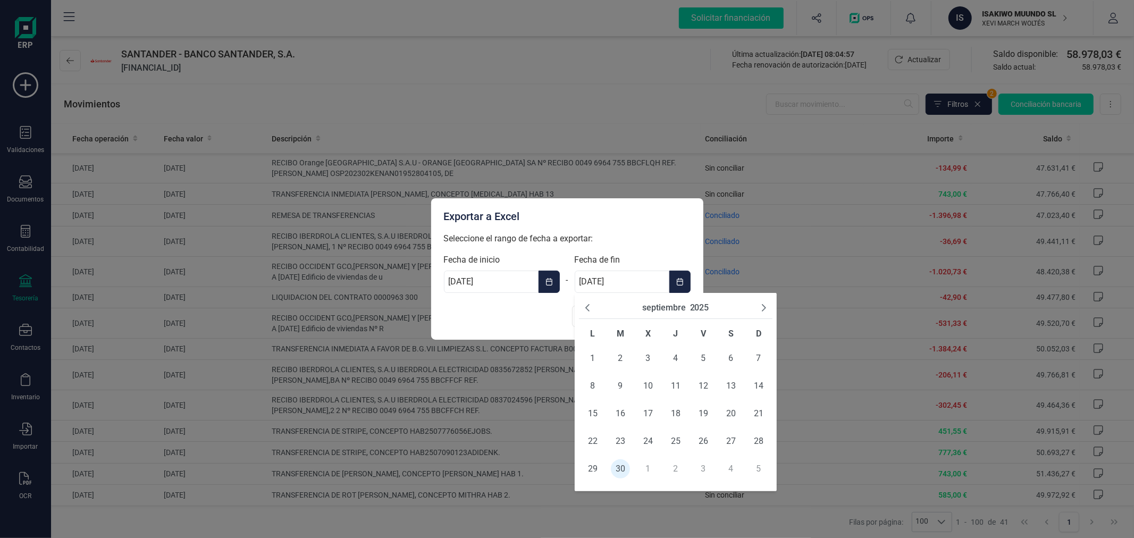
click at [583, 305] on icon "Previous Month" at bounding box center [587, 308] width 9 height 9
click at [757, 468] on span "31" at bounding box center [758, 468] width 19 height 19
type input "[DATE]"
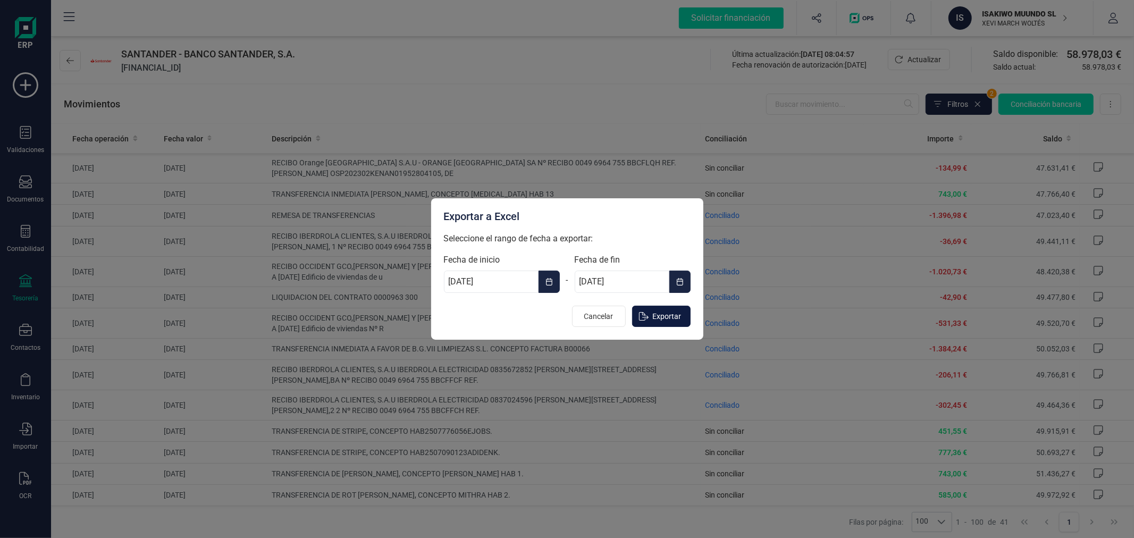
click at [654, 317] on span "Exportar" at bounding box center [667, 316] width 29 height 11
type input "[DATE]"
type input "30/09/2025"
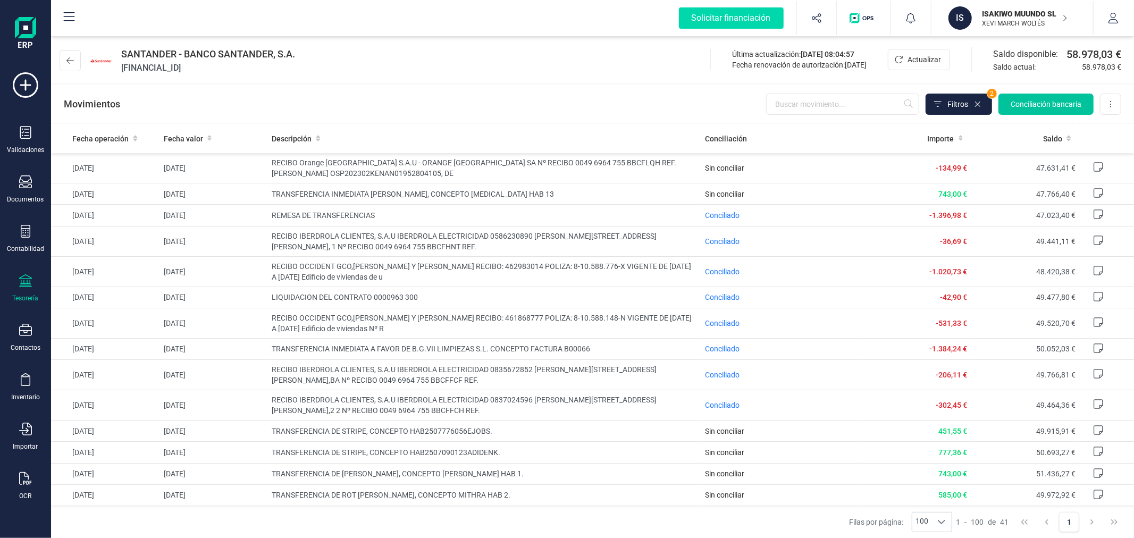
click at [1031, 107] on span "Conciliación bancaria" at bounding box center [1046, 104] width 71 height 11
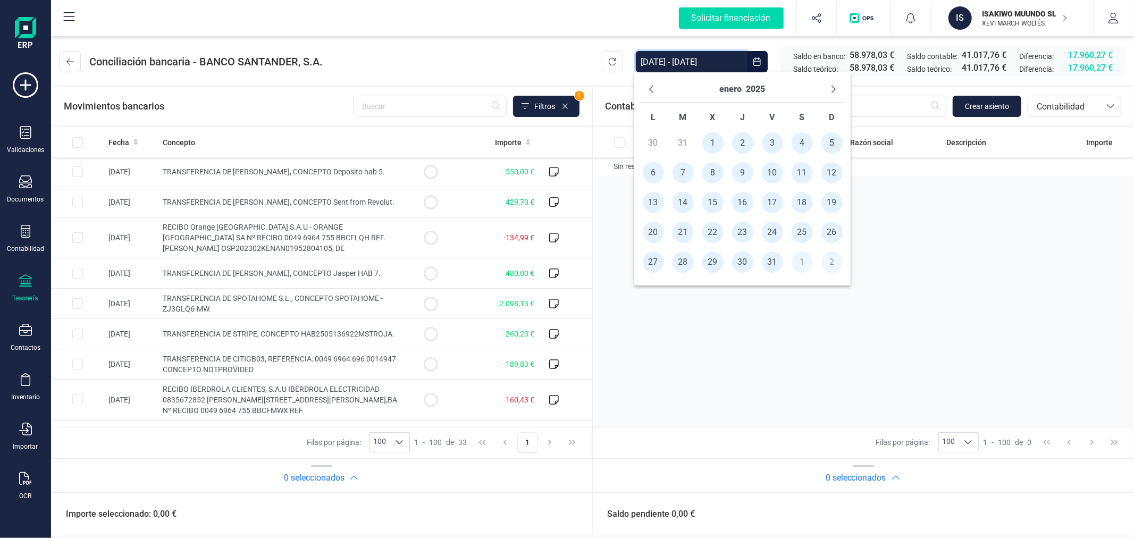
click at [691, 61] on input "[DATE] - [DATE]" at bounding box center [691, 61] width 111 height 21
click at [731, 90] on button "enero" at bounding box center [731, 89] width 22 height 17
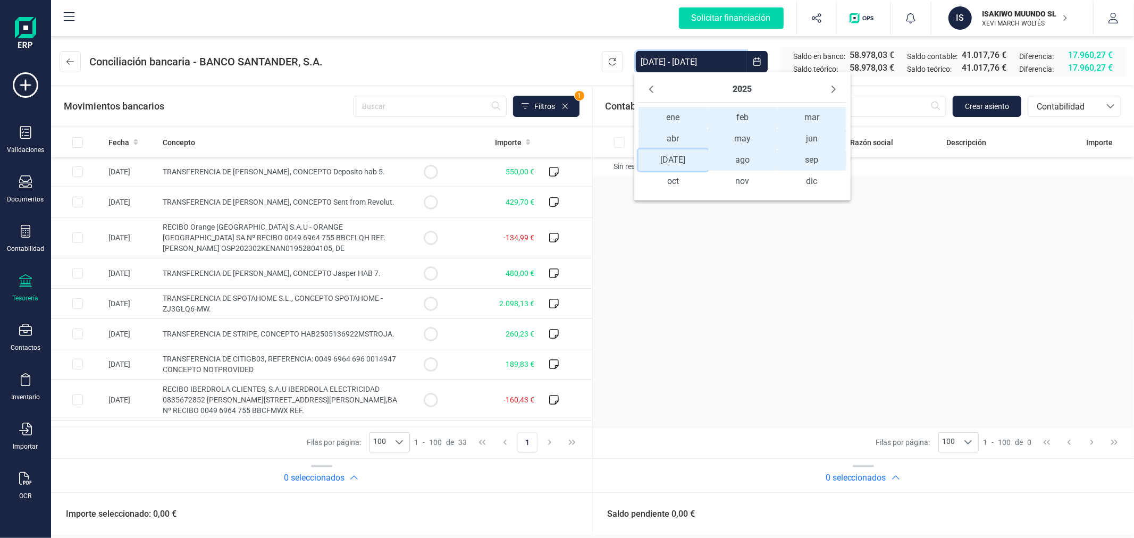
click at [670, 159] on span "jul jul" at bounding box center [673, 159] width 69 height 21
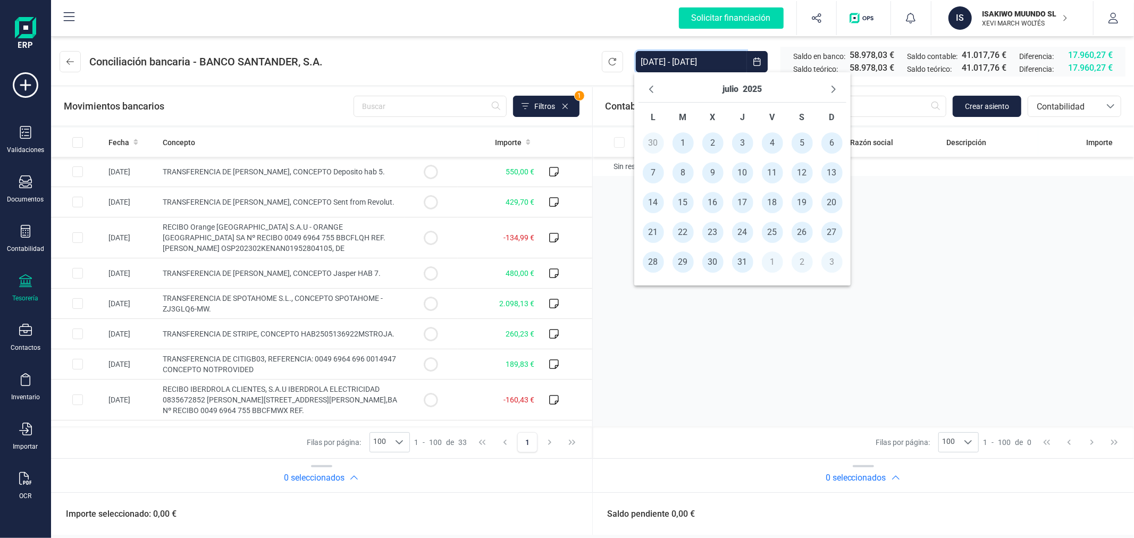
click at [681, 148] on span "1" at bounding box center [683, 142] width 21 height 21
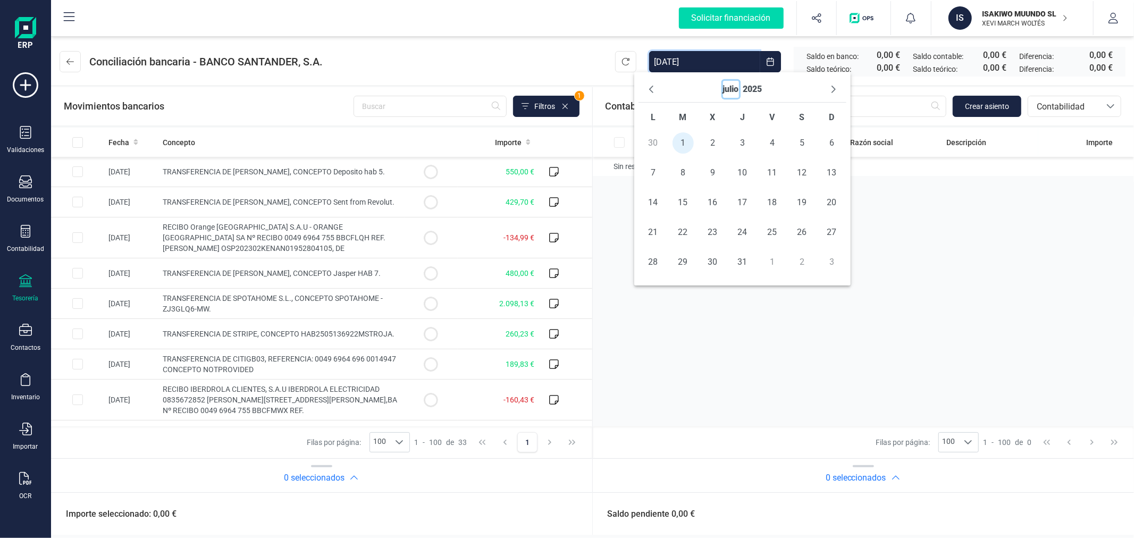
click at [725, 88] on button "julio" at bounding box center [731, 89] width 16 height 17
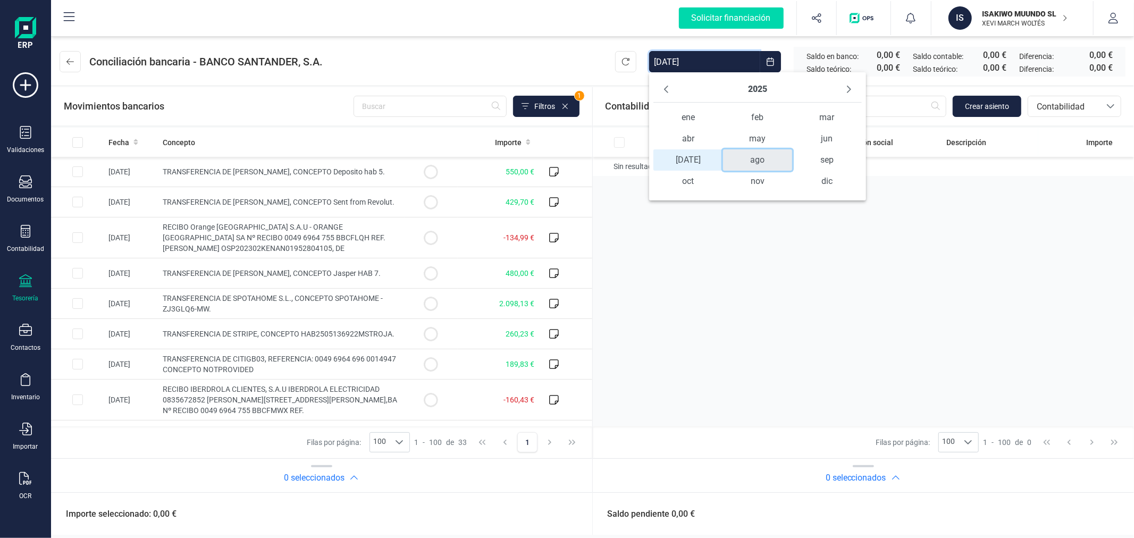
click at [757, 162] on span "ago" at bounding box center [757, 159] width 69 height 21
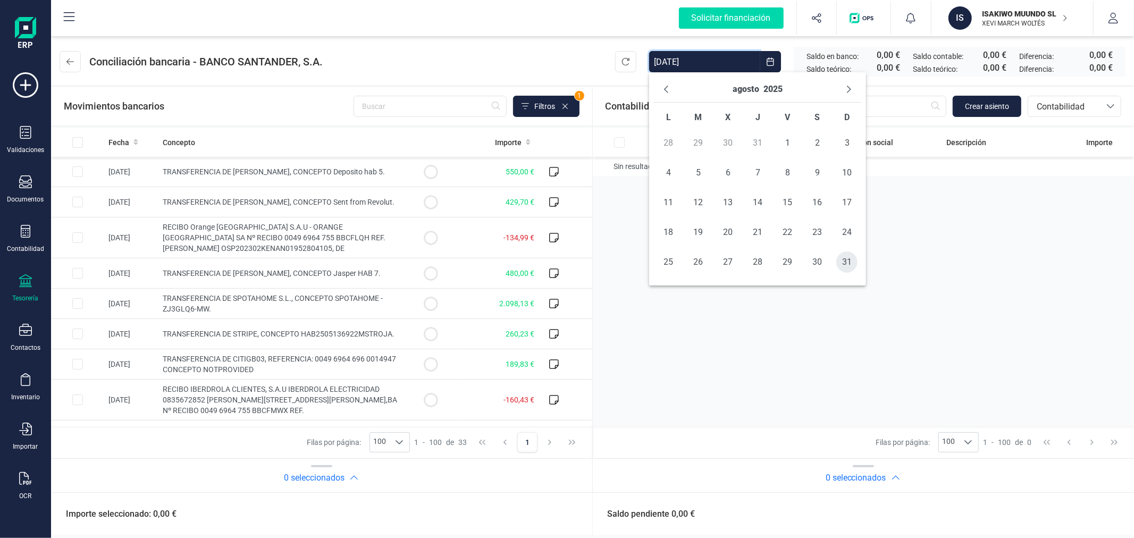
click at [844, 264] on span "31" at bounding box center [846, 261] width 21 height 21
type input "01/07/2025 - 31/08/2025"
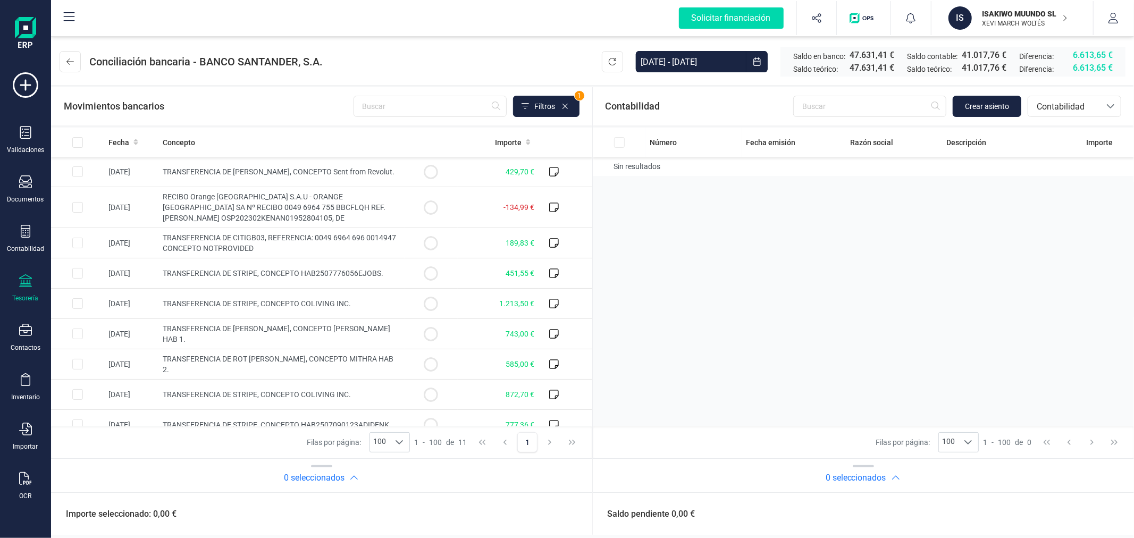
click at [447, 66] on header "Conciliación bancaria - BANCO SANTANDER, S.A. 01/07/2025 - 31/08/2025 Saldo en …" at bounding box center [592, 59] width 1083 height 51
click at [114, 137] on span "Fecha" at bounding box center [118, 142] width 21 height 11
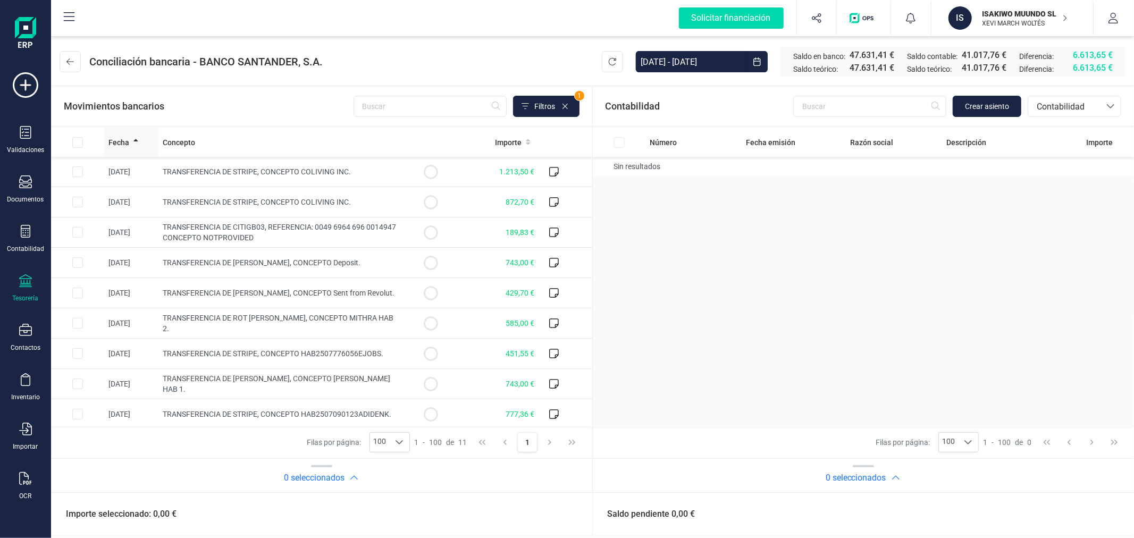
click at [114, 140] on span "Fecha" at bounding box center [118, 142] width 21 height 11
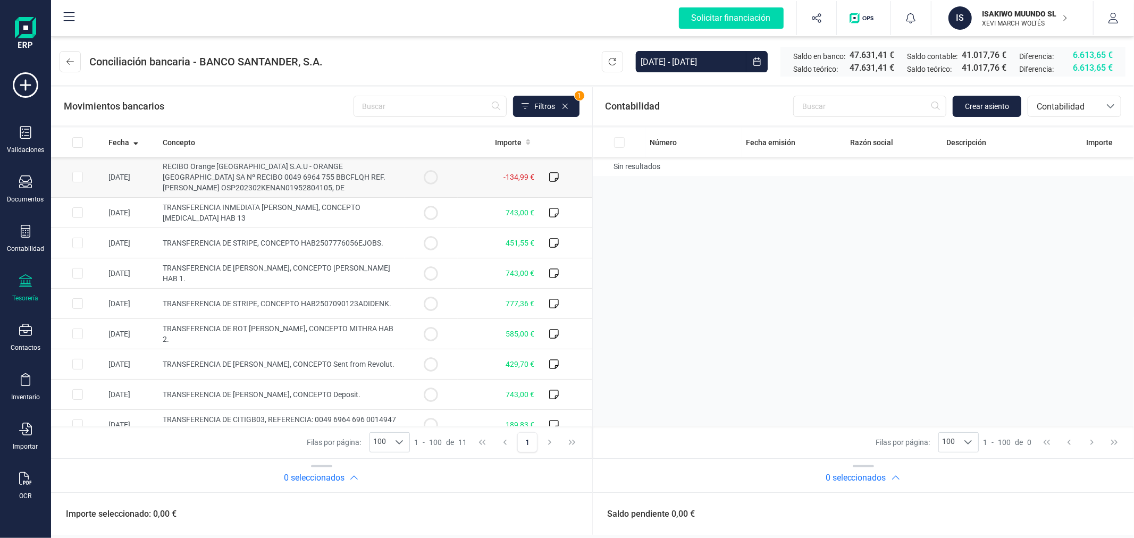
click at [353, 179] on td "RECIBO Orange [GEOGRAPHIC_DATA] S.A.U - ORANGE [GEOGRAPHIC_DATA] SA Nº RECIBO 0…" at bounding box center [281, 177] width 246 height 41
checkbox input "true"
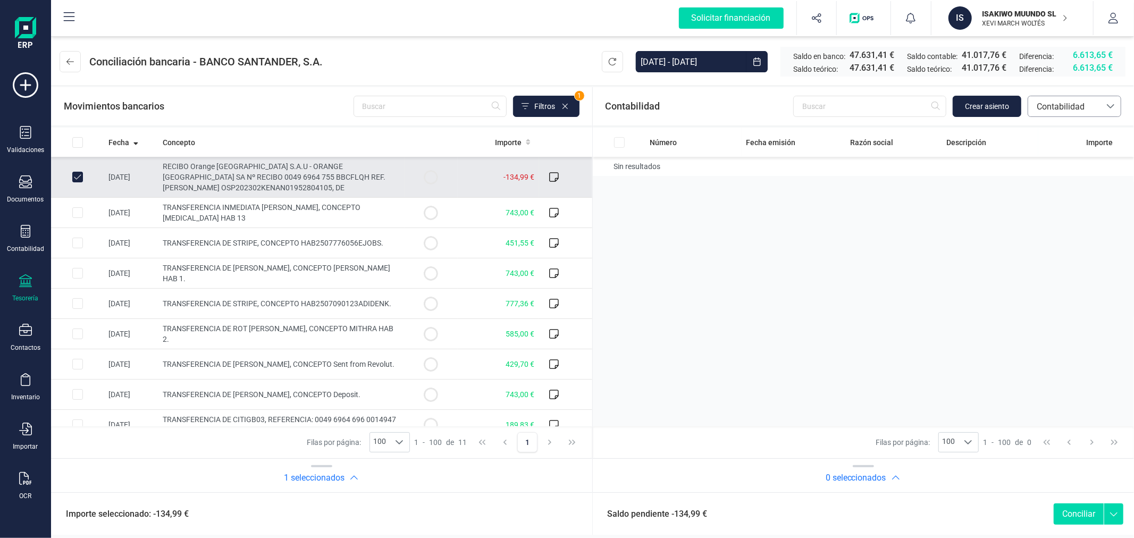
click at [1042, 114] on span "Contabilidad" at bounding box center [1064, 106] width 72 height 20
click at [1043, 178] on span "Facturas" at bounding box center [1052, 178] width 33 height 13
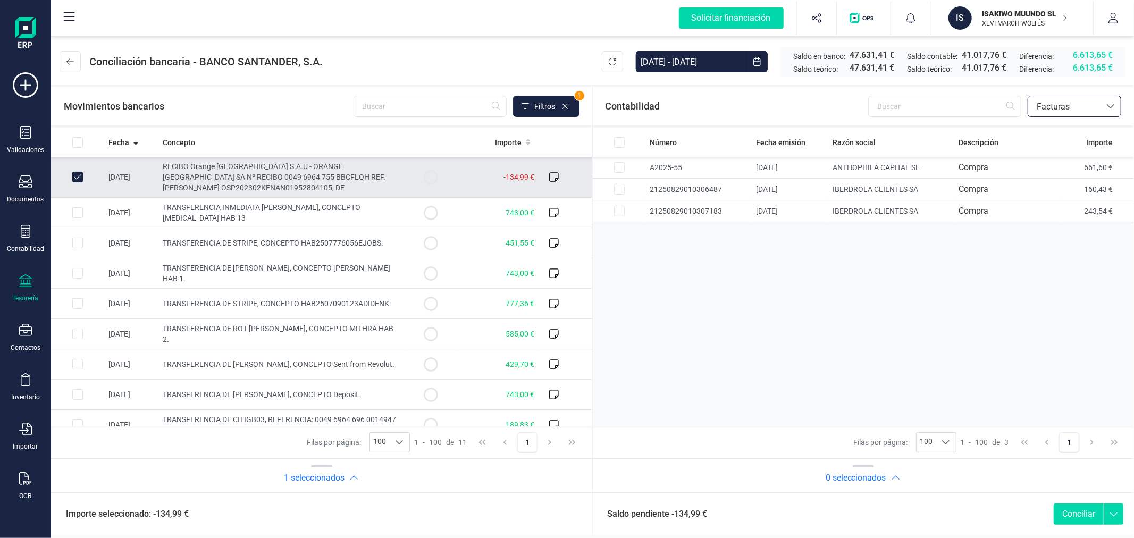
click at [762, 273] on div "Número Fecha emisión Razón social Descripción Importe A2025-55 26/08/2025 ANTHO…" at bounding box center [864, 277] width 542 height 299
